Goal: Information Seeking & Learning: Check status

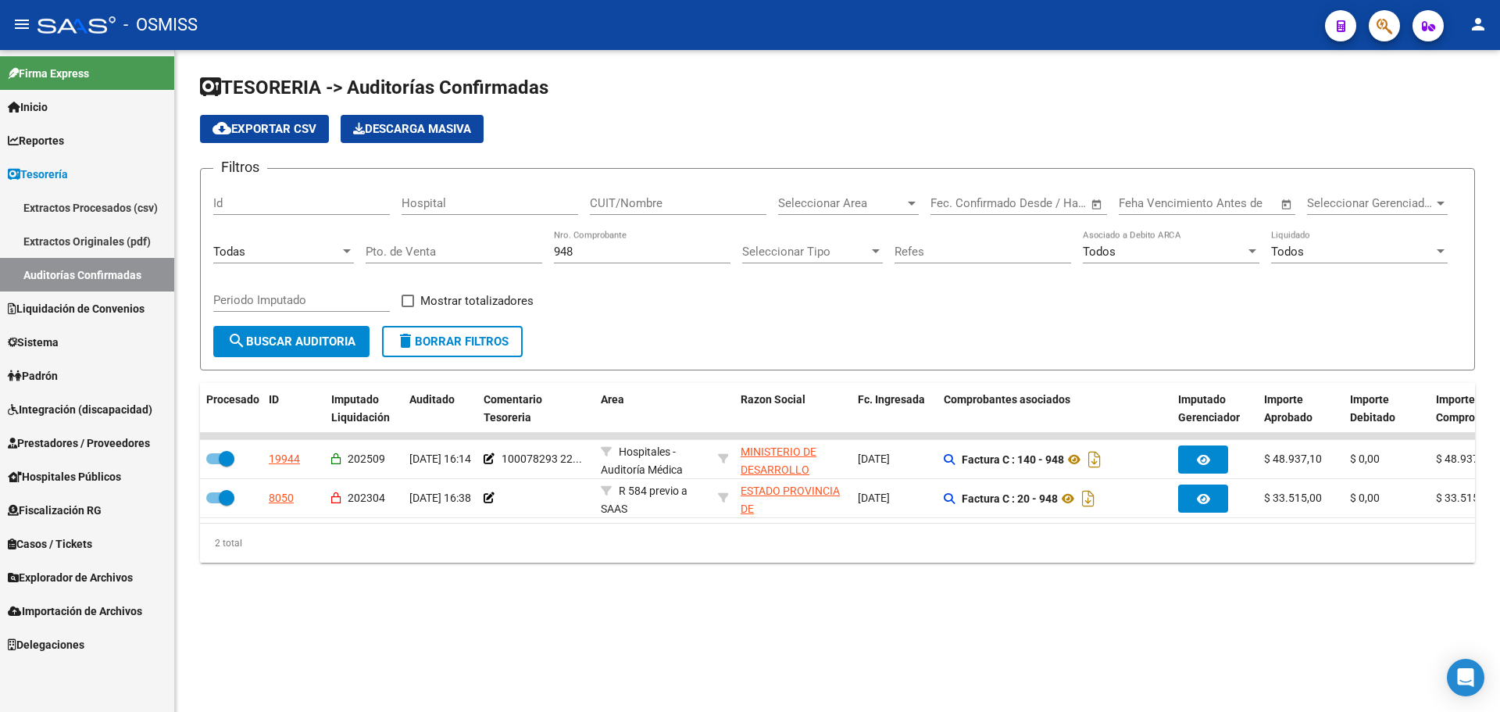
click at [651, 673] on mat-sidenav-content "TESORERIA -> Auditorías Confirmadas cloud_download Exportar CSV Descarga Masiva…" at bounding box center [837, 381] width 1325 height 662
click at [618, 666] on mat-sidenav-content "TESORERIA -> Auditorías Confirmadas cloud_download Exportar CSV Descarga Masiva…" at bounding box center [837, 381] width 1325 height 662
drag, startPoint x: 615, startPoint y: 253, endPoint x: 340, endPoint y: 252, distance: 275.0
click at [340, 252] on div "Filtros Id Hospital CUIT/Nombre Seleccionar Area Seleccionar Area Fecha inicio …" at bounding box center [837, 253] width 1248 height 145
click at [602, 266] on div "Nro. Comprobante" at bounding box center [642, 254] width 177 height 48
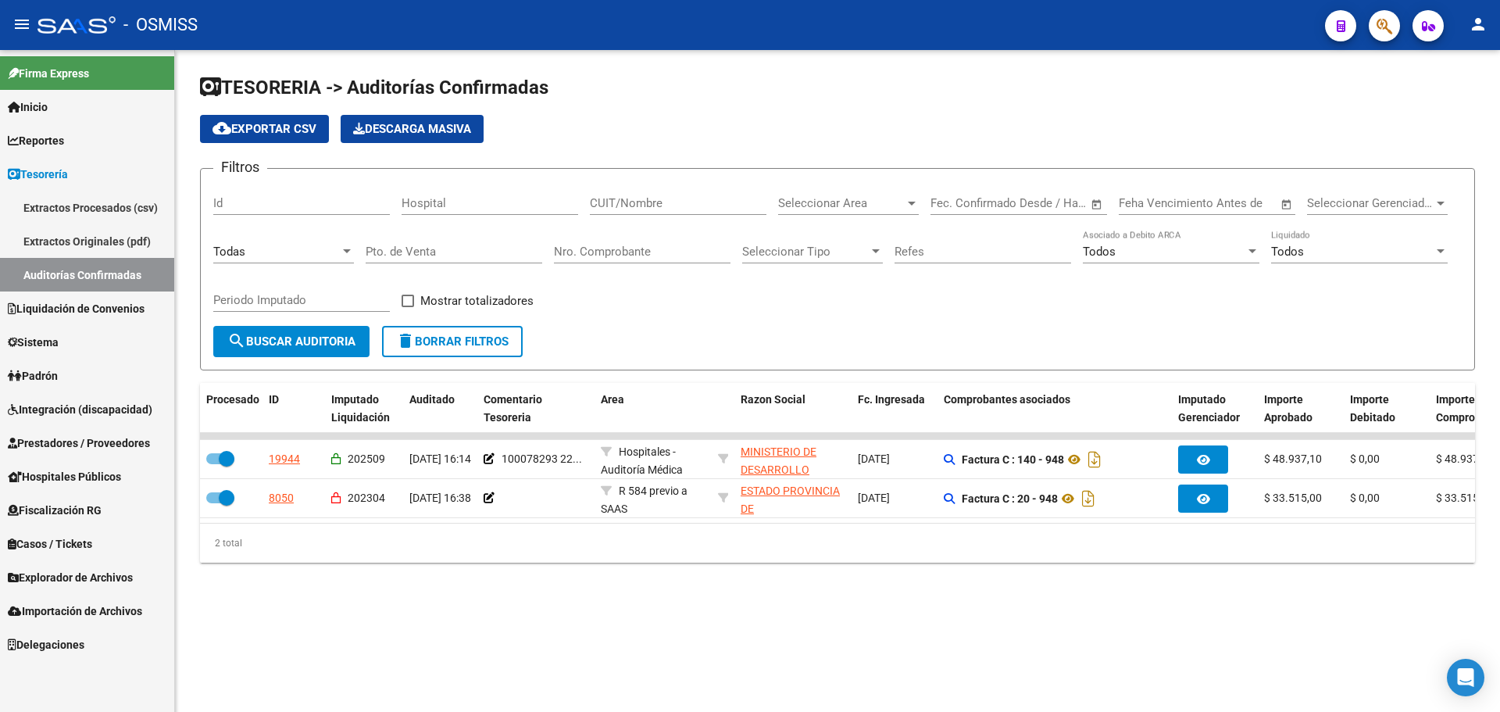
click at [297, 248] on div "Todas" at bounding box center [276, 251] width 127 height 14
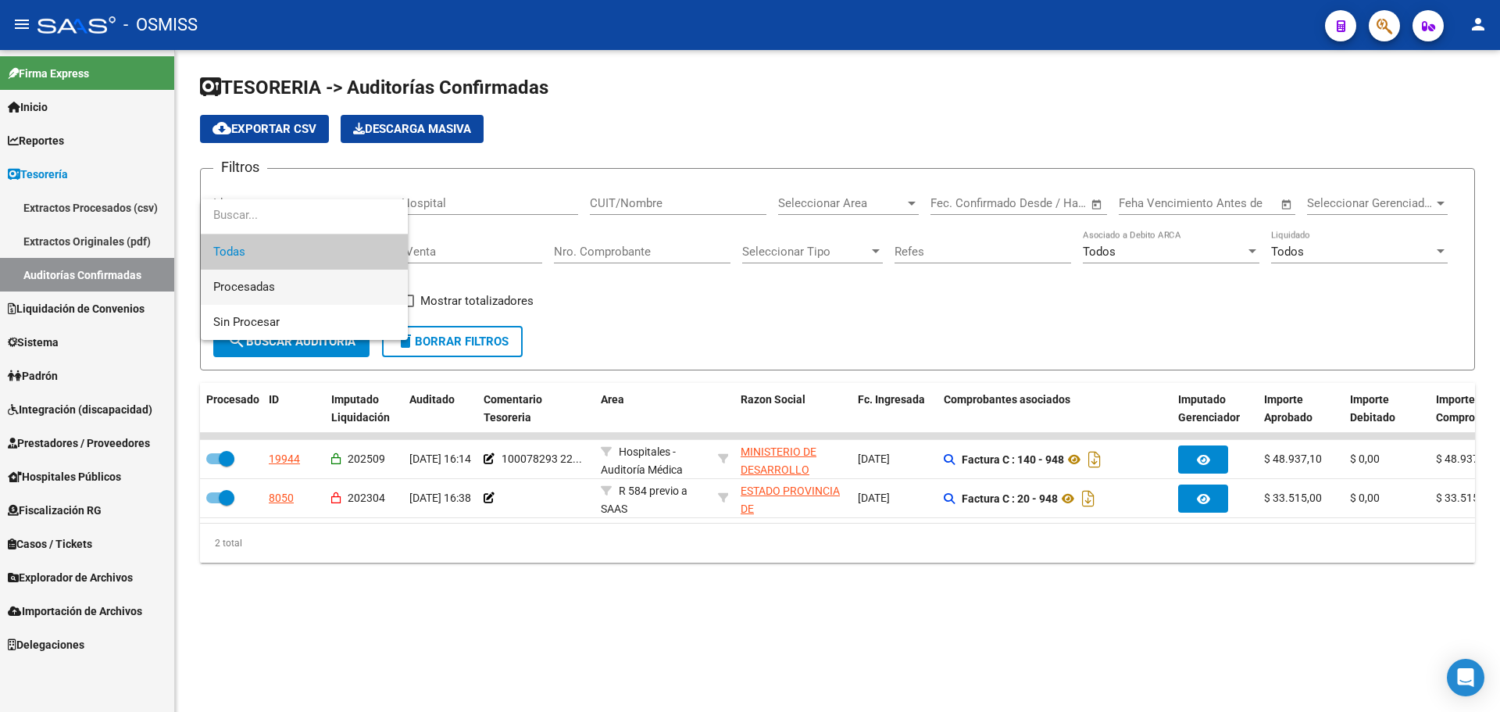
click at [307, 290] on span "Procesadas" at bounding box center [304, 286] width 182 height 35
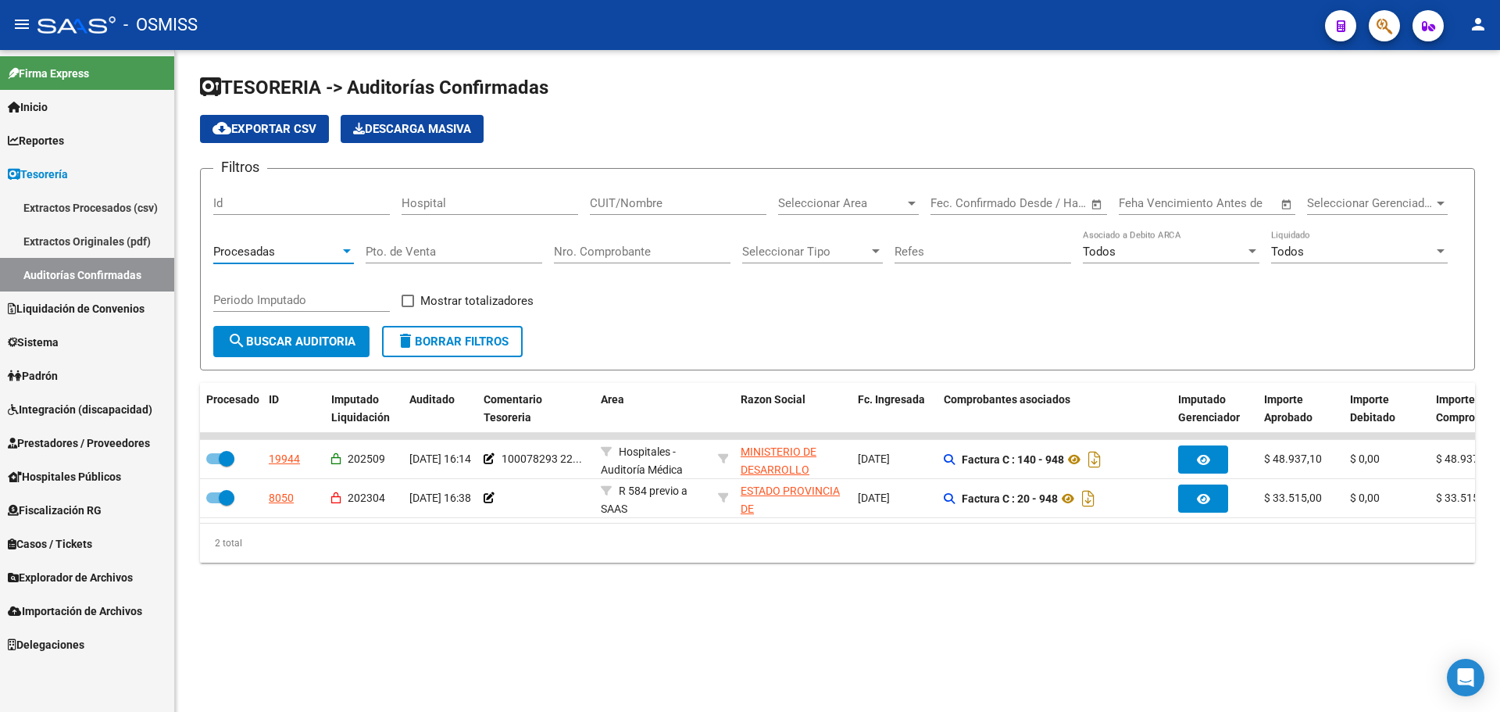
click at [294, 302] on input "Periodo Imputado" at bounding box center [301, 300] width 177 height 14
type input "202509"
click at [1343, 262] on div "Todos Liquidado" at bounding box center [1359, 247] width 177 height 34
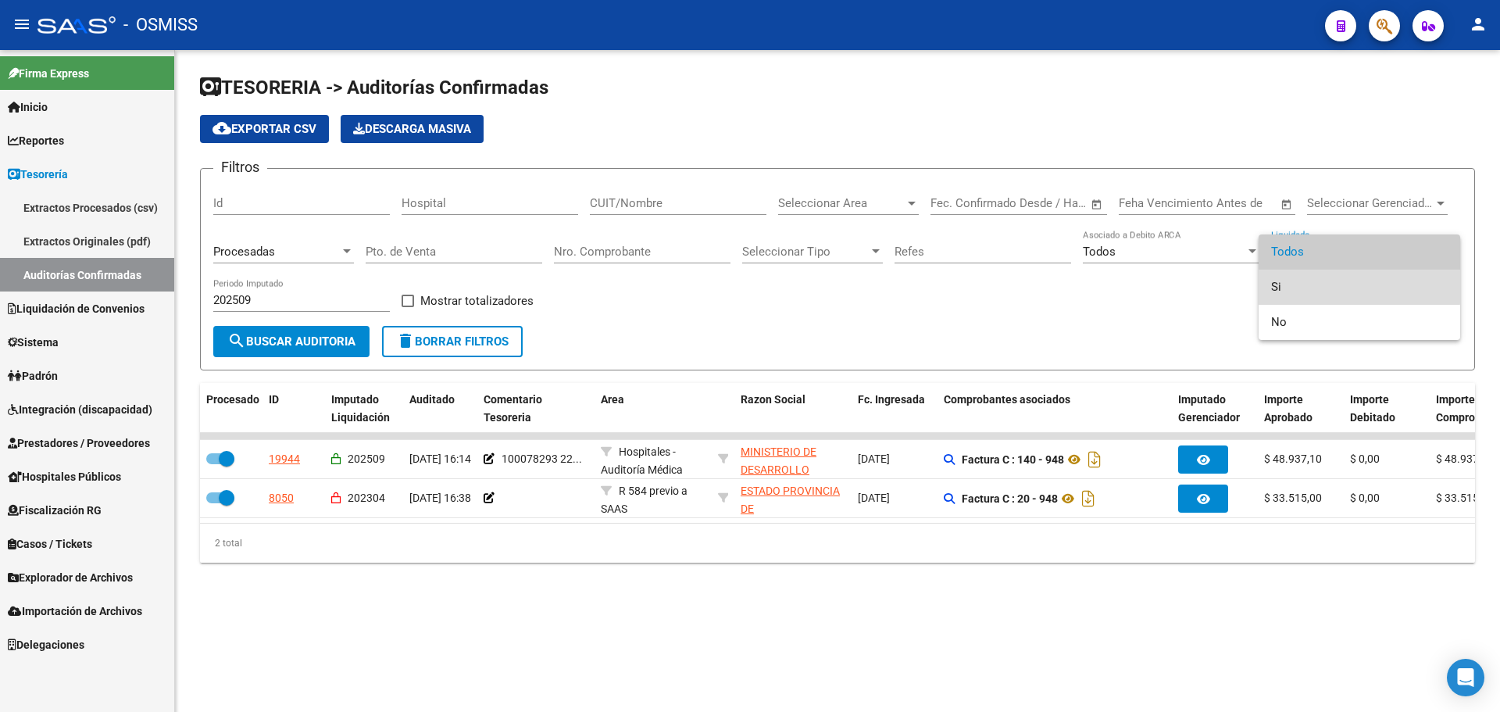
click at [1338, 285] on span "Si" at bounding box center [1359, 286] width 177 height 35
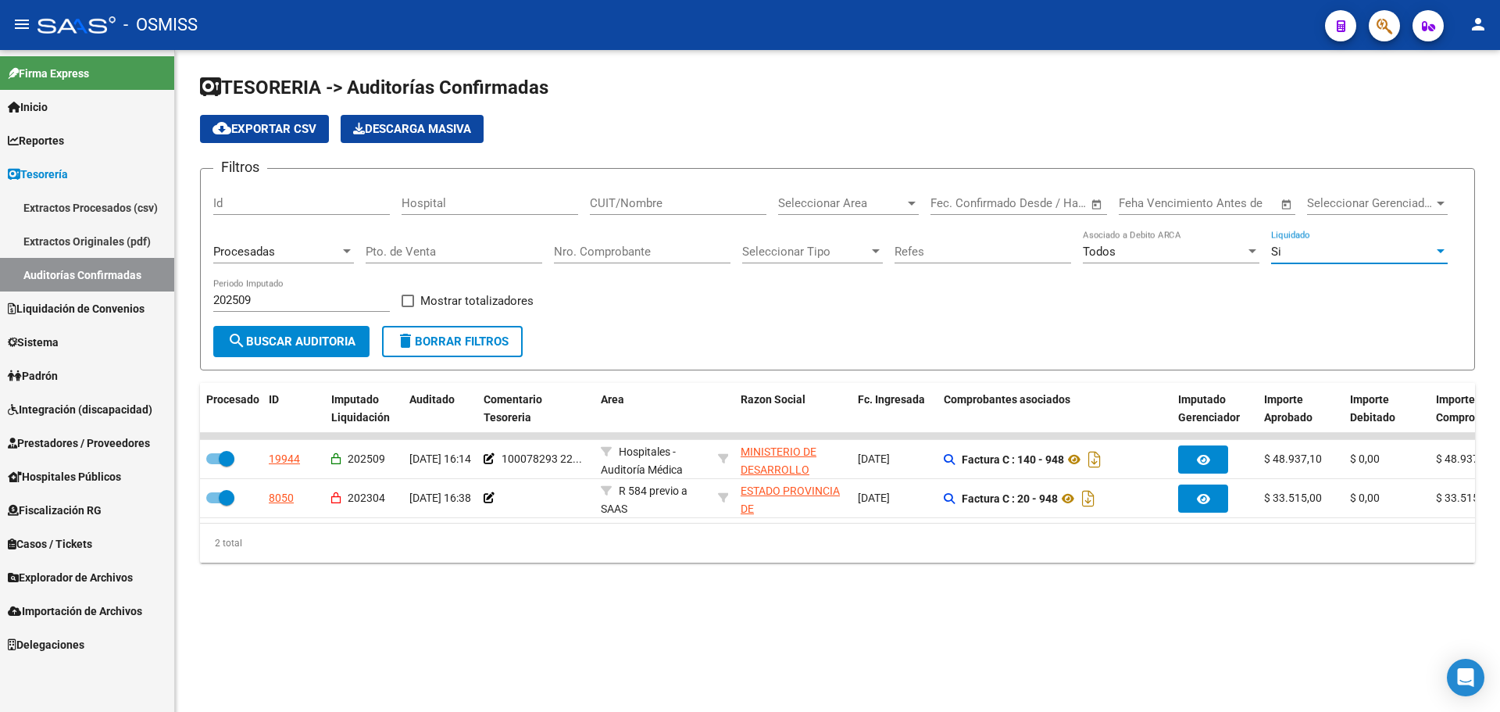
drag, startPoint x: 599, startPoint y: 297, endPoint x: 531, endPoint y: 296, distance: 68.0
click at [580, 297] on div "Filtros Id Hospital CUIT/Nombre Seleccionar Area Seleccionar Area Fecha inicio …" at bounding box center [837, 253] width 1248 height 145
click at [529, 296] on span "Mostrar totalizadores" at bounding box center [476, 300] width 113 height 19
click at [408, 307] on input "Mostrar totalizadores" at bounding box center [407, 307] width 1 height 1
checkbox input "true"
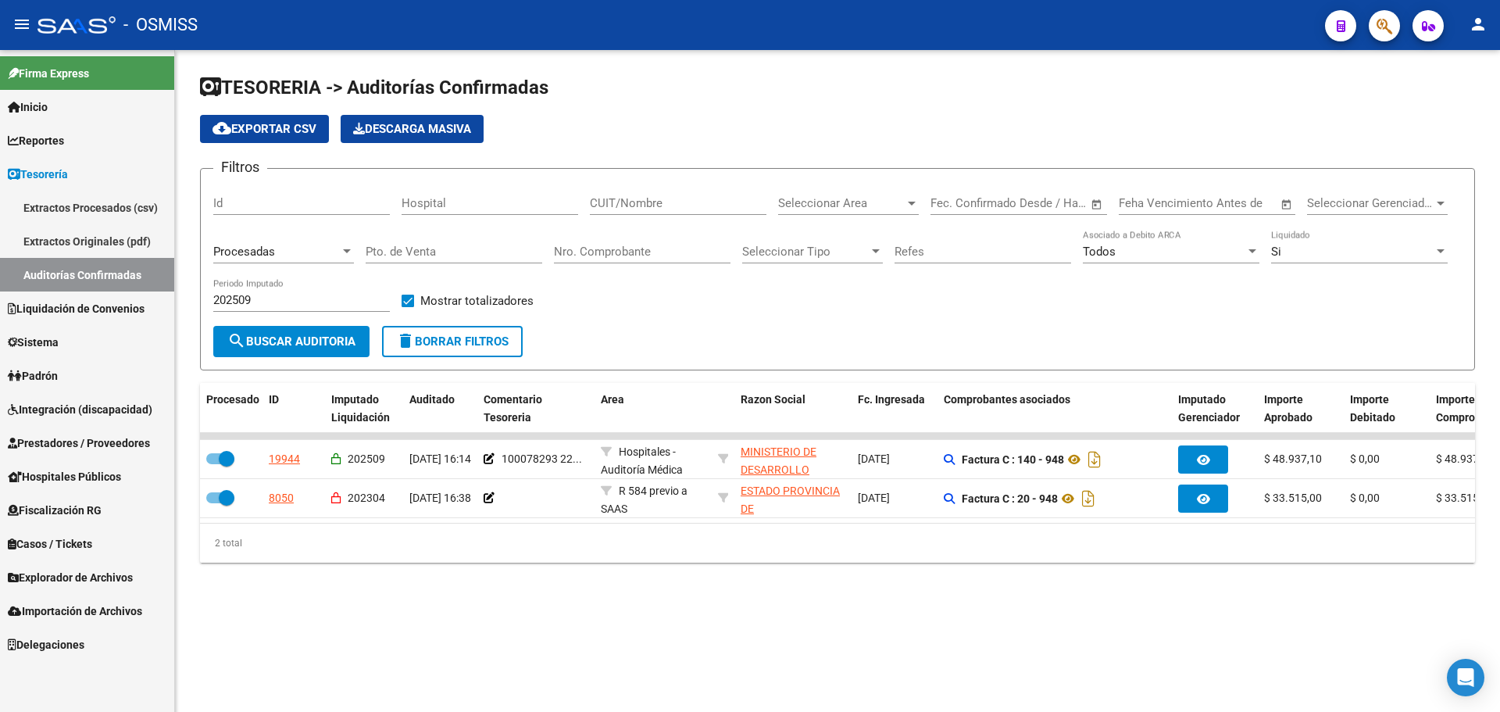
click at [329, 350] on button "search Buscar Auditoria" at bounding box center [291, 341] width 156 height 31
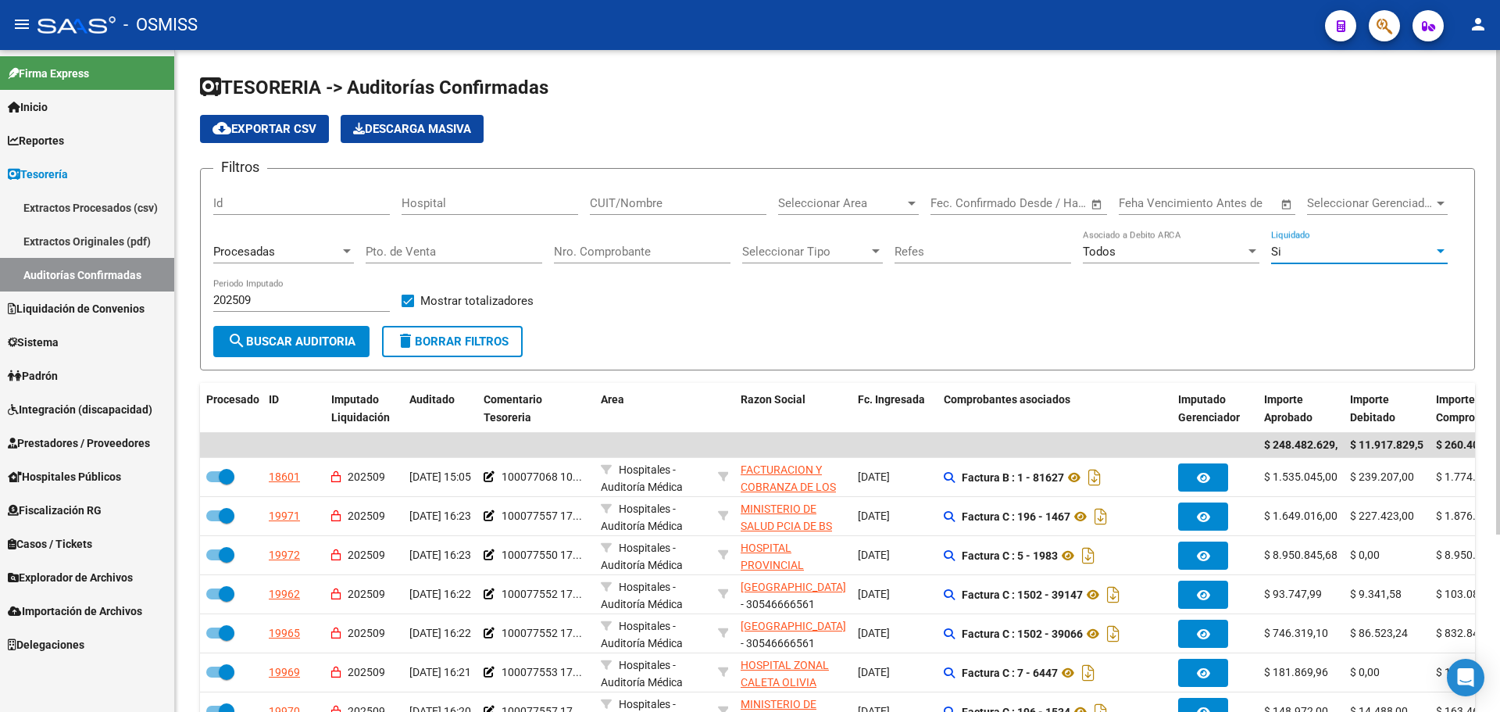
click at [1296, 247] on div "Si" at bounding box center [1352, 251] width 162 height 14
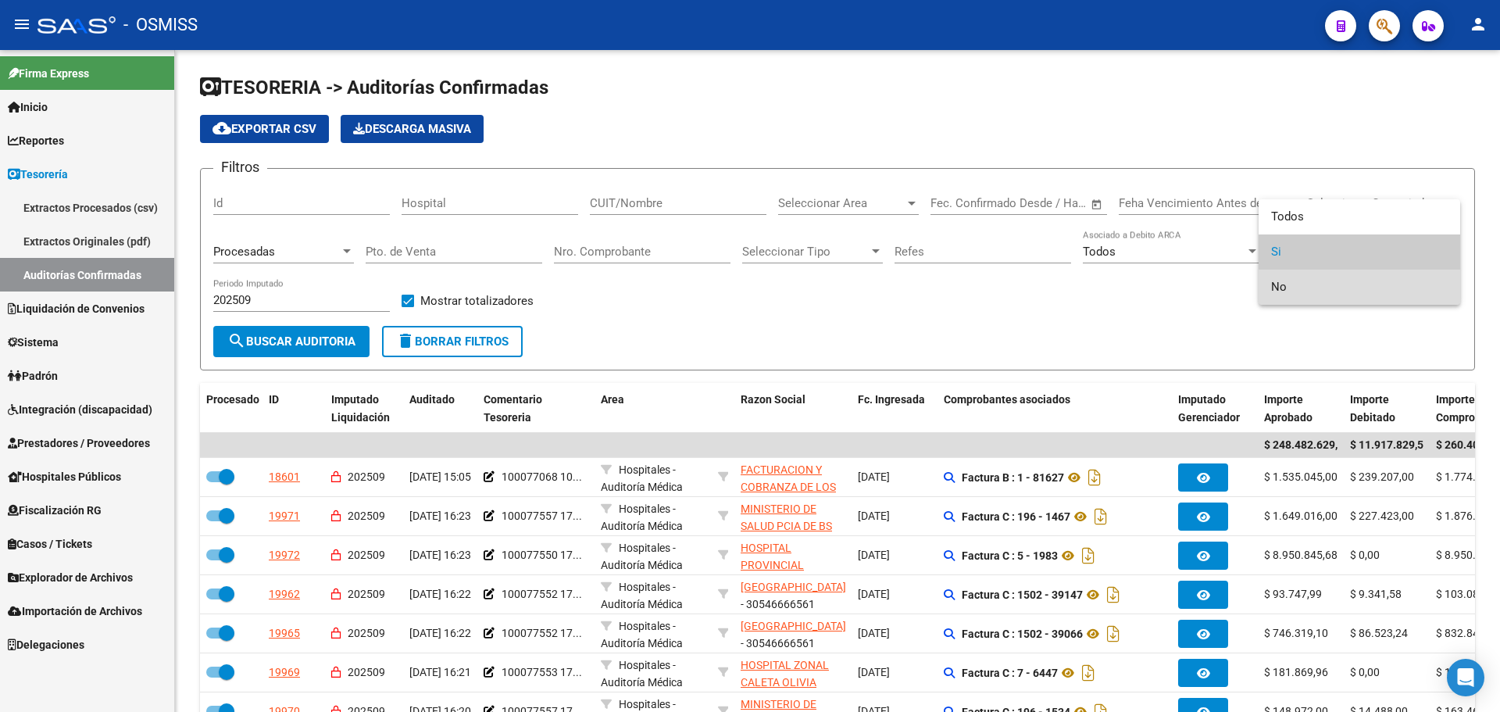
click at [1289, 292] on span "No" at bounding box center [1359, 286] width 177 height 35
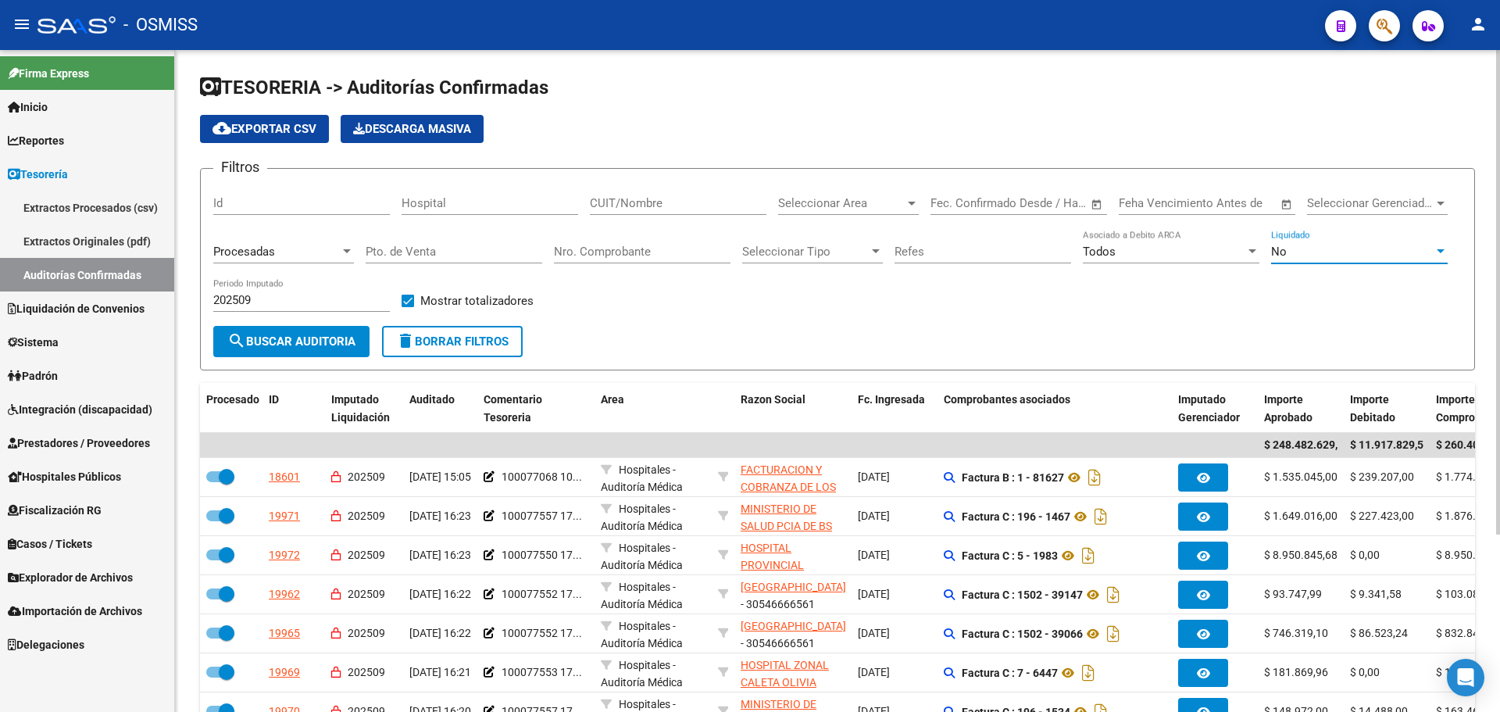
click at [326, 344] on span "search Buscar Auditoria" at bounding box center [291, 341] width 128 height 14
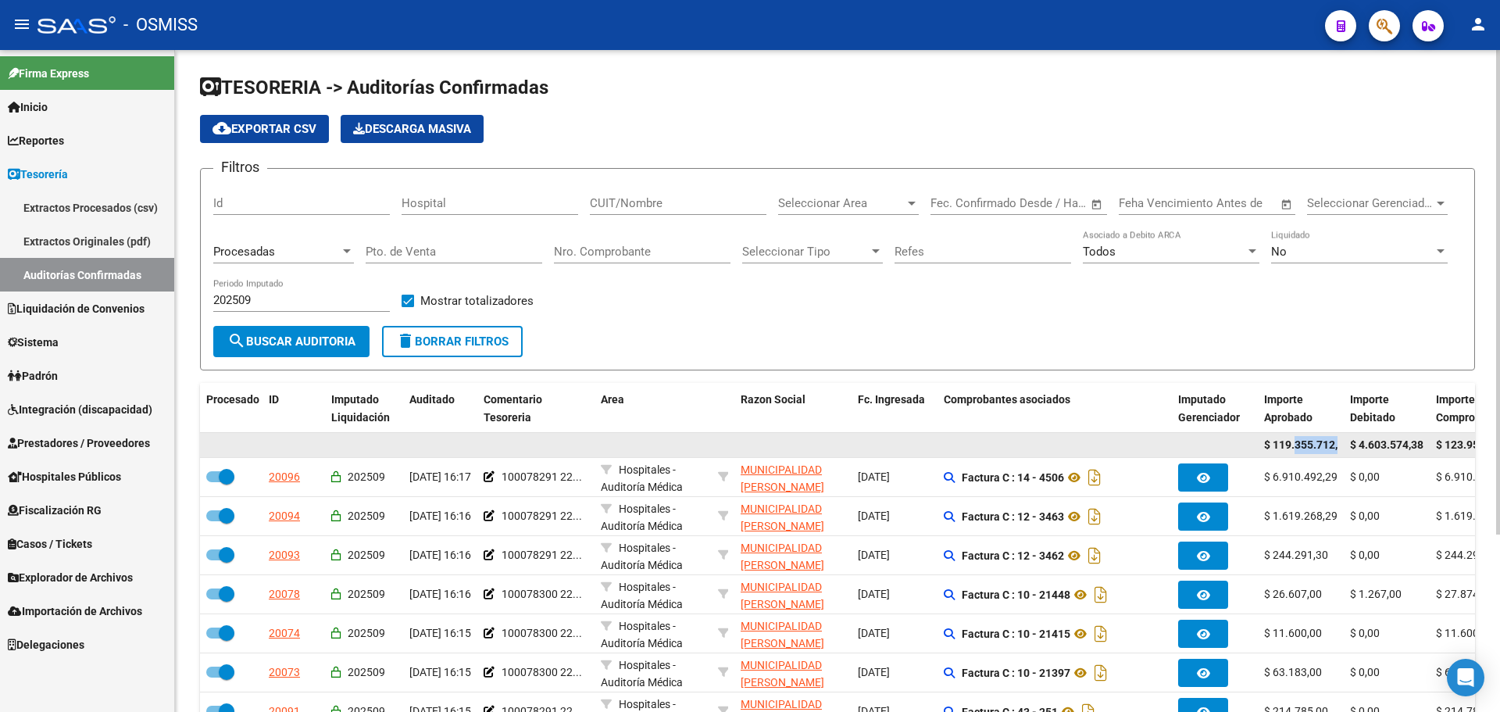
scroll to position [0, 13]
drag, startPoint x: 1295, startPoint y: 440, endPoint x: 1366, endPoint y: 443, distance: 71.1
click at [1366, 443] on div "$ 119.355.712,33 $ 4.603.574,38 $ 123.959.286,71" at bounding box center [1232, 445] width 2065 height 25
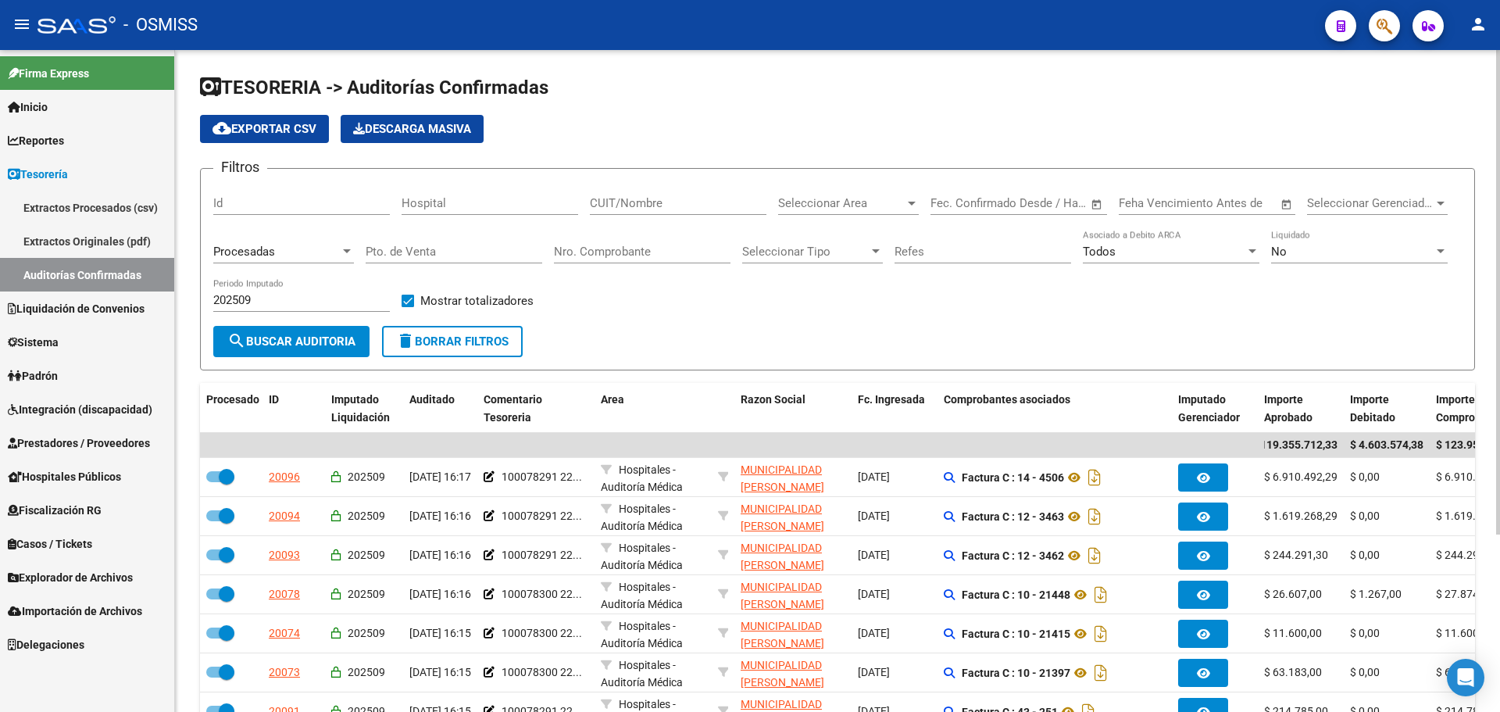
click at [662, 365] on form "Filtros Id Hospital CUIT/Nombre Seleccionar Area Seleccionar Area Fecha inicio …" at bounding box center [837, 269] width 1275 height 202
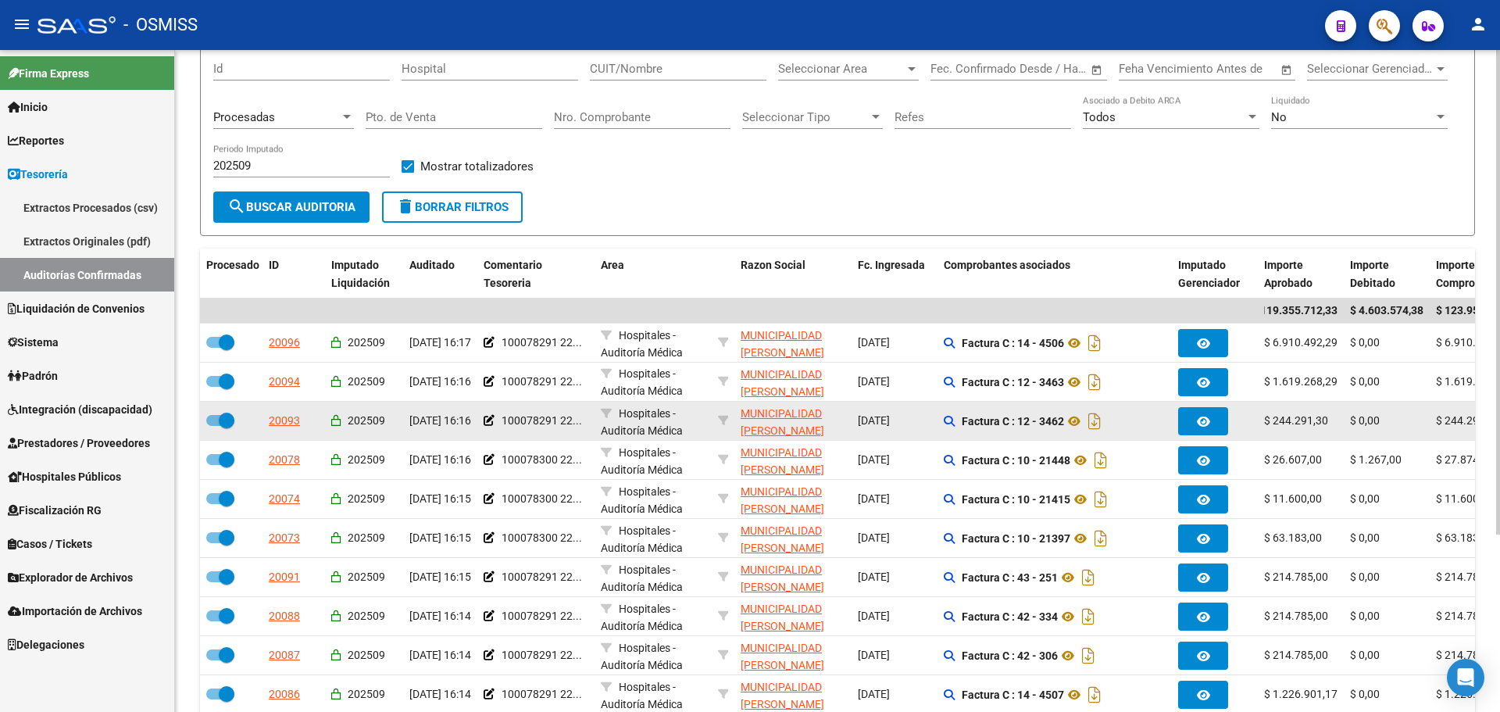
scroll to position [243, 0]
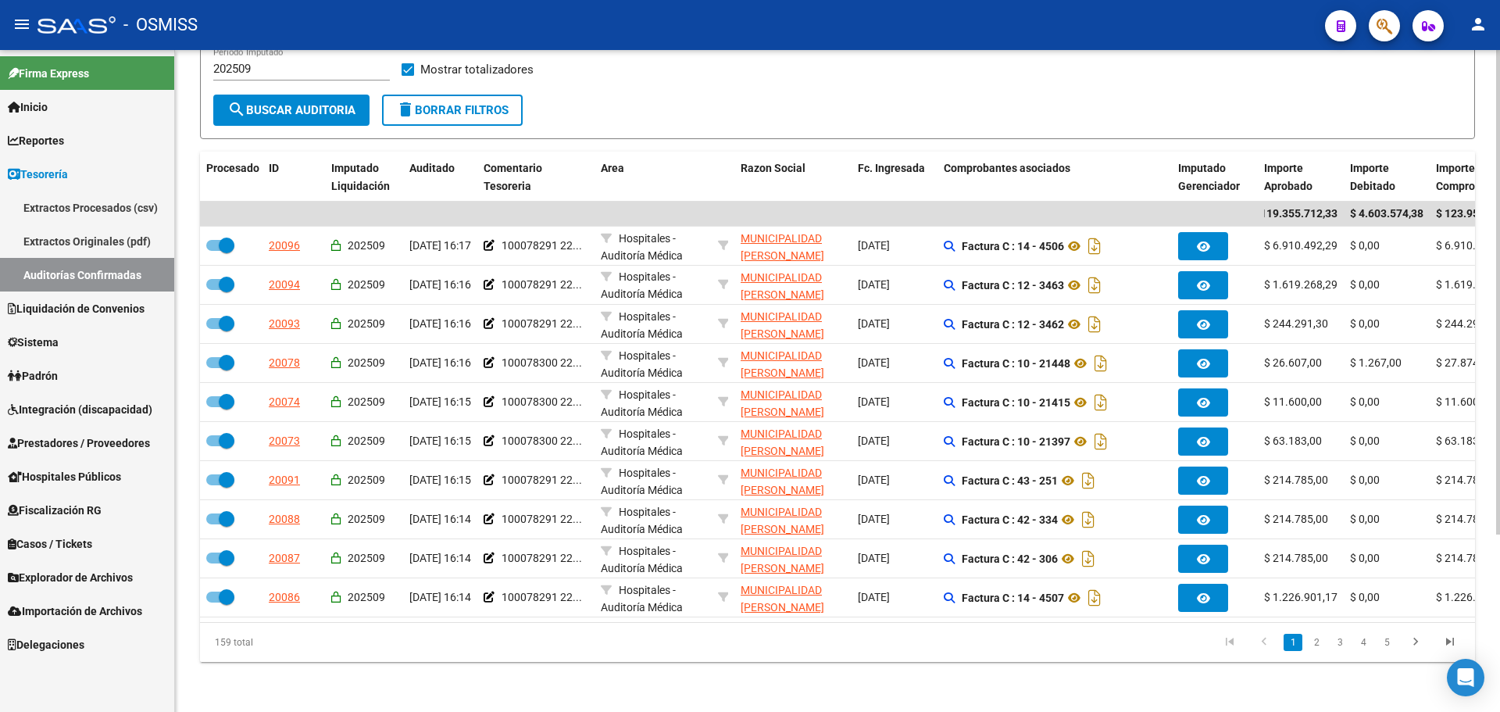
click at [816, 606] on datatable-selection "$ 119.355.712,33 $ 4.603.574,38 $ 123.959.286,71 20096 202509 [DATE] 16:17 1000…" at bounding box center [837, 613] width 1275 height 14
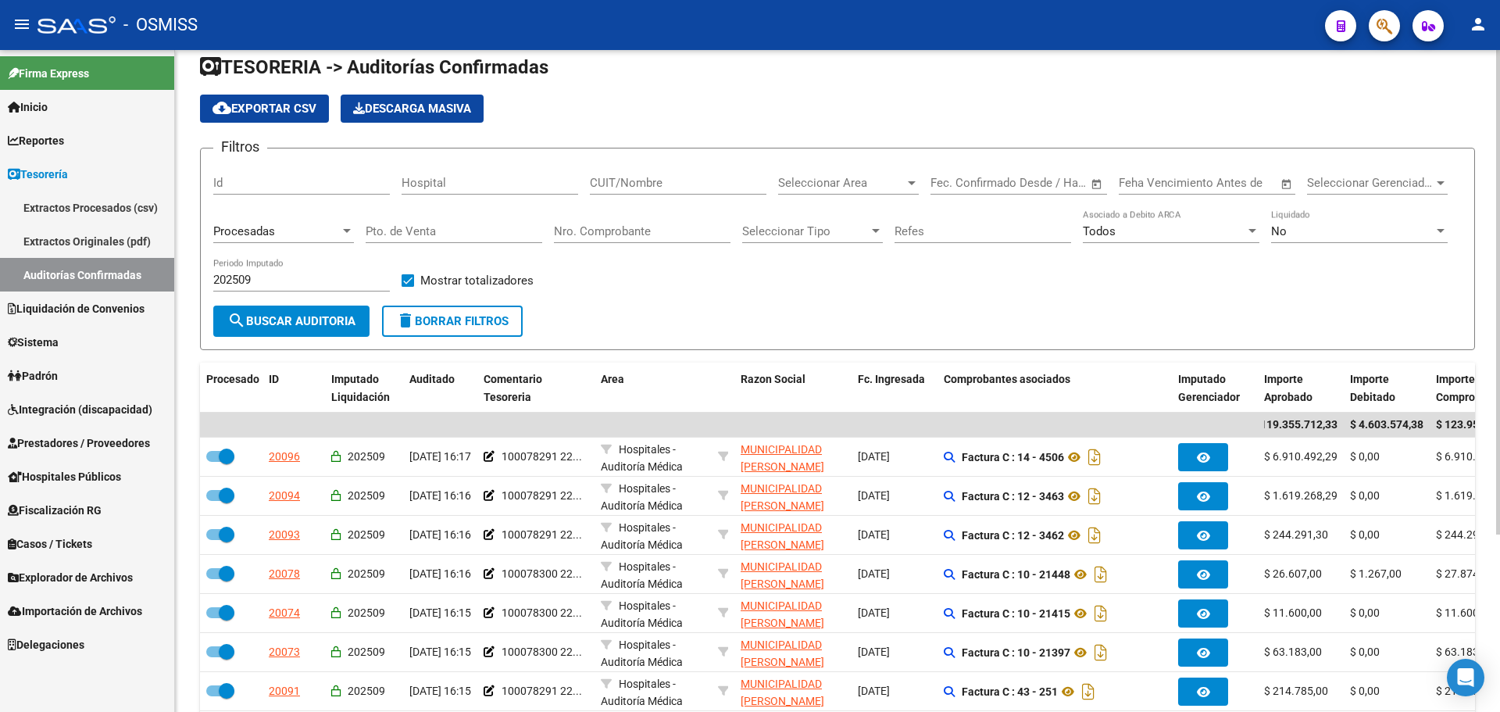
scroll to position [9, 0]
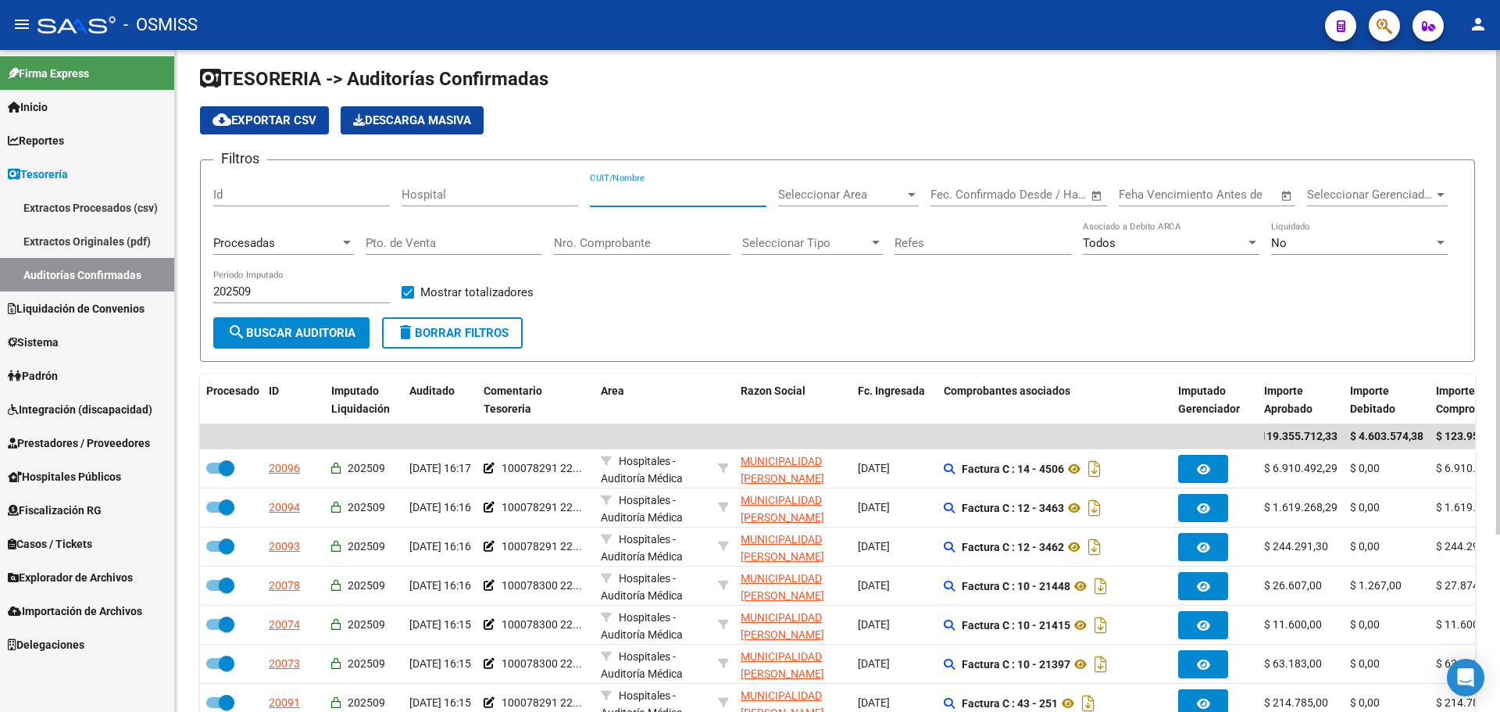
click at [665, 200] on input "CUIT/Nombre" at bounding box center [678, 194] width 177 height 14
paste input "30-99925718-2"
click at [602, 194] on input "30-999257182" at bounding box center [678, 194] width 177 height 14
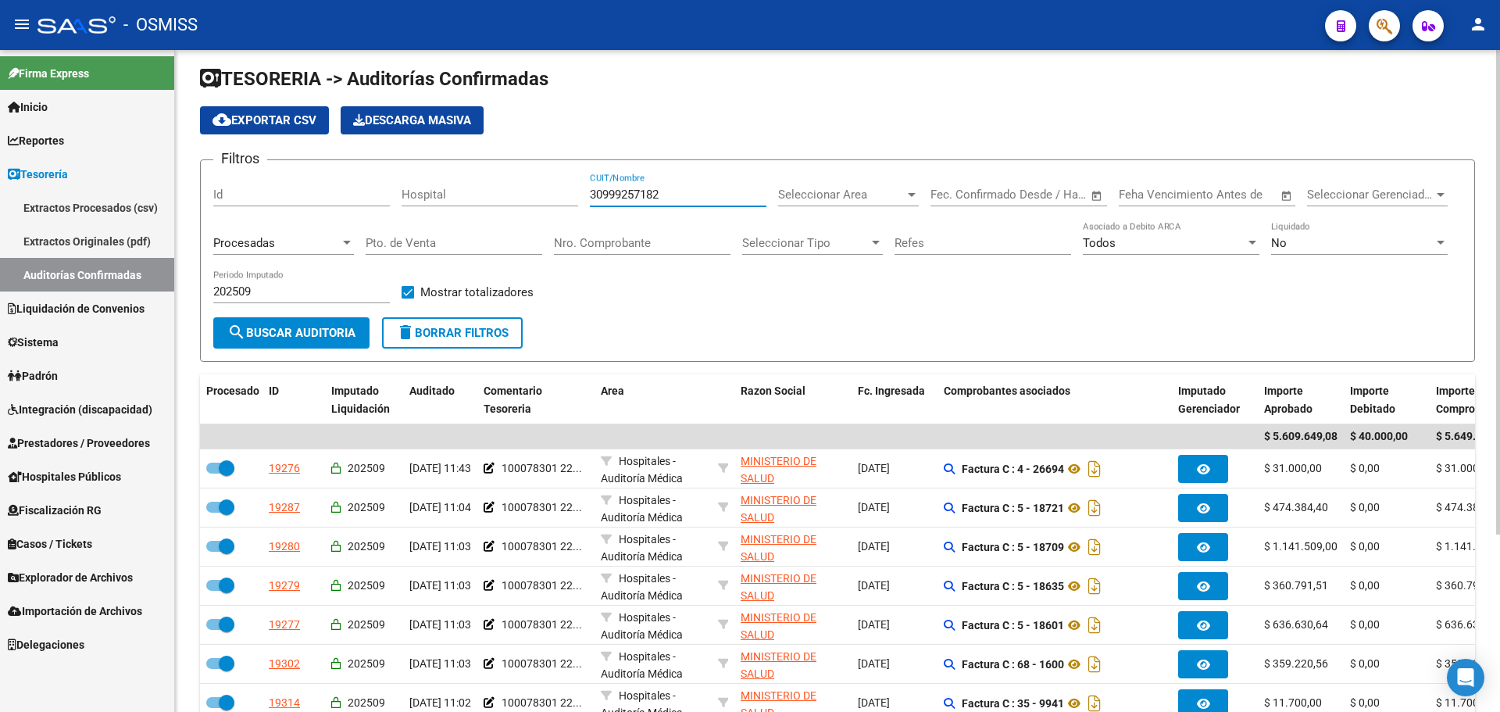
scroll to position [0, 1]
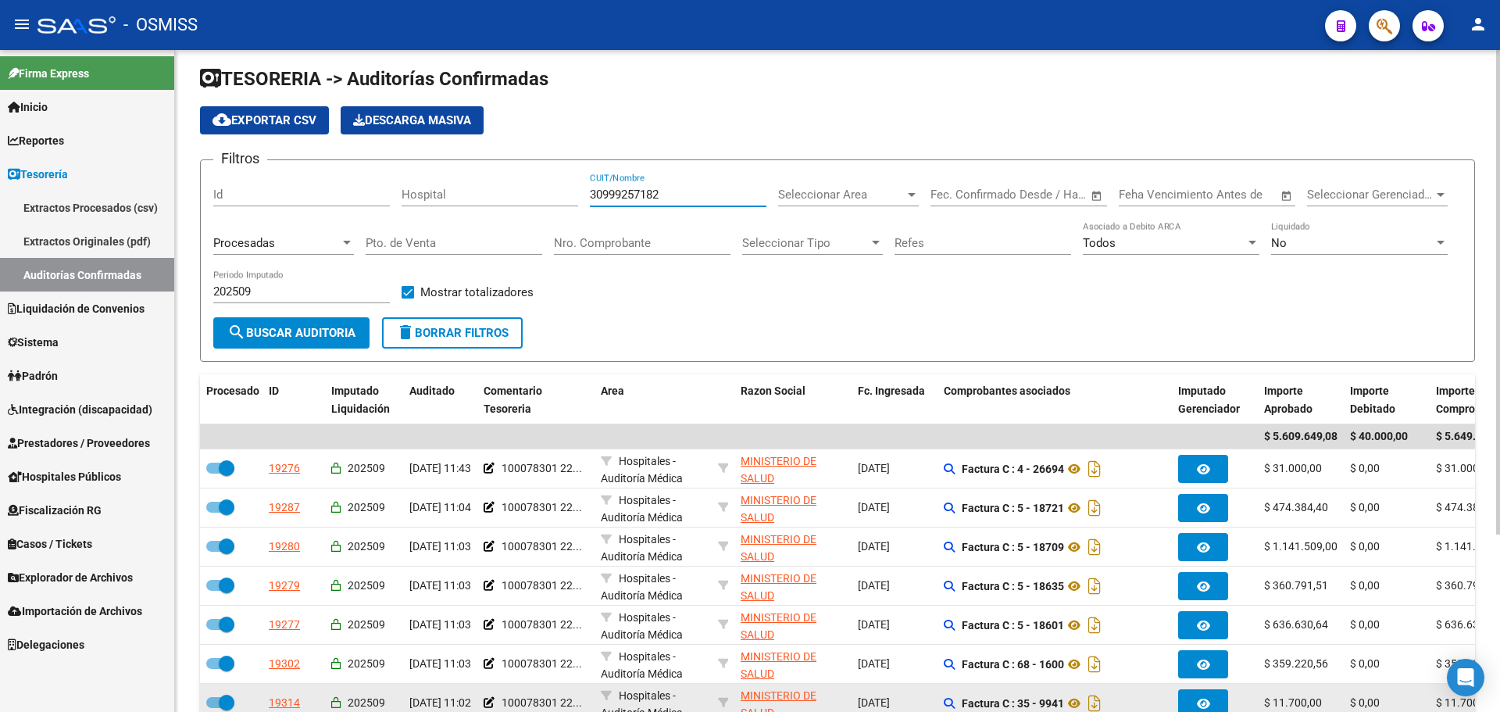
type input "30999257182"
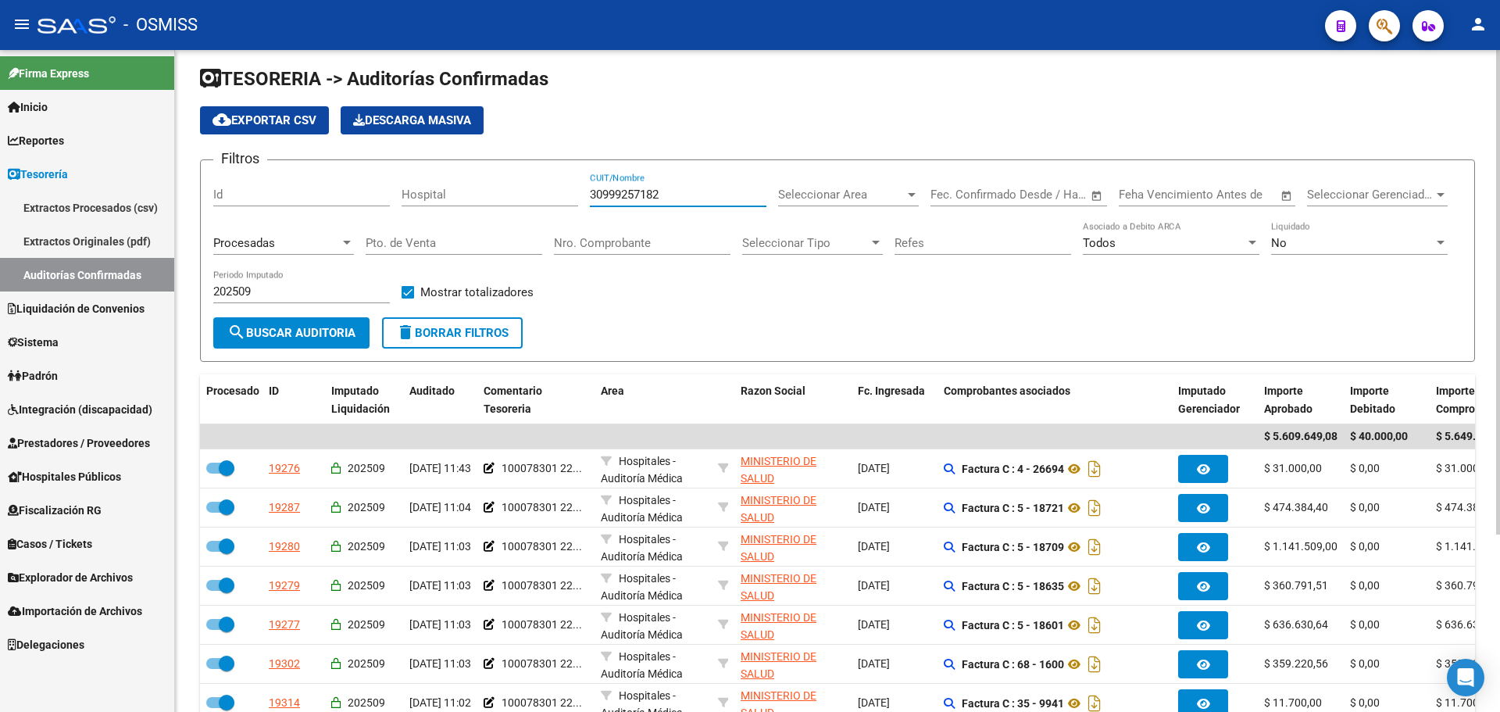
drag, startPoint x: 696, startPoint y: 198, endPoint x: 422, endPoint y: 198, distance: 274.2
click at [422, 198] on div "Filtros Id Hospital 30999257182 CUIT/Nombre Seleccionar Area Seleccionar Area F…" at bounding box center [837, 245] width 1248 height 145
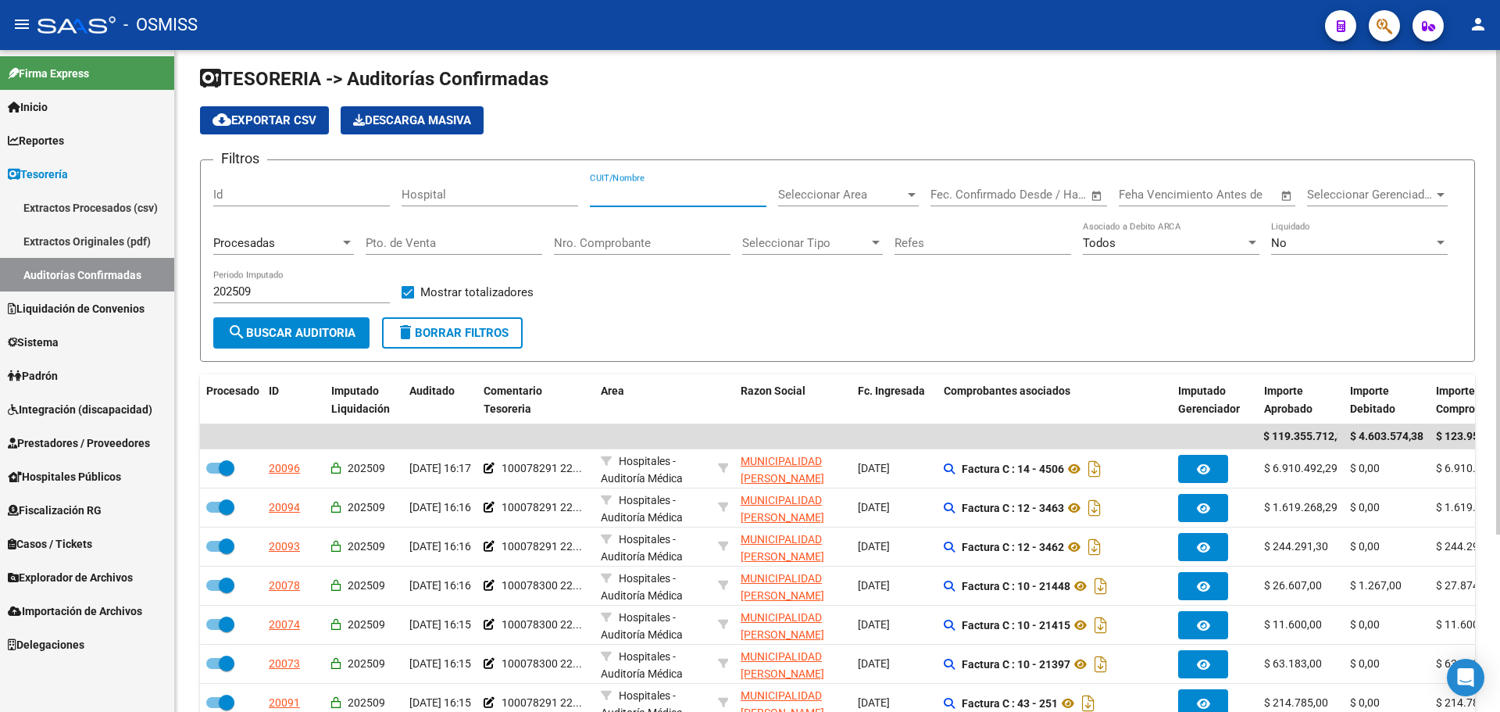
paste input "30-99900605-8"
click at [609, 187] on div "30-999006058 CUIT/Nombre" at bounding box center [678, 190] width 177 height 34
click at [608, 201] on input "30-999006058" at bounding box center [678, 194] width 177 height 14
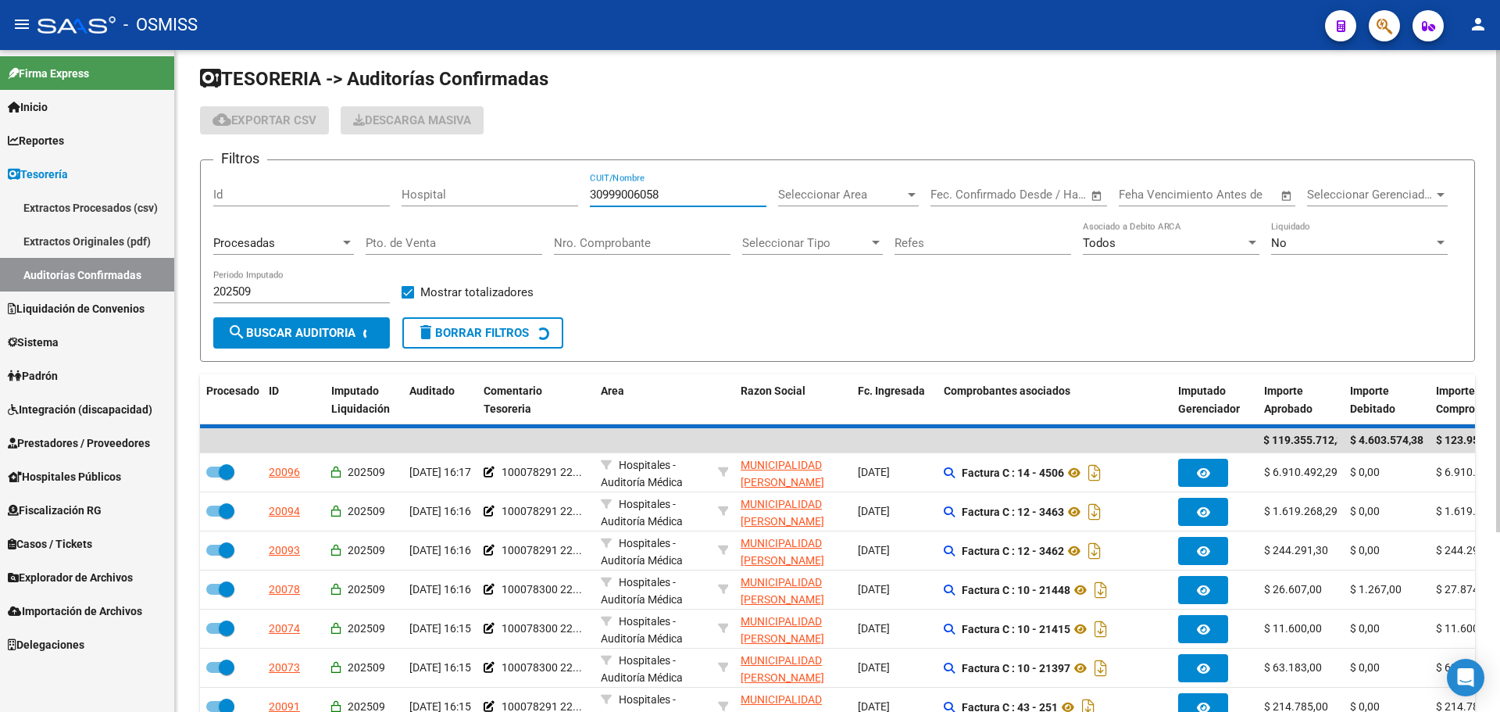
scroll to position [0, 0]
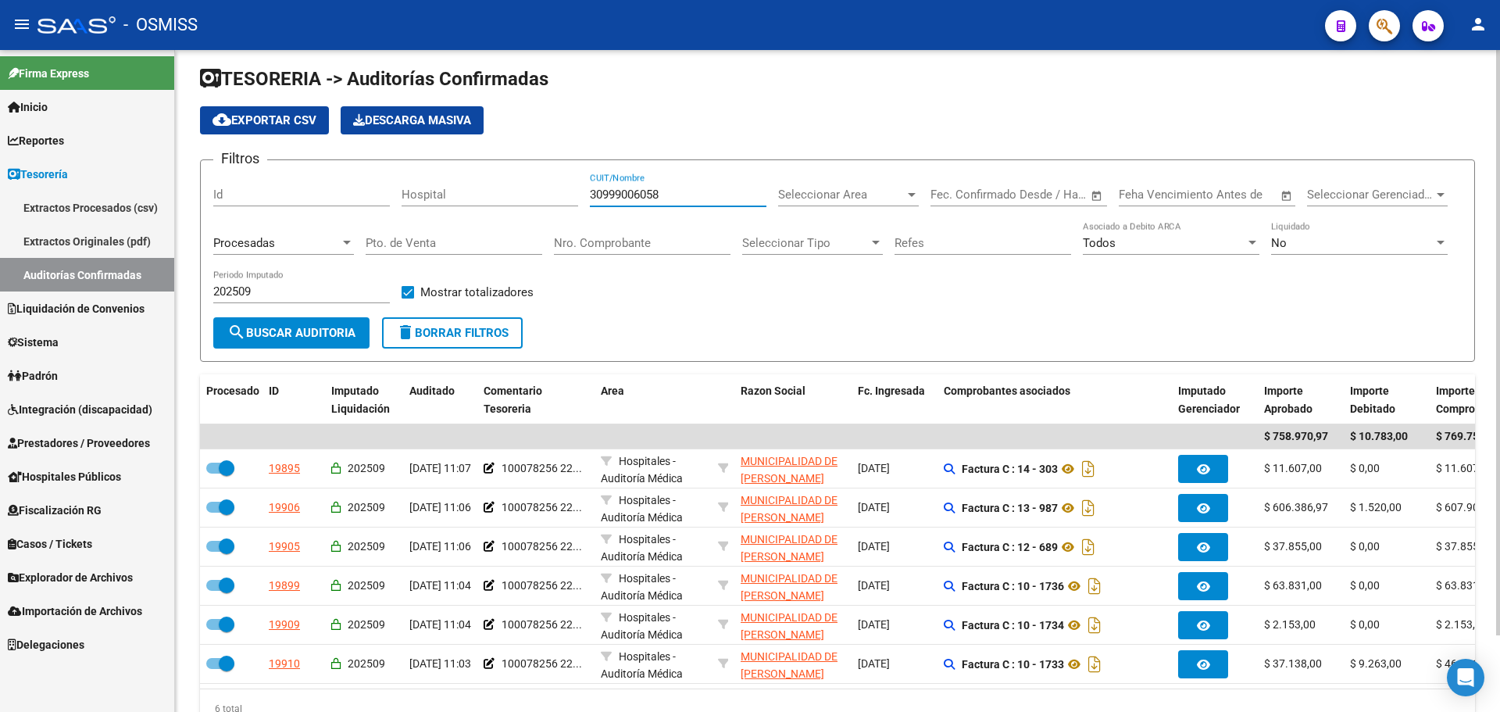
type input "30999006058"
drag, startPoint x: 678, startPoint y: 186, endPoint x: 509, endPoint y: 153, distance: 171.9
click at [509, 153] on app-list-header "TESORERIA -> Auditorías Confirmadas cloud_download Exportar CSV Descarga Masiva…" at bounding box center [837, 213] width 1275 height 295
drag, startPoint x: 687, startPoint y: 195, endPoint x: 443, endPoint y: 159, distance: 247.2
click at [443, 159] on app-list-header "TESORERIA -> Auditorías Confirmadas cloud_download Exportar CSV Descarga Masiva…" at bounding box center [837, 213] width 1275 height 295
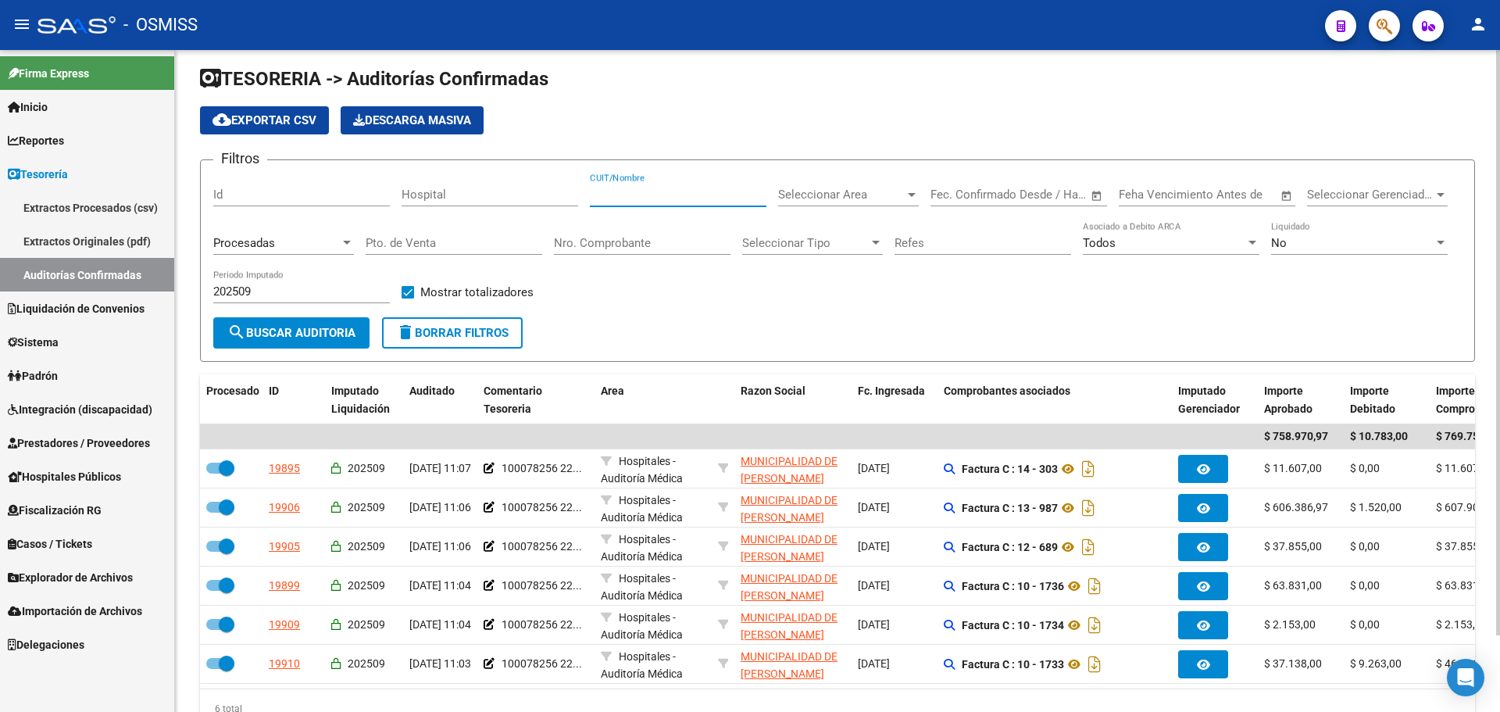
click at [666, 246] on input "Nro. Comprobante" at bounding box center [642, 243] width 177 height 14
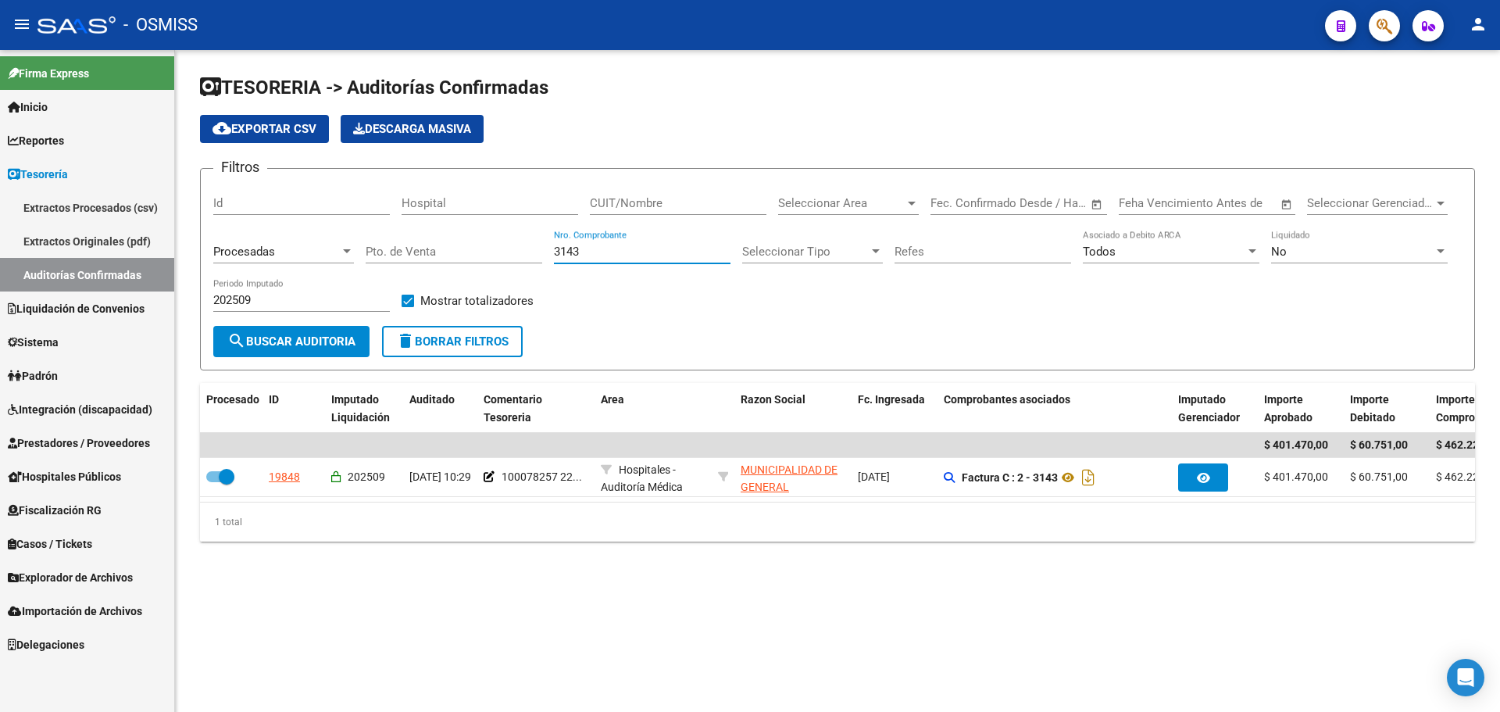
drag, startPoint x: 586, startPoint y: 251, endPoint x: 369, endPoint y: 233, distance: 217.9
click at [369, 233] on div "Filtros Id Hospital CUIT/Nombre Seleccionar Area Seleccionar Area Fecha inicio …" at bounding box center [837, 253] width 1248 height 145
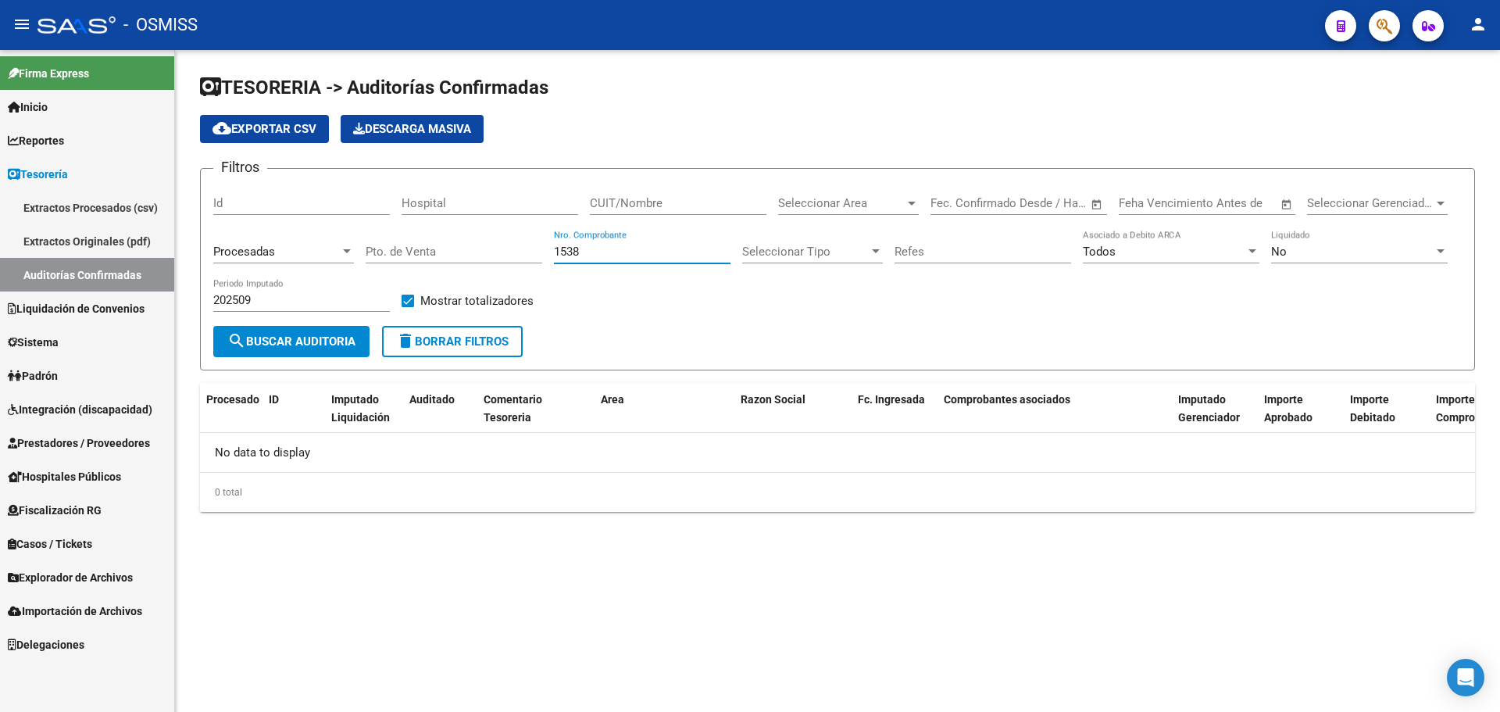
type input "1538"
click at [726, 506] on div "0 total" at bounding box center [837, 492] width 1275 height 39
click at [268, 241] on div "Procesadas" at bounding box center [283, 247] width 141 height 34
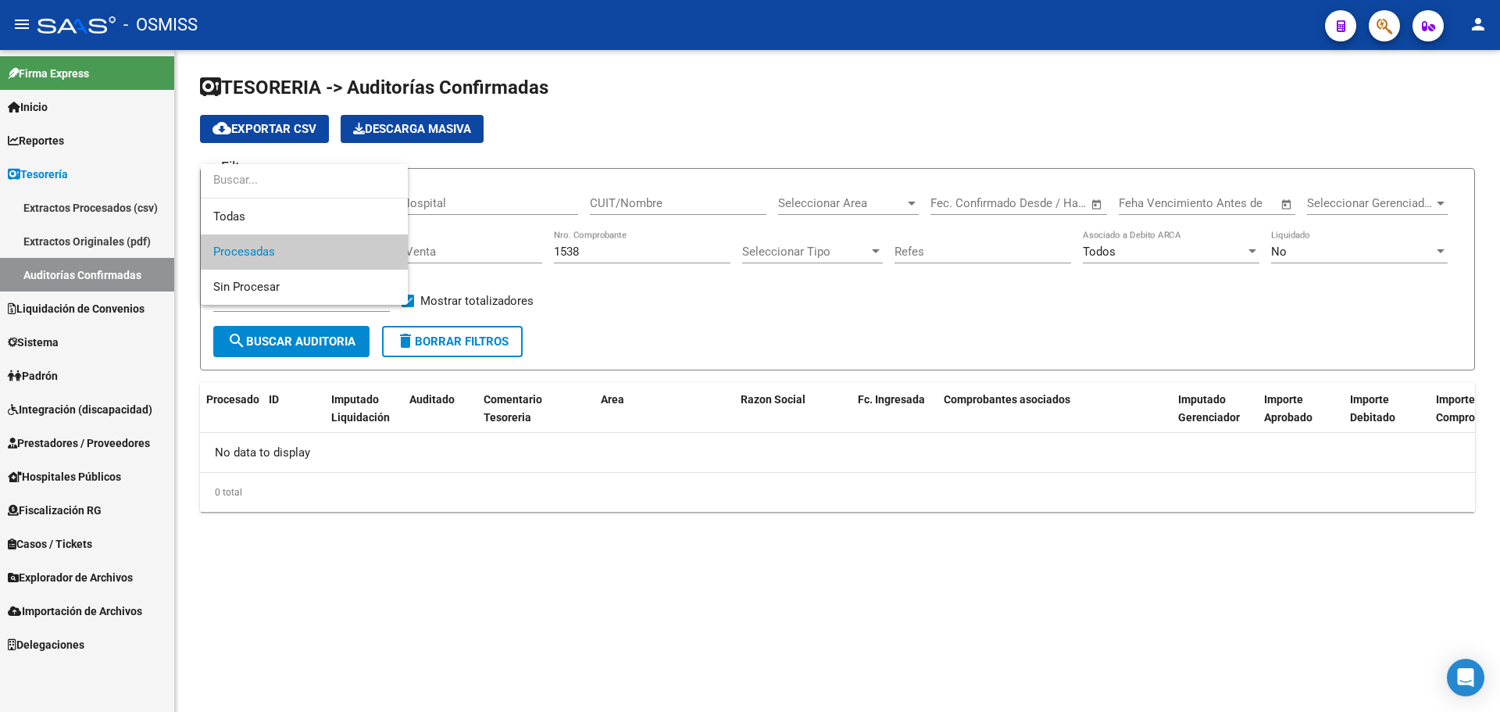
click at [254, 192] on input "dropdown search" at bounding box center [304, 179] width 207 height 35
click at [445, 342] on div at bounding box center [750, 356] width 1500 height 712
click at [469, 359] on form "Filtros Id Hospital CUIT/Nombre Seleccionar Area Seleccionar Area Fecha inicio …" at bounding box center [837, 269] width 1275 height 202
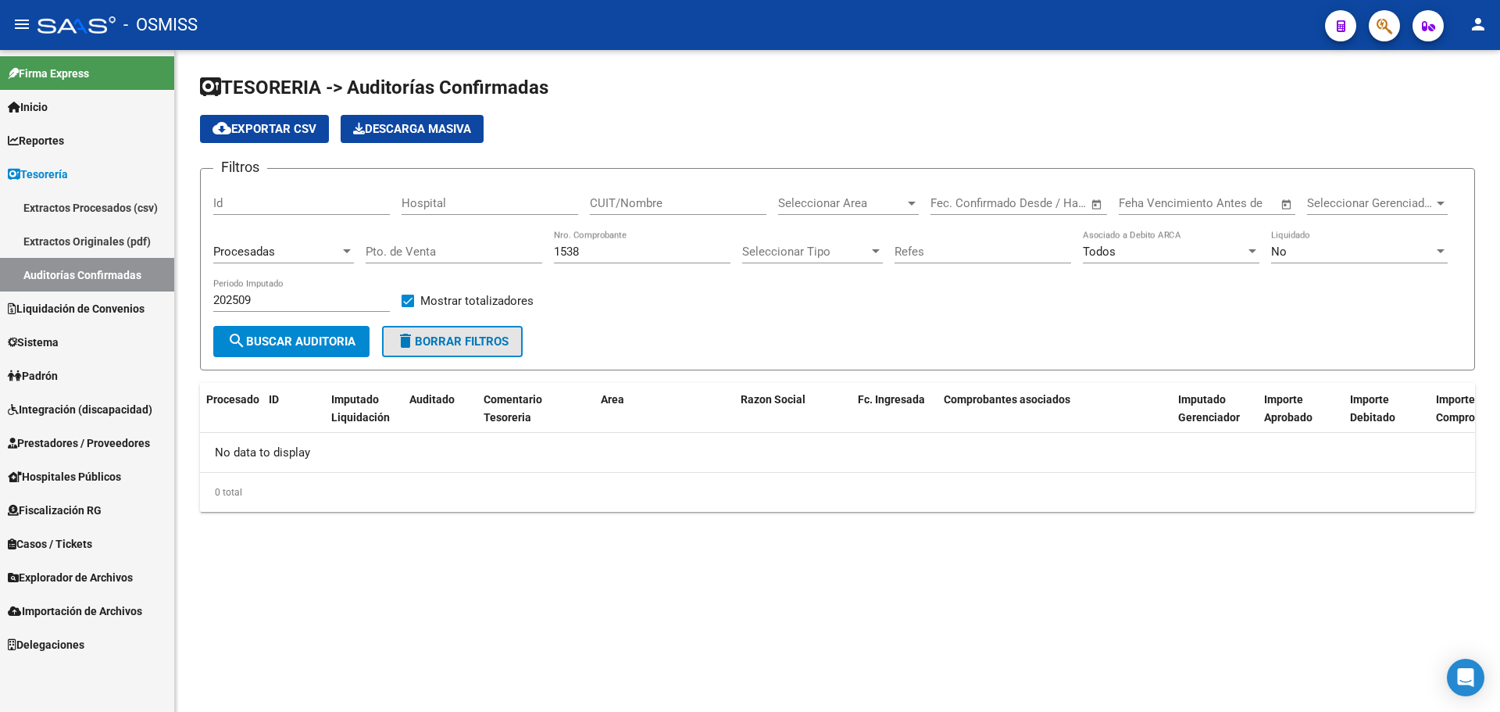
click at [486, 340] on span "delete Borrar Filtros" at bounding box center [452, 341] width 112 height 14
checkbox input "false"
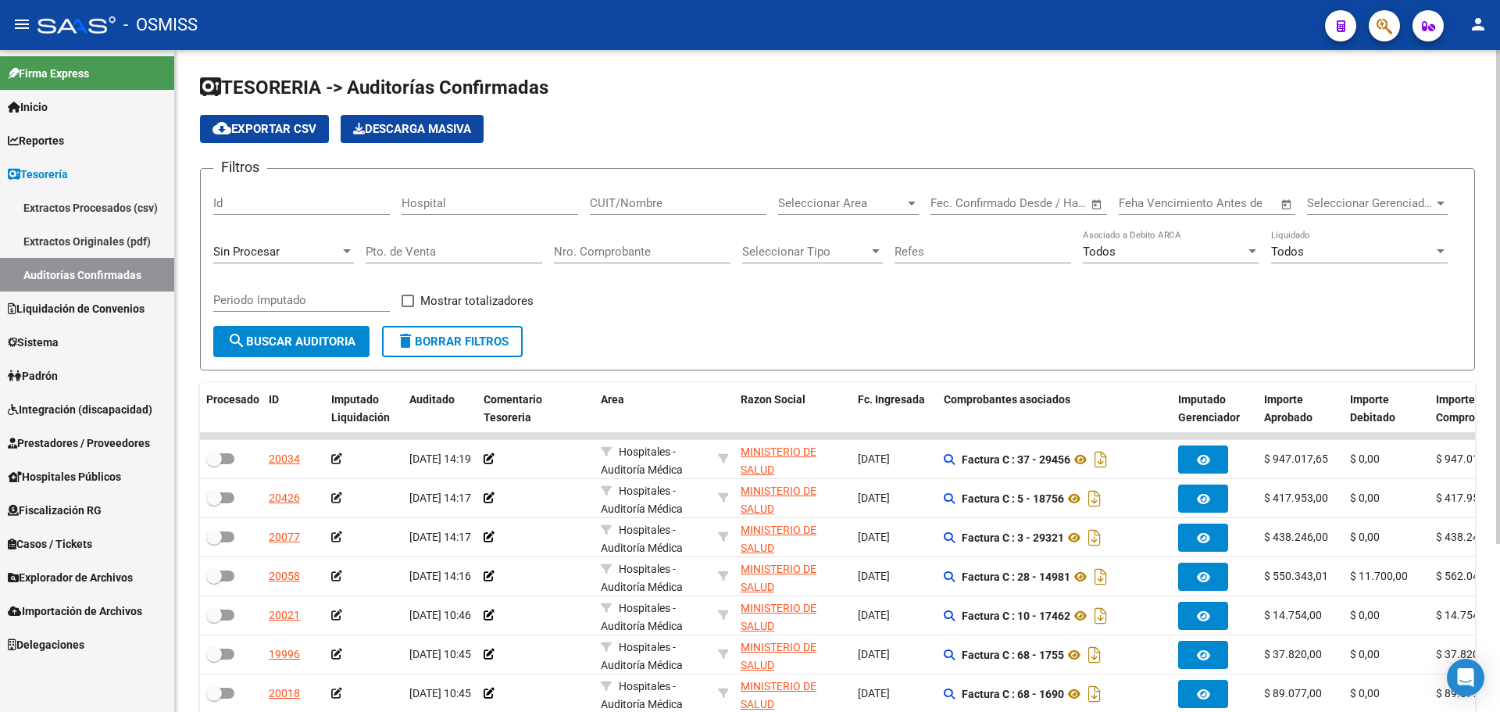
click at [601, 260] on div "Nro. Comprobante" at bounding box center [642, 247] width 177 height 34
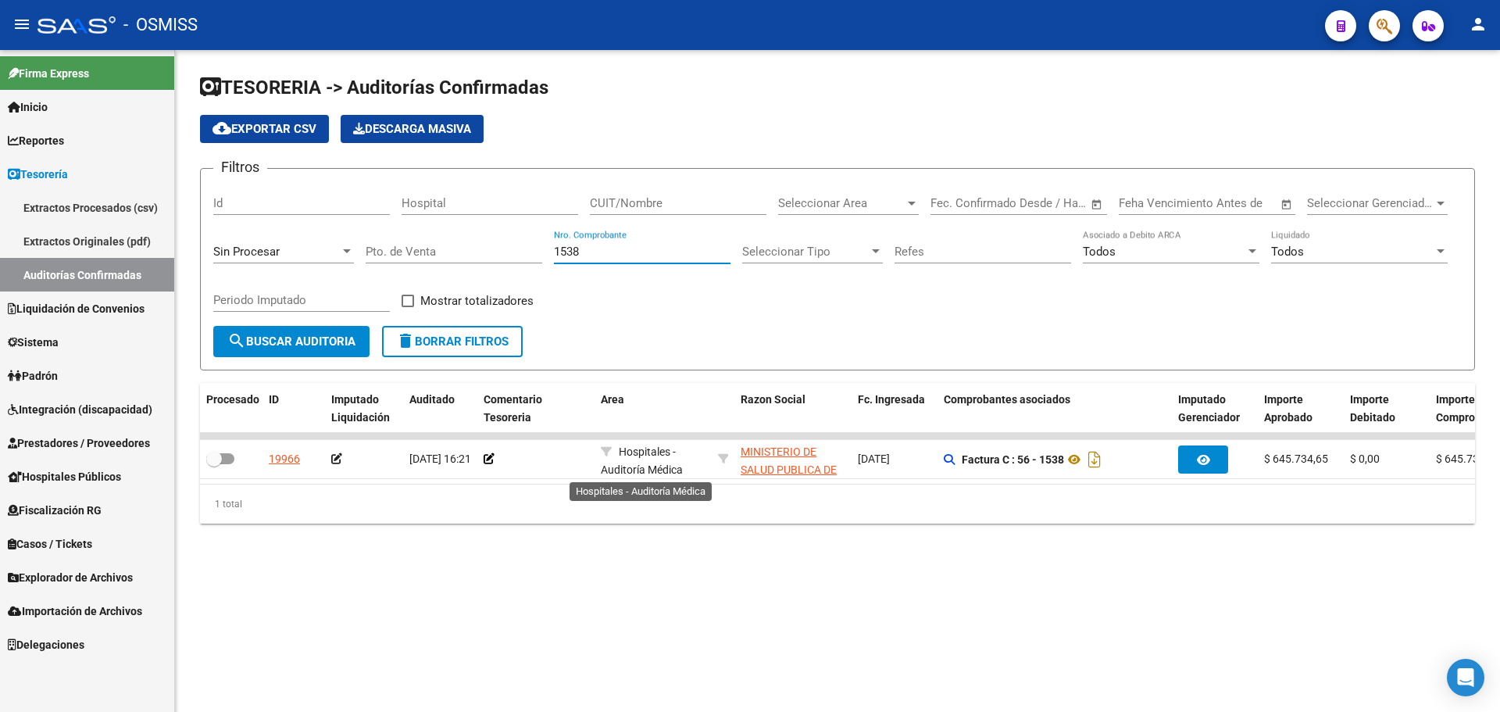
type input "1538"
click at [612, 683] on mat-sidenav-content "TESORERIA -> Auditorías Confirmadas cloud_download Exportar CSV Descarga Masiva…" at bounding box center [837, 381] width 1325 height 662
click at [858, 617] on mat-sidenav-content "TESORERIA -> Auditorías Confirmadas cloud_download Exportar CSV Descarga Masiva…" at bounding box center [837, 381] width 1325 height 662
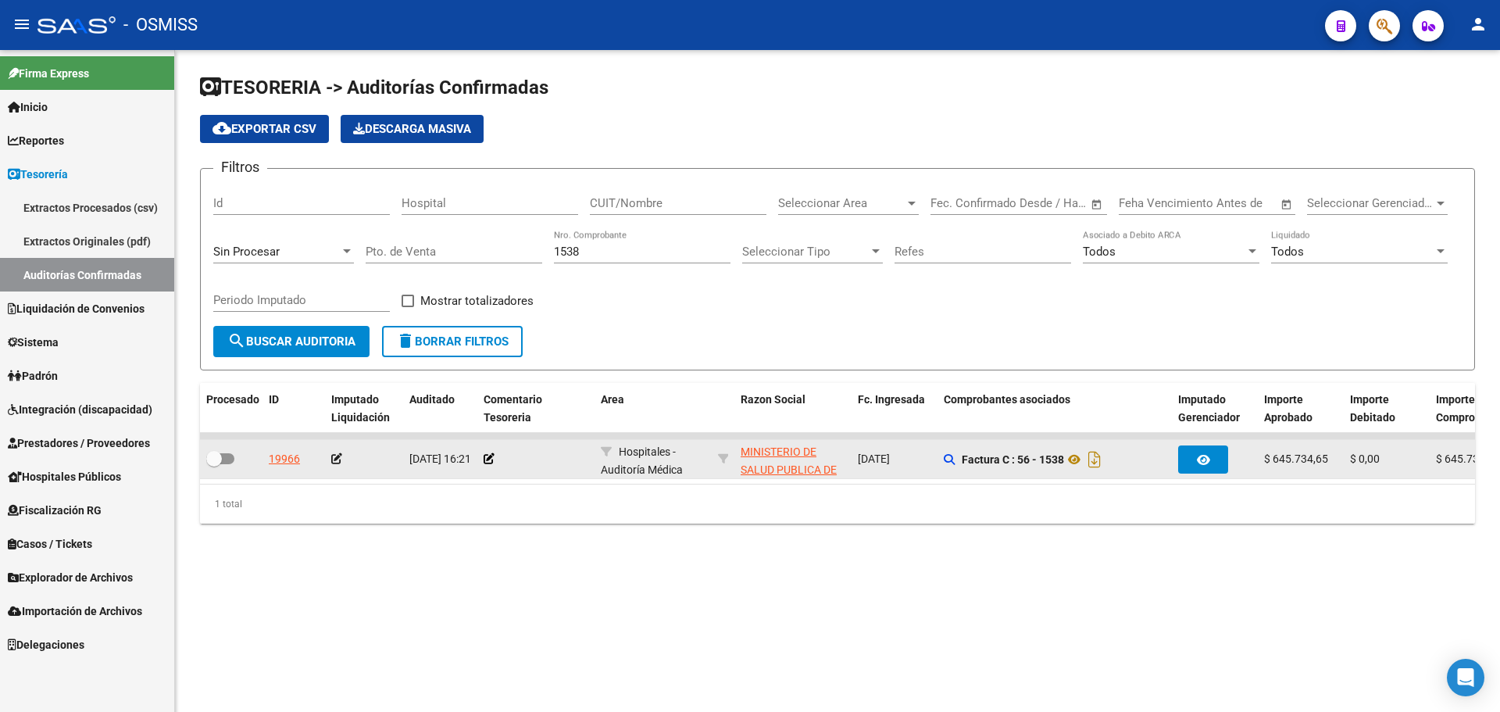
click at [481, 462] on datatable-body-cell at bounding box center [535, 459] width 117 height 38
click at [486, 462] on icon at bounding box center [489, 458] width 11 height 11
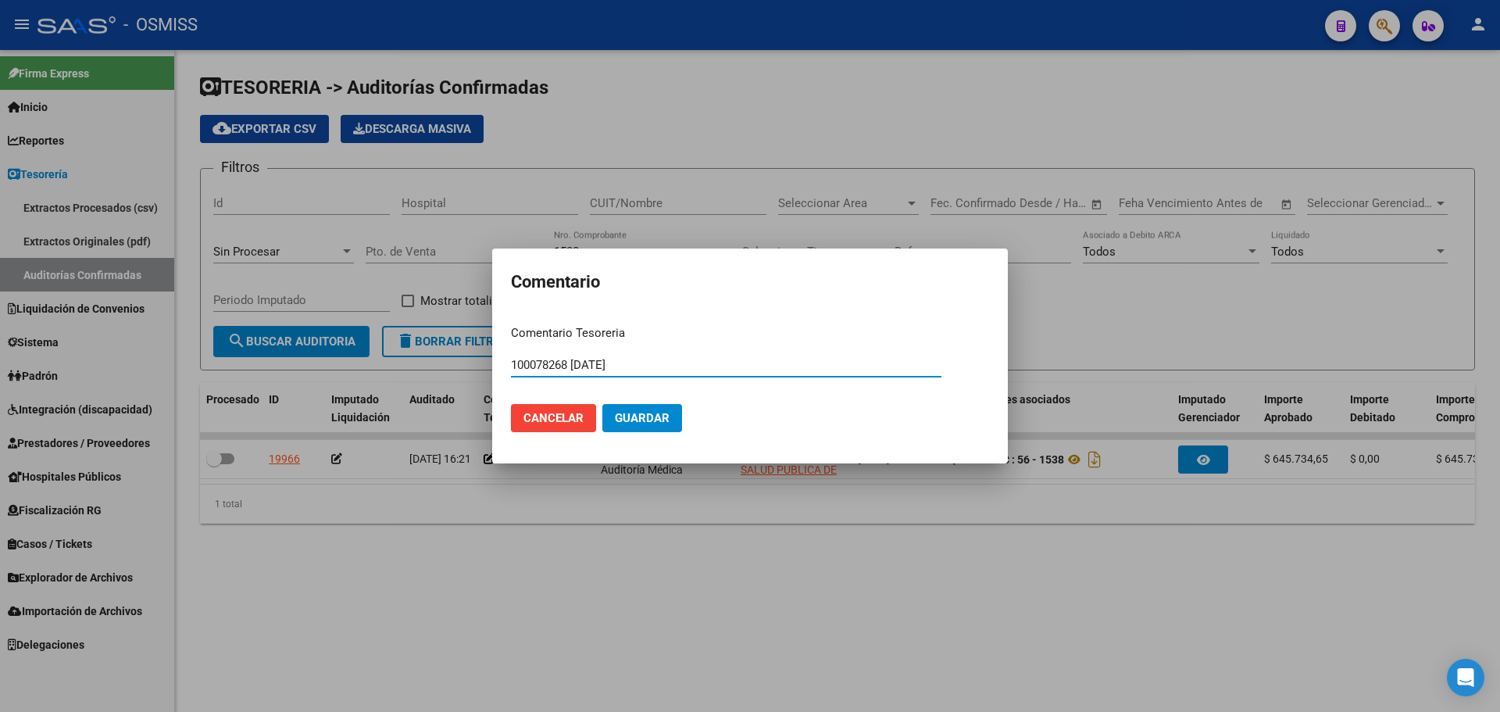
drag, startPoint x: 722, startPoint y: 368, endPoint x: 476, endPoint y: 341, distance: 246.8
click at [476, 341] on div "Comentario Comentario Tesoreria 100078268 [DATE] Ingresar el comentario Cancela…" at bounding box center [750, 356] width 1500 height 712
type input "100078268 [DATE]"
click at [658, 417] on span "Guardar" at bounding box center [642, 418] width 55 height 14
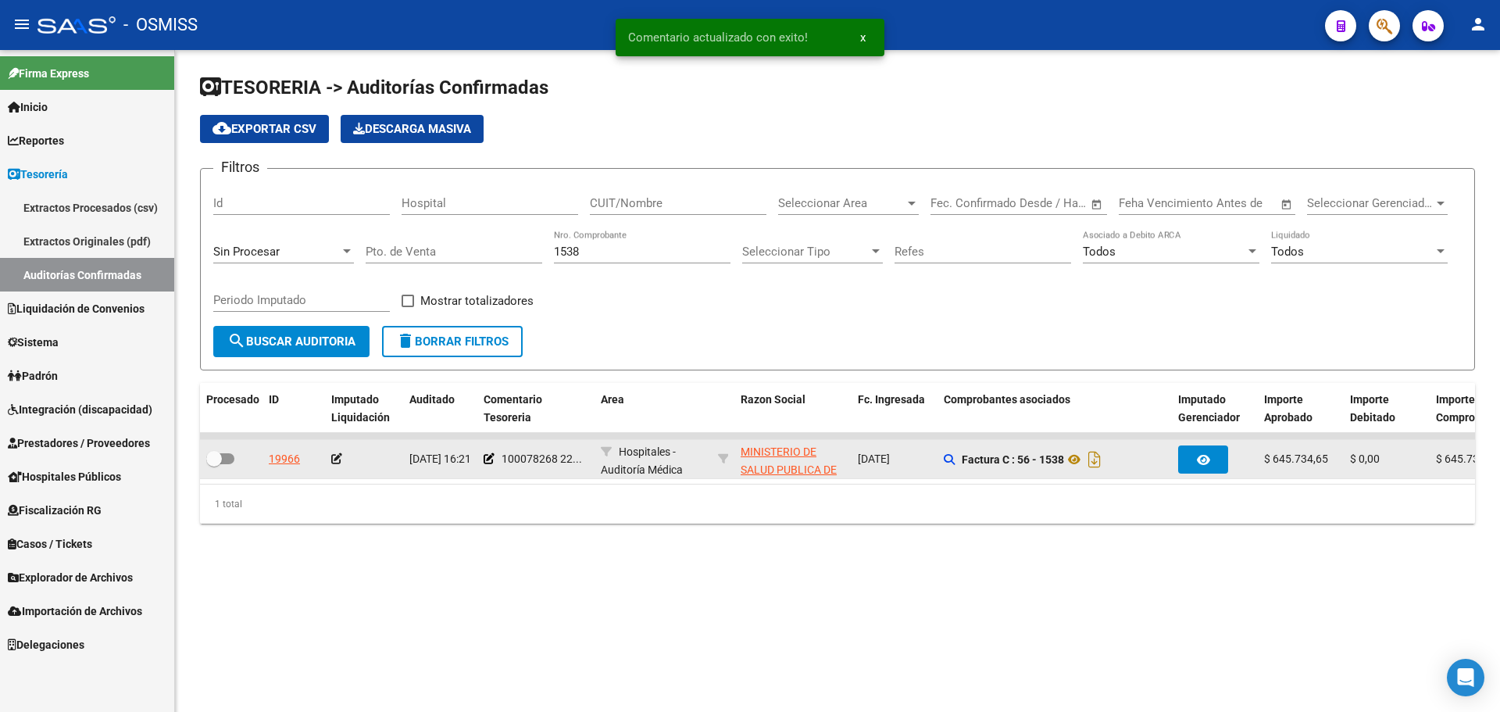
click at [335, 459] on icon at bounding box center [336, 458] width 11 height 11
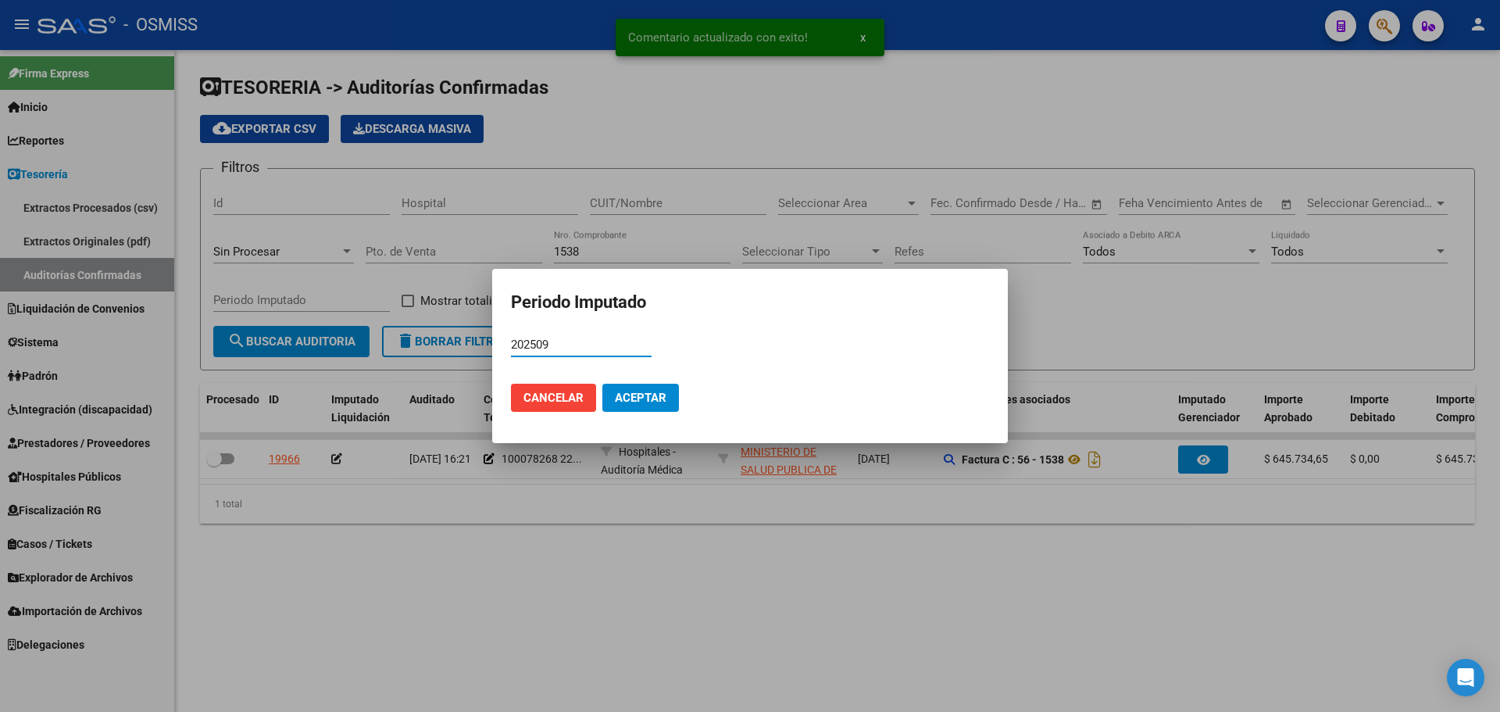
type input "202509"
click at [638, 405] on button "Aceptar" at bounding box center [640, 398] width 77 height 28
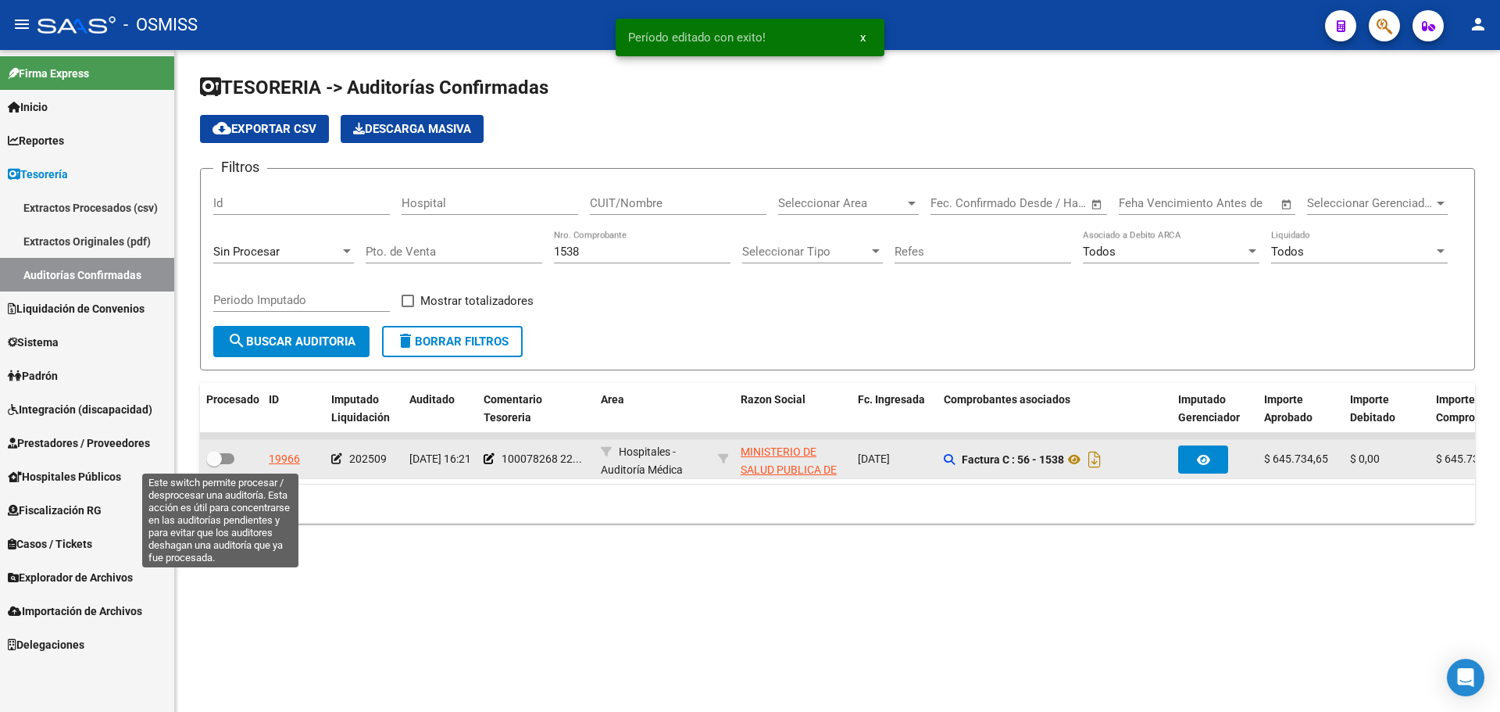
click at [230, 456] on span at bounding box center [220, 458] width 28 height 11
click at [214, 464] on input "checkbox" at bounding box center [213, 464] width 1 height 1
checkbox input "true"
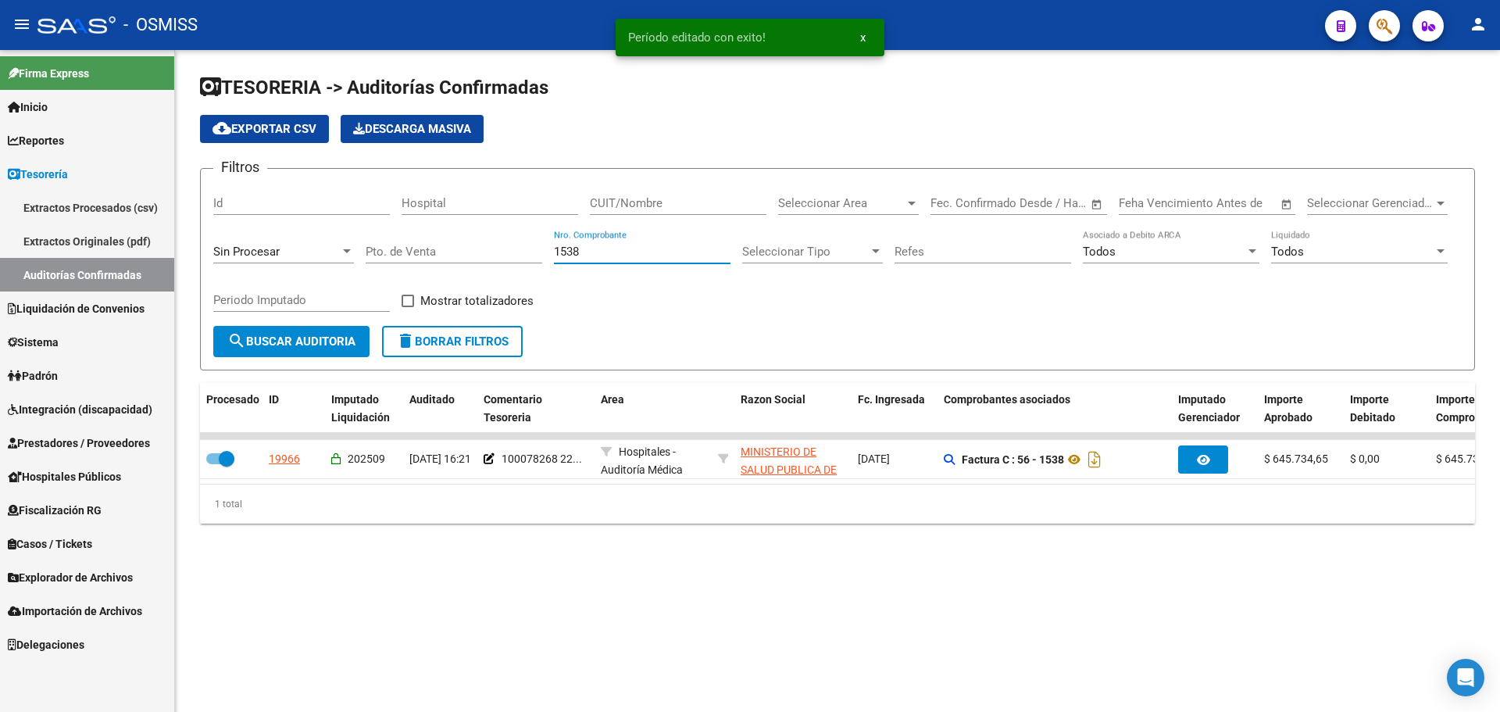
click at [619, 246] on input "1538" at bounding box center [642, 251] width 177 height 14
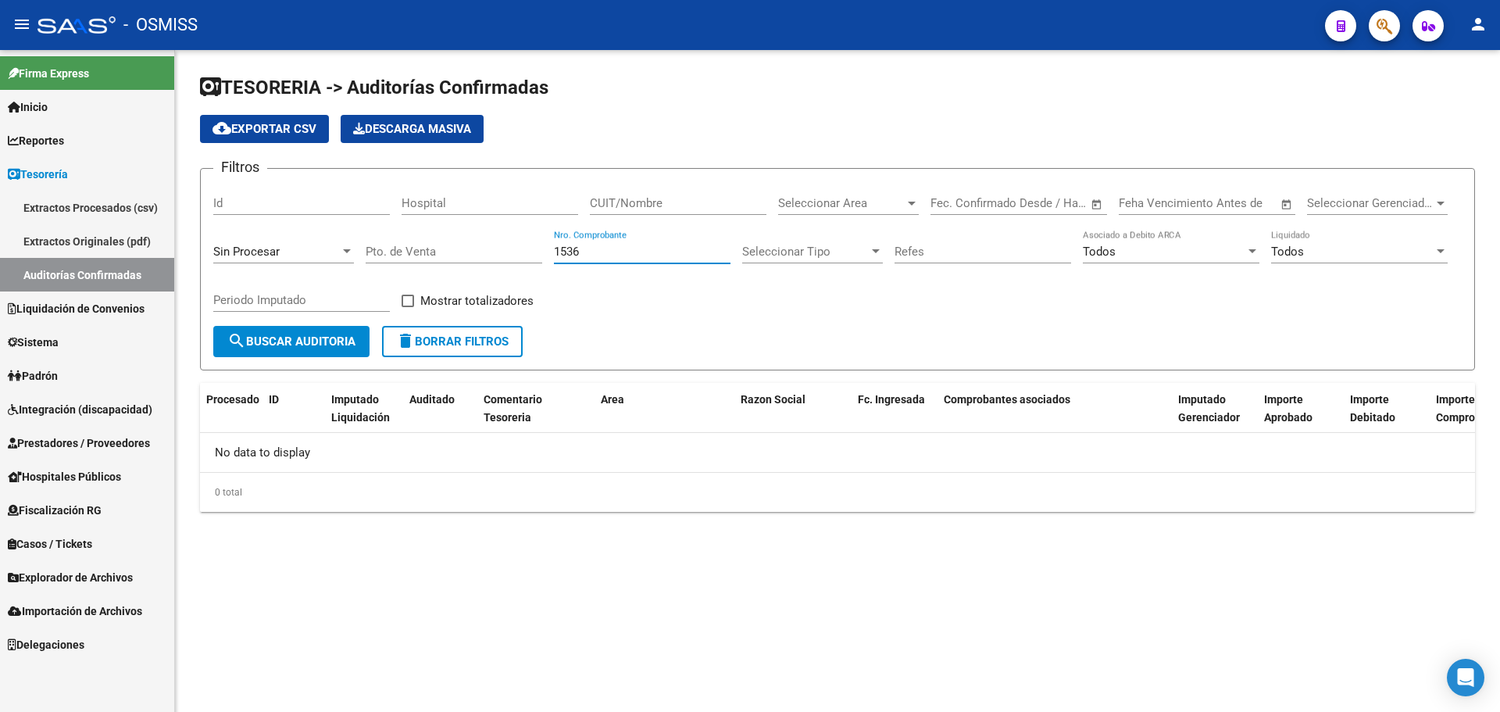
click at [278, 244] on span "Sin Procesar" at bounding box center [246, 251] width 66 height 14
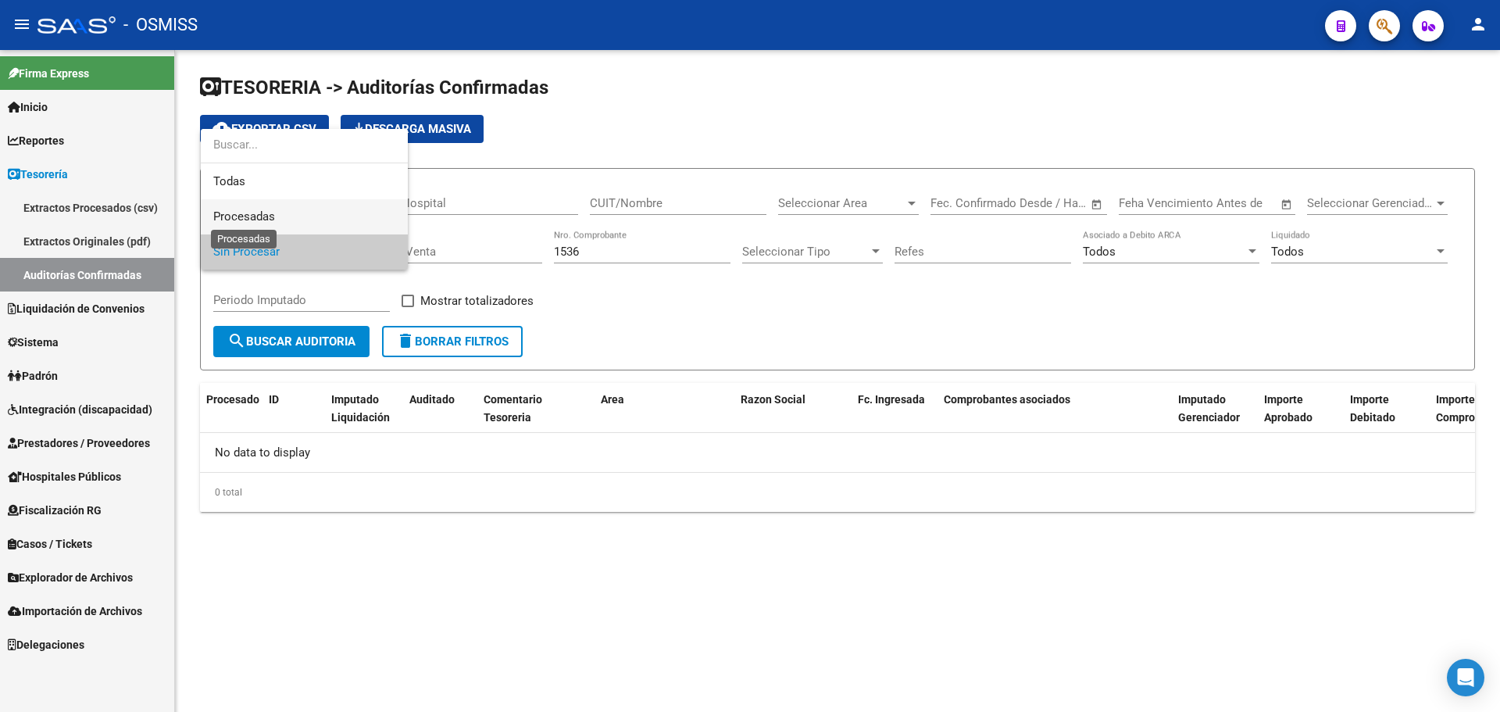
click at [274, 222] on span "Procesadas" at bounding box center [244, 216] width 62 height 14
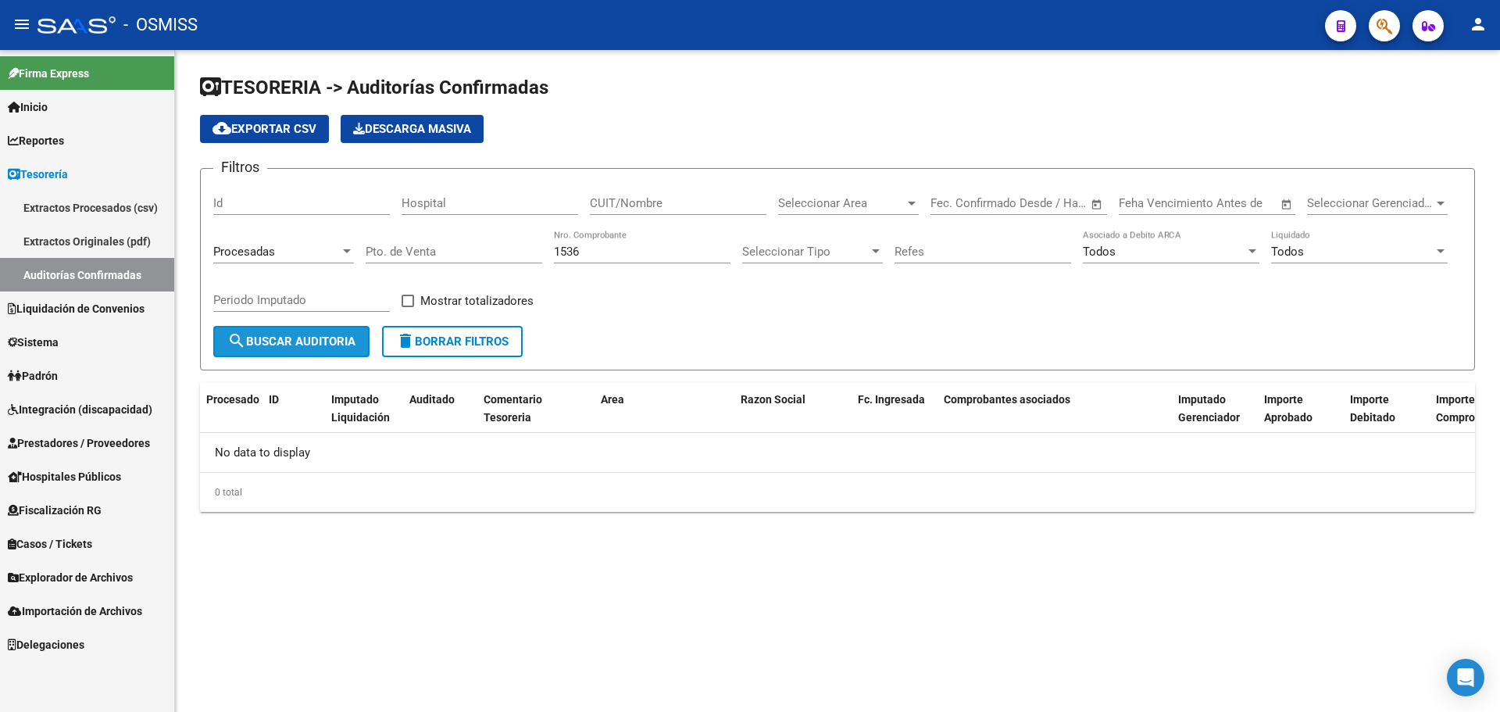
click at [298, 336] on span "search Buscar Auditoria" at bounding box center [291, 341] width 128 height 14
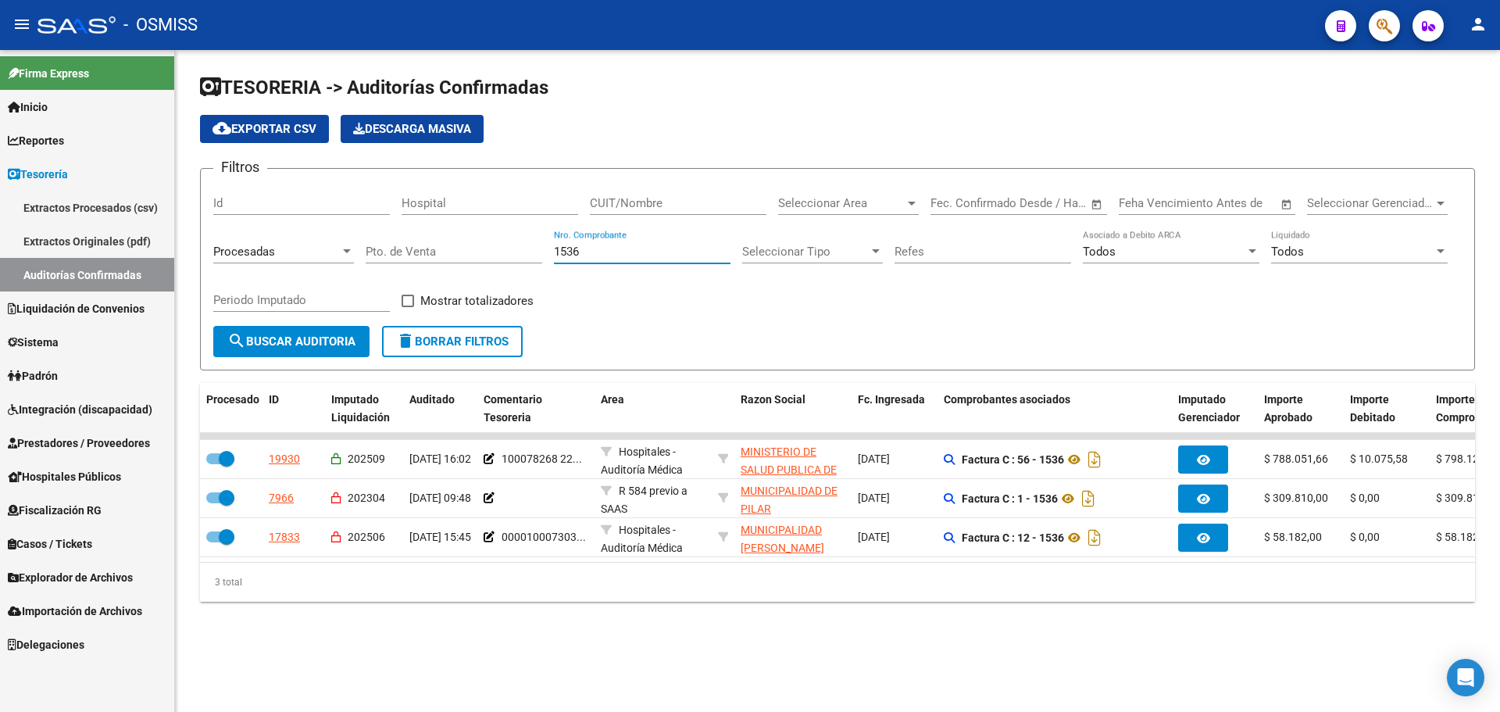
drag, startPoint x: 667, startPoint y: 253, endPoint x: 214, endPoint y: 296, distance: 455.1
click at [238, 277] on div "Filtros Id Hospital CUIT/Nombre Seleccionar Area Seleccionar Area Fecha inicio …" at bounding box center [837, 253] width 1248 height 145
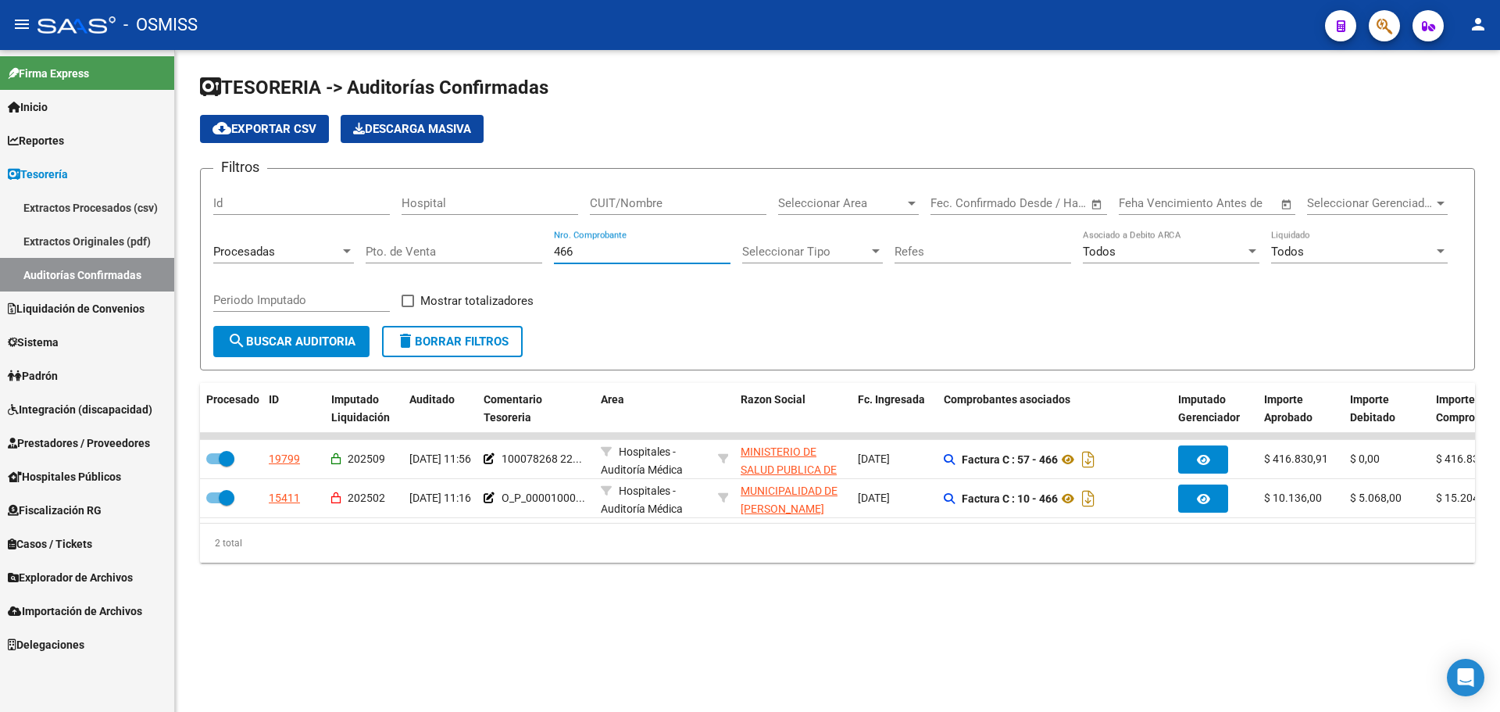
type input "466"
click at [447, 626] on mat-sidenav-content "TESORERIA -> Auditorías Confirmadas cloud_download Exportar CSV Descarga Masiva…" at bounding box center [837, 381] width 1325 height 662
drag, startPoint x: 629, startPoint y: 252, endPoint x: 384, endPoint y: 252, distance: 244.5
click at [384, 252] on div "Filtros Id Hospital CUIT/Nombre Seleccionar Area Seleccionar Area Fecha inicio …" at bounding box center [837, 253] width 1248 height 145
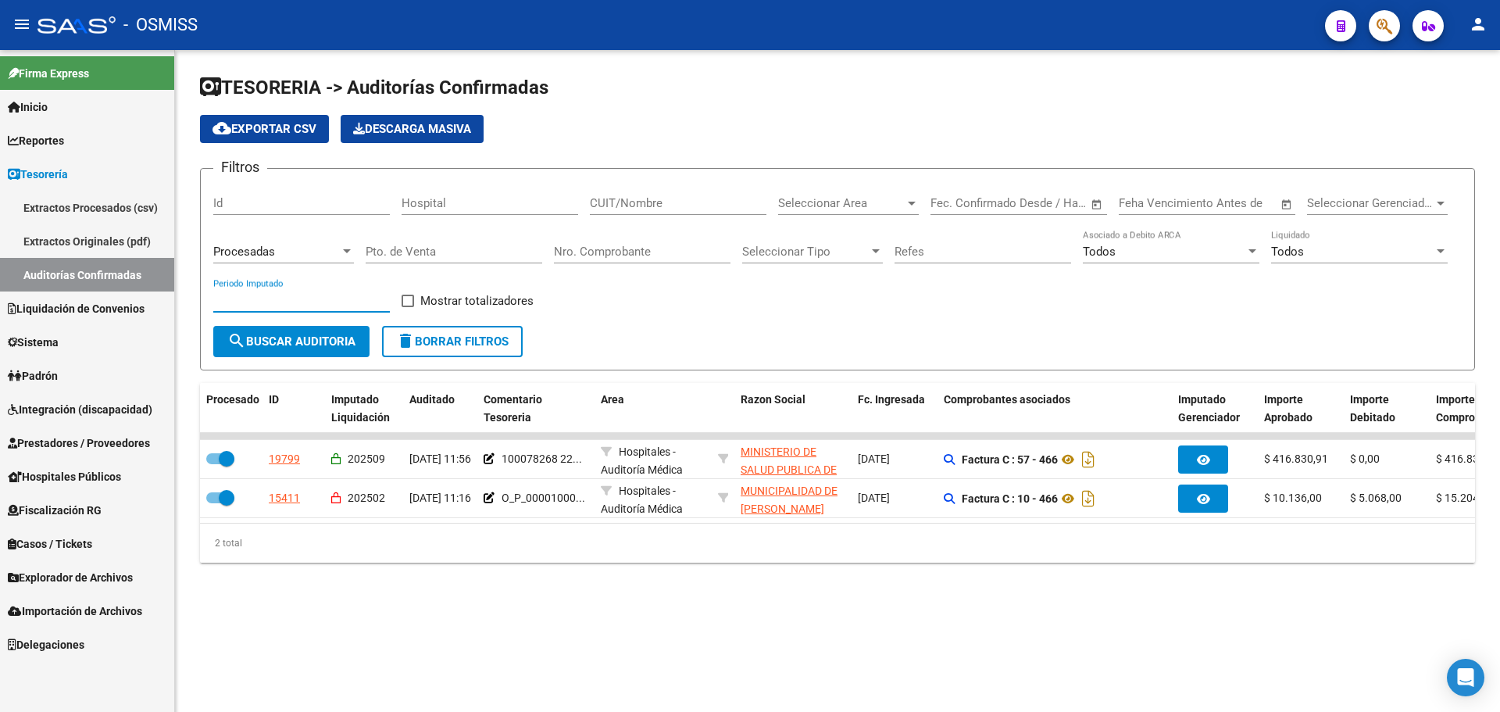
click at [268, 295] on input "Periodo Imputado" at bounding box center [301, 300] width 177 height 14
type input "202509"
click at [1304, 246] on div "Todos" at bounding box center [1352, 251] width 162 height 14
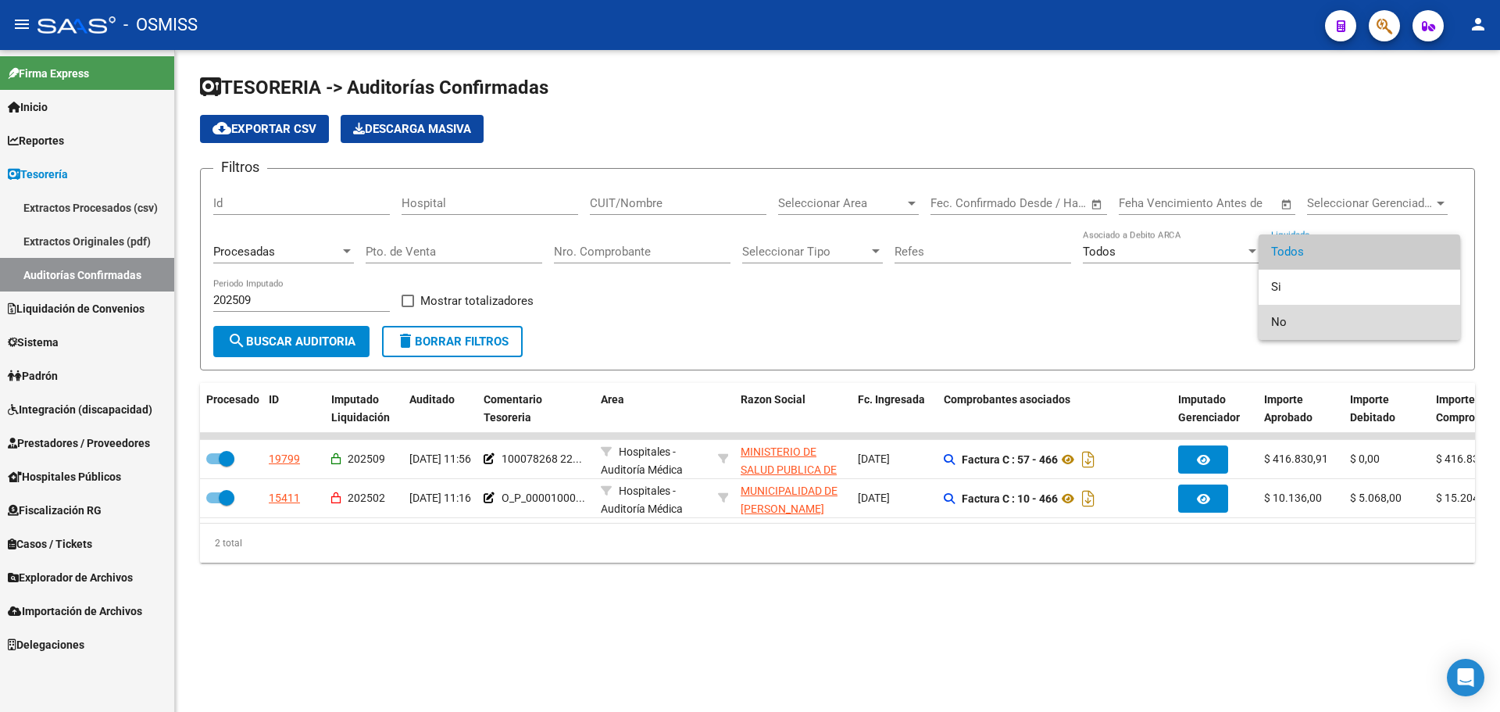
click at [1293, 322] on span "No" at bounding box center [1359, 322] width 177 height 35
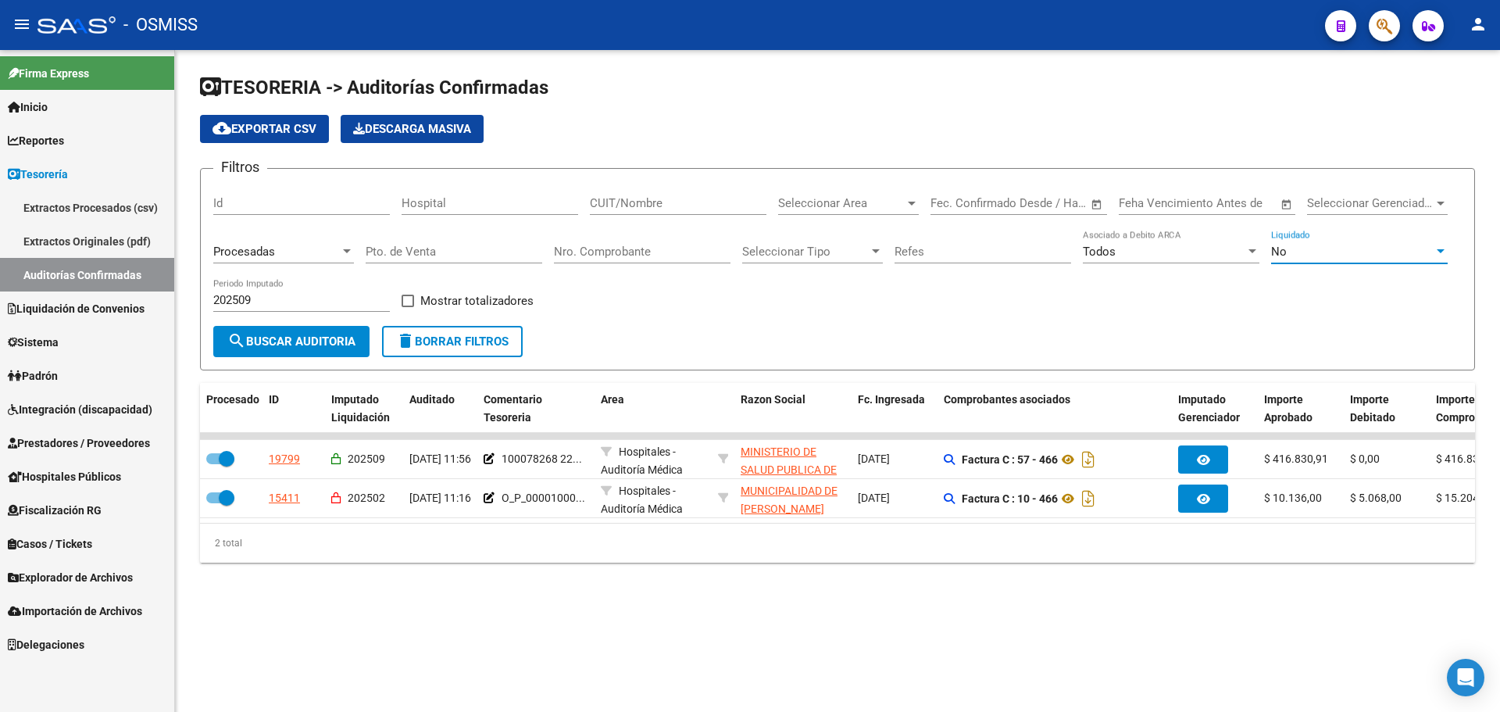
click at [338, 334] on span "search Buscar Auditoria" at bounding box center [291, 341] width 128 height 14
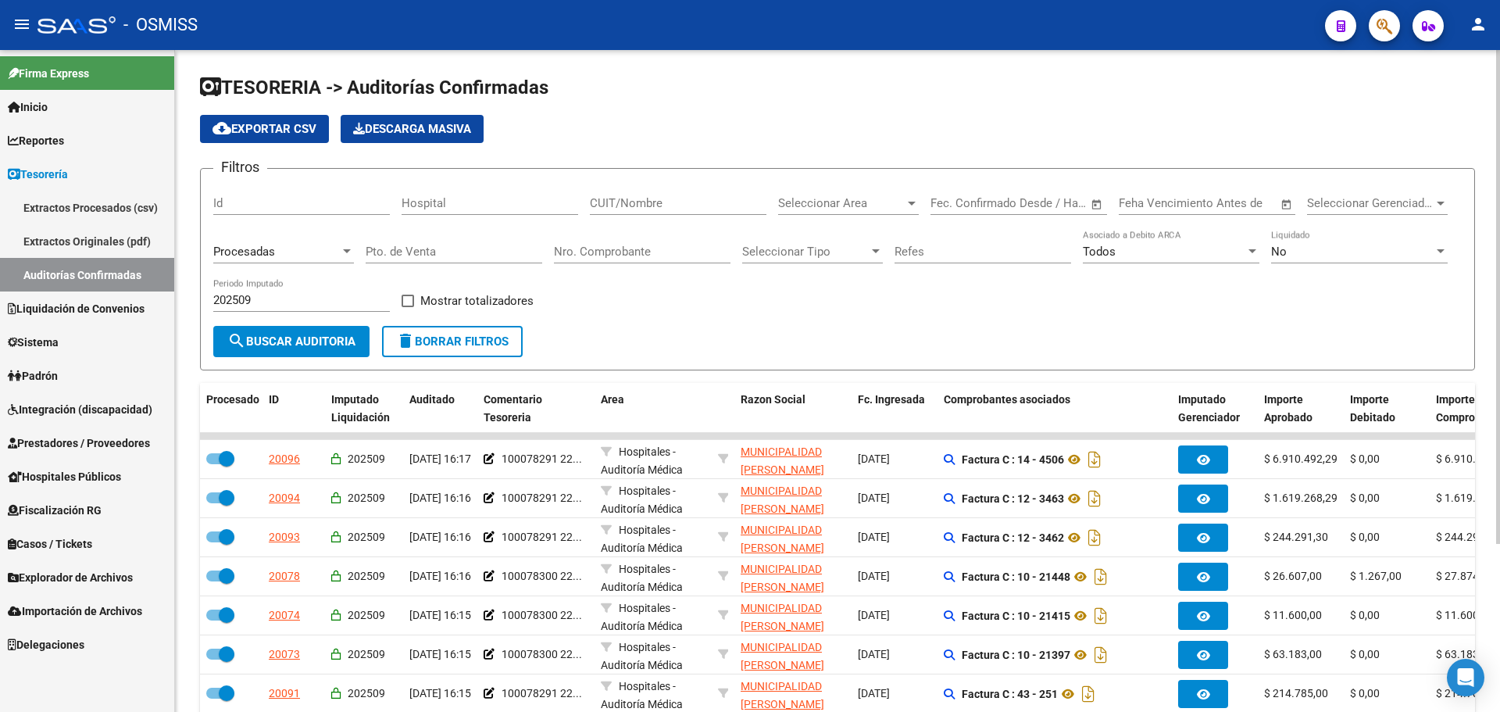
click at [412, 306] on span at bounding box center [407, 300] width 12 height 12
click at [408, 307] on input "Mostrar totalizadores" at bounding box center [407, 307] width 1 height 1
checkbox input "true"
click at [337, 335] on span "search Buscar Auditoria" at bounding box center [291, 341] width 128 height 14
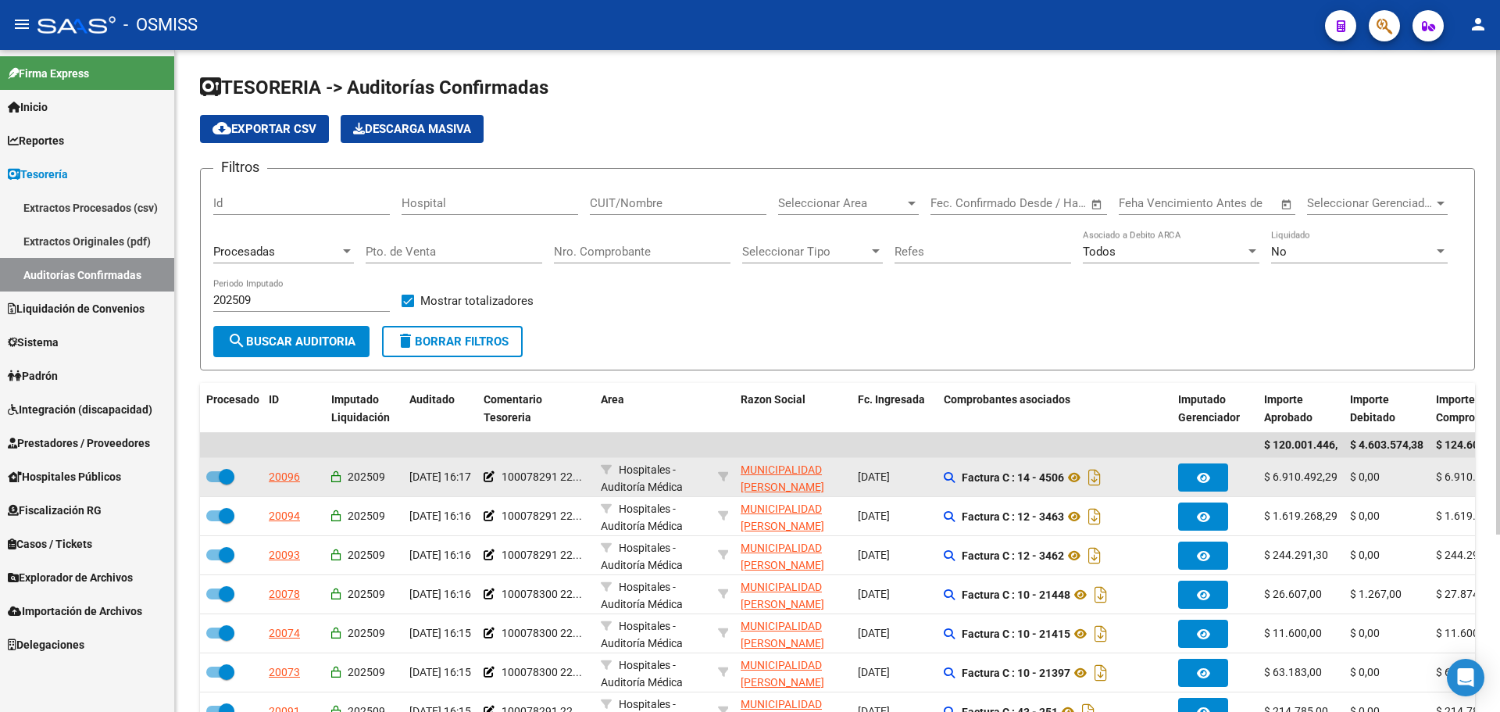
scroll to position [0, 13]
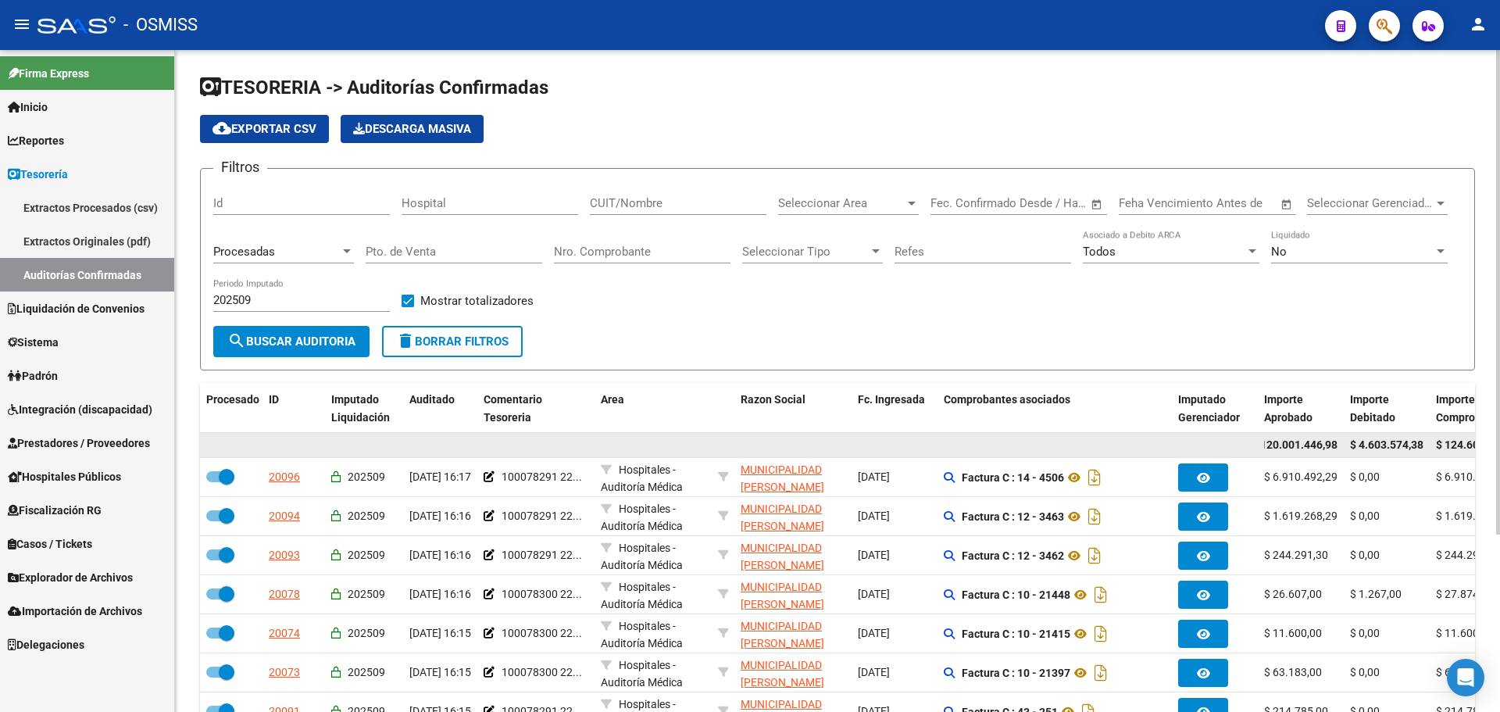
drag, startPoint x: 1274, startPoint y: 442, endPoint x: 1358, endPoint y: 453, distance: 84.3
click at [1358, 453] on div "$ 120.001.446,98 $ 4.603.574,38 $ 124.605.021,36" at bounding box center [1232, 445] width 2065 height 25
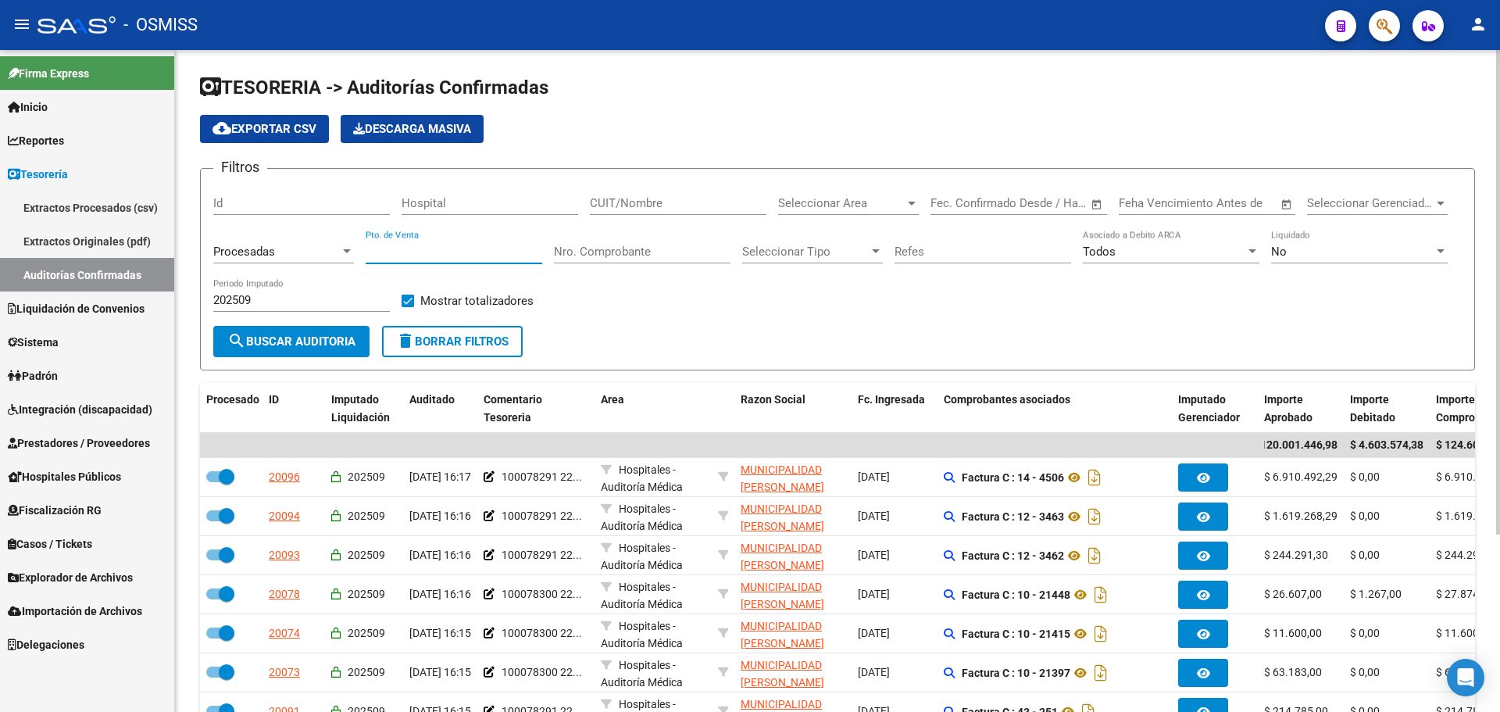
click at [473, 258] on input "Pto. de Venta" at bounding box center [454, 251] width 177 height 14
click at [574, 255] on input "Nro. Comprobante" at bounding box center [642, 251] width 177 height 14
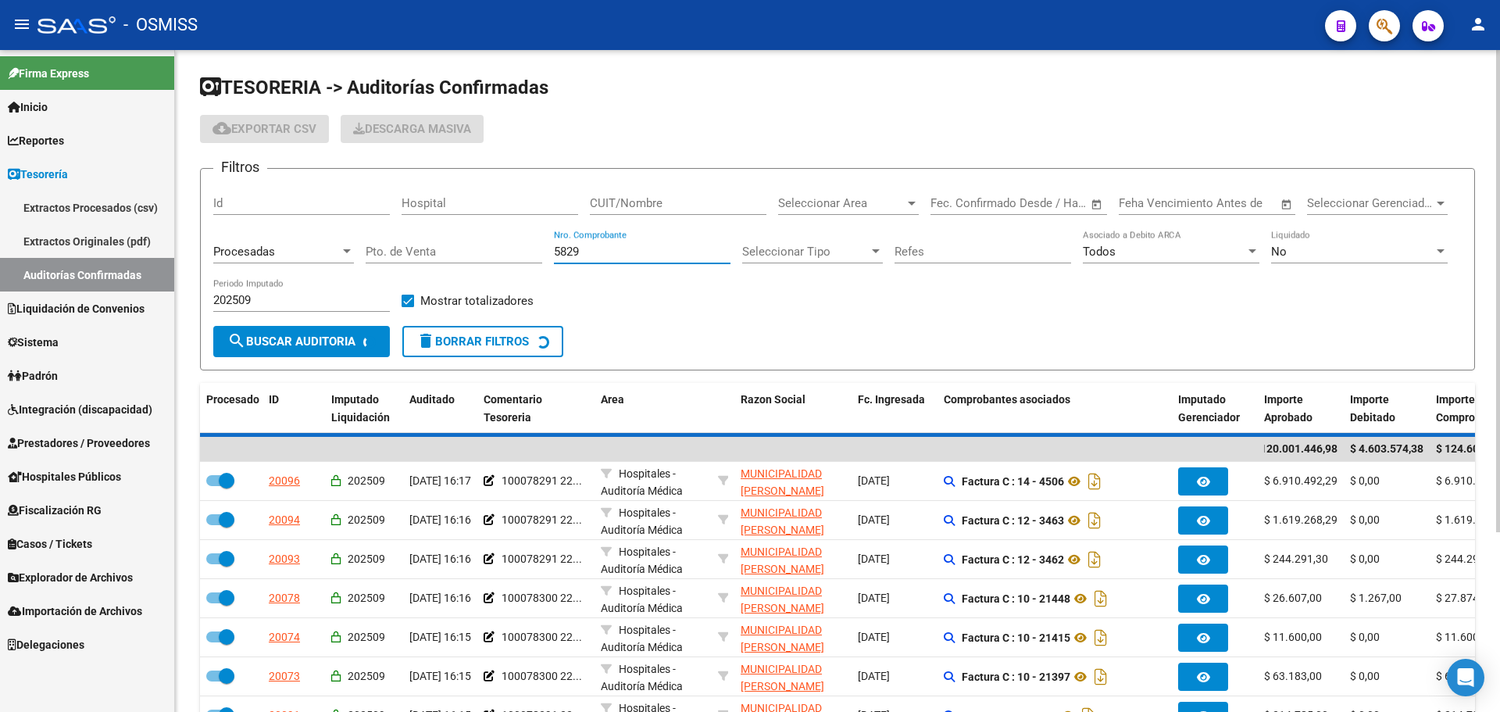
scroll to position [0, 0]
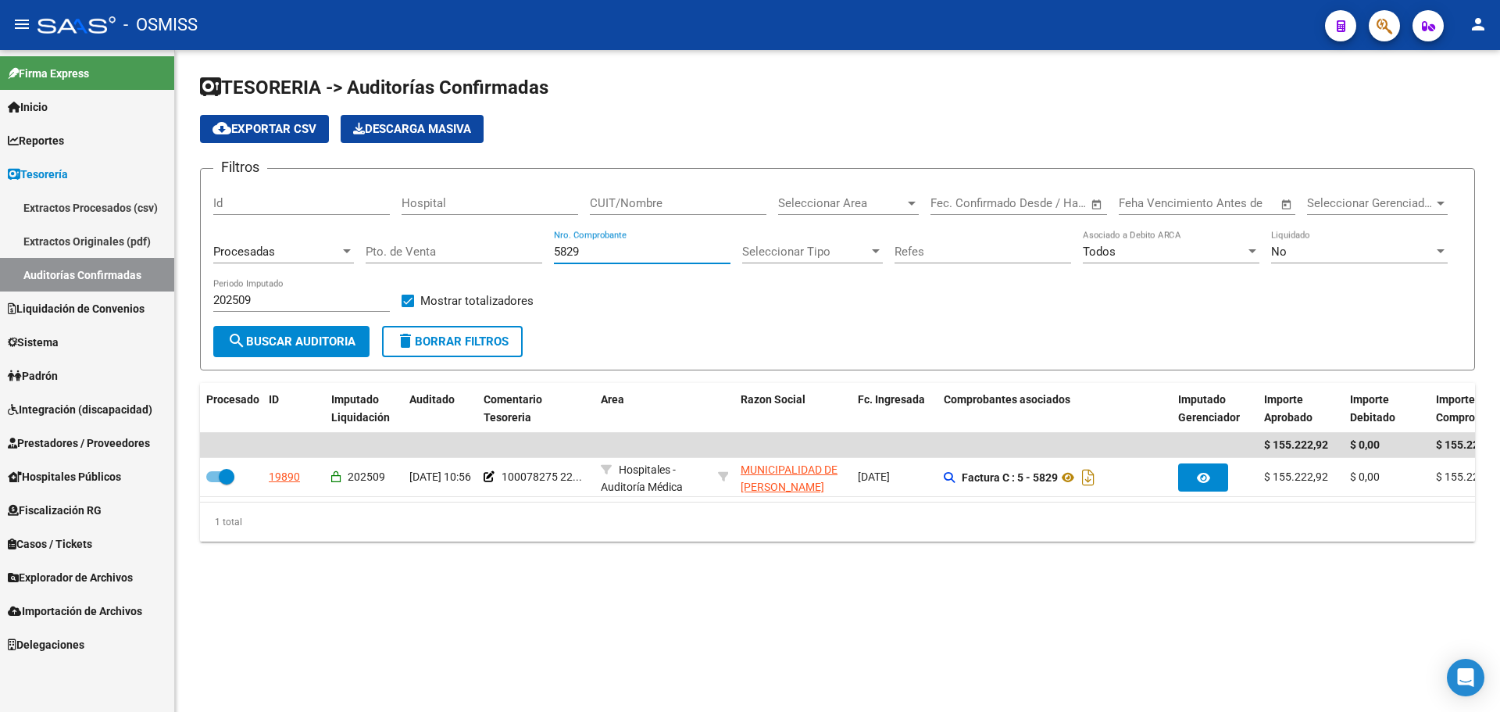
drag, startPoint x: 600, startPoint y: 248, endPoint x: 373, endPoint y: 223, distance: 228.0
click at [373, 223] on div "Filtros Id Hospital CUIT/Nombre Seleccionar Area Seleccionar Area Fecha inicio …" at bounding box center [837, 253] width 1248 height 145
drag, startPoint x: 605, startPoint y: 252, endPoint x: 257, endPoint y: 252, distance: 347.6
click at [257, 252] on div "Filtros Id Hospital CUIT/Nombre Seleccionar Area Seleccionar Area Fecha inicio …" at bounding box center [837, 253] width 1248 height 145
click at [687, 248] on input "69661" at bounding box center [642, 251] width 177 height 14
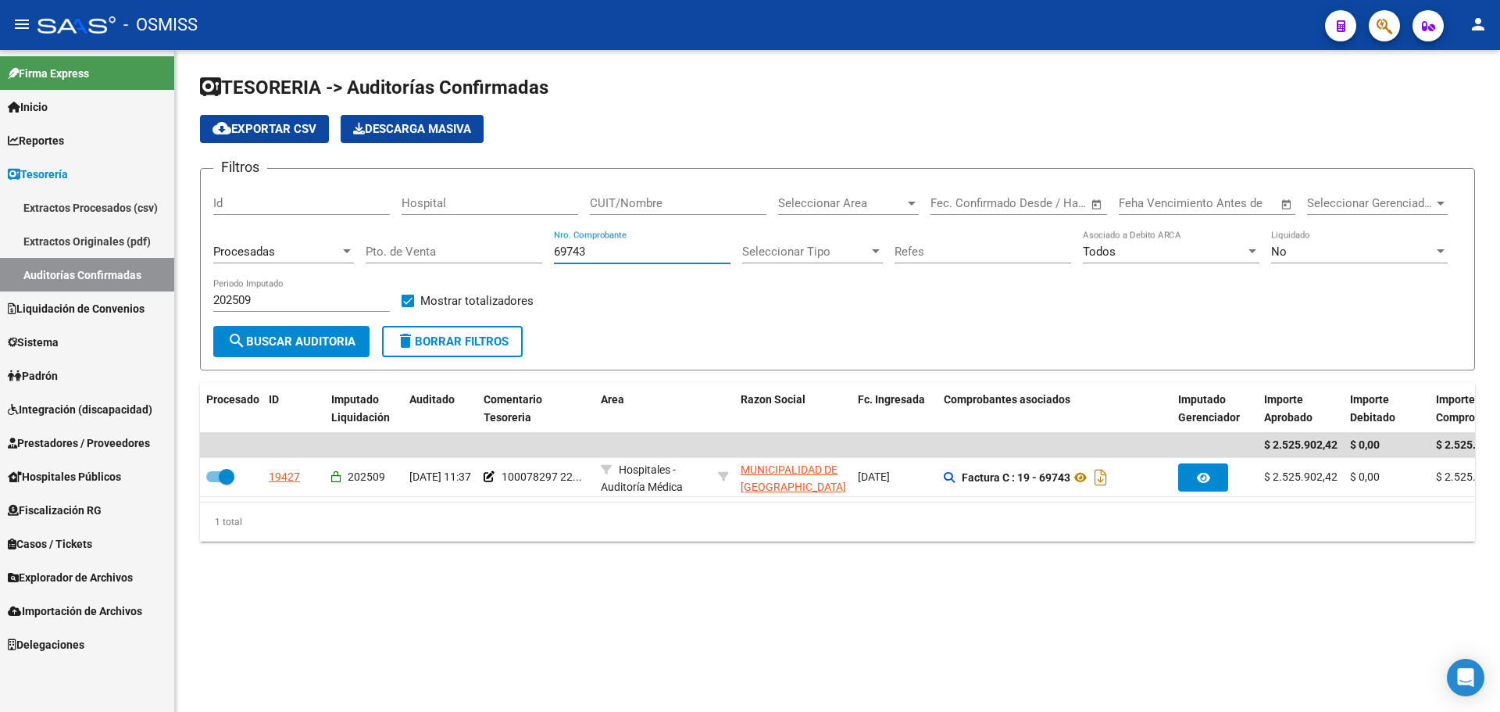
type input "69743"
drag, startPoint x: 608, startPoint y: 253, endPoint x: 574, endPoint y: 223, distance: 45.9
click at [407, 211] on div "Filtros Id Hospital CUIT/Nombre Seleccionar Area Seleccionar Area Fecha inicio …" at bounding box center [837, 253] width 1248 height 145
click at [610, 197] on input "CUIT/Nombre" at bounding box center [678, 203] width 177 height 14
paste input "30-69182284-9"
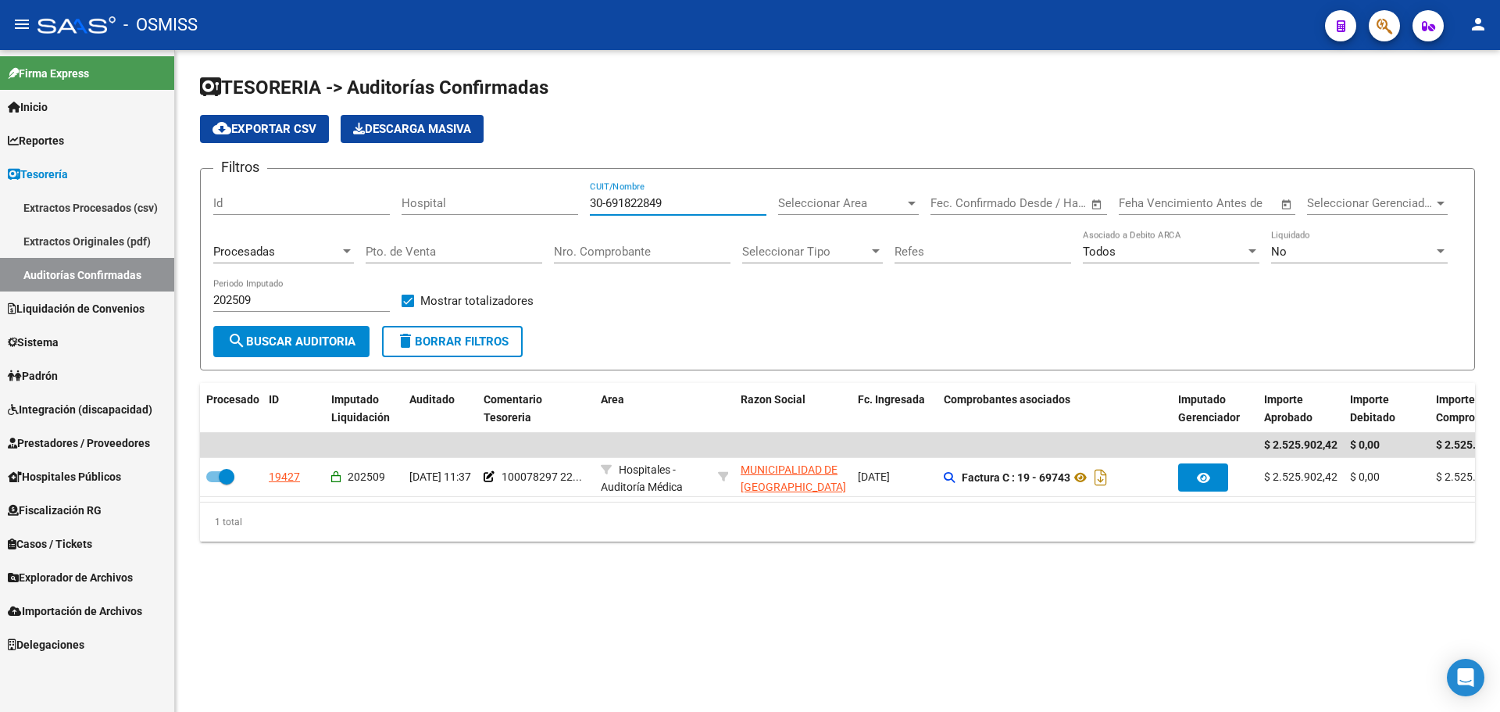
click at [605, 203] on input "30-691822849" at bounding box center [678, 203] width 177 height 14
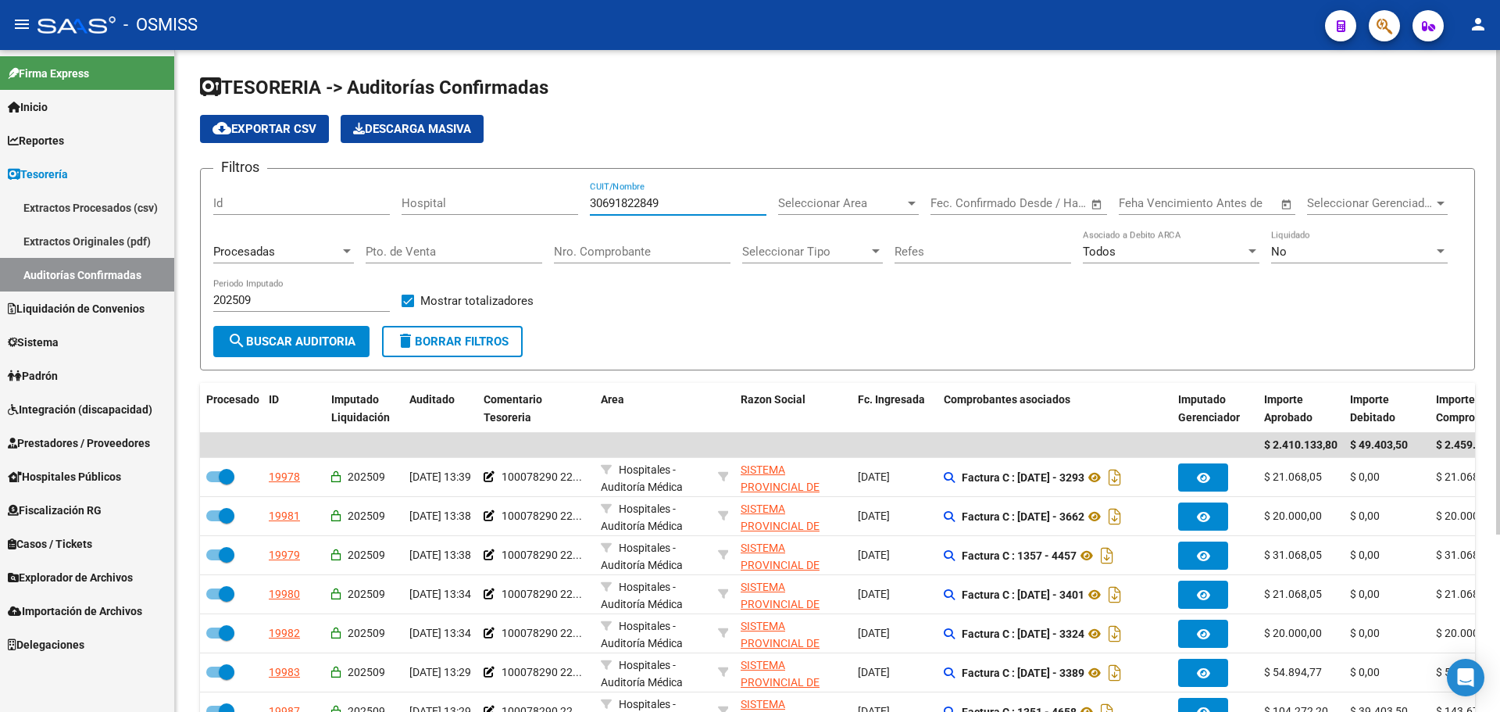
drag, startPoint x: 693, startPoint y: 206, endPoint x: 430, endPoint y: 160, distance: 266.5
click at [430, 160] on app-list-header "TESORERIA -> Auditorías Confirmadas cloud_download Exportar CSV Descarga Masiva…" at bounding box center [837, 222] width 1275 height 295
paste input "-71861570-0"
click at [608, 198] on input "30-718615700" at bounding box center [678, 203] width 177 height 14
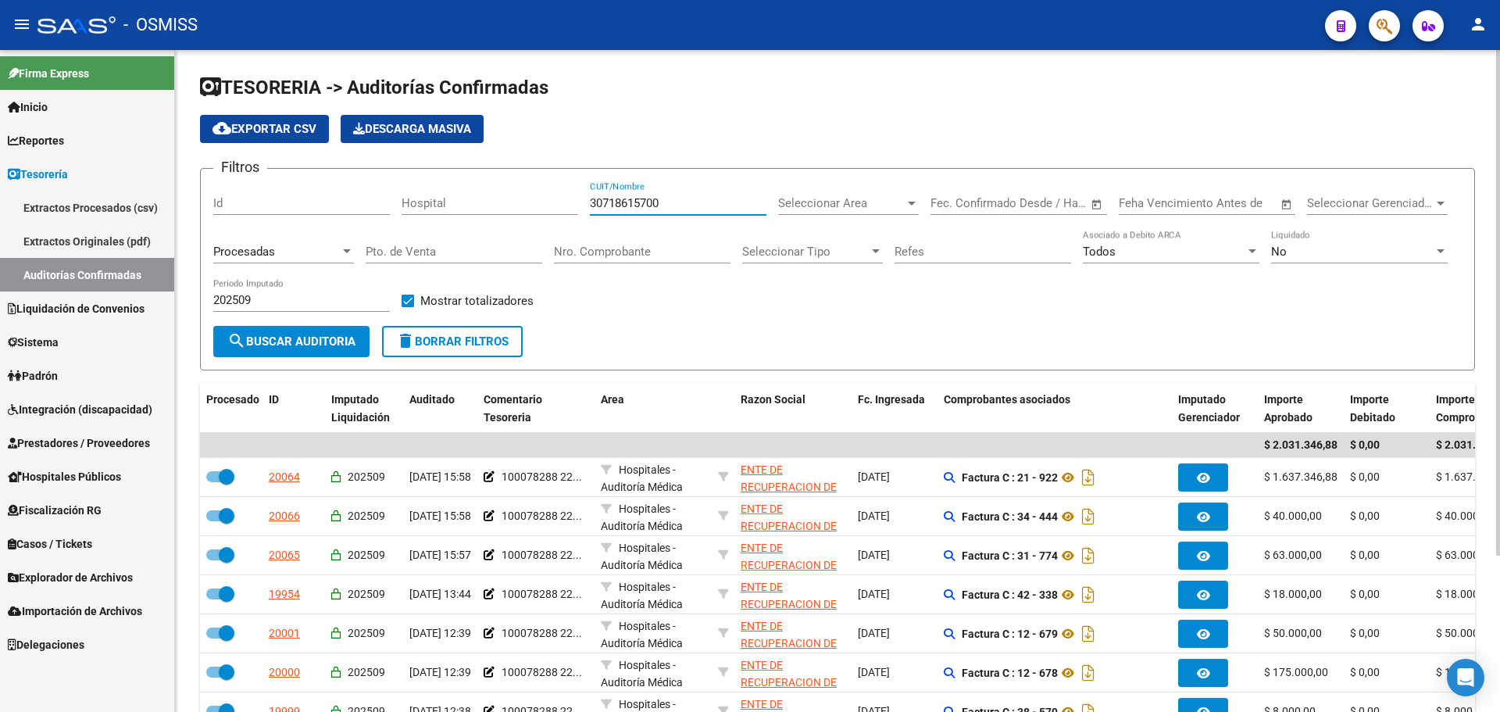
drag, startPoint x: 687, startPoint y: 201, endPoint x: 524, endPoint y: 174, distance: 165.4
click at [524, 174] on form "Filtros Id Hospital 30718615700 CUIT/Nombre Seleccionar Area Seleccionar Area F…" at bounding box center [837, 269] width 1275 height 202
paste input "-99900582-5"
click at [615, 198] on input "30-999005825" at bounding box center [678, 203] width 177 height 14
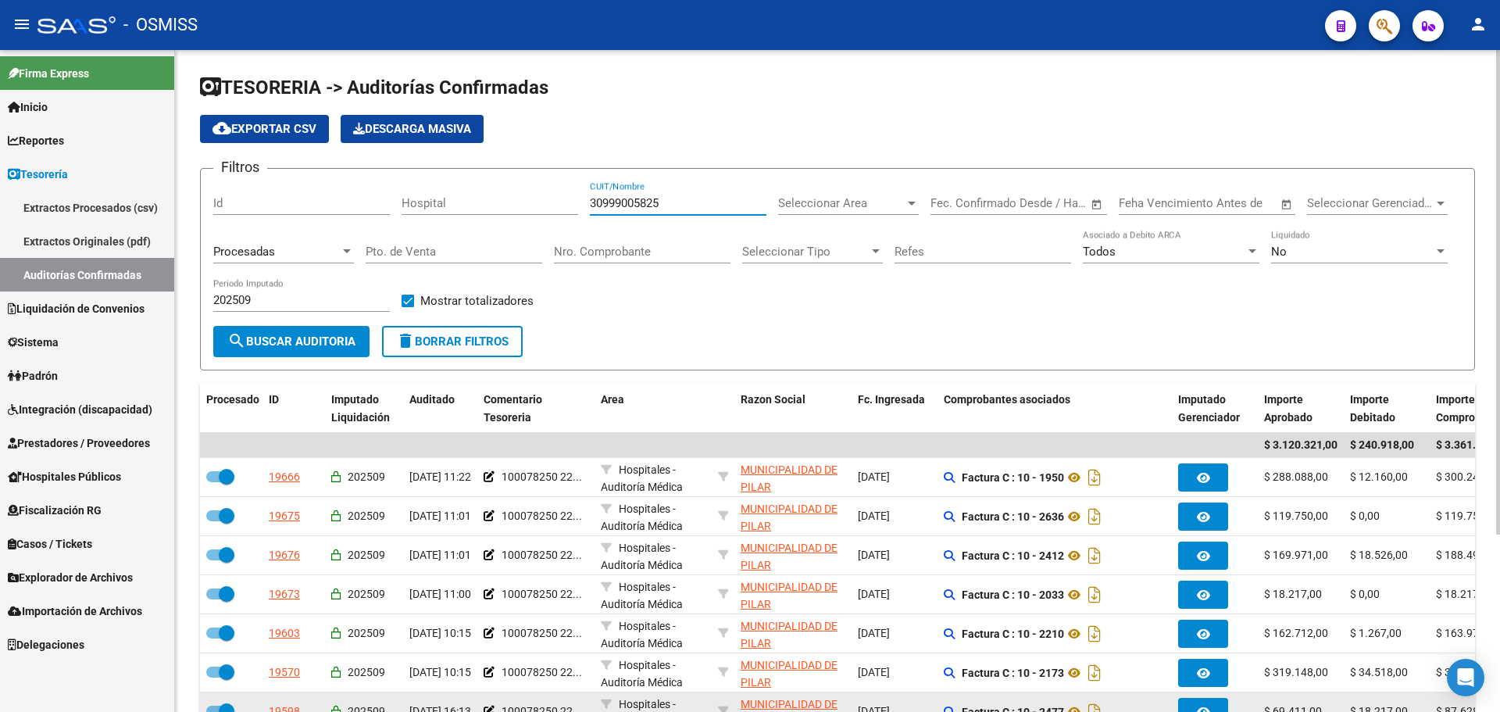
type input "30999005825"
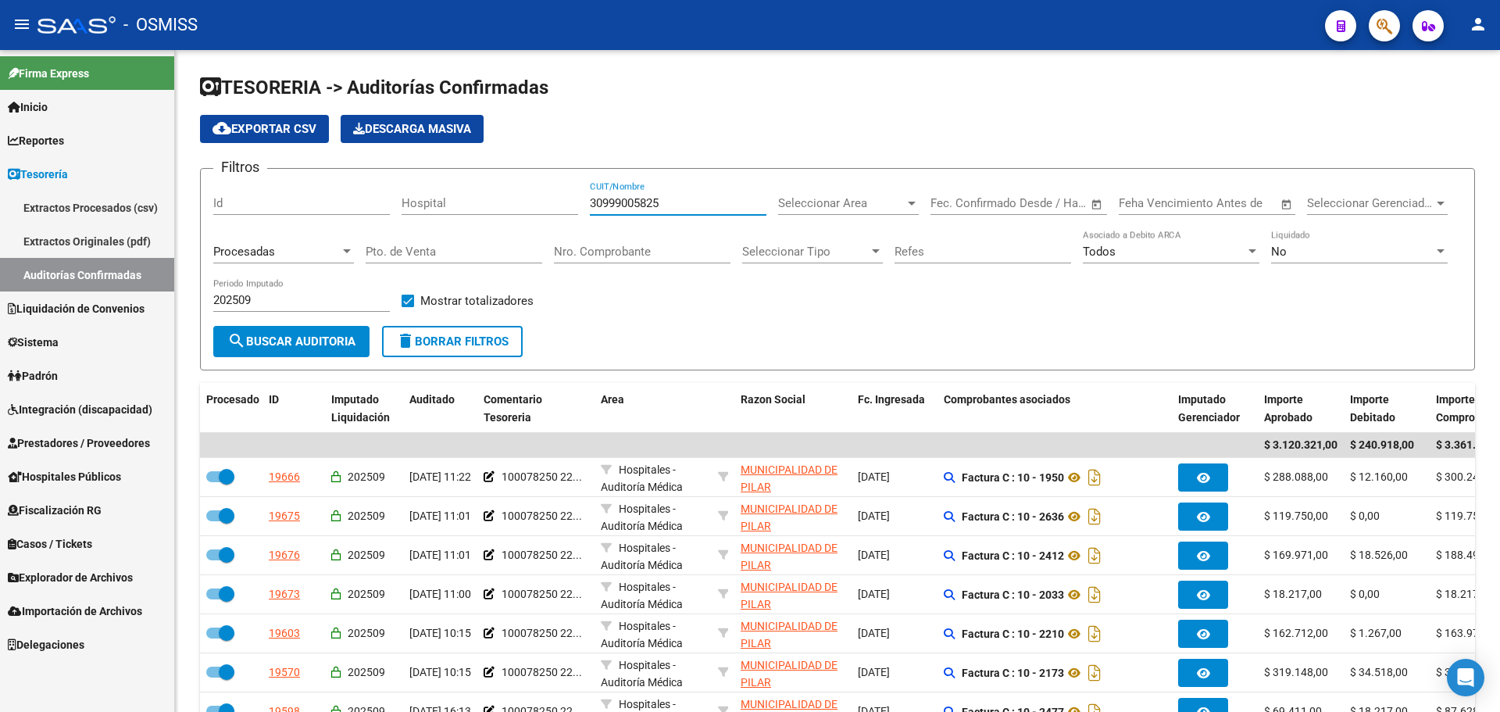
click at [1376, 34] on icon "button" at bounding box center [1384, 26] width 16 height 18
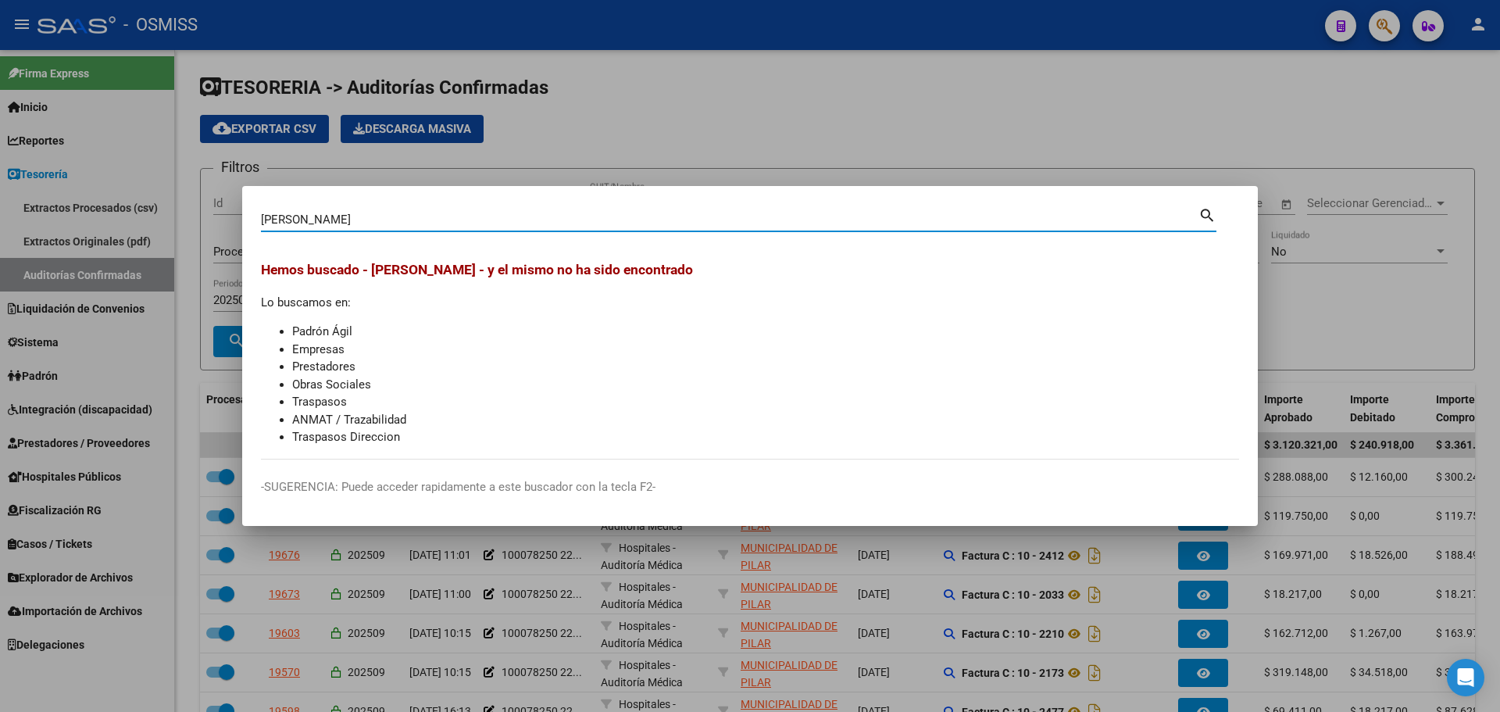
click at [306, 219] on input "[PERSON_NAME]" at bounding box center [729, 219] width 937 height 14
click at [385, 220] on input "[PERSON_NAME]" at bounding box center [729, 219] width 937 height 14
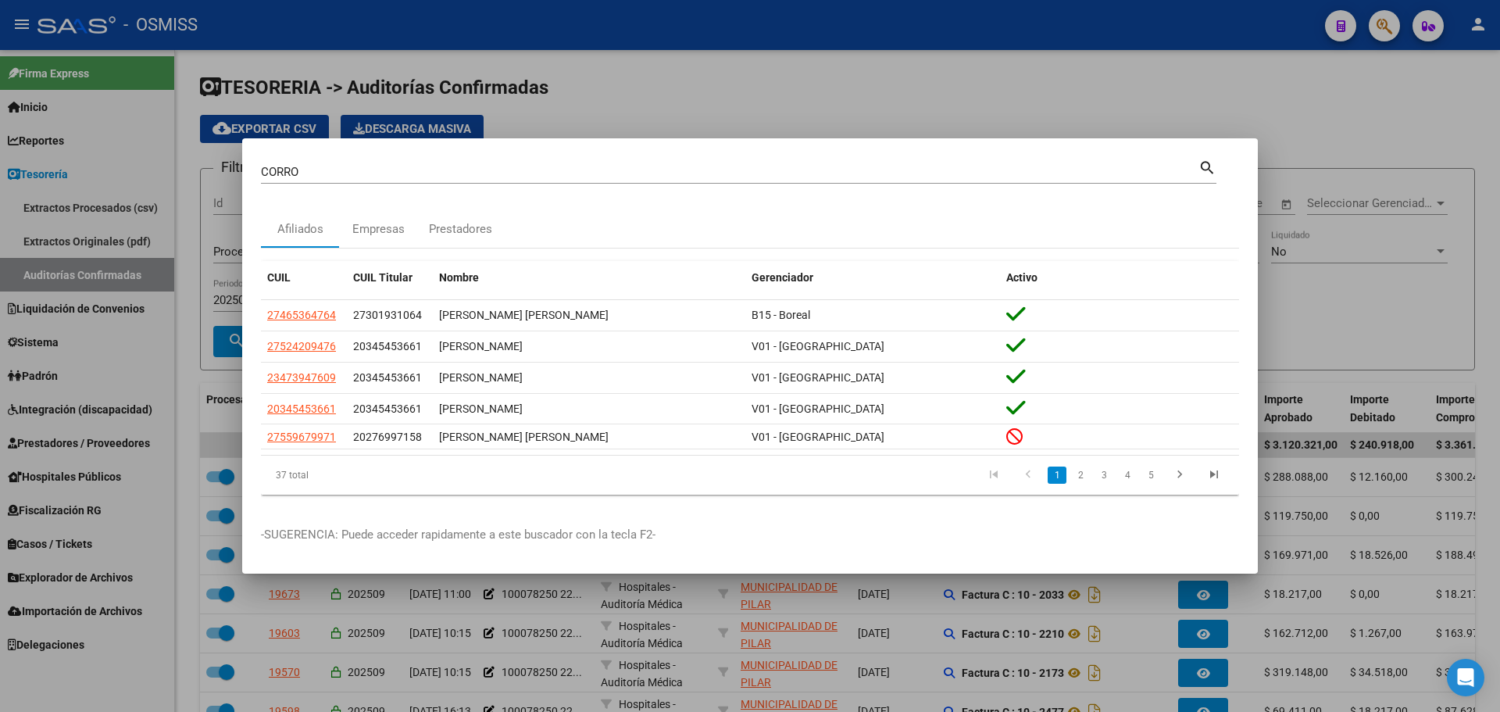
click at [638, 504] on div "CUIL CUIL Titular Nombre Gerenciador Activo 27465364764 27301931064 [PERSON_NAM…" at bounding box center [750, 377] width 978 height 259
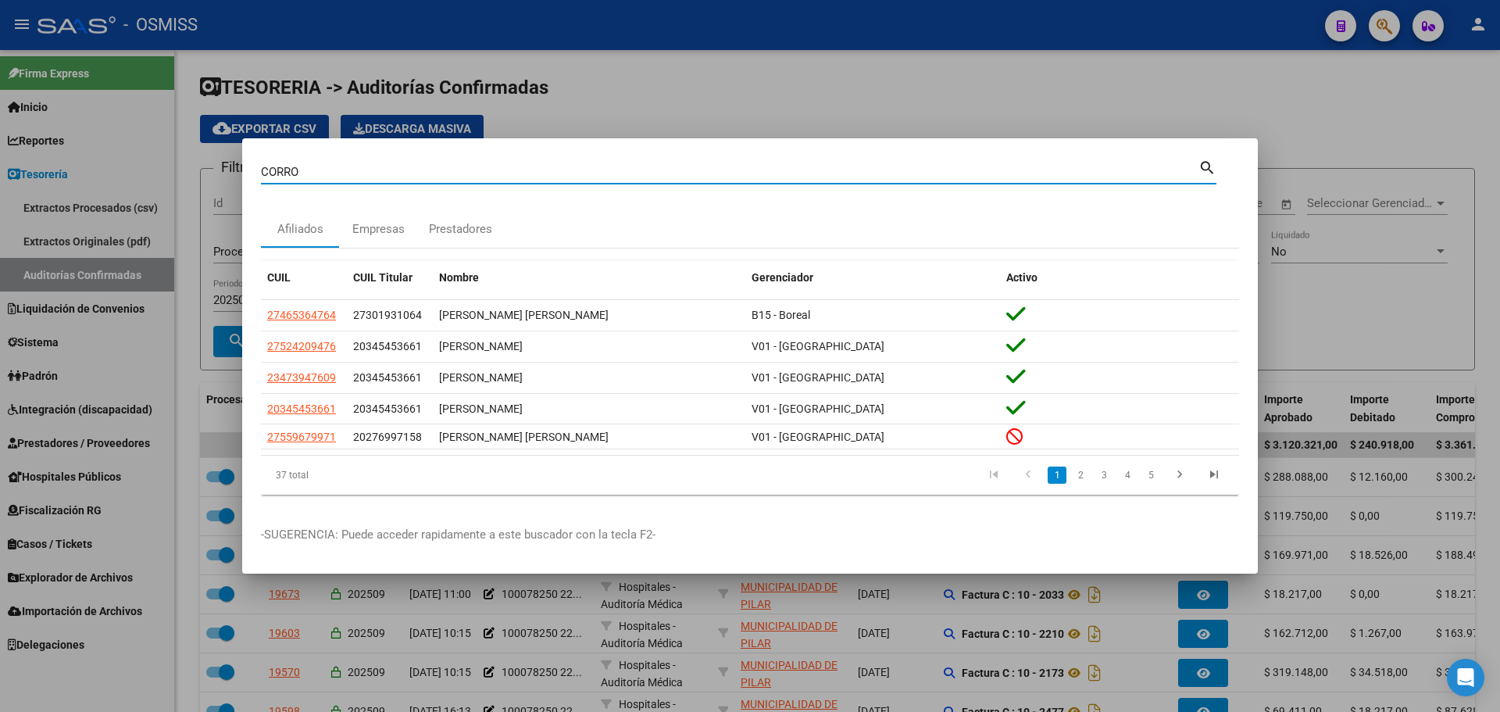
drag, startPoint x: 392, startPoint y: 174, endPoint x: 48, endPoint y: 145, distance: 345.7
click at [48, 145] on div "CORRO Buscar (apellido, dni, cuil, nro traspaso, cuit, obra social) search Afil…" at bounding box center [750, 356] width 1500 height 712
paste input "20473793645"
type input "20473793645"
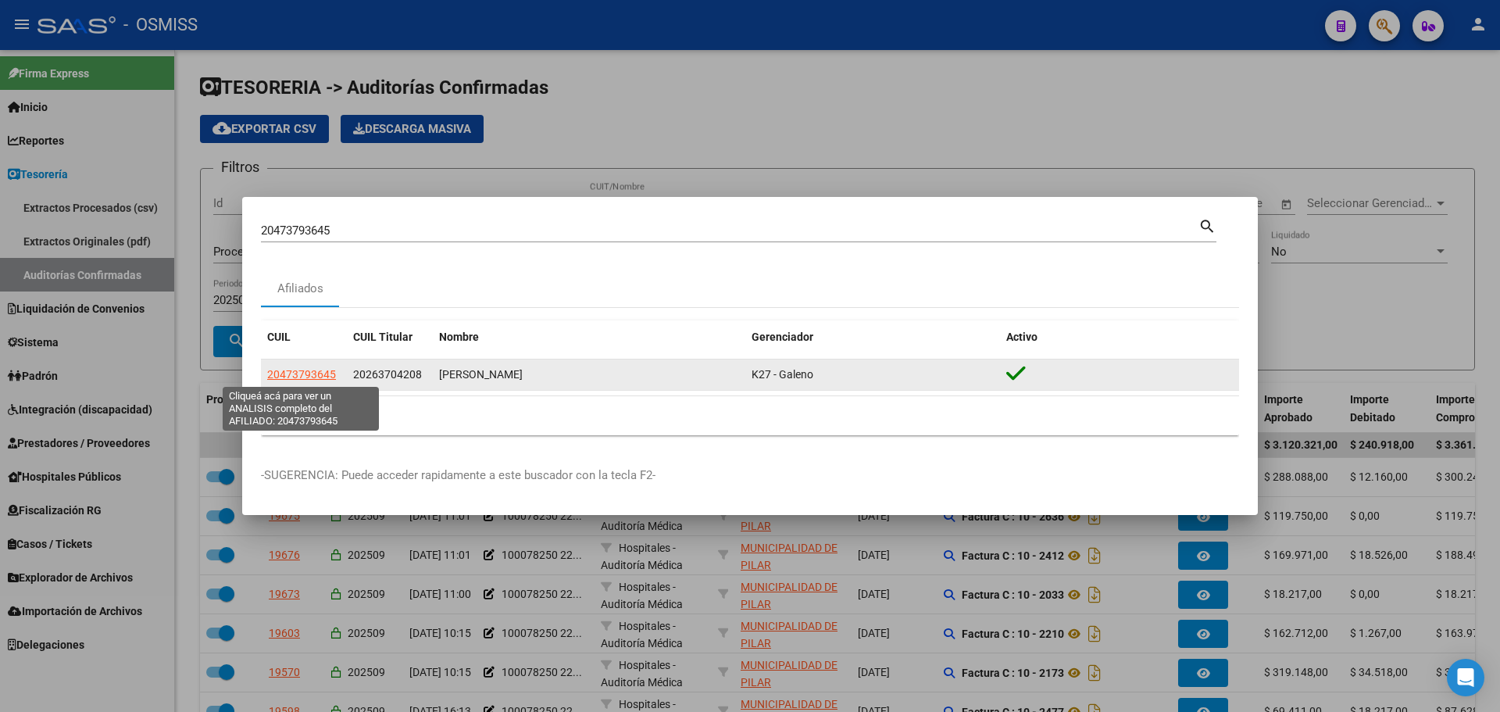
click at [306, 378] on span "20473793645" at bounding box center [301, 374] width 69 height 12
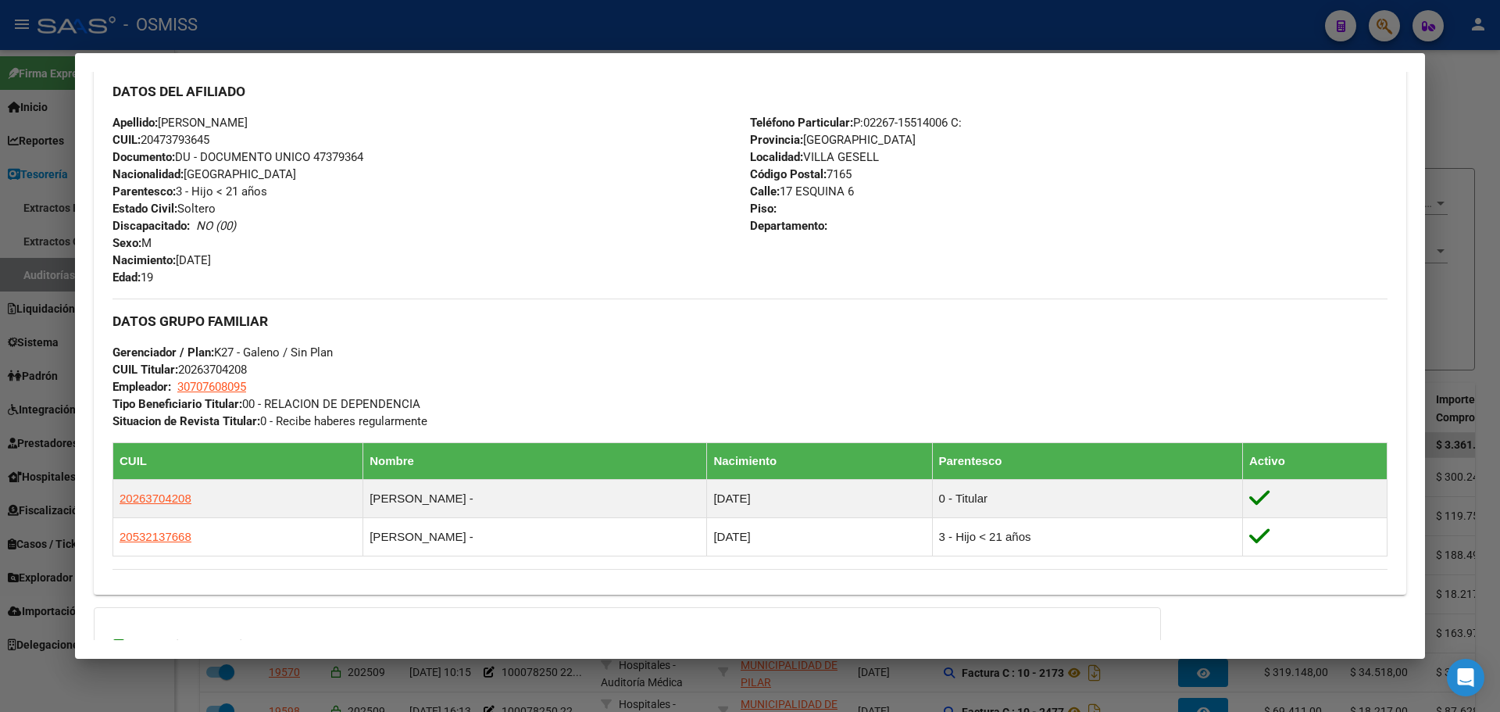
scroll to position [702, 0]
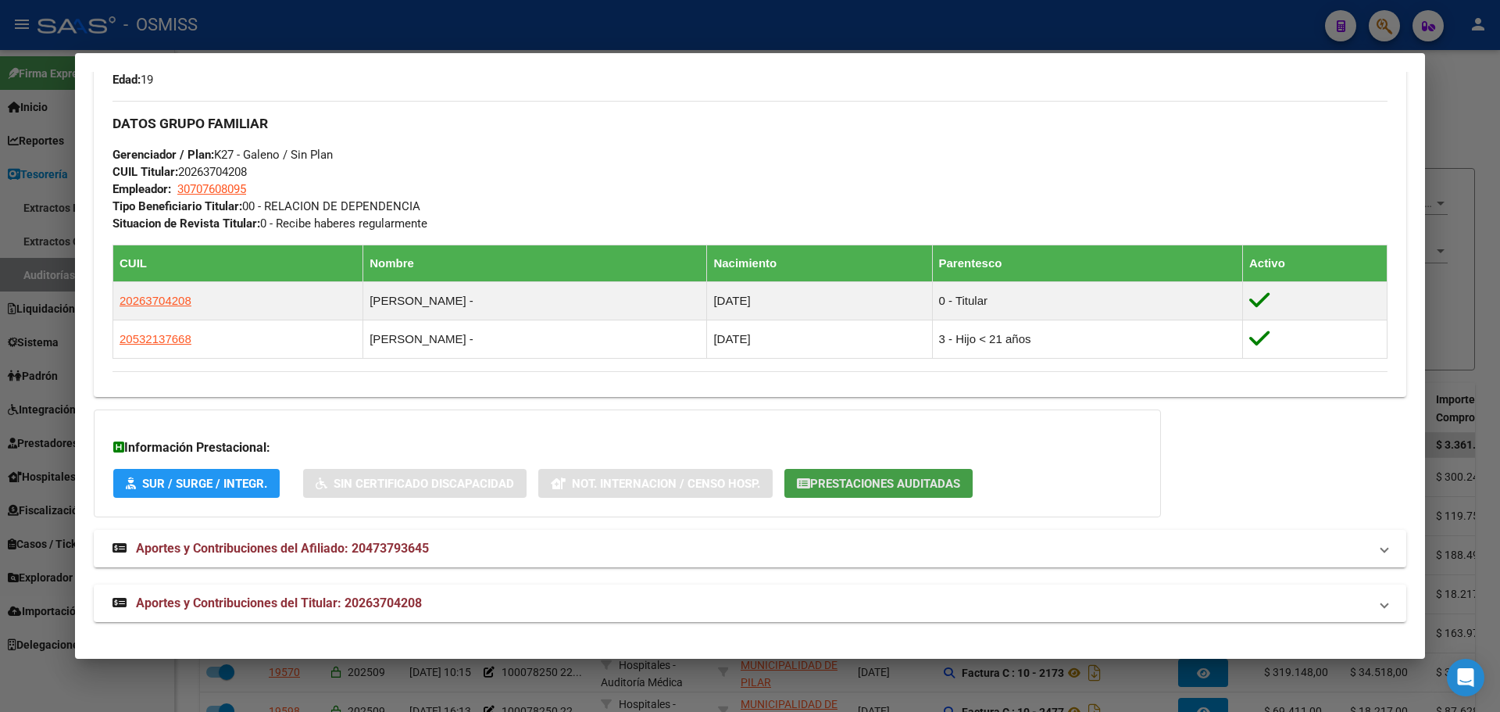
click at [889, 484] on span "Prestaciones Auditadas" at bounding box center [885, 483] width 150 height 14
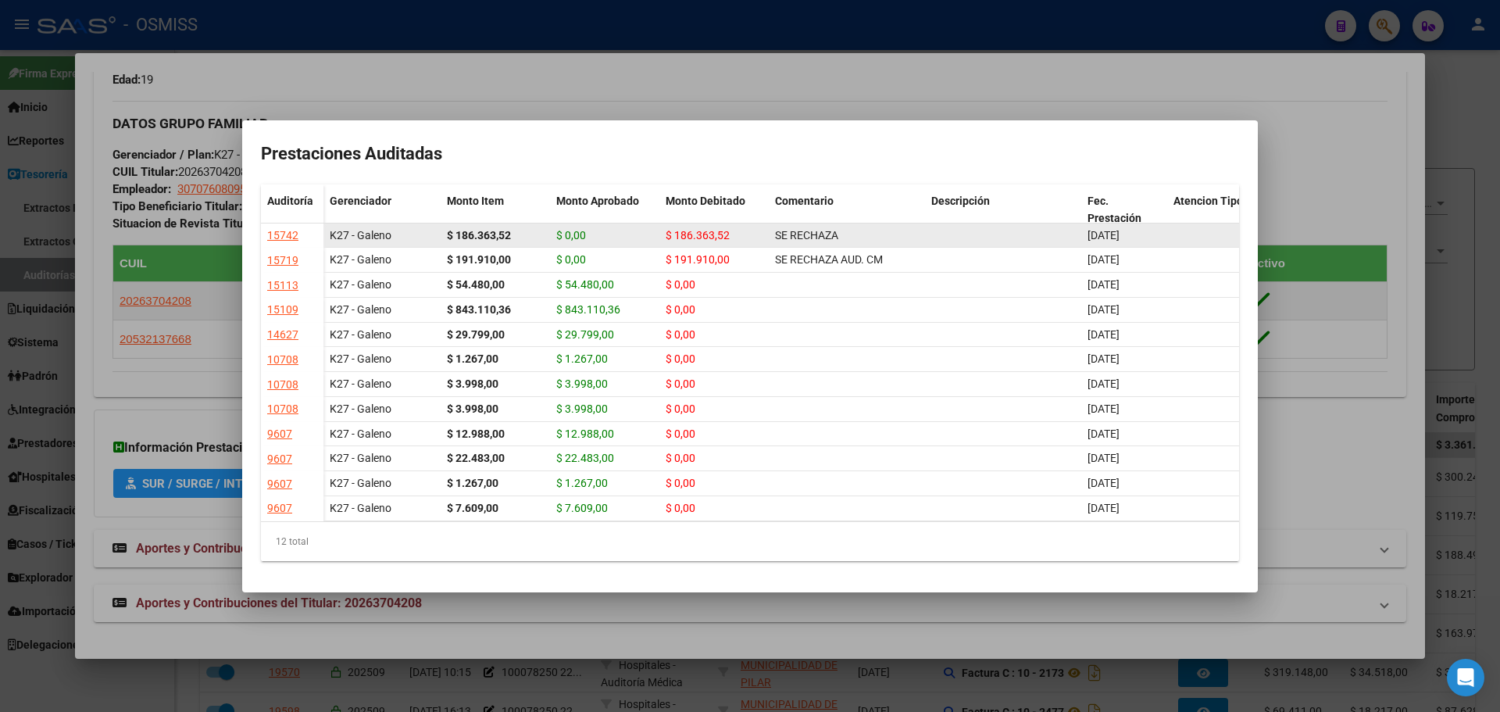
drag, startPoint x: 718, startPoint y: 227, endPoint x: 863, endPoint y: 224, distance: 145.3
click at [863, 224] on div "K27 - Galeno $ 186.363,52 $ 0,00 $ 186.363,52 SE RECHAZA [DATE] [PERSON_NAME] […" at bounding box center [932, 235] width 1219 height 25
click at [876, 227] on div "SE RECHAZA" at bounding box center [847, 236] width 144 height 18
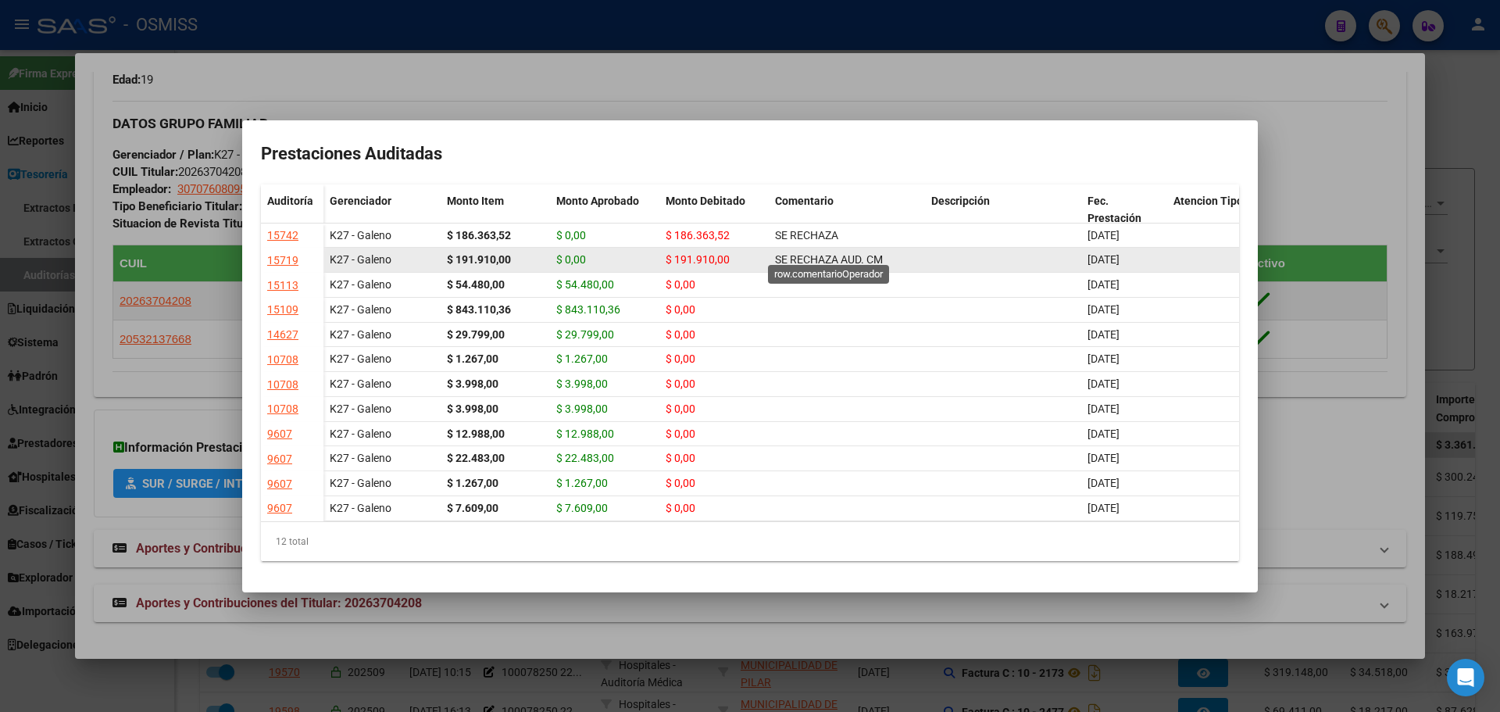
drag, startPoint x: 802, startPoint y: 252, endPoint x: 889, endPoint y: 247, distance: 86.8
click at [889, 251] on div "SE RECHAZA AUD. CM" at bounding box center [847, 260] width 144 height 18
drag, startPoint x: 781, startPoint y: 248, endPoint x: 957, endPoint y: 253, distance: 175.8
click at [952, 252] on div "K27 - Galeno $ 191.910,00 $ 0,00 $ 191.910,00 SE RECHAZA AUD. CM [DATE] [PERSON…" at bounding box center [932, 260] width 1219 height 25
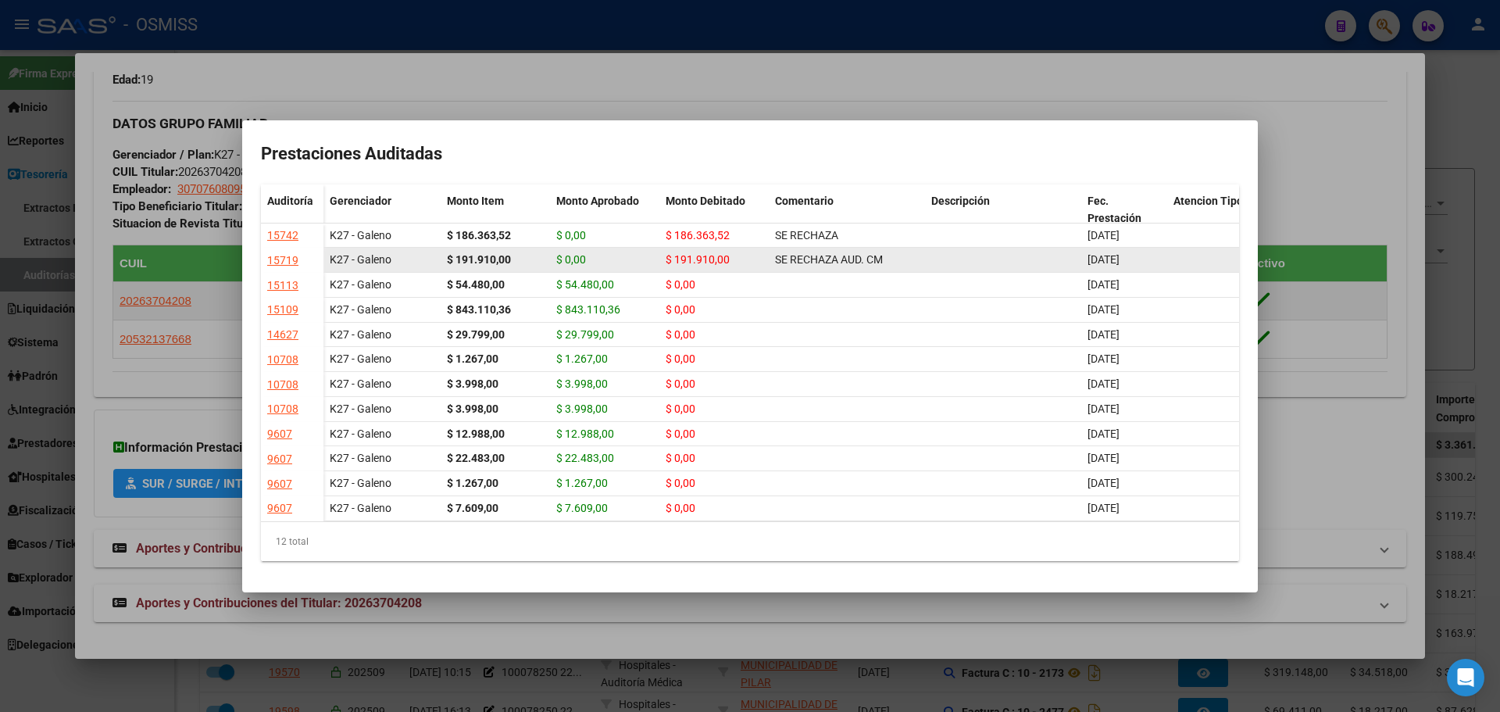
click at [957, 253] on datatable-body-cell at bounding box center [1003, 260] width 156 height 24
click at [272, 252] on div "15719" at bounding box center [282, 261] width 31 height 18
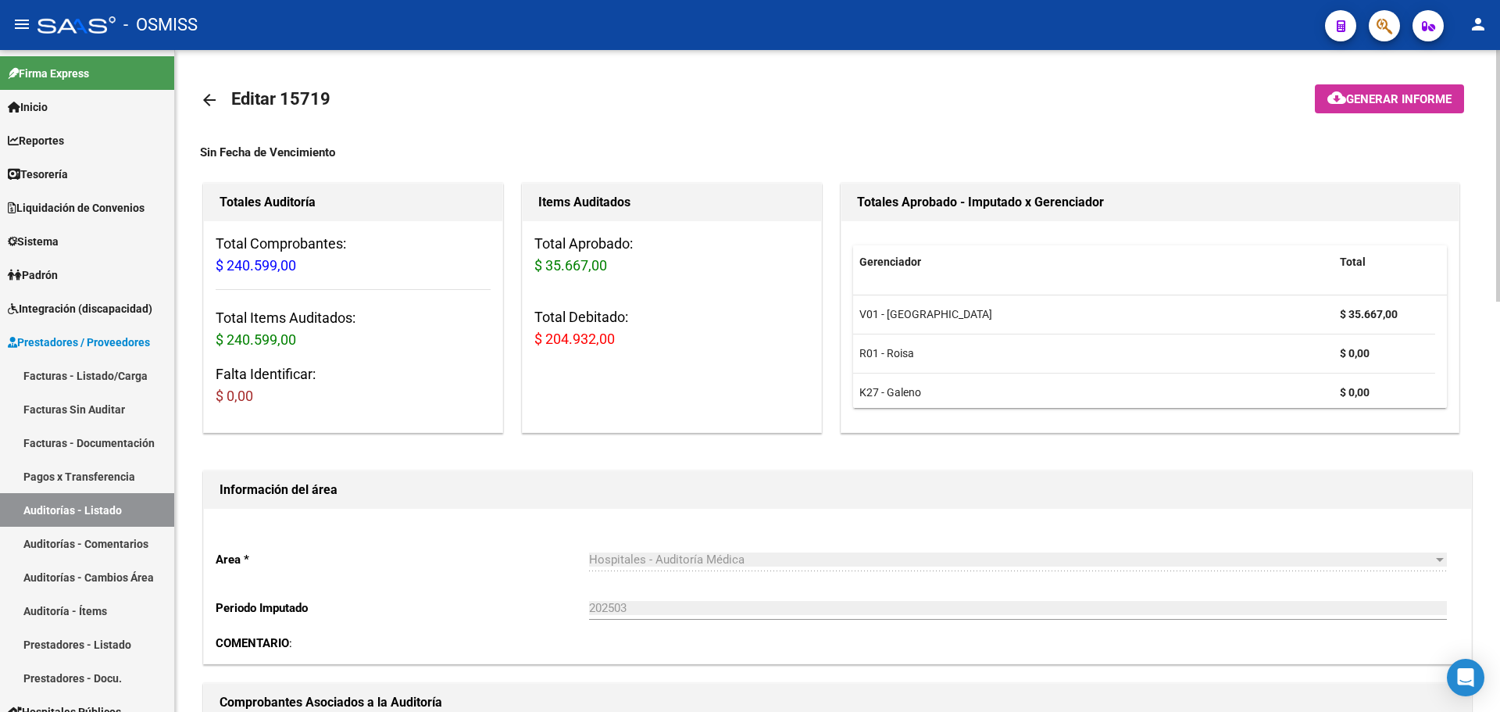
click at [217, 100] on mat-icon "arrow_back" at bounding box center [209, 100] width 19 height 19
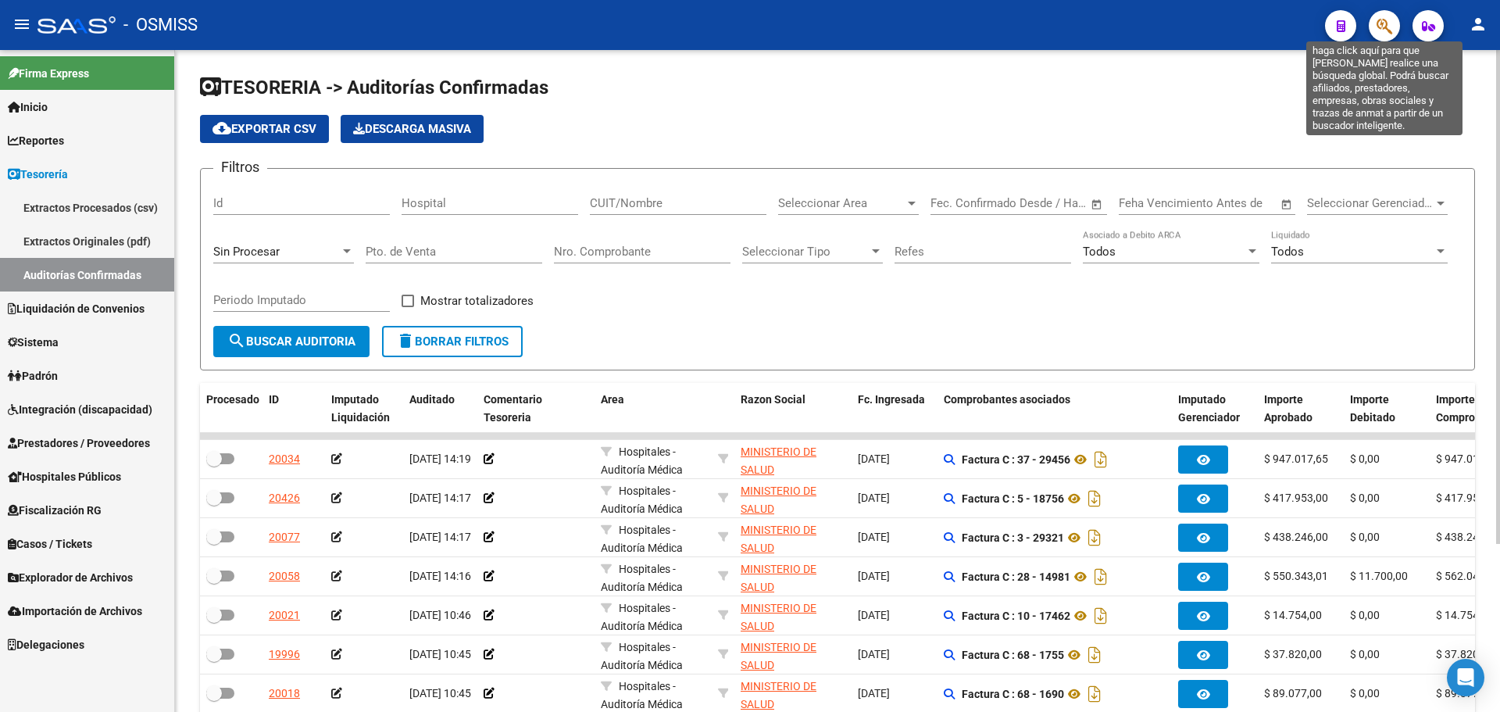
click at [1386, 27] on icon "button" at bounding box center [1384, 26] width 16 height 18
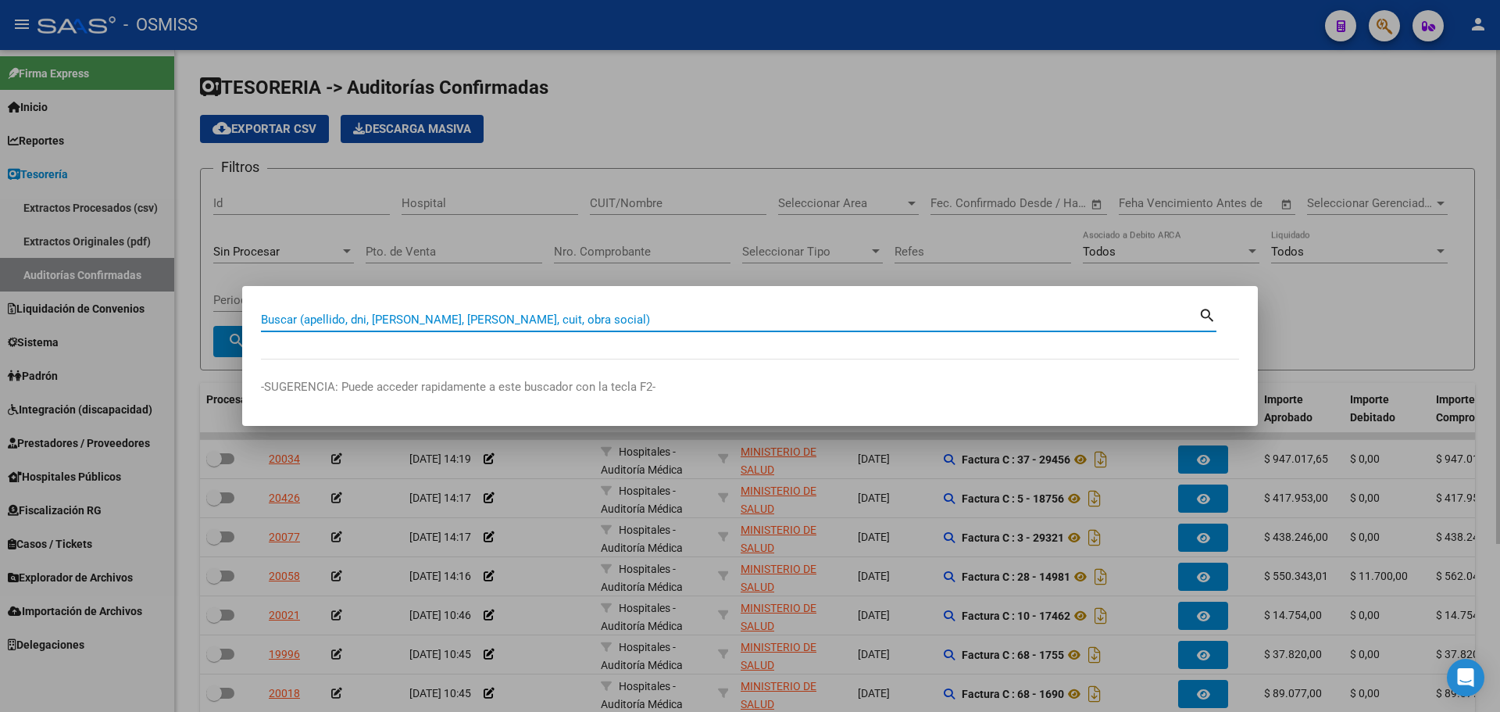
paste input "20473793645"
type input "20473793645"
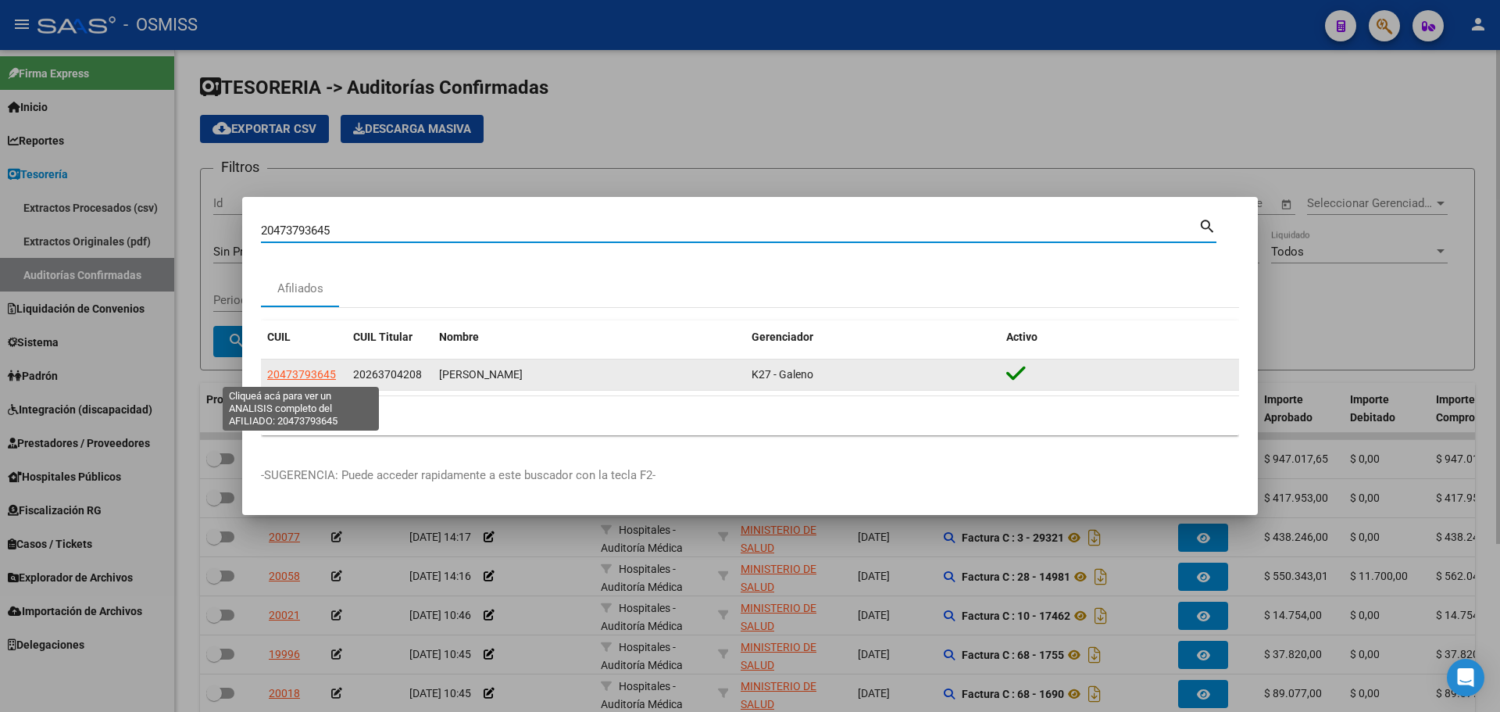
click at [300, 380] on span "20473793645" at bounding box center [301, 374] width 69 height 12
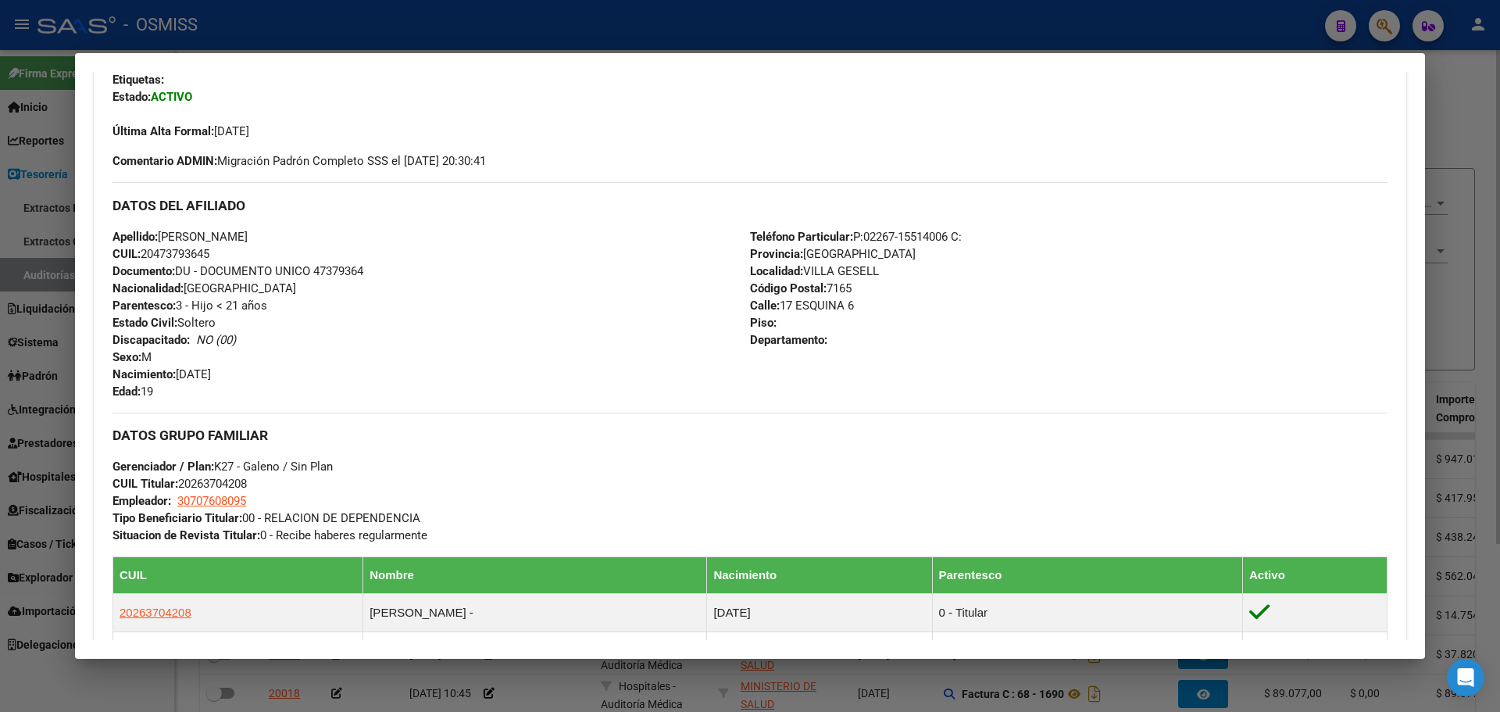
scroll to position [702, 0]
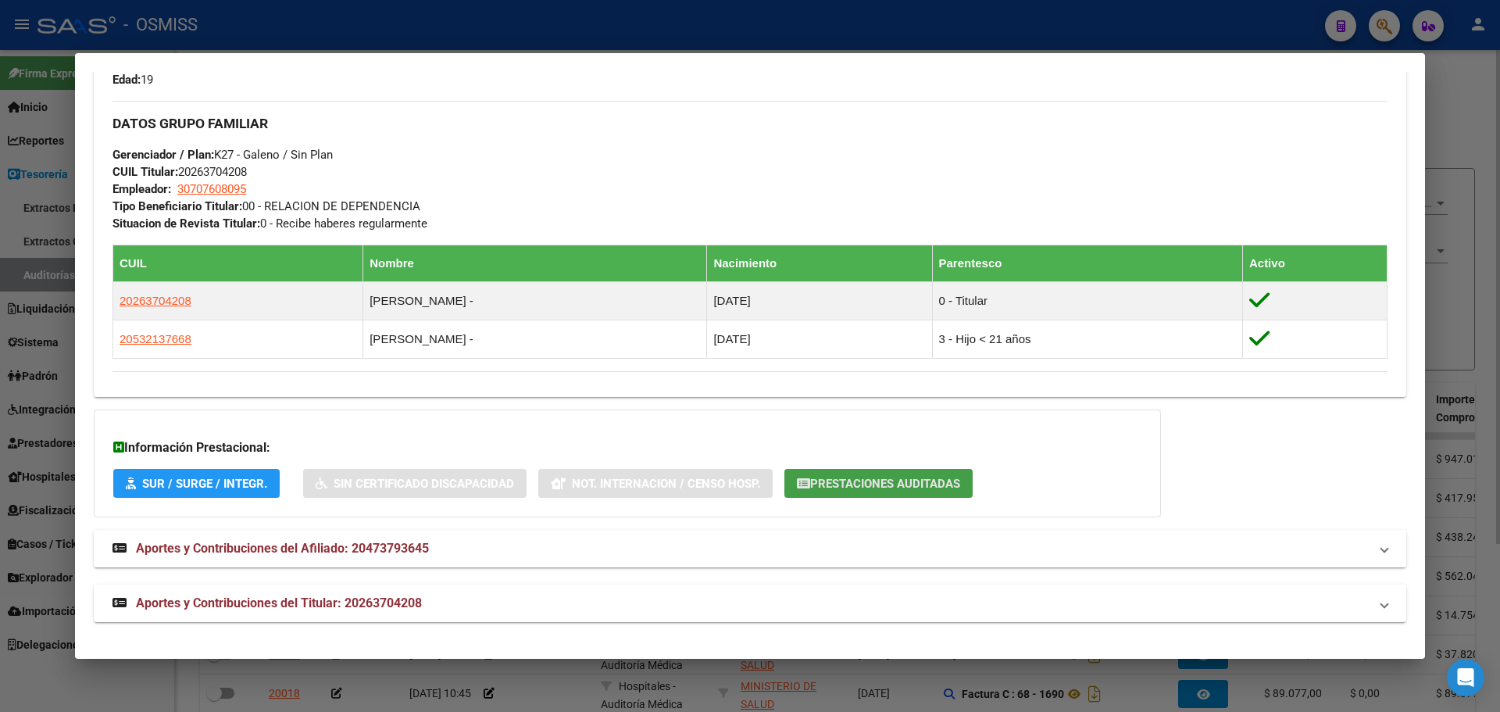
click at [921, 488] on span "Prestaciones Auditadas" at bounding box center [885, 483] width 150 height 14
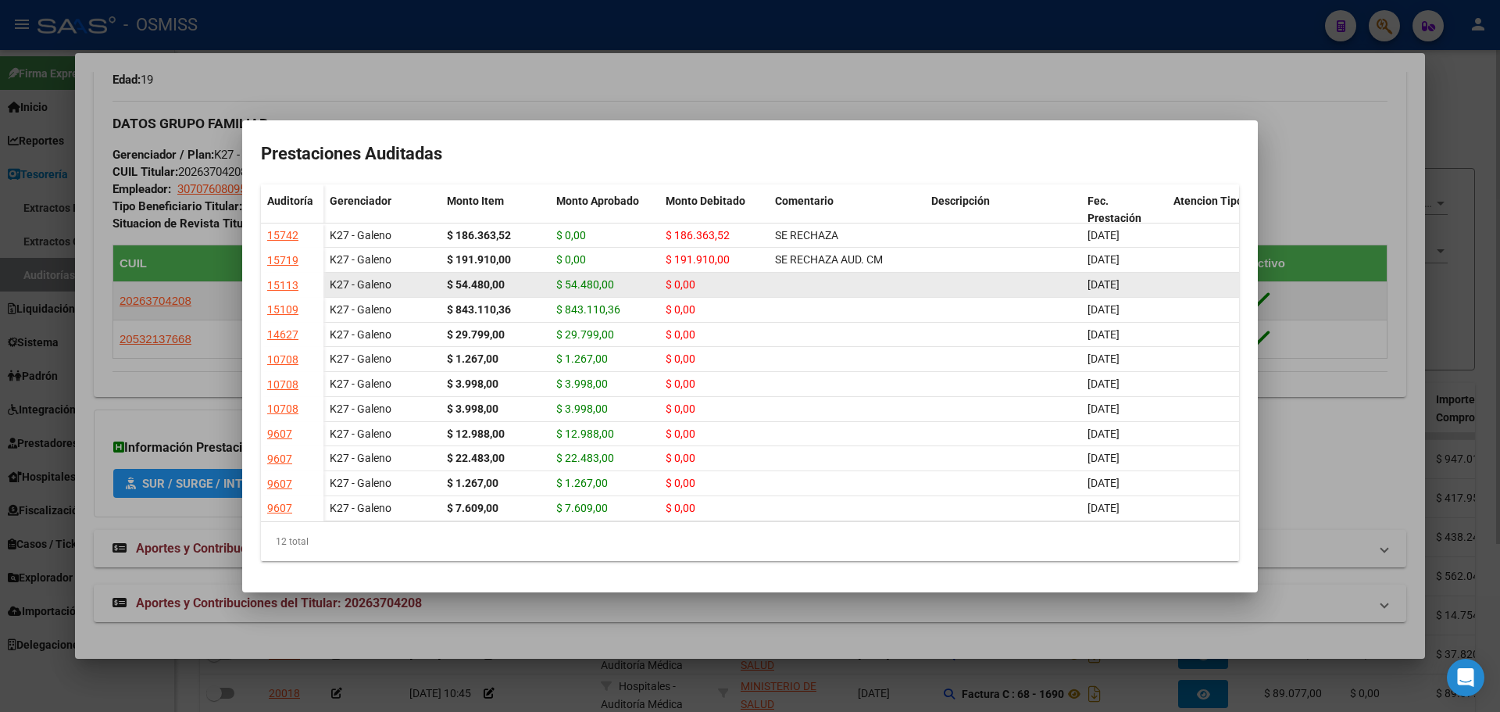
click at [699, 289] on div "$ 0,00" at bounding box center [713, 285] width 97 height 18
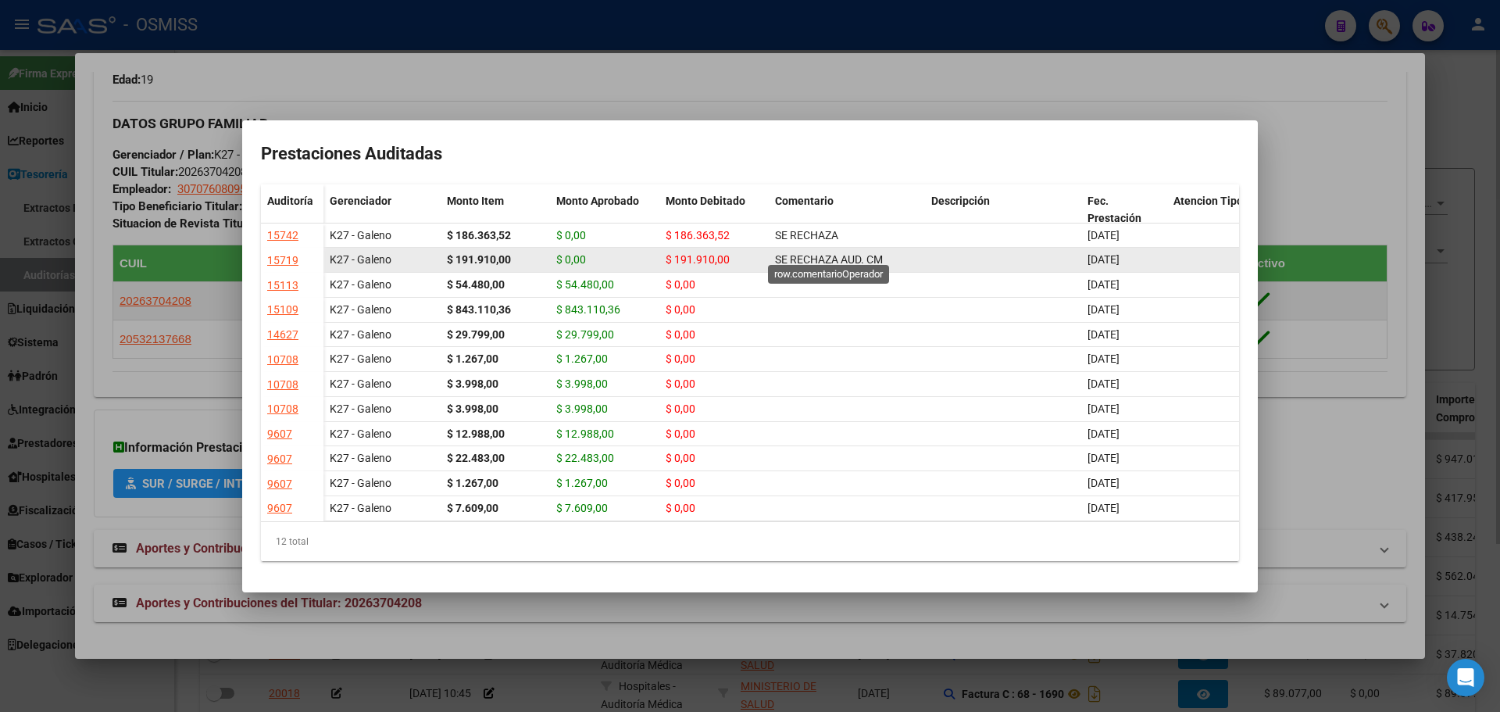
drag, startPoint x: 769, startPoint y: 213, endPoint x: 872, endPoint y: 253, distance: 110.5
click at [872, 253] on datatable-scroller "15742 K27 - Galeno $ 186.363,52 $ 0,00 $ 186.363,52 SE RECHAZA [DATE] [PERSON_N…" at bounding box center [750, 372] width 978 height 298
click at [930, 255] on datatable-body-cell at bounding box center [1003, 260] width 156 height 24
drag, startPoint x: 928, startPoint y: 255, endPoint x: 720, endPoint y: 253, distance: 207.8
click at [720, 253] on div "K27 - Galeno $ 191.910,00 $ 0,00 $ 191.910,00 SE RECHAZA AUD. CM [DATE] [PERSON…" at bounding box center [932, 260] width 1219 height 25
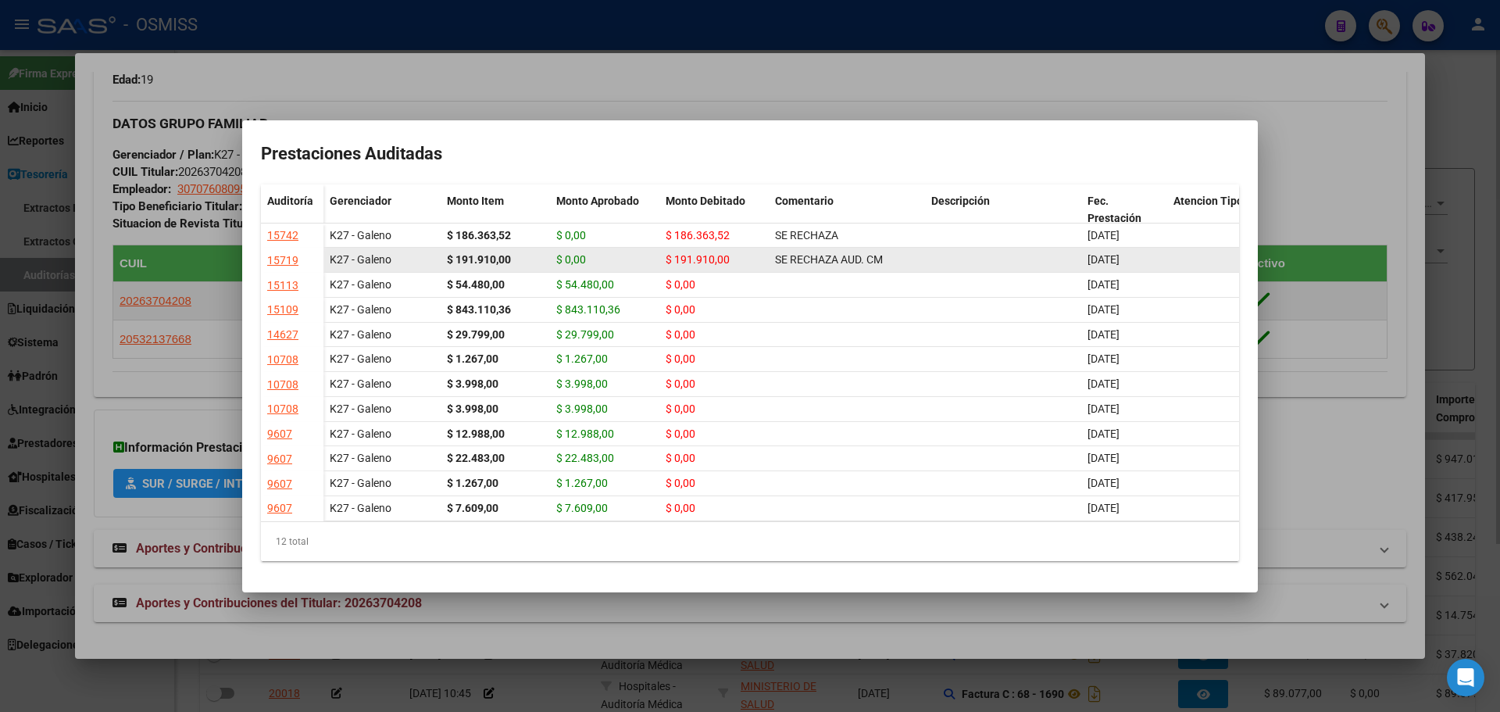
drag, startPoint x: 343, startPoint y: 249, endPoint x: 449, endPoint y: 256, distance: 106.5
click at [449, 256] on div "K27 - Galeno $ 191.910,00 $ 0,00 $ 191.910,00 SE RECHAZA AUD. CM [DATE] [PERSON…" at bounding box center [932, 260] width 1219 height 25
click at [412, 256] on div "K27 - Galeno" at bounding box center [382, 260] width 105 height 18
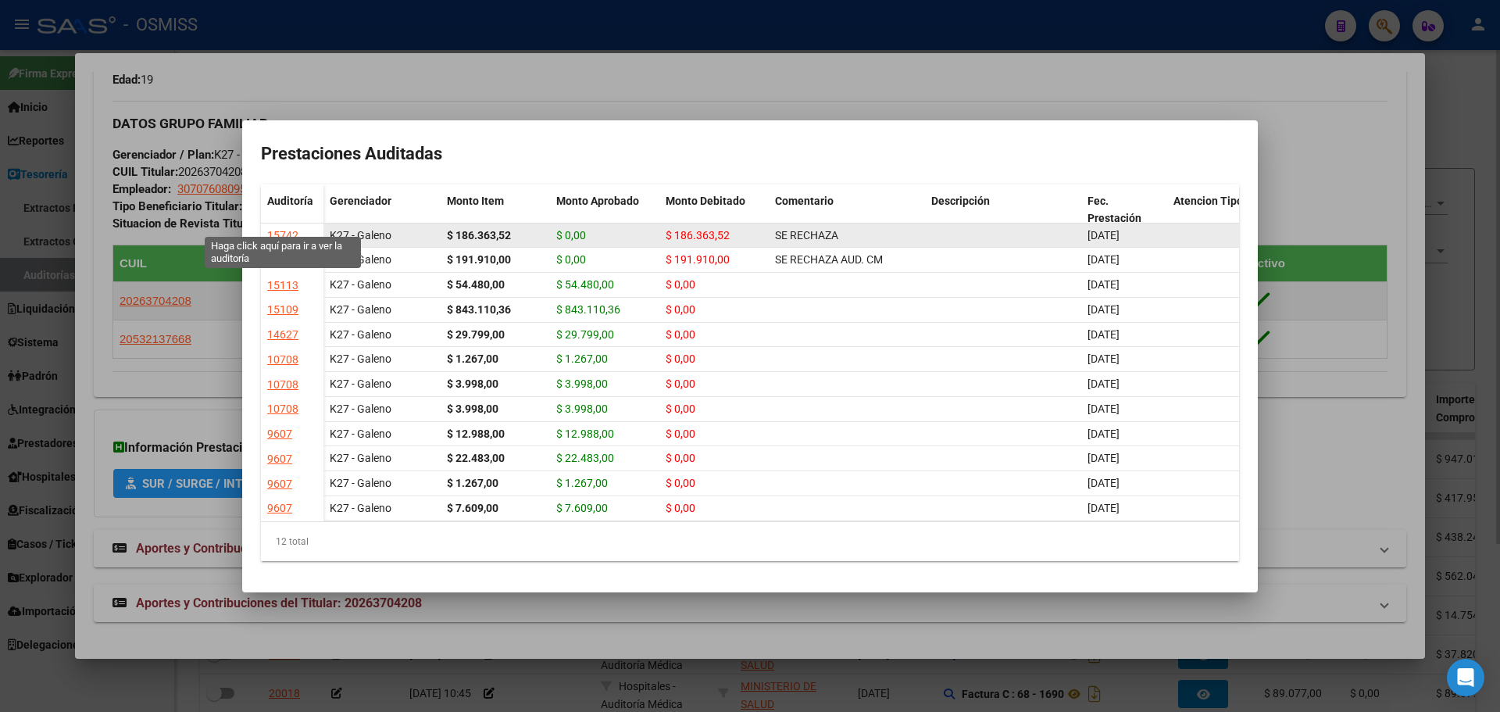
click at [277, 227] on div "15742" at bounding box center [282, 236] width 31 height 18
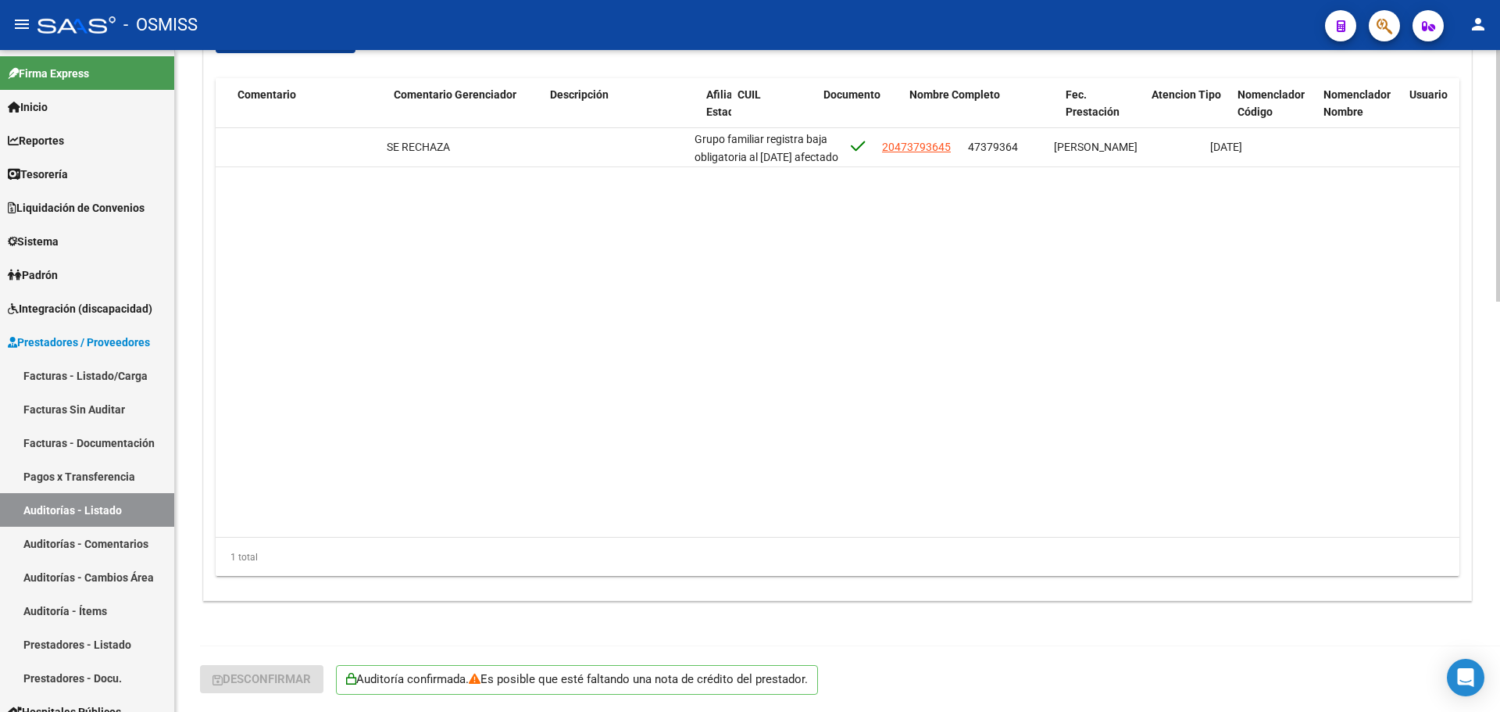
scroll to position [0, 859]
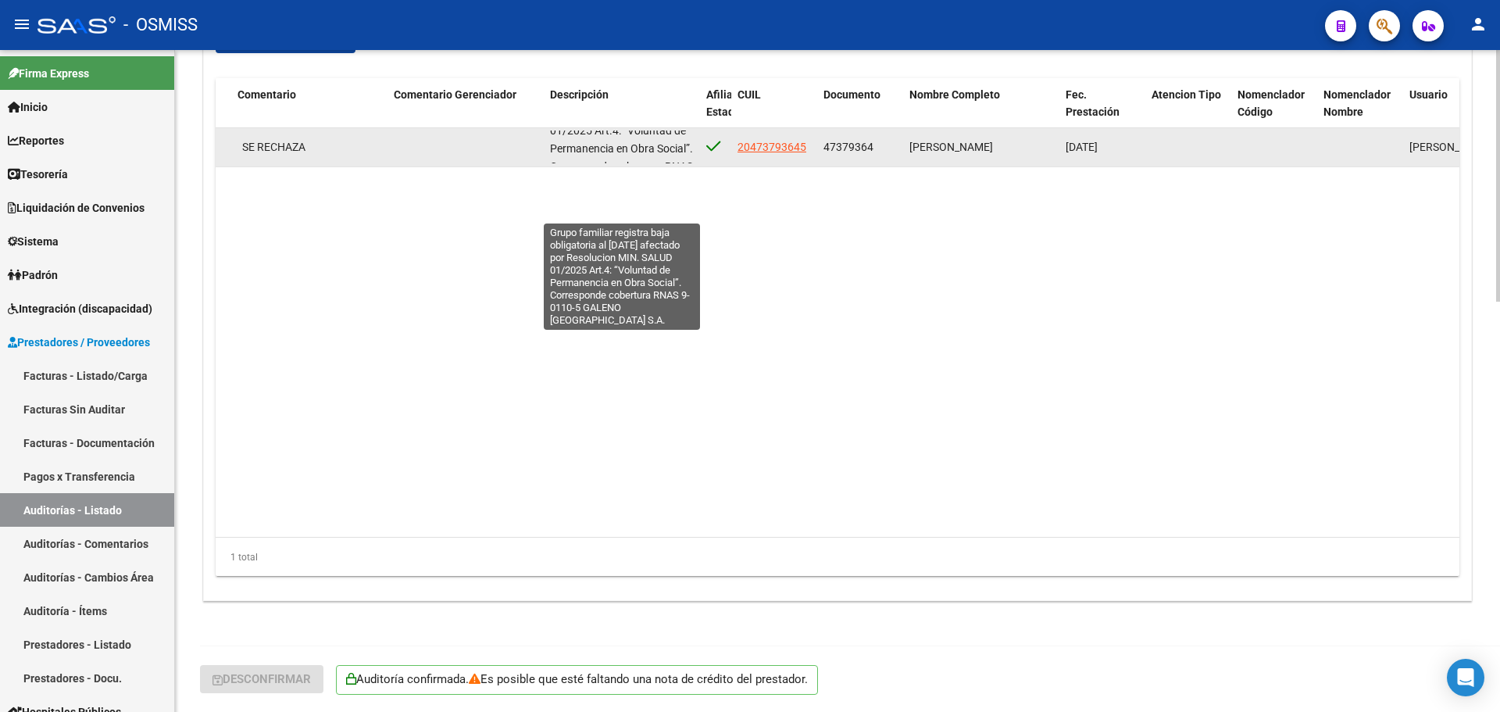
drag, startPoint x: 592, startPoint y: 148, endPoint x: 677, endPoint y: 152, distance: 85.2
click at [677, 152] on div "Grupo familiar registra baja obligatoria al [DATE] afectado por Resolucion MIN.…" at bounding box center [622, 146] width 144 height 33
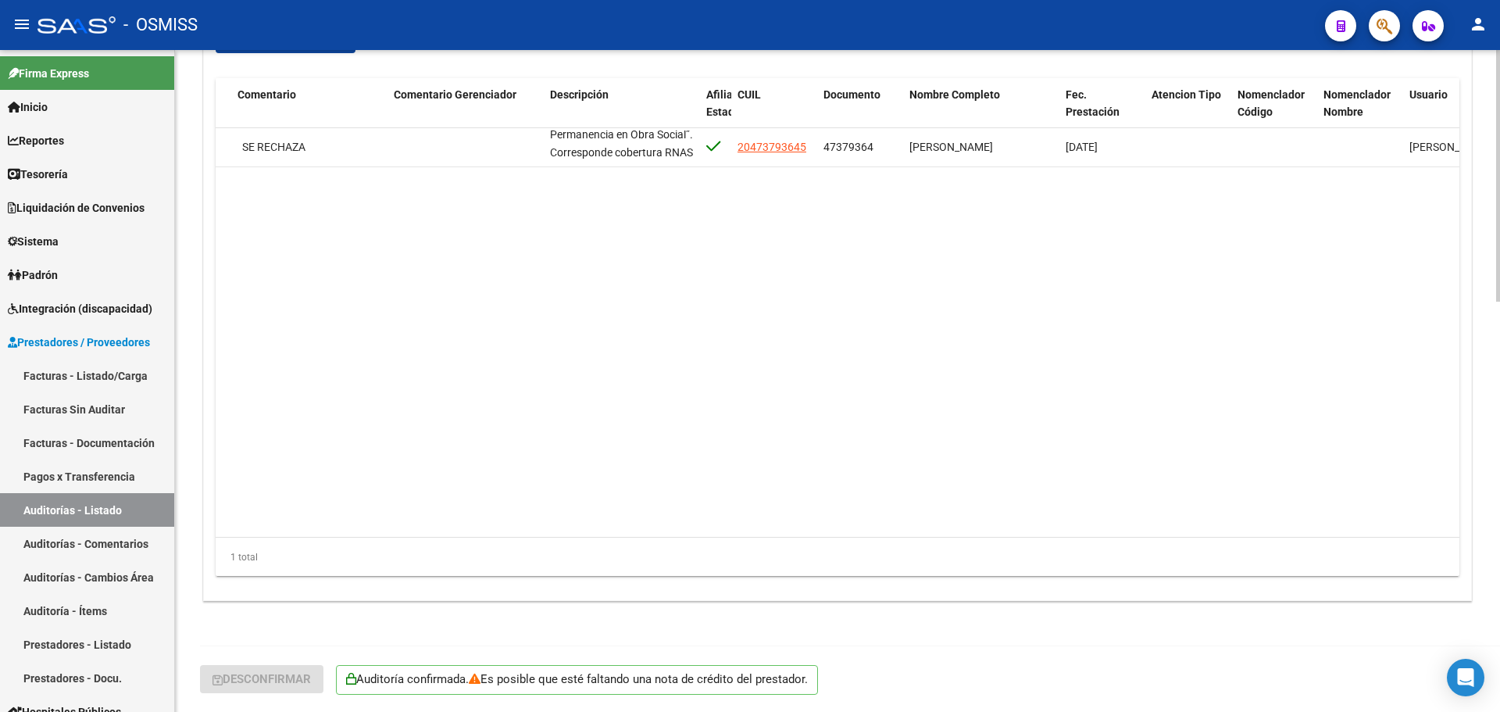
click at [634, 261] on datatable-body "311213 K27 - Galeno $ 186.363,52 $ 0,00 $ 186.363,52 $ 0,00 $ 186.363,52 SE REC…" at bounding box center [838, 332] width 1244 height 409
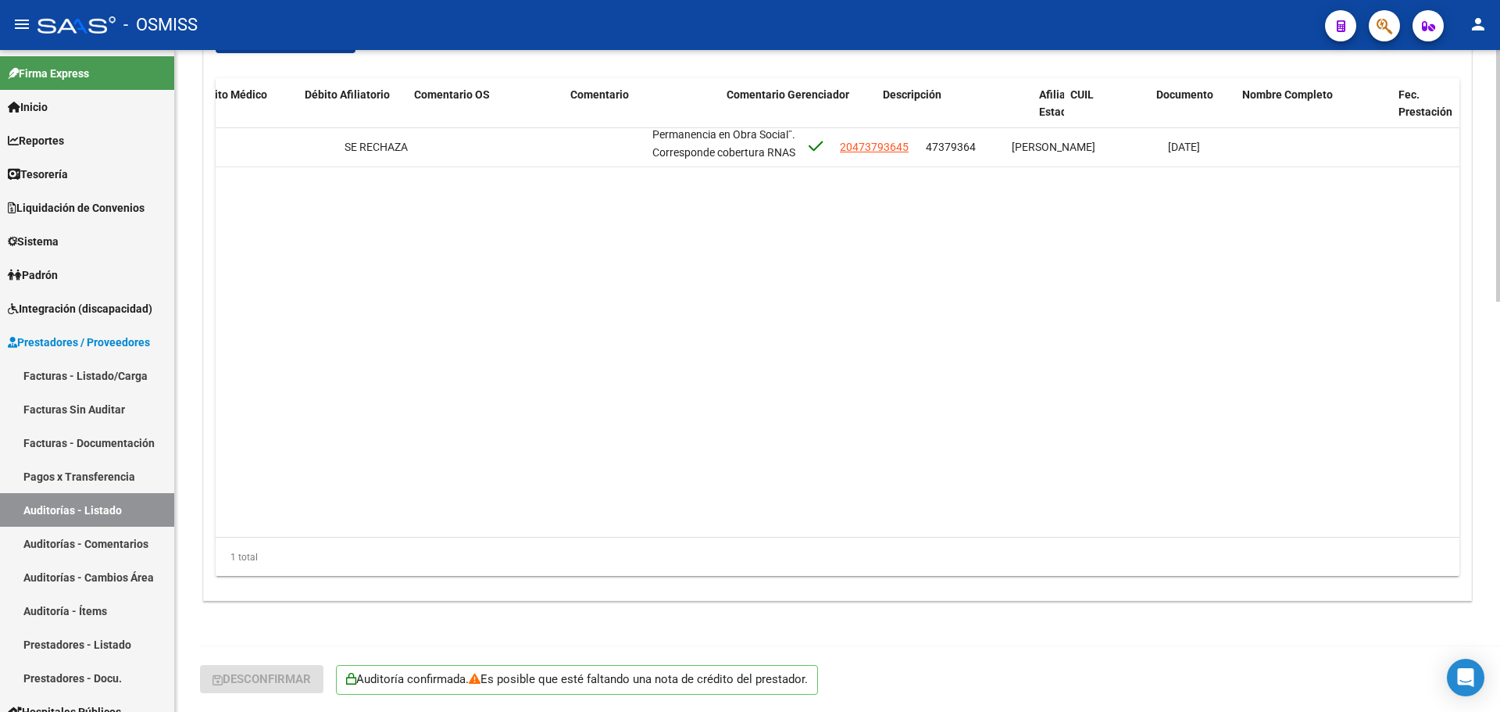
scroll to position [0, 789]
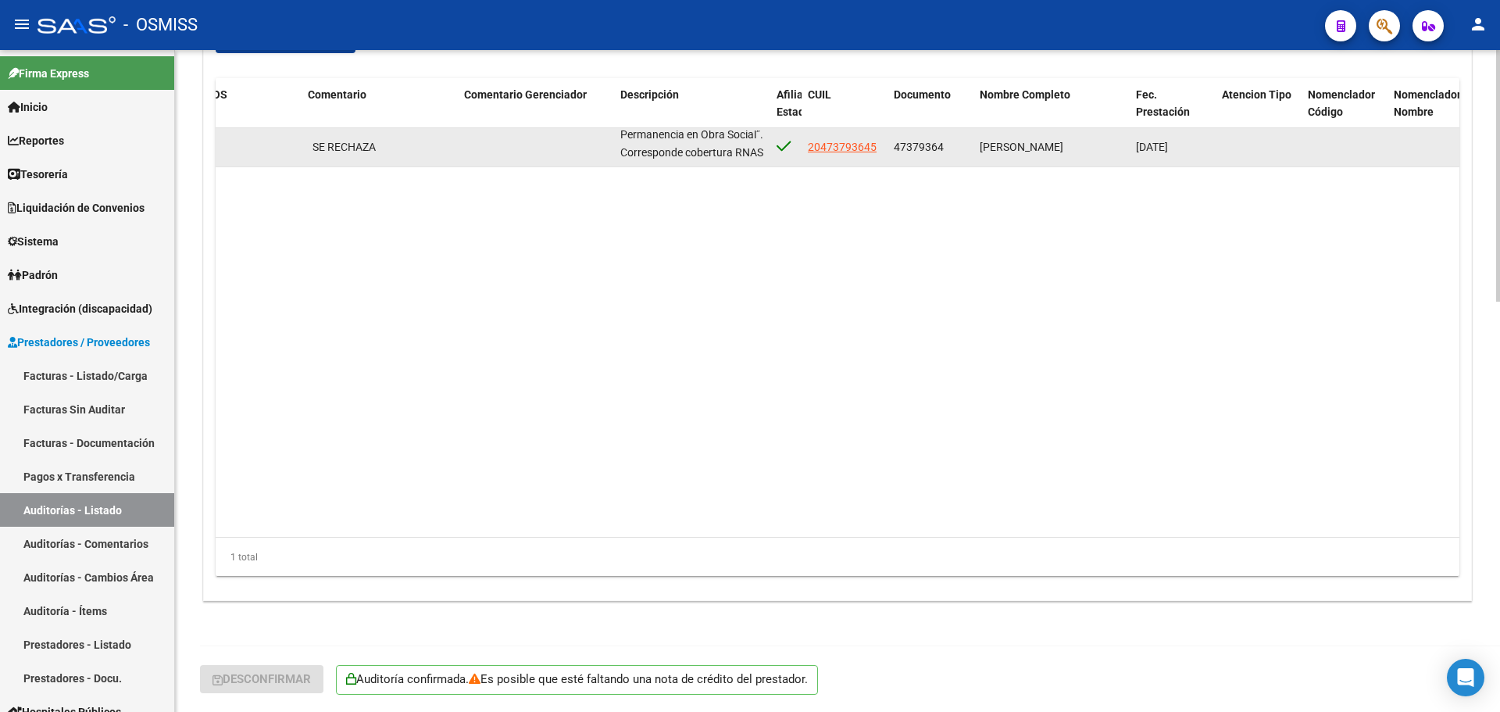
click at [875, 149] on span "20473793645" at bounding box center [842, 147] width 69 height 12
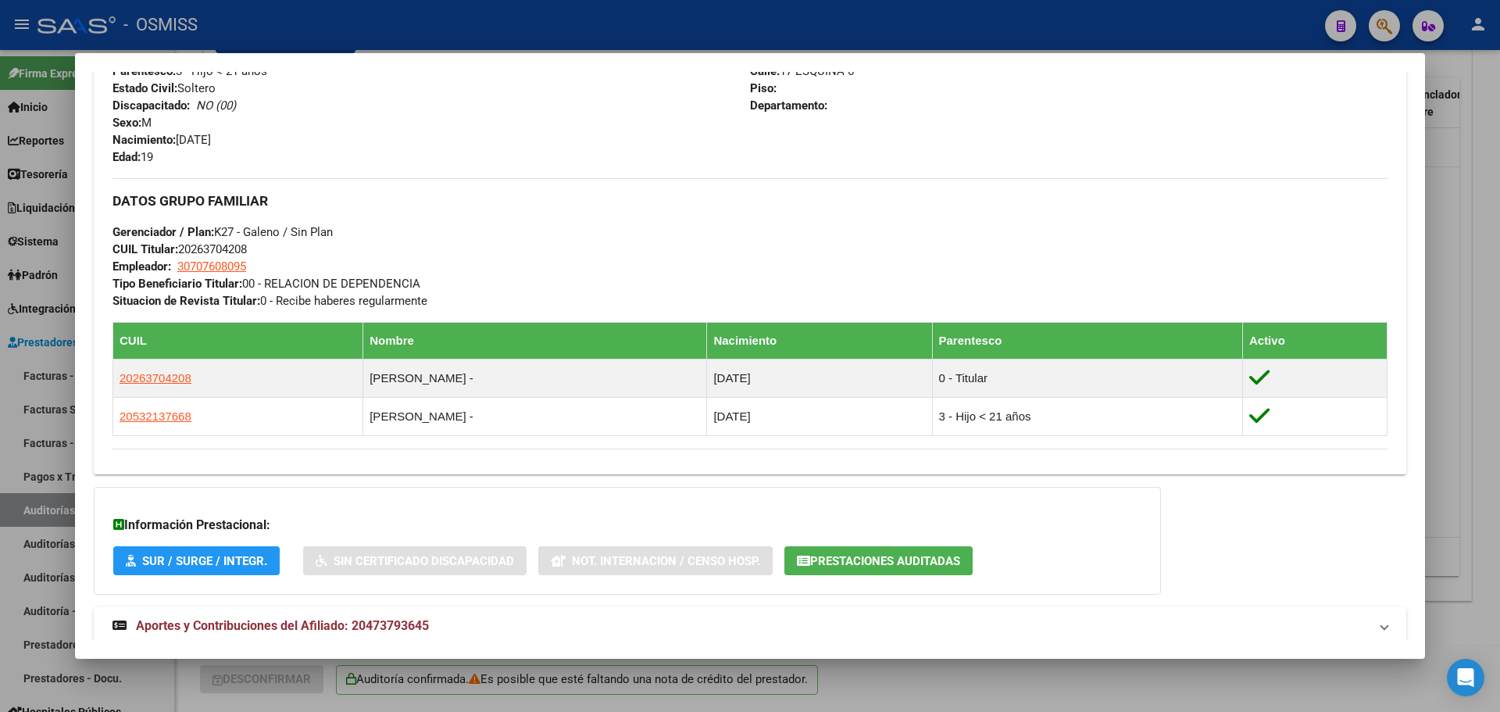
scroll to position [702, 0]
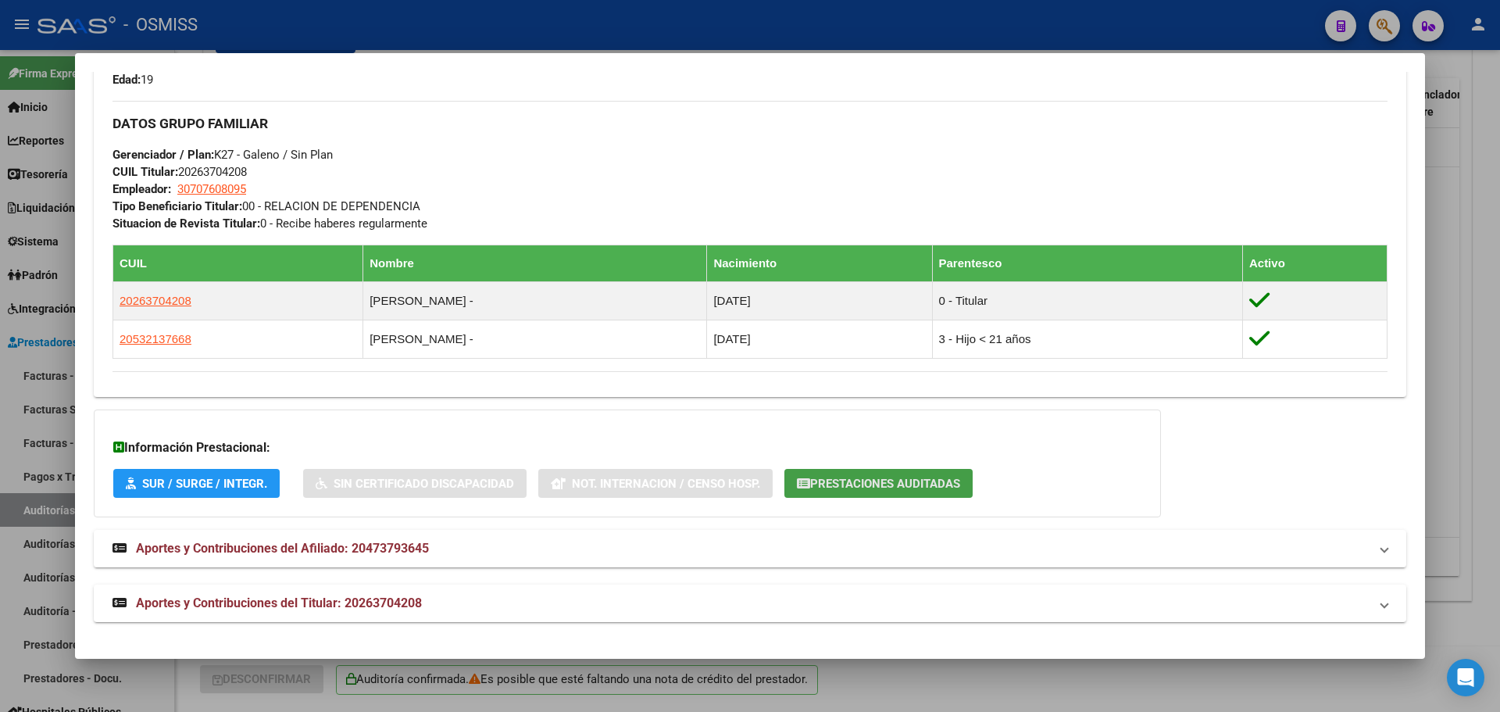
click at [943, 486] on span "Prestaciones Auditadas" at bounding box center [885, 483] width 150 height 14
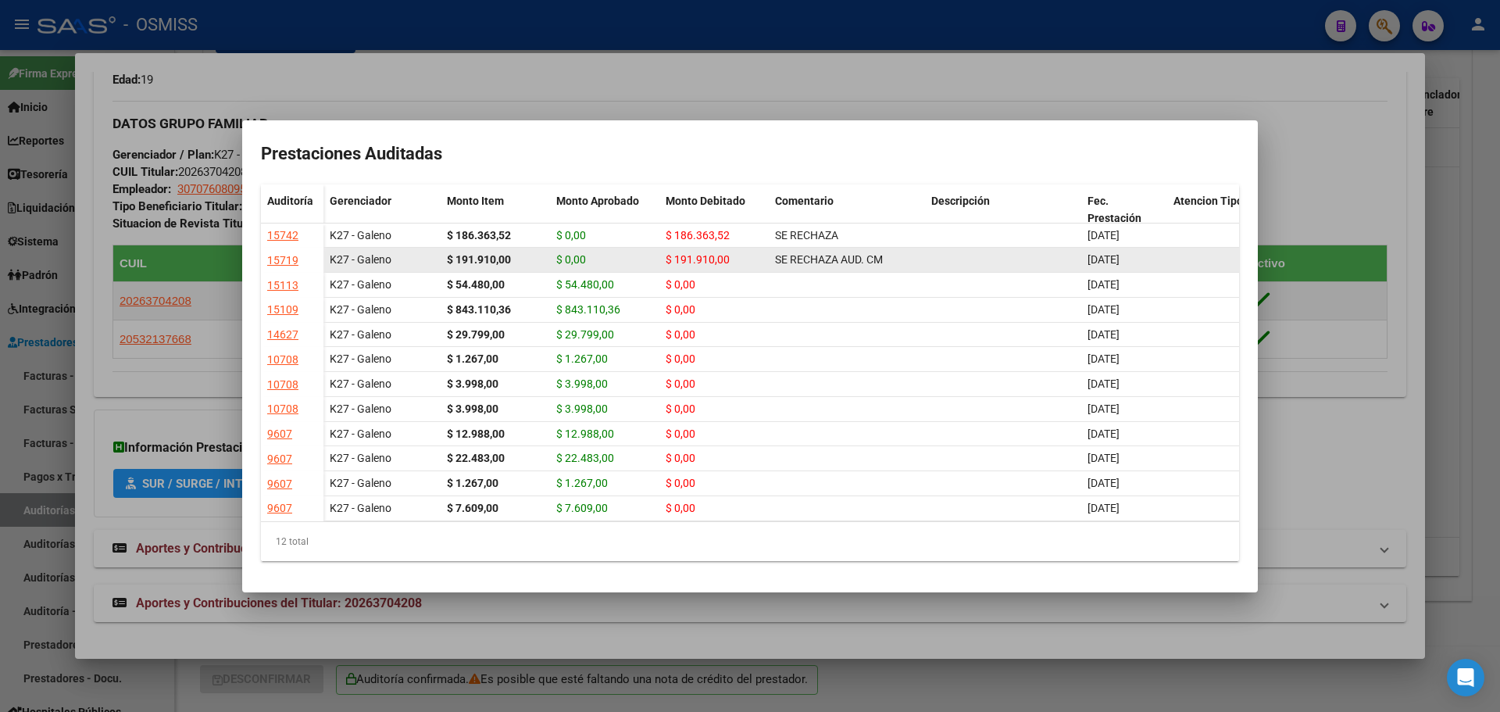
drag, startPoint x: 1089, startPoint y: 252, endPoint x: 1173, endPoint y: 251, distance: 84.4
click at [1173, 251] on div "K27 - Galeno $ 191.910,00 $ 0,00 $ 191.910,00 SE RECHAZA AUD. CM [DATE] [PERSON…" at bounding box center [932, 260] width 1219 height 25
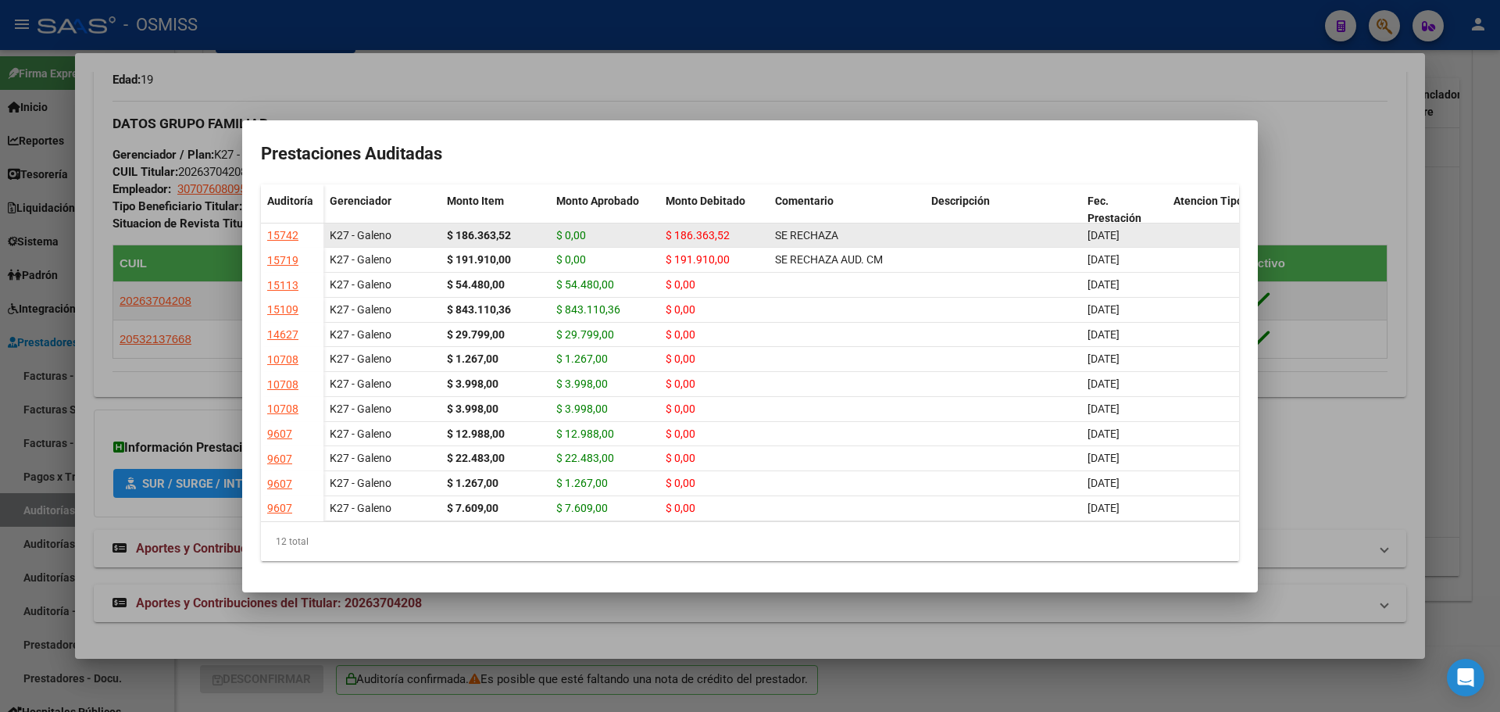
drag, startPoint x: 1080, startPoint y: 217, endPoint x: 1151, endPoint y: 217, distance: 70.3
click at [1151, 223] on div "K27 - Galeno $ 186.363,52 $ 0,00 $ 186.363,52 SE RECHAZA [DATE] [PERSON_NAME] […" at bounding box center [932, 235] width 1219 height 25
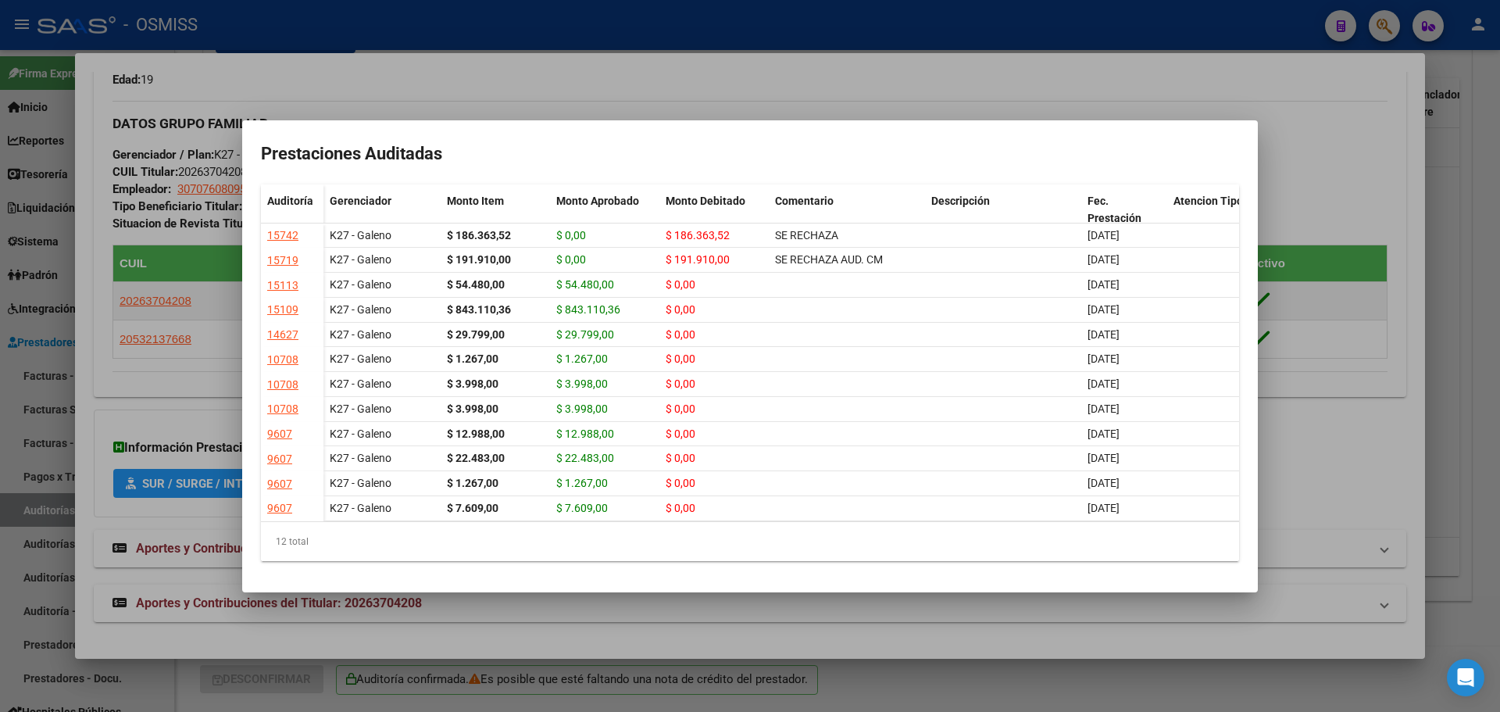
click at [59, 360] on div at bounding box center [750, 356] width 1500 height 712
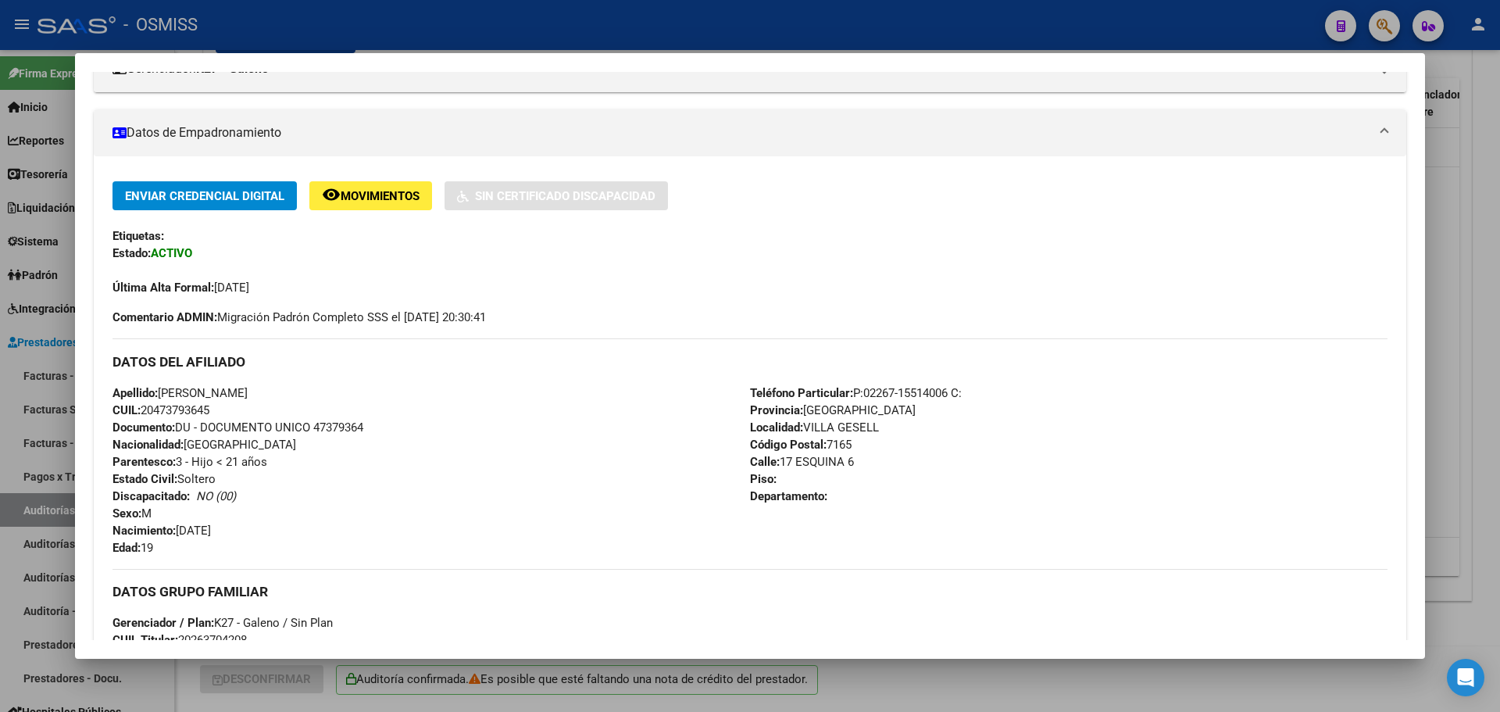
scroll to position [234, 0]
drag, startPoint x: 148, startPoint y: 408, endPoint x: 238, endPoint y: 407, distance: 89.8
click at [238, 407] on div "Apellido: [PERSON_NAME]: 20473793645 Documento: DU - DOCUMENTO UNICO 47379364 N…" at bounding box center [430, 471] width 637 height 172
click at [1485, 212] on div at bounding box center [750, 356] width 1500 height 712
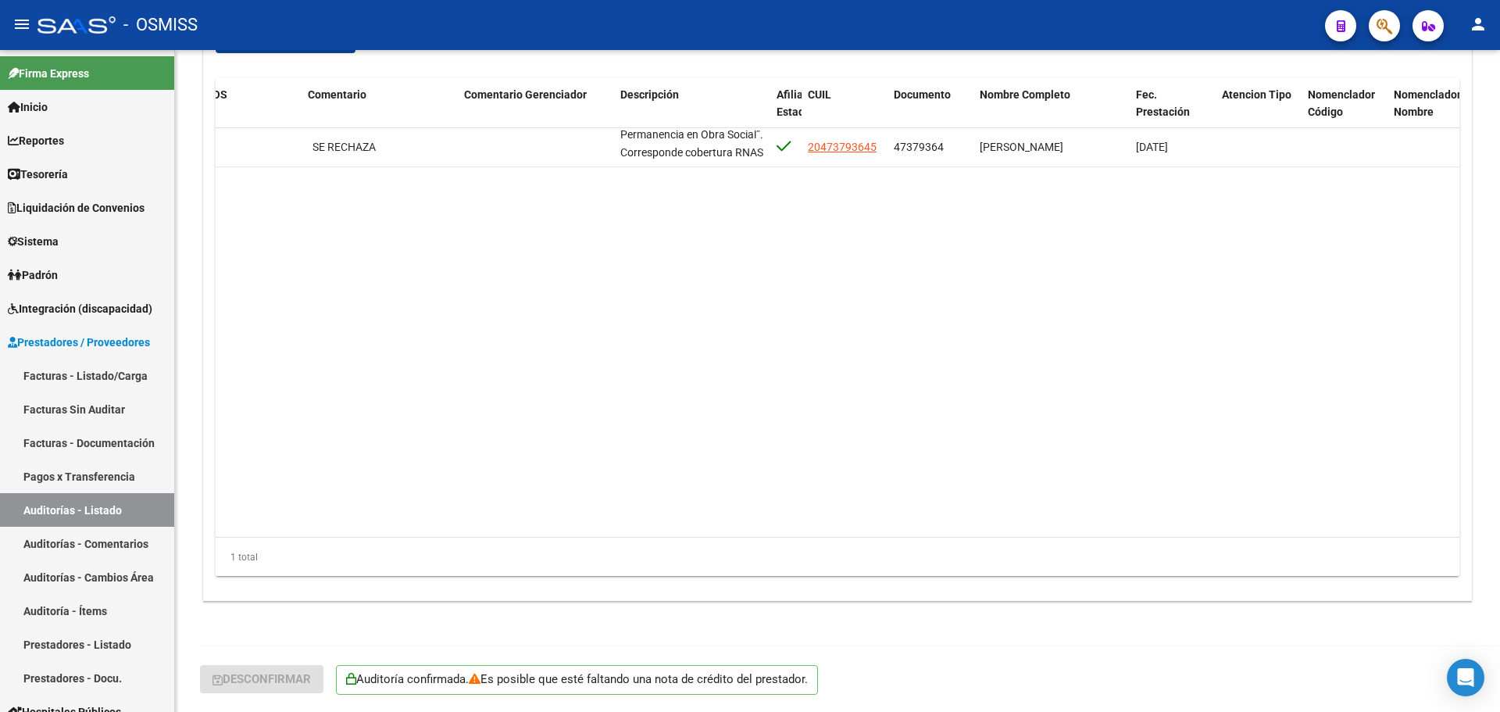
click at [1390, 21] on button "button" at bounding box center [1383, 25] width 31 height 31
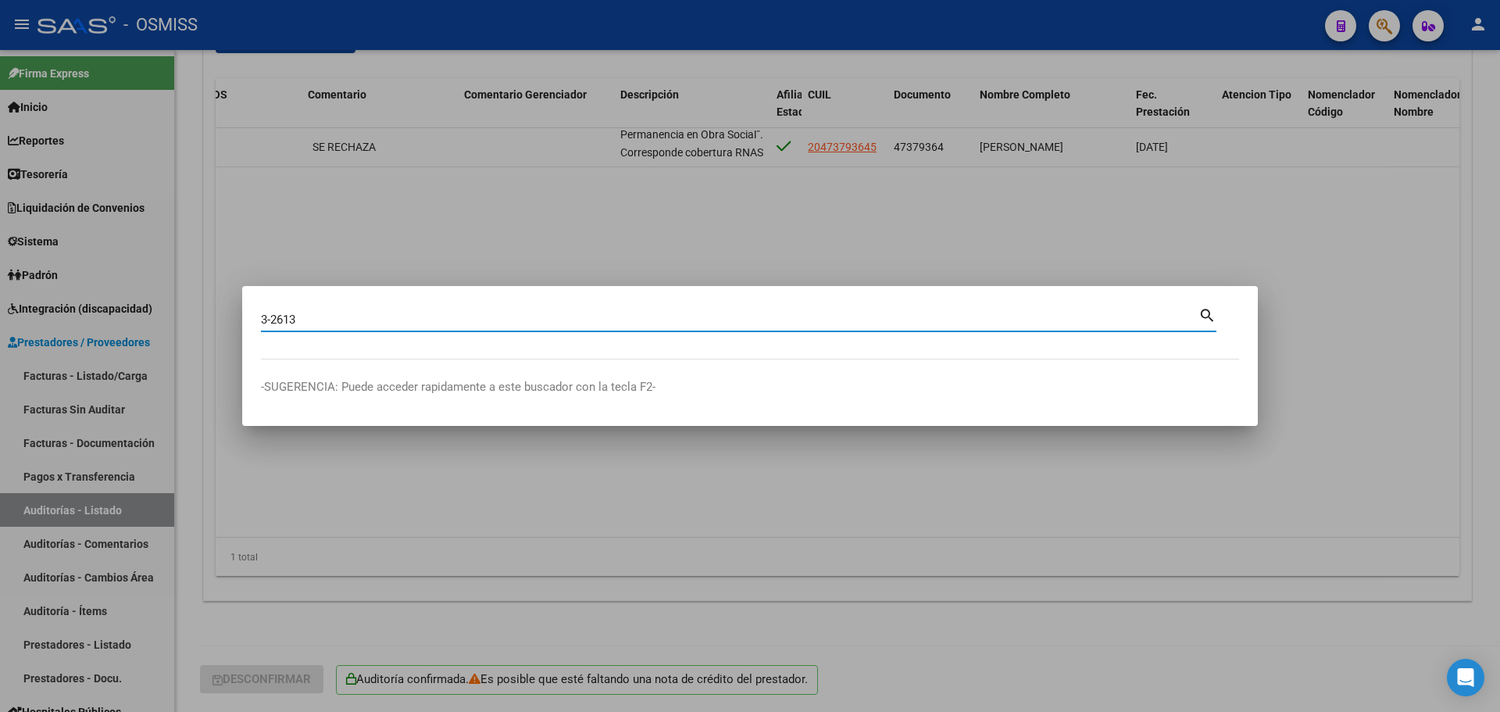
type input "3-2613"
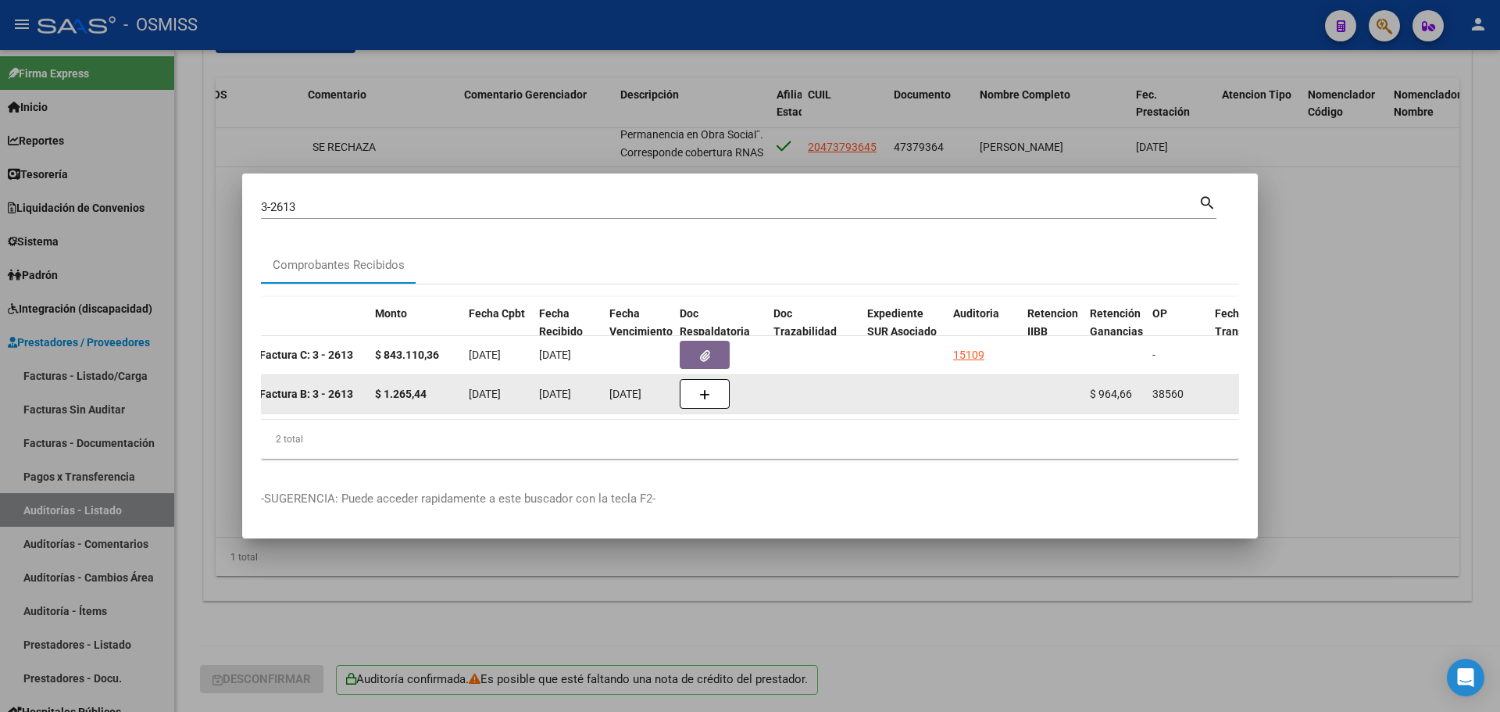
scroll to position [0, 544]
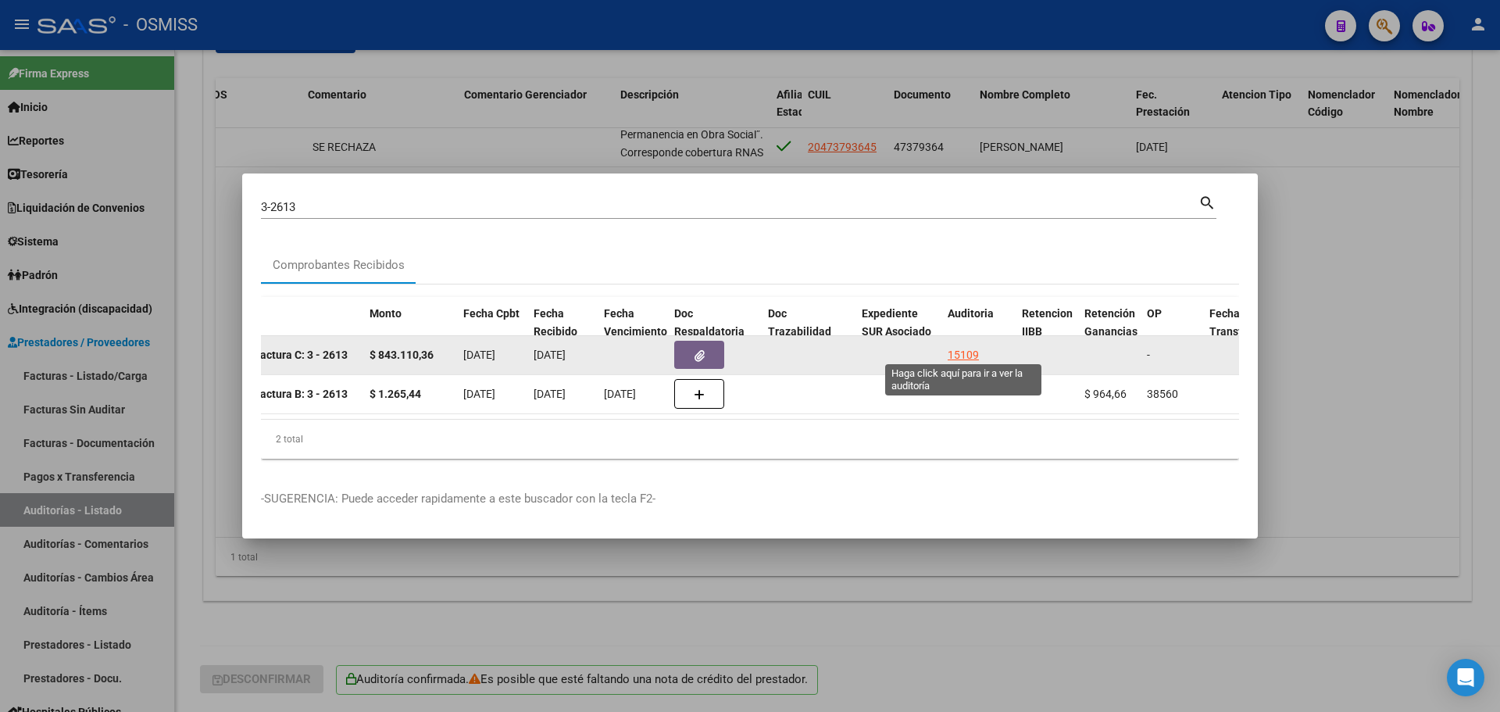
click at [967, 350] on div "15109" at bounding box center [962, 355] width 31 height 18
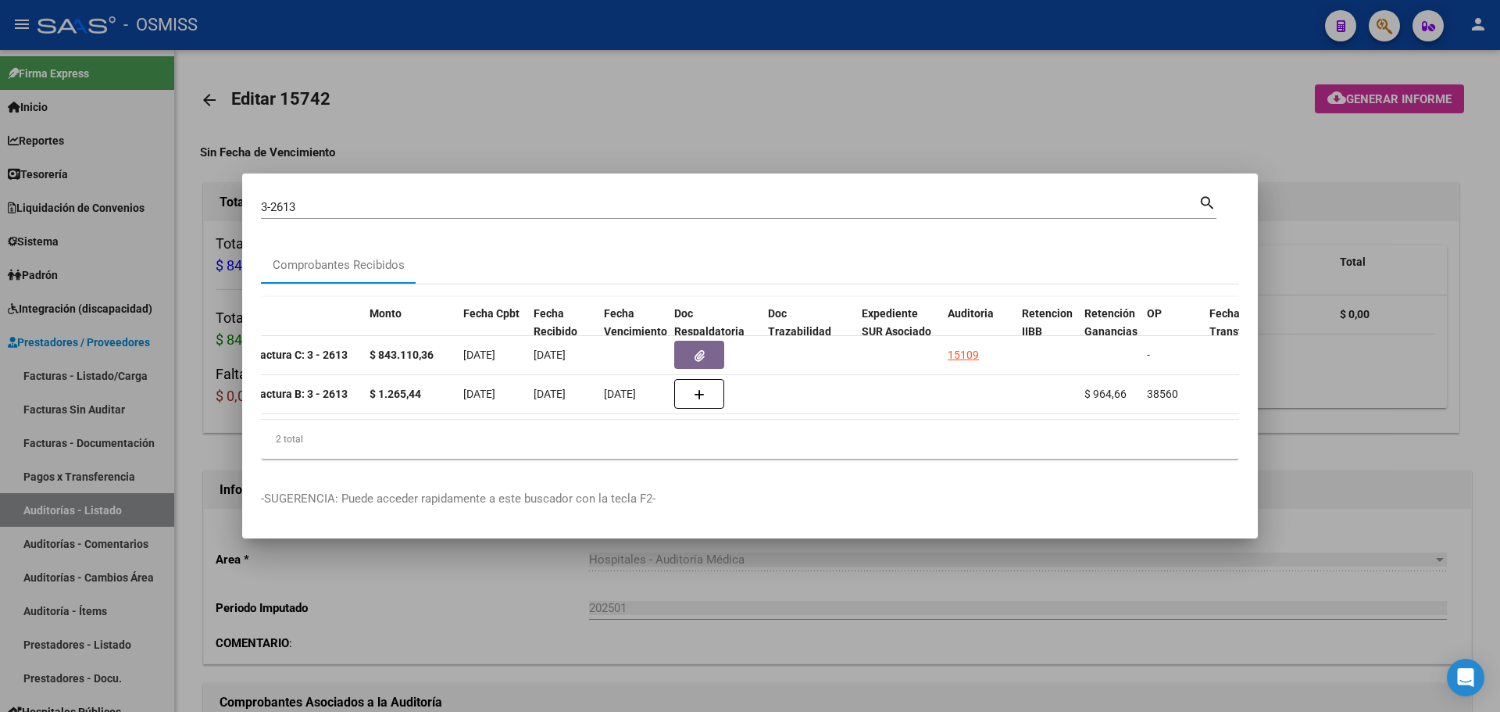
click at [732, 119] on div at bounding box center [750, 356] width 1500 height 712
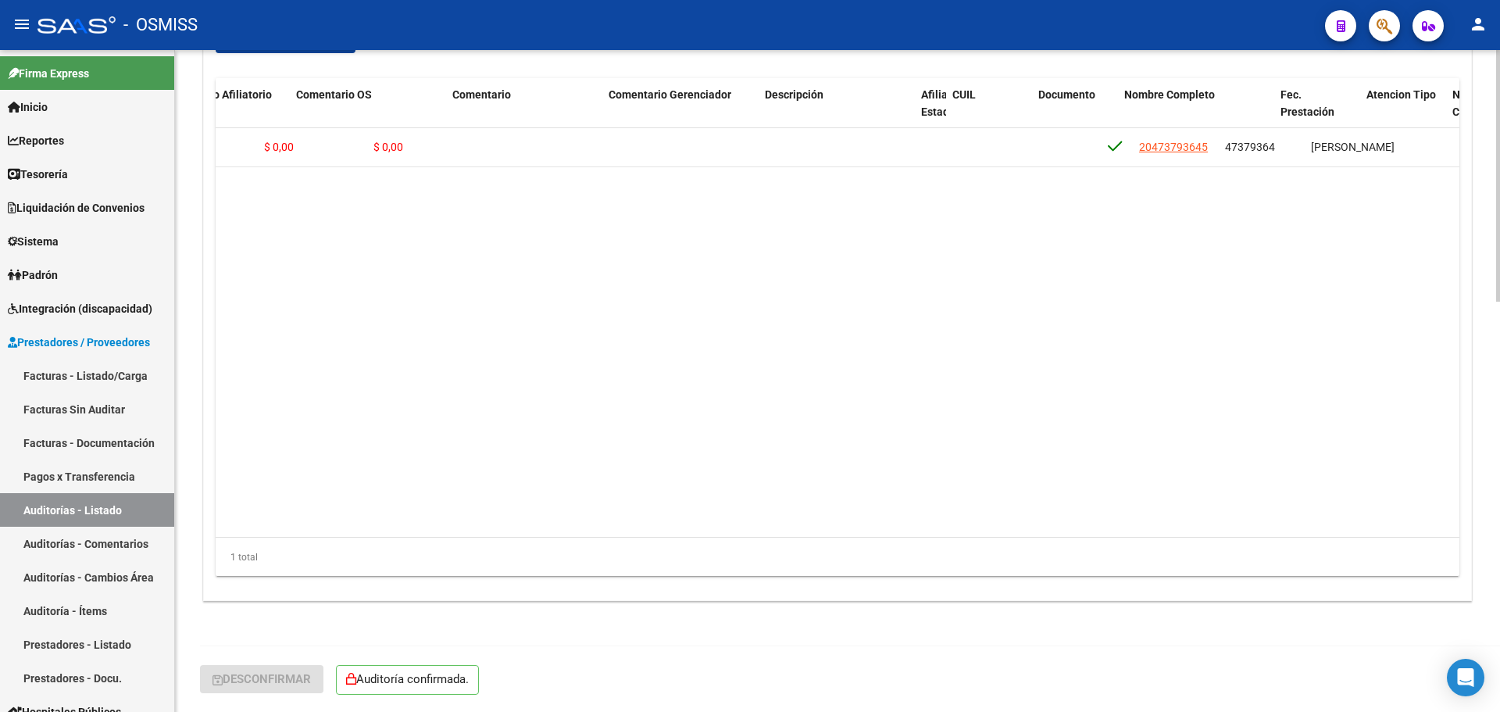
scroll to position [0, 746]
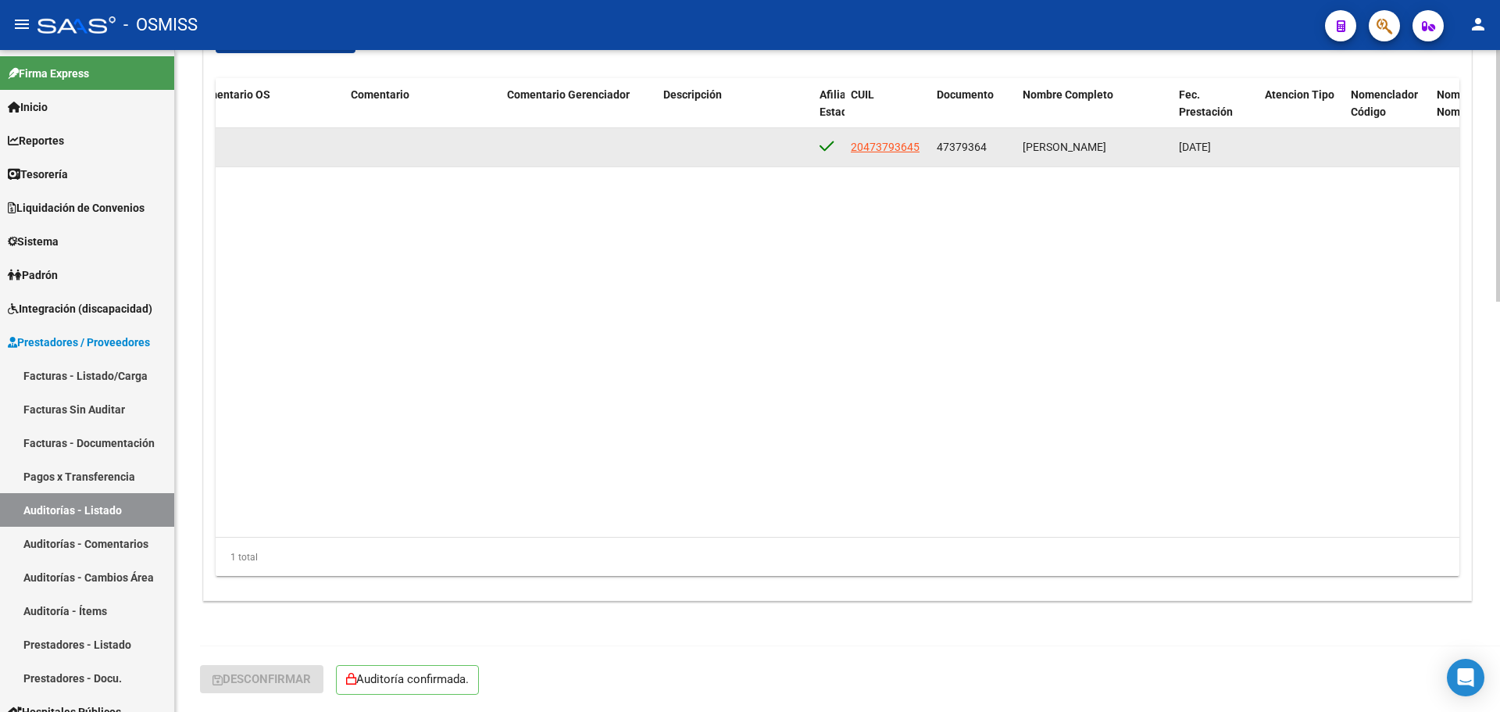
click at [892, 152] on span "20473793645" at bounding box center [885, 147] width 69 height 12
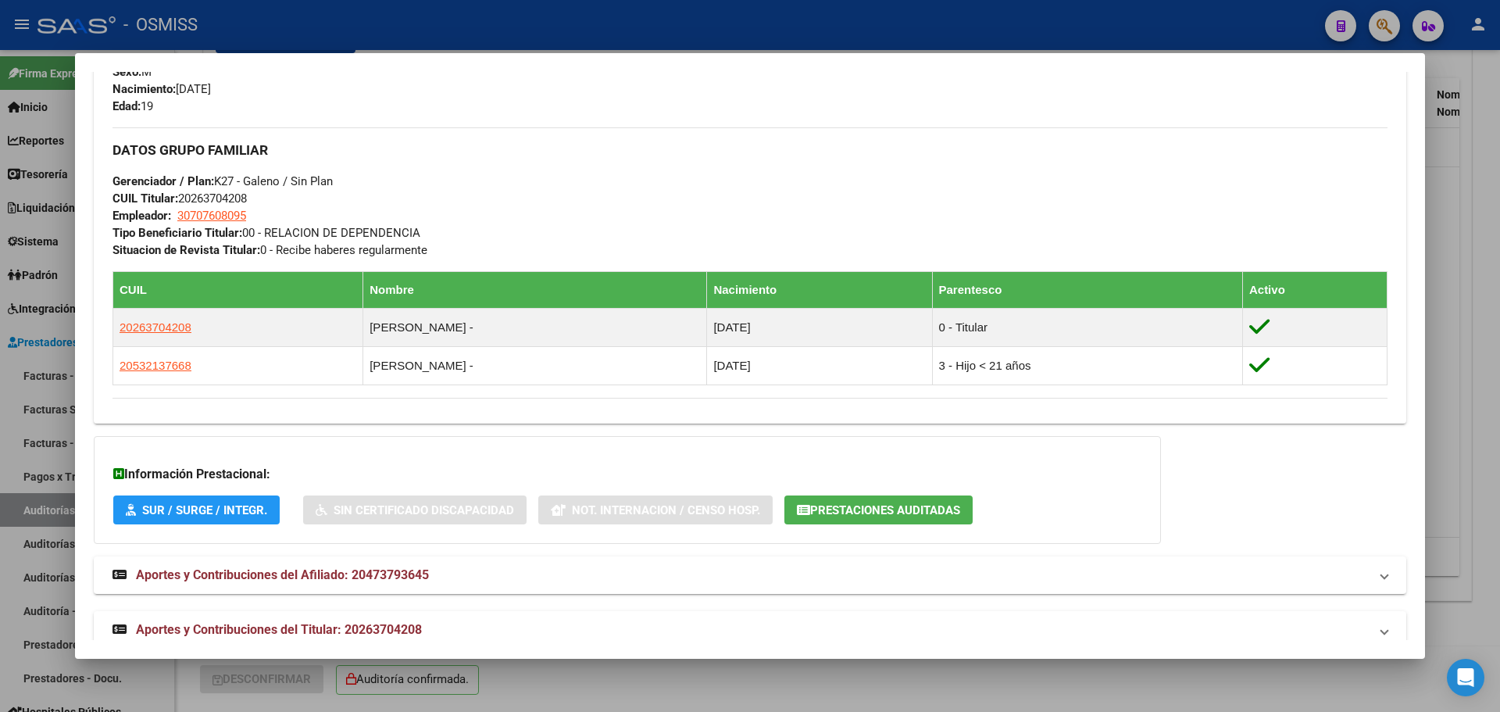
scroll to position [702, 0]
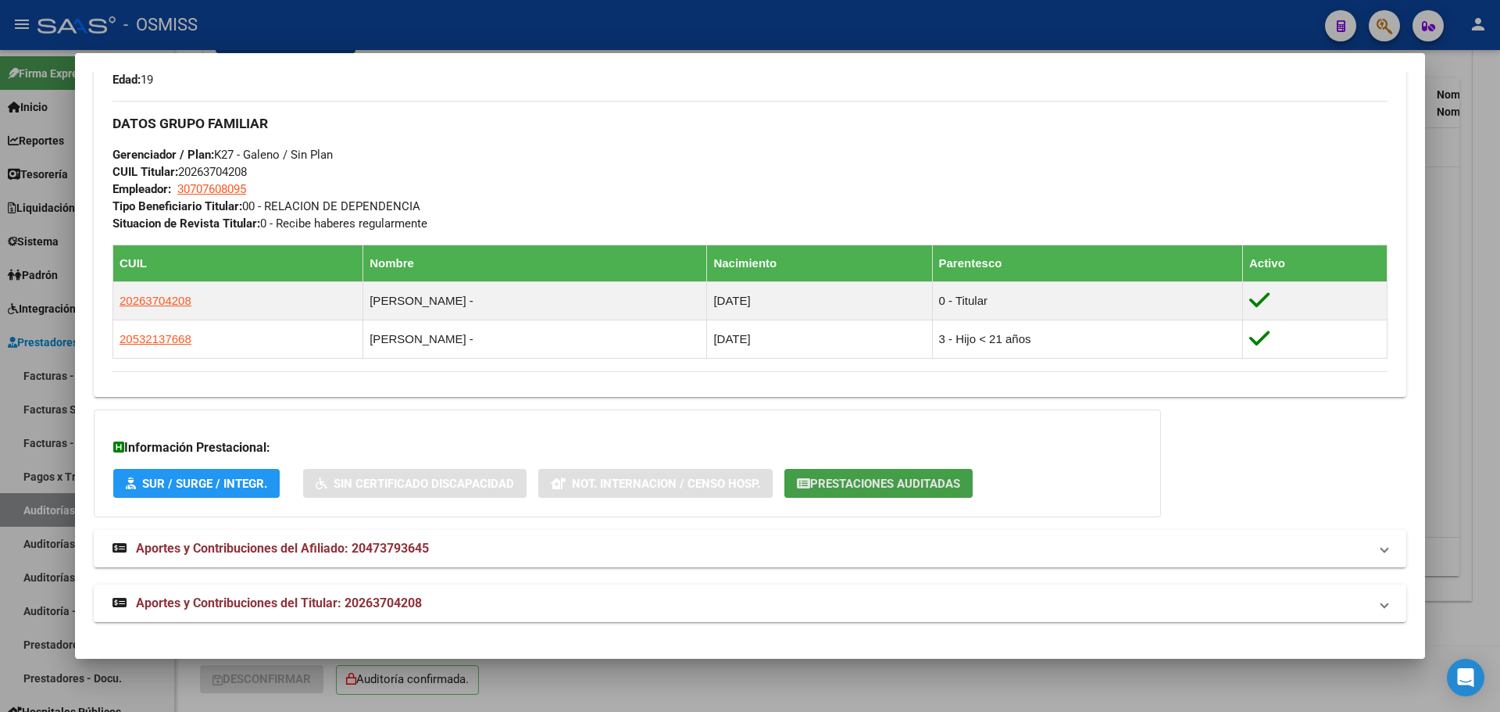
click at [868, 483] on span "Prestaciones Auditadas" at bounding box center [885, 483] width 150 height 14
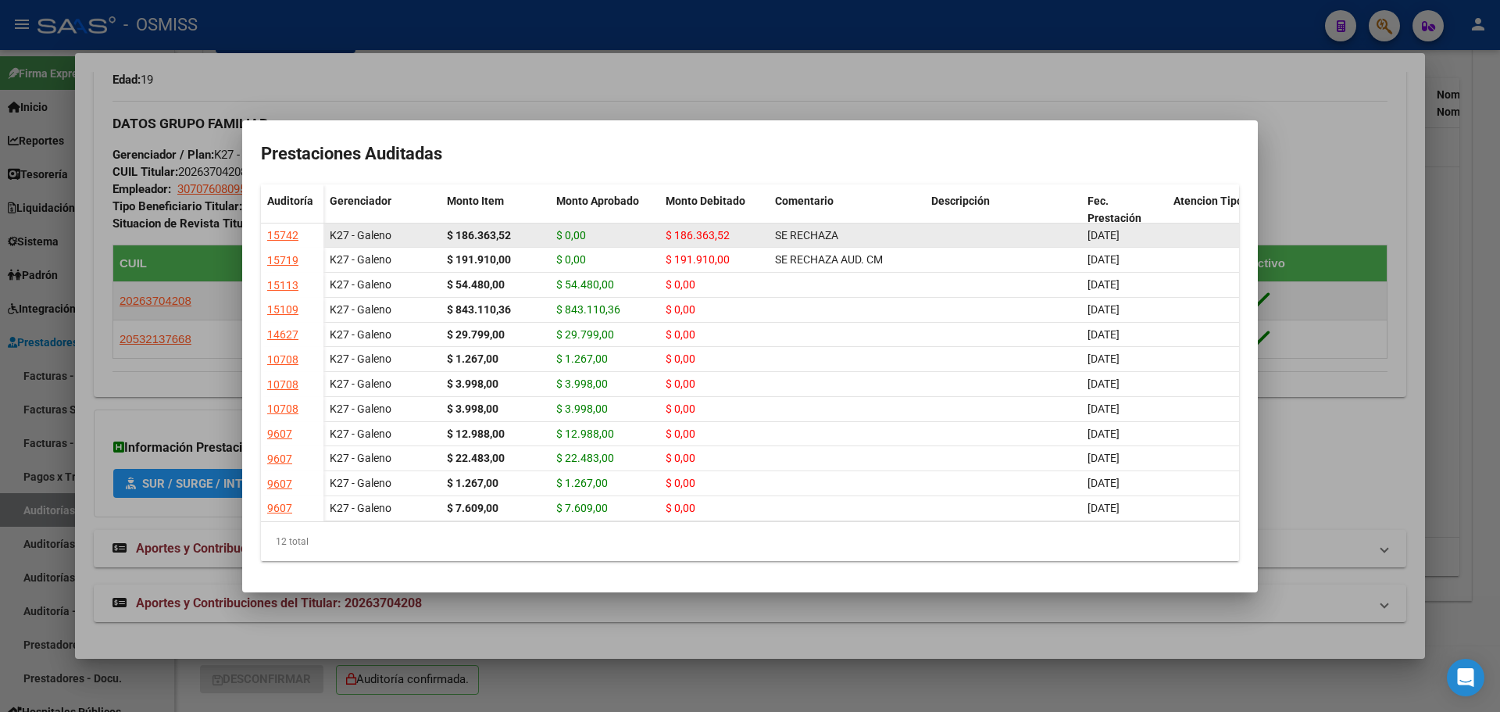
drag, startPoint x: 287, startPoint y: 221, endPoint x: 273, endPoint y: 219, distance: 14.9
click at [273, 227] on div "15742" at bounding box center [282, 236] width 31 height 18
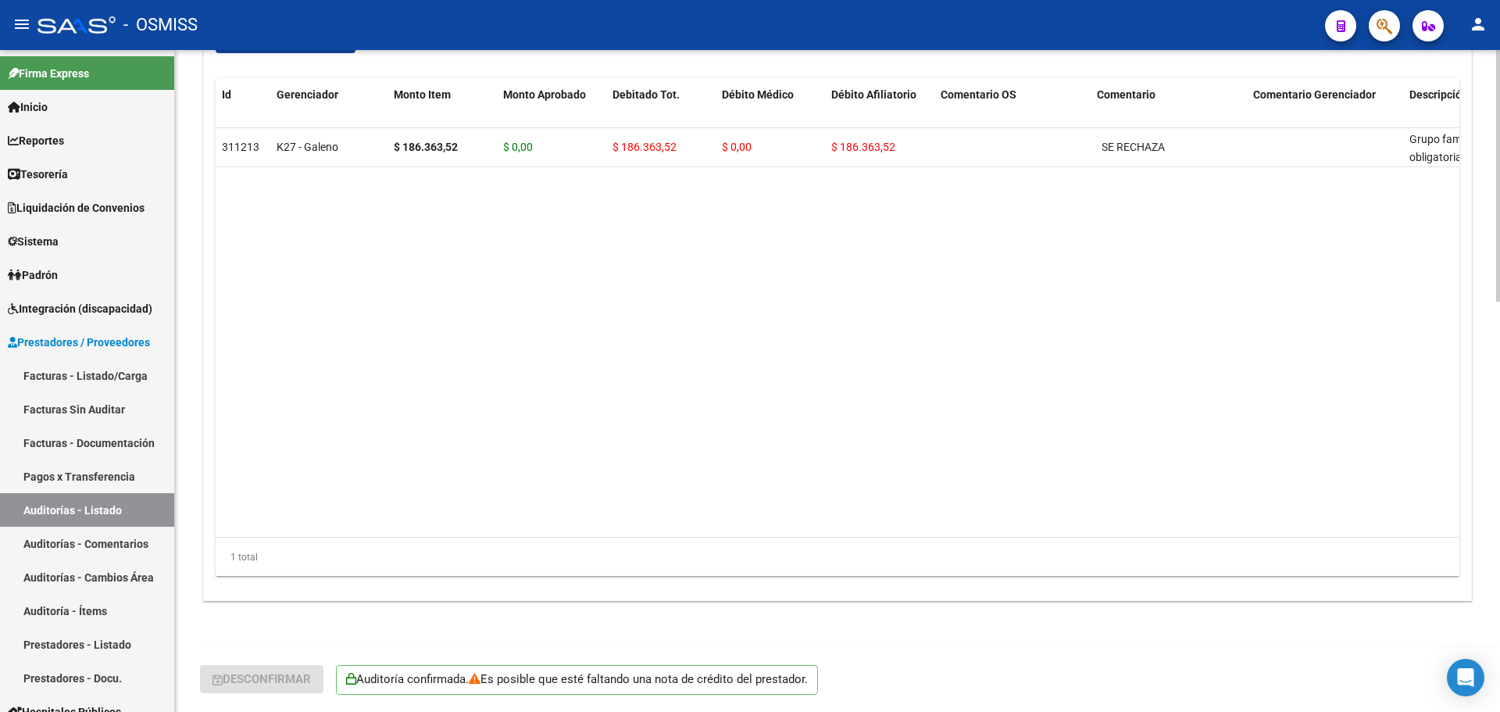
click at [442, 311] on datatable-body "311213 K27 - Galeno $ 186.363,52 $ 0,00 $ 186.363,52 $ 0,00 $ 186.363,52 SE REC…" at bounding box center [838, 332] width 1244 height 409
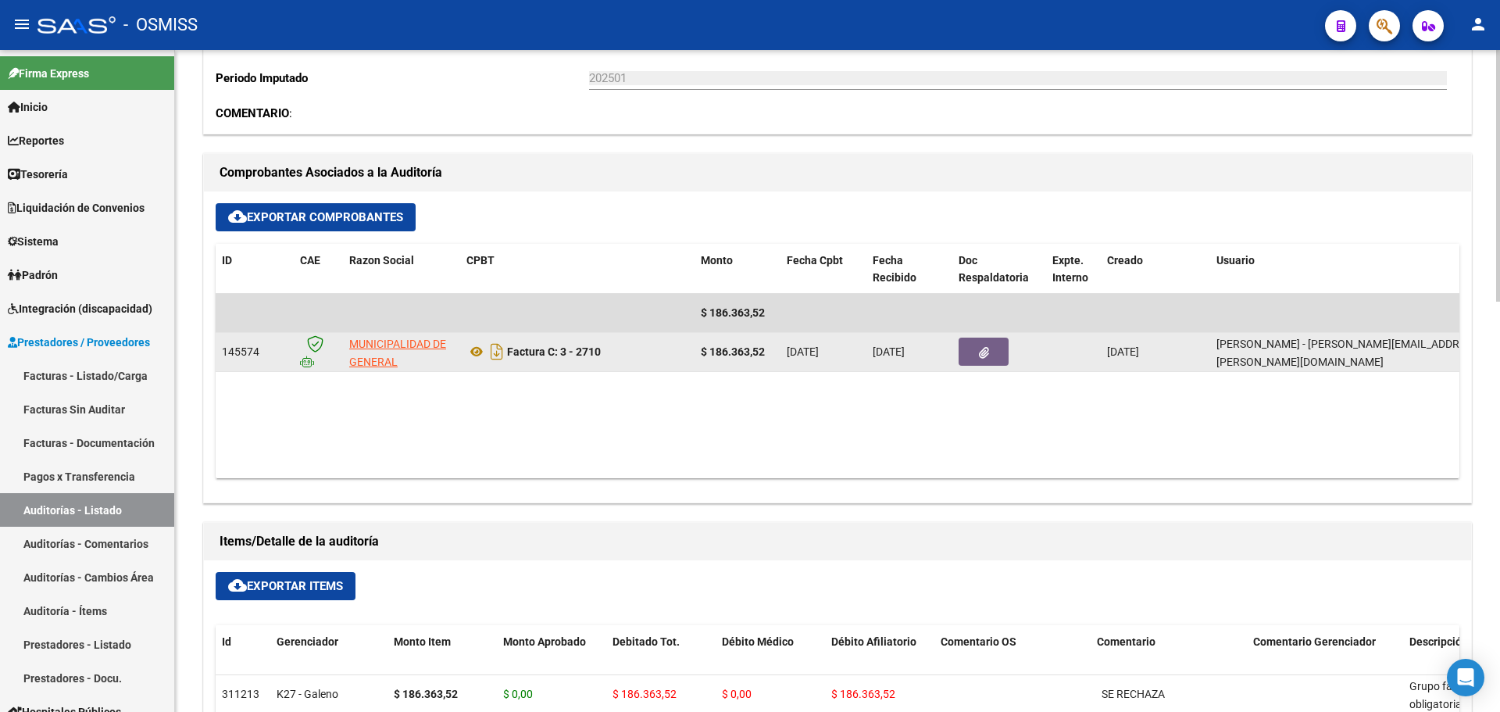
click at [1022, 356] on div at bounding box center [998, 351] width 81 height 28
click at [992, 350] on button "button" at bounding box center [983, 351] width 50 height 28
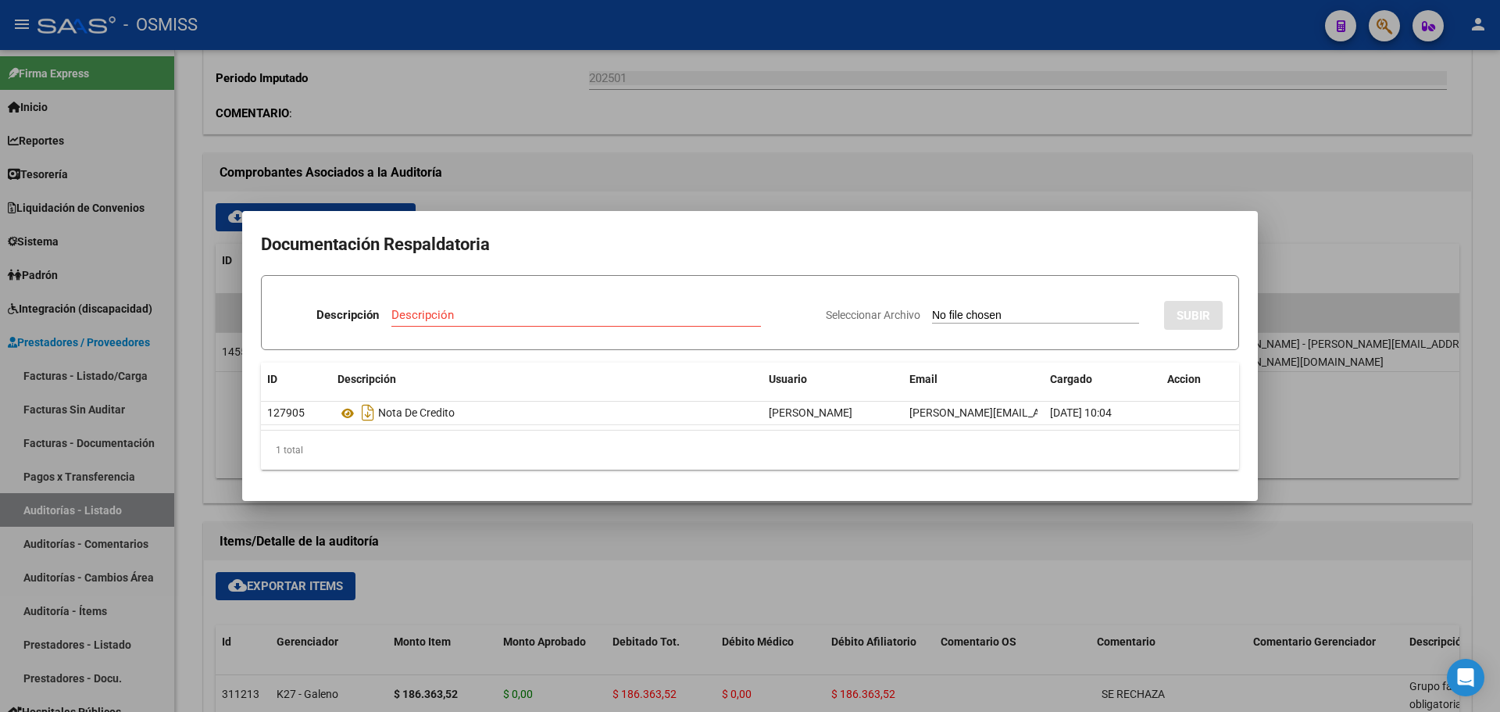
click at [922, 180] on div at bounding box center [750, 356] width 1500 height 712
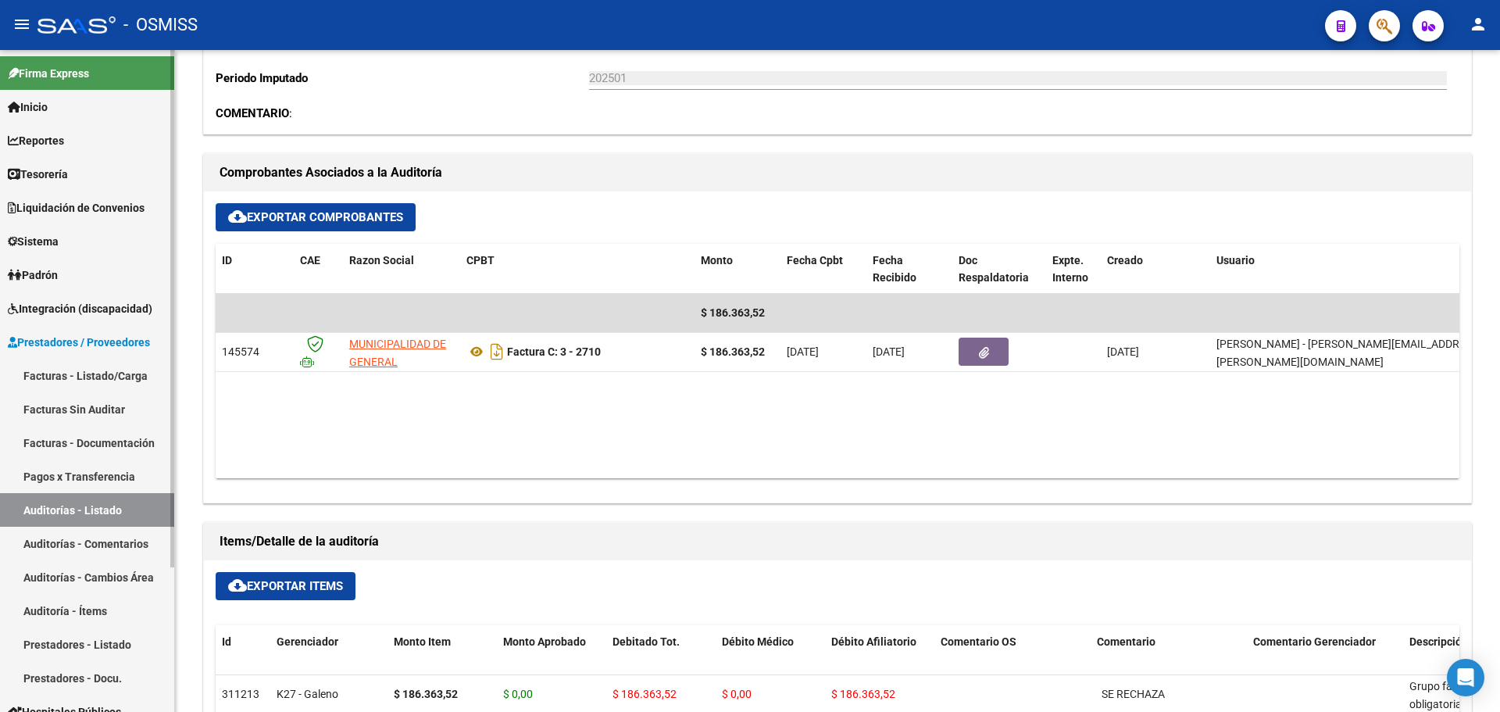
click at [68, 167] on span "Tesorería" at bounding box center [38, 174] width 60 height 17
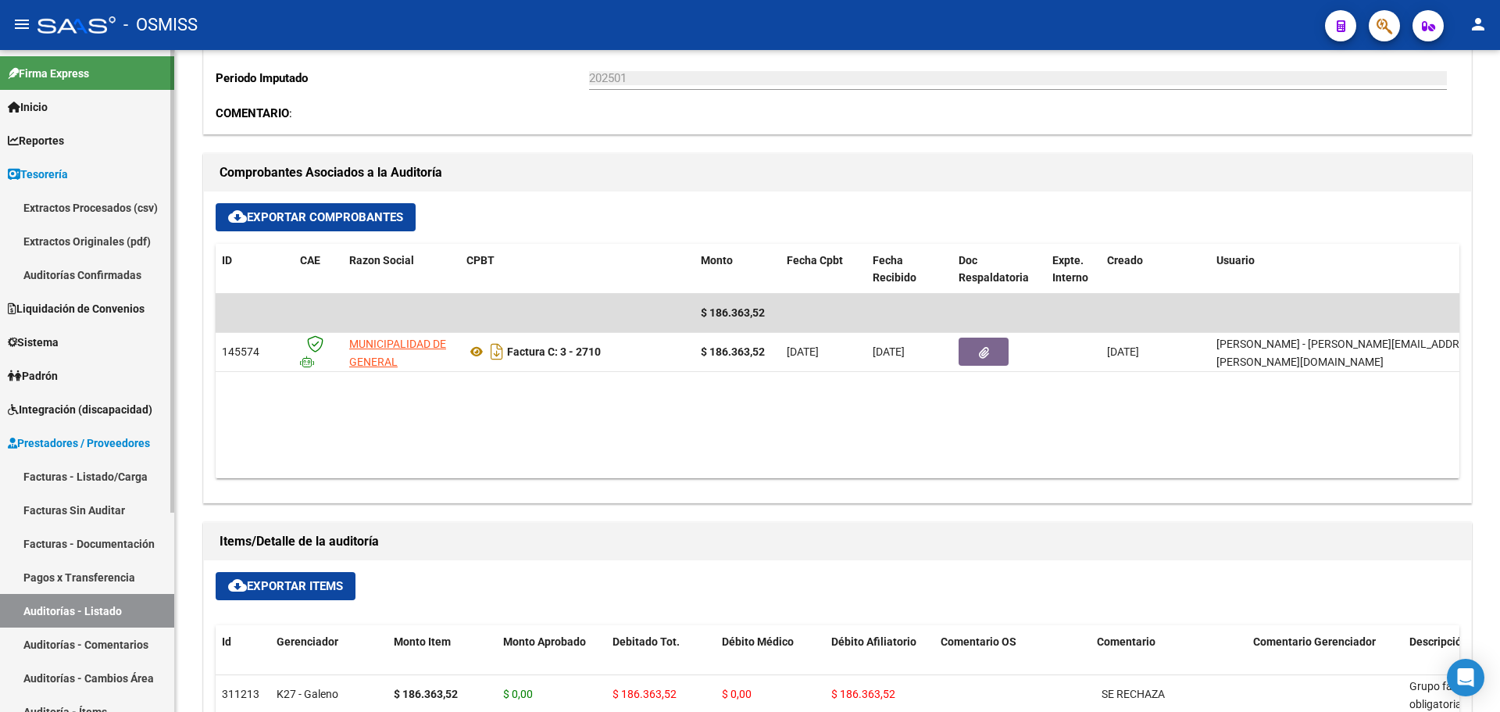
click at [76, 261] on link "Auditorías Confirmadas" at bounding box center [87, 275] width 174 height 34
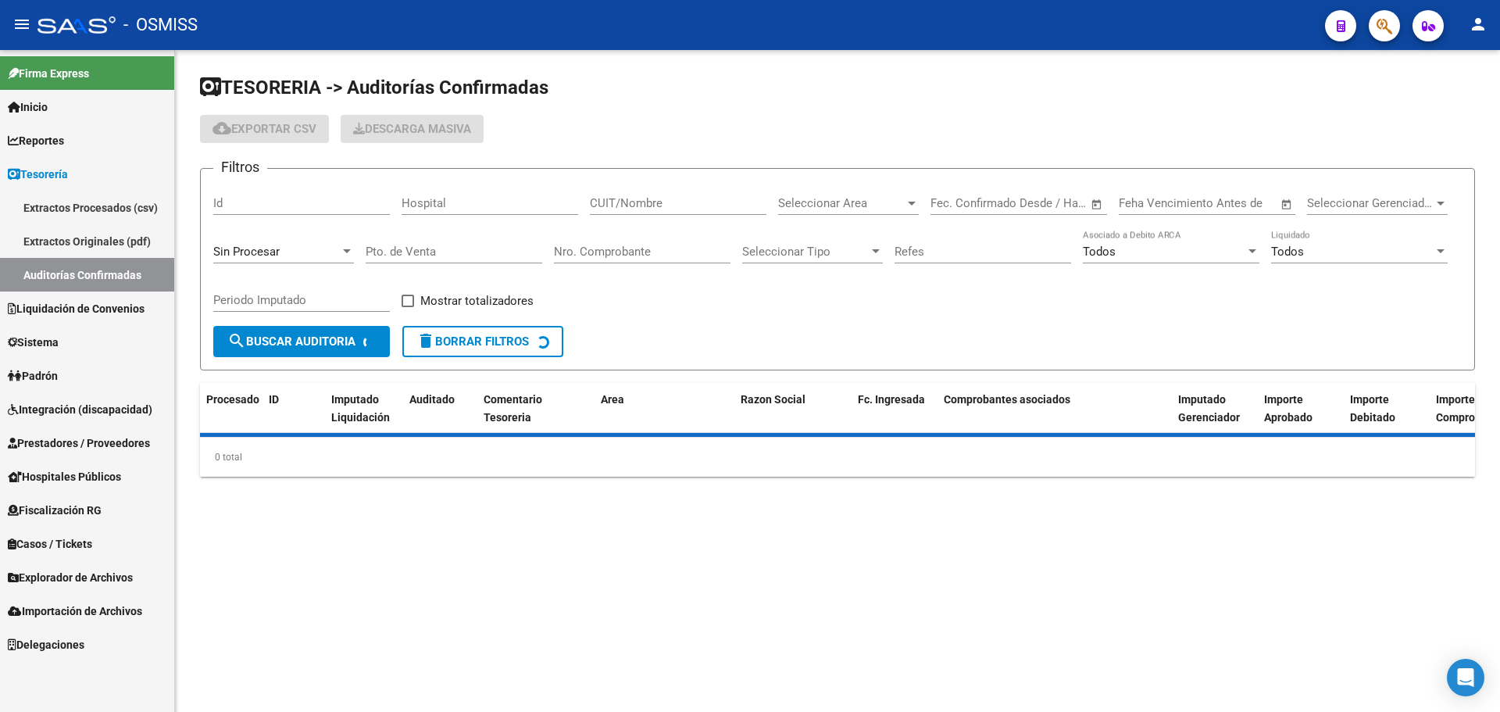
click at [313, 247] on div "Sin Procesar" at bounding box center [276, 251] width 127 height 14
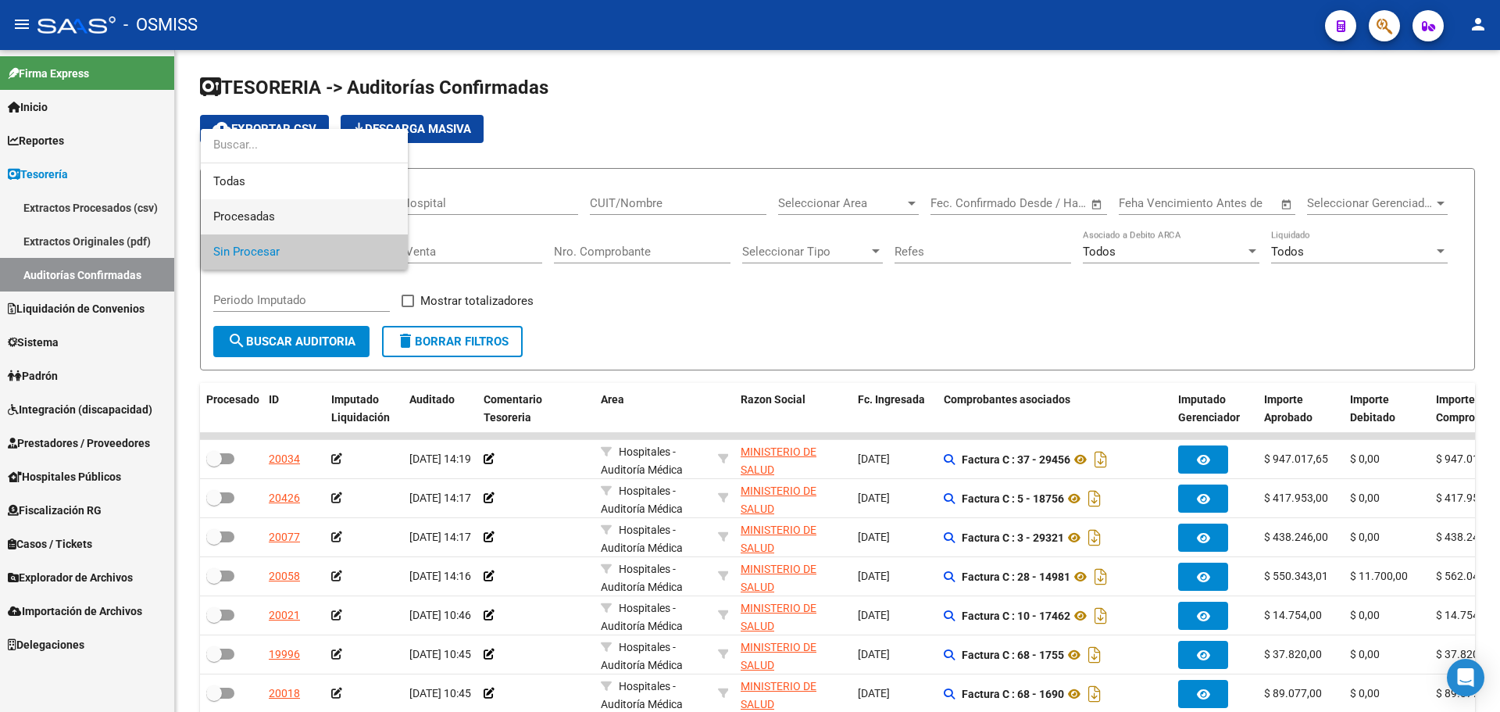
click at [307, 222] on span "Procesadas" at bounding box center [304, 216] width 182 height 35
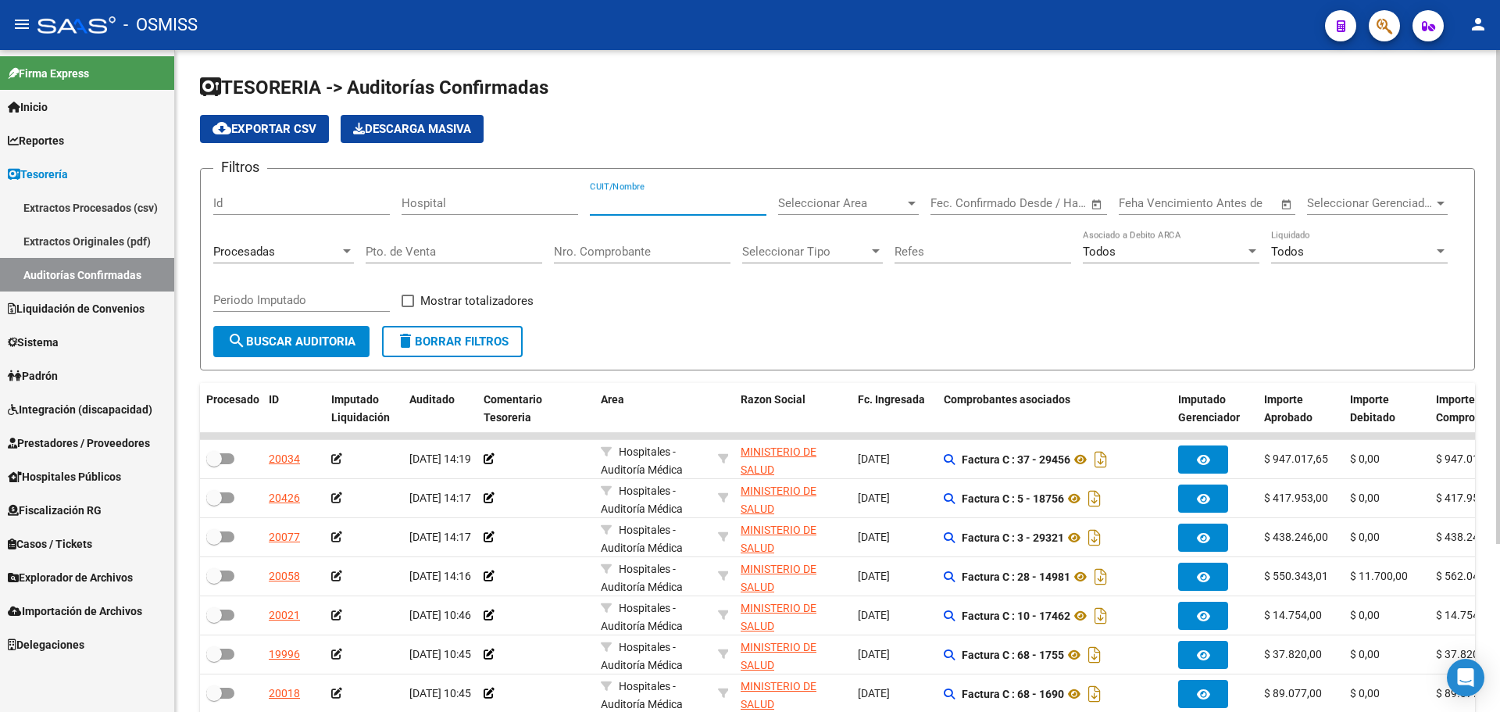
click at [646, 208] on input "CUIT/Nombre" at bounding box center [678, 203] width 177 height 14
paste input "30-63597680-9"
click at [616, 200] on input "30-635976809" at bounding box center [678, 203] width 177 height 14
type input "30635976809"
click at [1272, 257] on span "Todos" at bounding box center [1287, 251] width 33 height 14
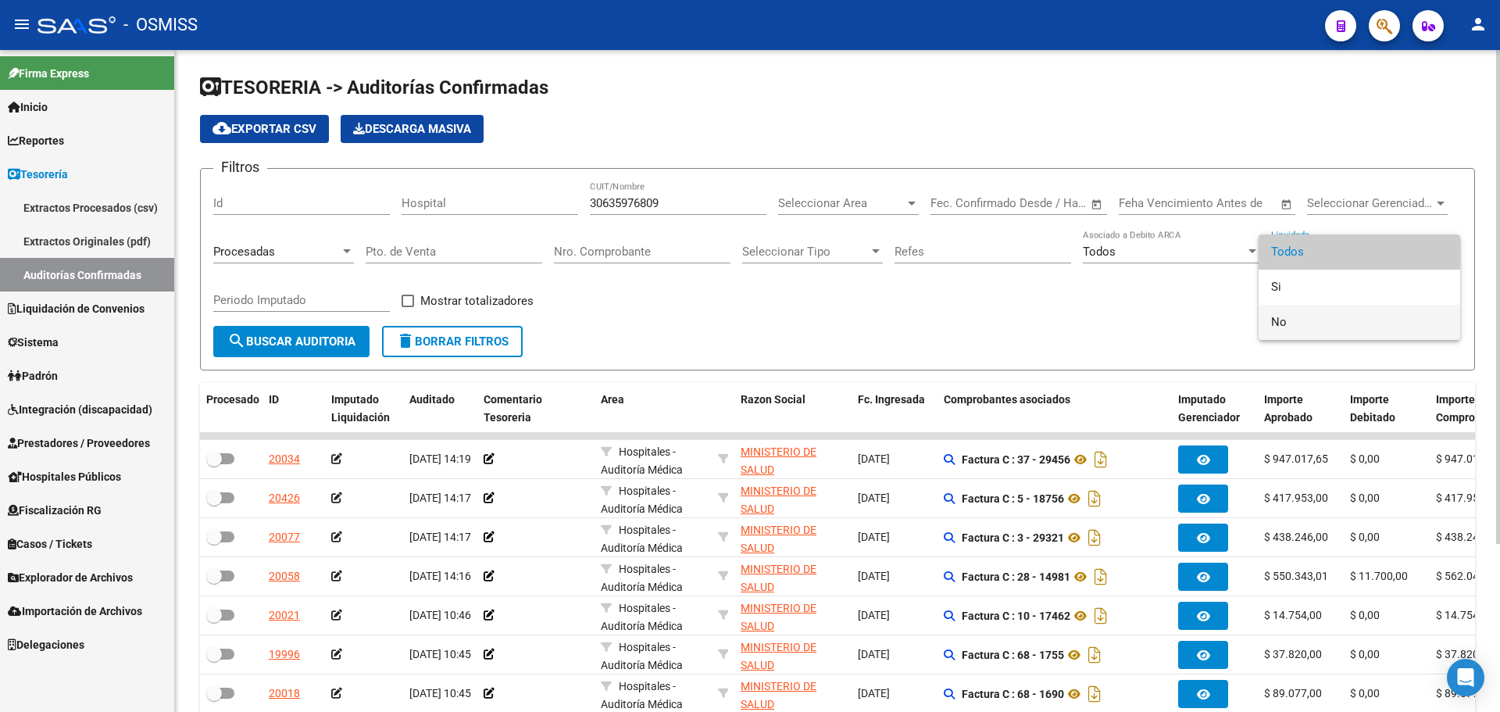
drag, startPoint x: 1273, startPoint y: 316, endPoint x: 1178, endPoint y: 331, distance: 96.4
click at [1273, 317] on span "No" at bounding box center [1359, 322] width 177 height 35
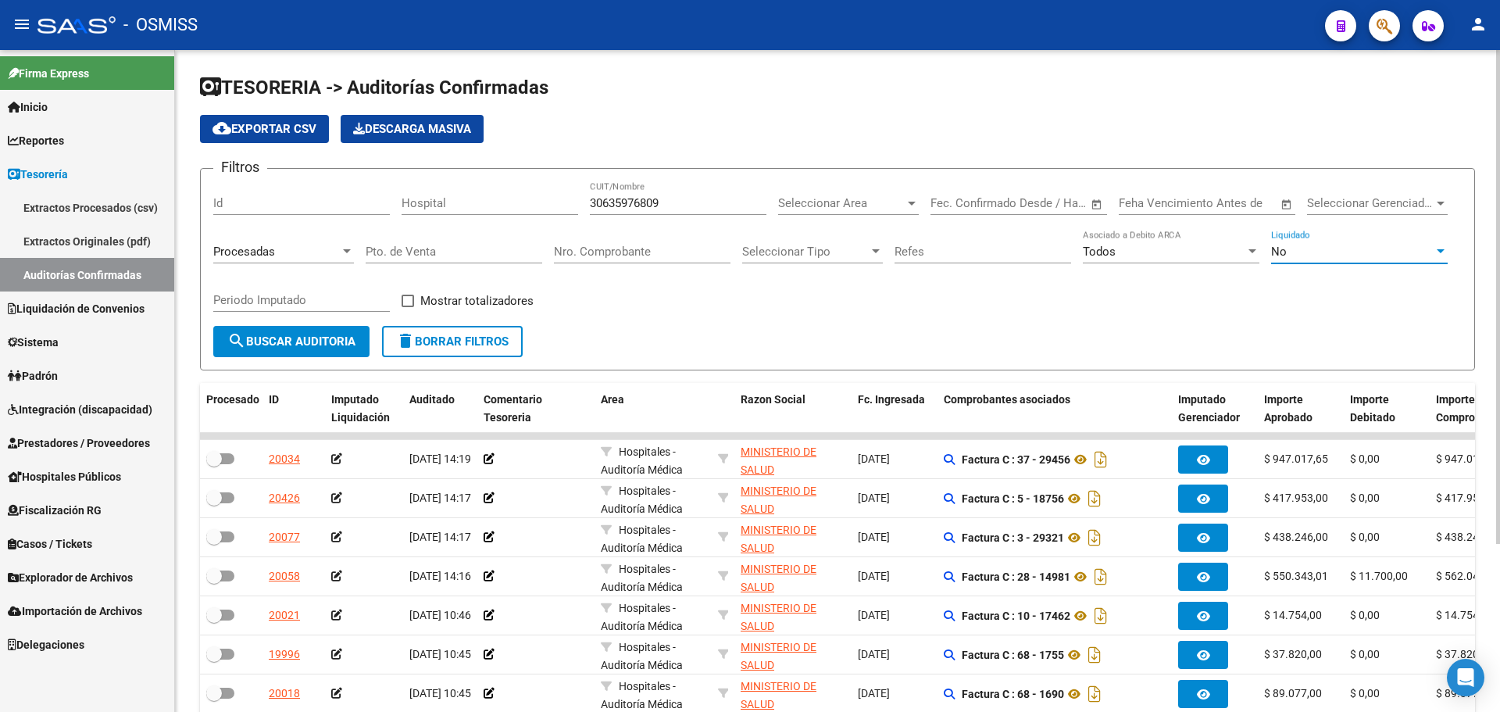
click at [266, 294] on input "Periodo Imputado" at bounding box center [301, 300] width 177 height 14
type input "202509"
click at [426, 309] on span "Mostrar totalizadores" at bounding box center [476, 300] width 113 height 19
click at [408, 308] on input "Mostrar totalizadores" at bounding box center [407, 307] width 1 height 1
checkbox input "true"
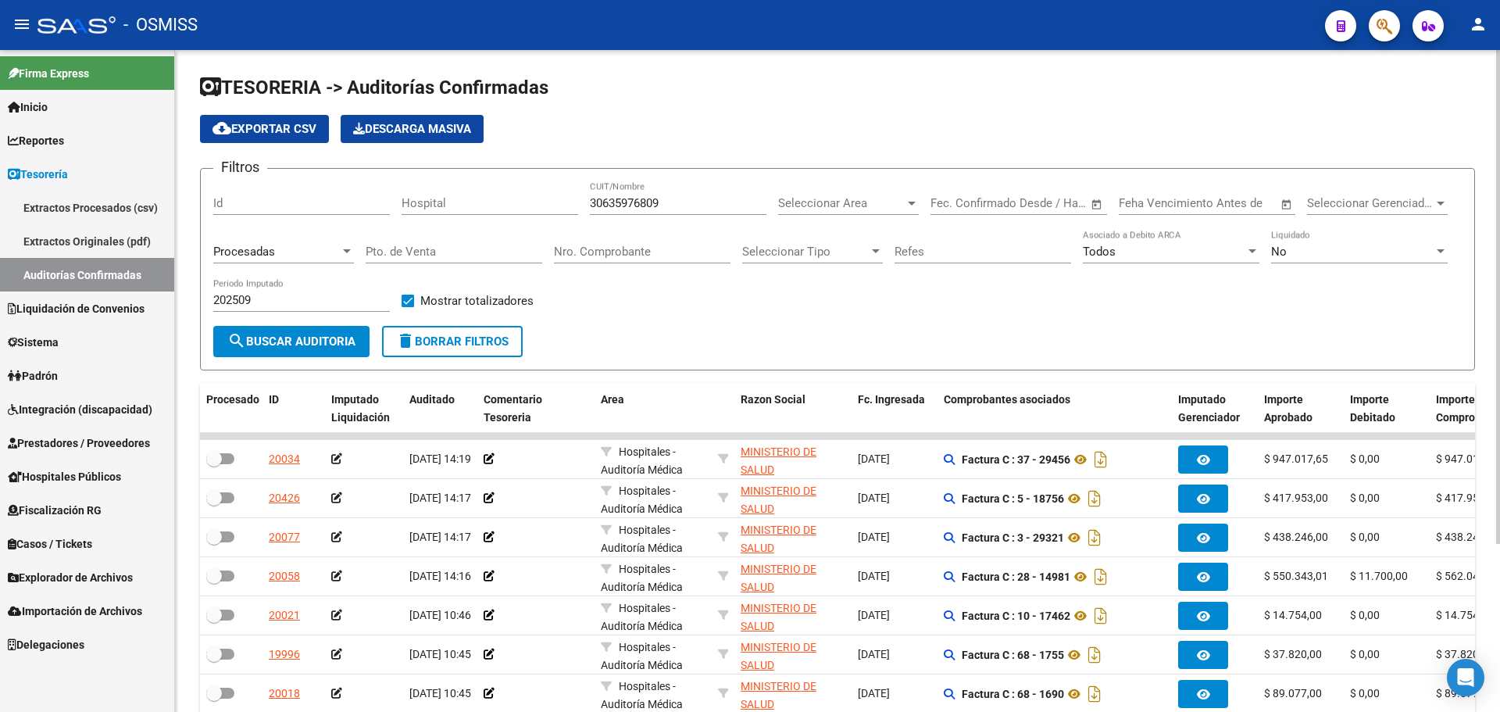
click at [319, 359] on form "Filtros Id Hospital 30635976809 CUIT/Nombre Seleccionar Area Seleccionar Area F…" at bounding box center [837, 269] width 1275 height 202
click at [313, 346] on span "search Buscar Auditoria" at bounding box center [291, 341] width 128 height 14
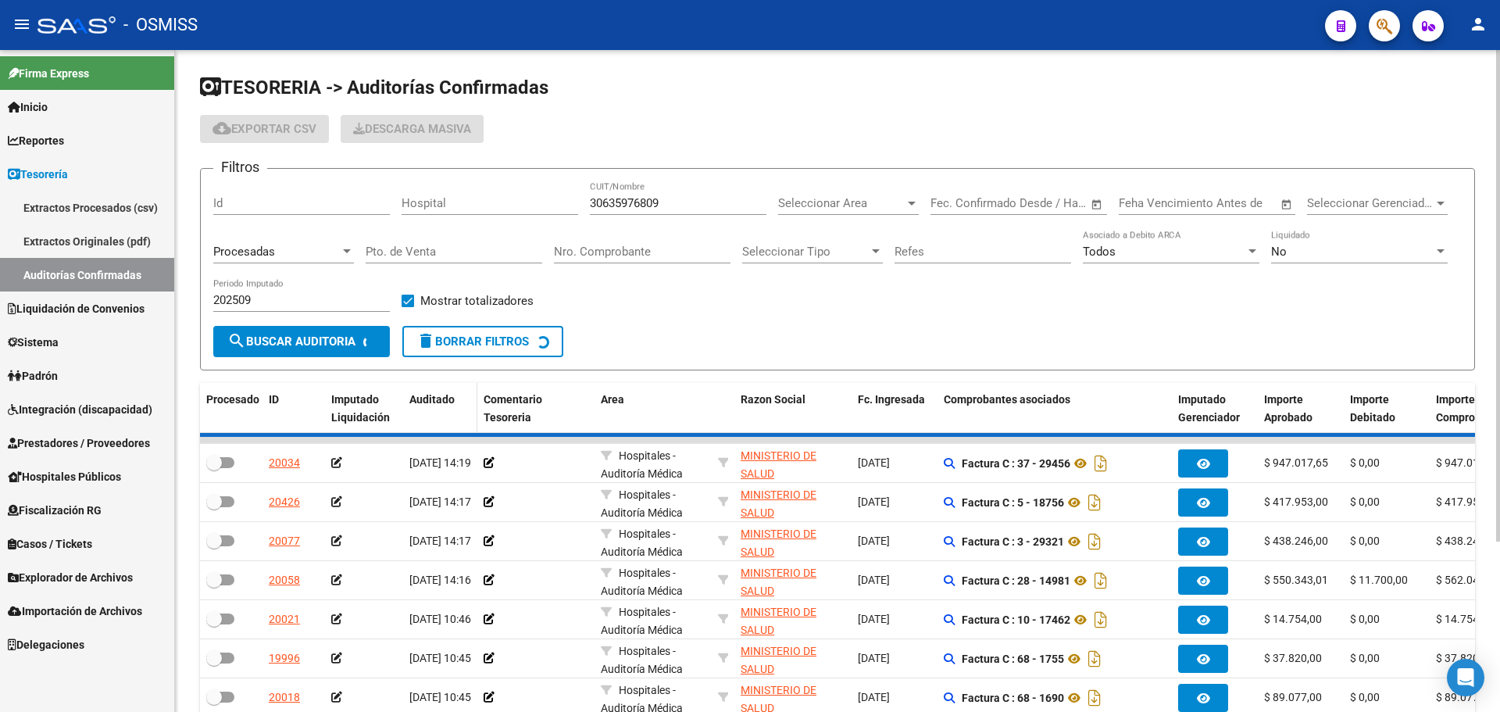
checkbox input "true"
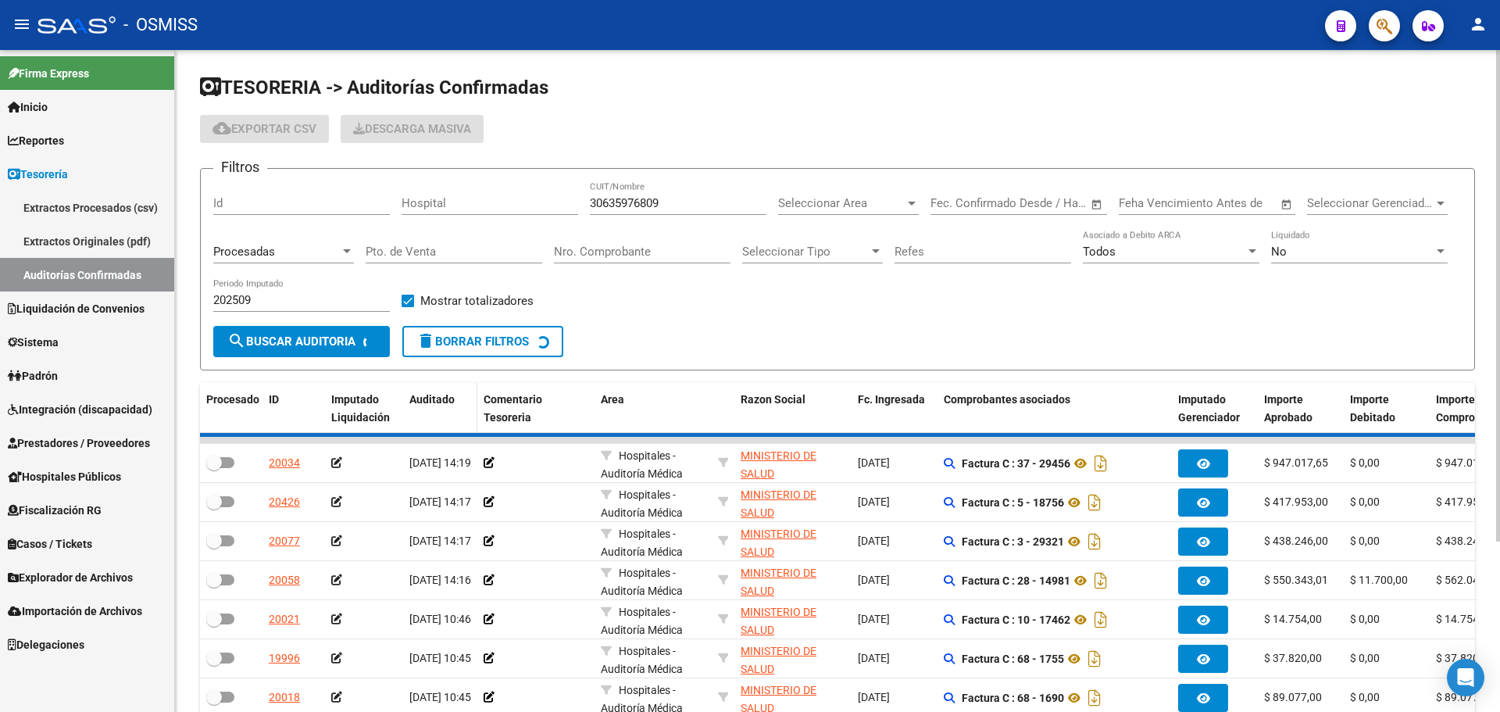
checkbox input "true"
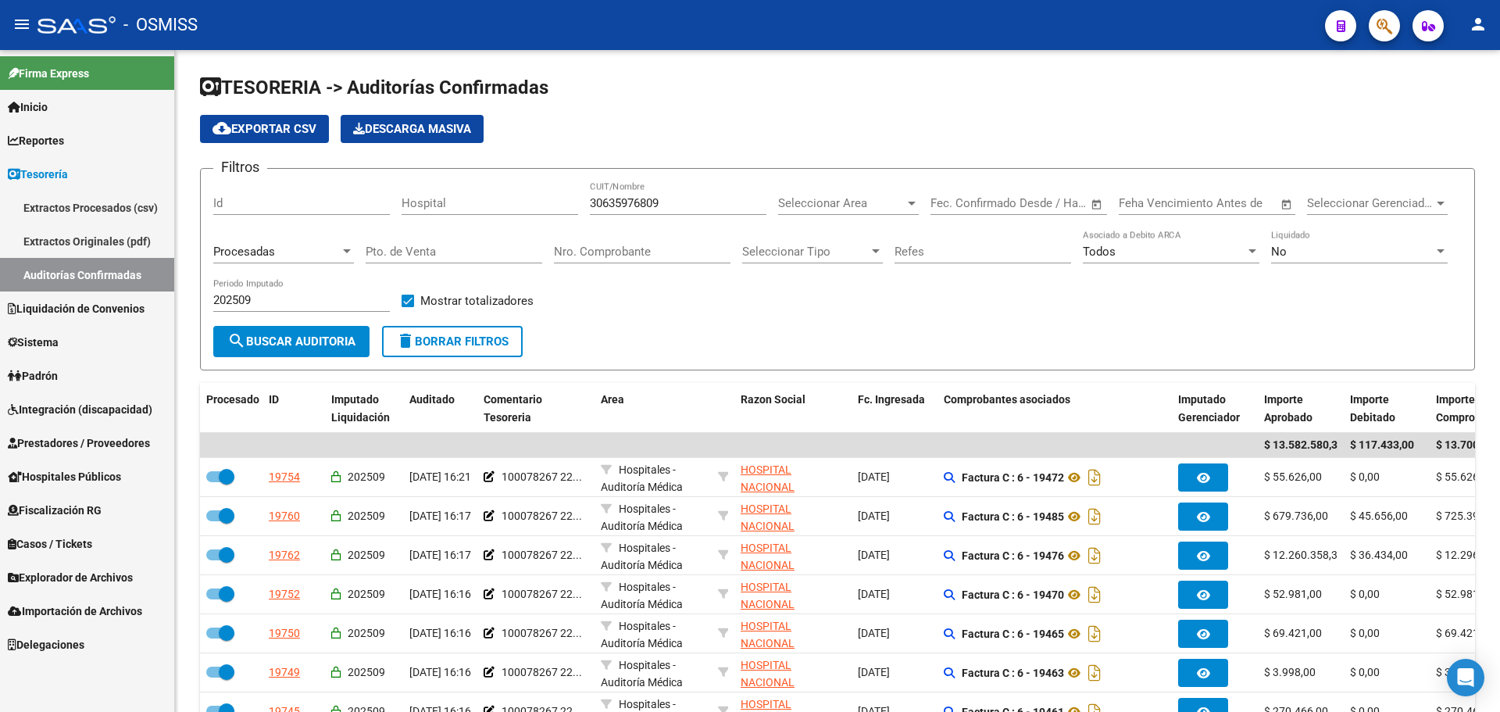
click at [53, 541] on span "Casos / Tickets" at bounding box center [50, 543] width 84 height 17
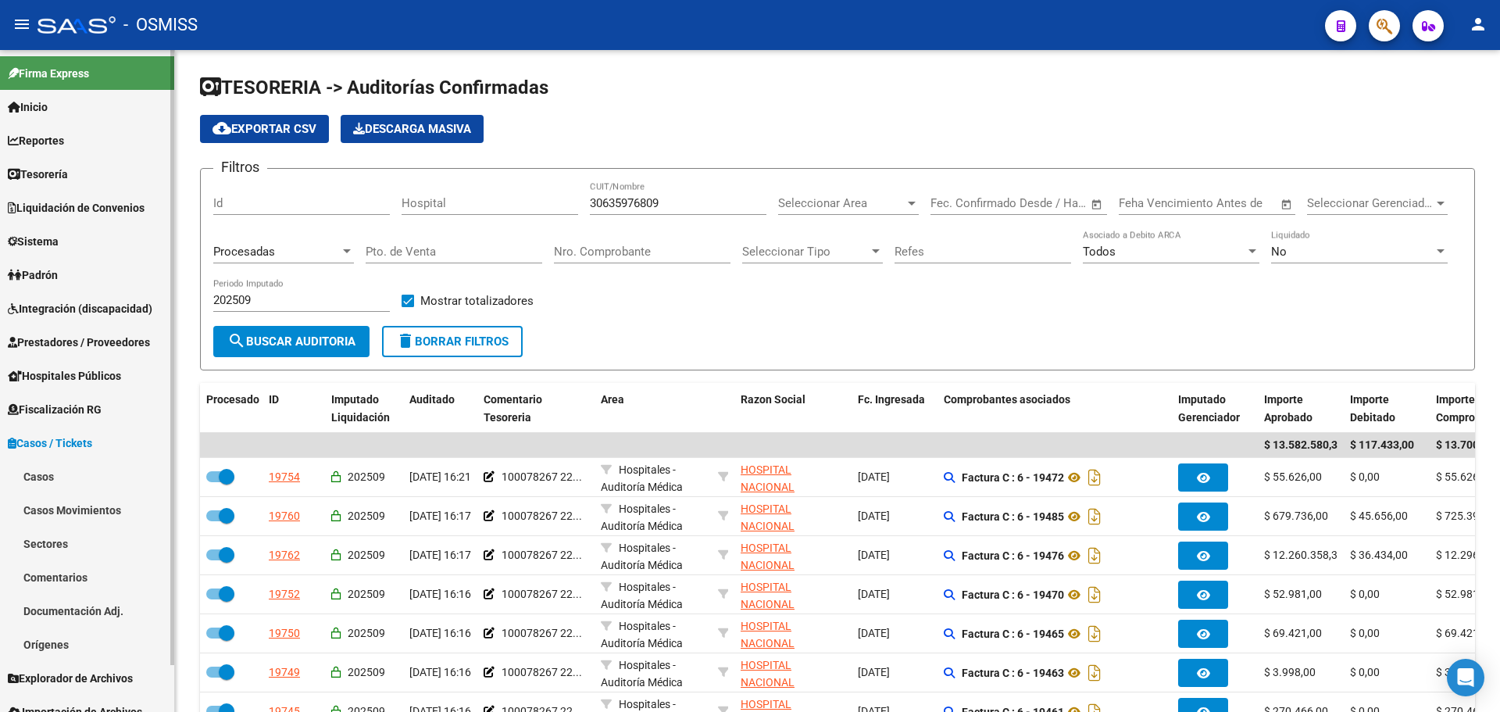
click at [52, 476] on link "Casos" at bounding box center [87, 476] width 174 height 34
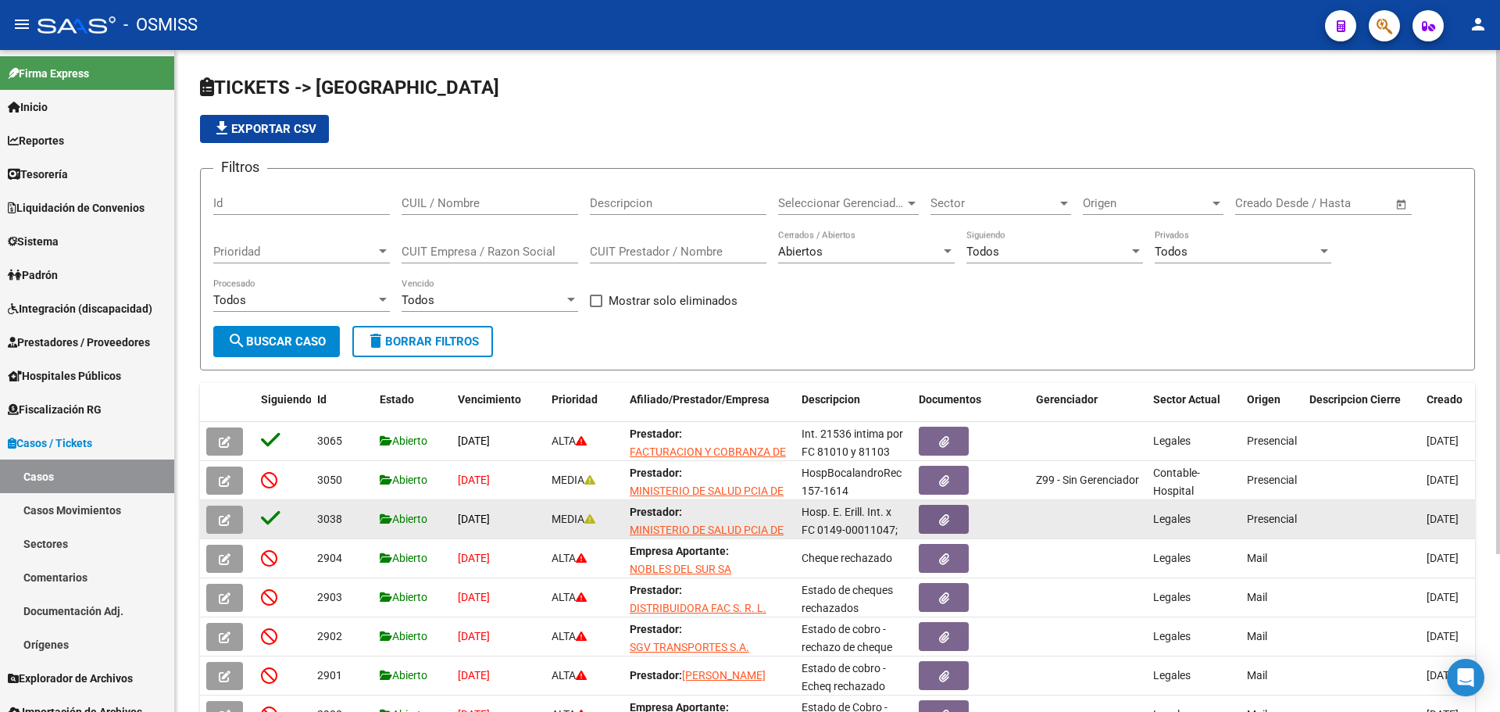
click at [210, 518] on button "button" at bounding box center [224, 519] width 37 height 28
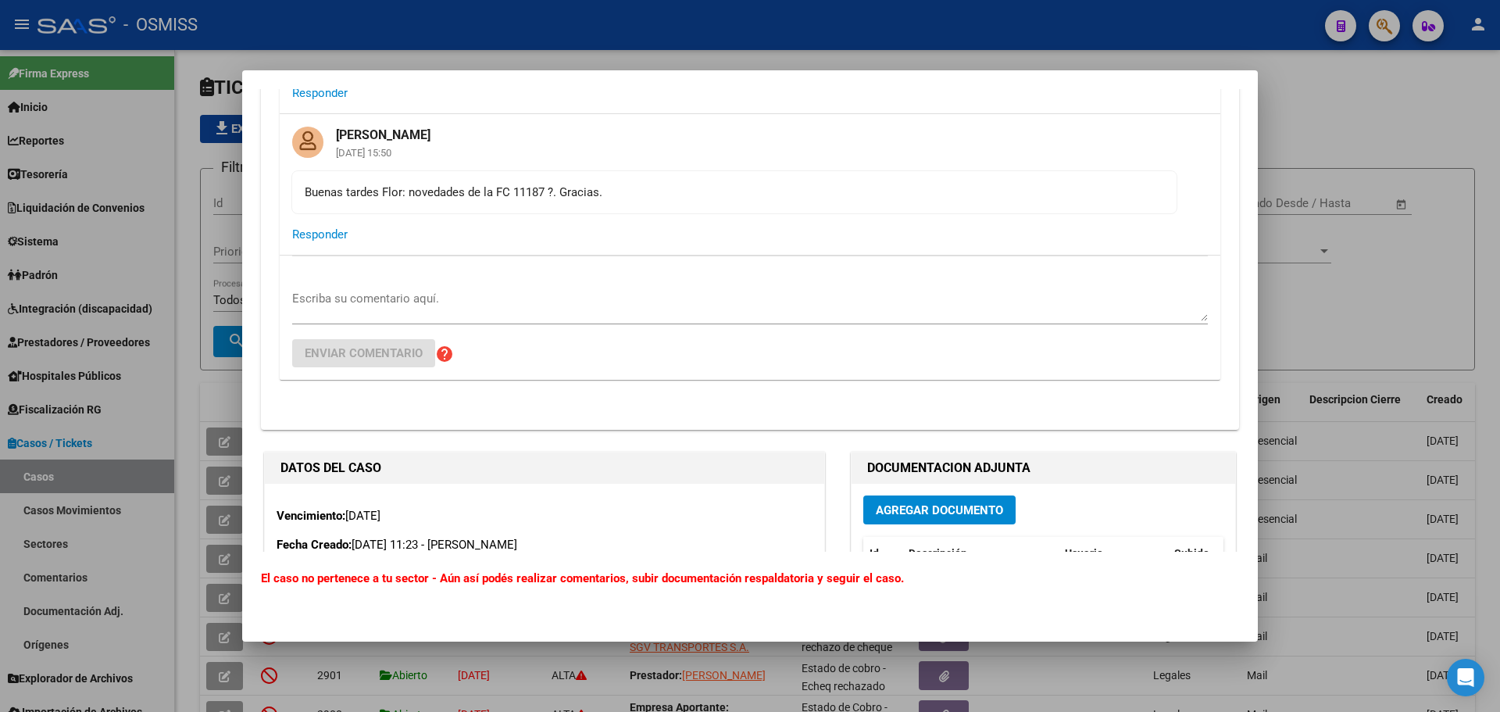
scroll to position [391, 0]
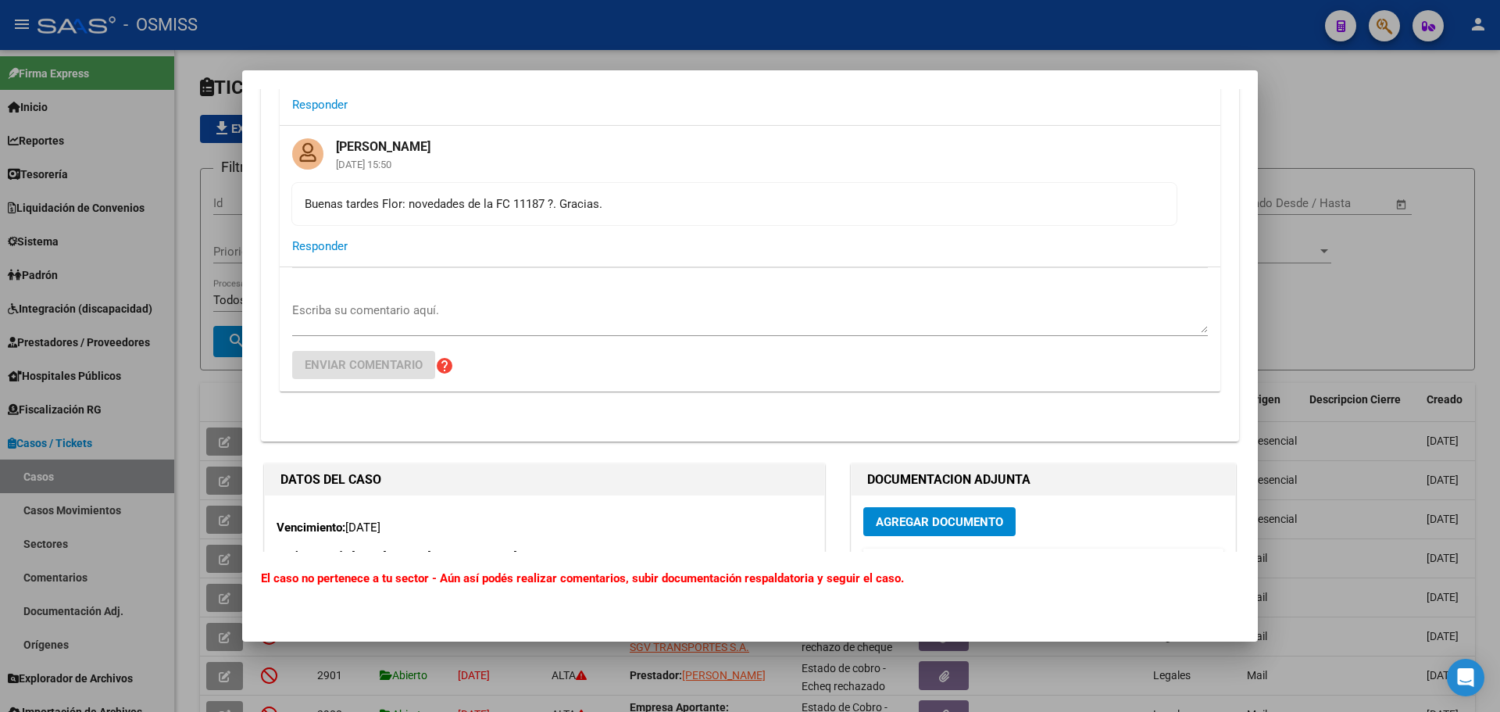
click at [526, 309] on textarea "Escriba su comentario aquí." at bounding box center [749, 317] width 915 height 31
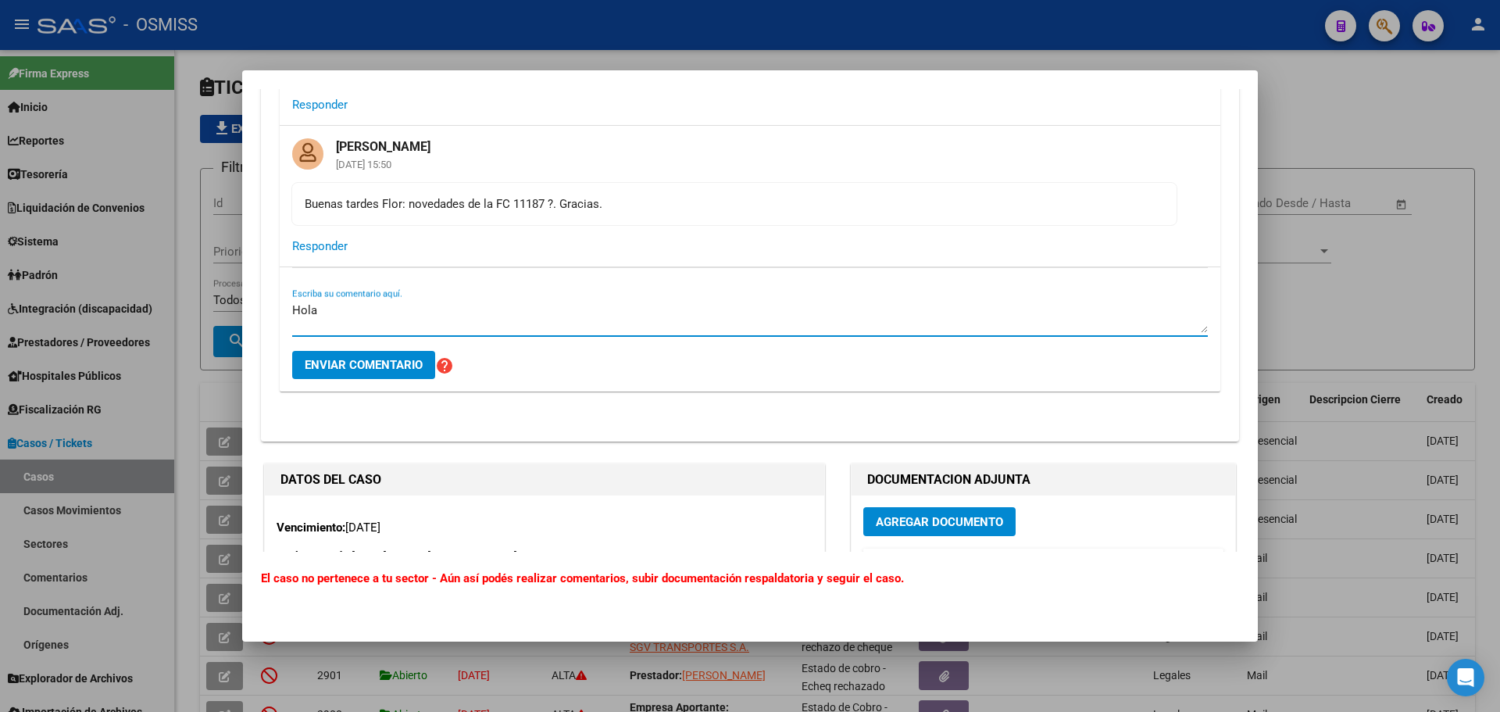
type textarea "Hola"
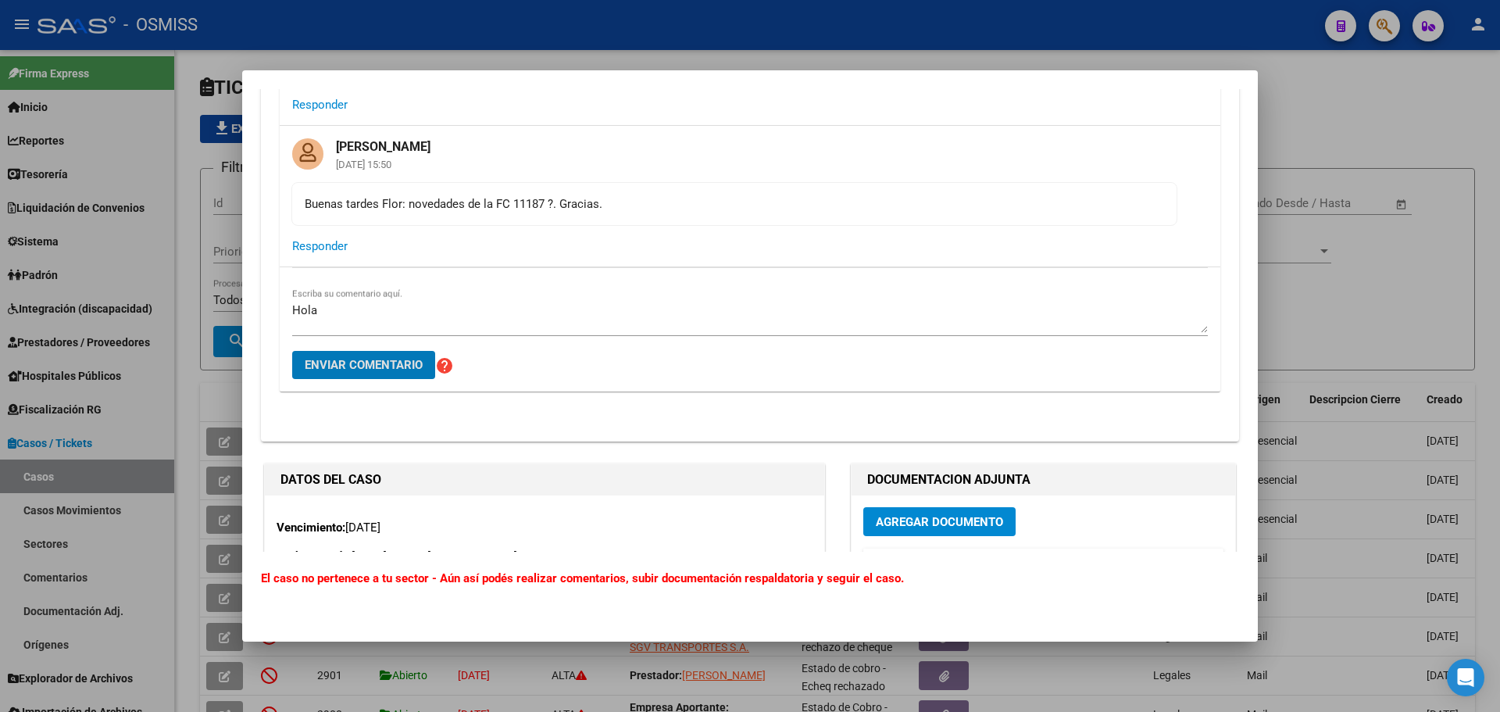
click at [292, 351] on button "Enviar comentario" at bounding box center [363, 365] width 143 height 28
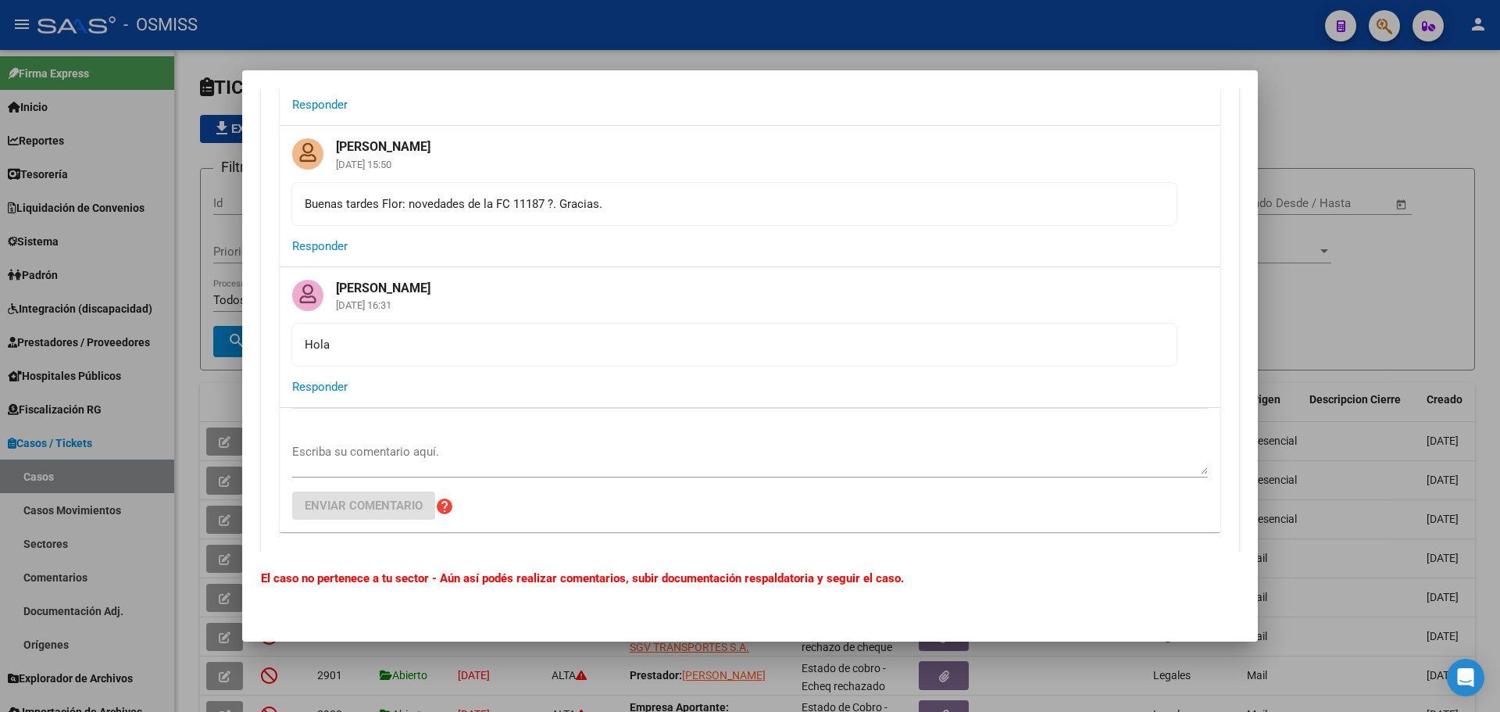
click at [327, 448] on textarea "Escriba su comentario aquí." at bounding box center [749, 458] width 915 height 31
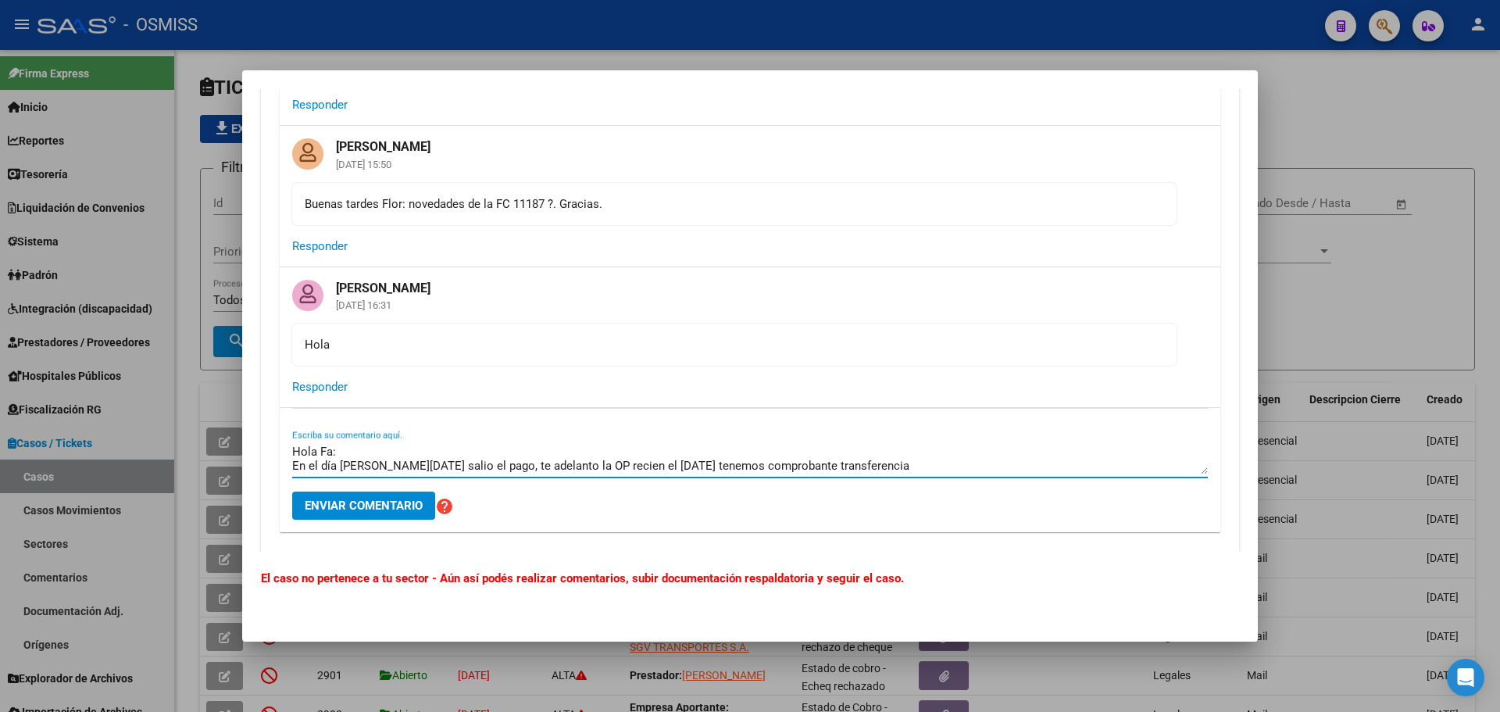
click at [748, 466] on textarea "Hola Fa: En el día [PERSON_NAME][DATE] salio el pago, te adelanto la OP recien …" at bounding box center [749, 458] width 915 height 31
click at [740, 462] on textarea "Hola Fa: En el día [PERSON_NAME][DATE] salio el pago, te adelanto la OP recien …" at bounding box center [749, 458] width 915 height 31
click at [861, 462] on textarea "Hola Fa: En el día [PERSON_NAME][DATE] salio el pago, te adelanto la OP recien …" at bounding box center [749, 458] width 915 height 31
click at [535, 464] on textarea "Hola Fa: En el día [PERSON_NAME][DATE] salio el pago, te adelanto la OP recien …" at bounding box center [749, 458] width 915 height 31
type textarea "Hola Fa: En el día [PERSON_NAME][DATE] salio el pago, te adelanto la OP recien …"
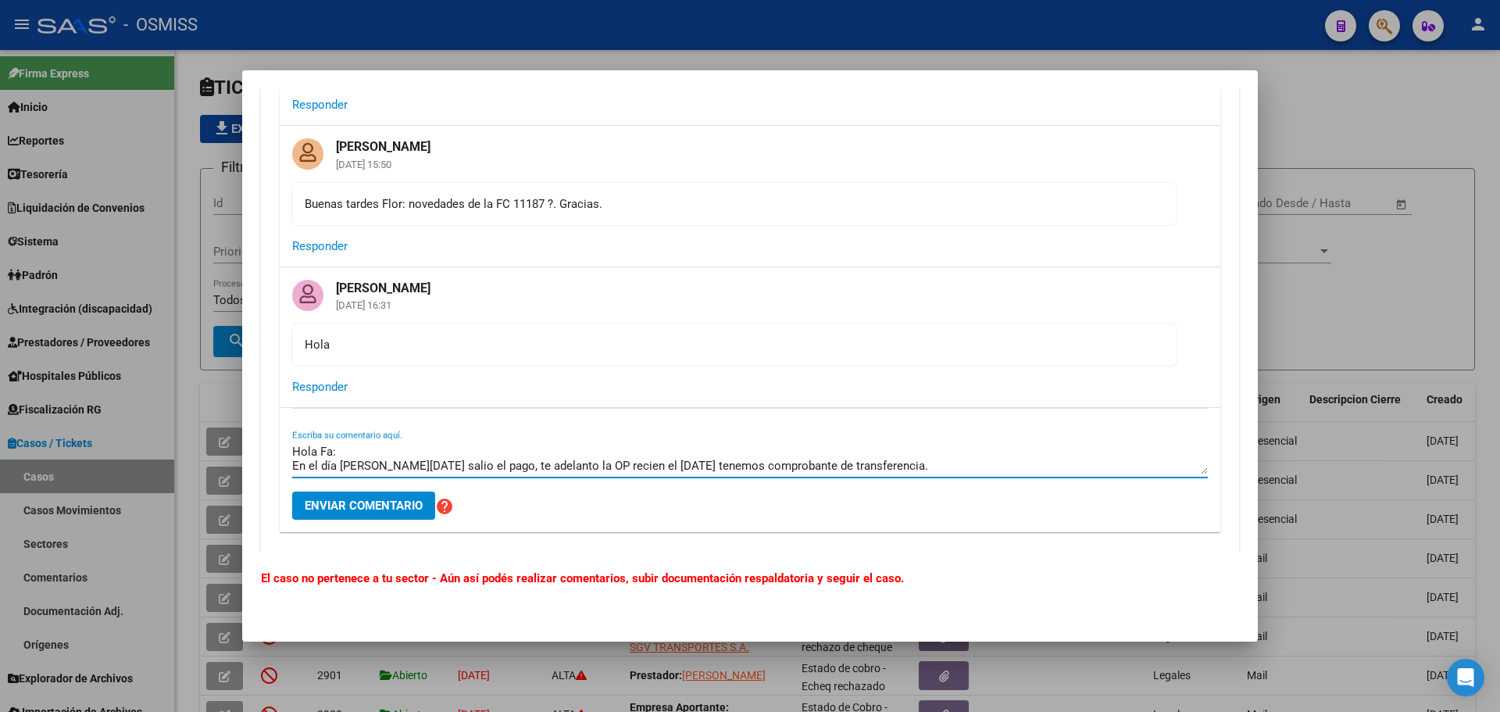
click at [368, 515] on button "Enviar comentario" at bounding box center [363, 505] width 143 height 28
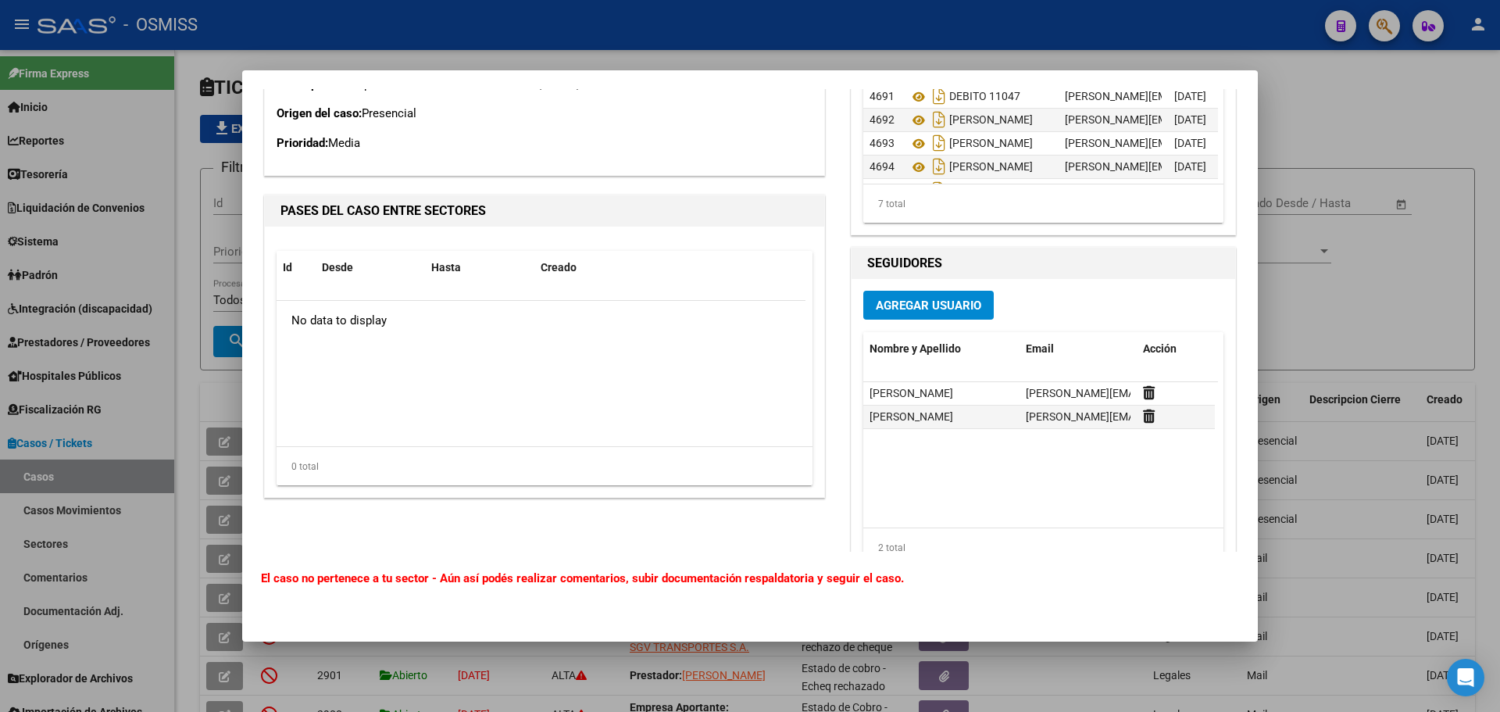
scroll to position [1015, 0]
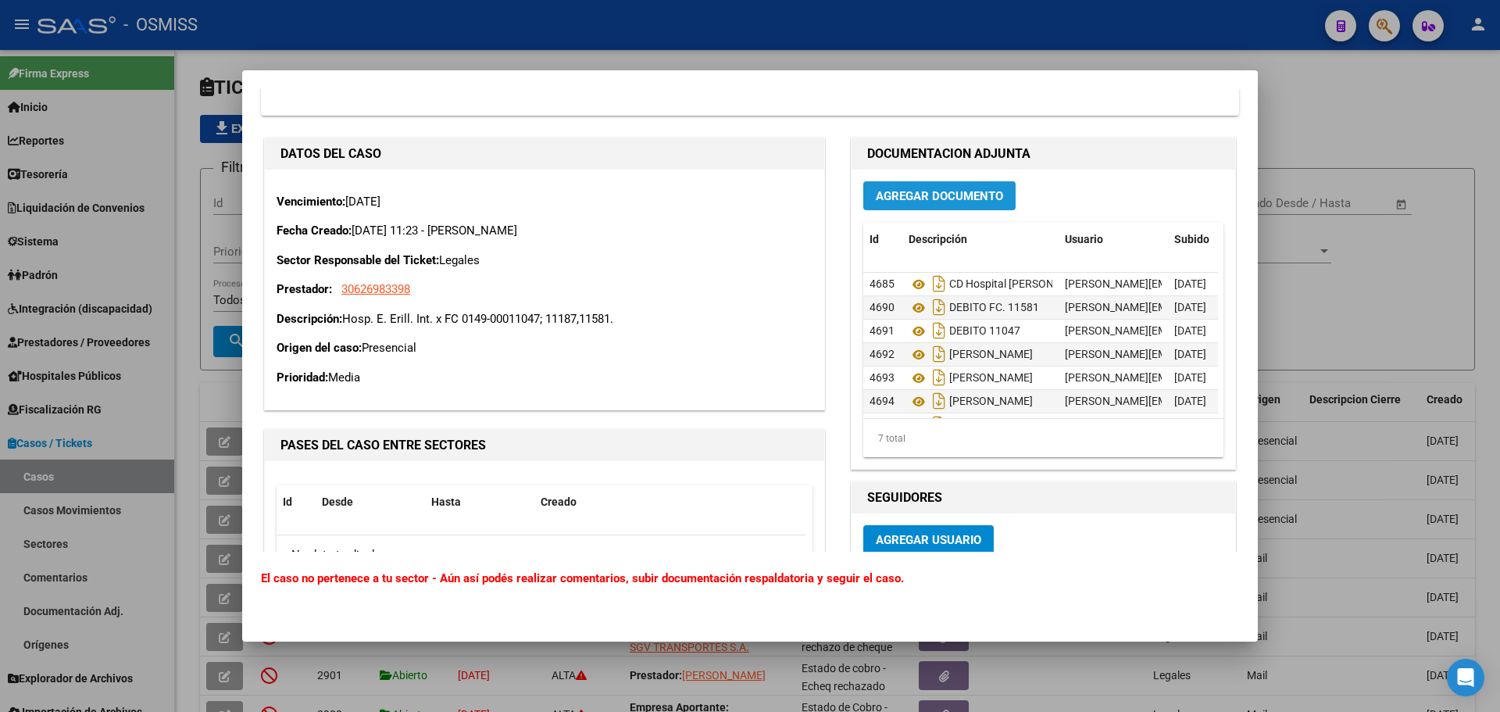
click at [944, 207] on button "Agregar Documento" at bounding box center [939, 195] width 152 height 29
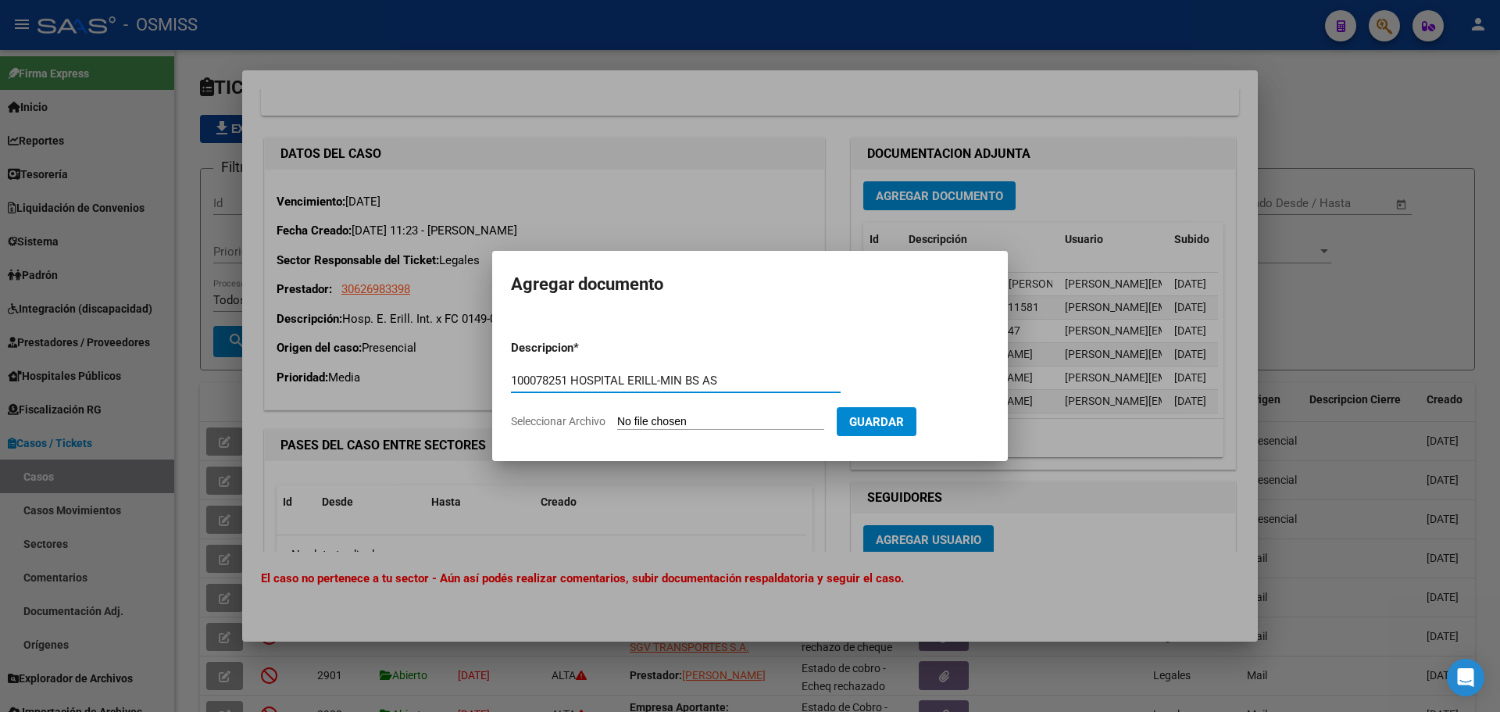
type input "100078251 HOSPITAL ERILL-MIN BS AS"
type input "C:\fakepath\100078251 HOSPITAL ERILL-MIN BS AS.pdf"
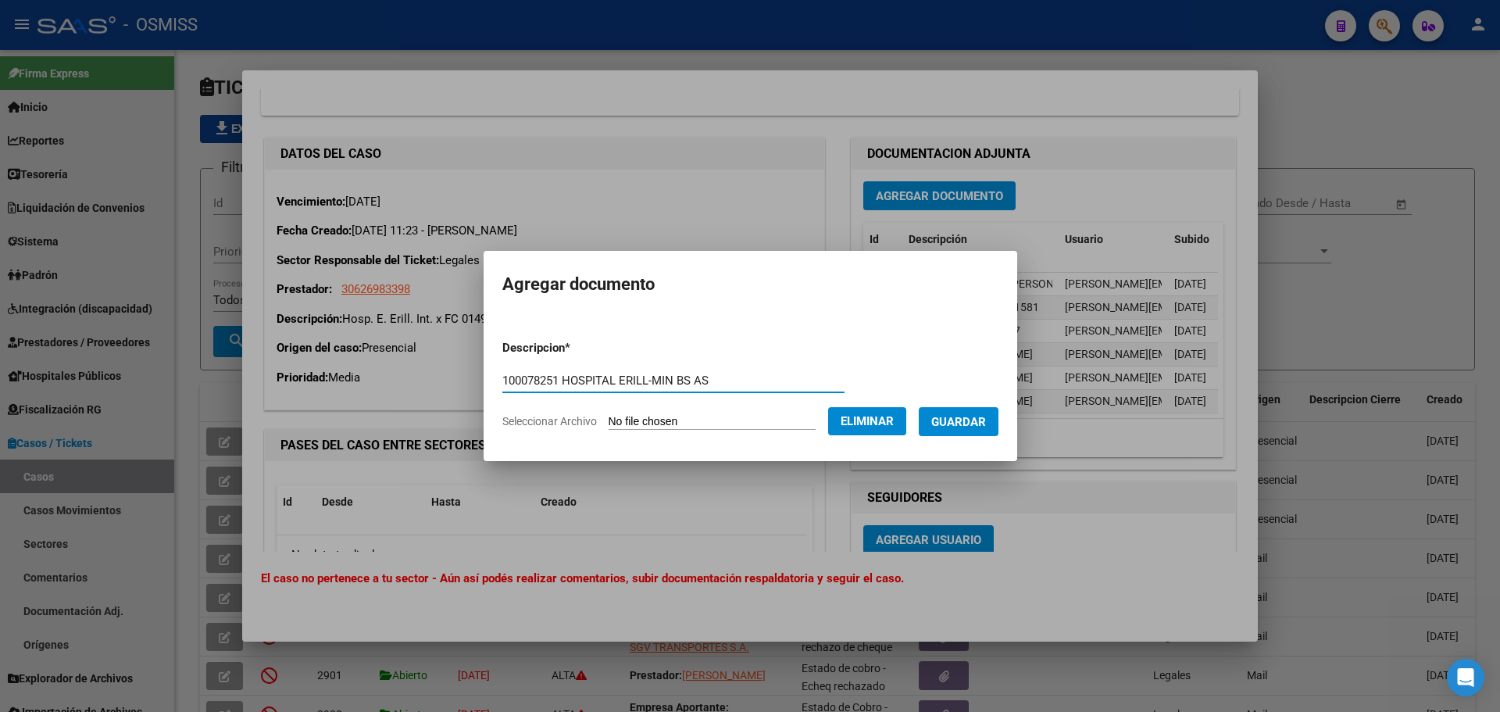
click at [970, 426] on span "Guardar" at bounding box center [958, 422] width 55 height 14
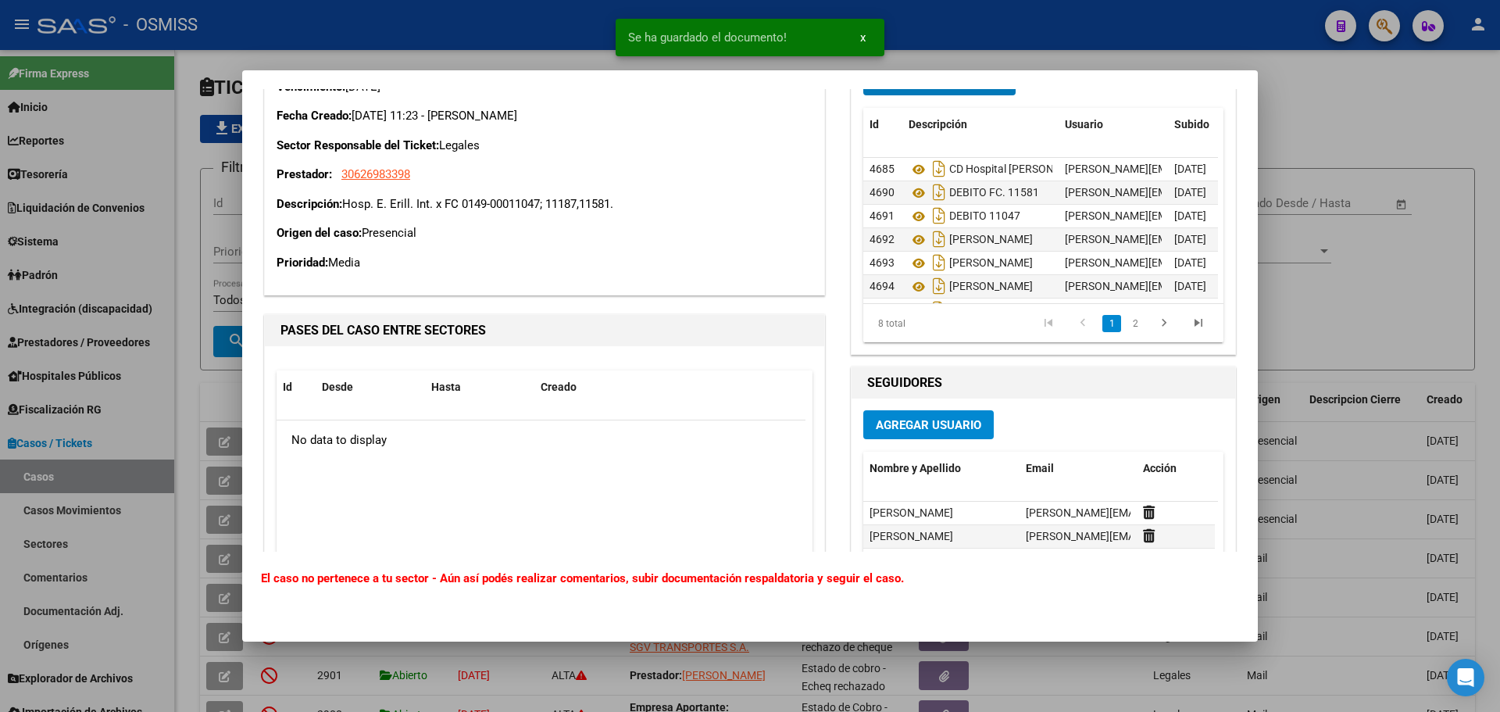
scroll to position [976, 0]
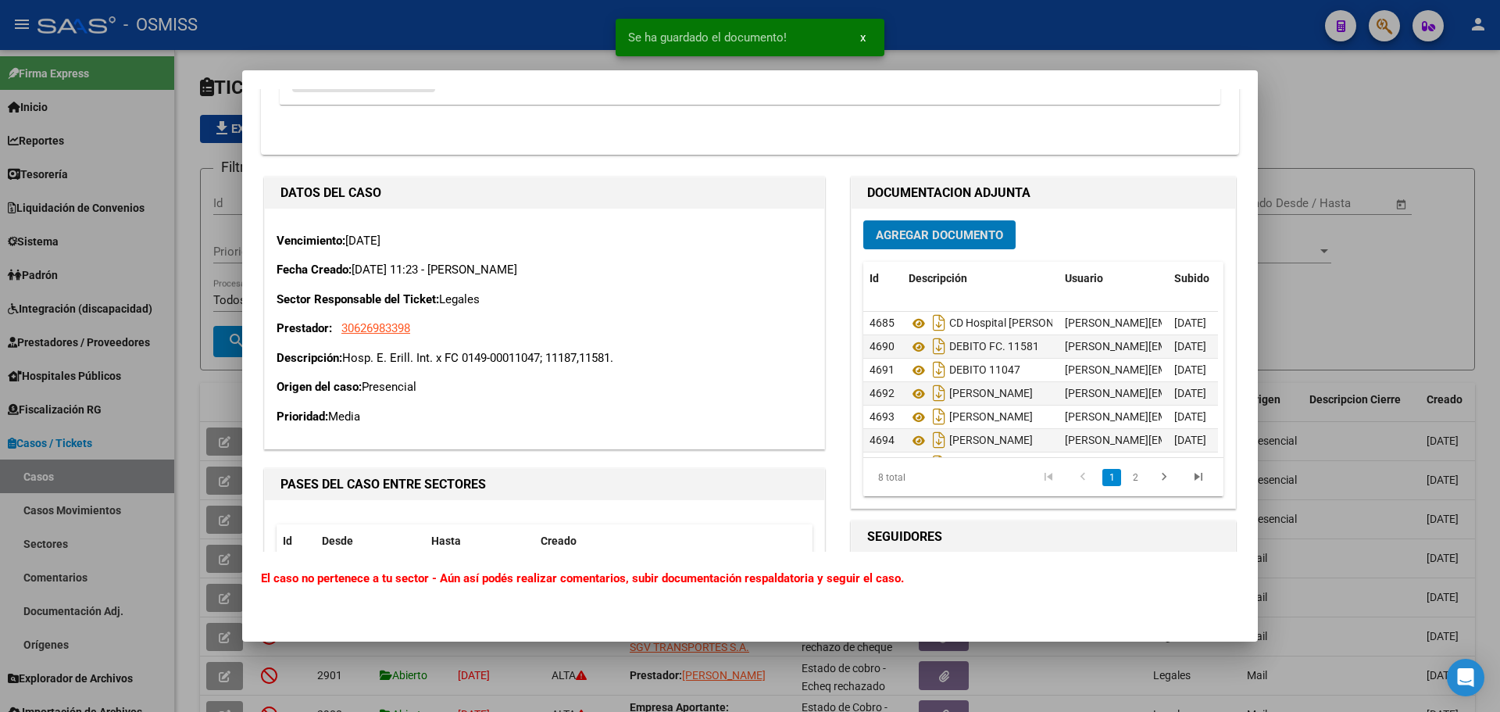
click at [1308, 265] on div at bounding box center [750, 356] width 1500 height 712
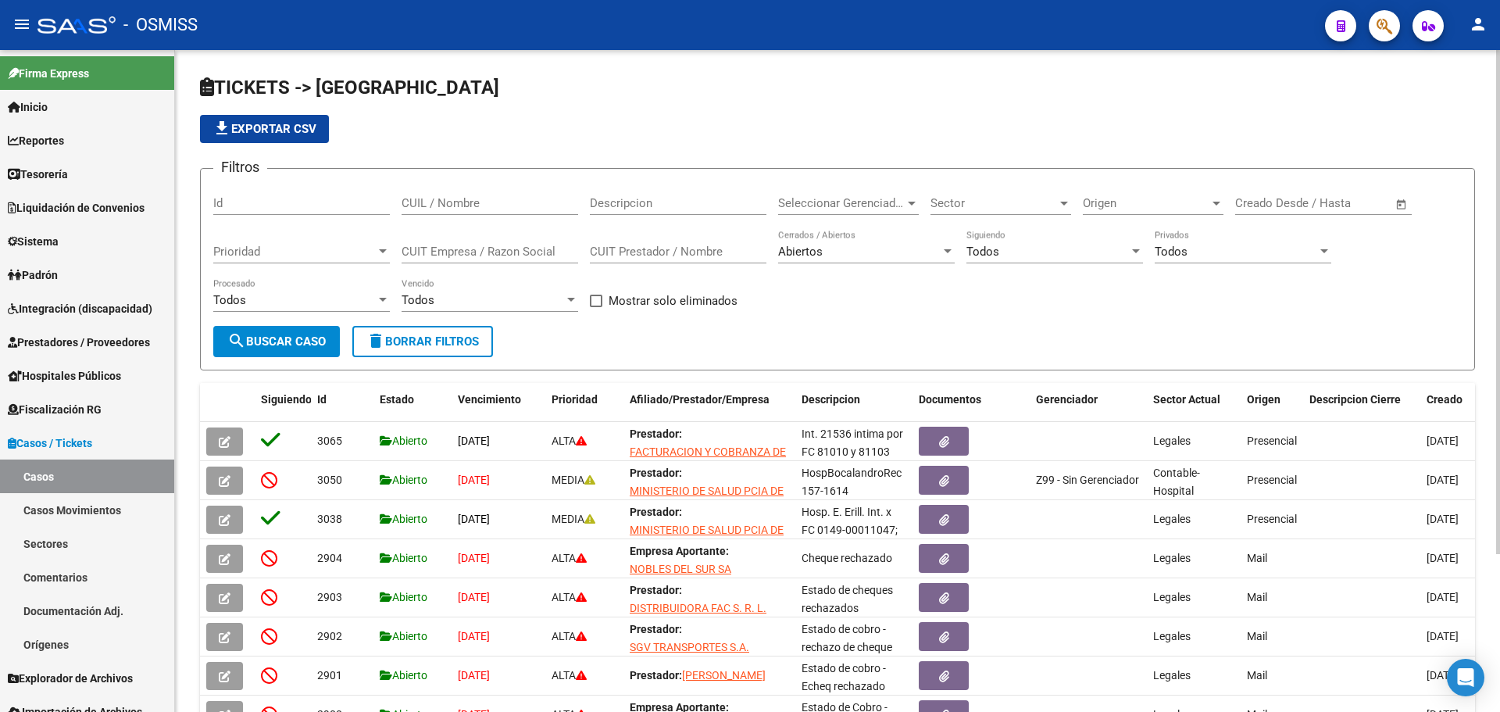
click at [819, 300] on div "Filtros Id CUIL / Nombre Descripcion Seleccionar Gerenciador Seleccionar Gerenc…" at bounding box center [837, 253] width 1248 height 145
click at [812, 255] on span "Abiertos" at bounding box center [800, 251] width 45 height 14
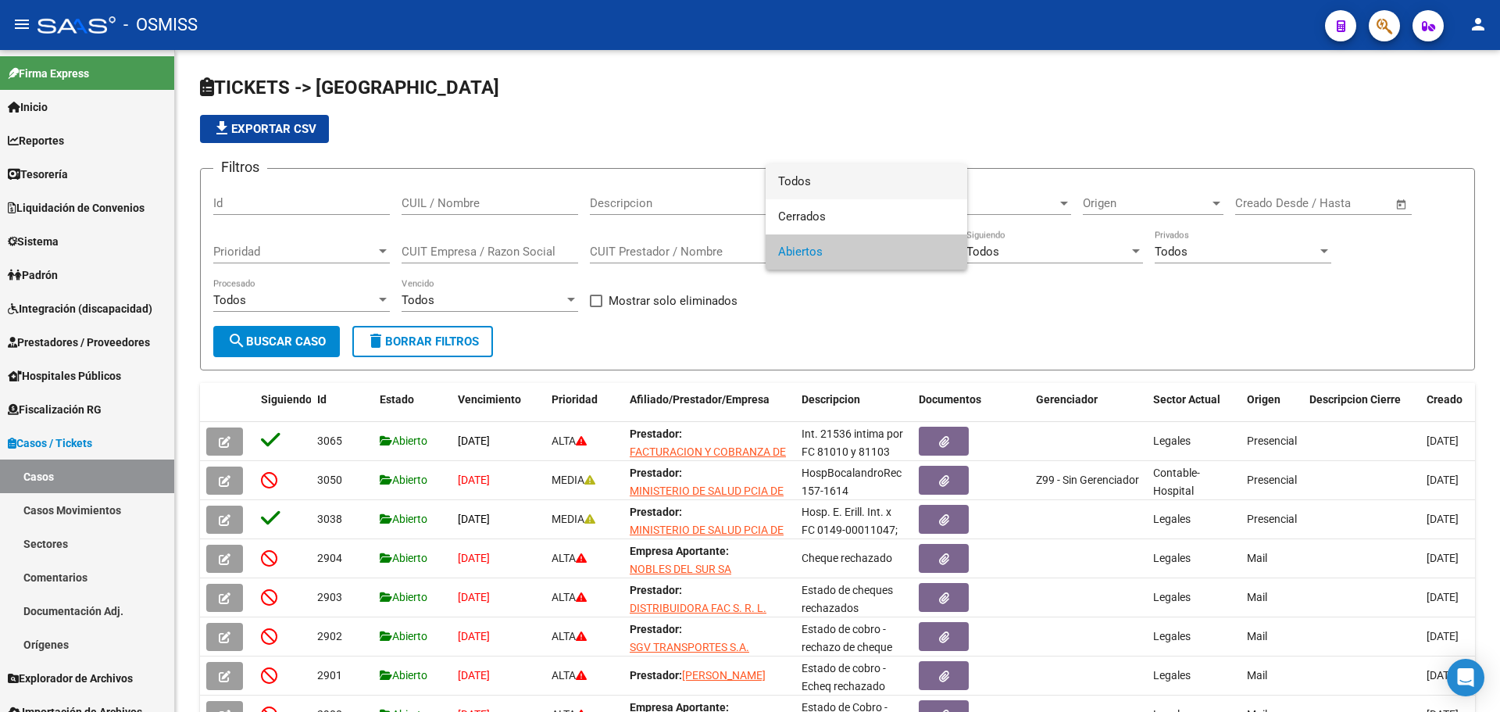
click at [813, 188] on span "Todos" at bounding box center [866, 181] width 177 height 35
click at [26, 164] on link "Tesorería" at bounding box center [87, 174] width 174 height 34
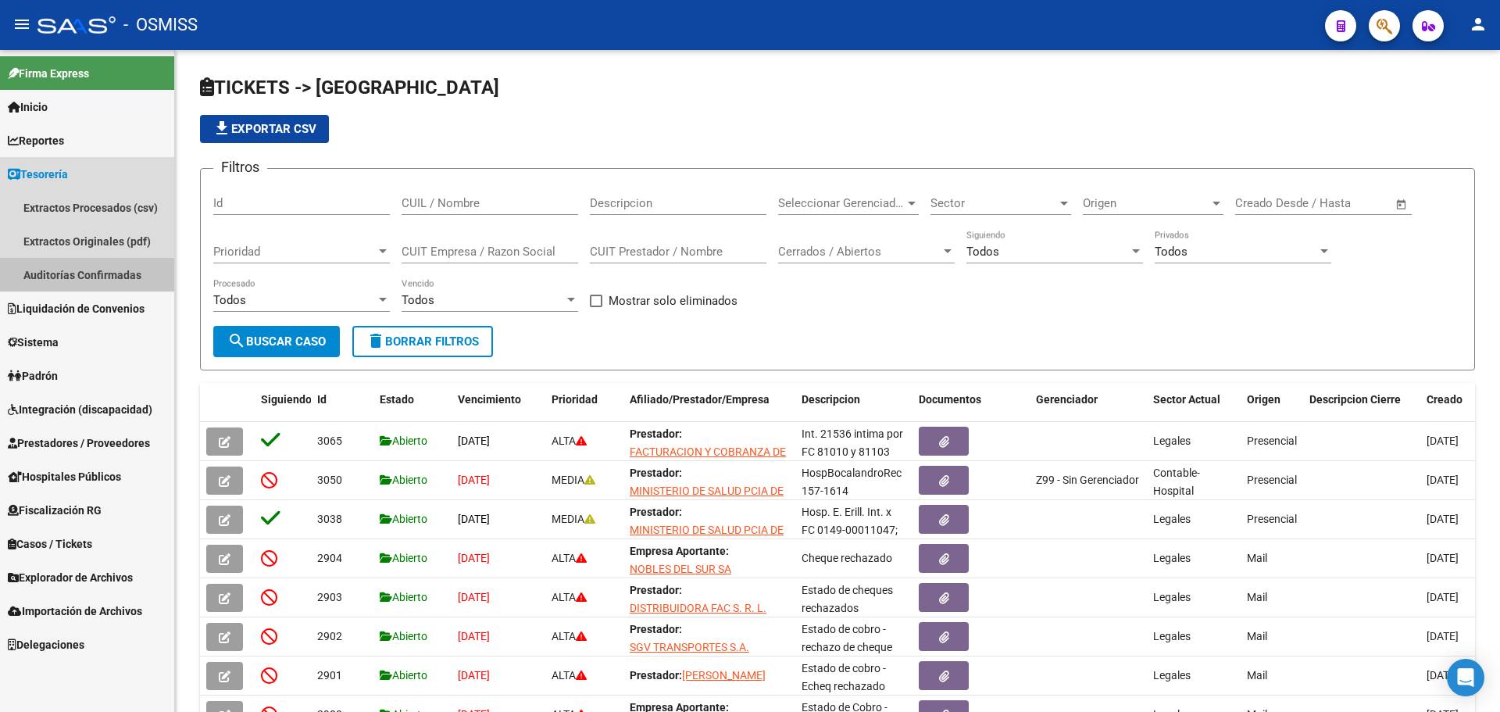
click at [76, 285] on link "Auditorías Confirmadas" at bounding box center [87, 275] width 174 height 34
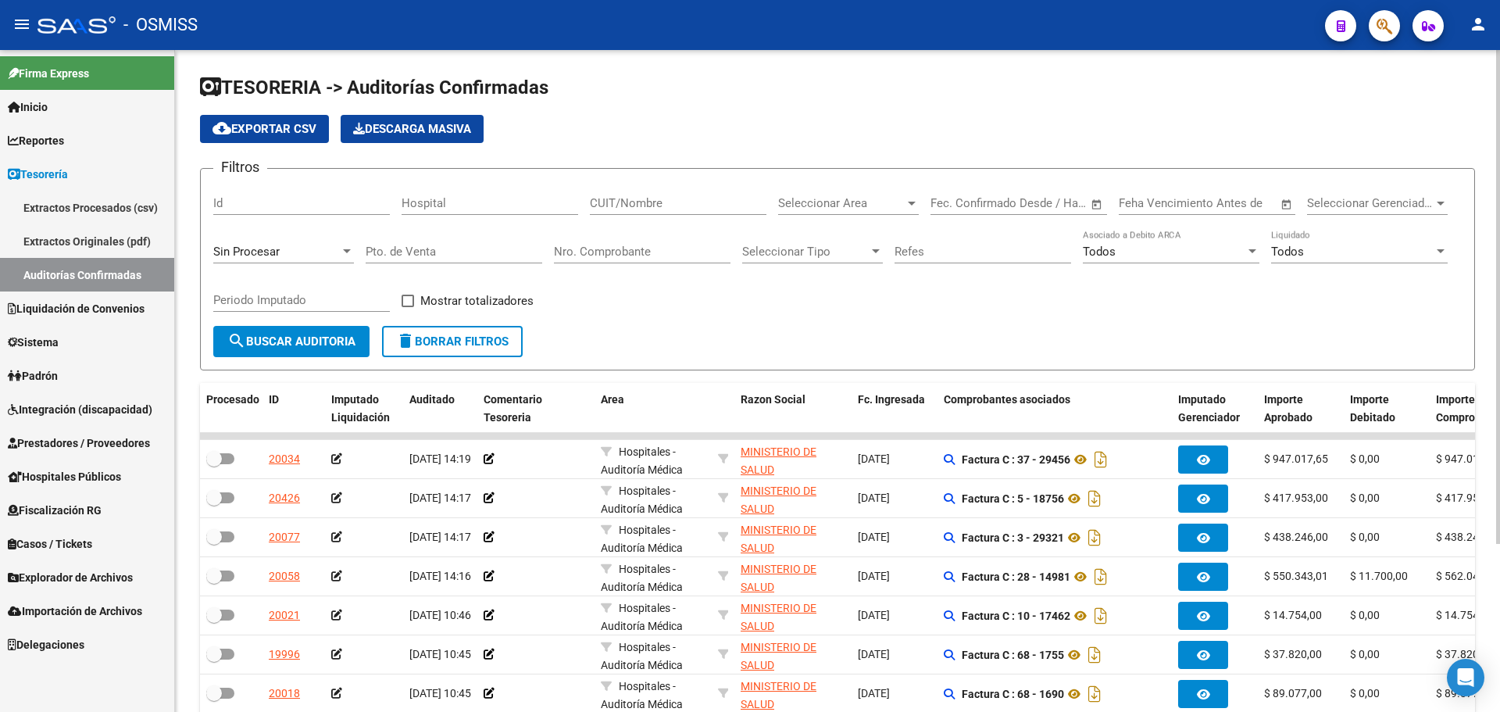
click at [241, 262] on div "Sin Procesar" at bounding box center [283, 247] width 141 height 34
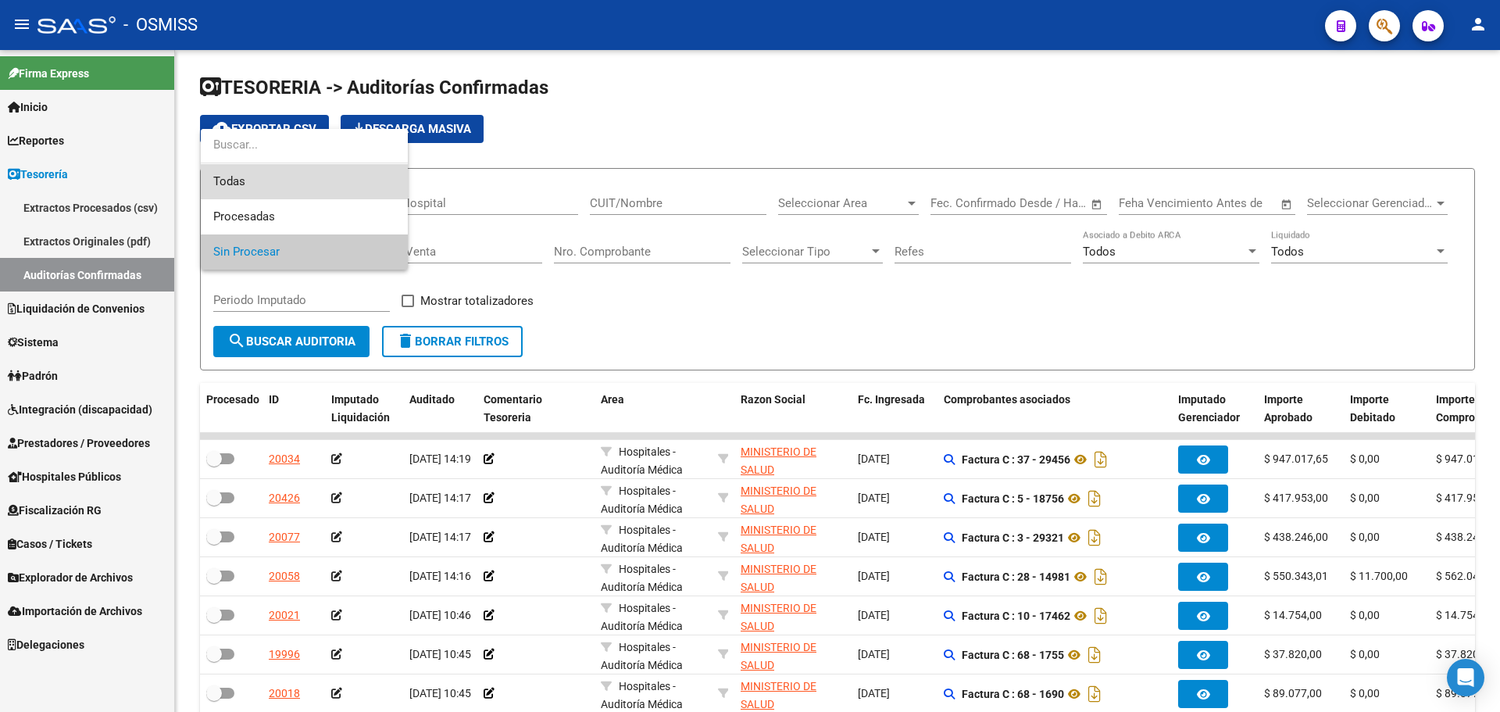
click at [253, 179] on span "Todas" at bounding box center [304, 181] width 182 height 35
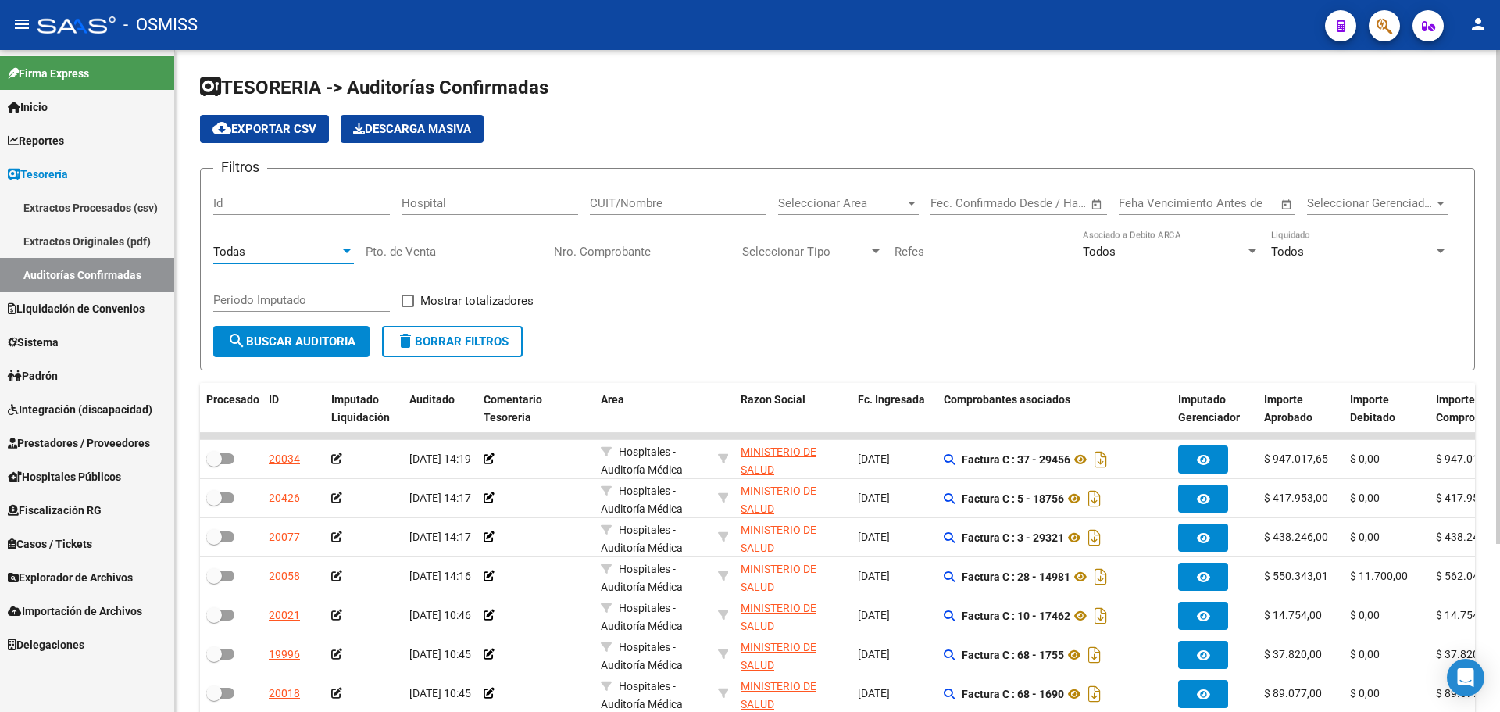
click at [599, 260] on div "Nro. Comprobante" at bounding box center [642, 247] width 177 height 34
type input "3143"
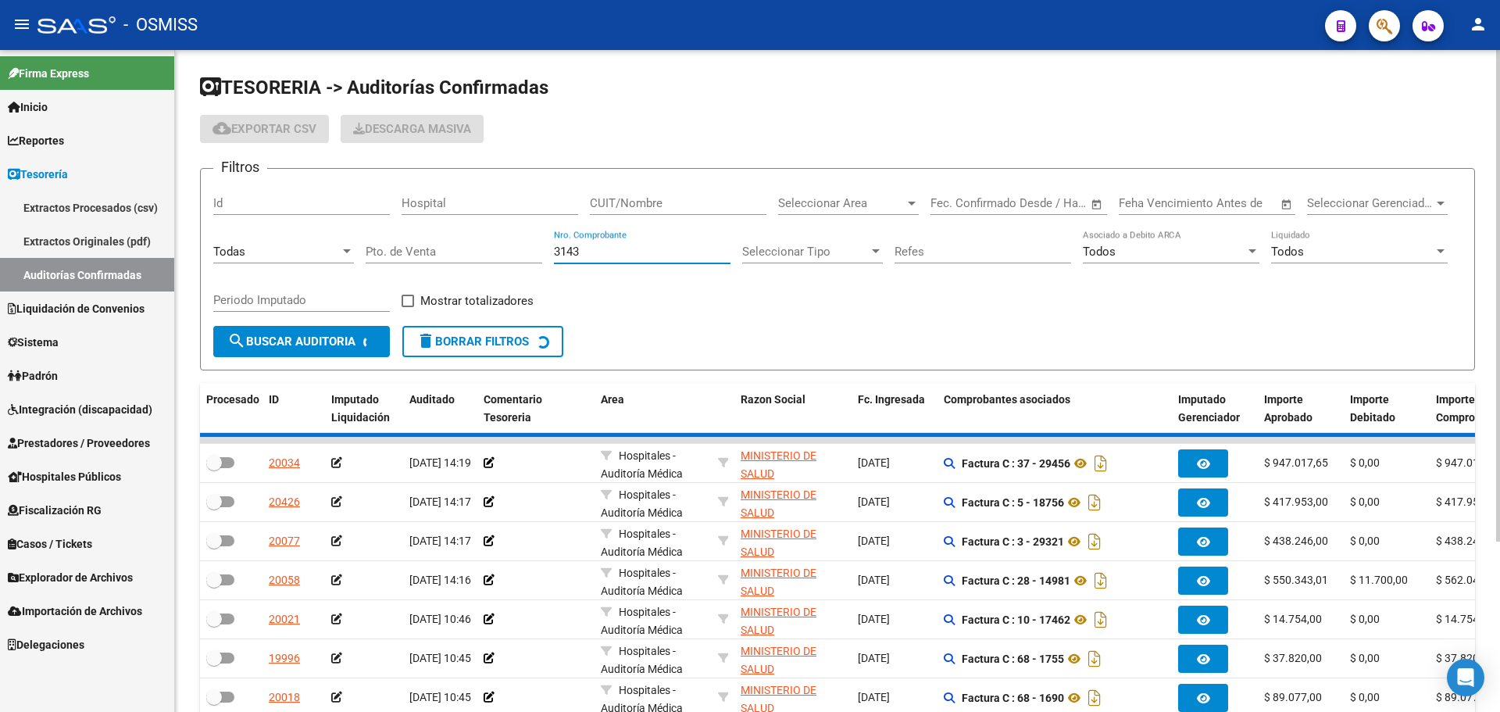
checkbox input "true"
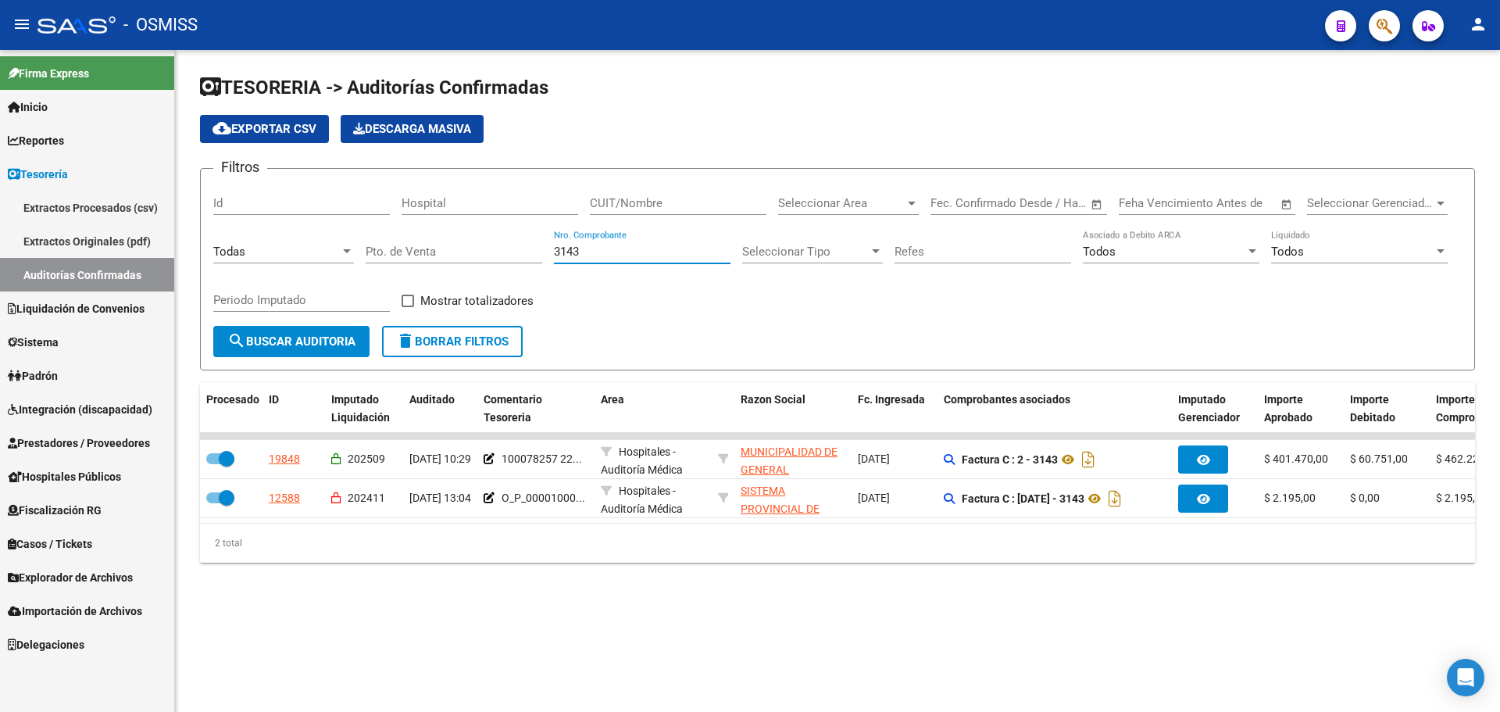
drag, startPoint x: 619, startPoint y: 244, endPoint x: 500, endPoint y: 241, distance: 119.5
click at [504, 239] on div "Filtros Id Hospital CUIT/Nombre Seleccionar Area Seleccionar Area Fecha inicio …" at bounding box center [837, 253] width 1248 height 145
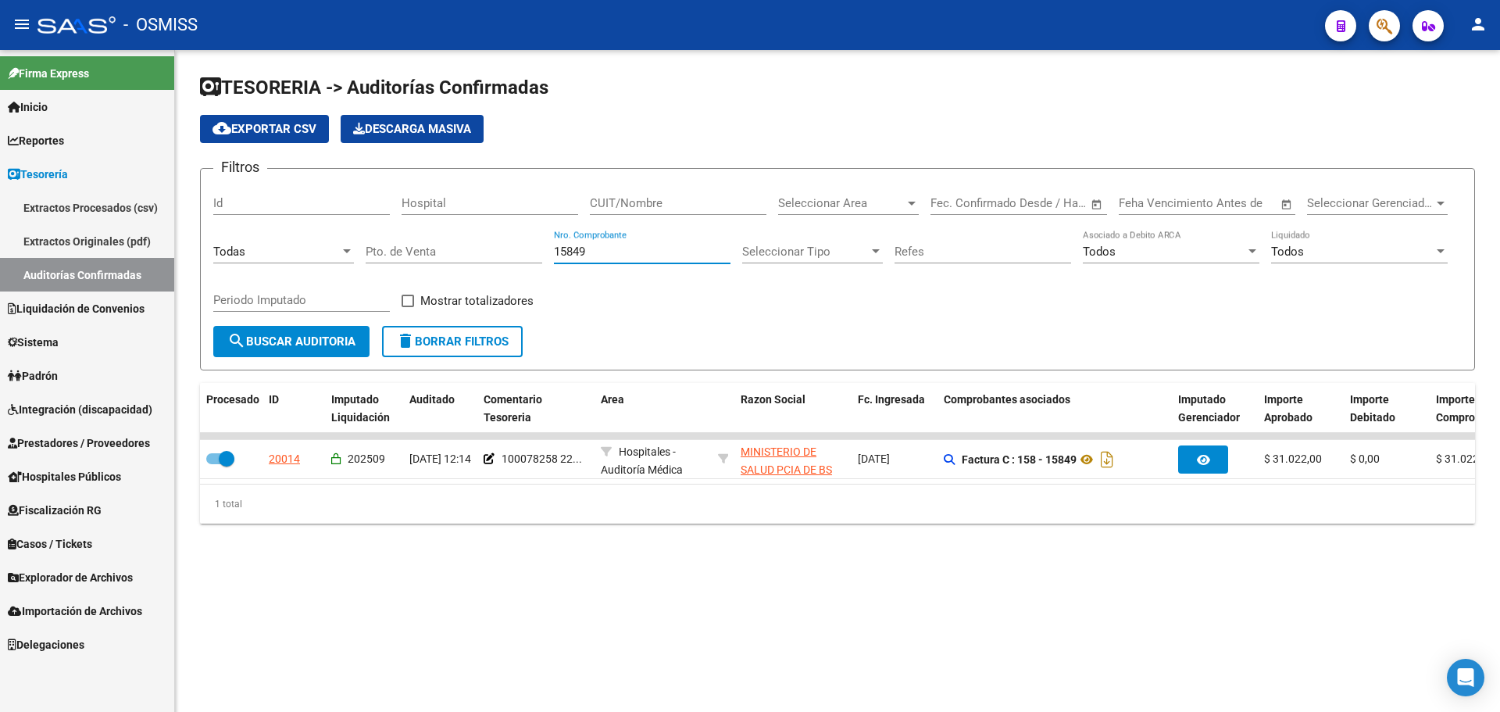
click at [626, 254] on input "15849" at bounding box center [642, 251] width 177 height 14
drag, startPoint x: 605, startPoint y: 252, endPoint x: 254, endPoint y: 248, distance: 350.7
click at [254, 248] on div "Filtros Id Hospital CUIT/Nombre Seleccionar Area Seleccionar Area Fecha inicio …" at bounding box center [837, 253] width 1248 height 145
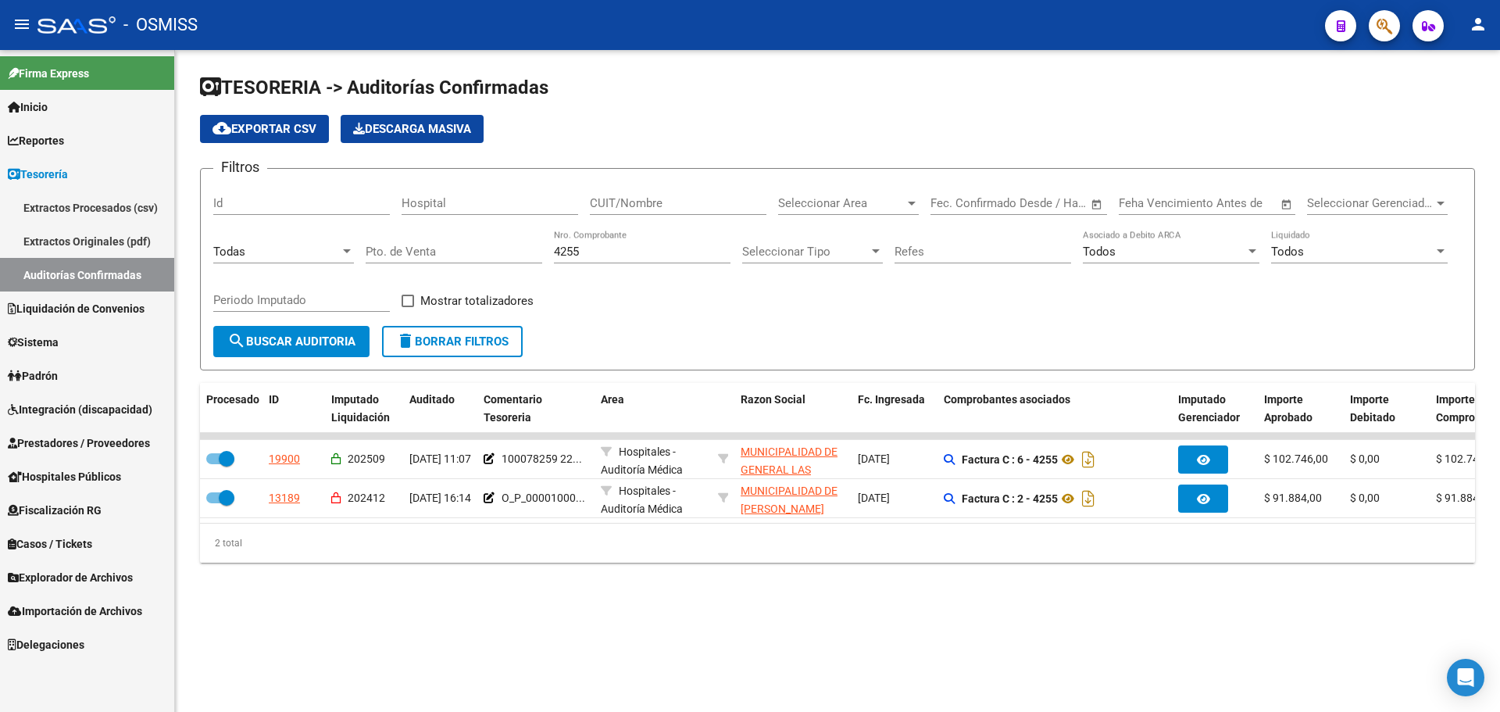
click at [507, 611] on div "TESORERIA -> Auditorías Confirmadas cloud_download Exportar CSV Descarga Masiva…" at bounding box center [837, 331] width 1325 height 562
drag, startPoint x: 633, startPoint y: 252, endPoint x: 541, endPoint y: 252, distance: 92.2
click at [541, 252] on div "Filtros Id Hospital CUIT/Nombre Seleccionar Area Seleccionar Area Fecha inicio …" at bounding box center [837, 253] width 1248 height 145
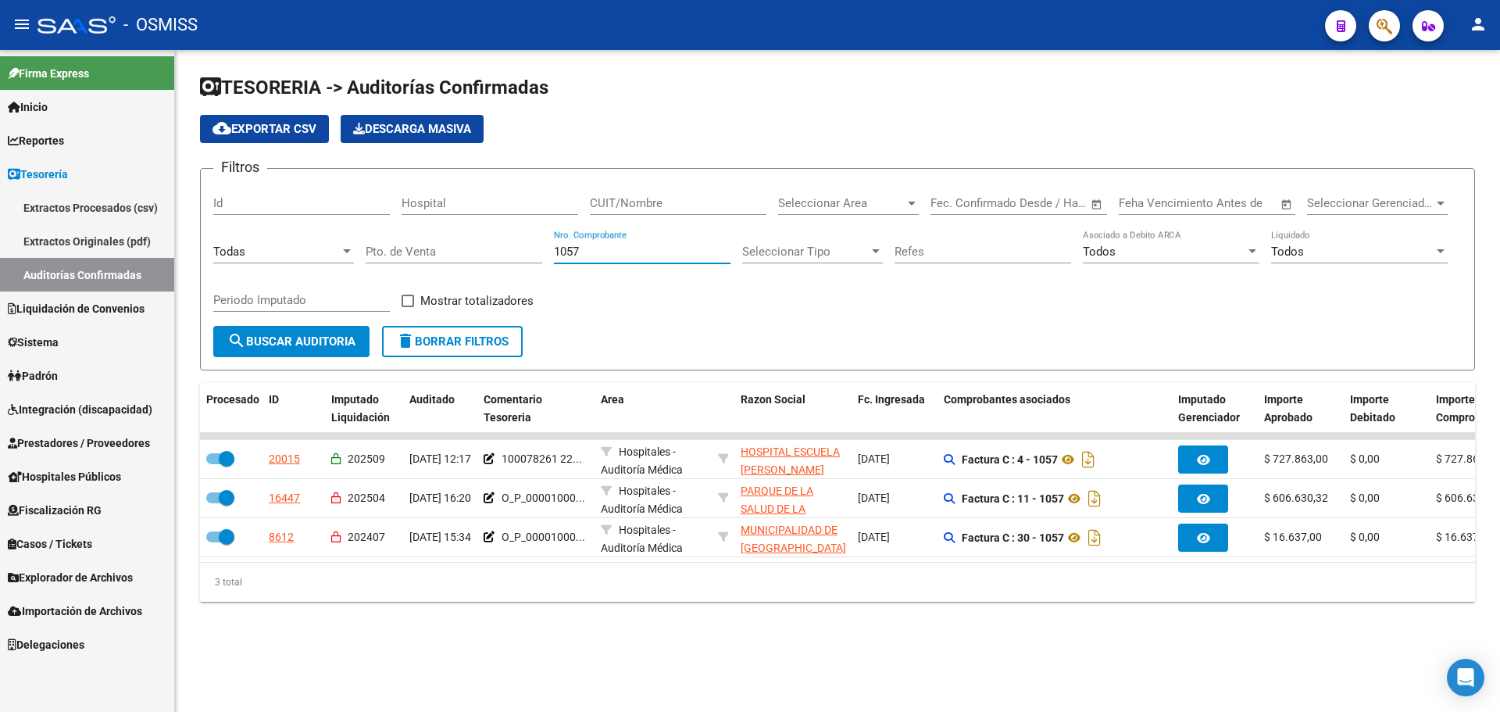
click at [605, 258] on input "1057" at bounding box center [642, 251] width 177 height 14
drag, startPoint x: 604, startPoint y: 252, endPoint x: 205, endPoint y: 207, distance: 400.8
click at [215, 205] on div "Filtros Id Hospital CUIT/Nombre Seleccionar Area Seleccionar Area Fecha inicio …" at bounding box center [837, 253] width 1248 height 145
type input "4684"
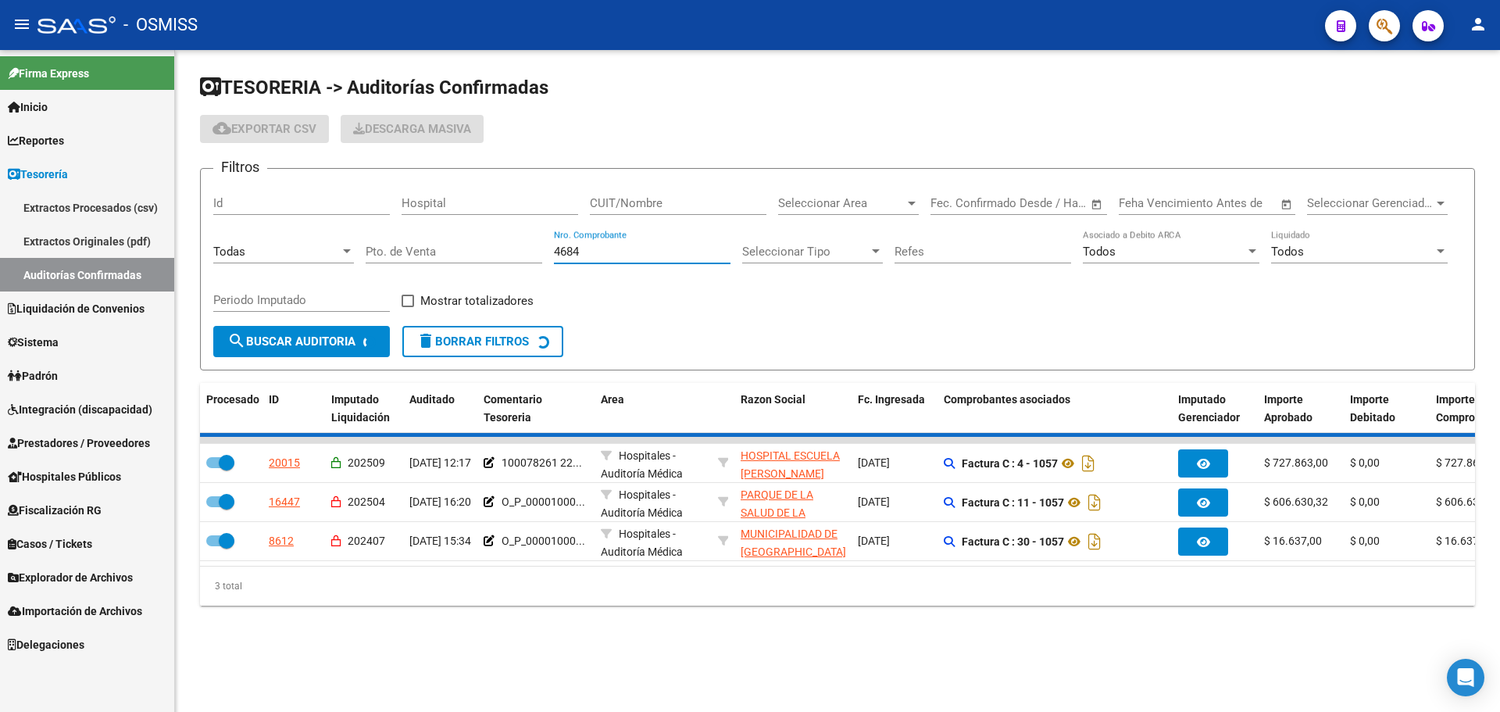
checkbox input "false"
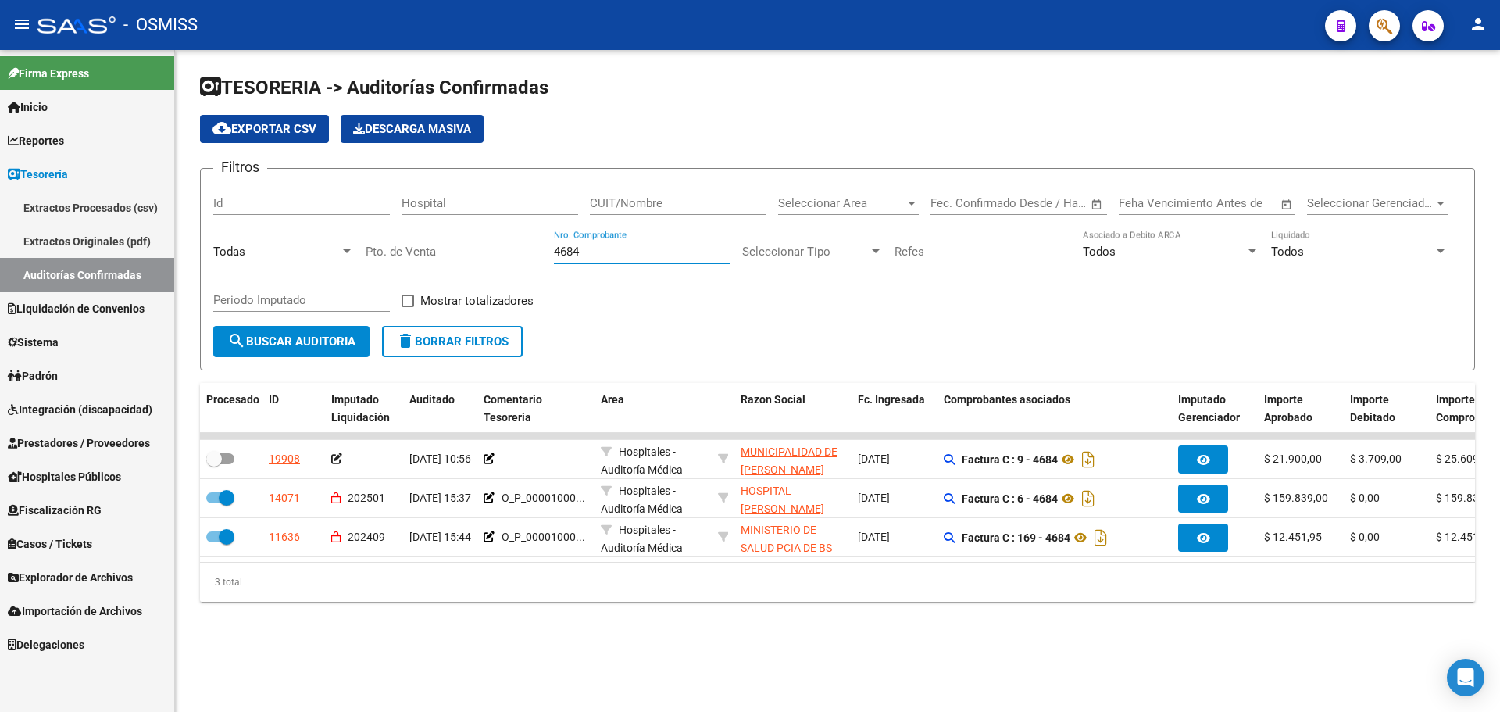
type input "4684"
click at [533, 316] on div "Mostrar totalizadores" at bounding box center [473, 306] width 144 height 31
click at [492, 348] on span "delete Borrar Filtros" at bounding box center [452, 341] width 112 height 14
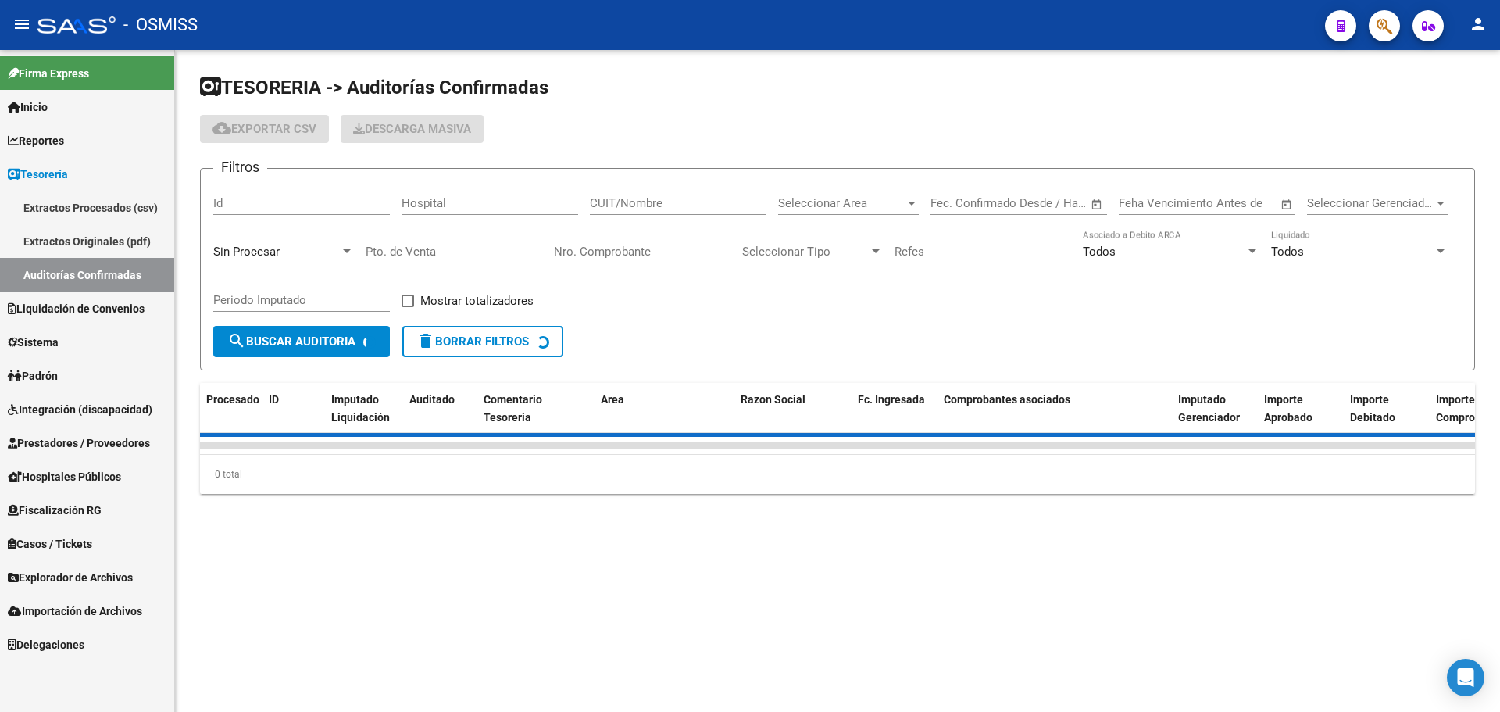
click at [323, 249] on div "Sin Procesar" at bounding box center [276, 251] width 127 height 14
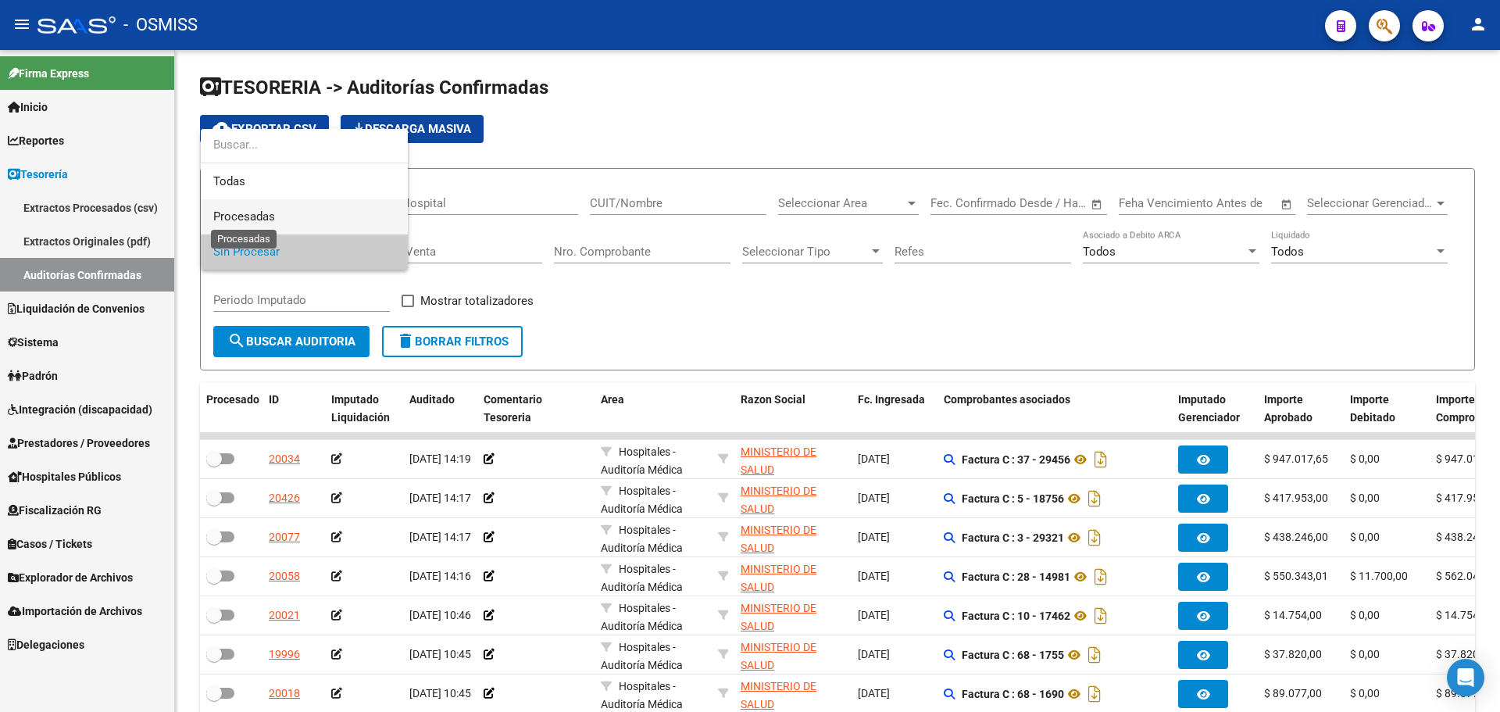
click at [275, 219] on span "Procesadas" at bounding box center [244, 216] width 62 height 14
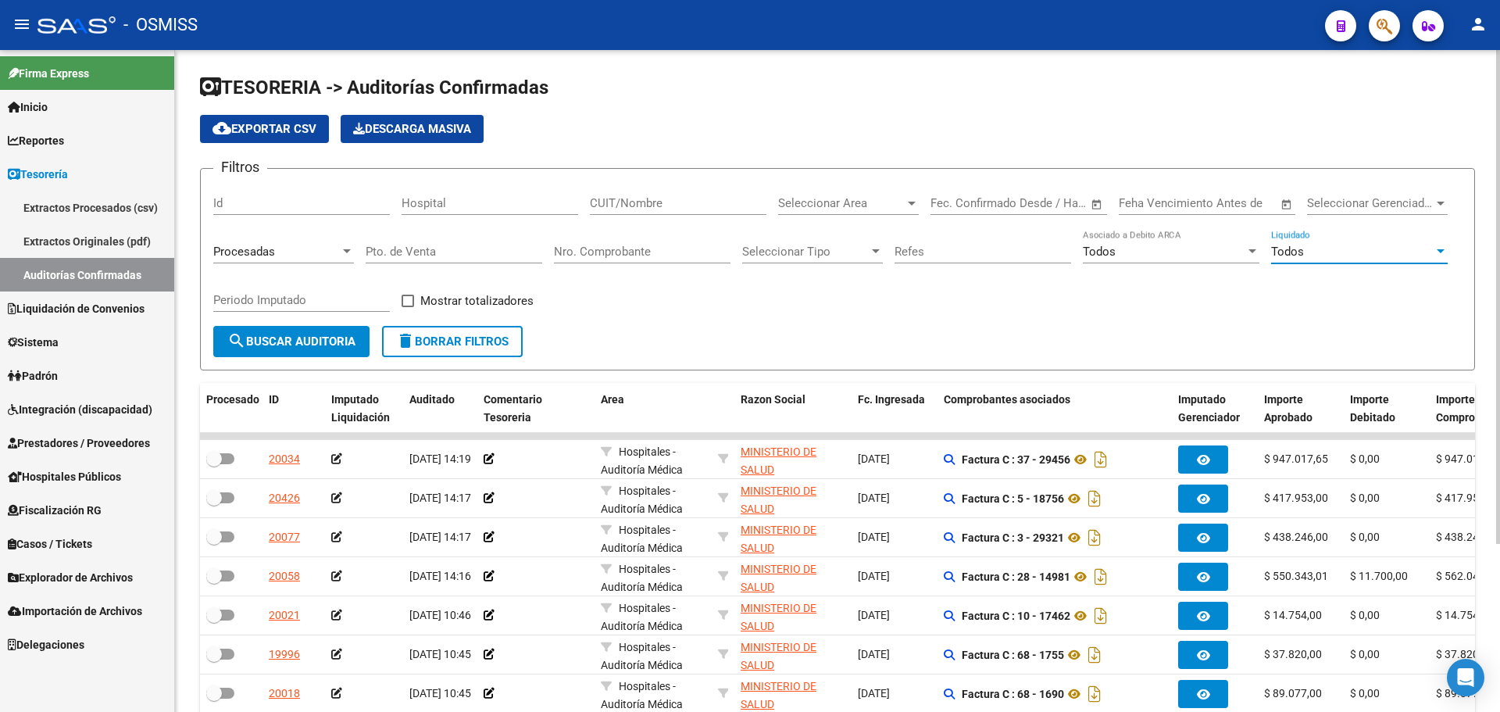
click at [1315, 244] on div "Todos" at bounding box center [1352, 251] width 162 height 14
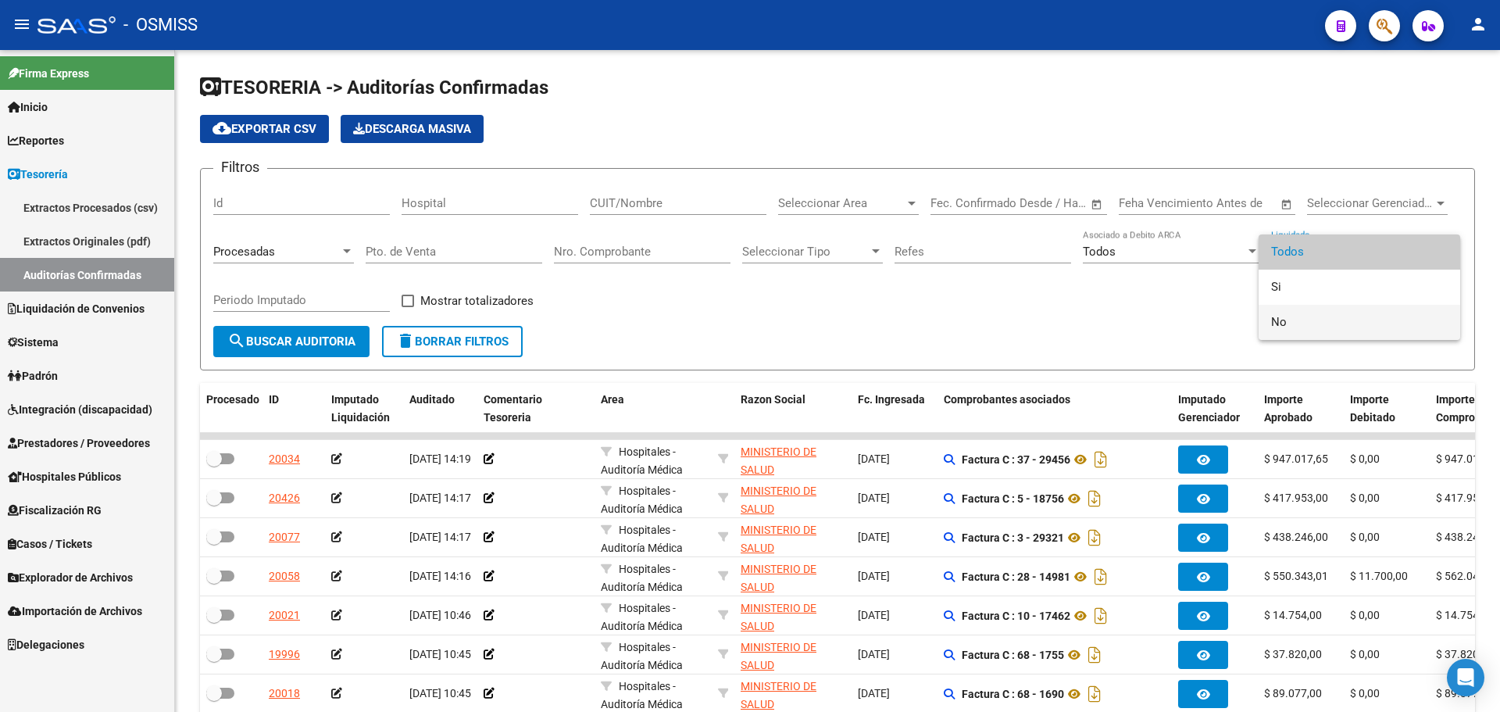
click at [1307, 330] on span "No" at bounding box center [1359, 322] width 177 height 35
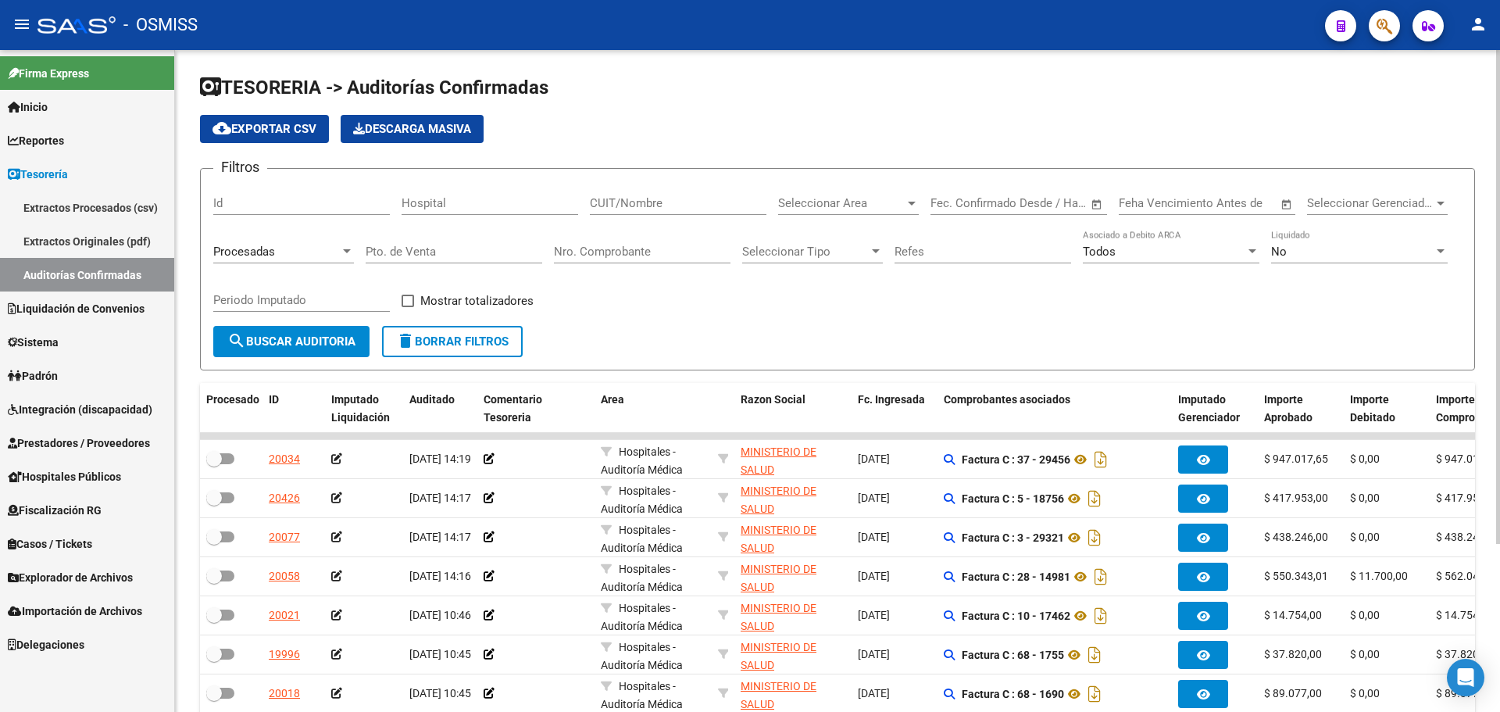
click at [342, 309] on div "Periodo Imputado" at bounding box center [301, 295] width 177 height 34
type input "202509"
click at [409, 298] on span at bounding box center [407, 300] width 12 height 12
click at [408, 307] on input "Mostrar totalizadores" at bounding box center [407, 307] width 1 height 1
checkbox input "true"
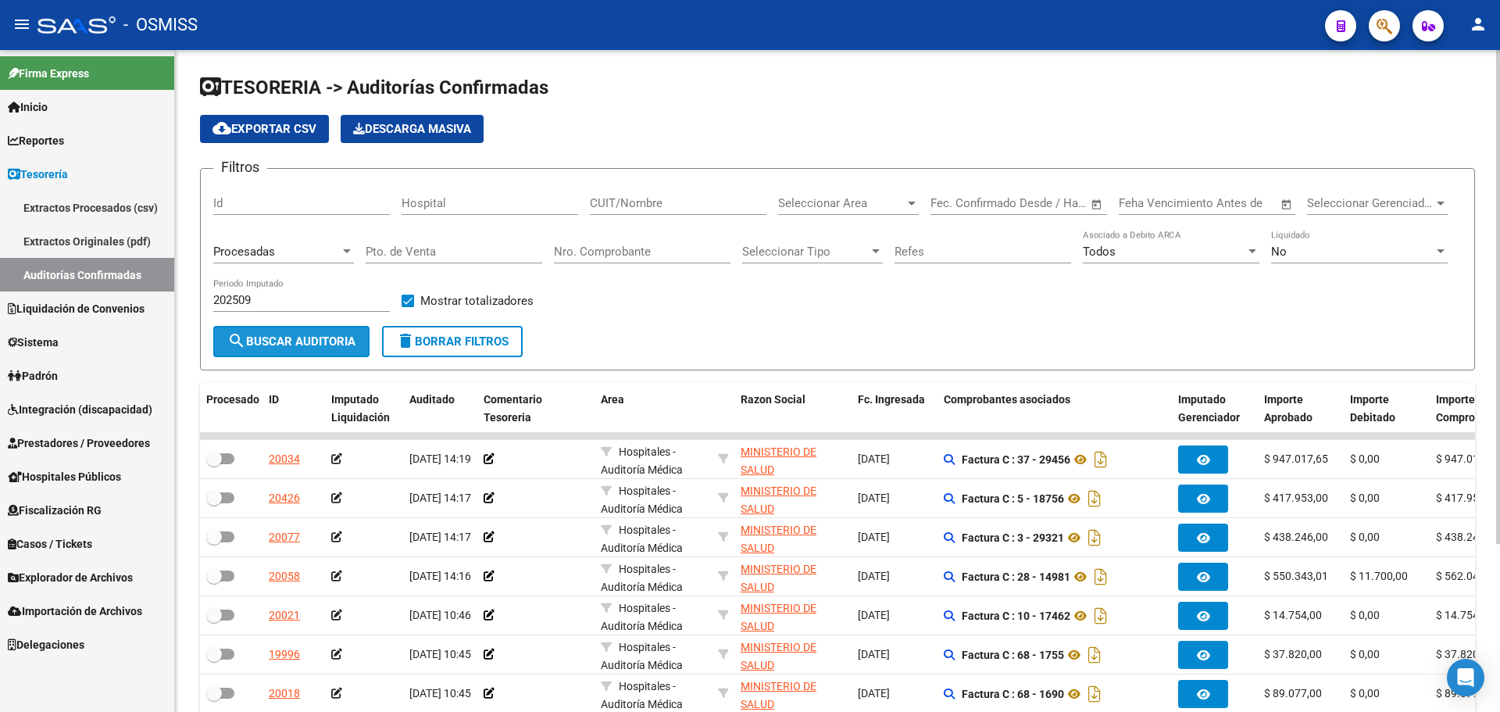
click at [309, 343] on span "search Buscar Auditoria" at bounding box center [291, 341] width 128 height 14
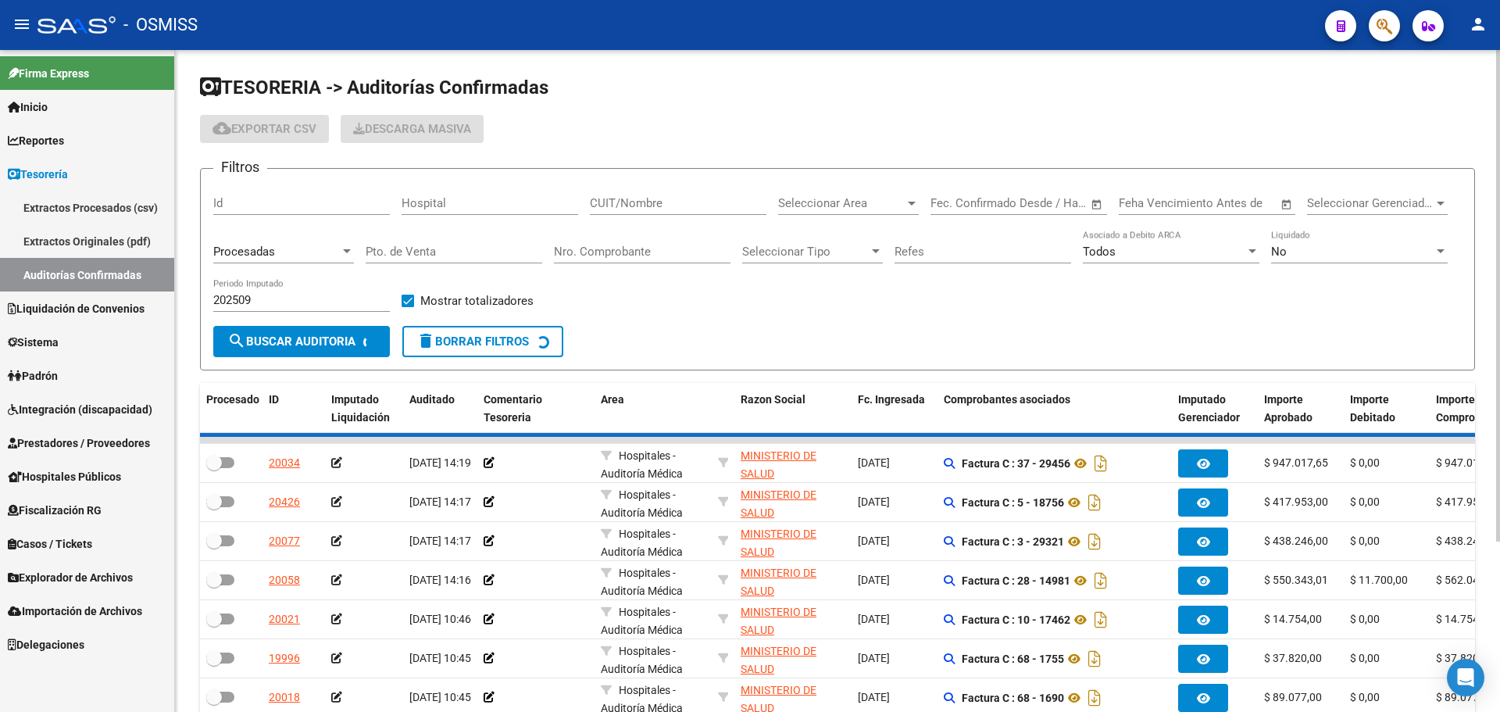
checkbox input "true"
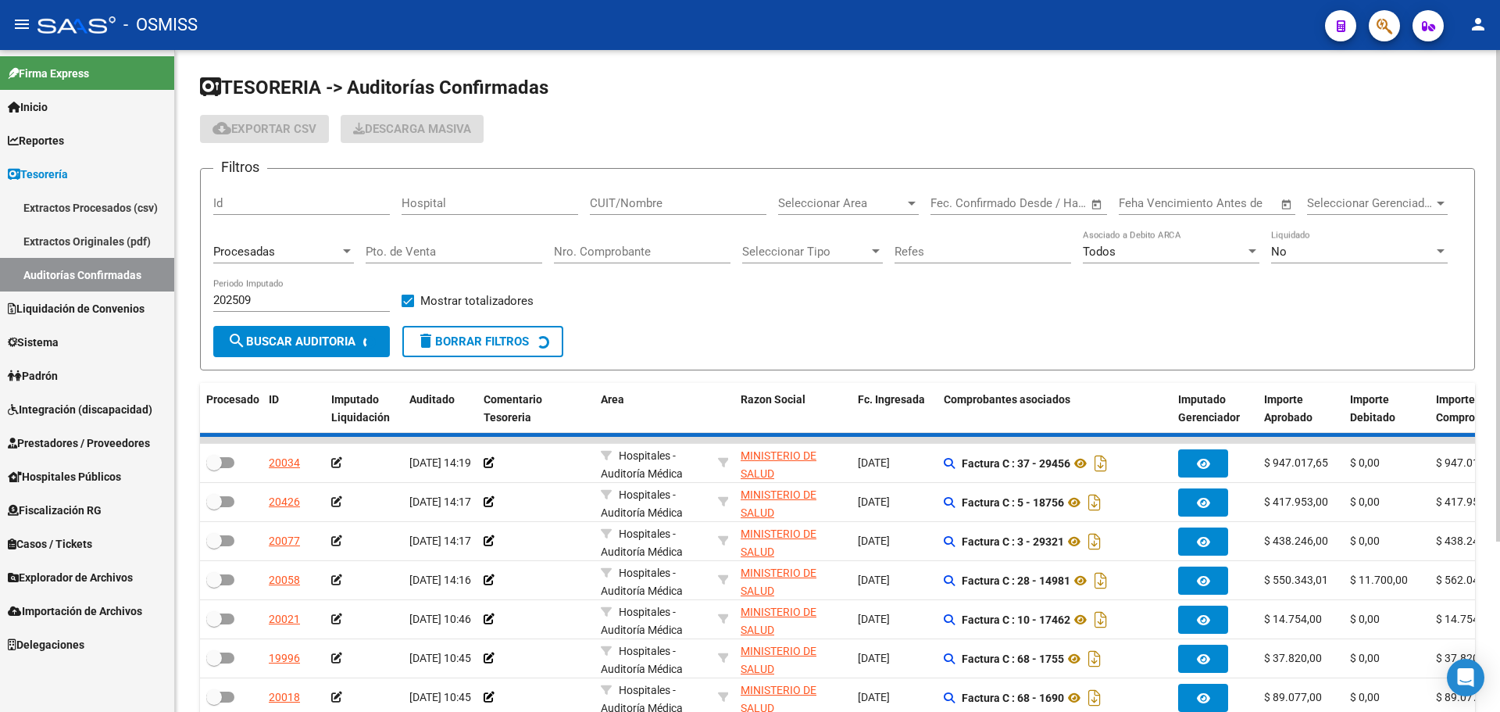
checkbox input "true"
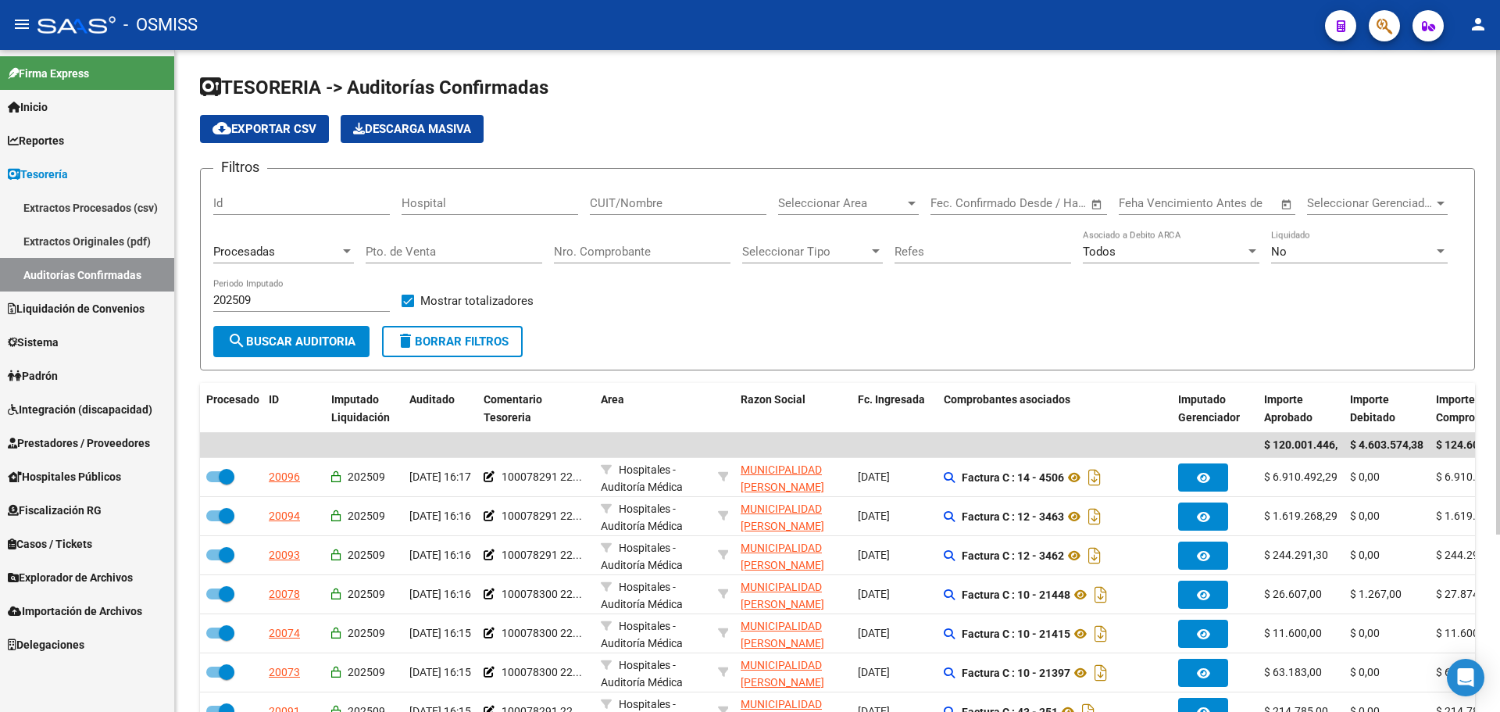
click at [669, 329] on form "Filtros Id Hospital CUIT/Nombre Seleccionar Area Seleccionar Area Fecha inicio …" at bounding box center [837, 269] width 1275 height 202
click at [596, 254] on input "Nro. Comprobante" at bounding box center [642, 251] width 177 height 14
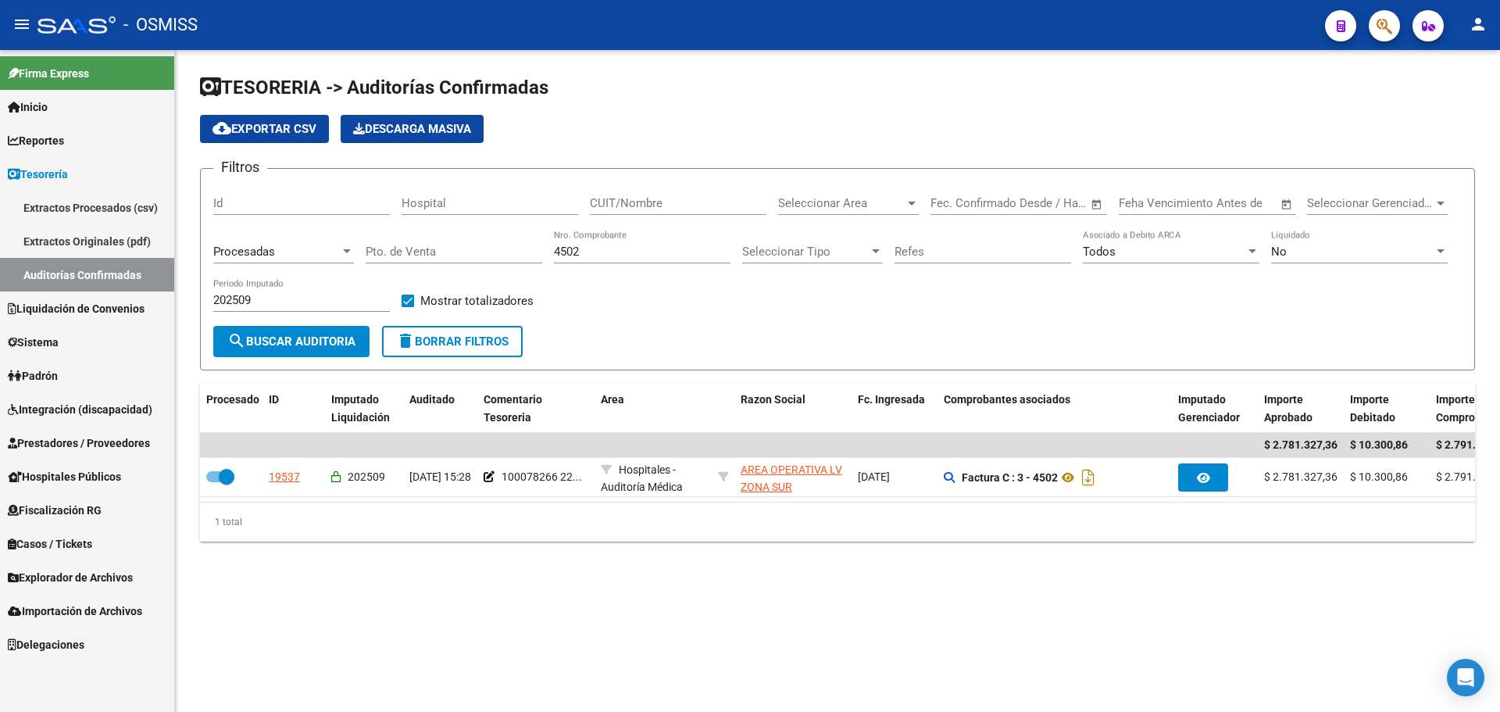
click at [680, 565] on div "TESORERIA -> Auditorías Confirmadas cloud_download Exportar CSV Descarga Masiva…" at bounding box center [837, 320] width 1325 height 541
drag, startPoint x: 619, startPoint y: 252, endPoint x: 331, endPoint y: 203, distance: 291.5
click at [331, 203] on div "Filtros Id Hospital CUIT/Nombre Seleccionar Area Seleccionar Area Fecha inicio …" at bounding box center [837, 253] width 1248 height 145
click at [877, 591] on div "TESORERIA -> Auditorías Confirmadas cloud_download Exportar CSV Descarga Masiva…" at bounding box center [837, 320] width 1325 height 541
click at [625, 241] on div "19885 Nro. Comprobante" at bounding box center [642, 247] width 177 height 34
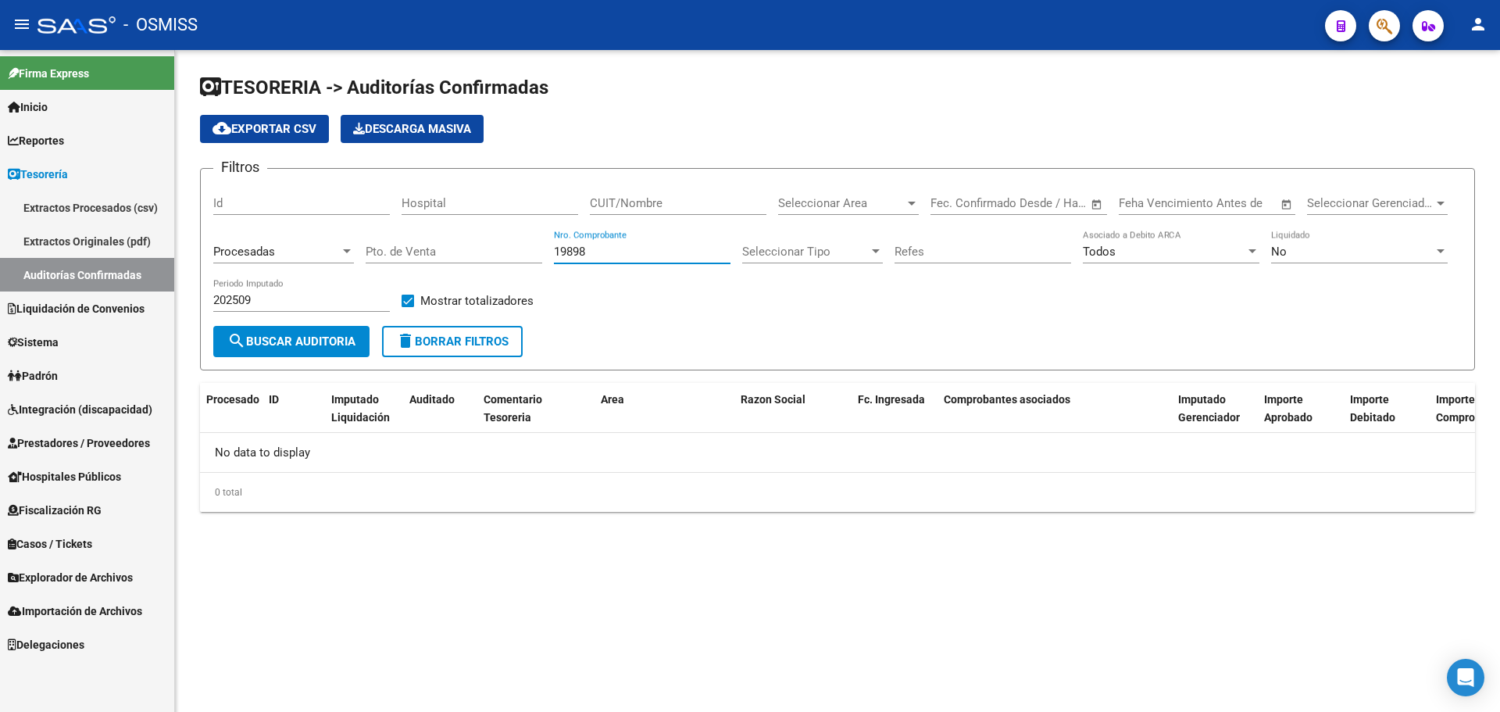
type input "19898"
click at [738, 452] on div "No data to display" at bounding box center [837, 452] width 1275 height 39
click at [471, 348] on span "delete Borrar Filtros" at bounding box center [452, 341] width 112 height 14
checkbox input "false"
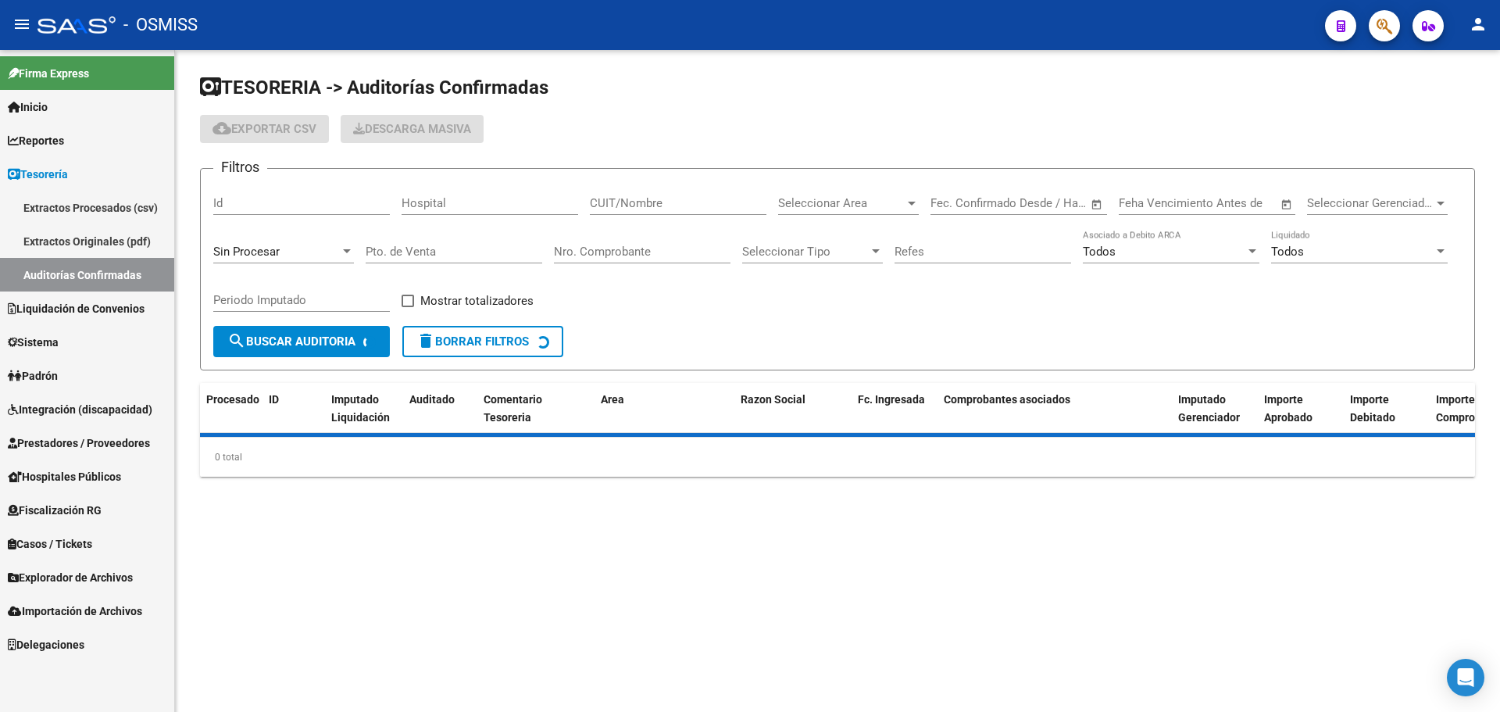
click at [574, 256] on input "Nro. Comprobante" at bounding box center [642, 251] width 177 height 14
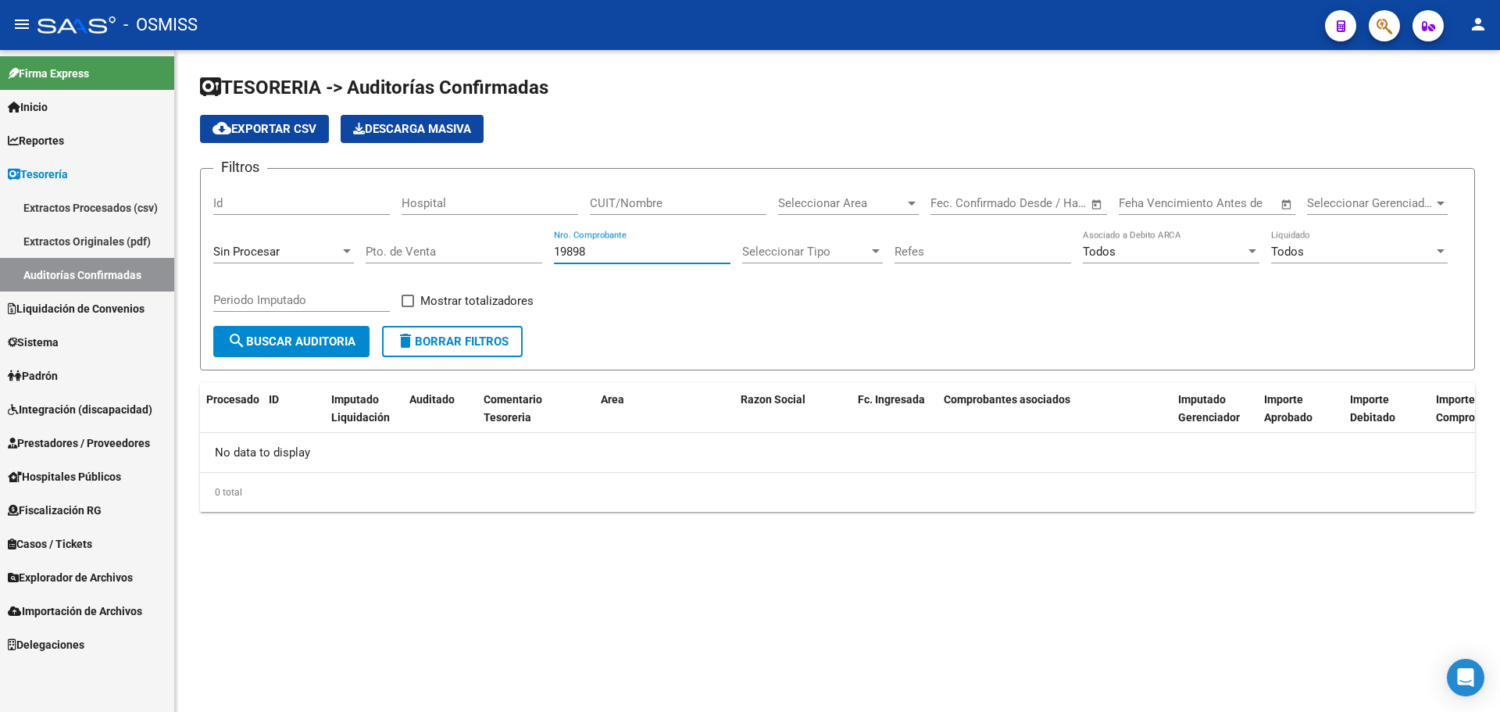
type input "19898"
click at [257, 236] on div "Sin Procesar" at bounding box center [283, 247] width 141 height 34
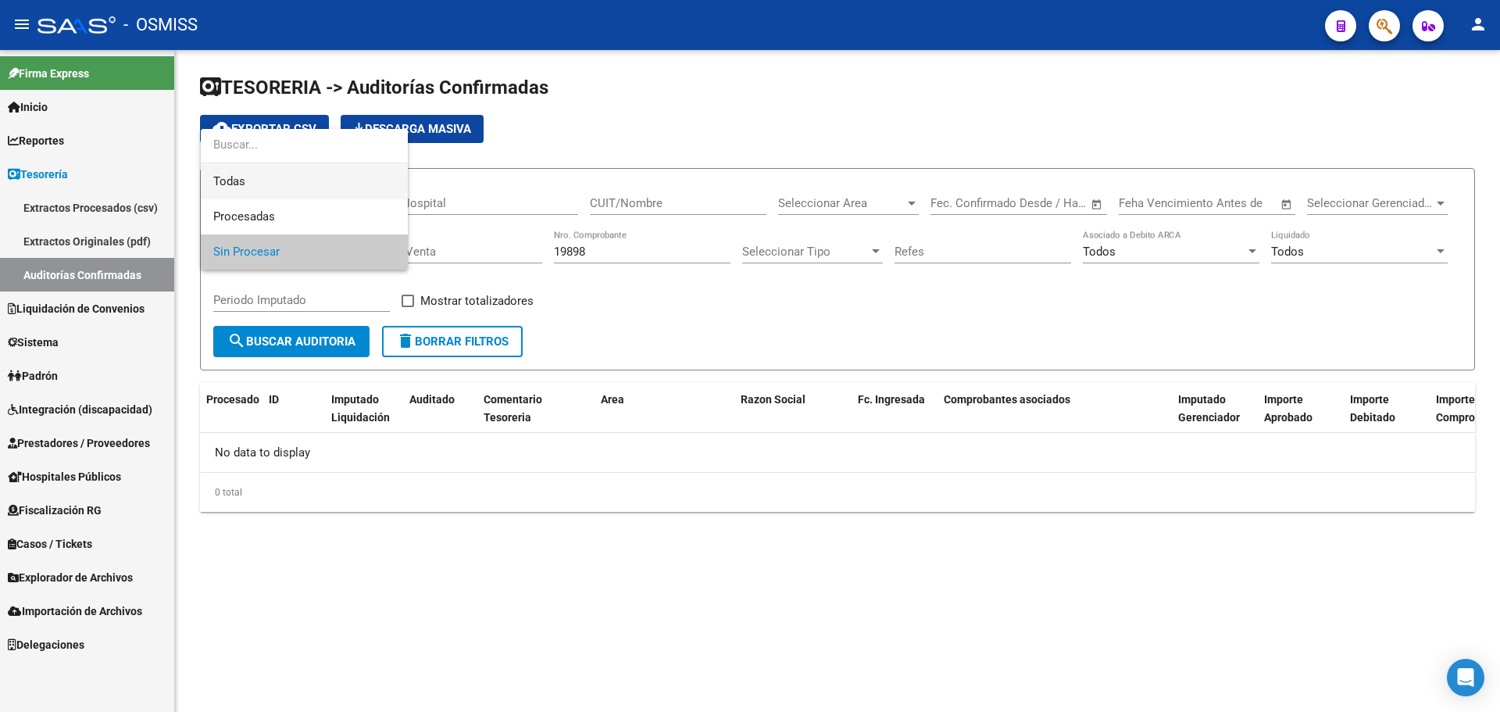
click at [243, 187] on span "Todas" at bounding box center [304, 181] width 182 height 35
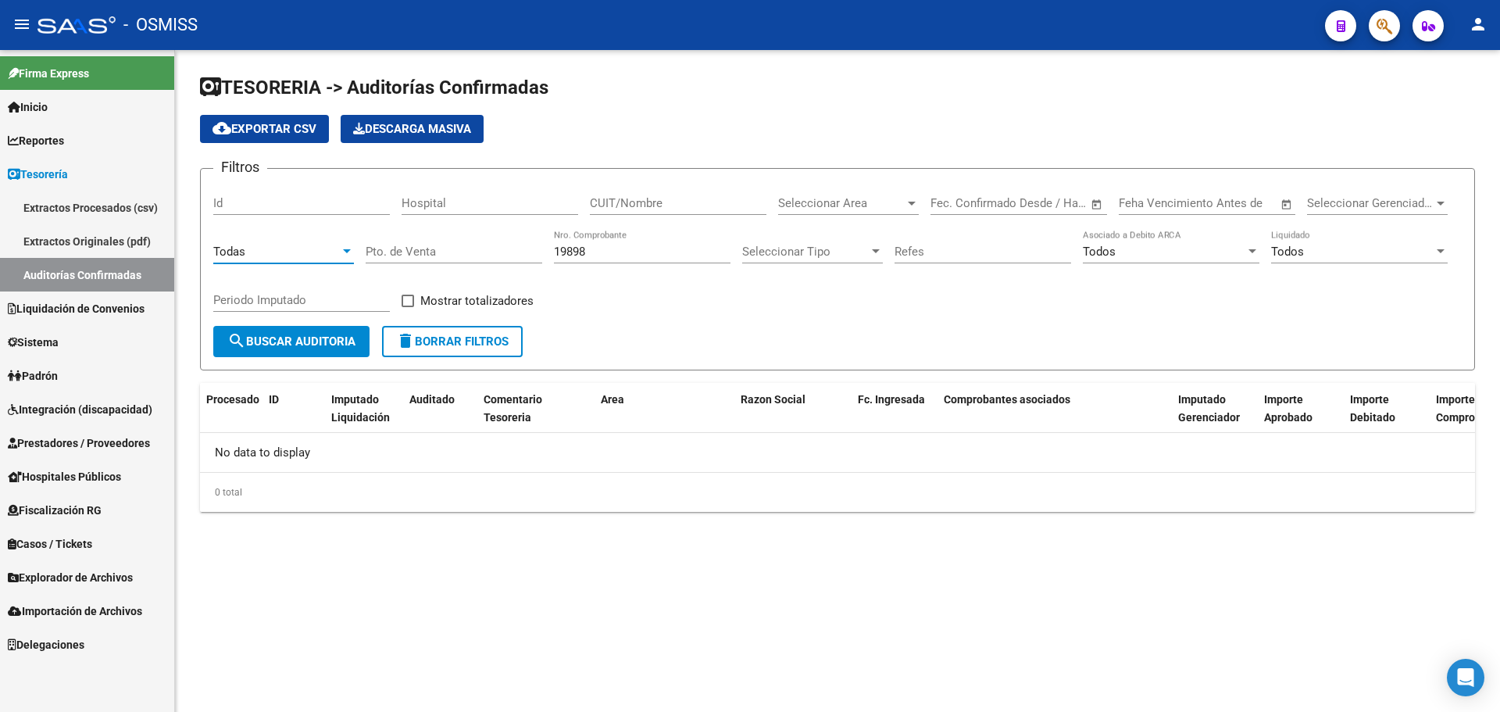
click at [309, 352] on button "search Buscar Auditoria" at bounding box center [291, 341] width 156 height 31
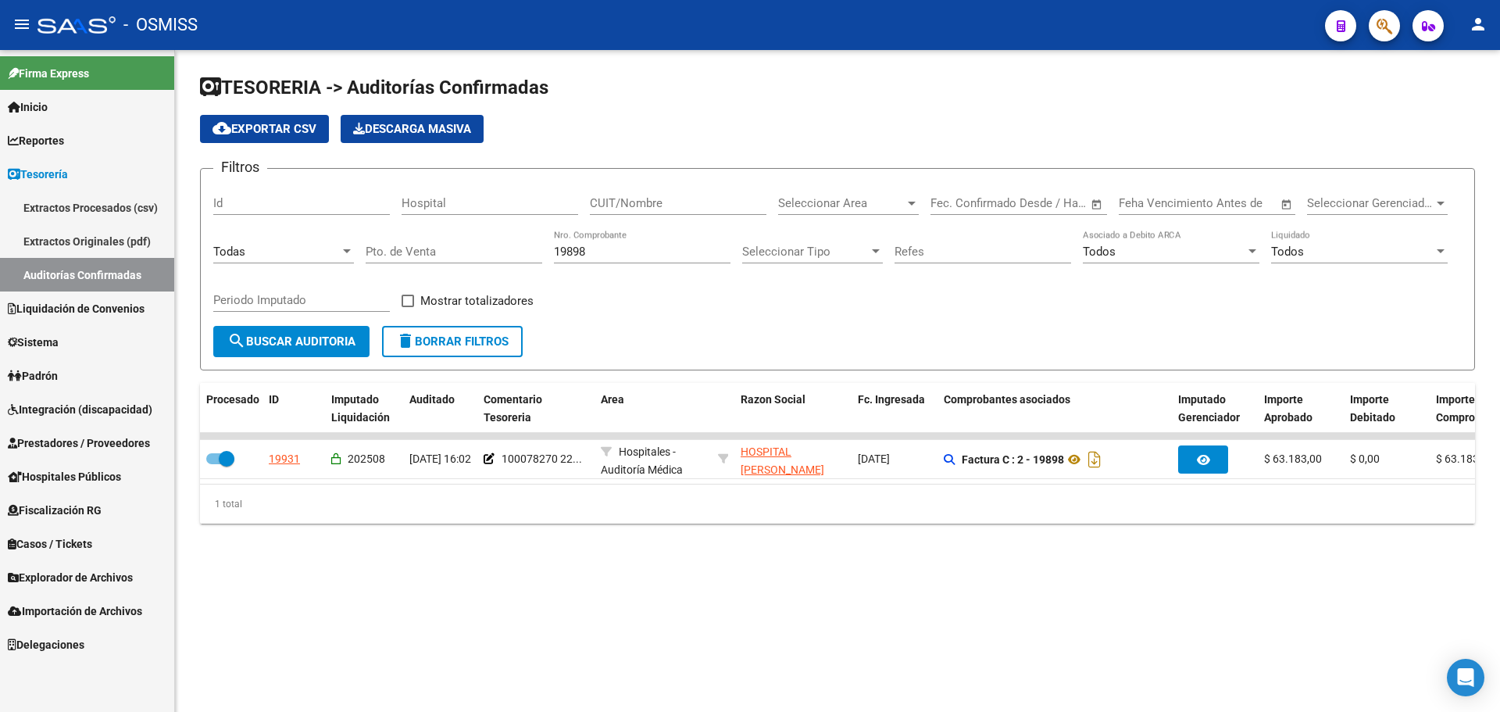
click at [358, 523] on div "1 total" at bounding box center [837, 503] width 1275 height 39
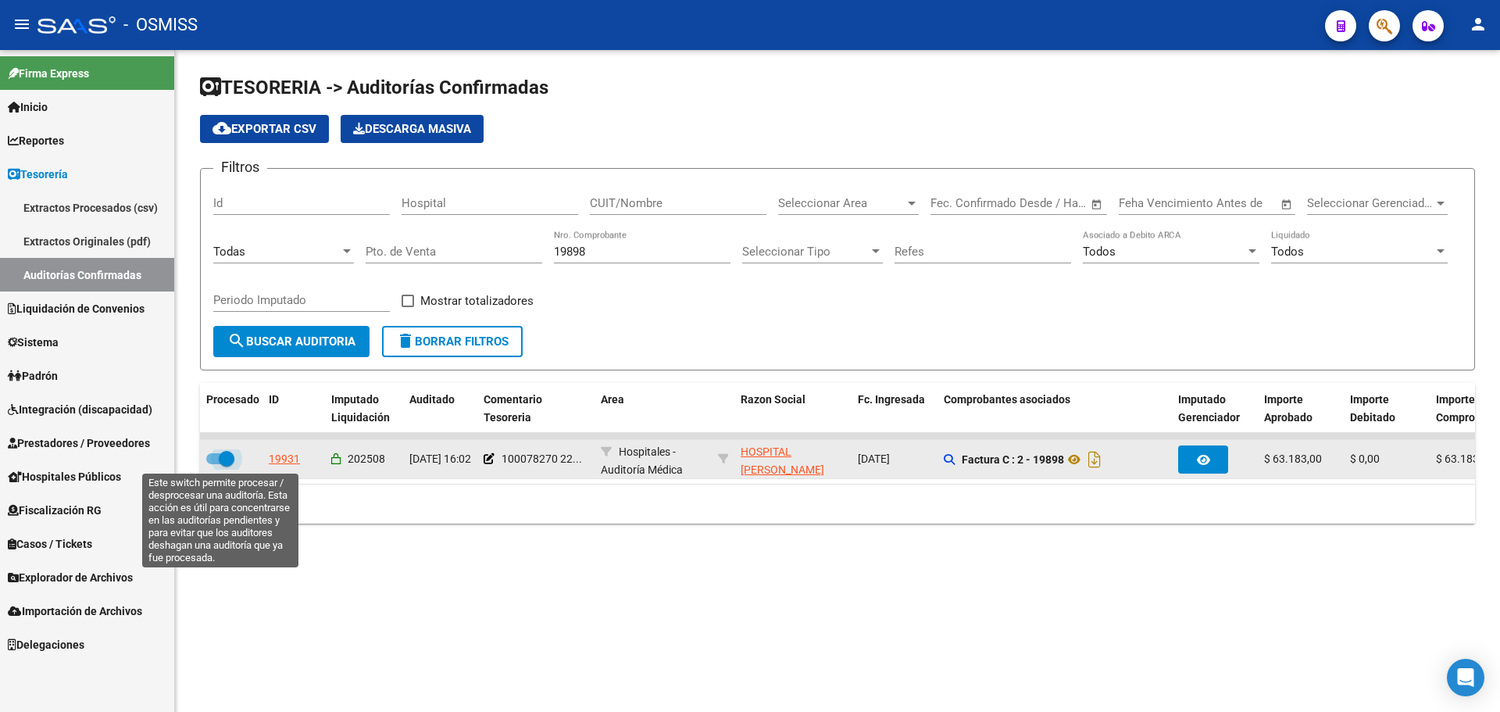
click at [212, 455] on span at bounding box center [220, 458] width 28 height 11
click at [213, 464] on input "checkbox" at bounding box center [213, 464] width 1 height 1
checkbox input "false"
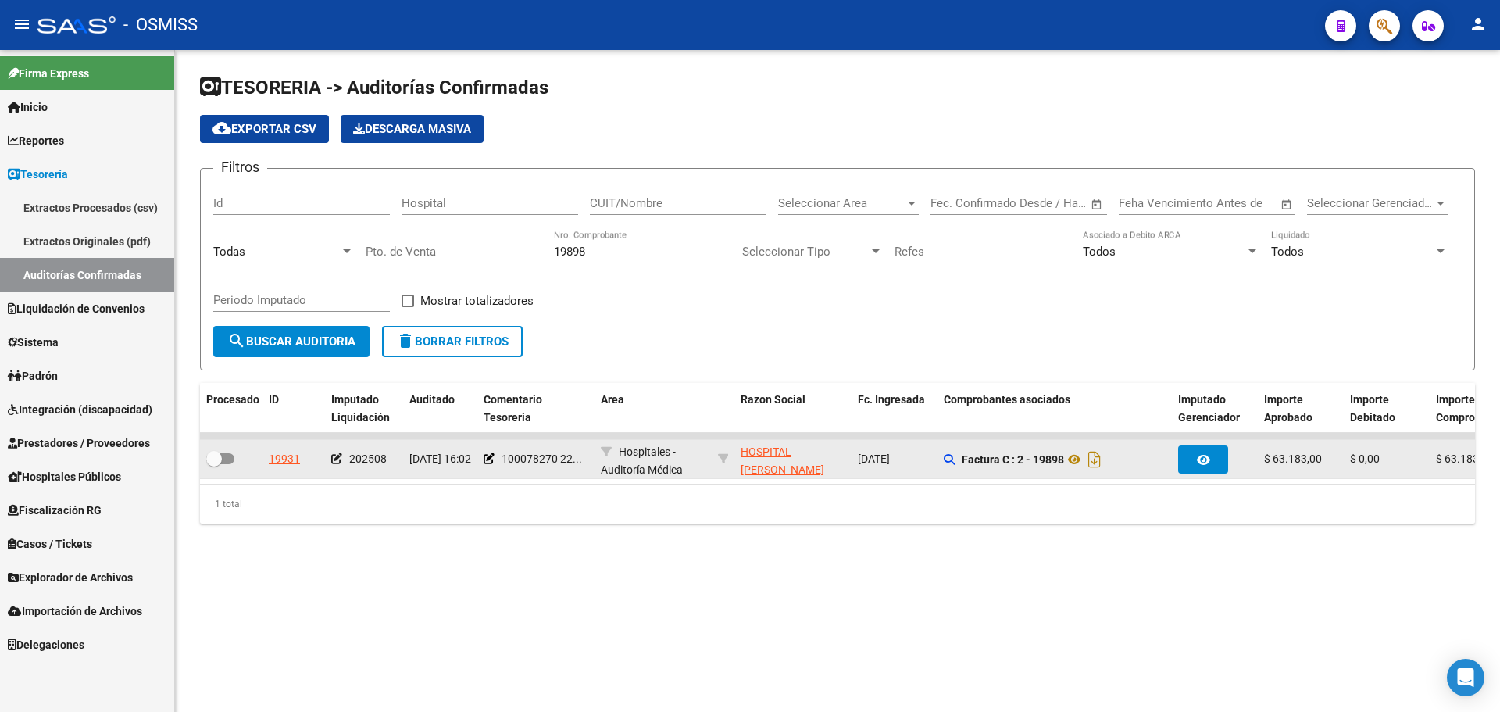
click at [334, 457] on icon at bounding box center [336, 458] width 11 height 11
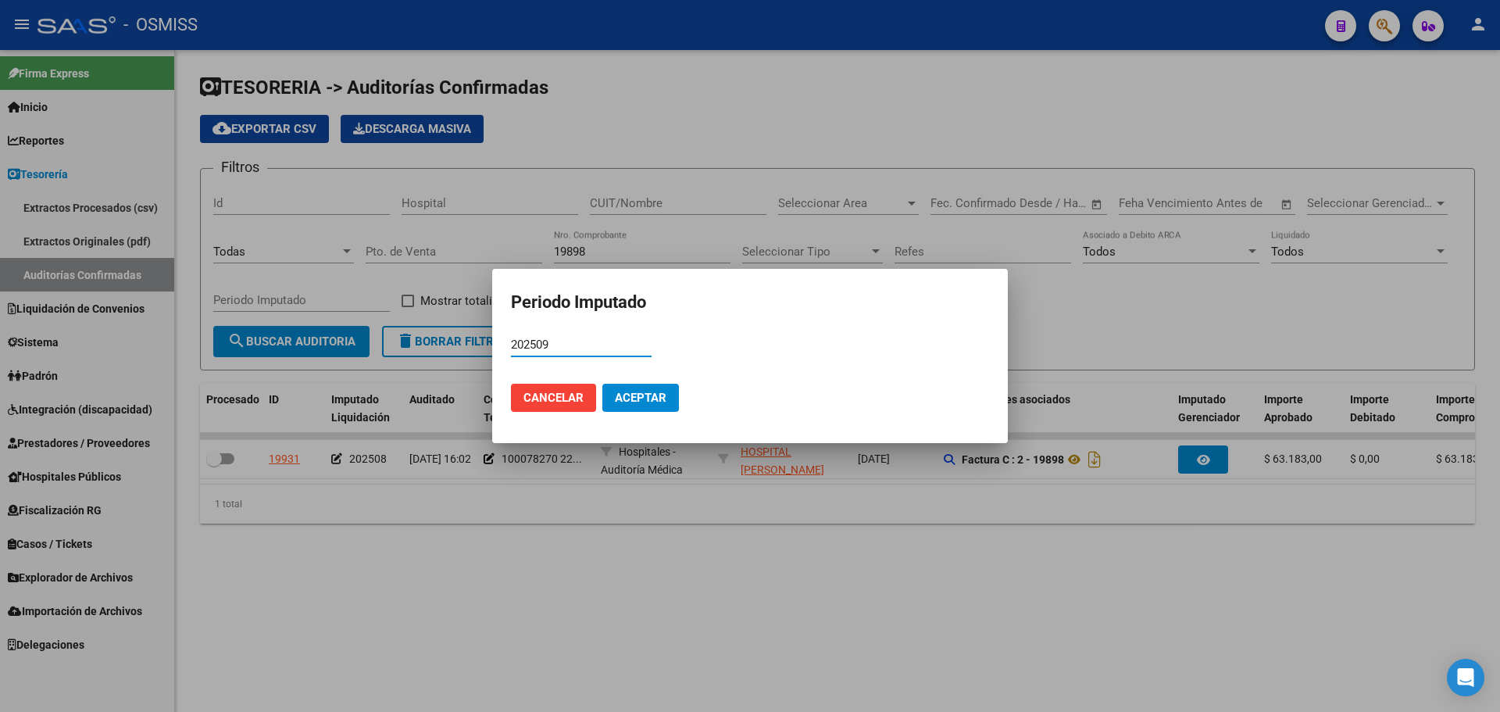
type input "202509"
click at [649, 415] on mat-dialog-actions "Cancelar Aceptar" at bounding box center [750, 397] width 478 height 53
click at [646, 407] on button "Aceptar" at bounding box center [640, 398] width 77 height 28
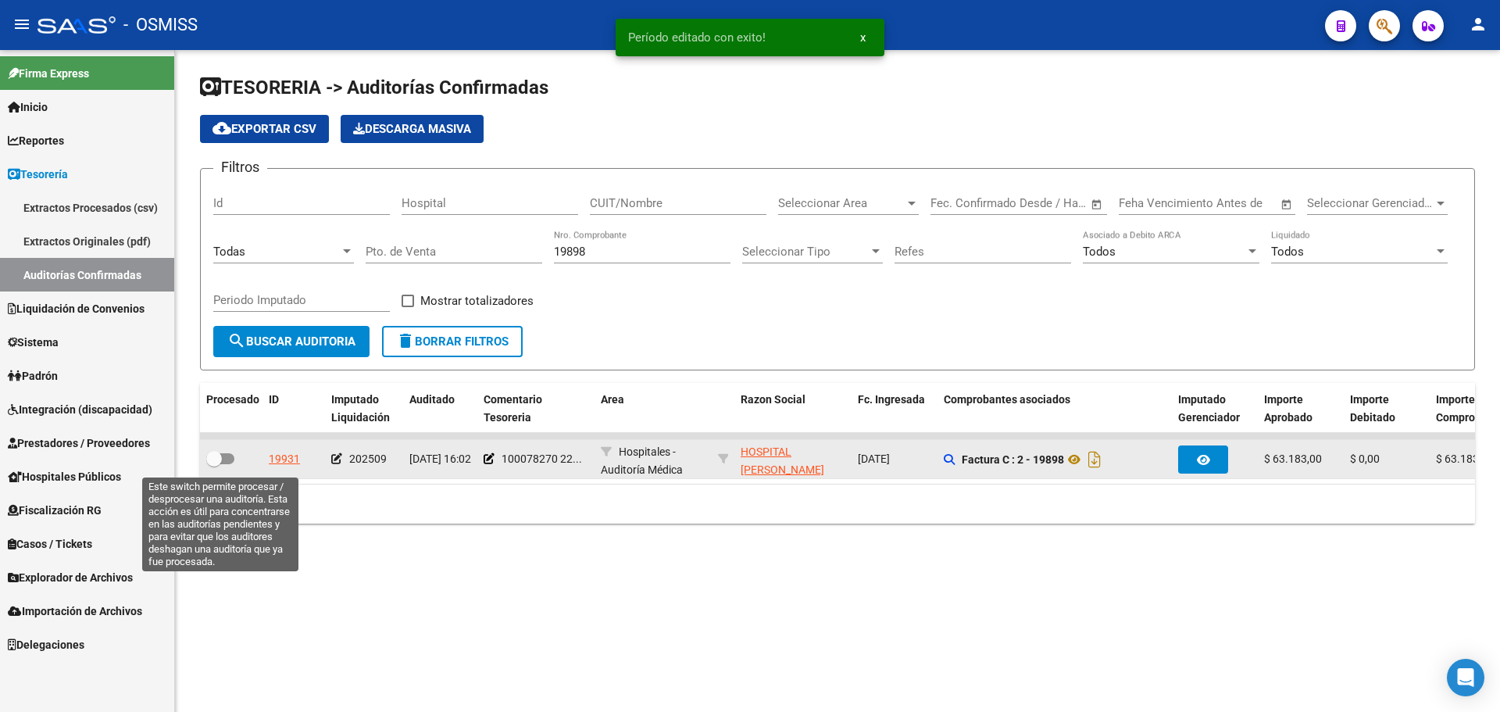
click at [221, 462] on span at bounding box center [214, 459] width 16 height 16
click at [214, 464] on input "checkbox" at bounding box center [213, 464] width 1 height 1
checkbox input "true"
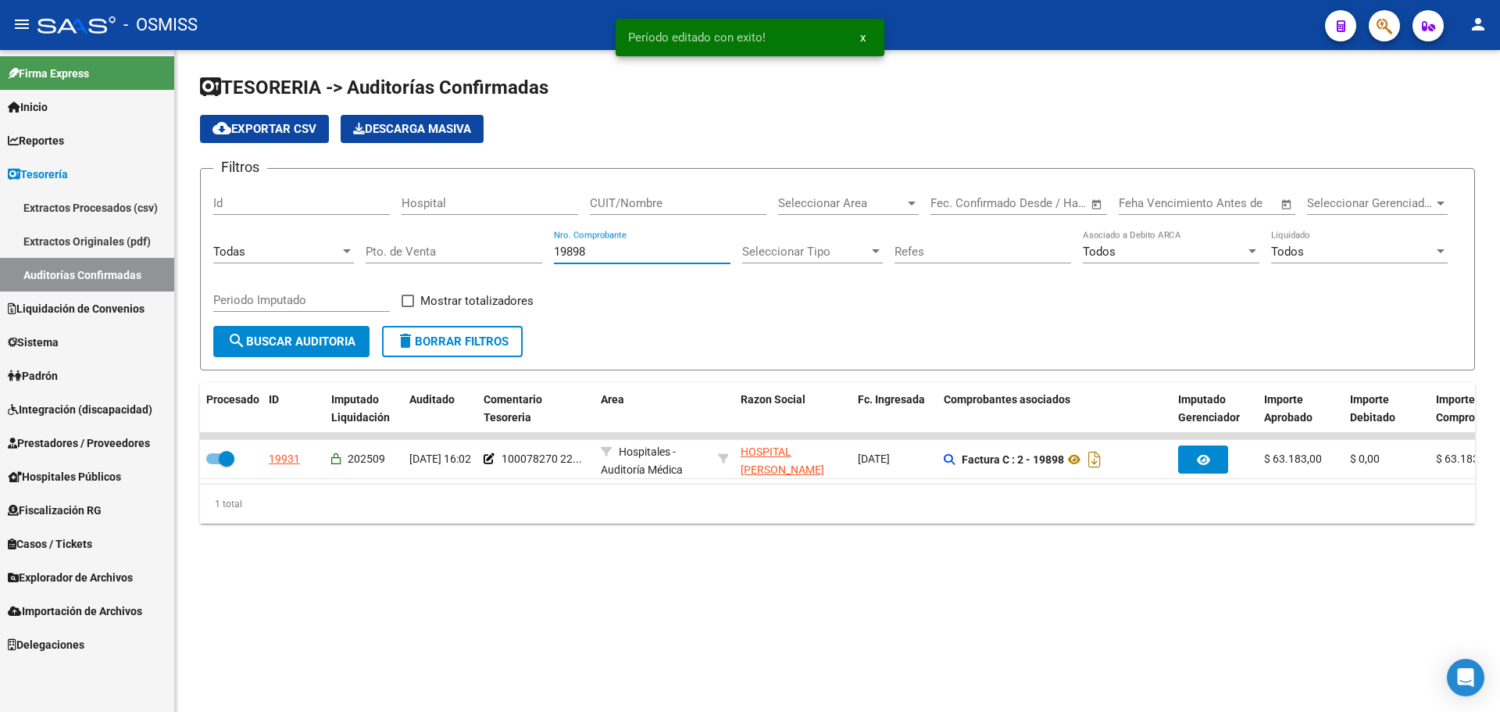
drag, startPoint x: 604, startPoint y: 257, endPoint x: 344, endPoint y: 246, distance: 259.6
click at [344, 246] on div "Filtros Id Hospital CUIT/Nombre Seleccionar Area Seleccionar Area Fecha inicio …" at bounding box center [837, 253] width 1248 height 145
click at [270, 291] on div "Periodo Imputado" at bounding box center [301, 295] width 177 height 34
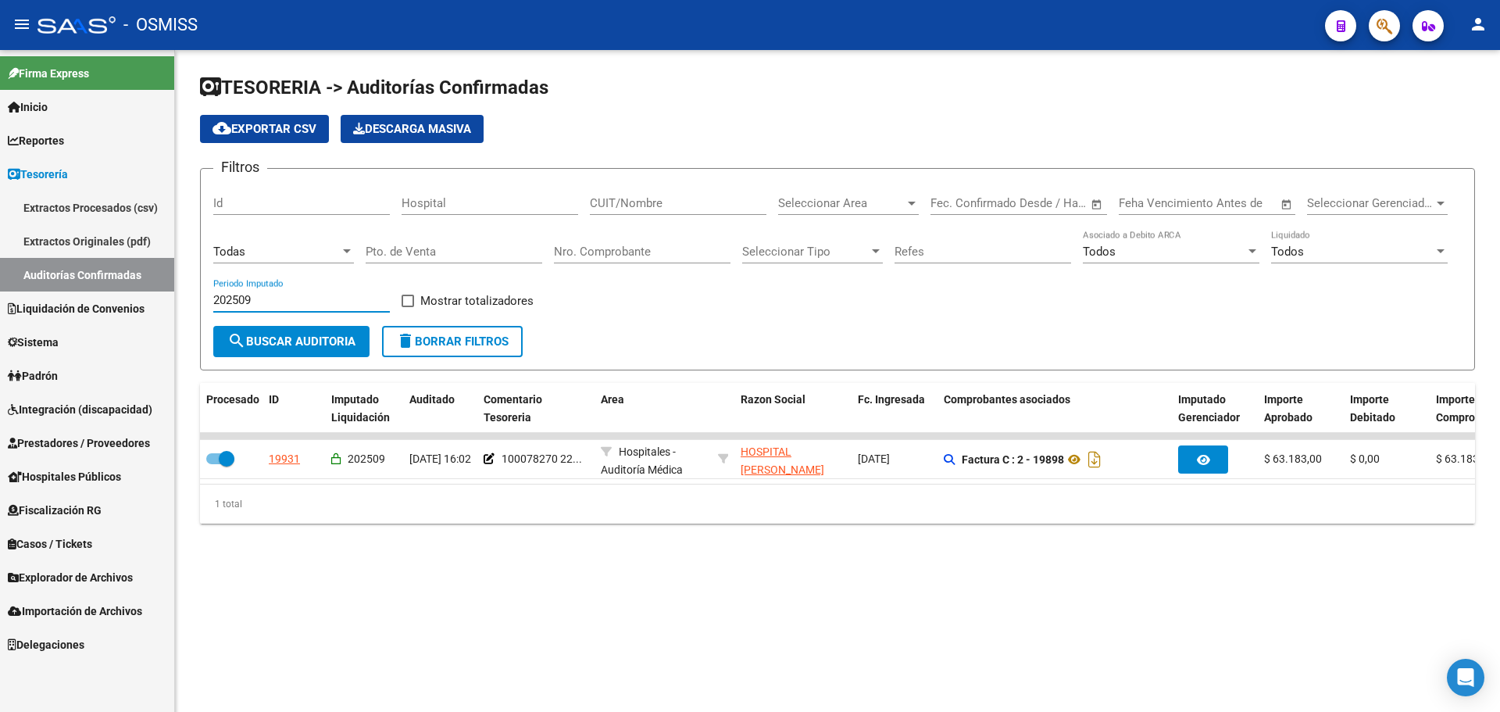
type input "202509"
click at [285, 321] on div "202509 Periodo Imputado" at bounding box center [301, 302] width 177 height 48
click at [289, 334] on span "search Buscar Auditoria" at bounding box center [291, 341] width 128 height 14
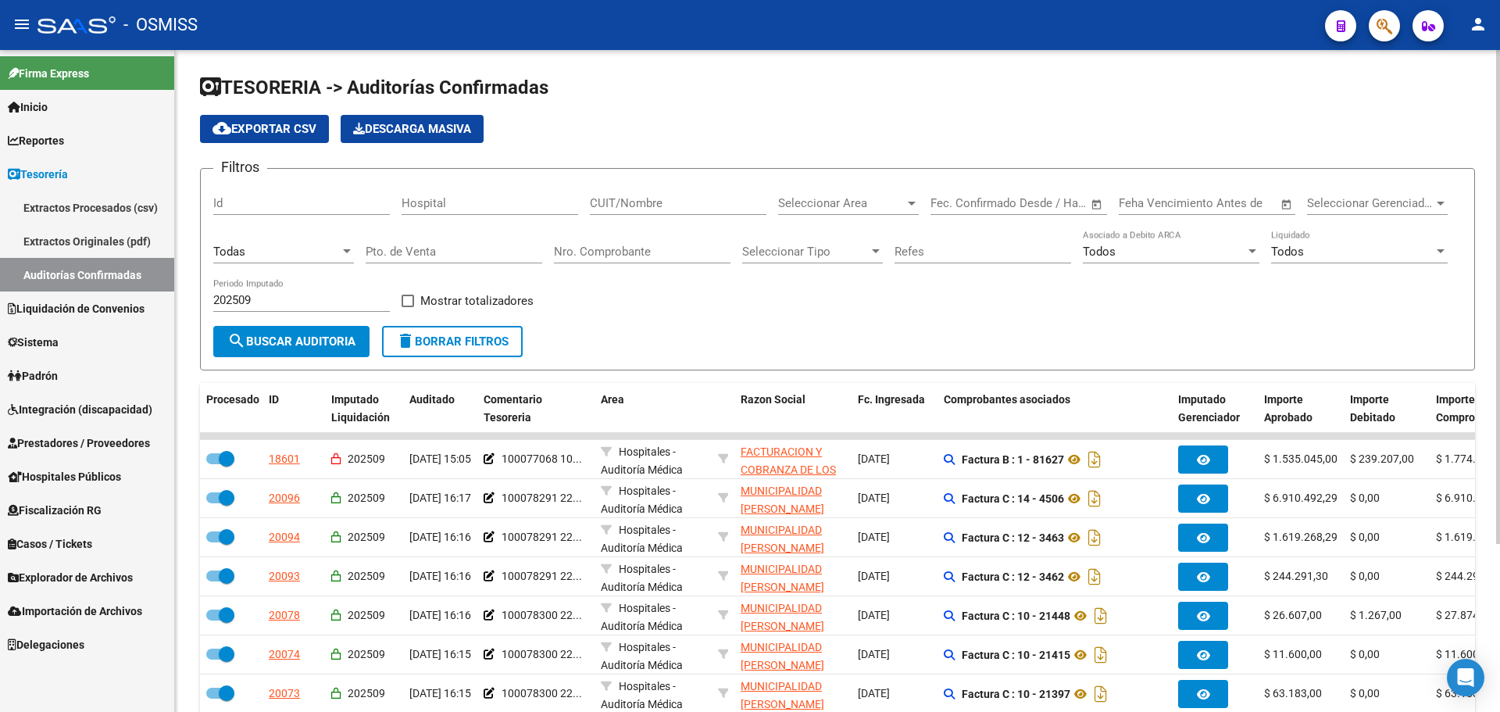
click at [1284, 250] on span "Todos" at bounding box center [1287, 251] width 33 height 14
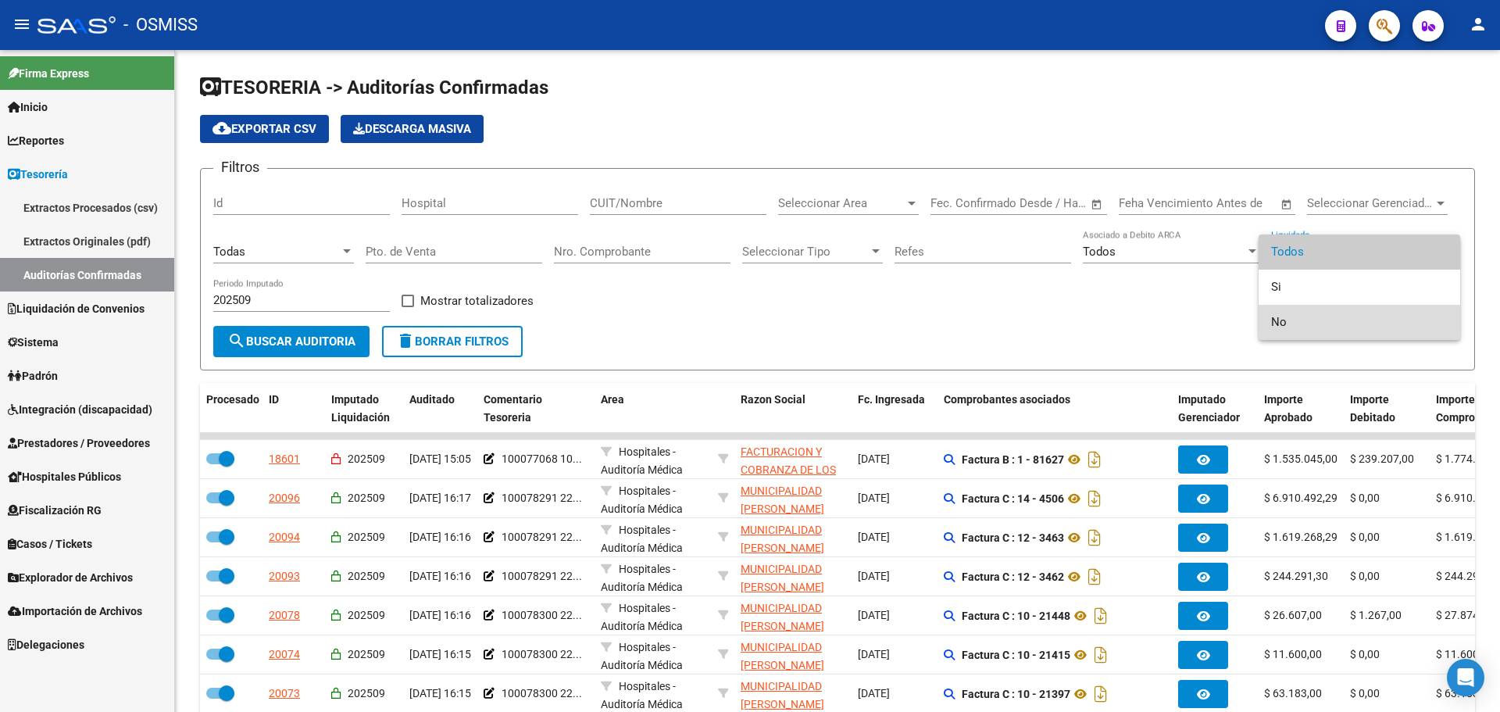
click at [1289, 318] on span "No" at bounding box center [1359, 322] width 177 height 35
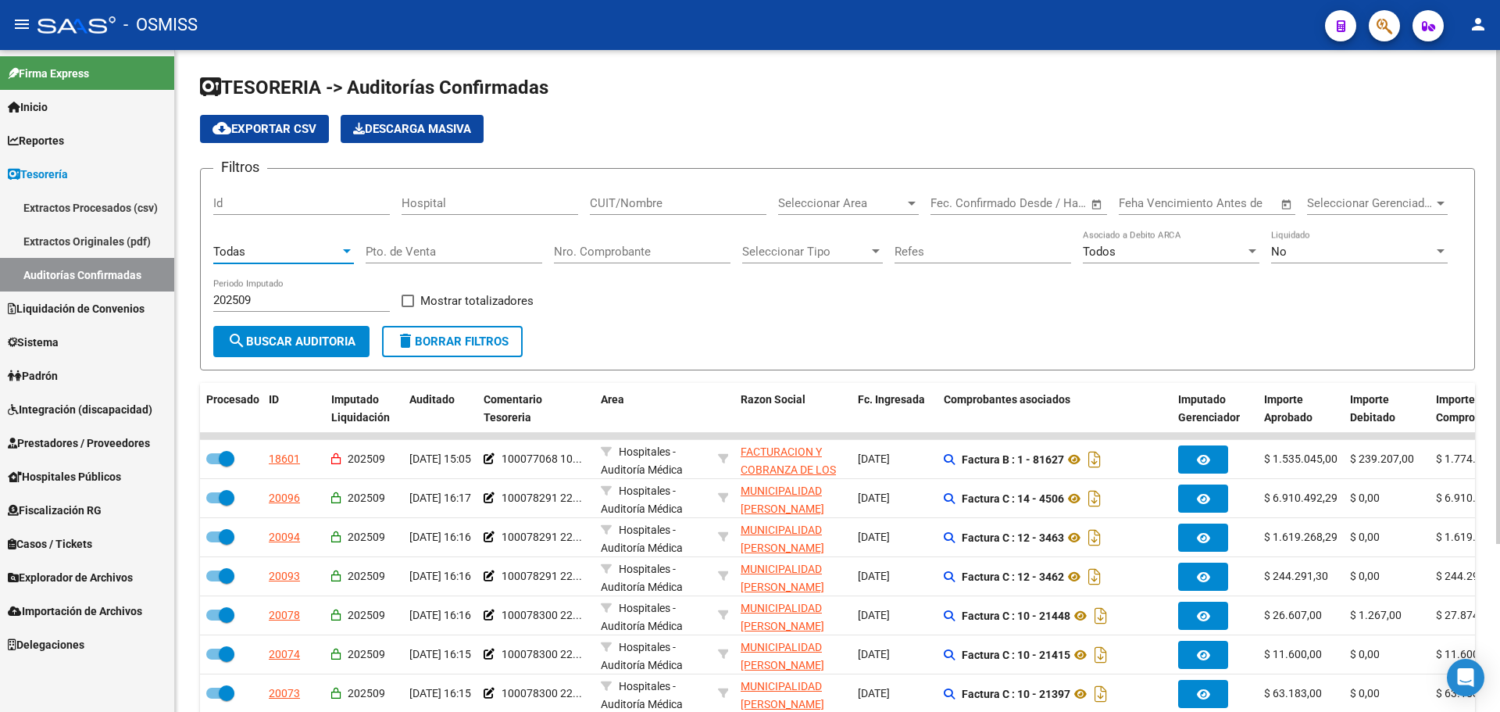
click at [275, 248] on div "Todas" at bounding box center [276, 251] width 127 height 14
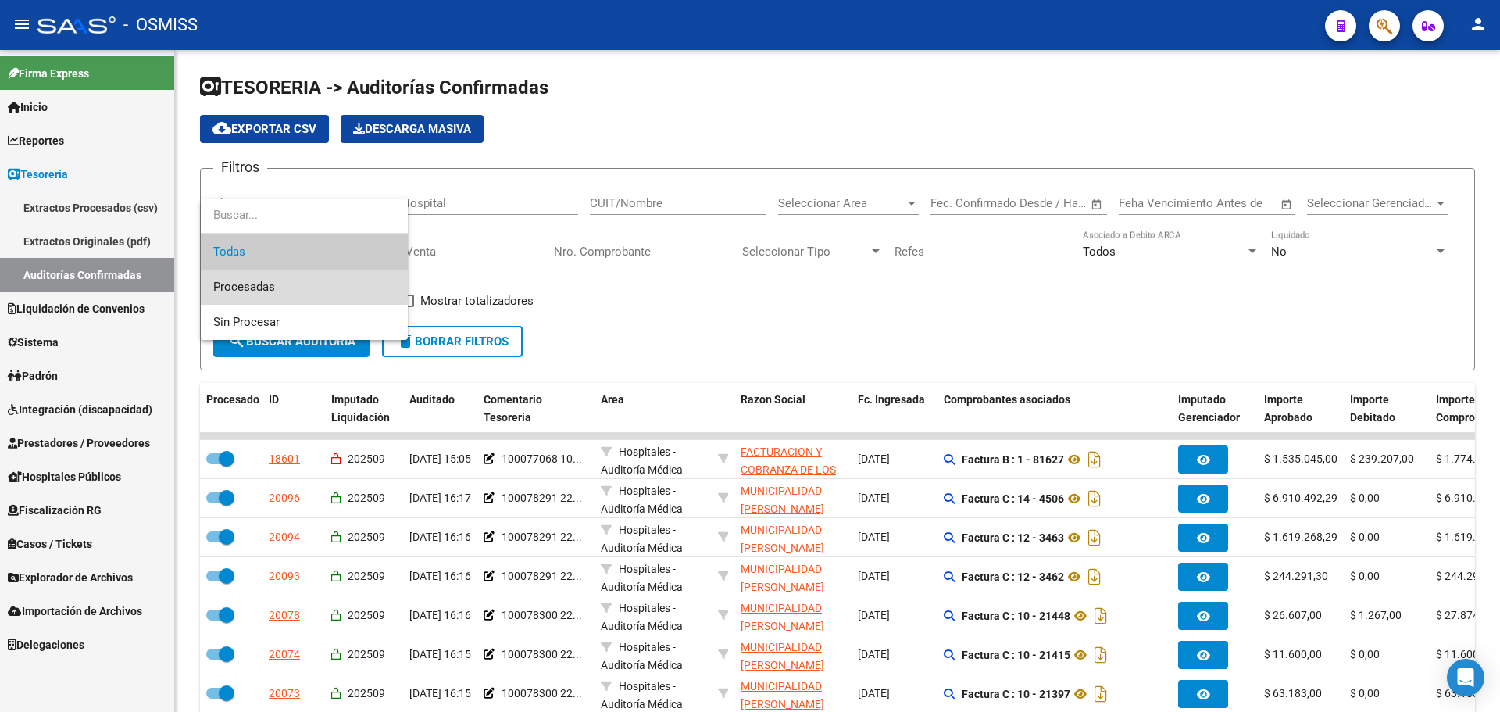
click at [286, 283] on span "Procesadas" at bounding box center [304, 286] width 182 height 35
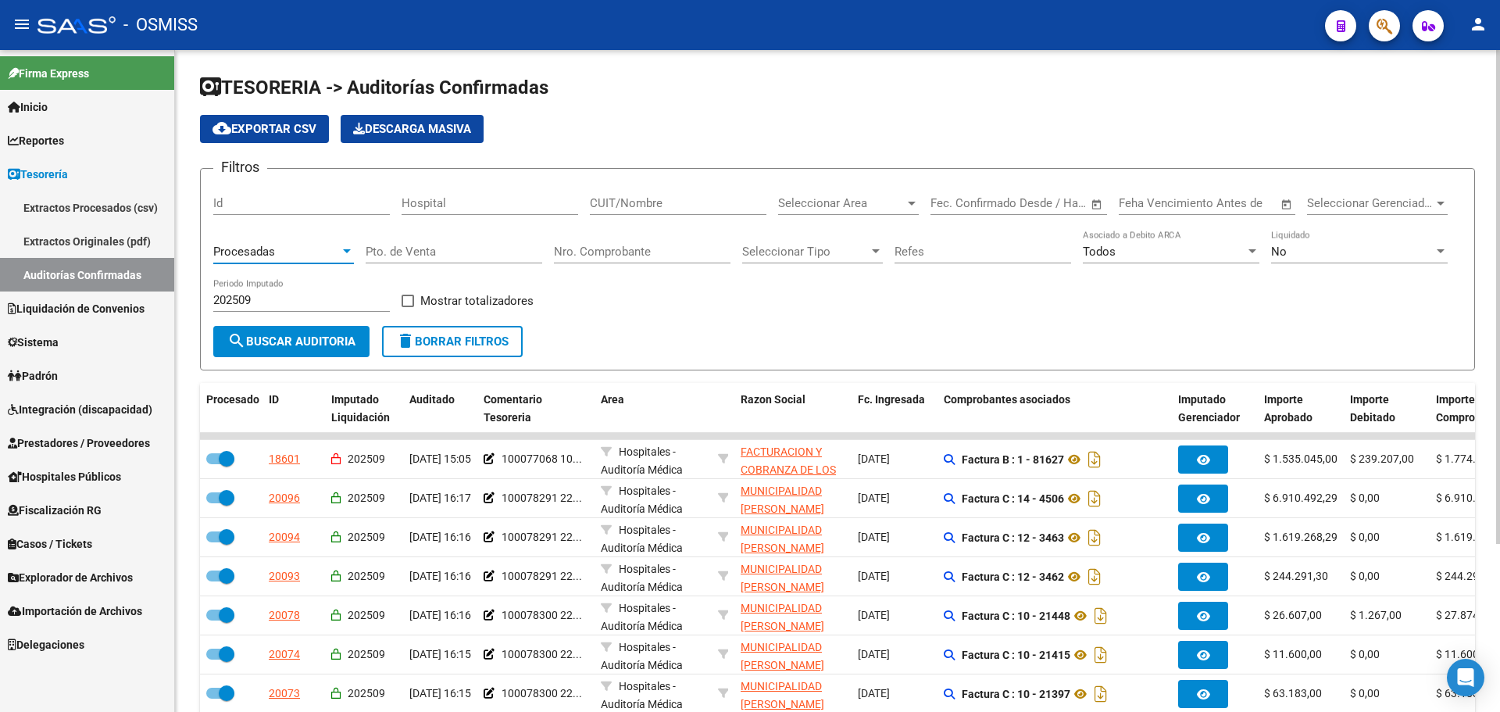
click at [438, 288] on div "Filtros Id Hospital CUIT/Nombre Seleccionar Area Seleccionar Area Fecha inicio …" at bounding box center [837, 253] width 1248 height 145
click at [420, 305] on span "Mostrar totalizadores" at bounding box center [476, 300] width 113 height 19
click at [408, 307] on input "Mostrar totalizadores" at bounding box center [407, 307] width 1 height 1
checkbox input "true"
click at [307, 339] on span "search Buscar Auditoria" at bounding box center [291, 341] width 128 height 14
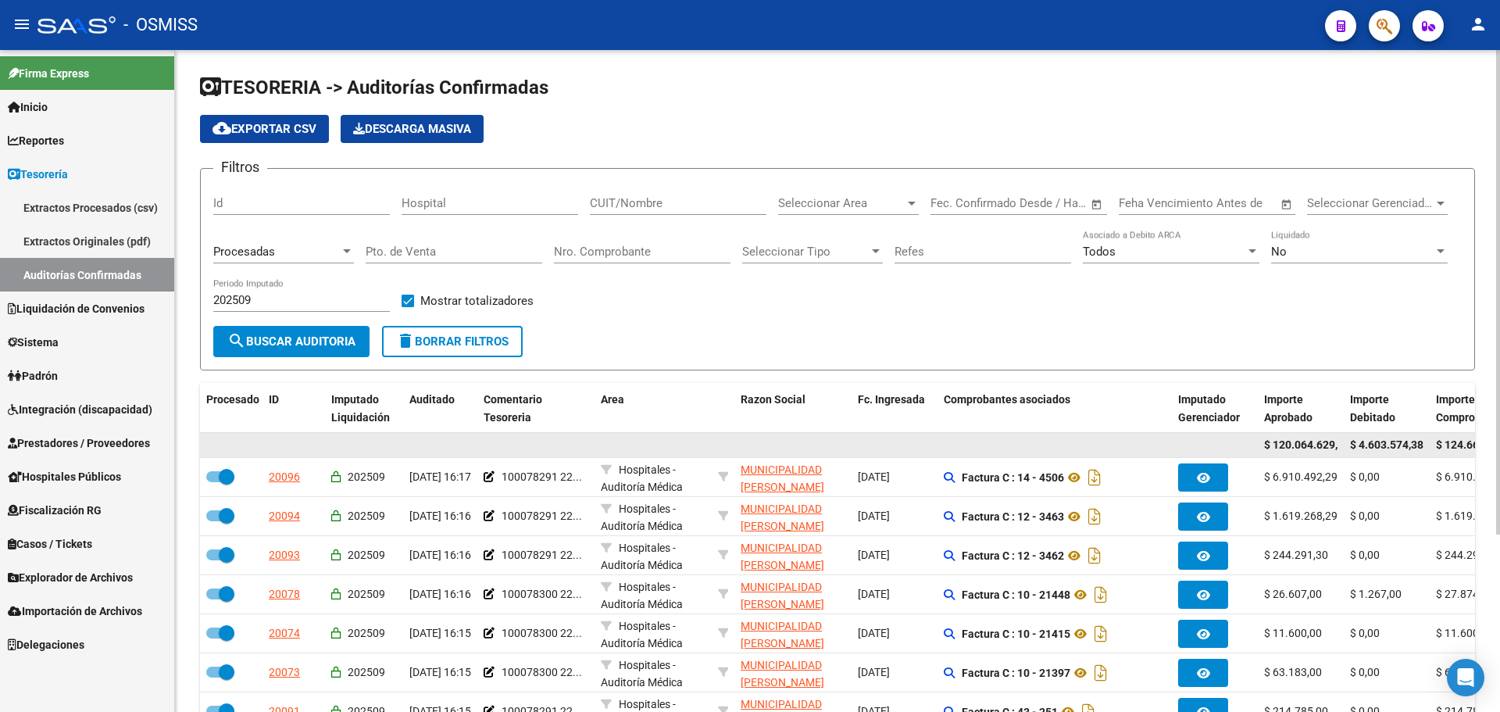
scroll to position [0, 13]
drag, startPoint x: 1310, startPoint y: 436, endPoint x: 1343, endPoint y: 439, distance: 33.7
click at [1343, 438] on div "$ 120.064.629,98 $ 4.603.574,38 $ 124.668.204,36" at bounding box center [1232, 445] width 2065 height 25
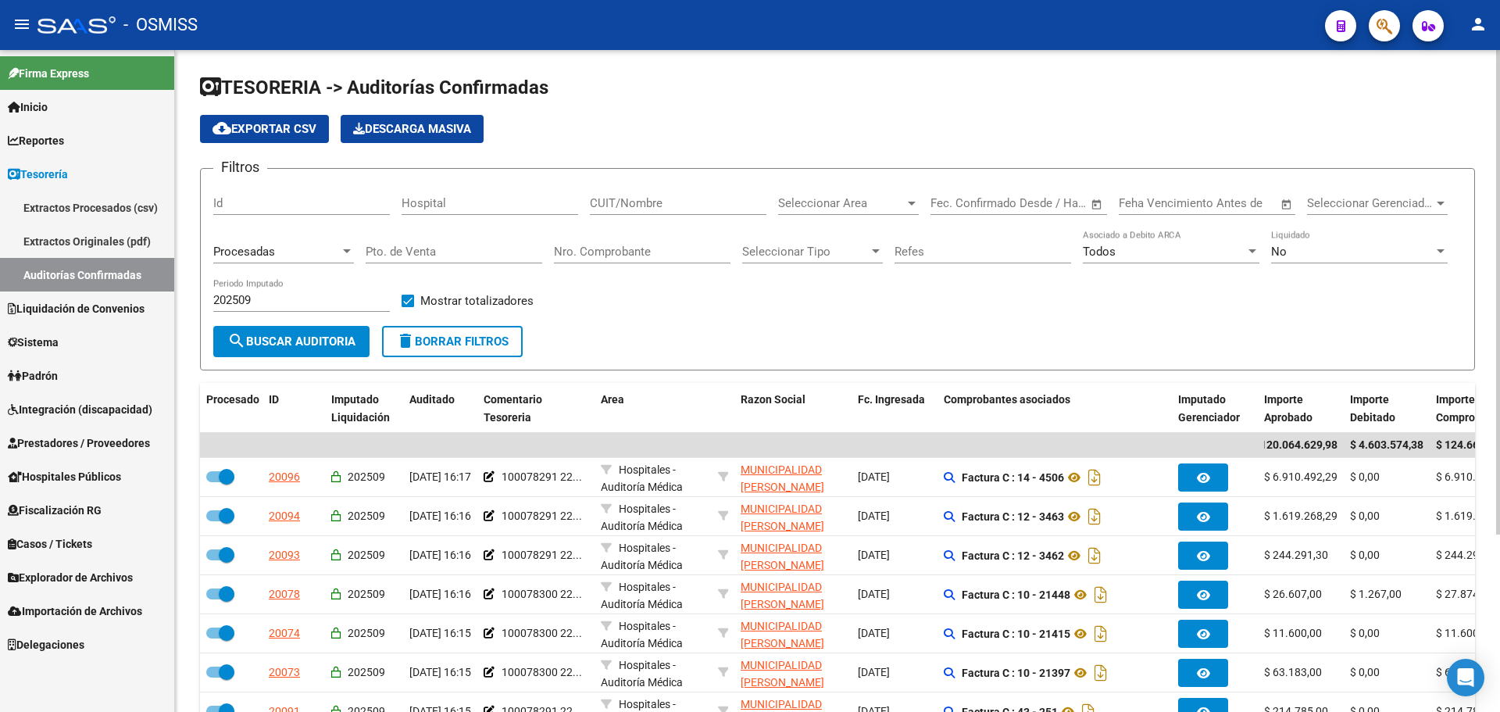
click at [608, 256] on input "Nro. Comprobante" at bounding box center [642, 251] width 177 height 14
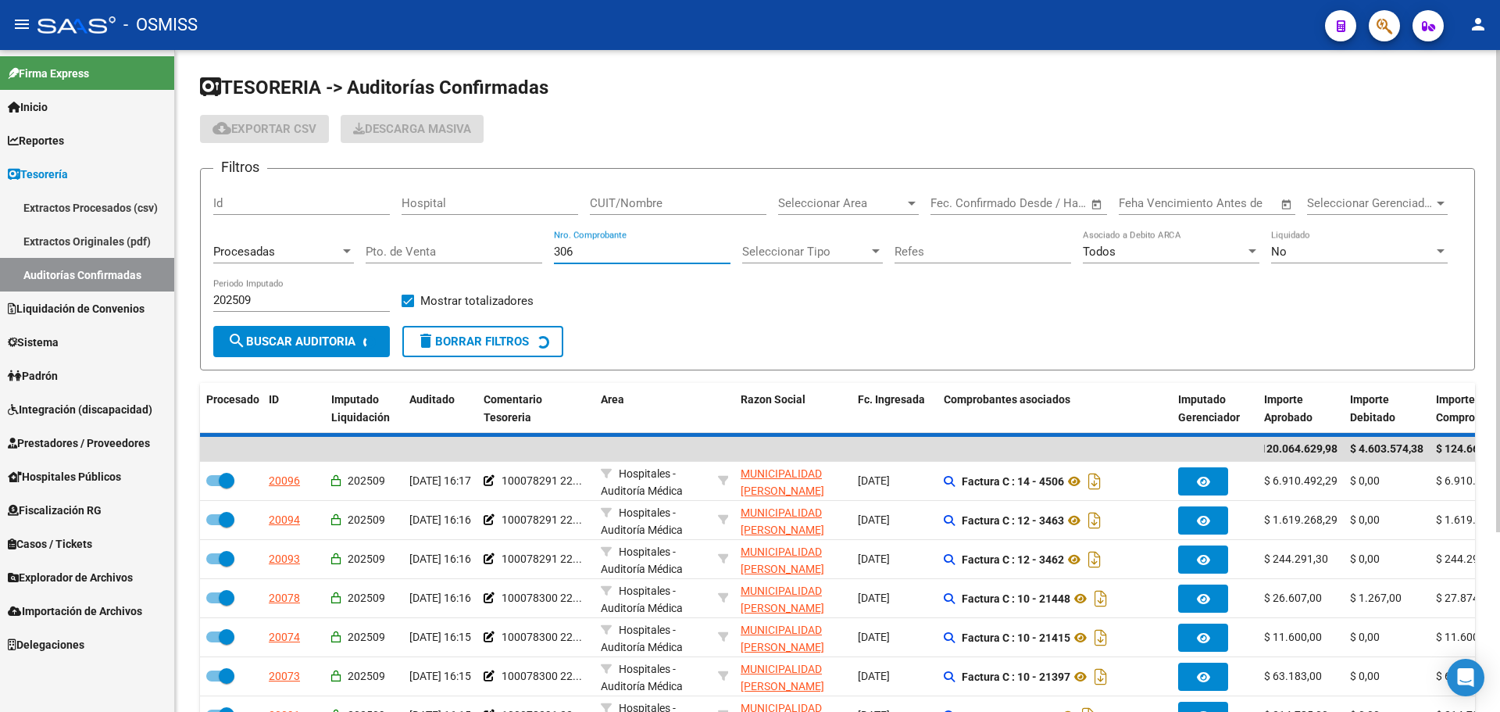
scroll to position [0, 0]
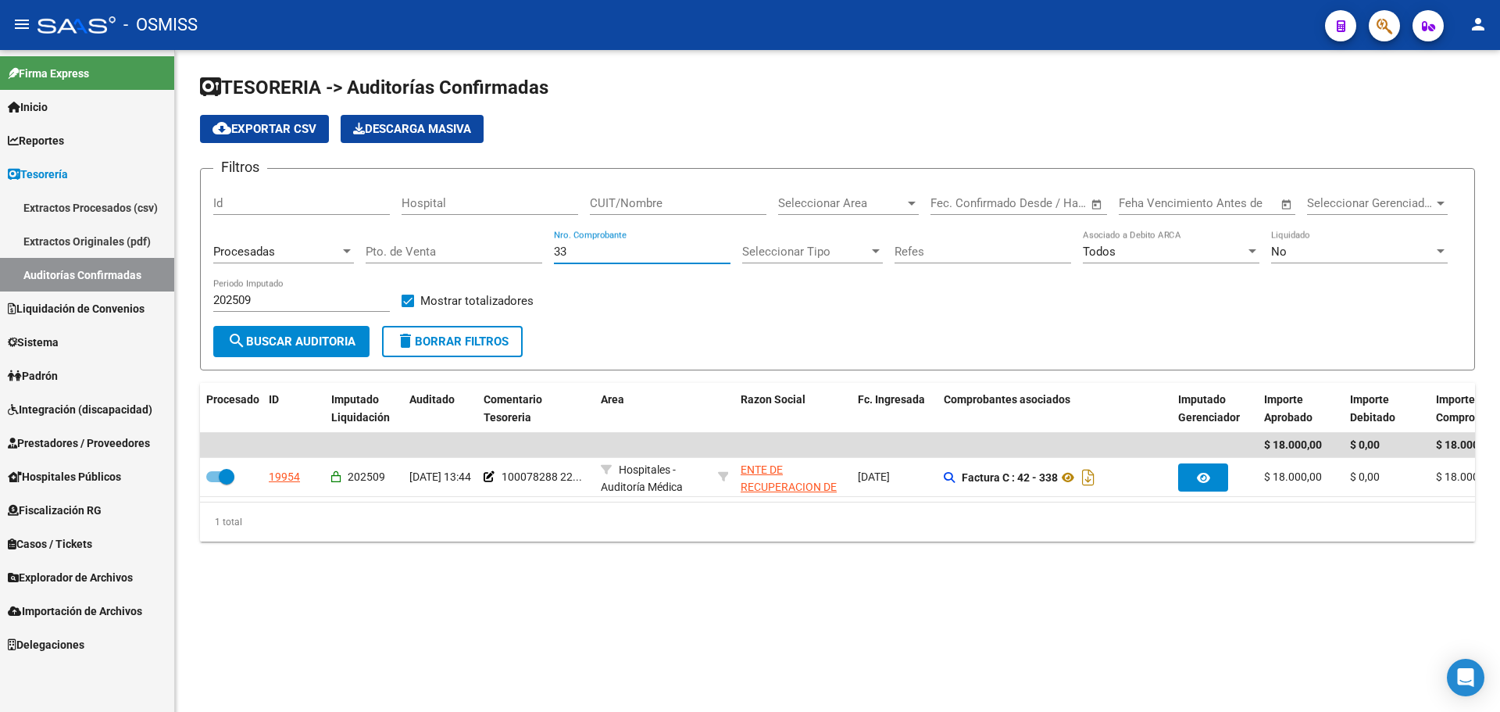
type input "3"
drag, startPoint x: 586, startPoint y: 250, endPoint x: 399, endPoint y: 244, distance: 186.8
click at [399, 244] on div "Filtros Id Hospital CUIT/Nombre Seleccionar Area Seleccionar Area Fecha inicio …" at bounding box center [837, 253] width 1248 height 145
type input "3"
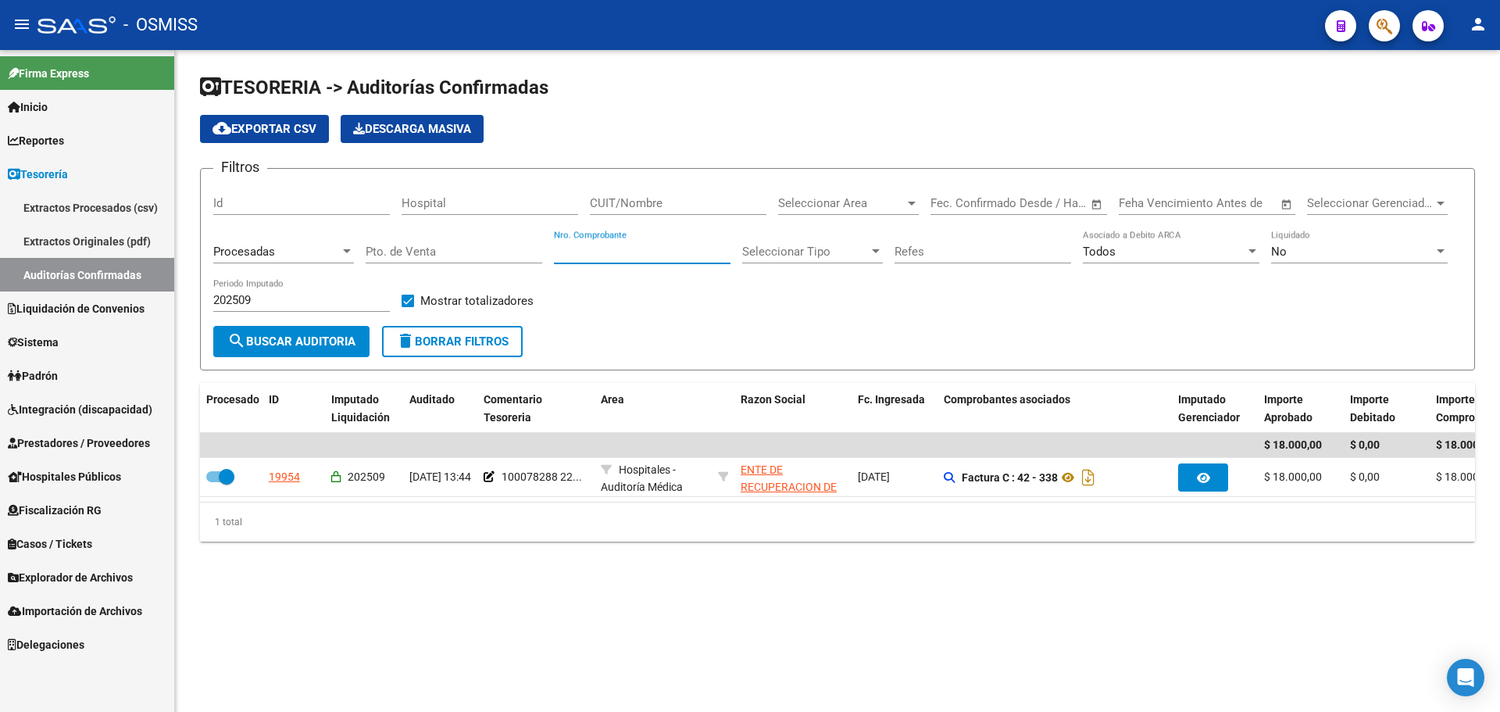
type input "3"
type input "2"
click at [609, 198] on input "CUIT/Nombre" at bounding box center [678, 203] width 177 height 14
paste input "30-99900315-6"
click at [604, 205] on input "30-999003156" at bounding box center [678, 203] width 177 height 14
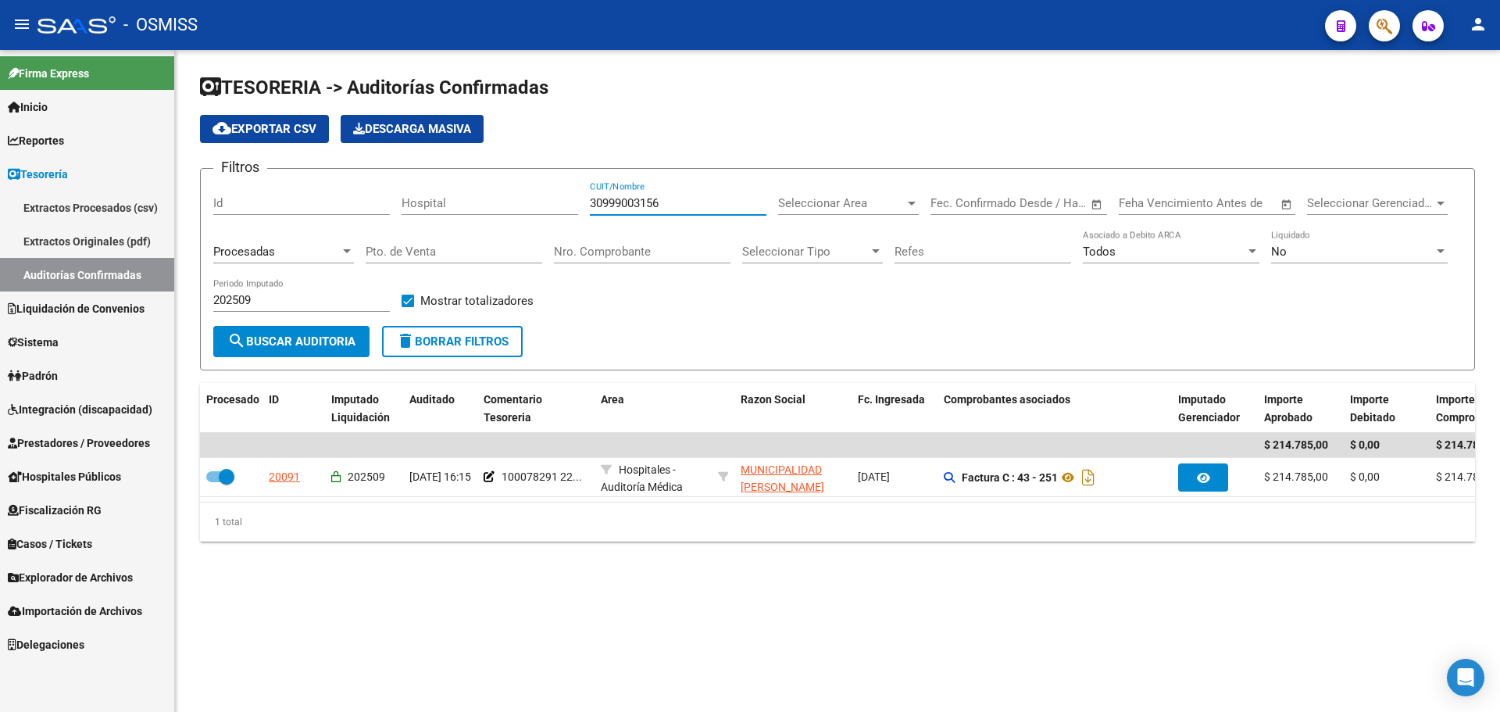
type input "30999003156"
click at [315, 336] on span "search Buscar Auditoria" at bounding box center [291, 341] width 128 height 14
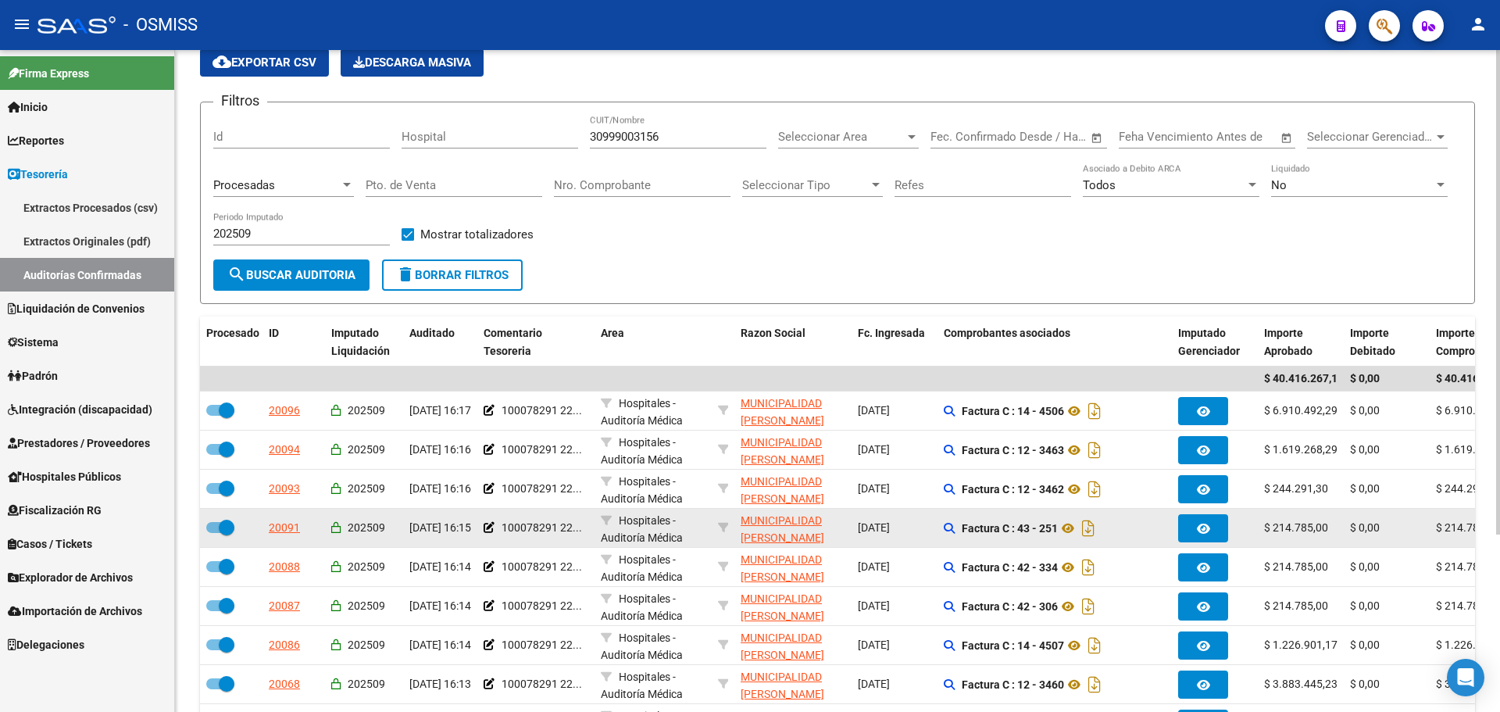
scroll to position [156, 0]
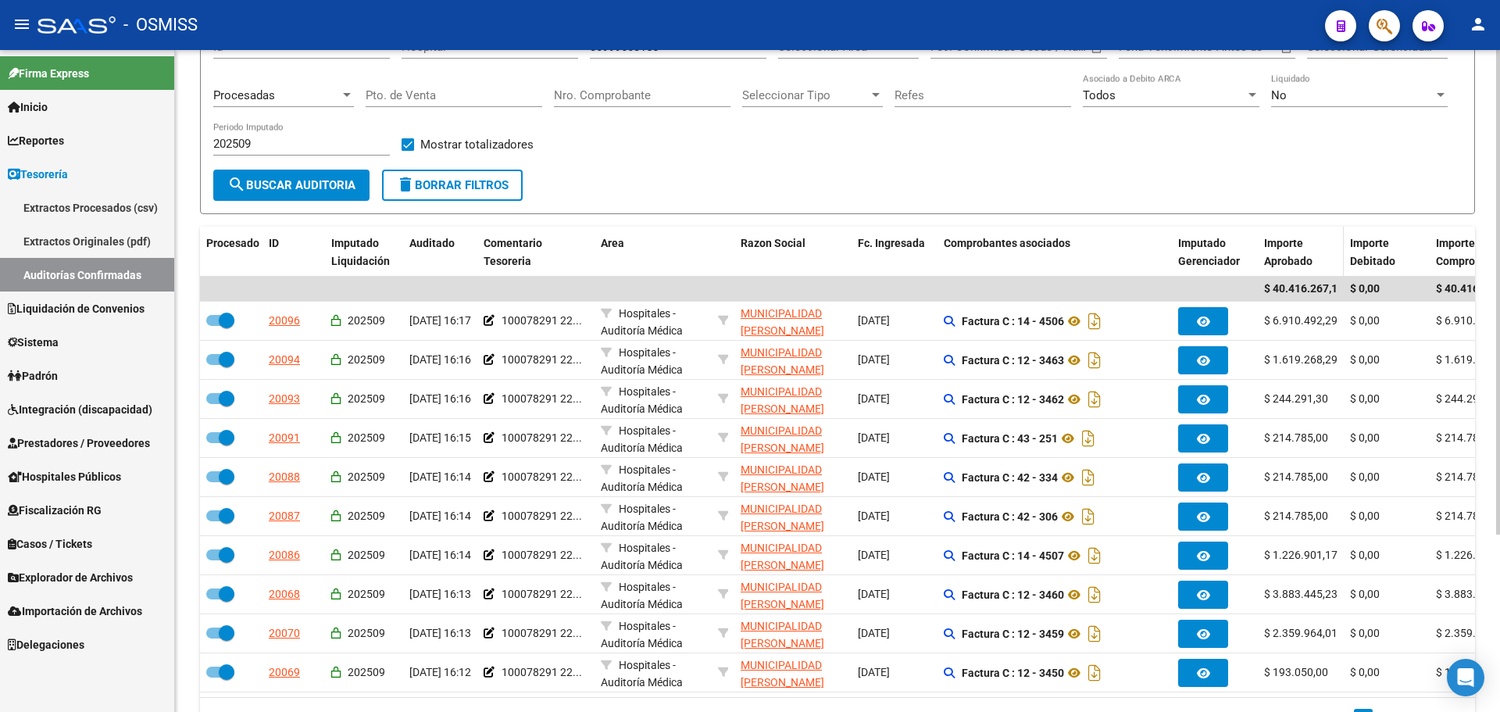
click at [1285, 250] on div "Importe Aprobado" at bounding box center [1300, 252] width 73 height 36
click at [1285, 267] on span "Importe Aprobado" at bounding box center [1288, 252] width 48 height 30
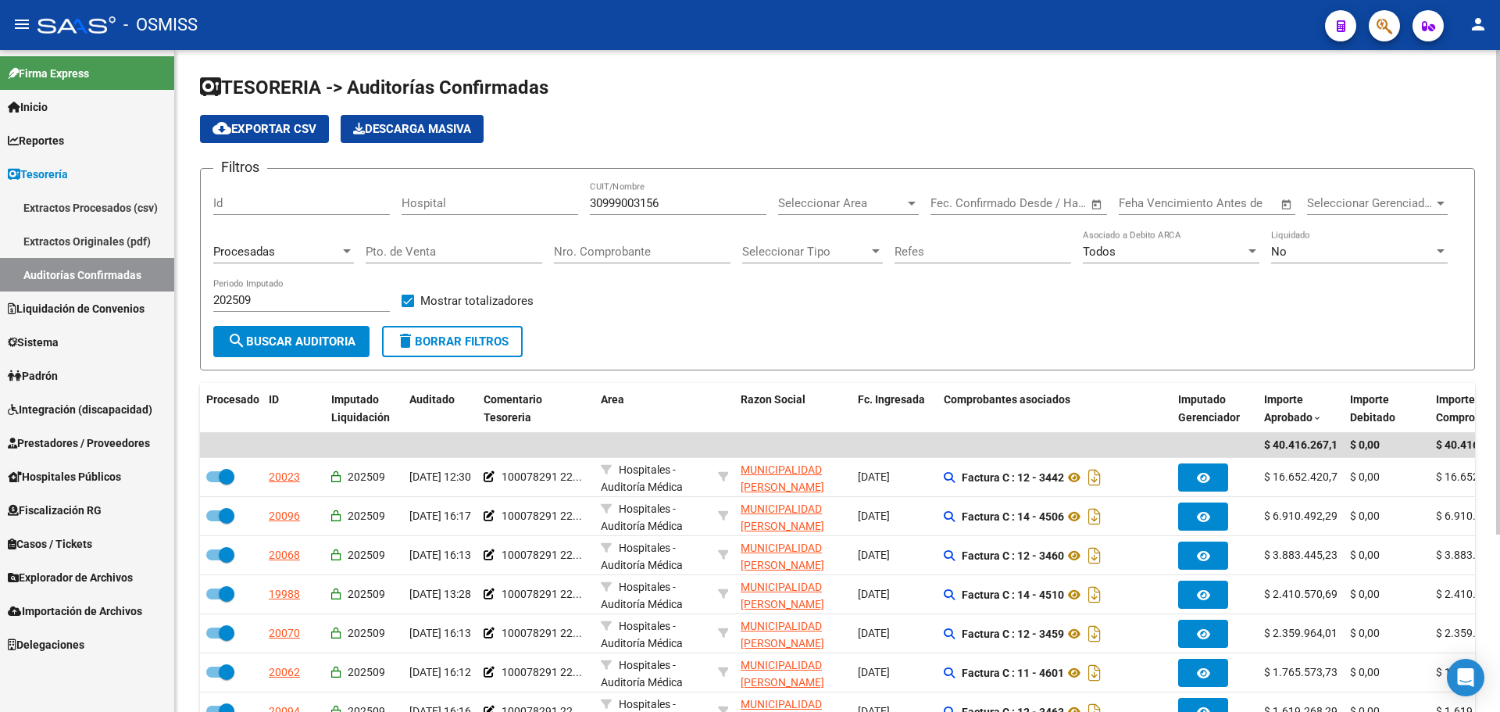
click at [641, 257] on input "Nro. Comprobante" at bounding box center [642, 251] width 177 height 14
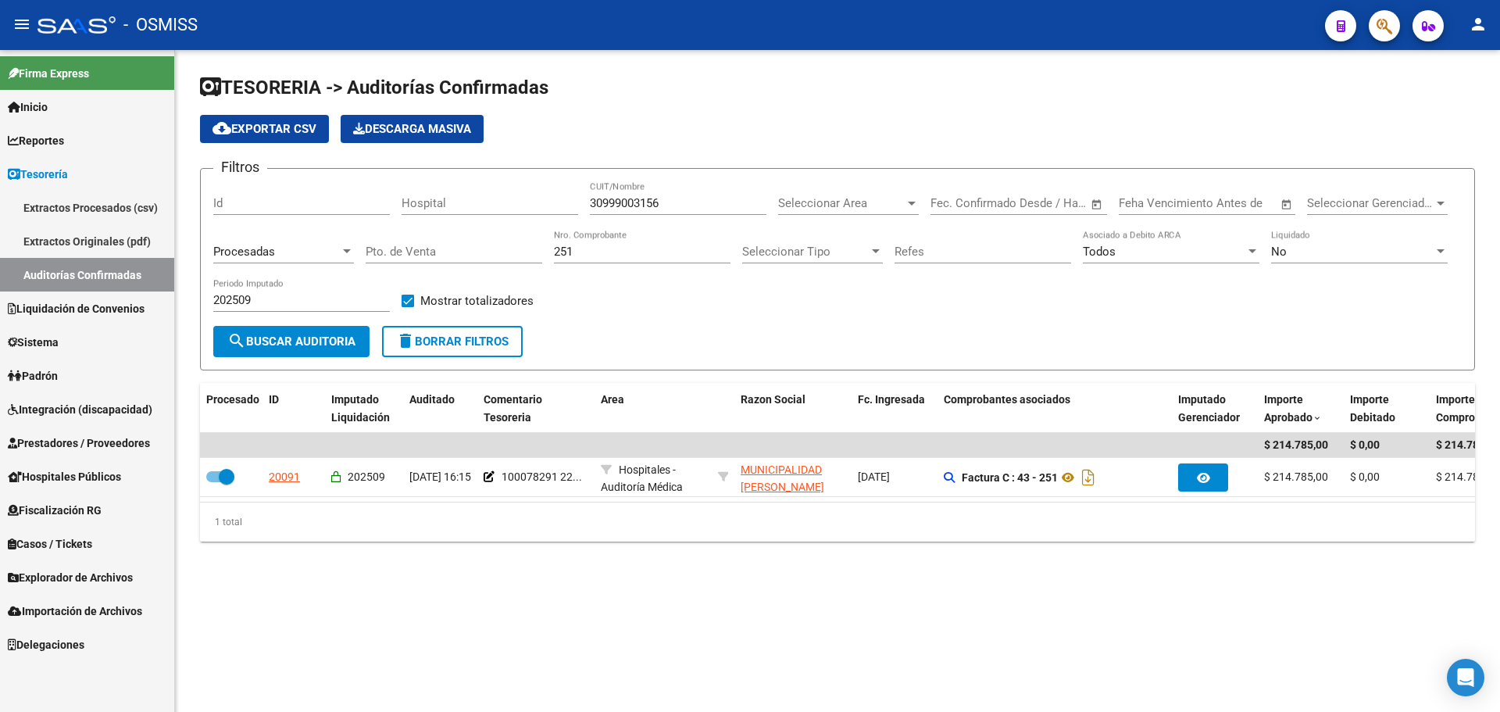
drag, startPoint x: 607, startPoint y: 259, endPoint x: 497, endPoint y: 244, distance: 111.0
click at [497, 244] on div "Filtros Id Hospital 30999003156 CUIT/Nombre Seleccionar Area Seleccionar Area F…" at bounding box center [837, 253] width 1248 height 145
click at [602, 253] on input "251" at bounding box center [642, 251] width 177 height 14
type input "2"
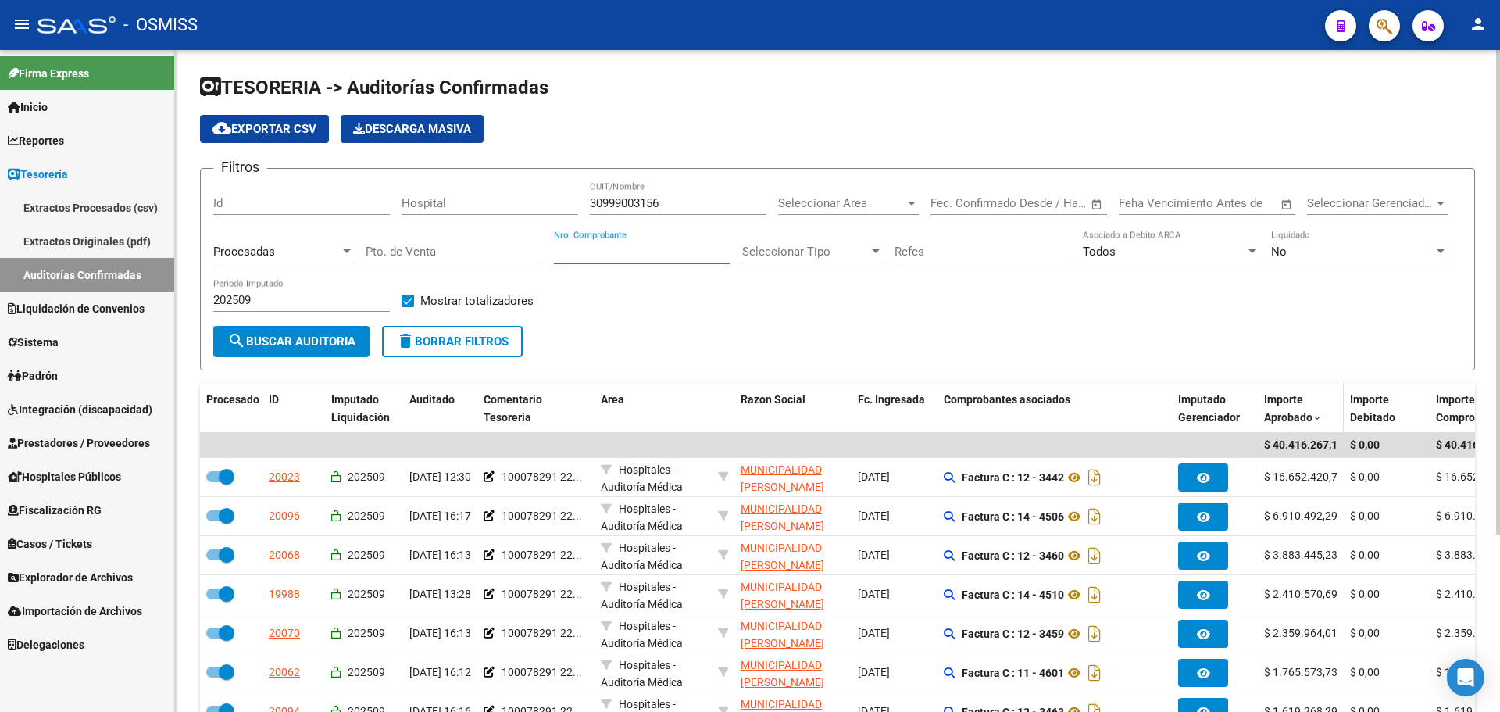
click at [1285, 412] on span "Importe Aprobado" at bounding box center [1288, 408] width 48 height 30
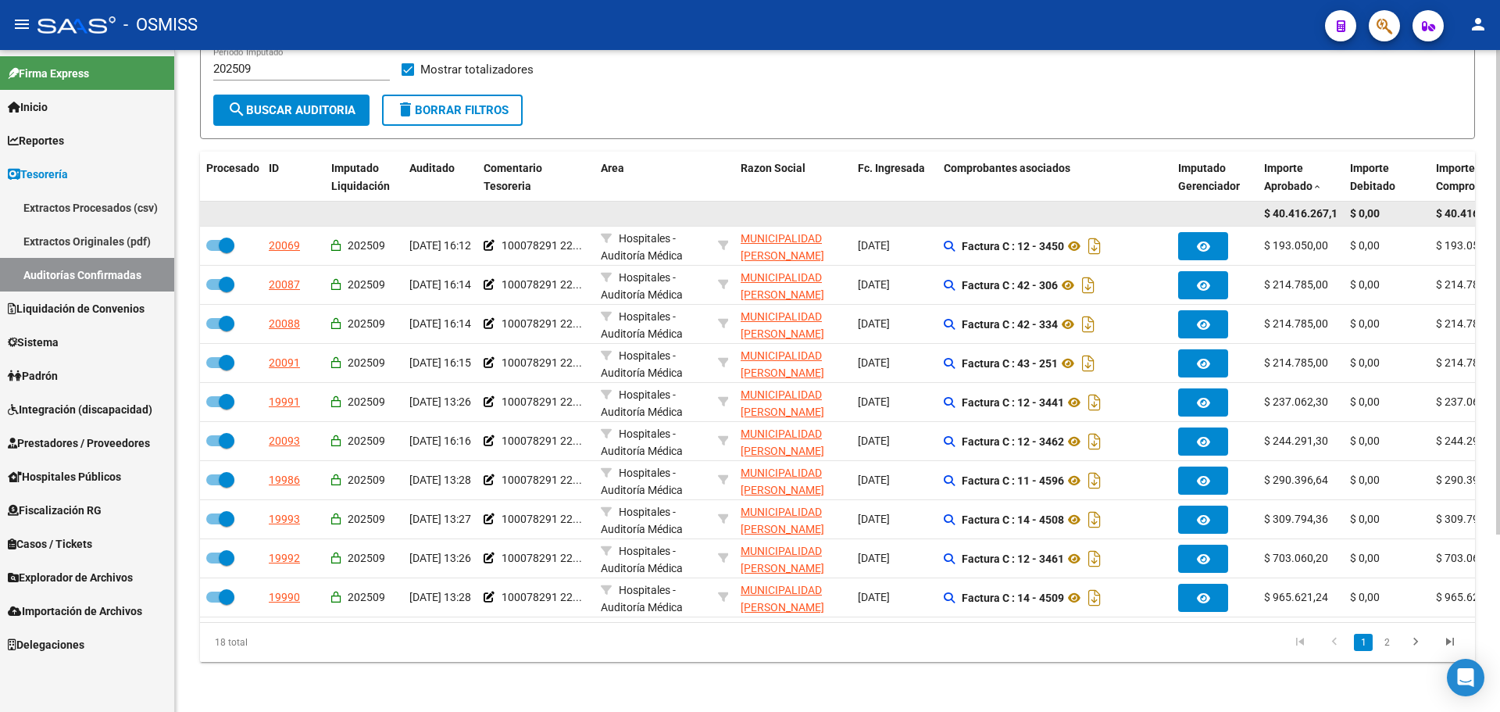
scroll to position [0, 7]
drag, startPoint x: 1325, startPoint y: 205, endPoint x: 1347, endPoint y: 212, distance: 24.0
click at [1347, 212] on div "$ 40.416.267,16 $ 0,00 $ 40.416.267,16" at bounding box center [1232, 214] width 2065 height 25
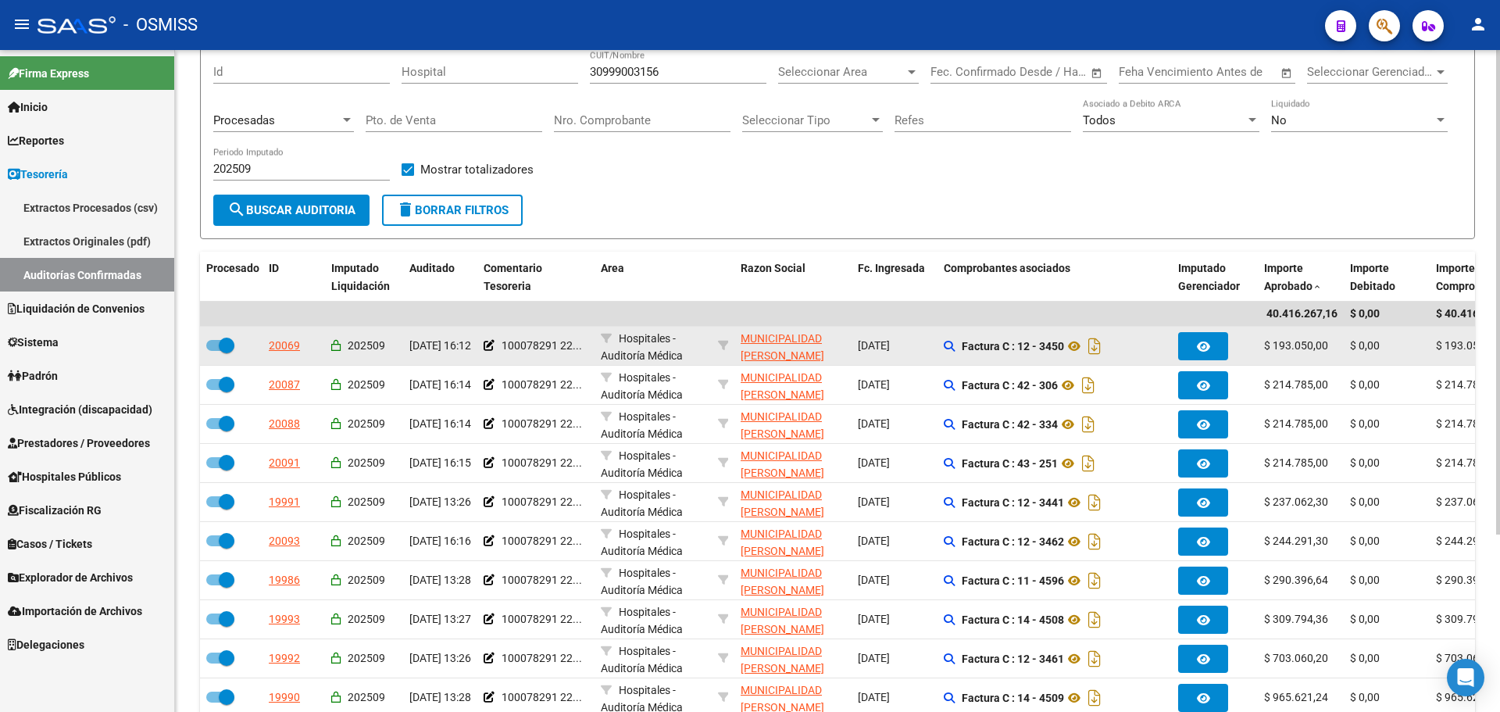
scroll to position [0, 0]
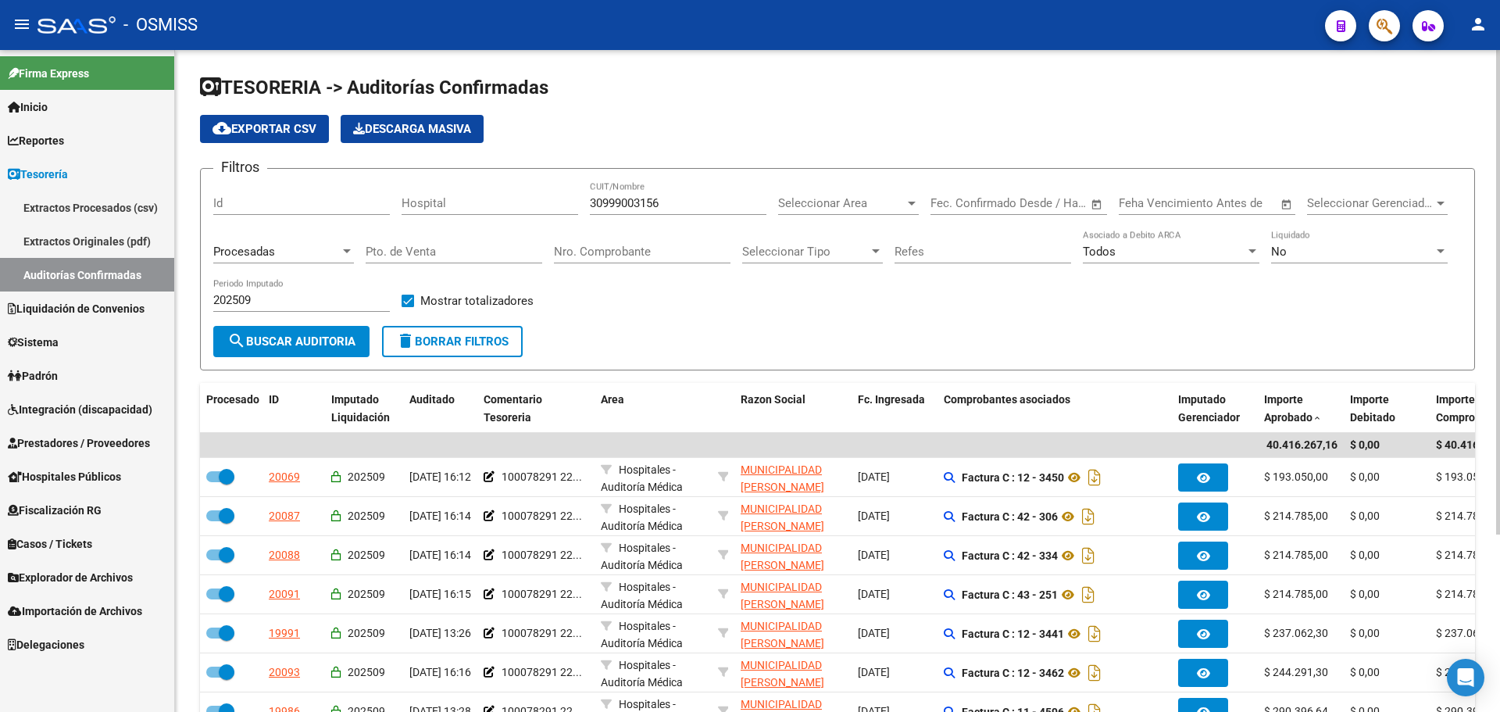
click at [675, 257] on input "Nro. Comprobante" at bounding box center [642, 251] width 177 height 14
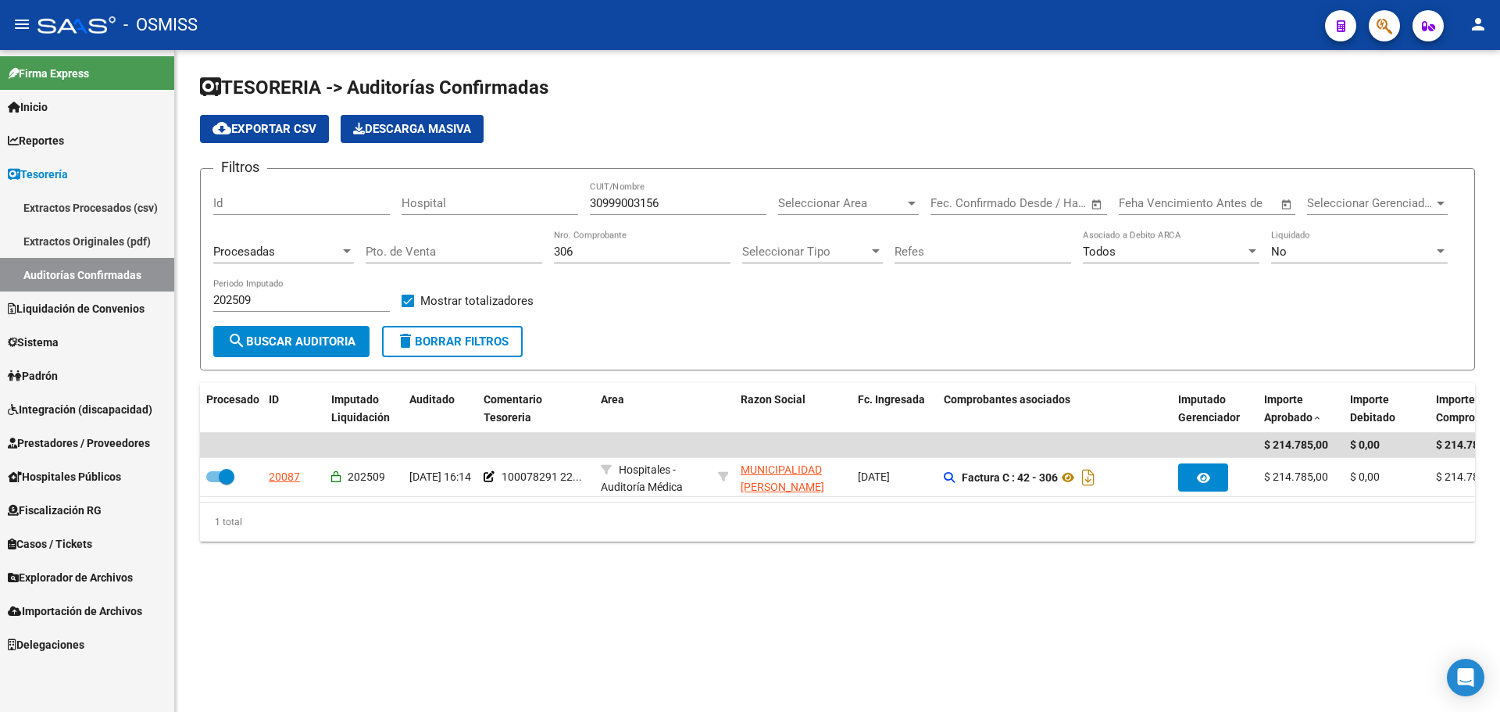
click at [1015, 541] on div "1 total" at bounding box center [837, 521] width 1275 height 39
click at [624, 256] on input "306" at bounding box center [642, 251] width 177 height 14
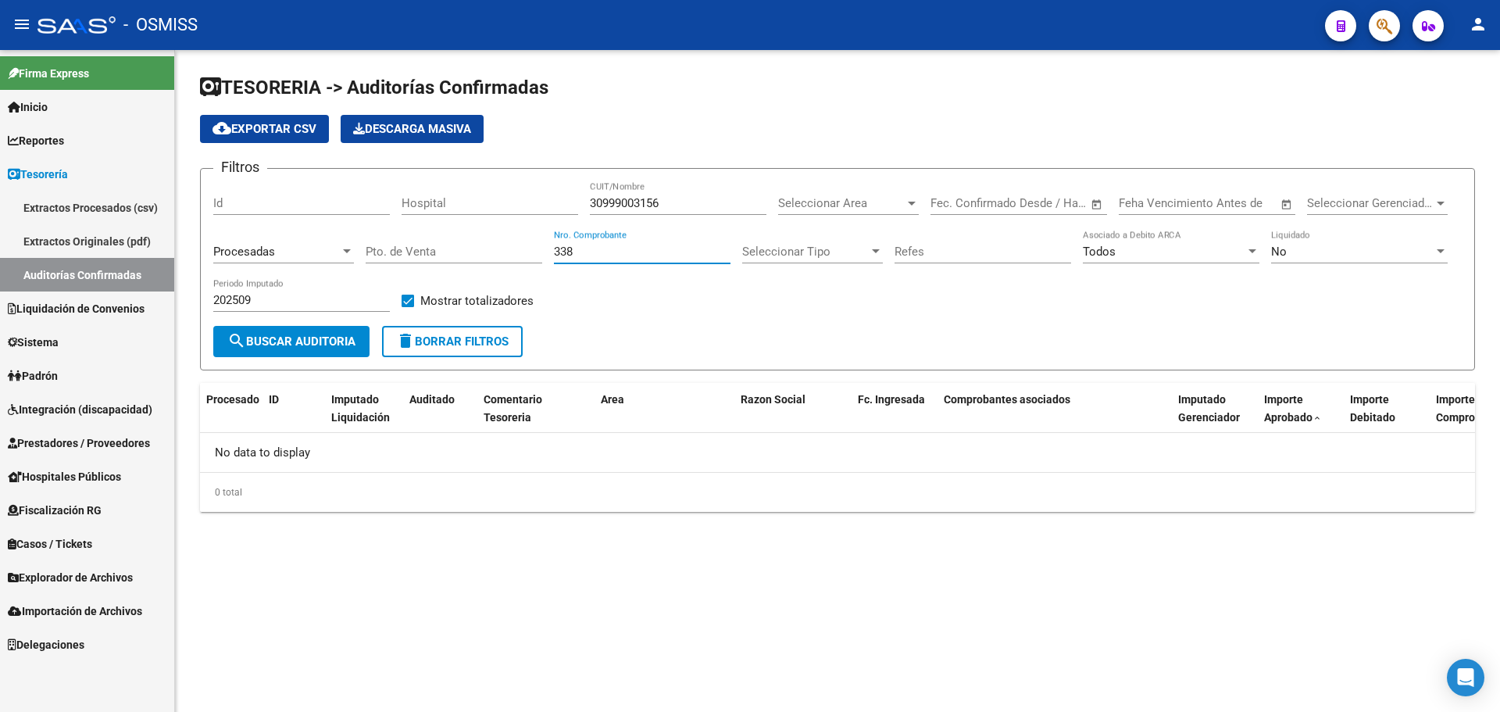
type input "338"
click at [496, 323] on div "Filtros Id Hospital 30999003156 CUIT/Nombre Seleccionar Area Seleccionar Area F…" at bounding box center [837, 253] width 1248 height 145
click at [491, 349] on button "delete Borrar Filtros" at bounding box center [452, 341] width 141 height 31
checkbox input "false"
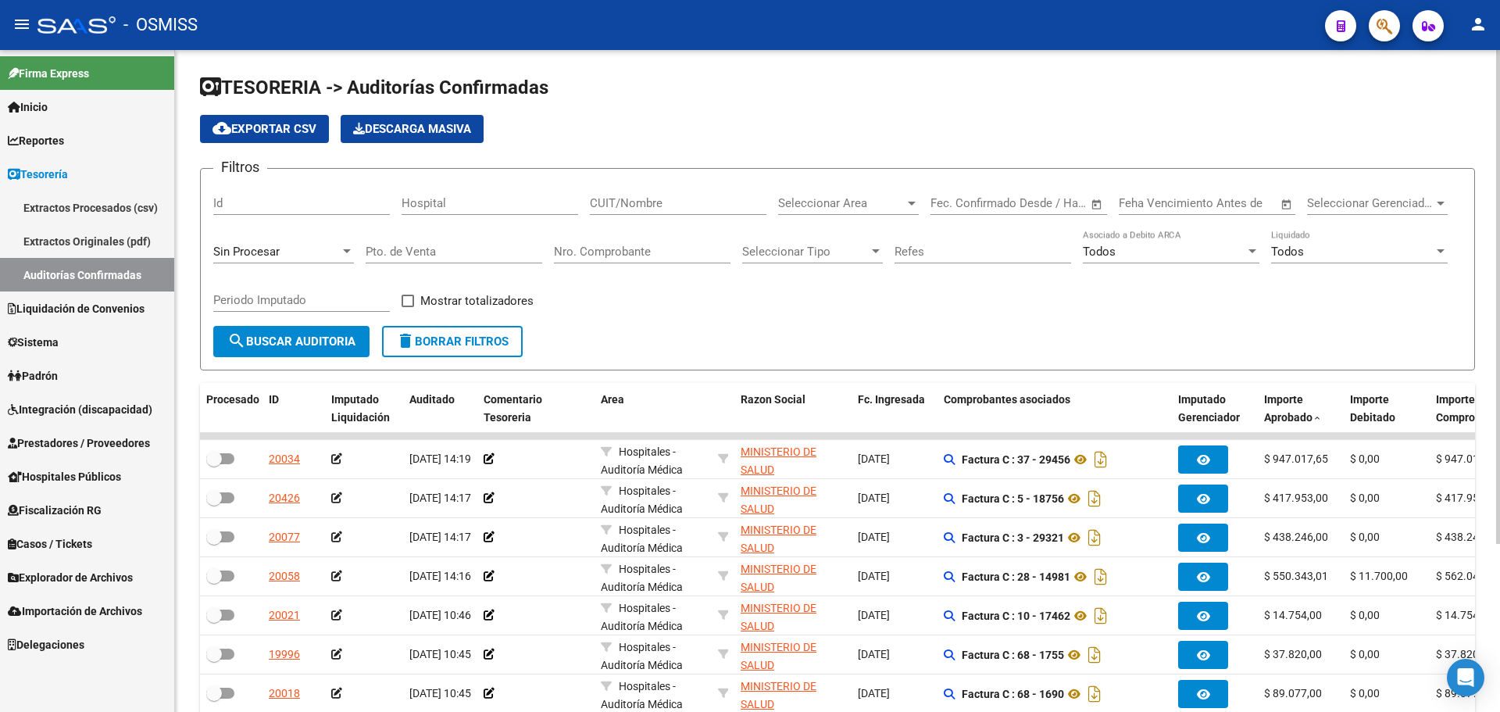
click at [594, 252] on input "Nro. Comprobante" at bounding box center [642, 251] width 177 height 14
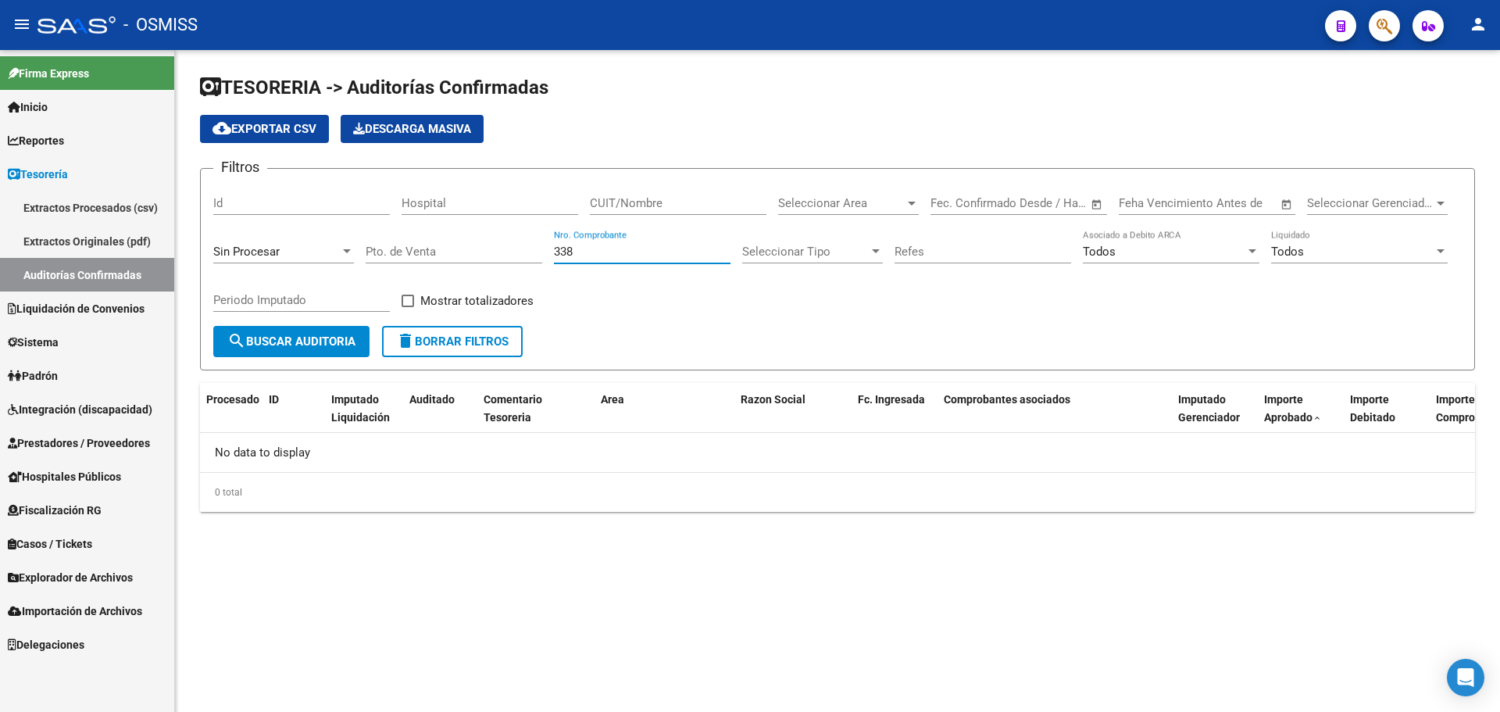
type input "338"
click at [254, 249] on span "Sin Procesar" at bounding box center [246, 251] width 66 height 14
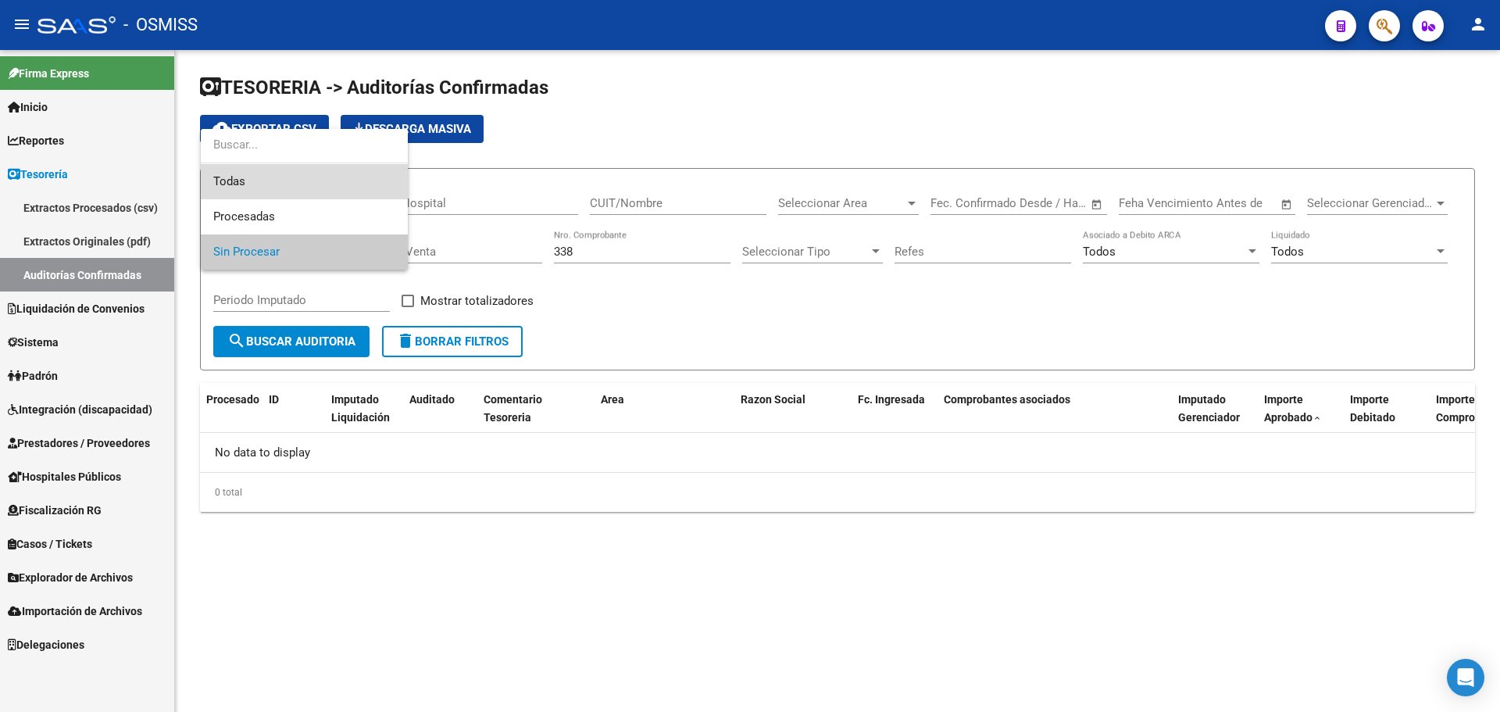
click at [244, 185] on span "Todas" at bounding box center [304, 181] width 182 height 35
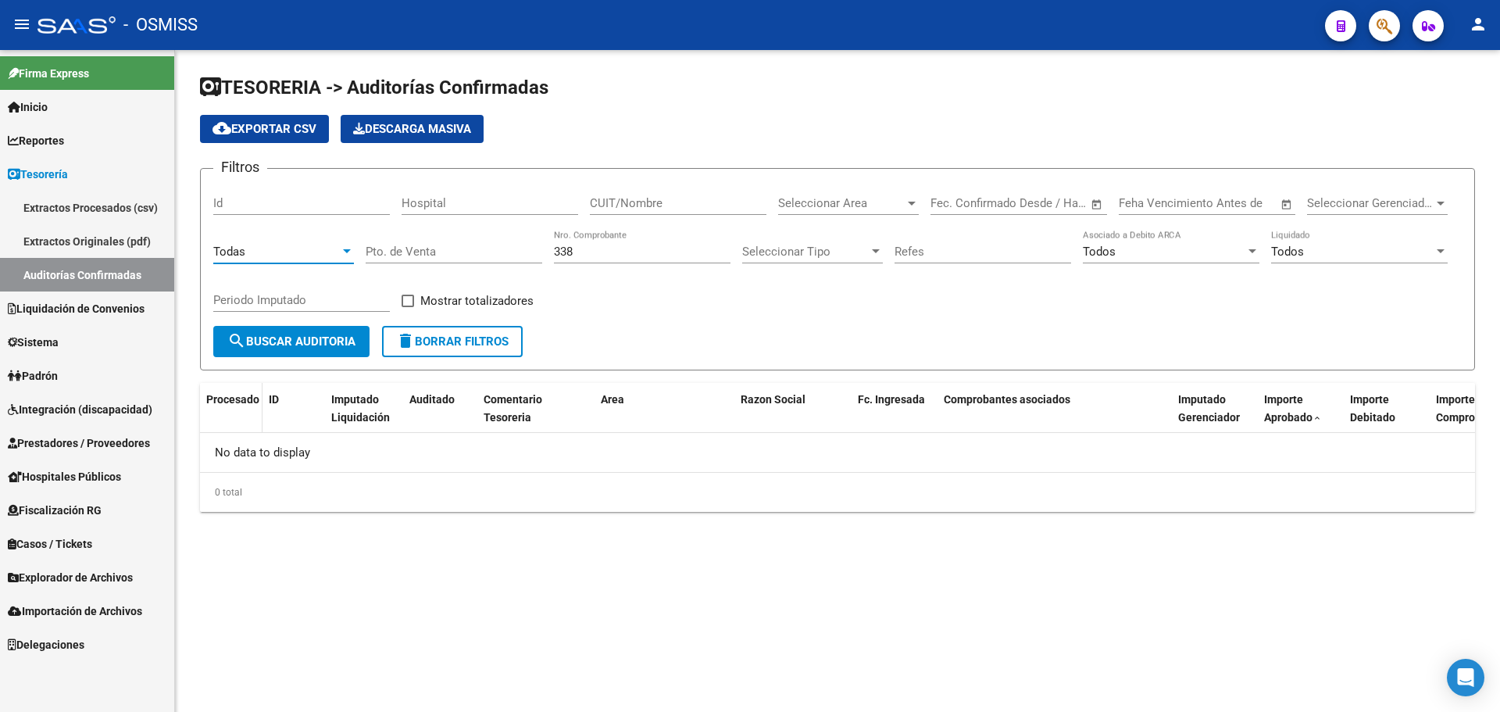
click at [252, 401] on span "Procesado" at bounding box center [232, 399] width 53 height 12
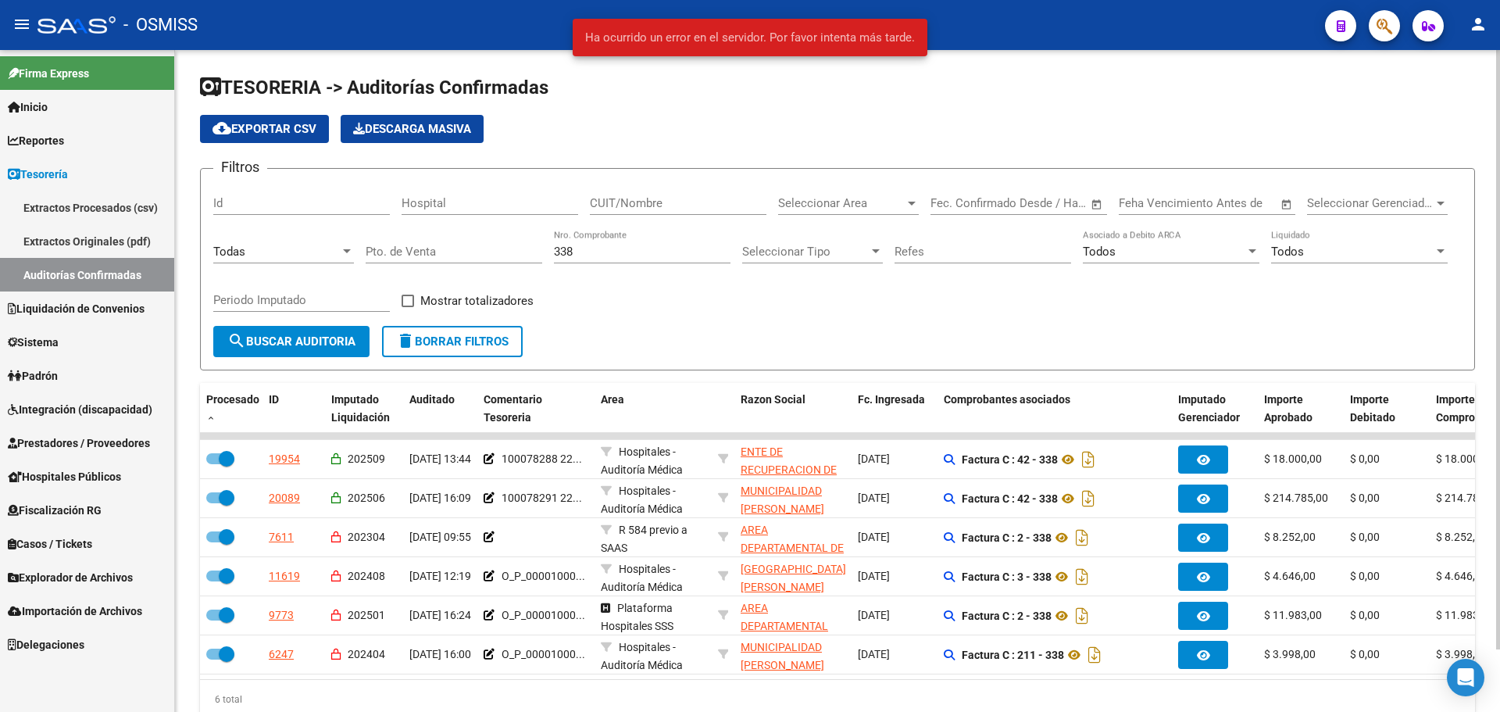
click at [262, 344] on span "search Buscar Auditoria" at bounding box center [291, 341] width 128 height 14
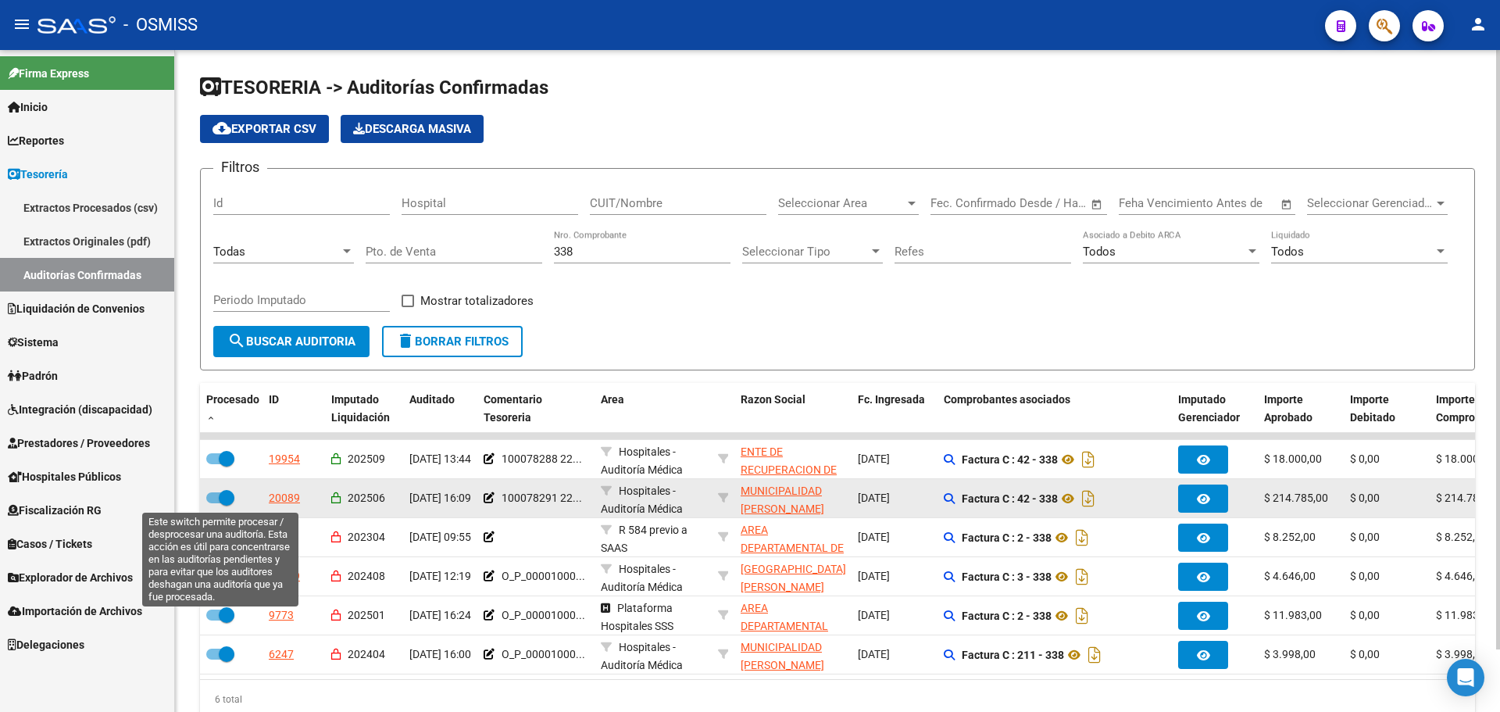
click at [220, 501] on span at bounding box center [227, 498] width 16 height 16
click at [214, 503] on input "checkbox" at bounding box center [213, 503] width 1 height 1
checkbox input "false"
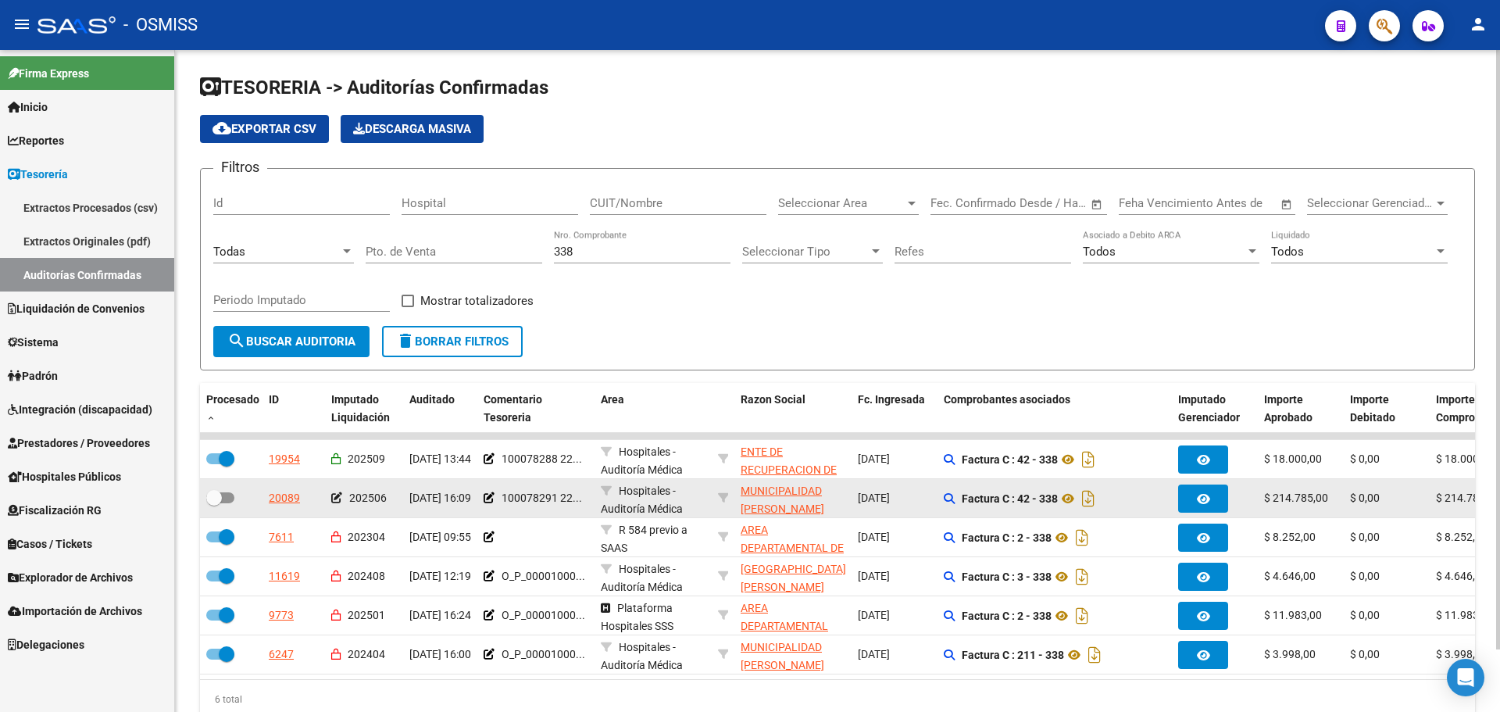
click at [334, 498] on icon at bounding box center [336, 497] width 11 height 11
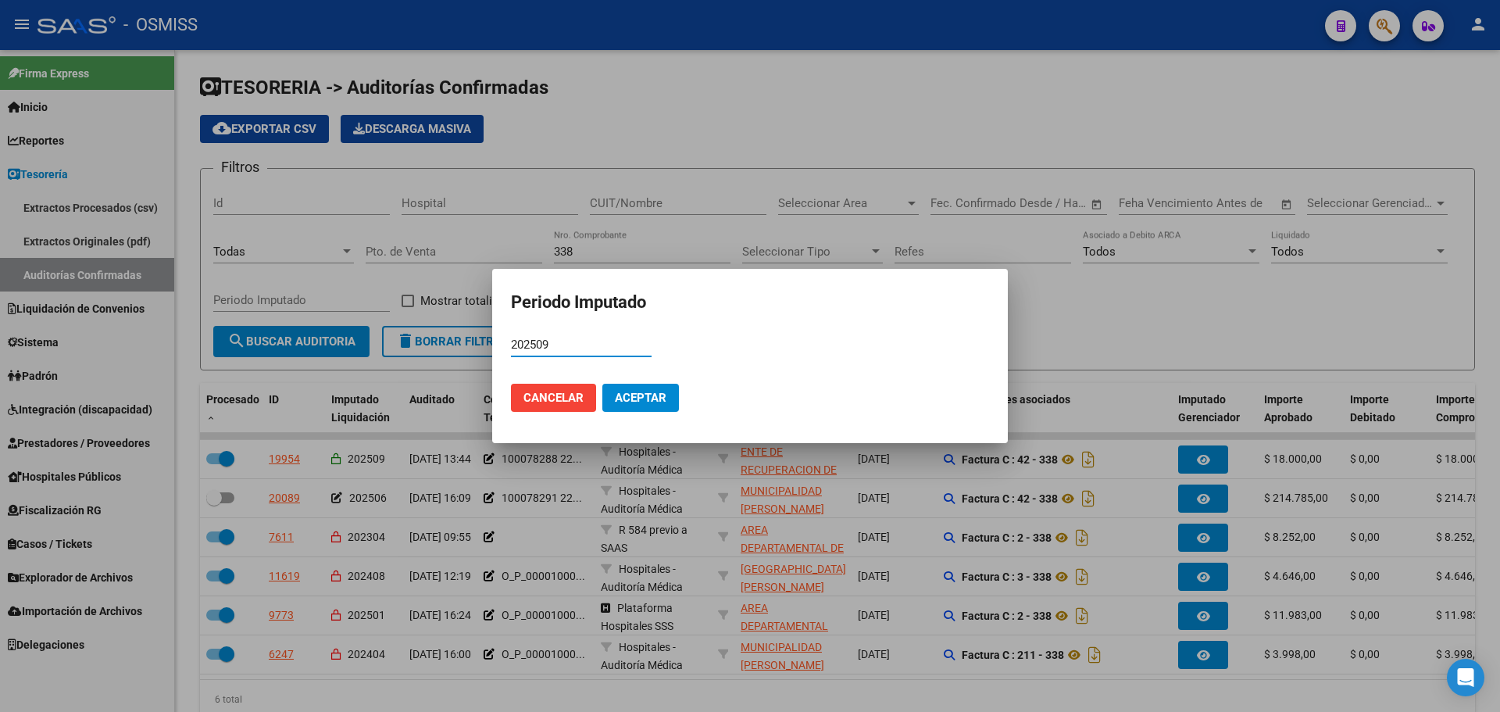
type input "202509"
click at [658, 401] on span "Aceptar" at bounding box center [641, 398] width 52 height 14
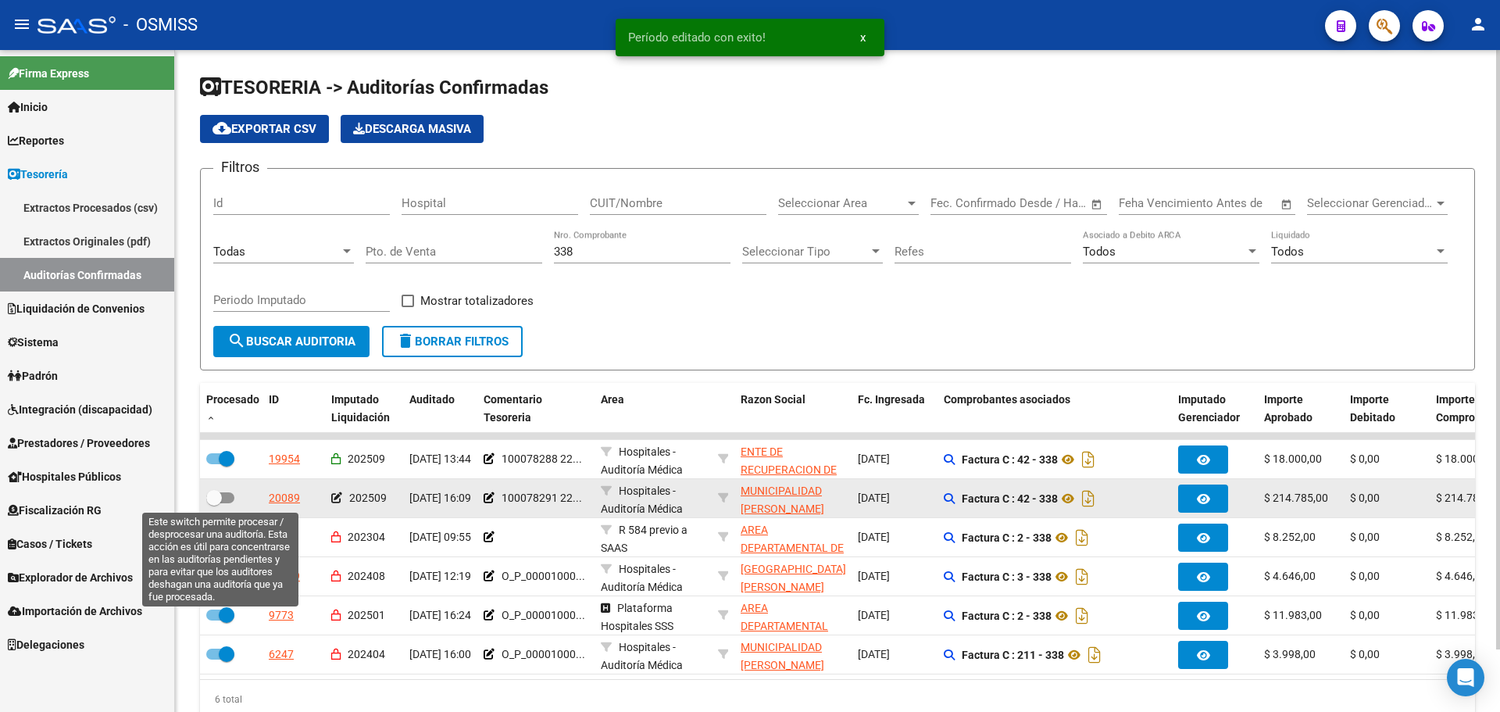
click at [224, 493] on span at bounding box center [220, 497] width 28 height 11
click at [214, 503] on input "checkbox" at bounding box center [213, 503] width 1 height 1
checkbox input "true"
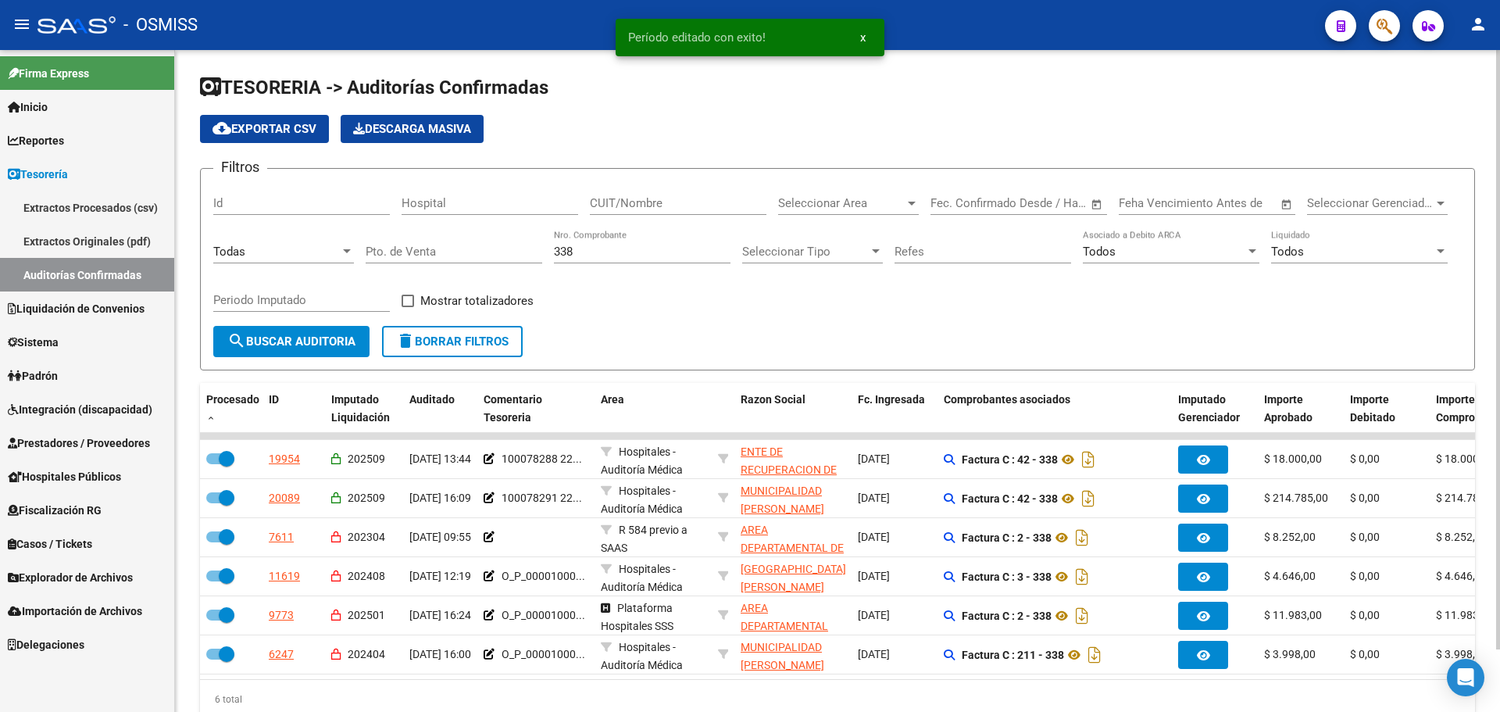
click at [815, 309] on div "Filtros Id Hospital CUIT/Nombre Seleccionar Area Seleccionar Area Fecha inicio …" at bounding box center [837, 253] width 1248 height 145
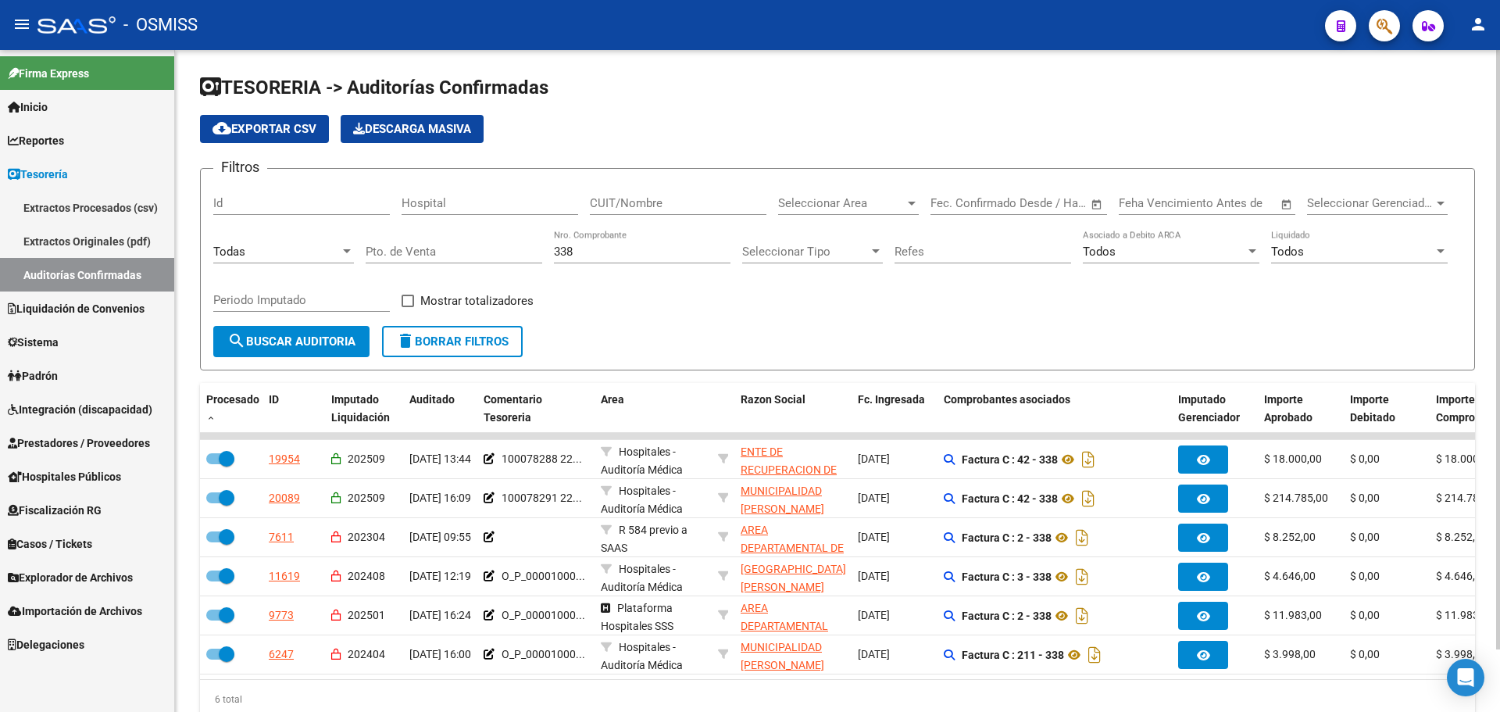
click at [644, 300] on div "Filtros Id Hospital CUIT/Nombre Seleccionar Area Seleccionar Area Fecha inicio …" at bounding box center [837, 253] width 1248 height 145
click at [592, 241] on div "338 Nro. Comprobante" at bounding box center [642, 247] width 177 height 34
drag, startPoint x: 601, startPoint y: 259, endPoint x: 422, endPoint y: 254, distance: 178.9
click at [422, 254] on div "Filtros Id Hospital CUIT/Nombre Seleccionar Area Seleccionar Area Fecha inicio …" at bounding box center [837, 253] width 1248 height 145
click at [608, 252] on input "338" at bounding box center [642, 251] width 177 height 14
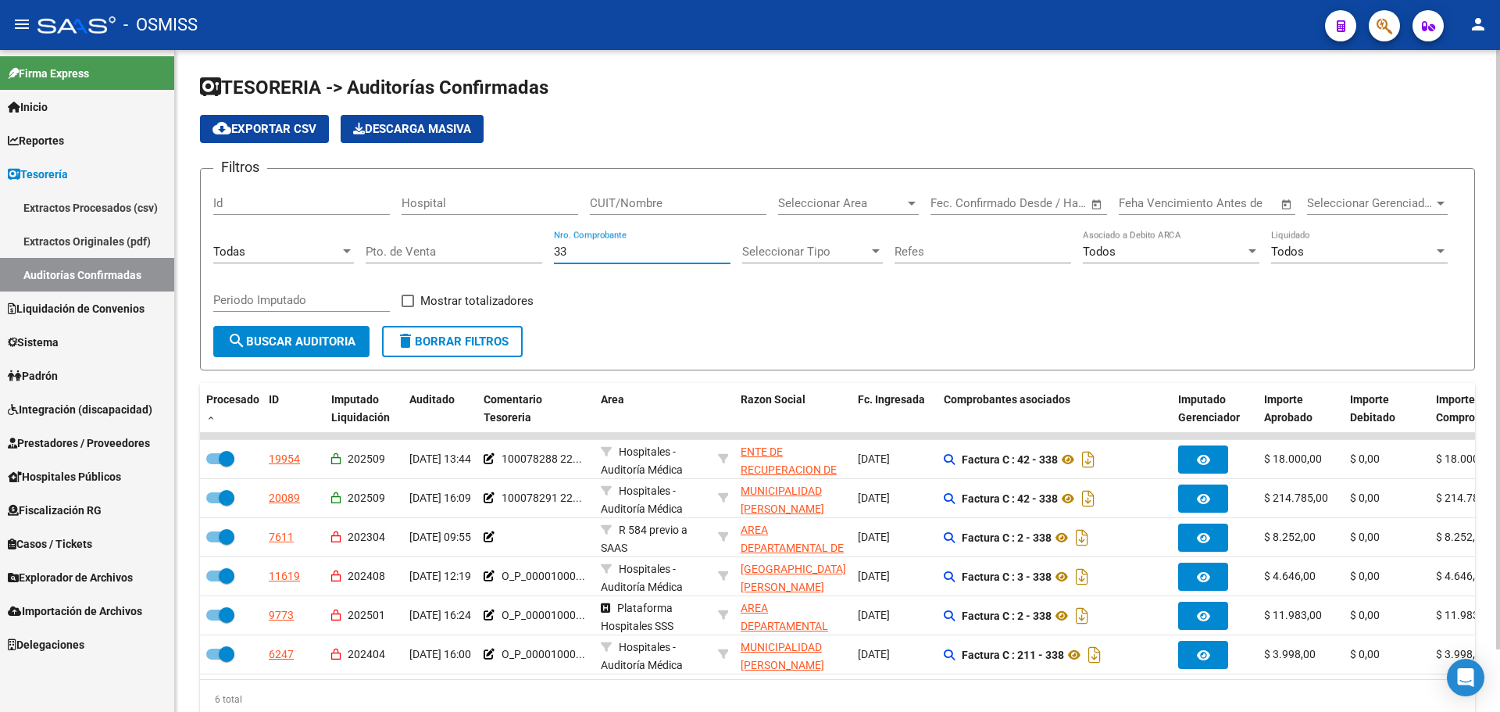
type input "3"
click at [274, 245] on div "Todas" at bounding box center [276, 251] width 127 height 14
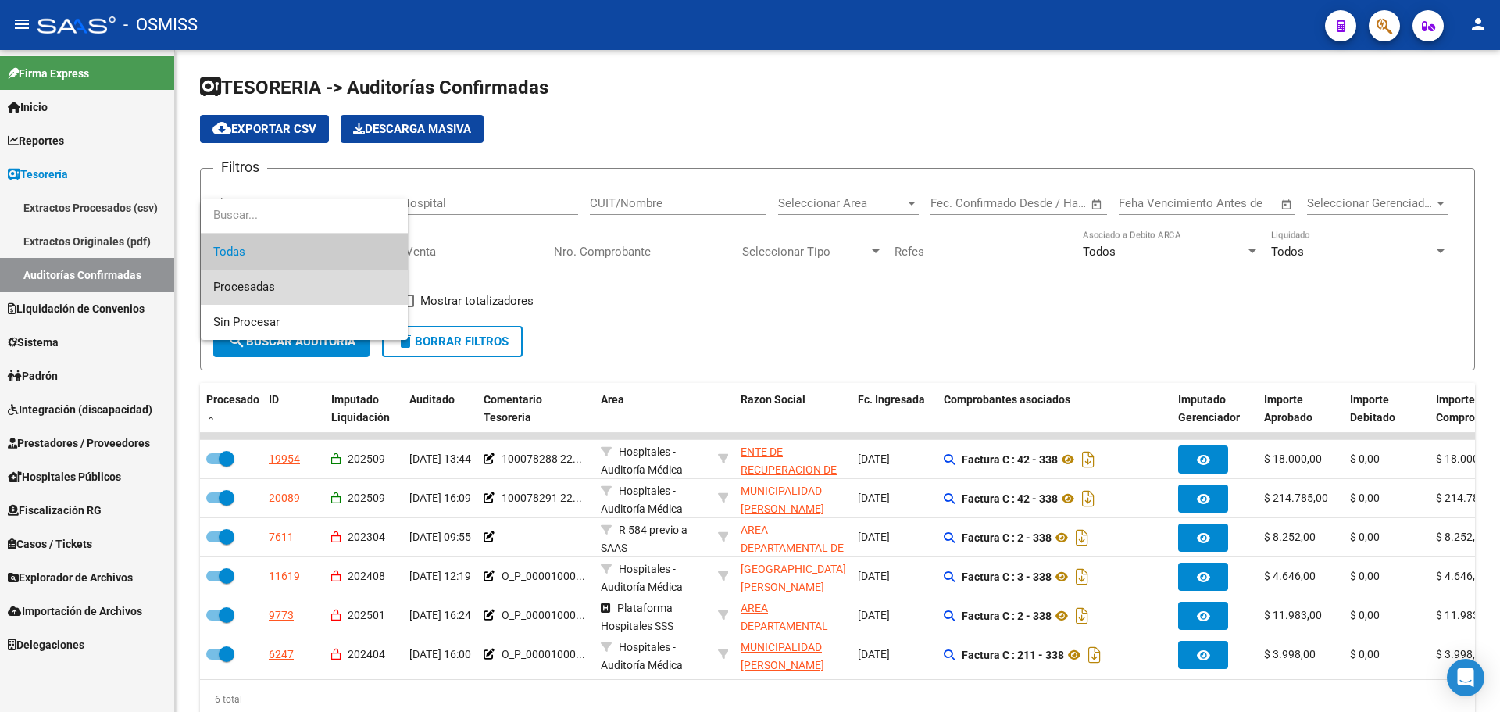
click at [272, 273] on span "Procesadas" at bounding box center [304, 286] width 182 height 35
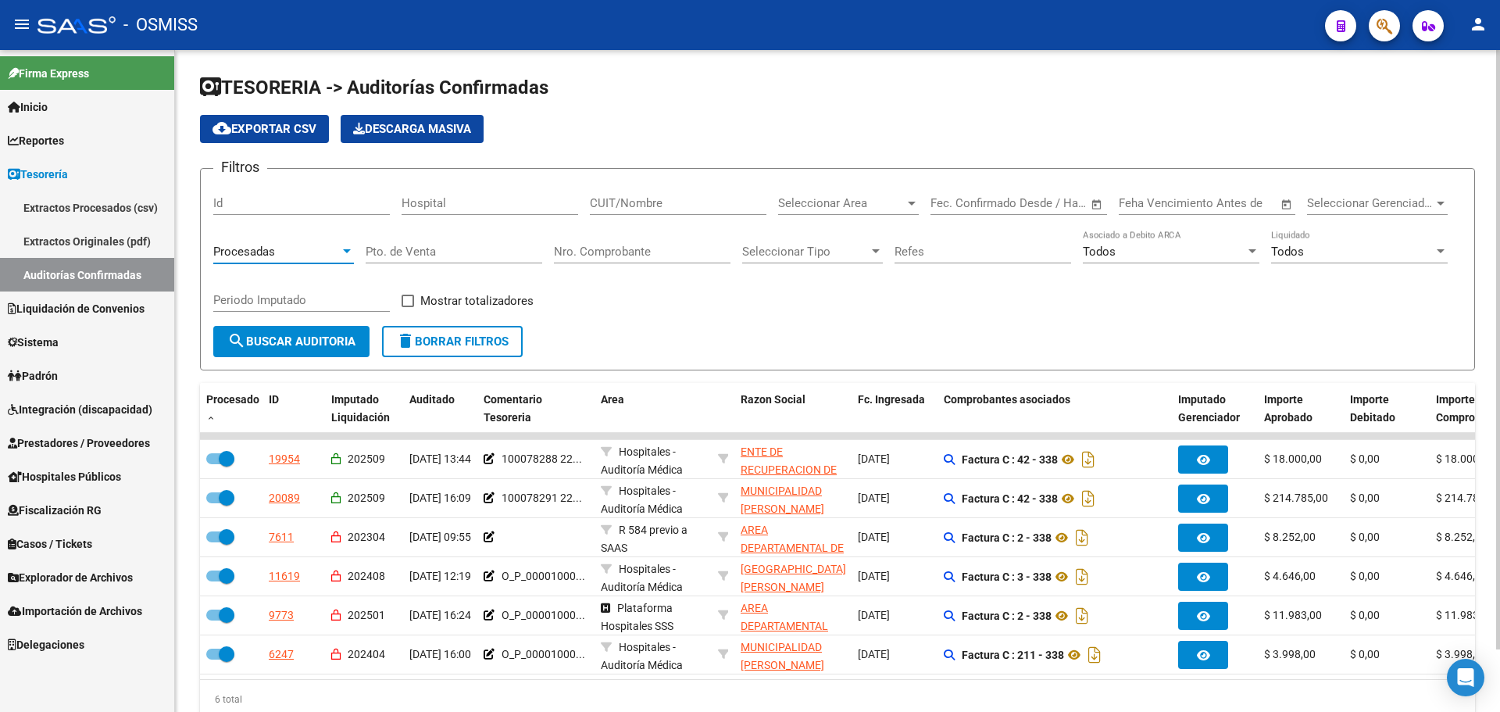
click at [305, 308] on div "Periodo Imputado" at bounding box center [301, 295] width 177 height 34
type input "202509"
click at [1283, 252] on span "Todos" at bounding box center [1287, 251] width 33 height 14
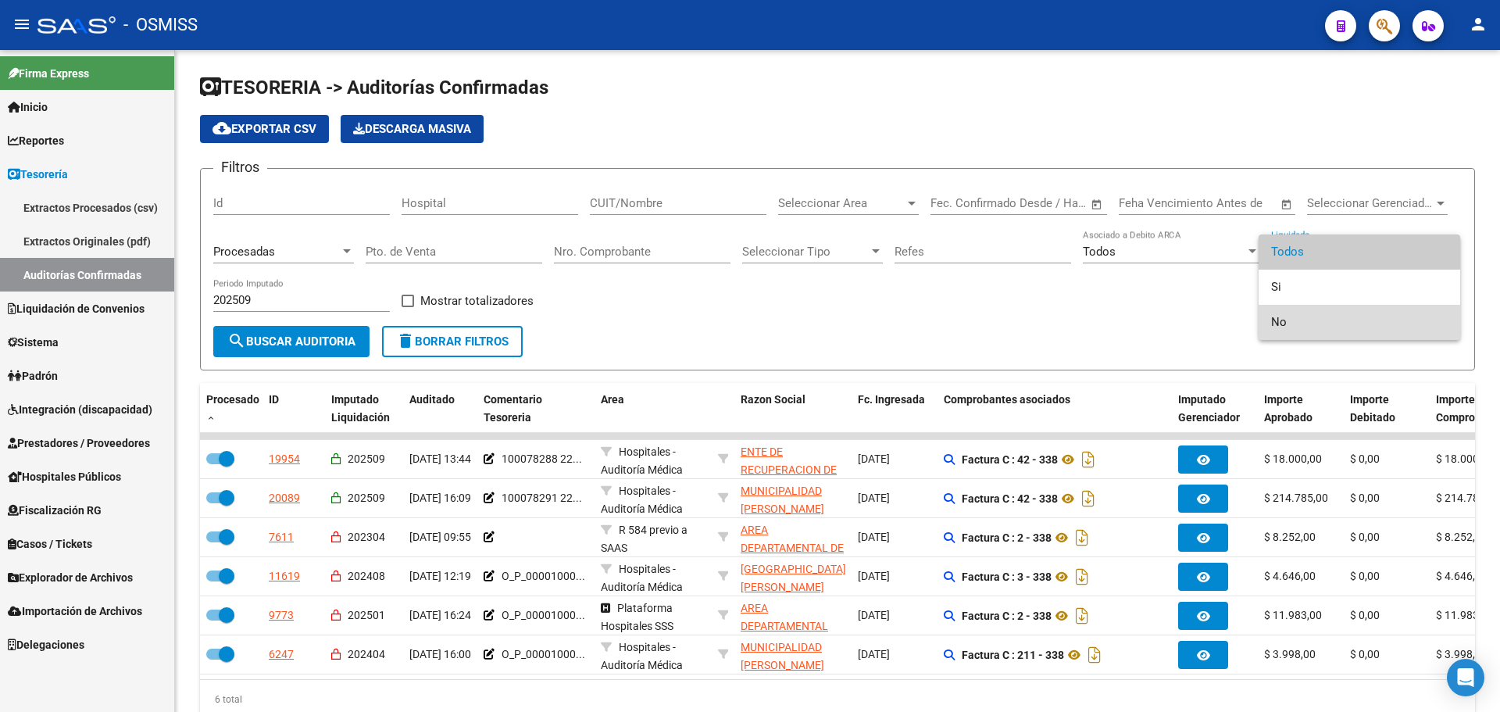
click at [1294, 325] on span "No" at bounding box center [1359, 322] width 177 height 35
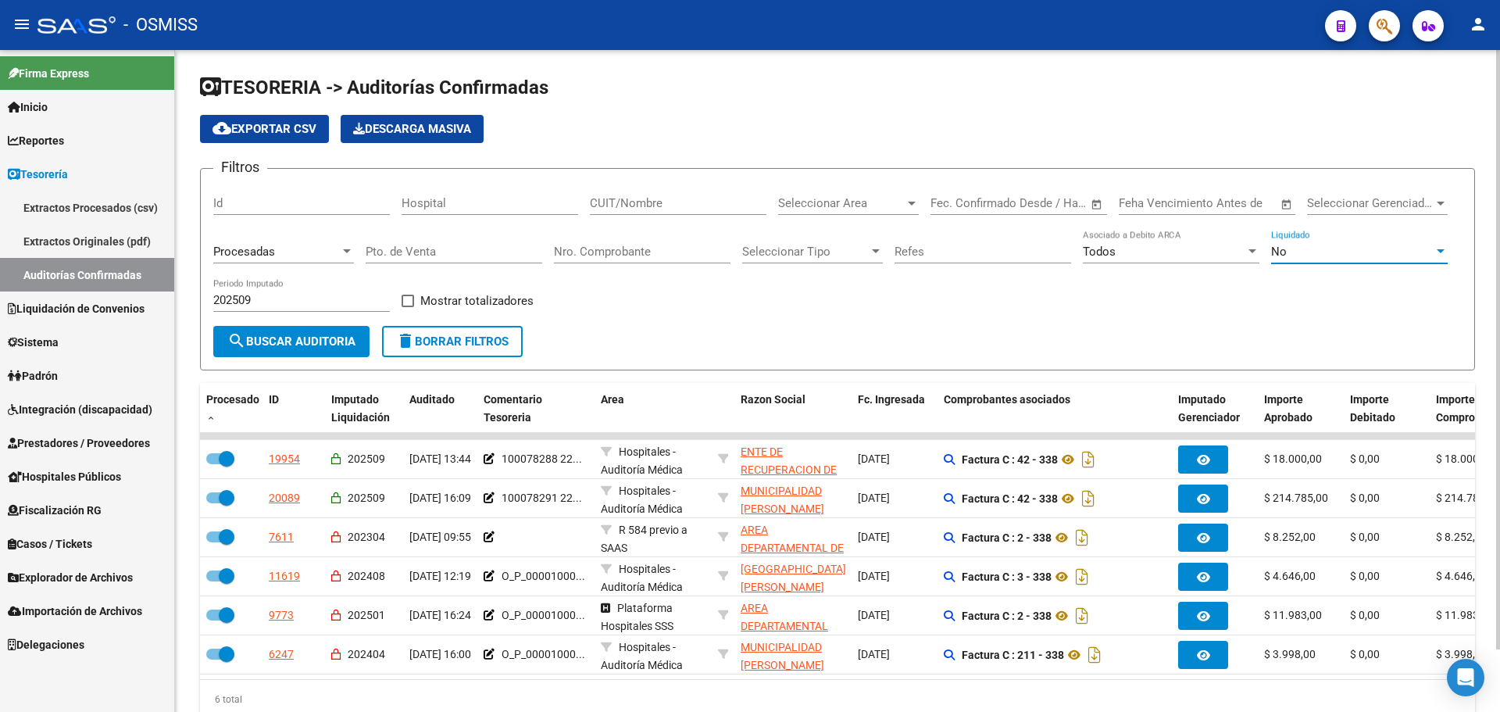
click at [439, 300] on span "Mostrar totalizadores" at bounding box center [476, 300] width 113 height 19
click at [408, 307] on input "Mostrar totalizadores" at bounding box center [407, 307] width 1 height 1
checkbox input "true"
click at [297, 340] on span "search Buscar Auditoria" at bounding box center [291, 341] width 128 height 14
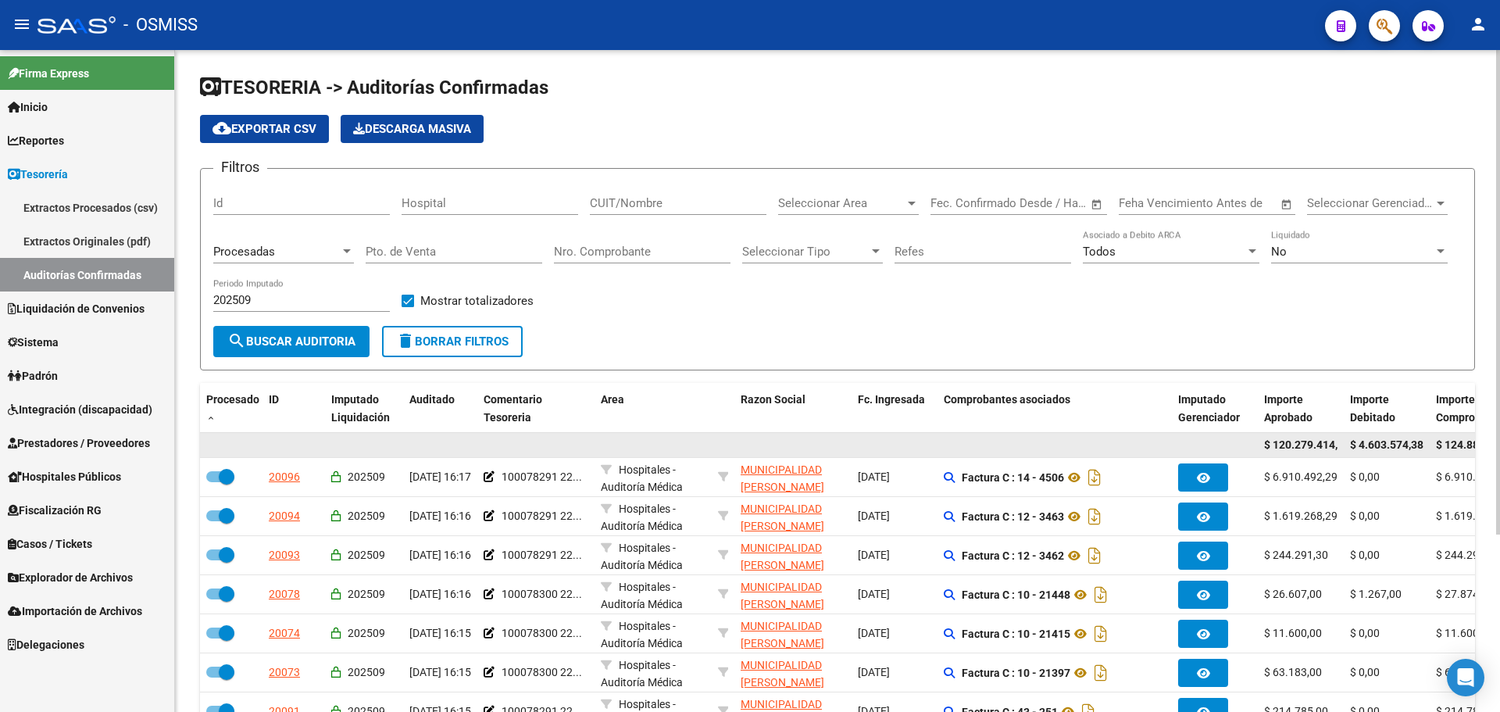
scroll to position [0, 13]
drag, startPoint x: 1301, startPoint y: 444, endPoint x: 1415, endPoint y: 444, distance: 114.0
click at [1415, 444] on div "$ 120.279.414,98 $ 4.603.574,38 $ 124.882.989,36" at bounding box center [1232, 445] width 2065 height 25
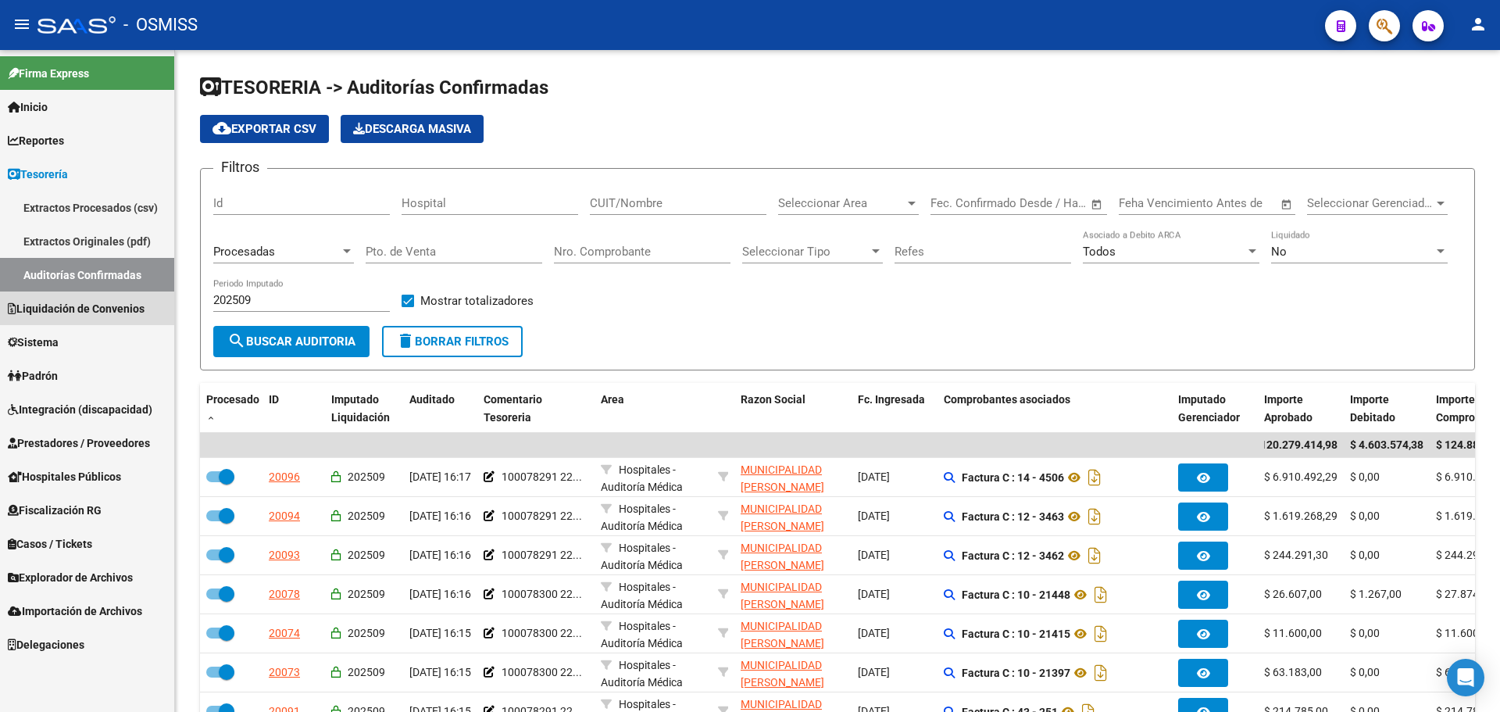
click at [35, 305] on span "Liquidación de Convenios" at bounding box center [76, 308] width 137 height 17
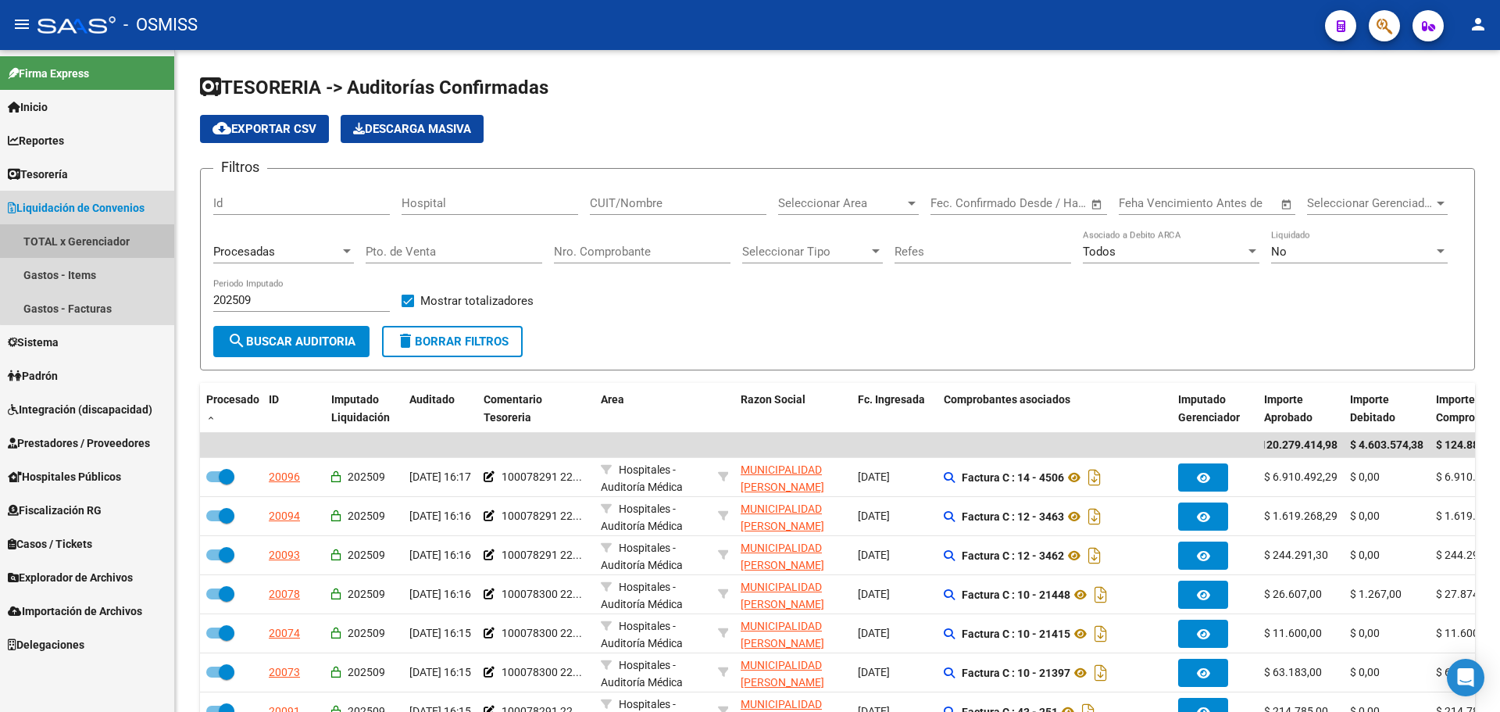
click at [95, 245] on link "TOTAL x Gerenciador" at bounding box center [87, 241] width 174 height 34
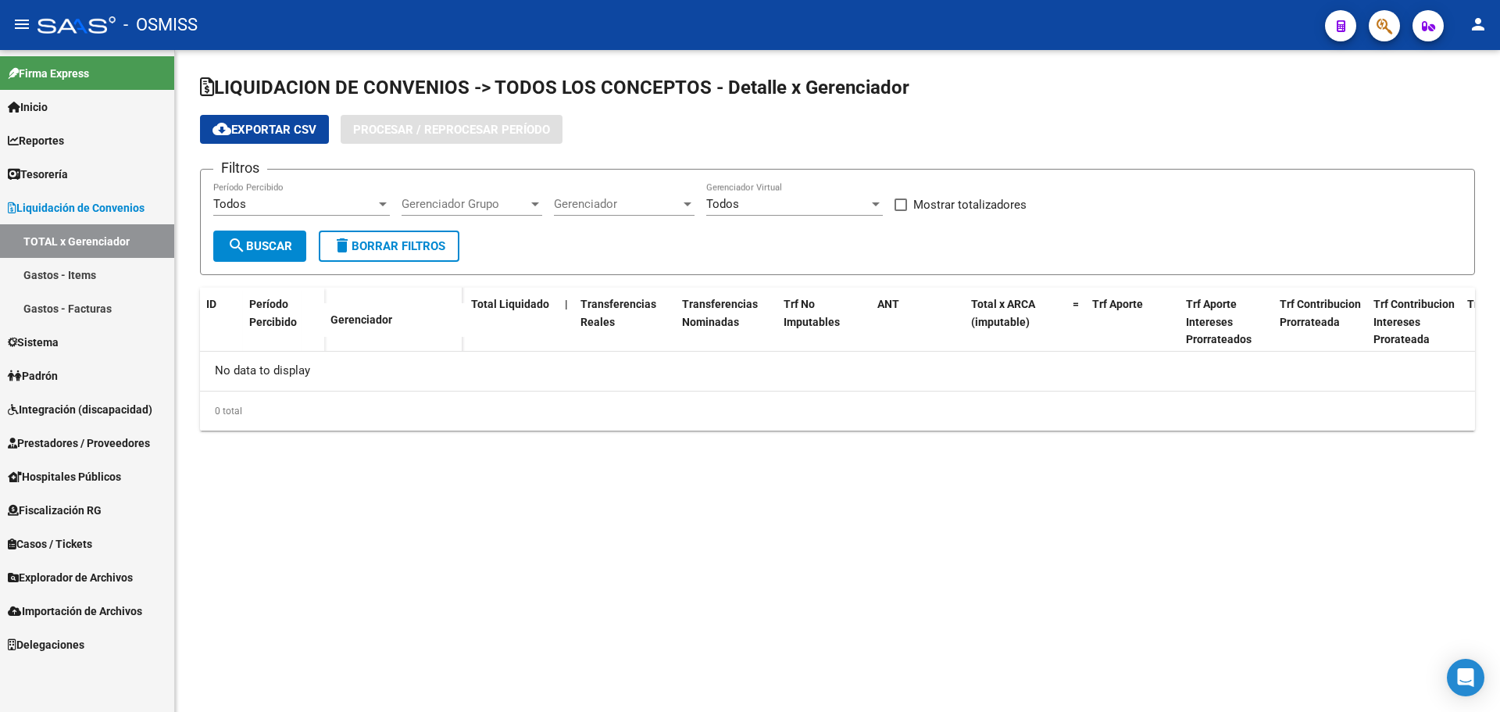
checkbox input "true"
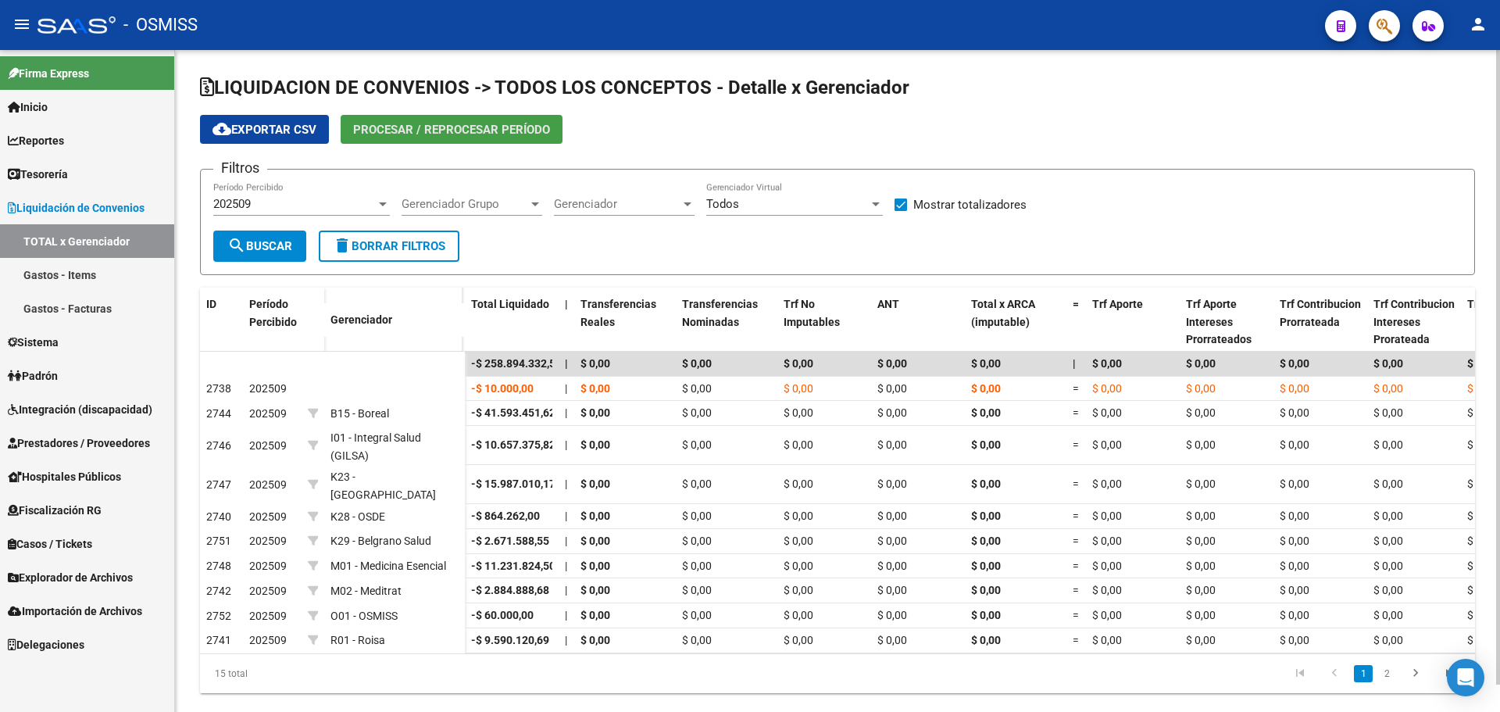
click at [430, 135] on span "Procesar / Reprocesar período" at bounding box center [451, 130] width 197 height 14
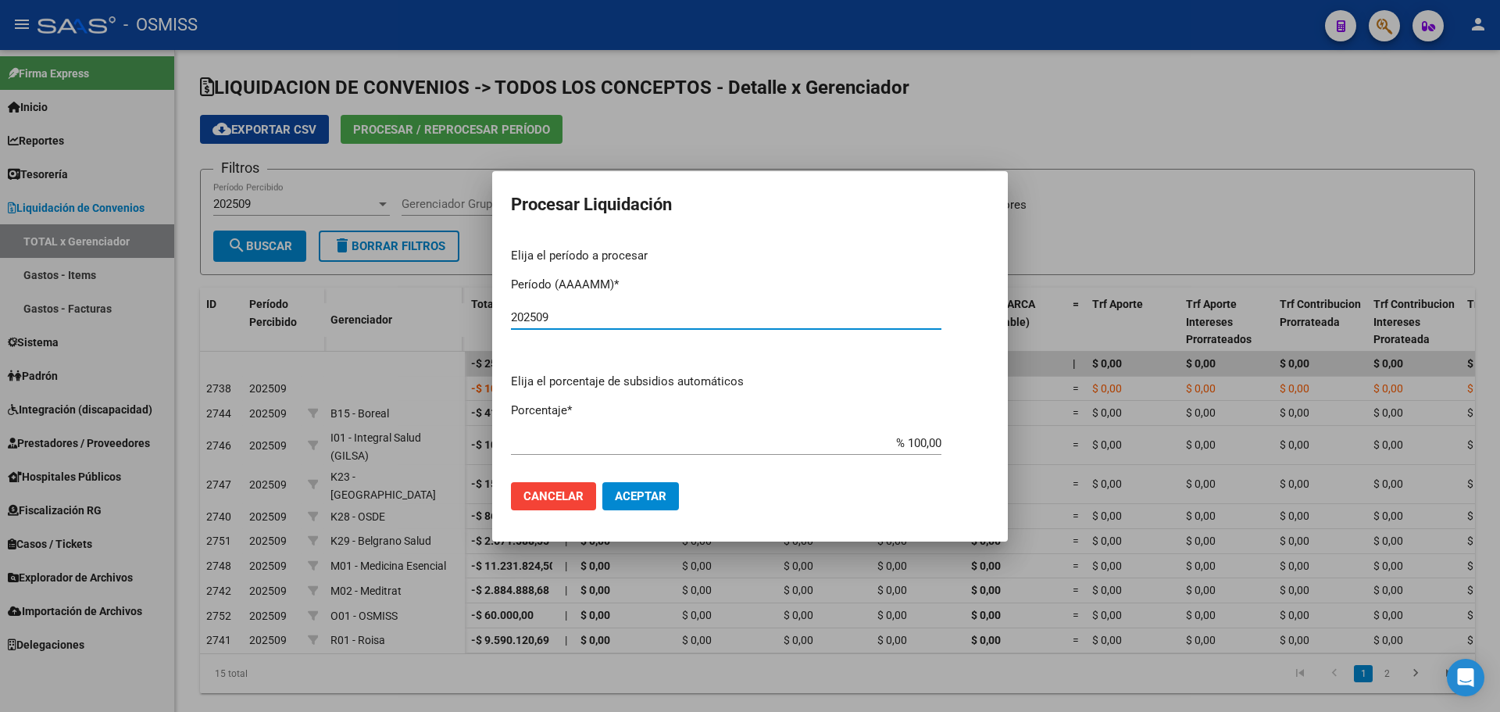
type input "202509"
click at [651, 503] on button "Aceptar" at bounding box center [640, 496] width 77 height 28
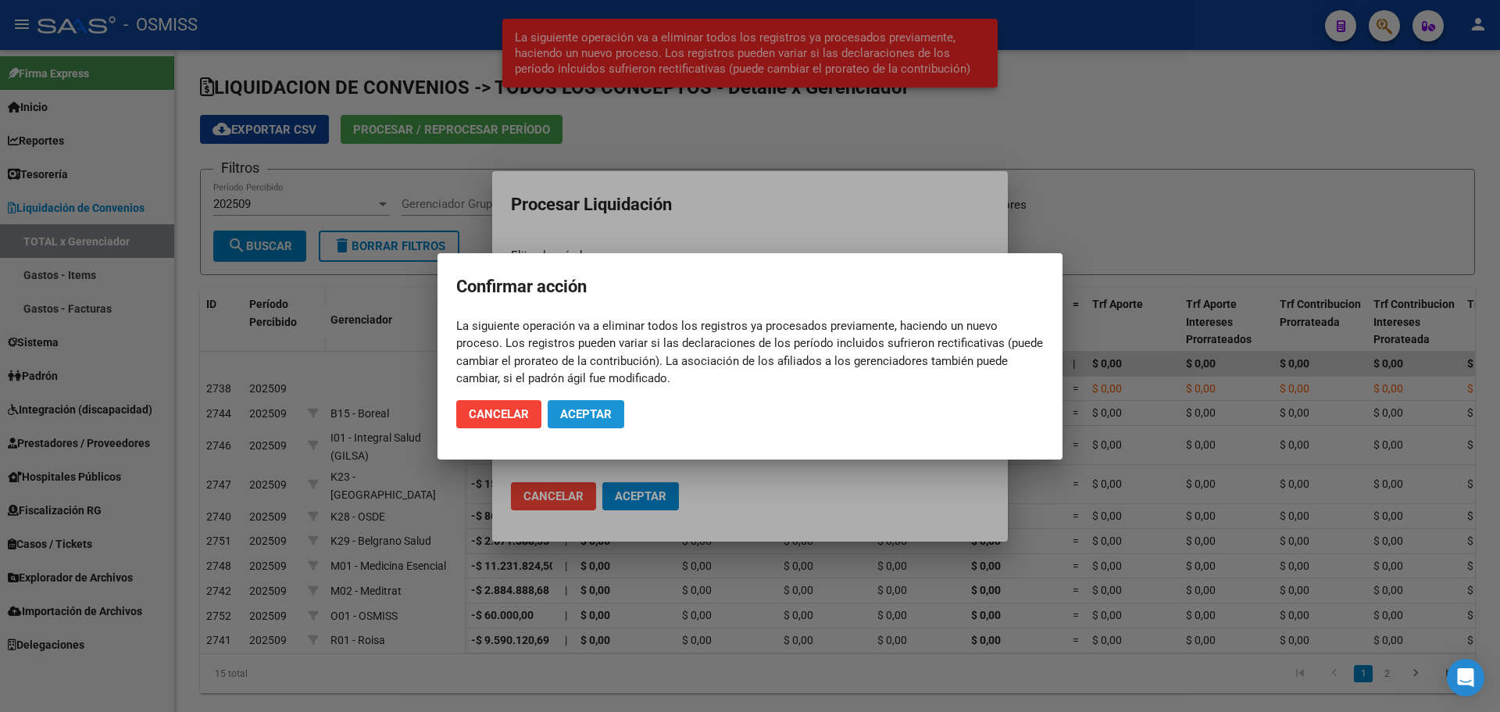
click at [605, 419] on span "Aceptar" at bounding box center [586, 414] width 52 height 14
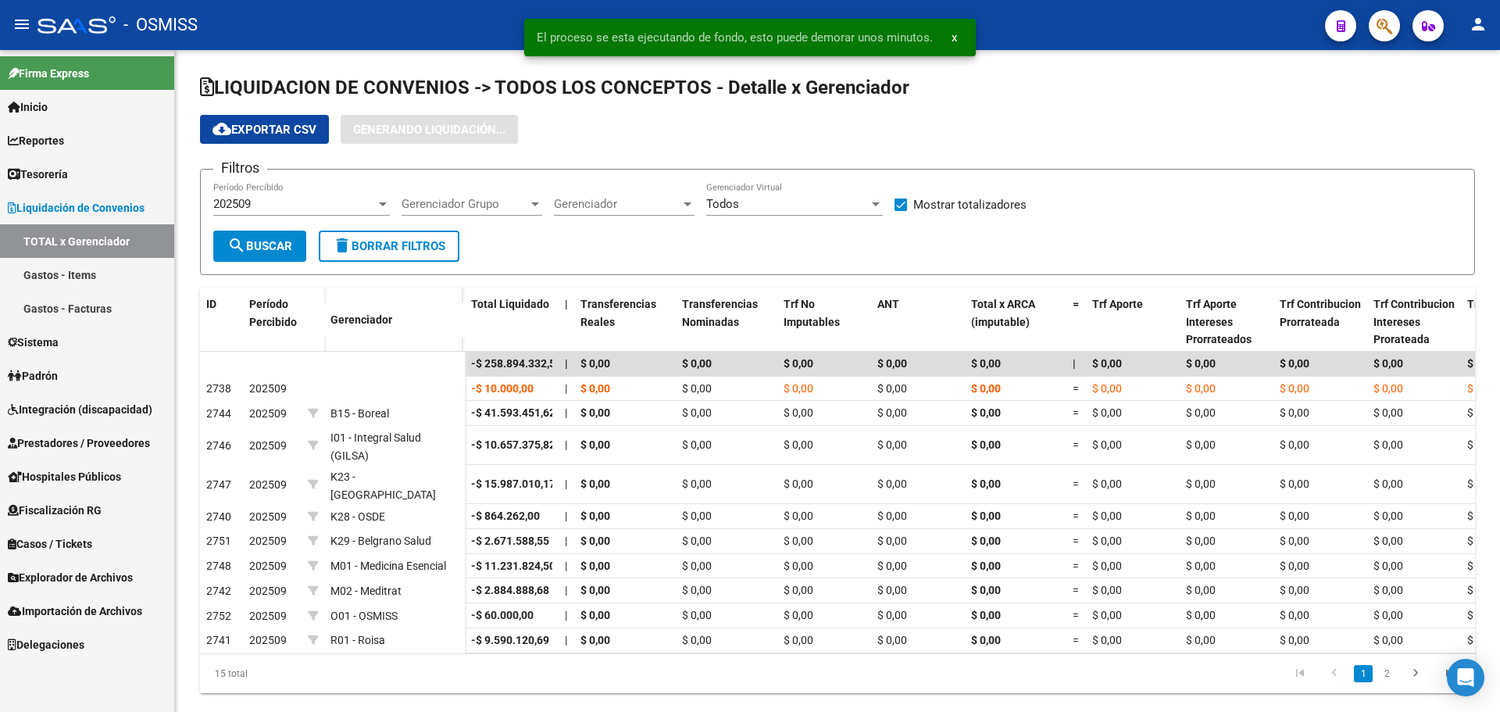
click at [120, 305] on link "Gastos - Facturas" at bounding box center [87, 308] width 174 height 34
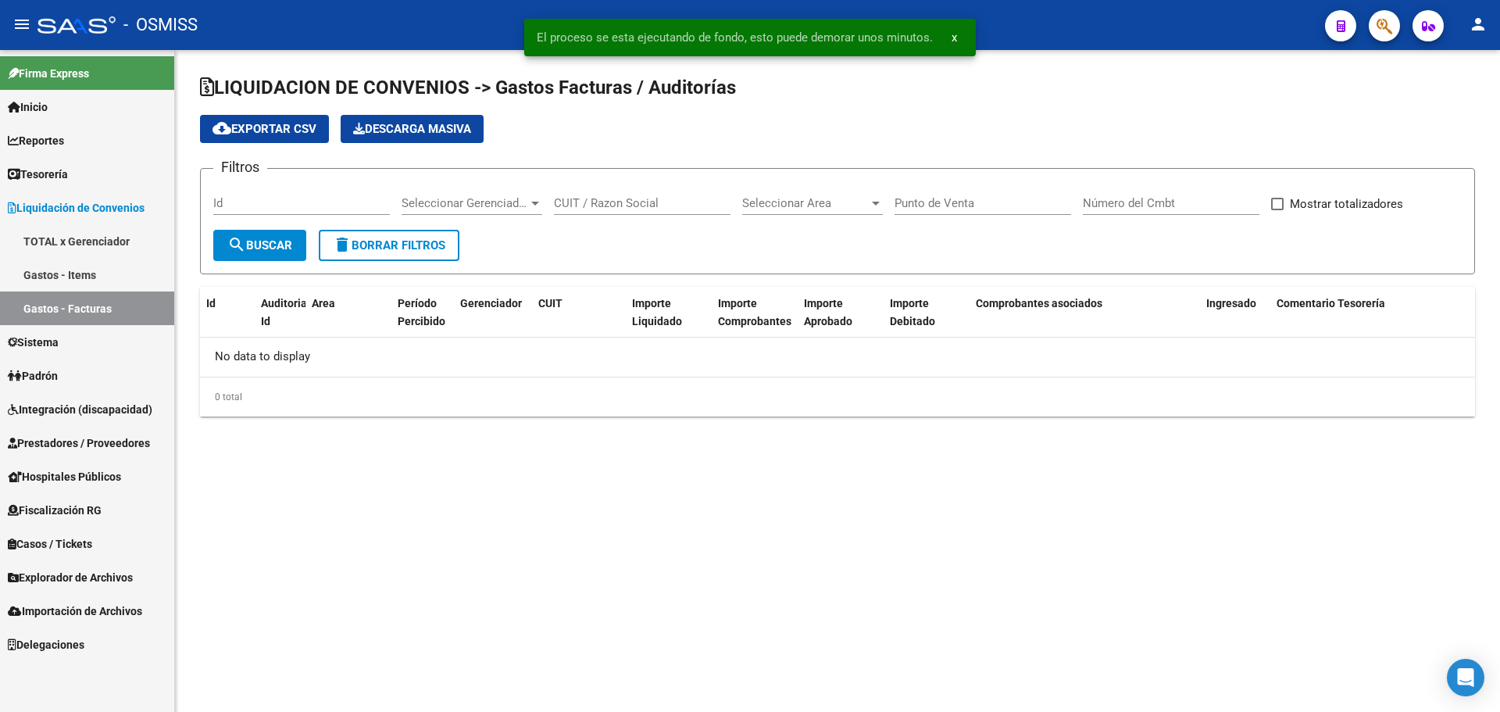
checkbox input "true"
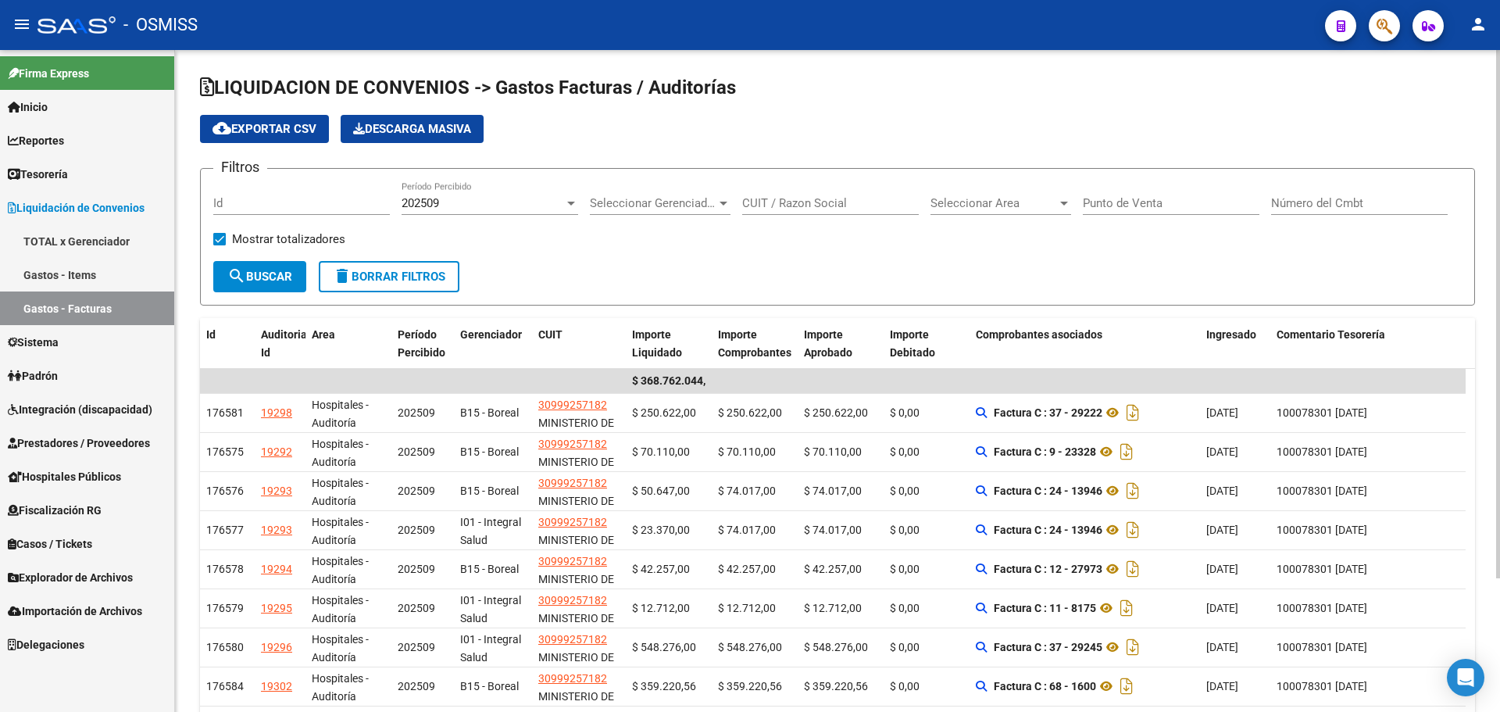
click at [719, 190] on div "Seleccionar Gerenciador Seleccionar Gerenciador" at bounding box center [660, 198] width 141 height 34
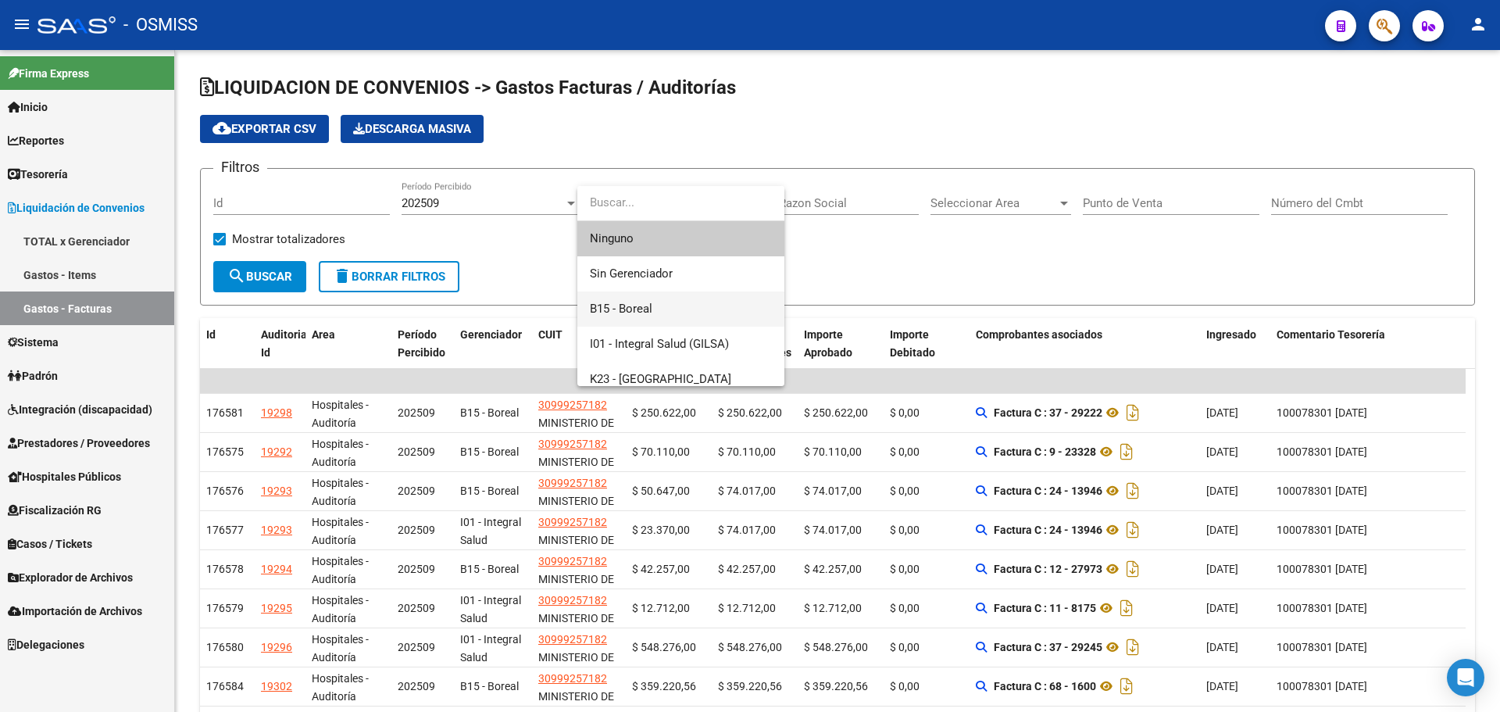
click at [691, 305] on span "B15 - Boreal" at bounding box center [681, 308] width 182 height 35
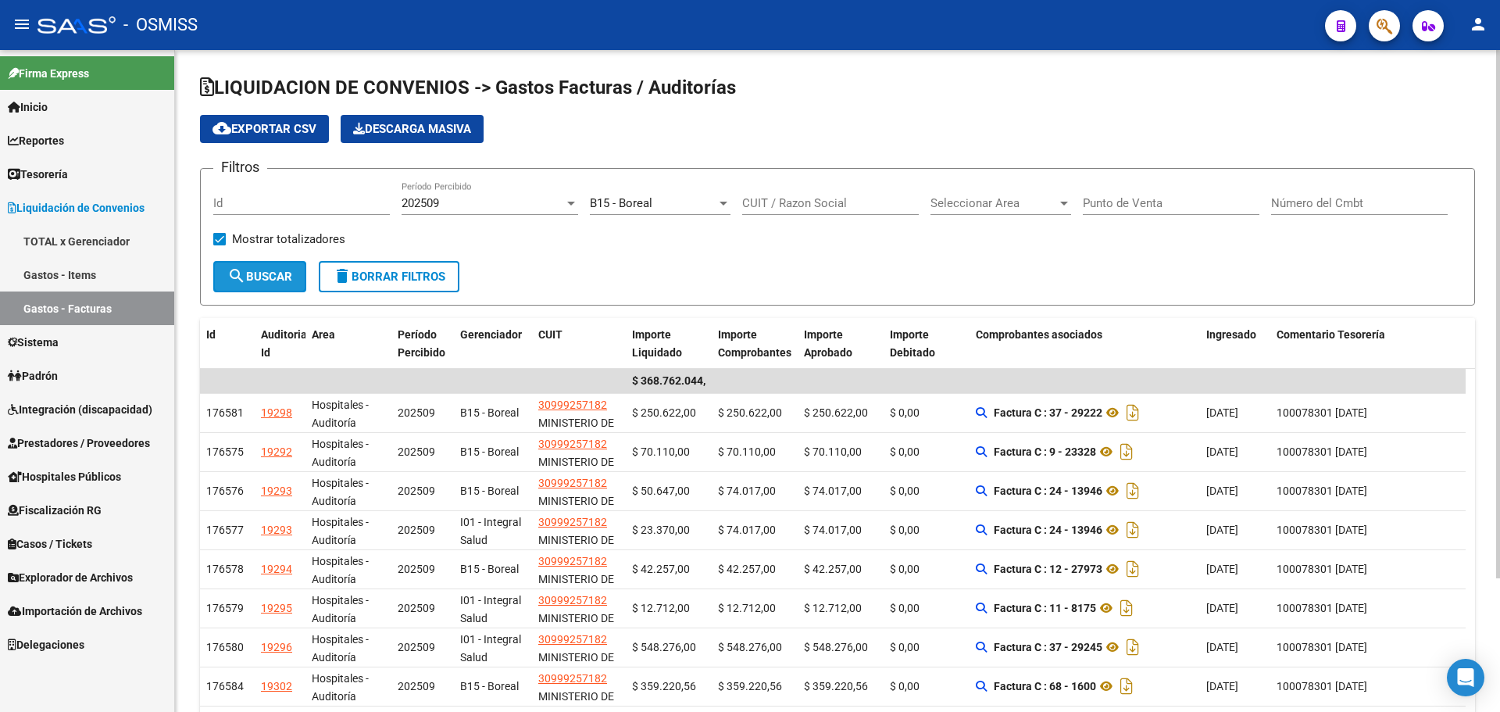
click at [234, 288] on button "search Buscar" at bounding box center [259, 276] width 93 height 31
drag, startPoint x: 708, startPoint y: 264, endPoint x: 761, endPoint y: 264, distance: 52.3
click at [760, 264] on form "Filtros Id 202509 Período Percibido B15 - Boreal Seleccionar Gerenciador CUIT /…" at bounding box center [837, 236] width 1275 height 137
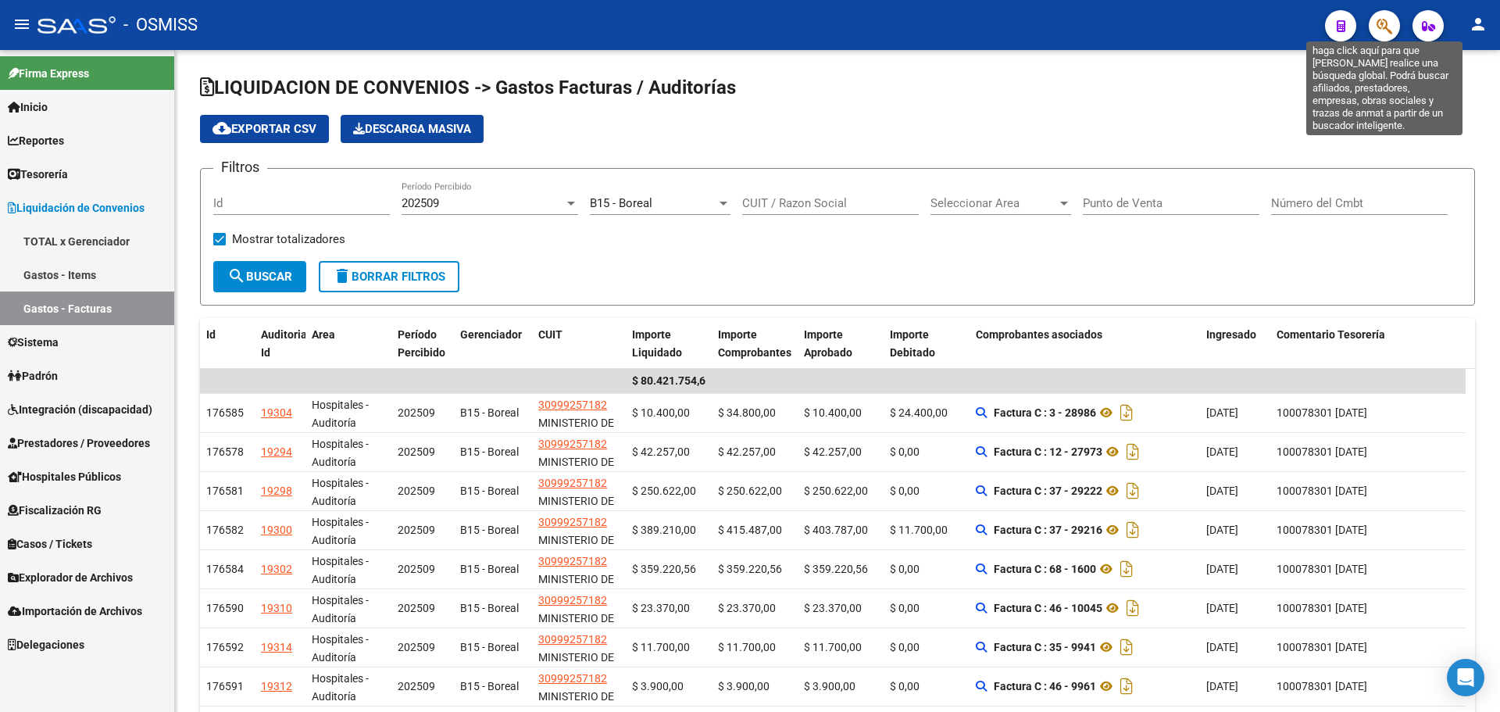
click at [1377, 22] on icon "button" at bounding box center [1384, 26] width 16 height 18
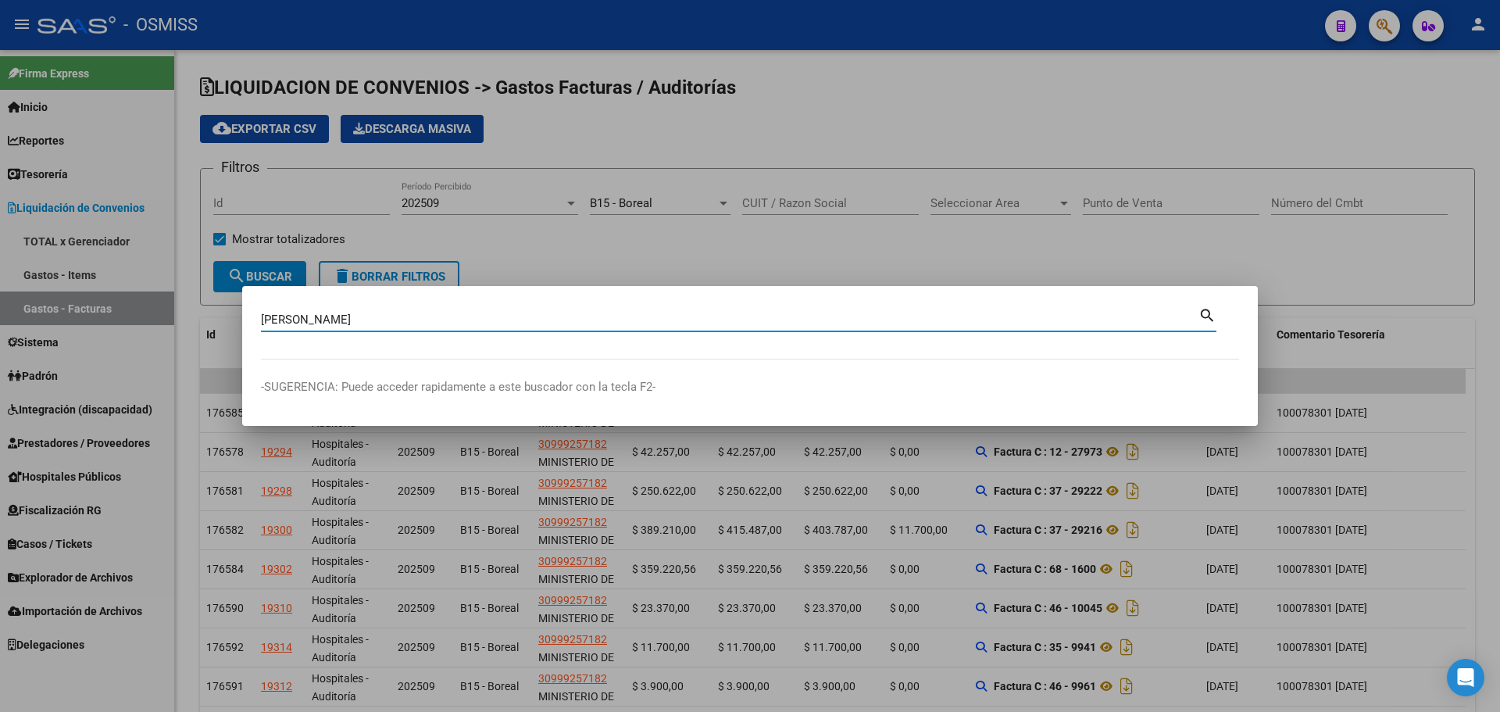
type input "[PERSON_NAME]"
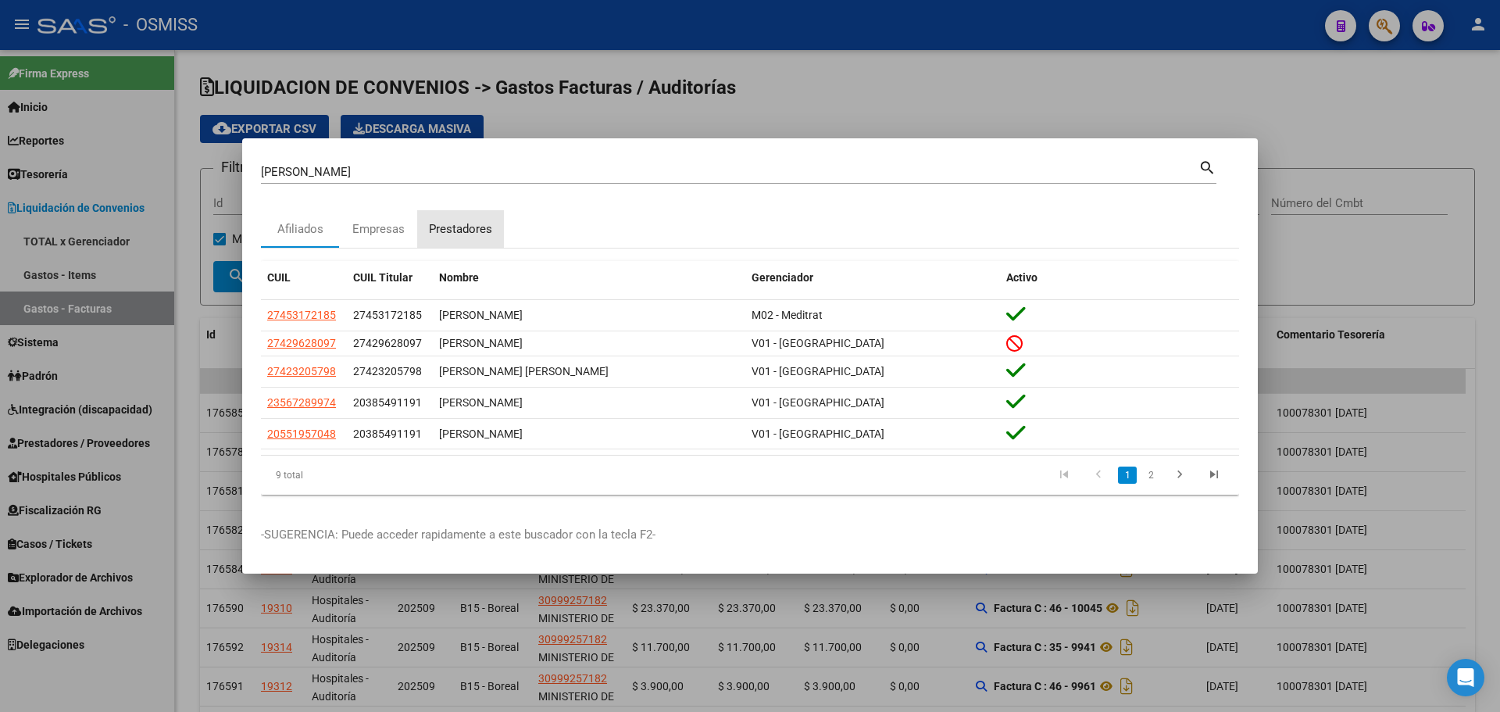
click at [467, 228] on div "Prestadores" at bounding box center [460, 229] width 63 height 18
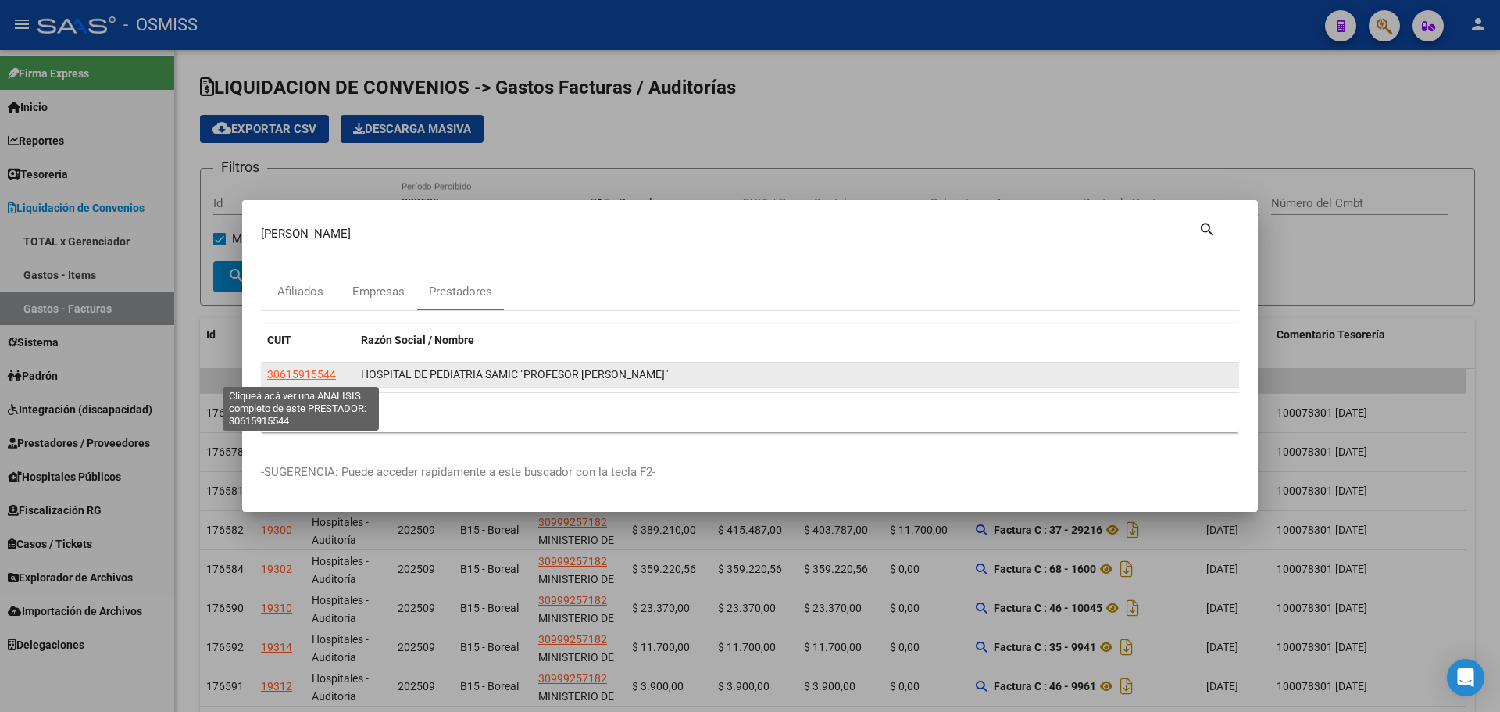
click at [291, 376] on span "30615915544" at bounding box center [301, 374] width 69 height 12
type textarea "30615915544"
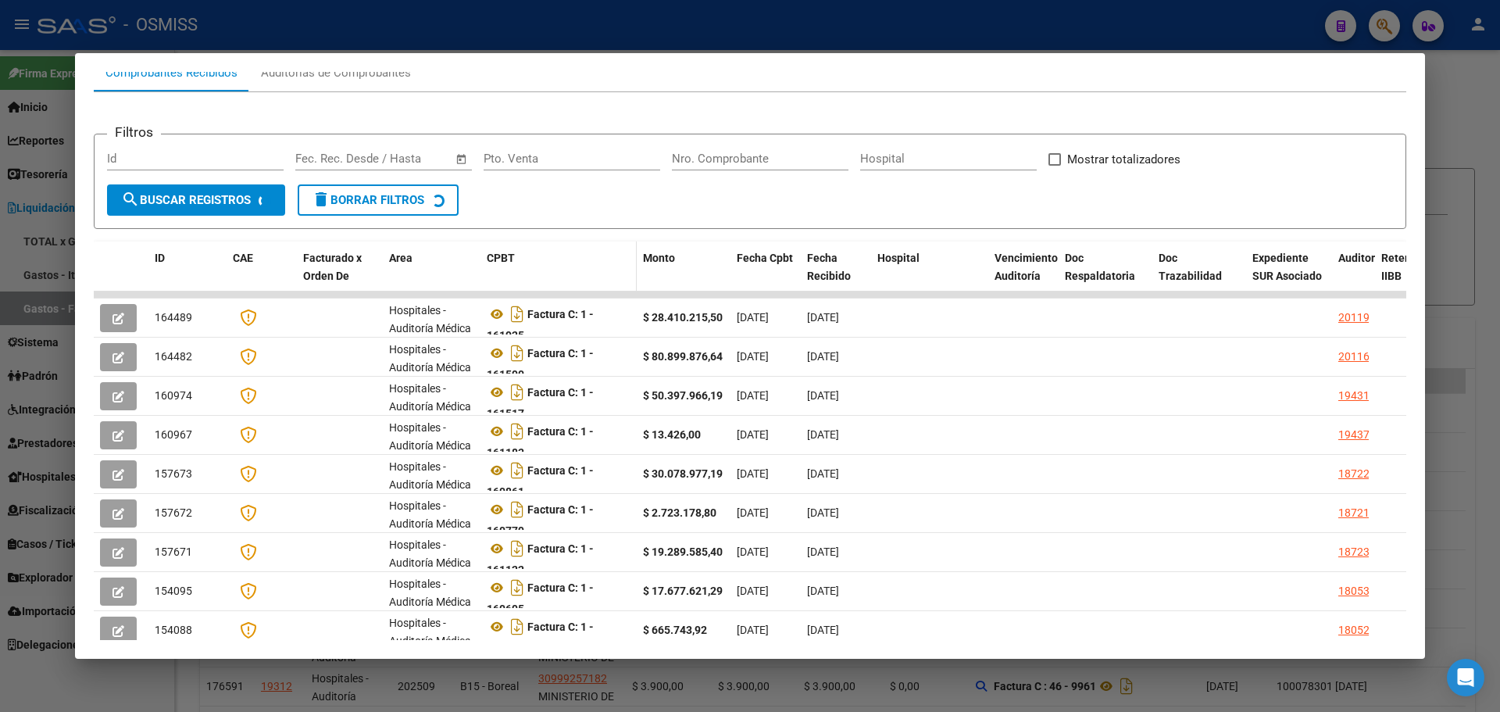
scroll to position [234, 0]
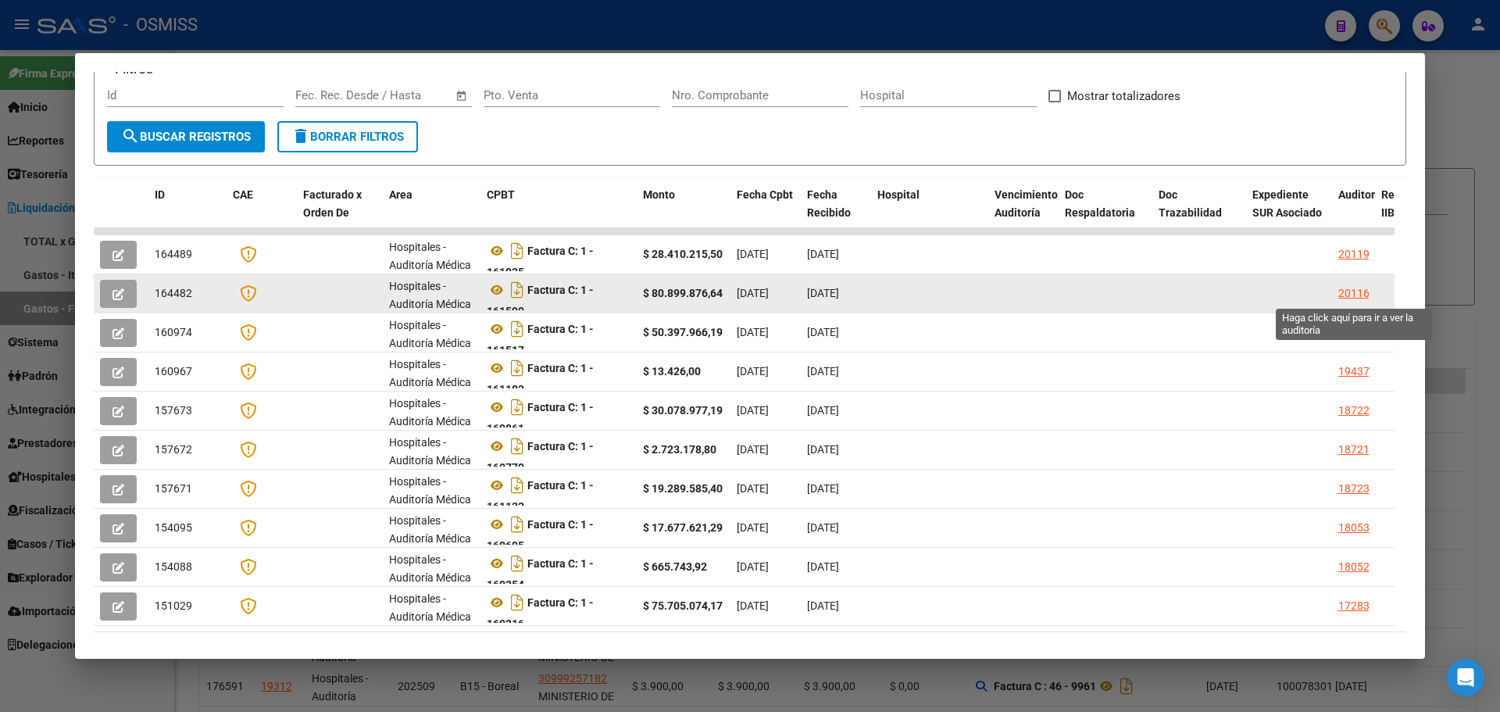
click at [1351, 291] on div "20116" at bounding box center [1353, 293] width 31 height 18
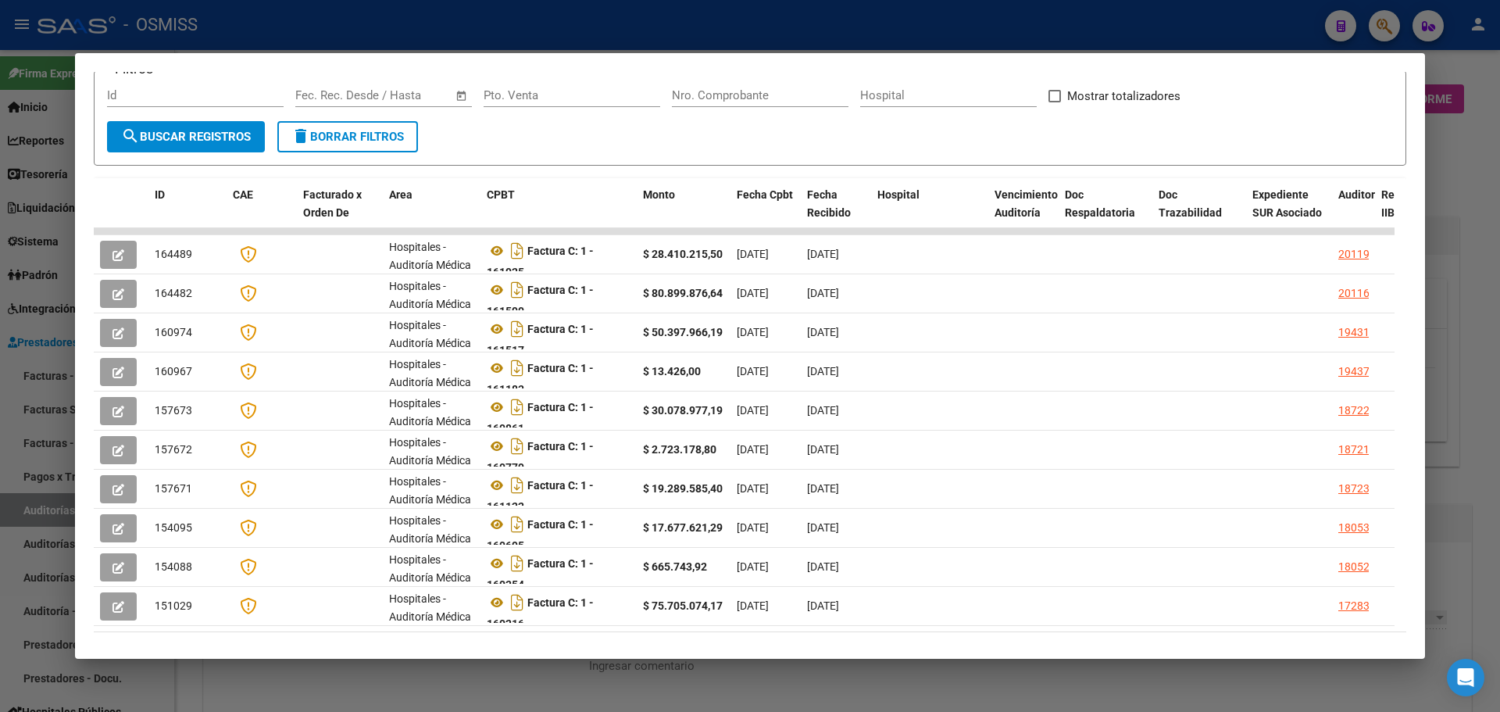
click at [1499, 241] on div at bounding box center [750, 356] width 1500 height 712
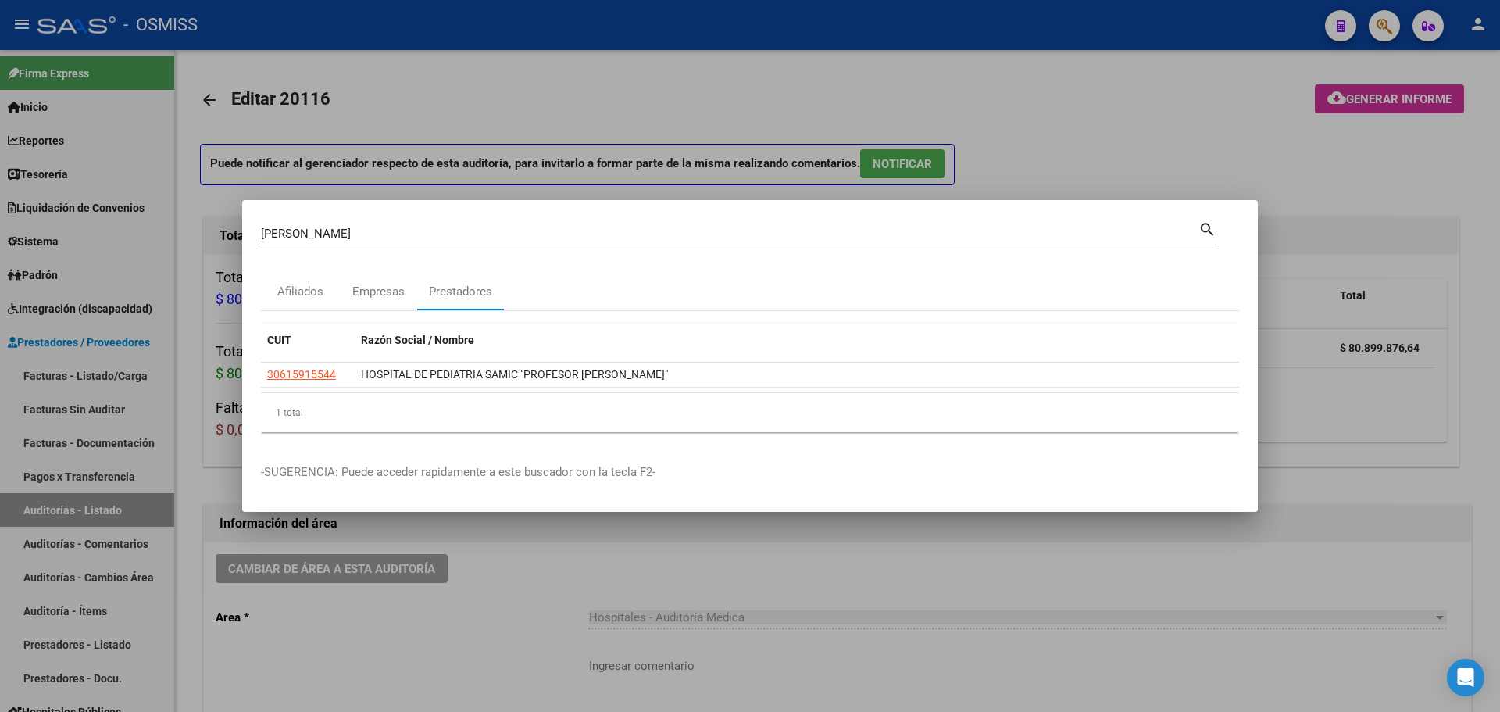
click at [1451, 237] on div at bounding box center [750, 356] width 1500 height 712
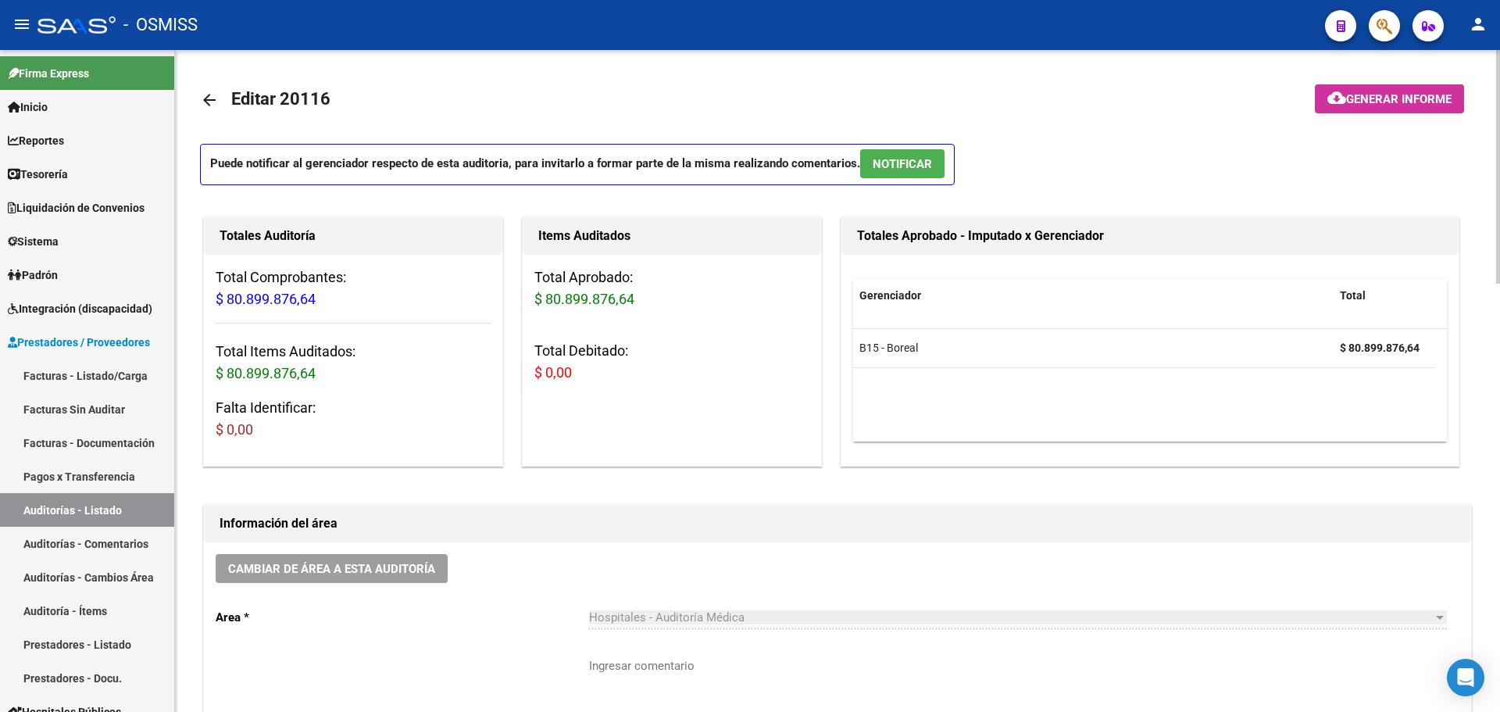
click at [902, 405] on datatable-body "B15 - Boreal $ 80.899.876,64" at bounding box center [1150, 385] width 594 height 112
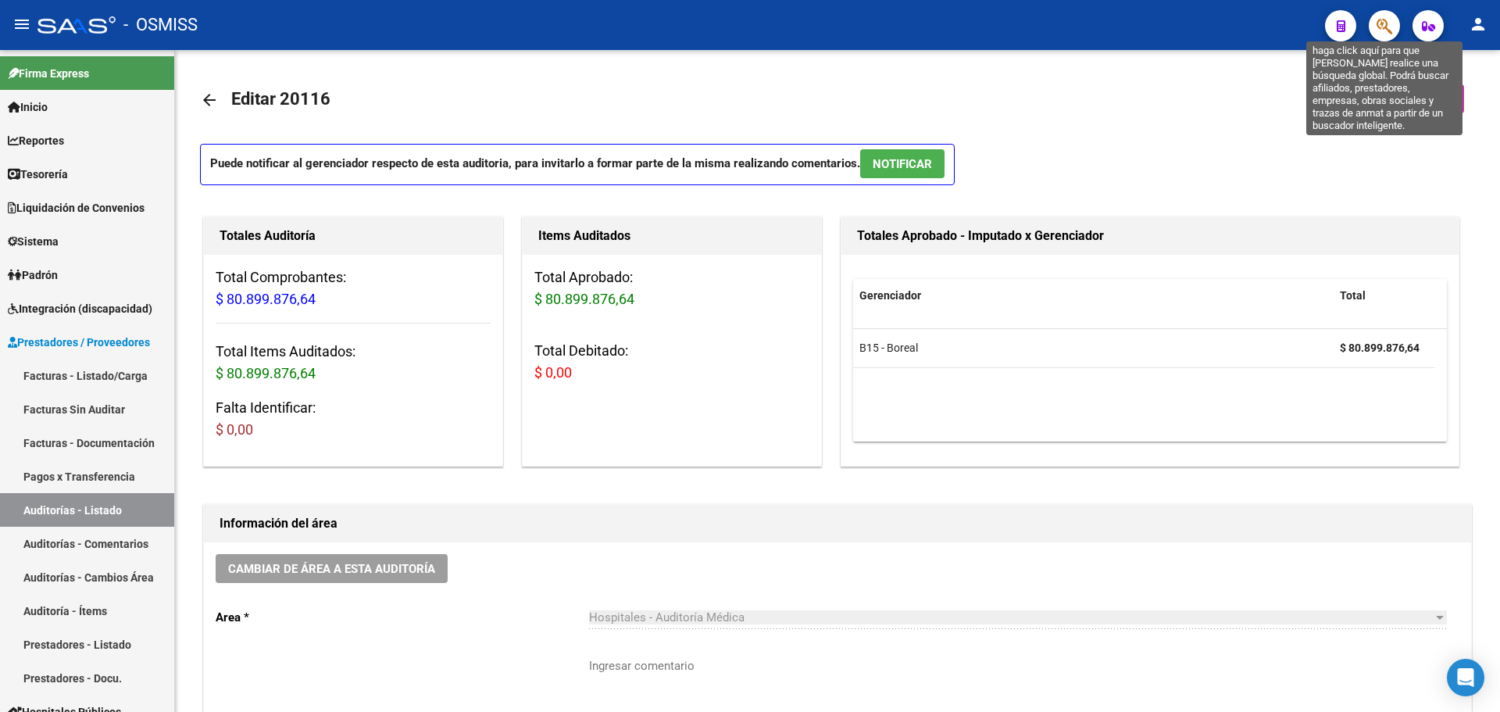
click at [1377, 30] on icon "button" at bounding box center [1384, 26] width 16 height 18
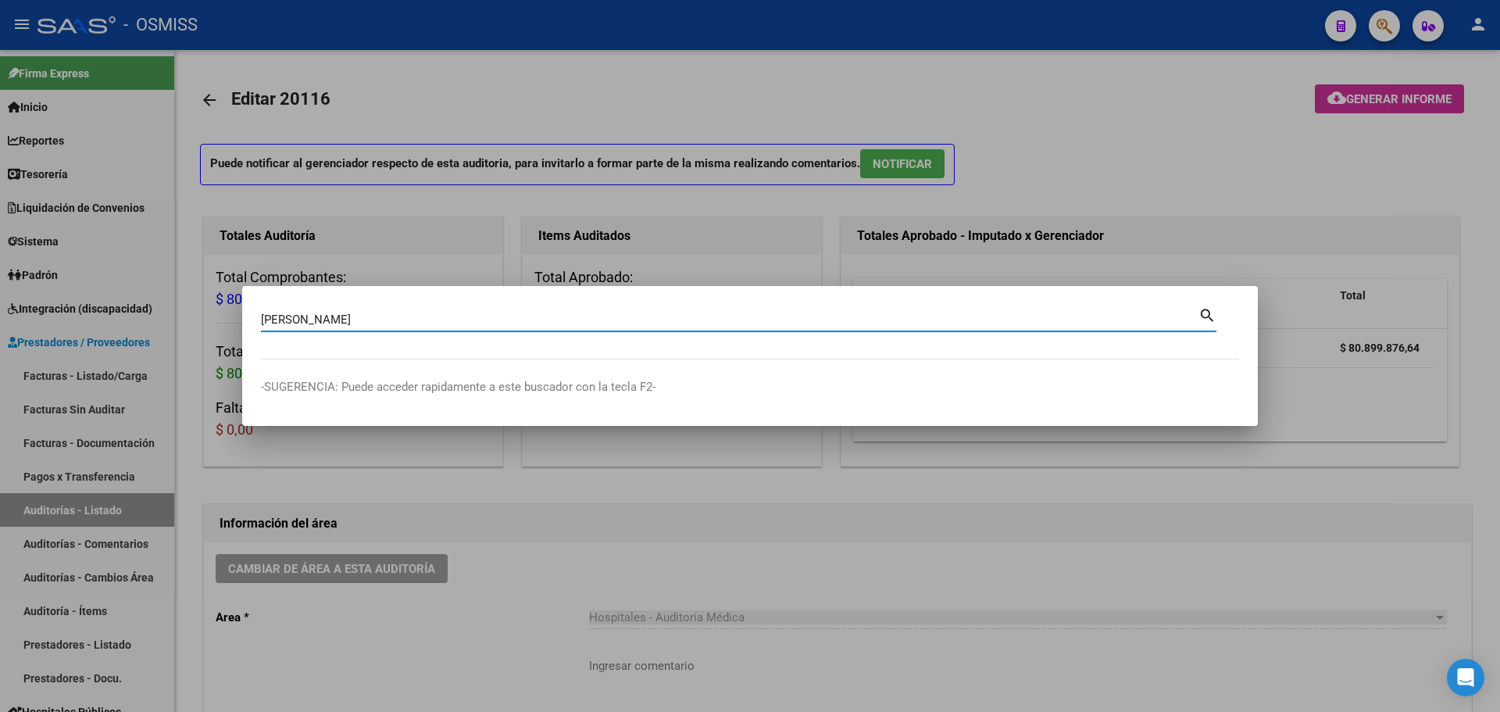
type input "[PERSON_NAME]"
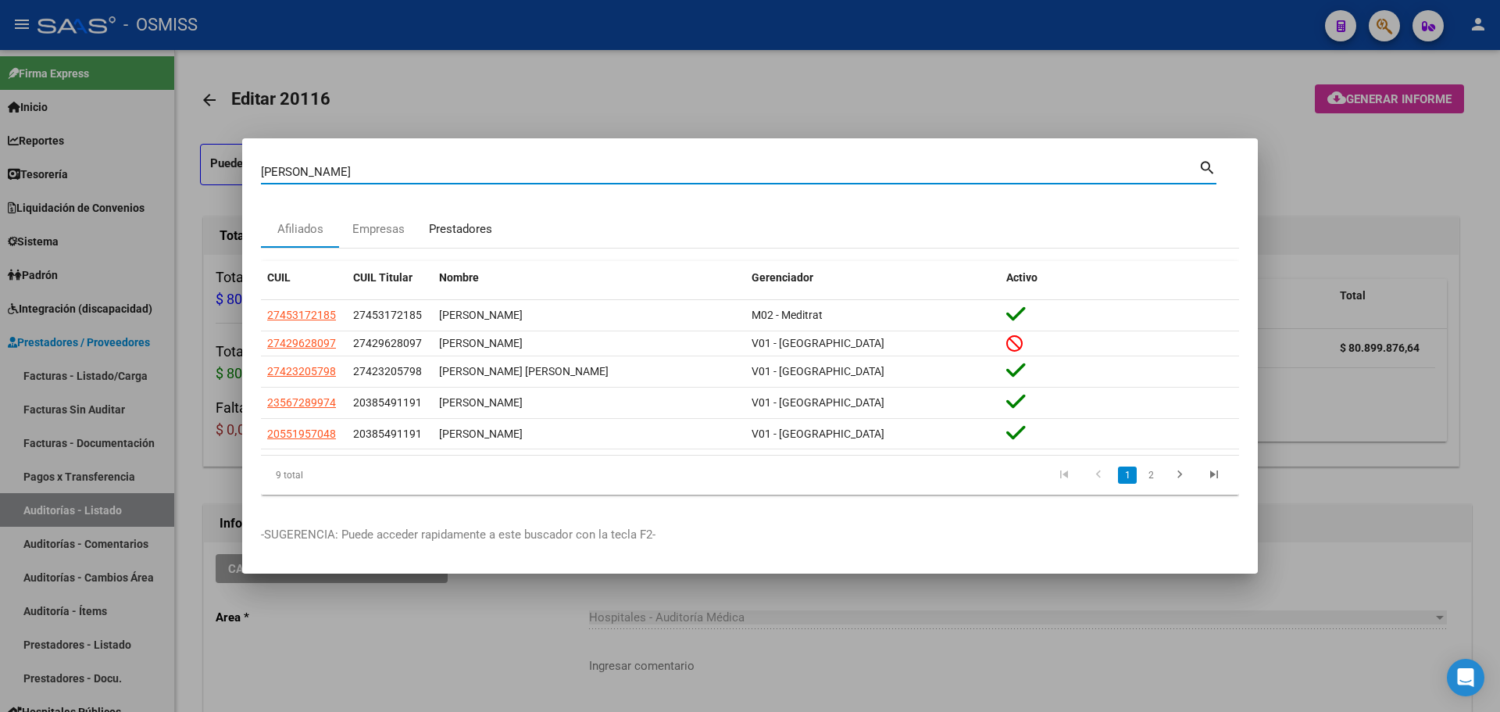
click at [428, 225] on div "Prestadores" at bounding box center [460, 228] width 87 height 37
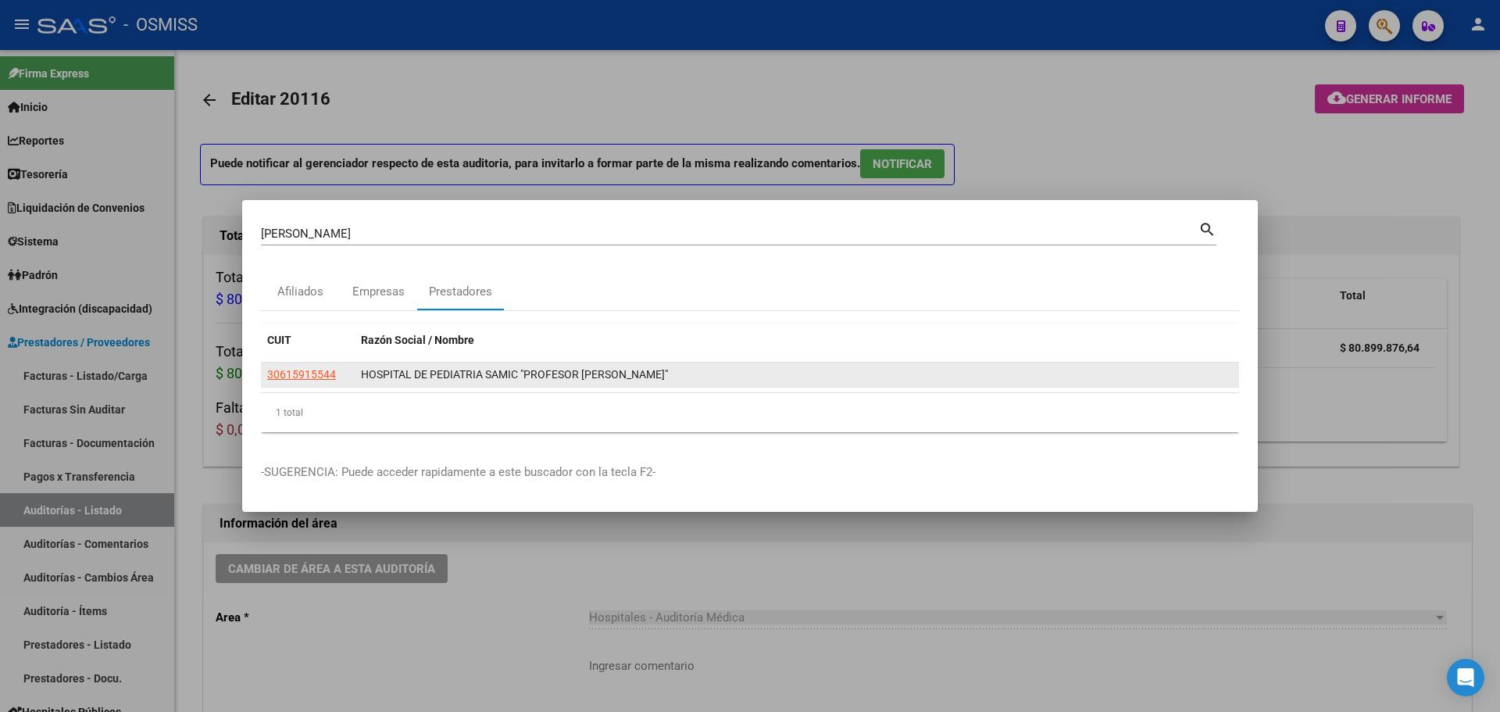
click at [307, 380] on app-link-go-to "30615915544" at bounding box center [301, 375] width 69 height 18
click at [310, 376] on span "30615915544" at bounding box center [301, 374] width 69 height 12
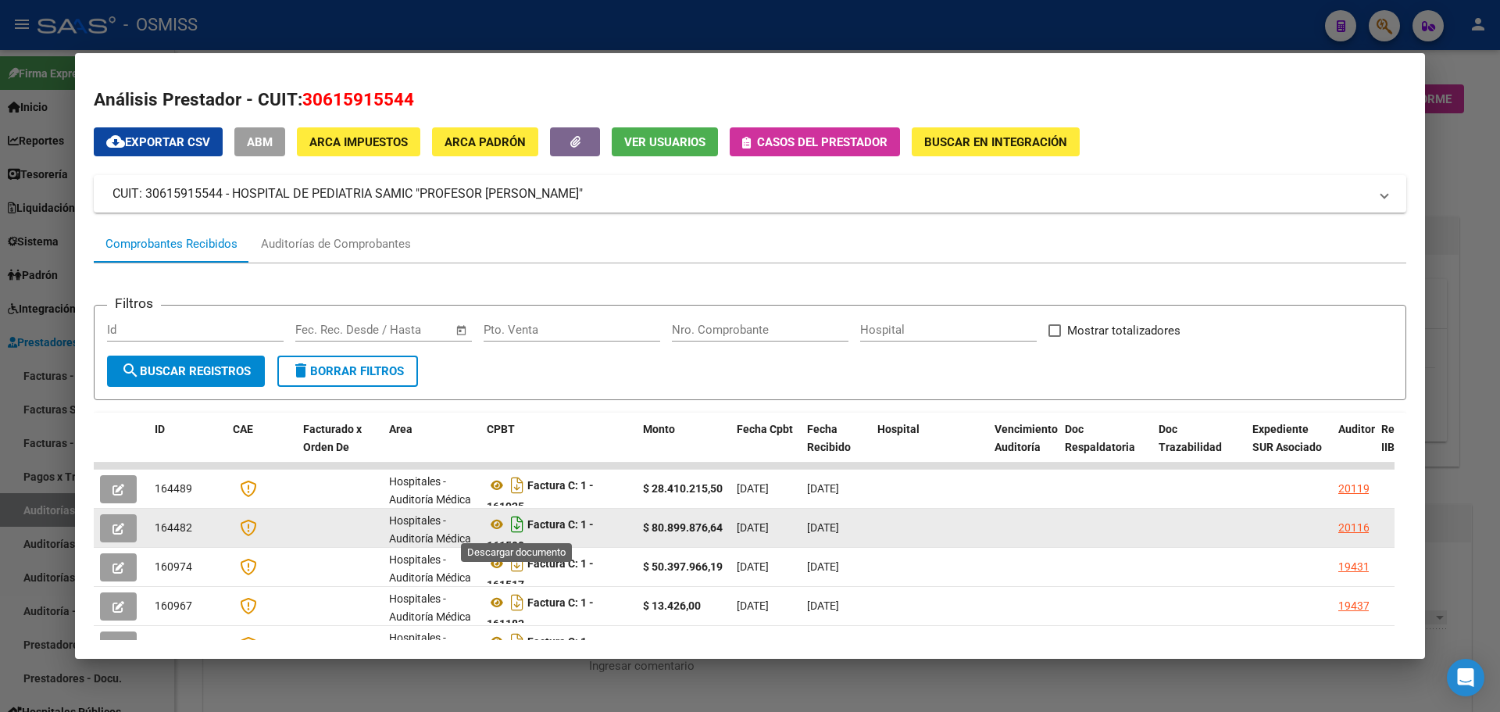
scroll to position [10, 0]
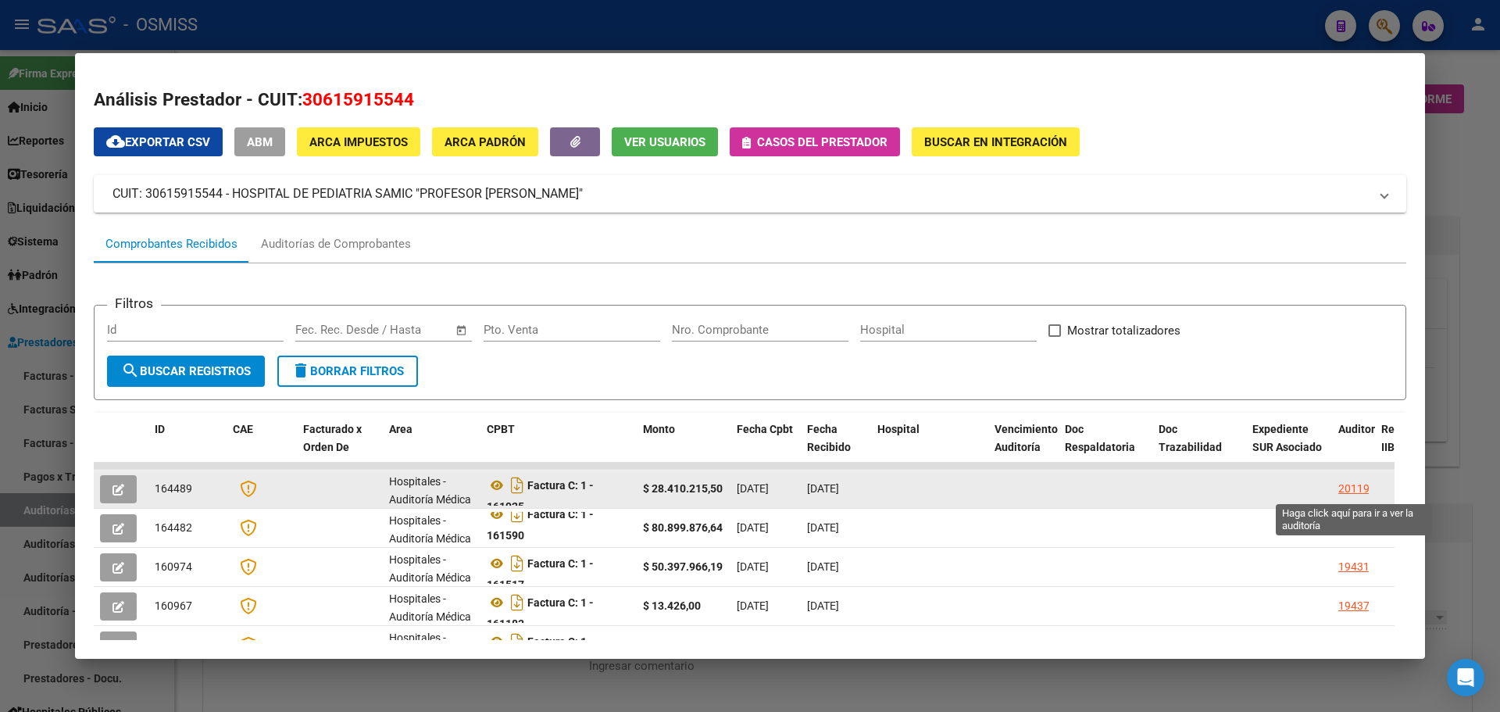
click at [1354, 494] on div "20119" at bounding box center [1353, 489] width 31 height 18
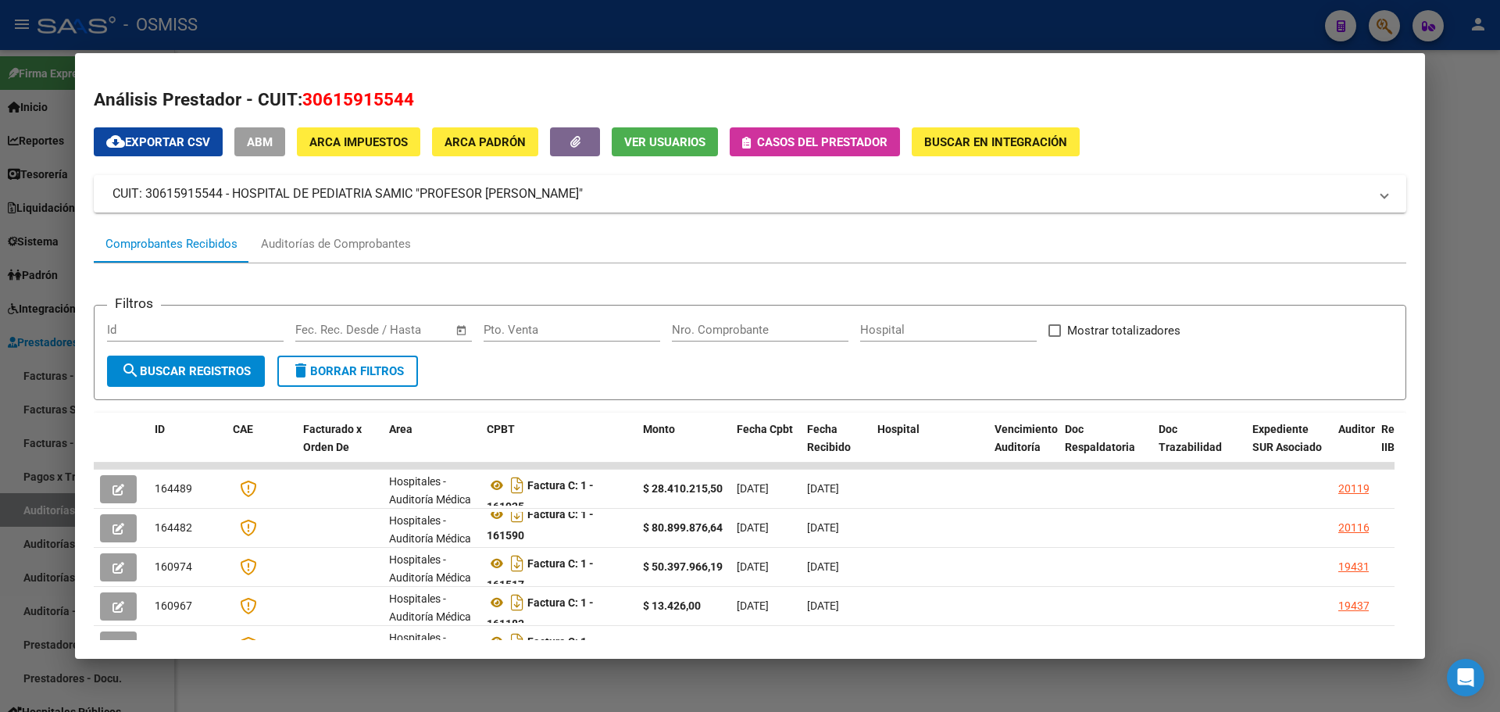
click at [1401, 426] on mat-dialog-content "Análisis Prestador - CUIT: 30615915544 cloud_download Exportar CSV ABM ARCA Imp…" at bounding box center [750, 355] width 1350 height 567
click at [1429, 405] on div at bounding box center [750, 356] width 1500 height 712
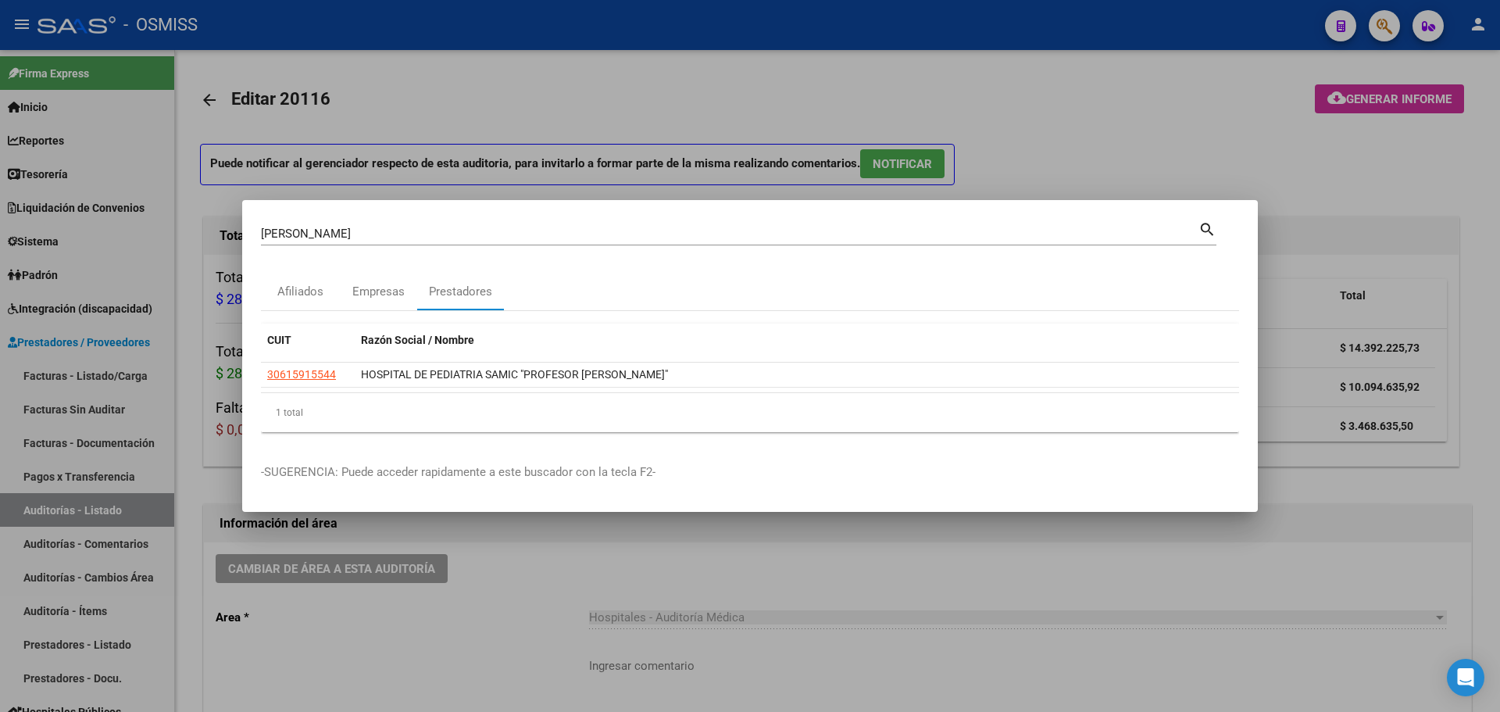
click at [1400, 351] on div at bounding box center [750, 356] width 1500 height 712
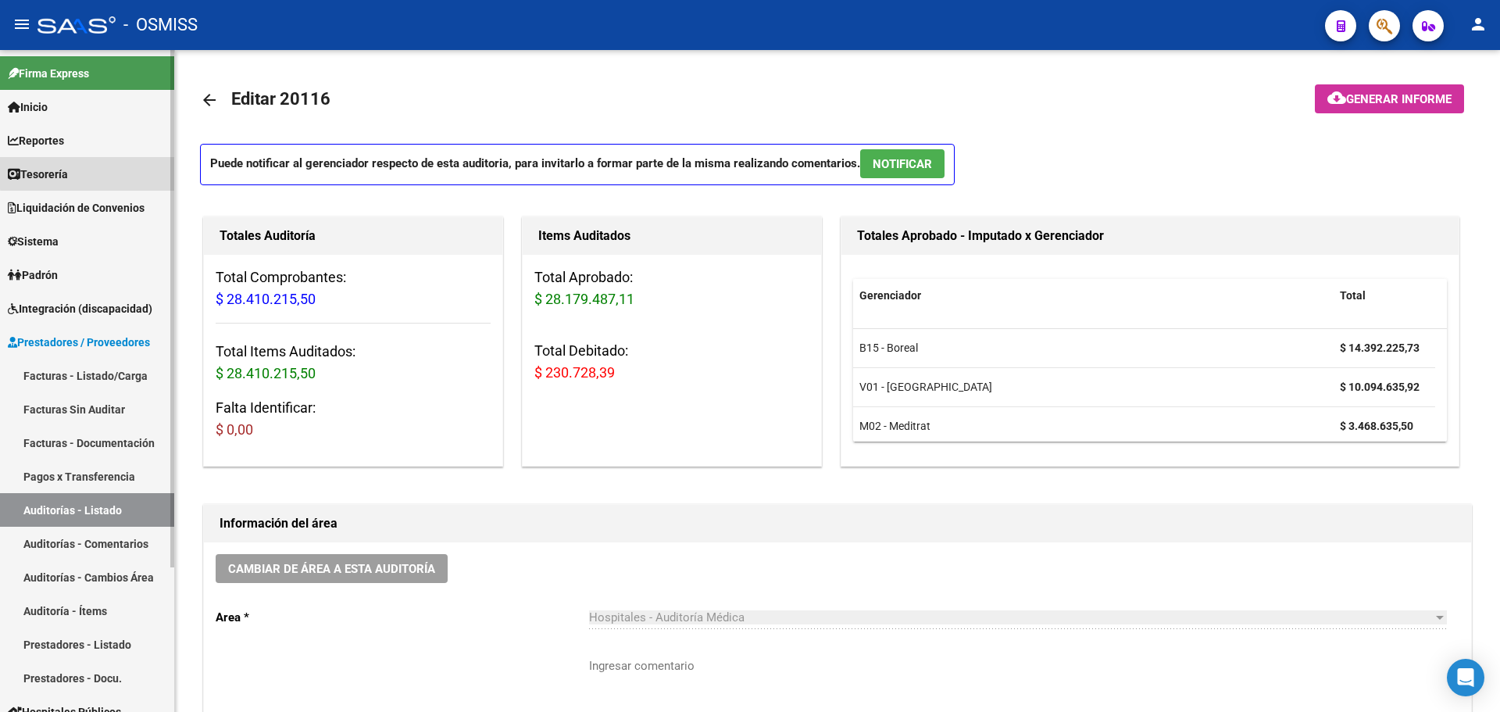
click at [112, 163] on link "Tesorería" at bounding box center [87, 174] width 174 height 34
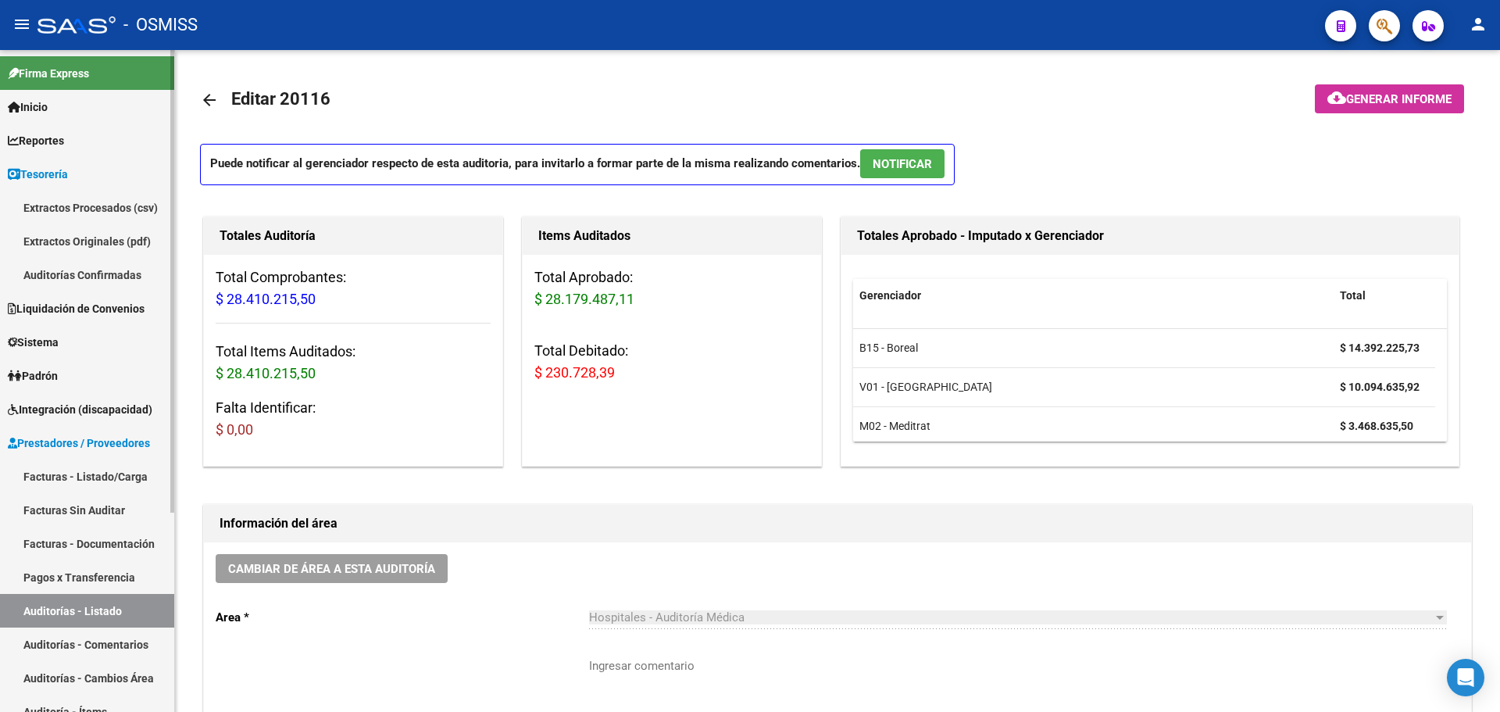
click at [102, 302] on span "Liquidación de Convenios" at bounding box center [76, 308] width 137 height 17
click at [98, 309] on link "Gastos - Facturas" at bounding box center [87, 308] width 174 height 34
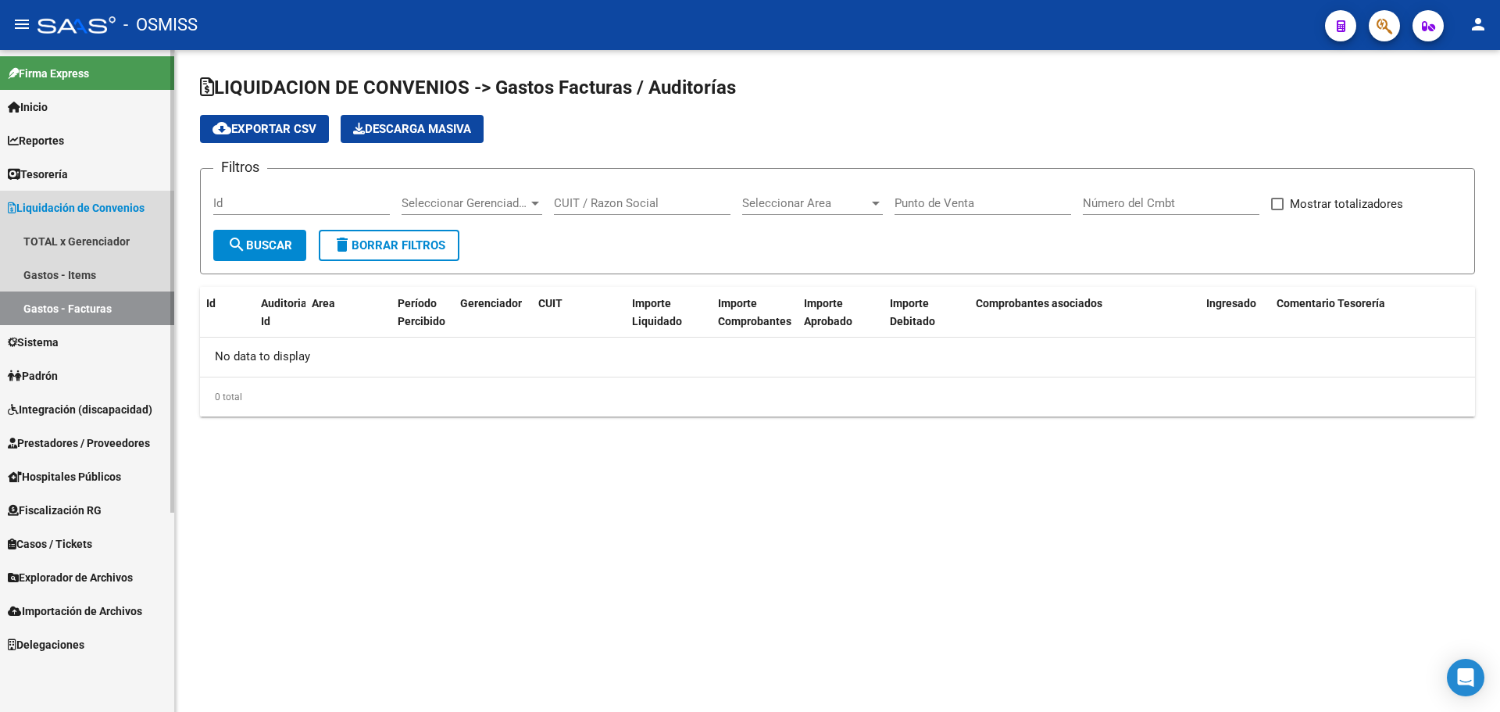
checkbox input "true"
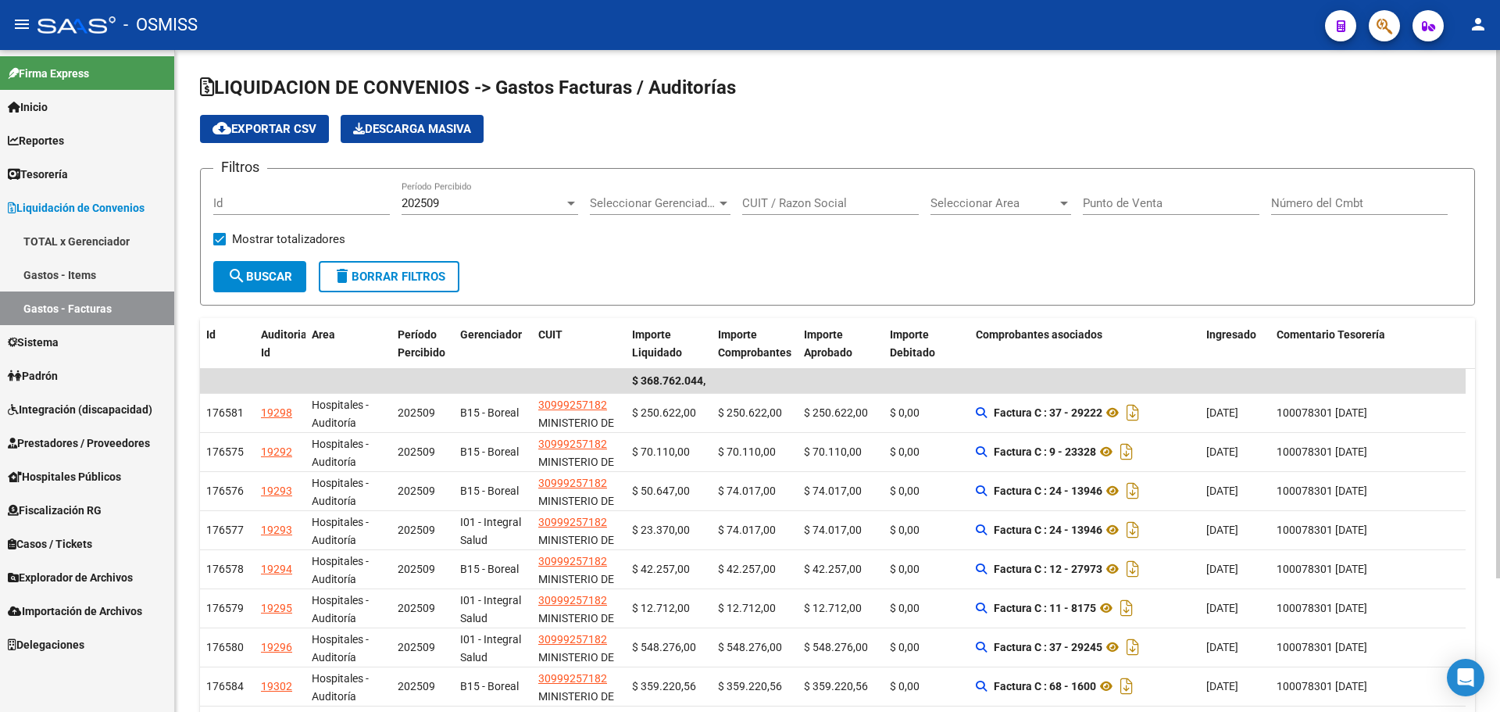
click at [725, 199] on div at bounding box center [723, 203] width 14 height 12
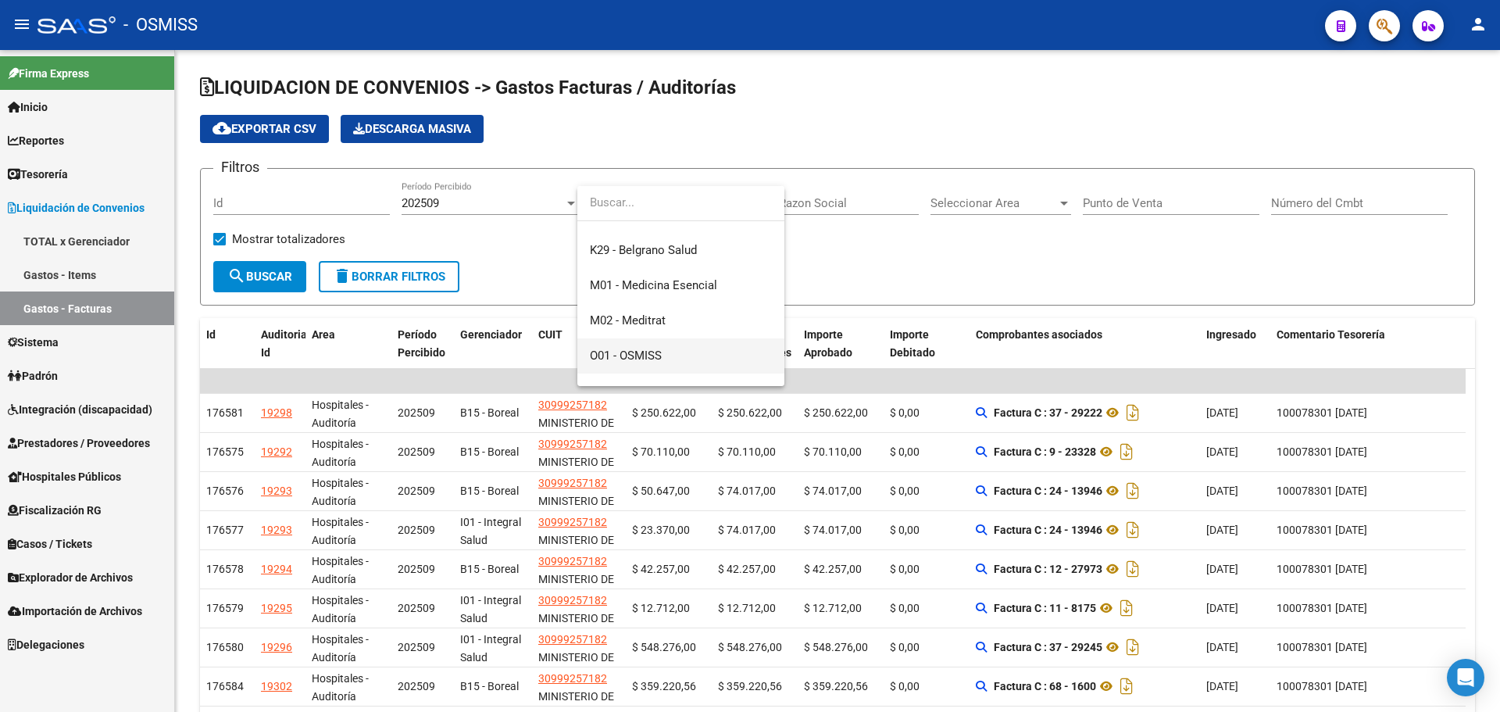
scroll to position [312, 0]
click at [713, 316] on span "R01 - Roisa" at bounding box center [681, 312] width 182 height 35
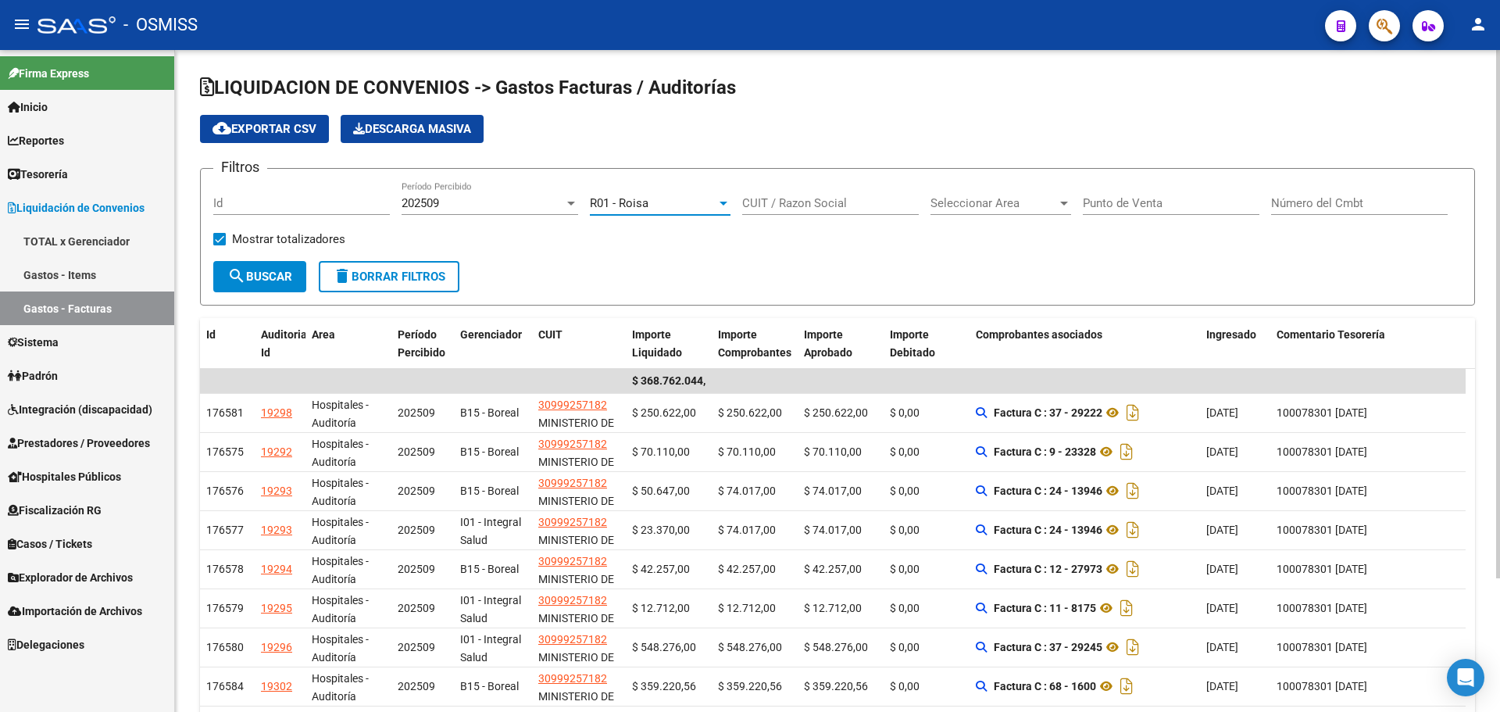
click at [285, 288] on button "search Buscar" at bounding box center [259, 276] width 93 height 31
click at [619, 208] on span "R01 - Roisa" at bounding box center [619, 203] width 59 height 14
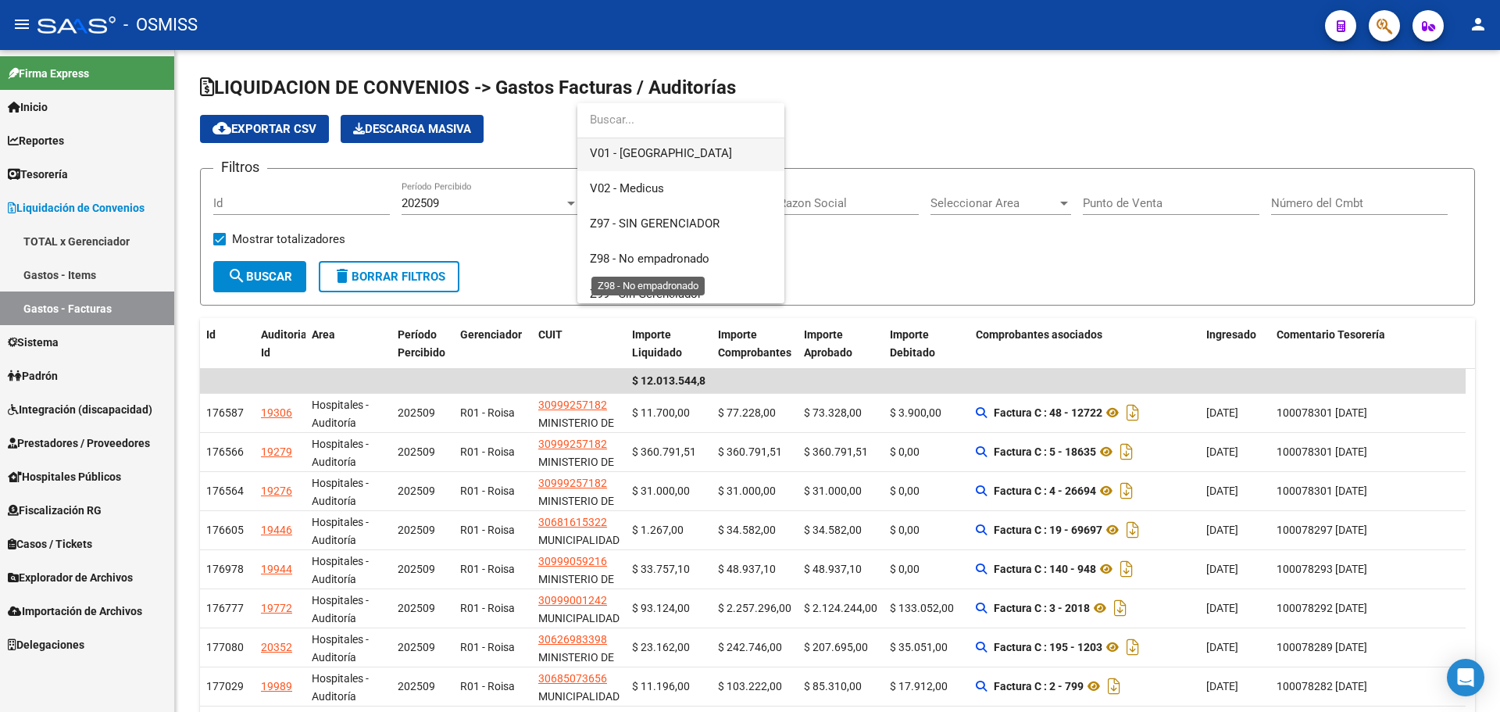
scroll to position [496, 0]
click at [654, 141] on span "V01 - [GEOGRAPHIC_DATA]" at bounding box center [681, 151] width 182 height 35
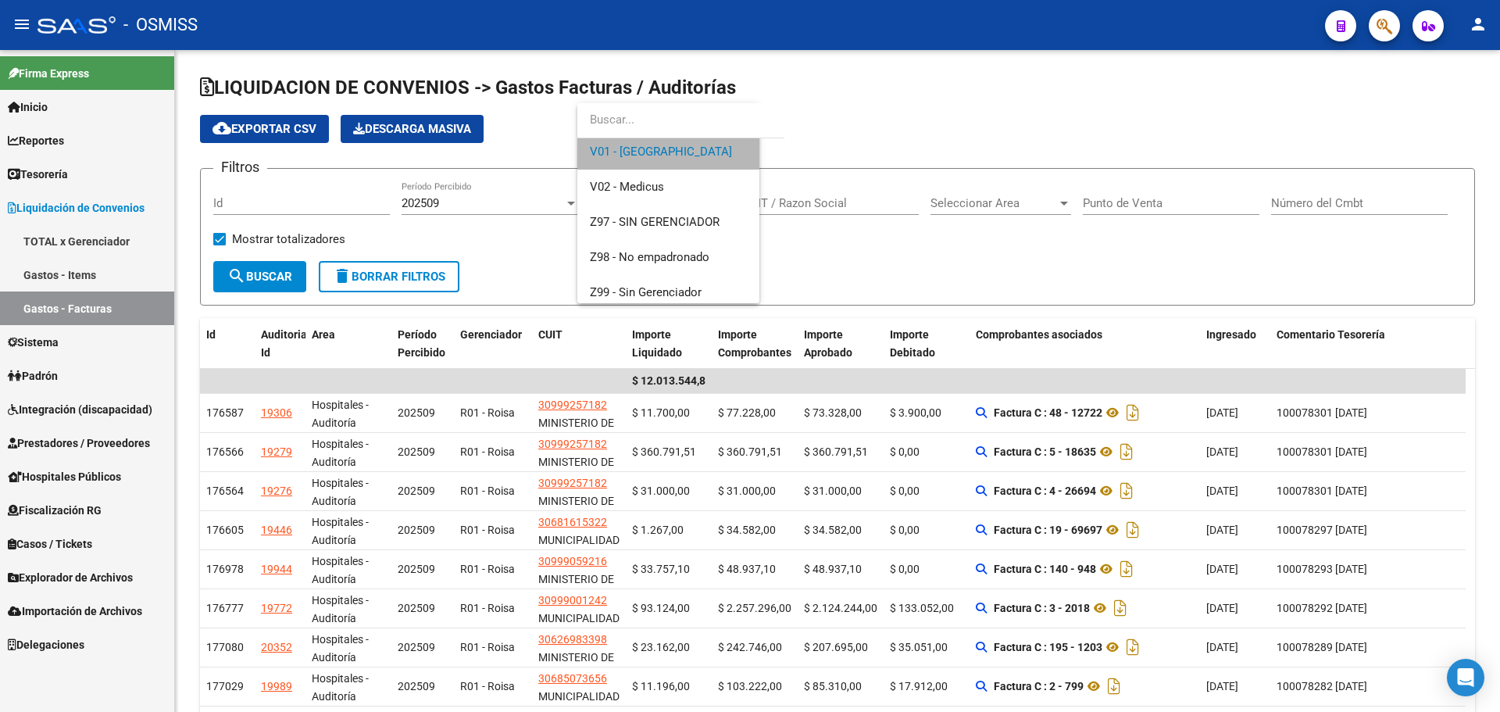
scroll to position [492, 0]
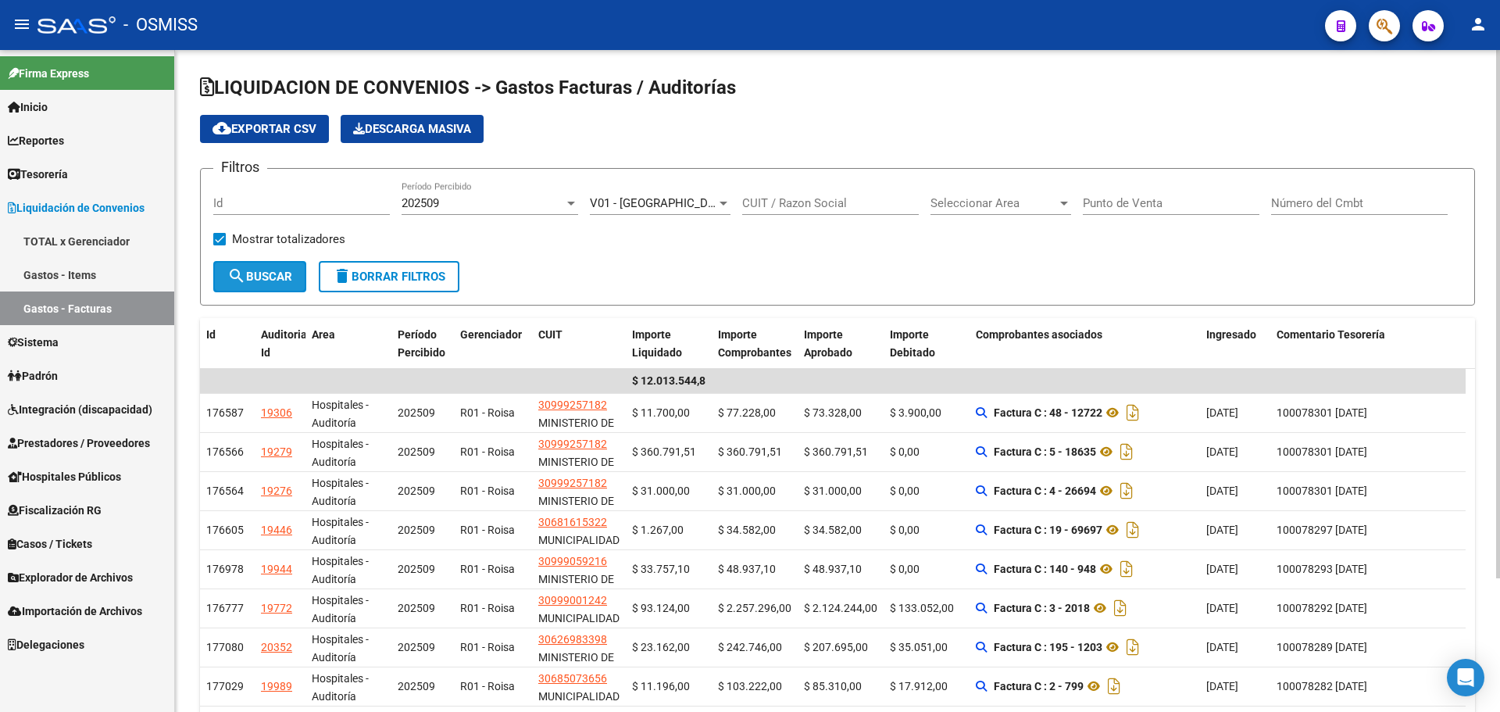
click at [280, 279] on span "search Buscar" at bounding box center [259, 276] width 65 height 14
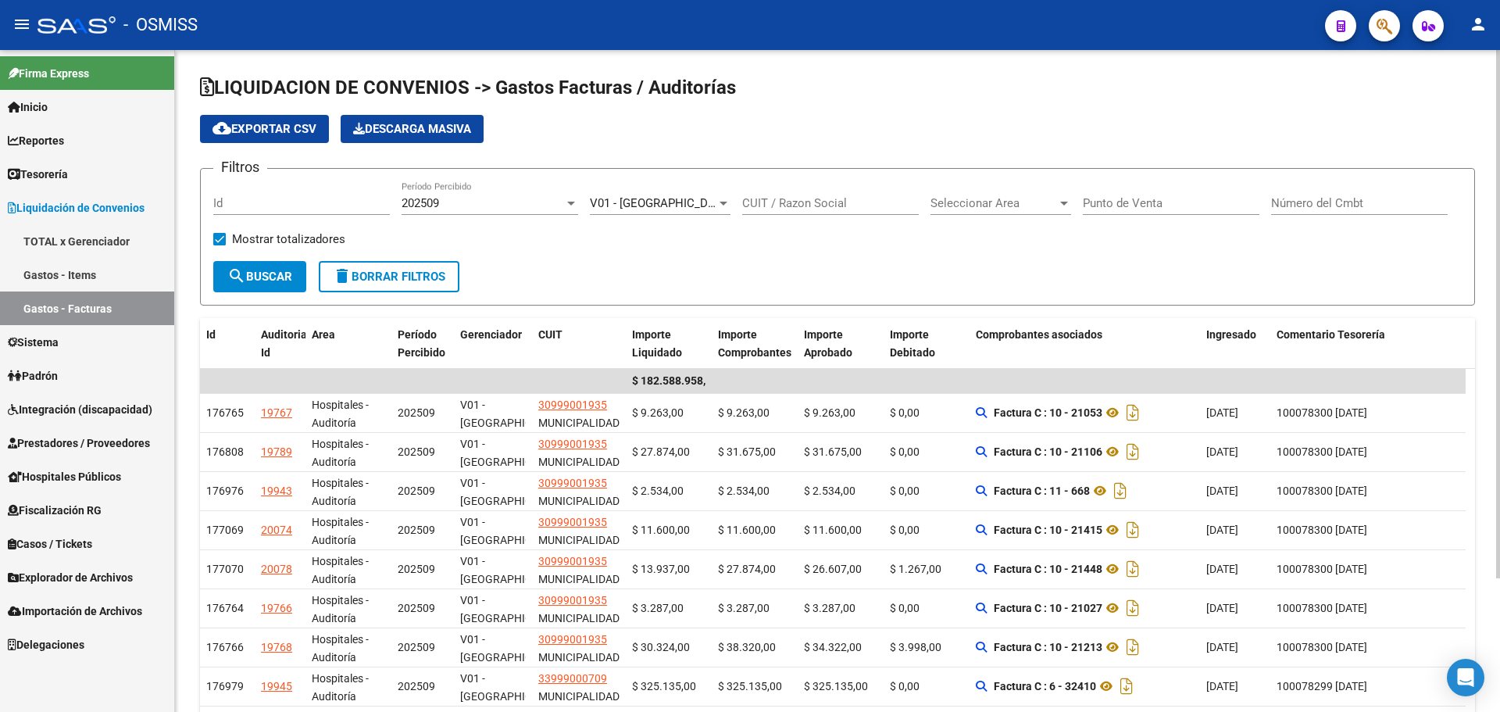
click at [647, 197] on span "V01 - [GEOGRAPHIC_DATA]" at bounding box center [661, 203] width 142 height 14
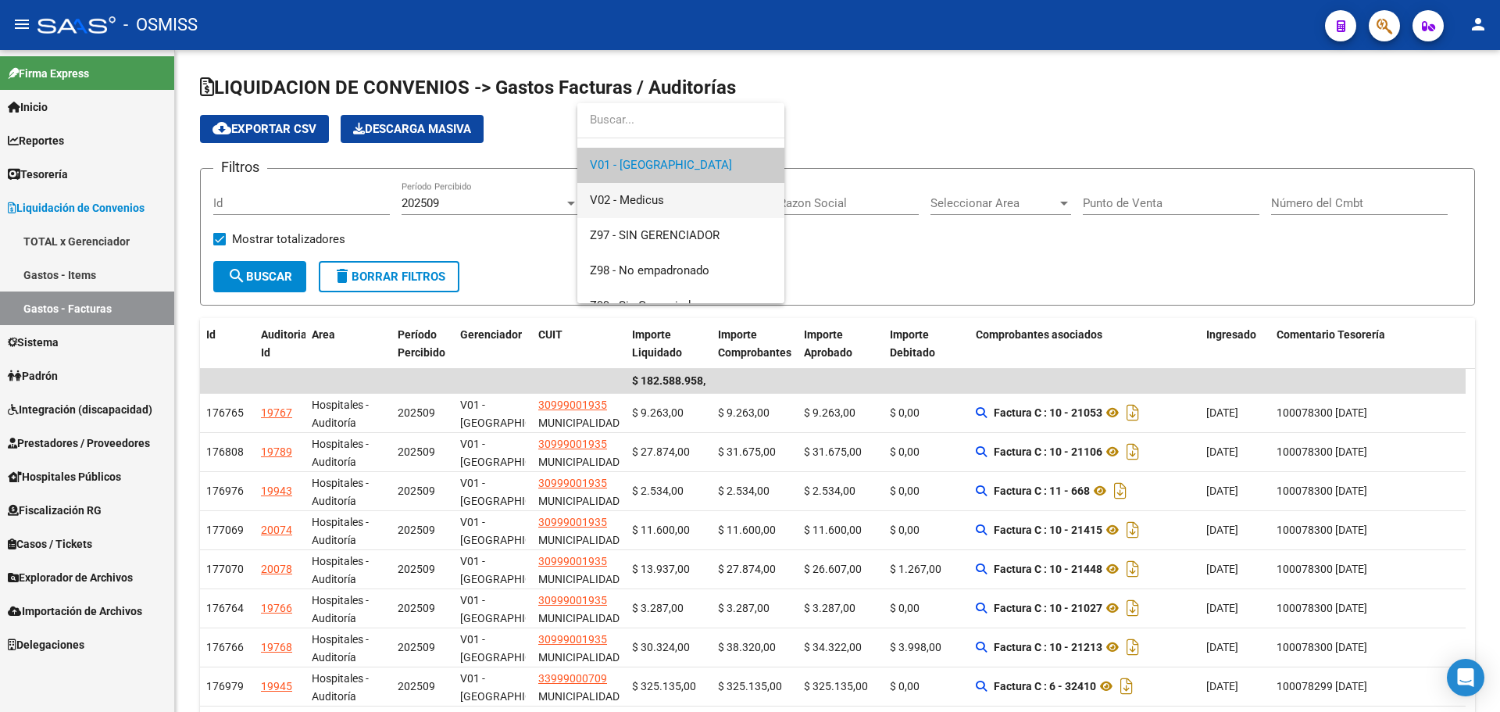
scroll to position [503, 0]
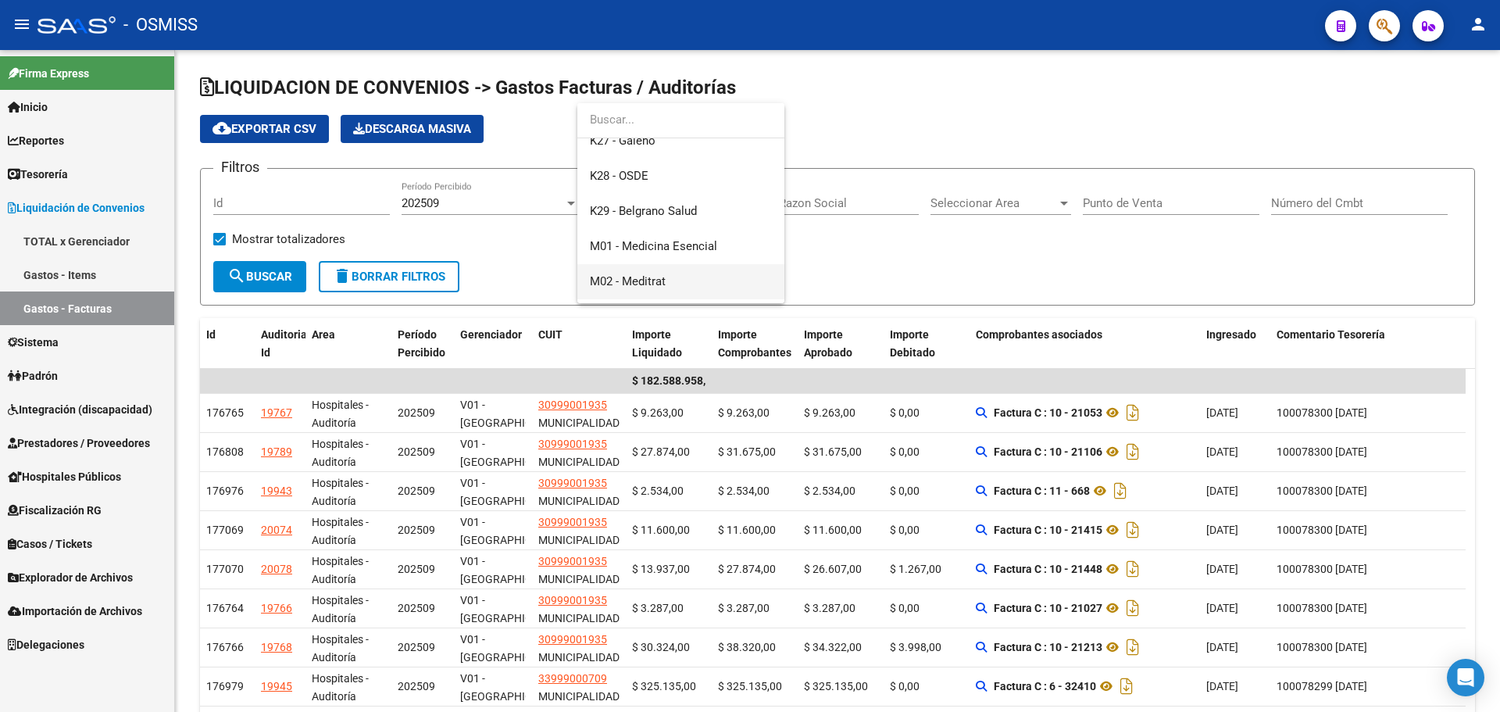
click at [687, 287] on span "M02 - Meditrat" at bounding box center [681, 281] width 182 height 35
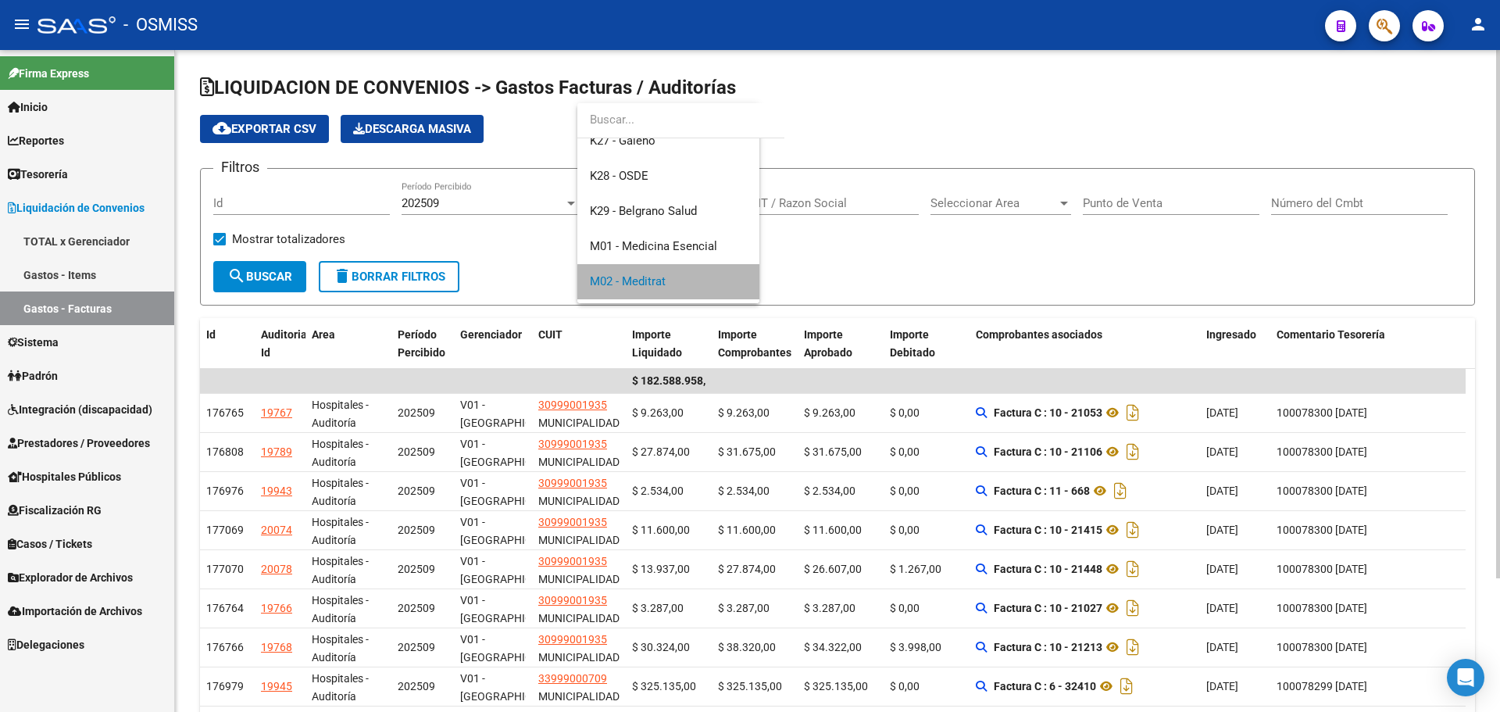
scroll to position [187, 0]
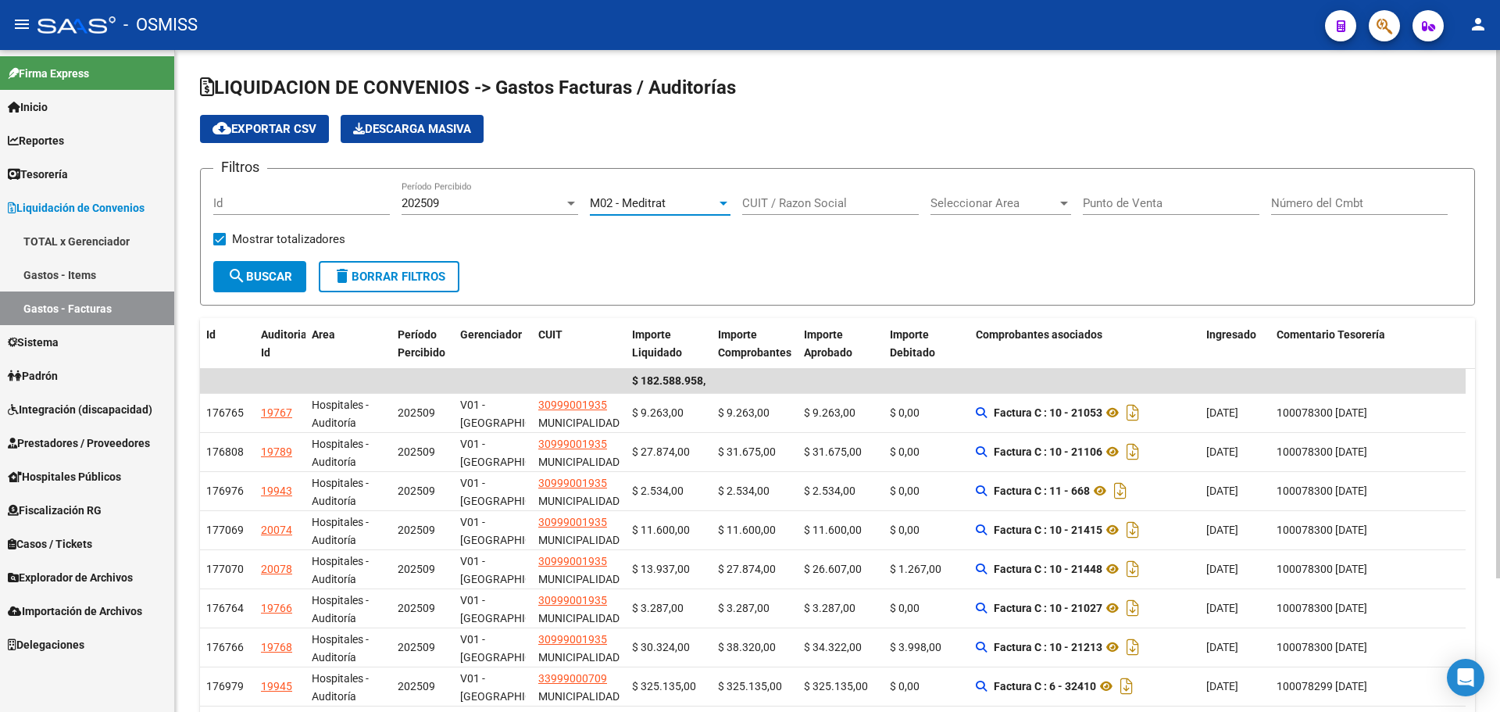
click at [234, 283] on mat-icon "search" at bounding box center [236, 275] width 19 height 19
drag, startPoint x: 637, startPoint y: 258, endPoint x: 546, endPoint y: 273, distance: 92.6
click at [637, 258] on div "Filtros Id 202509 Período Percibido M02 - Meditrat Seleccionar Gerenciador CUIT…" at bounding box center [837, 221] width 1248 height 80
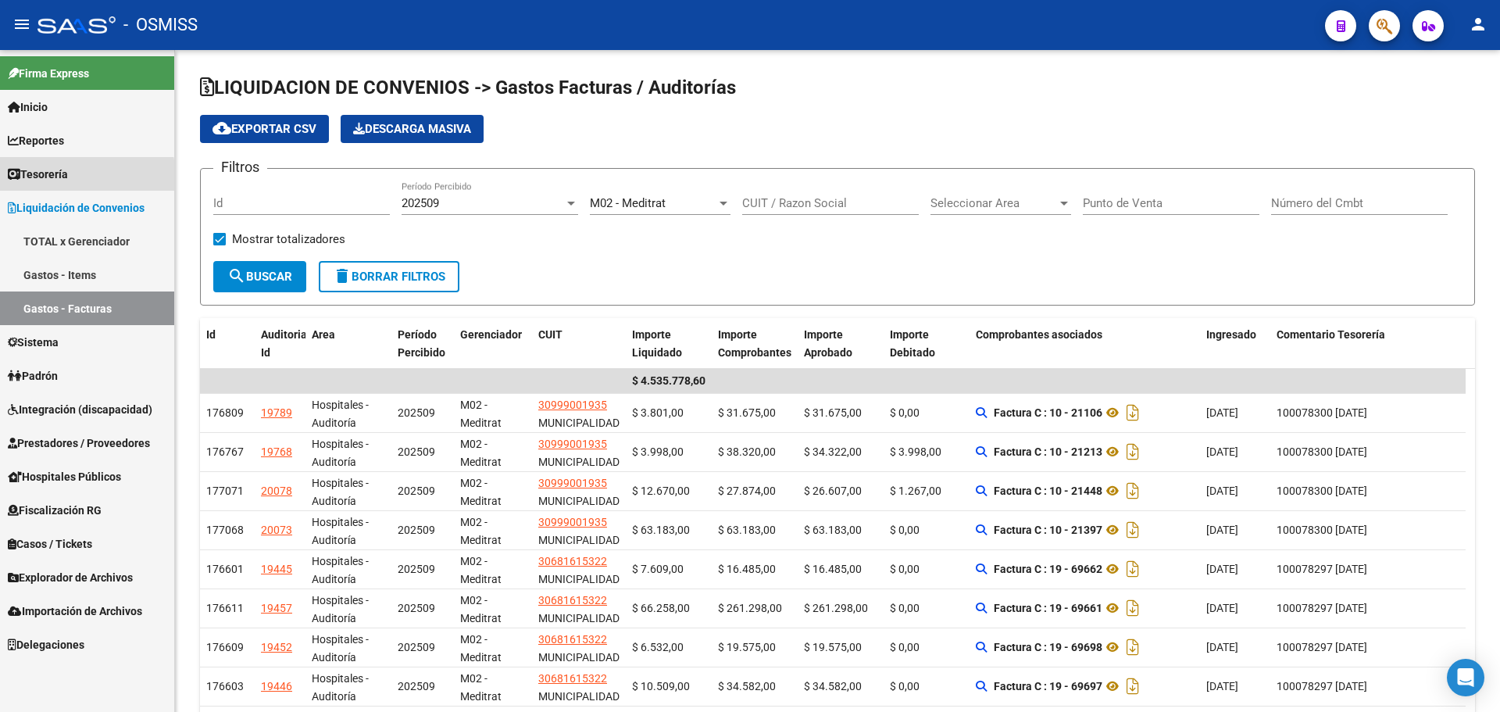
click at [50, 179] on span "Tesorería" at bounding box center [38, 174] width 60 height 17
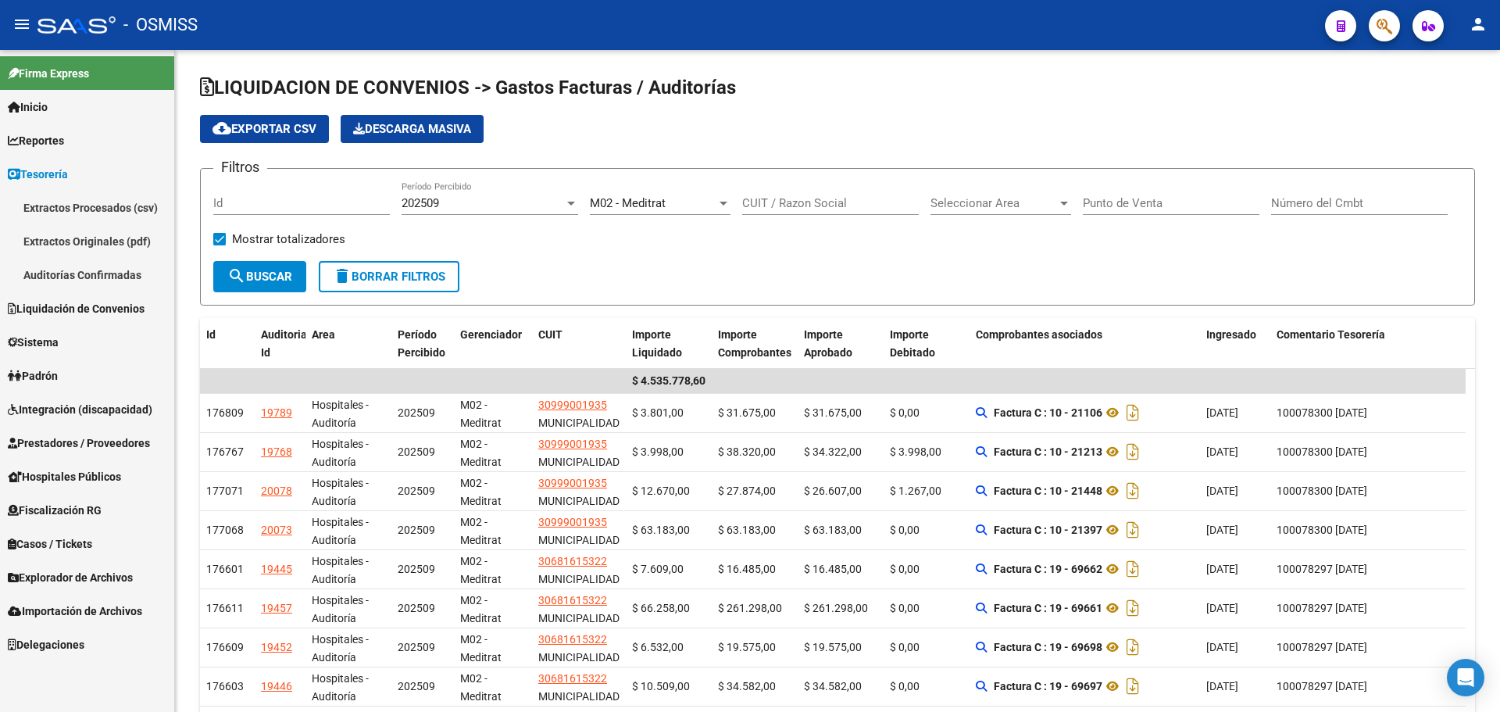
click at [75, 280] on link "Auditorías Confirmadas" at bounding box center [87, 275] width 174 height 34
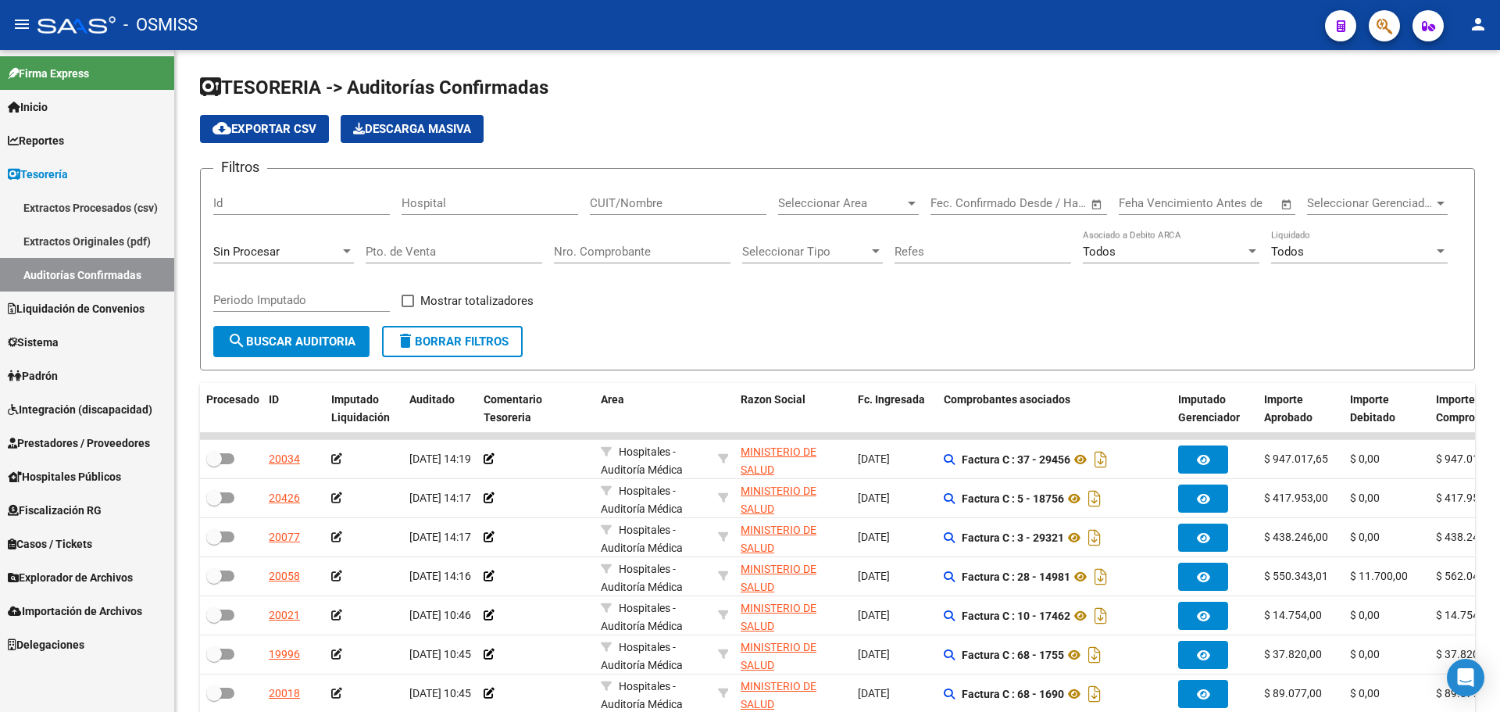
click at [46, 149] on link "Reportes" at bounding box center [87, 140] width 174 height 34
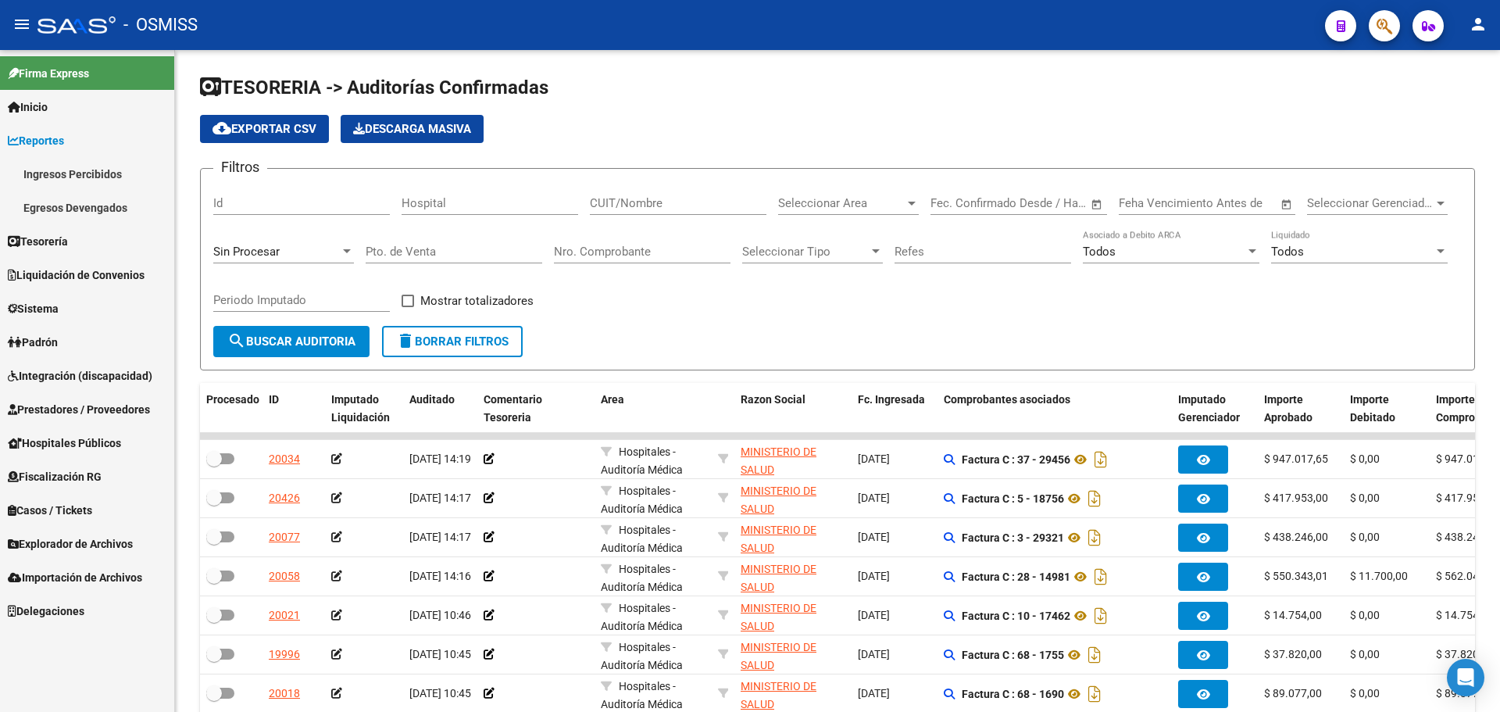
click at [51, 202] on link "Egresos Devengados" at bounding box center [87, 208] width 174 height 34
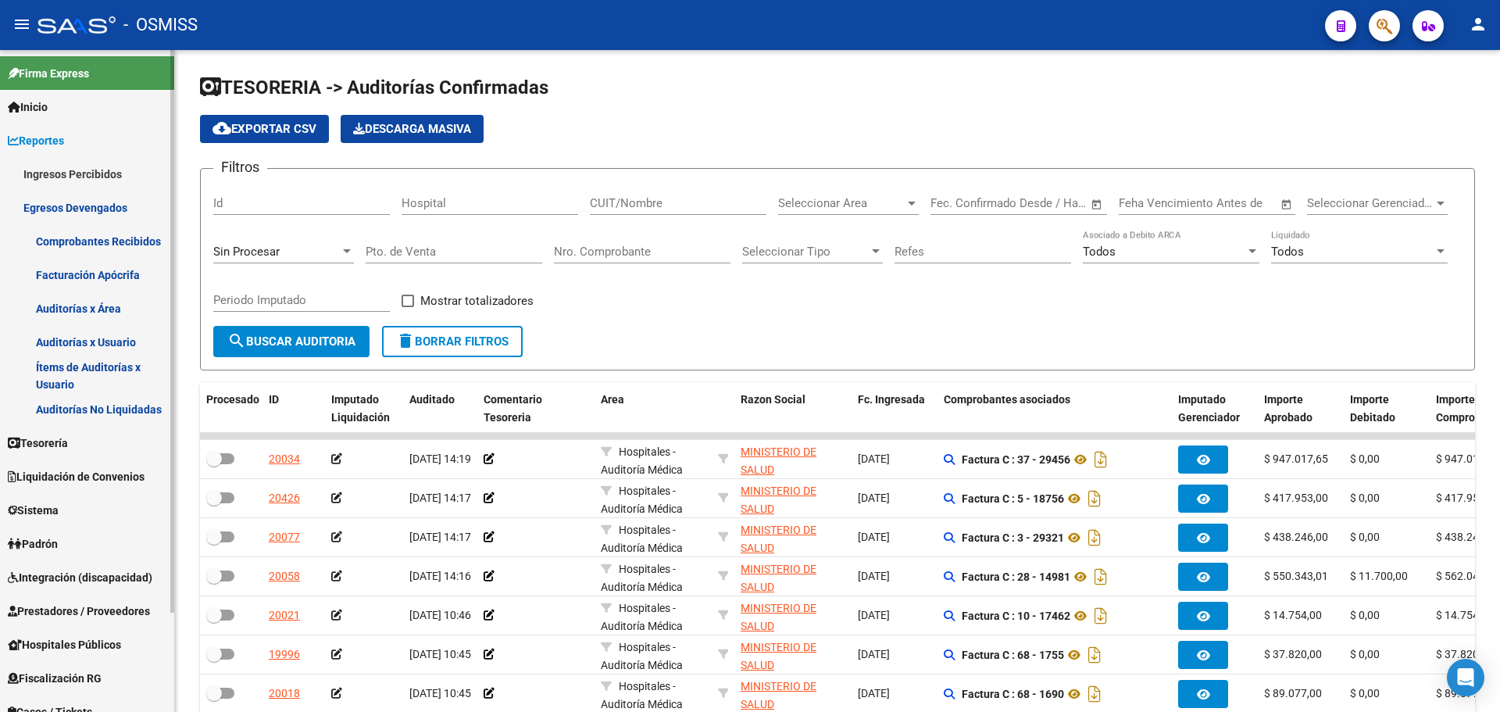
click at [68, 412] on link "Auditorías No Liquidadas" at bounding box center [87, 409] width 174 height 34
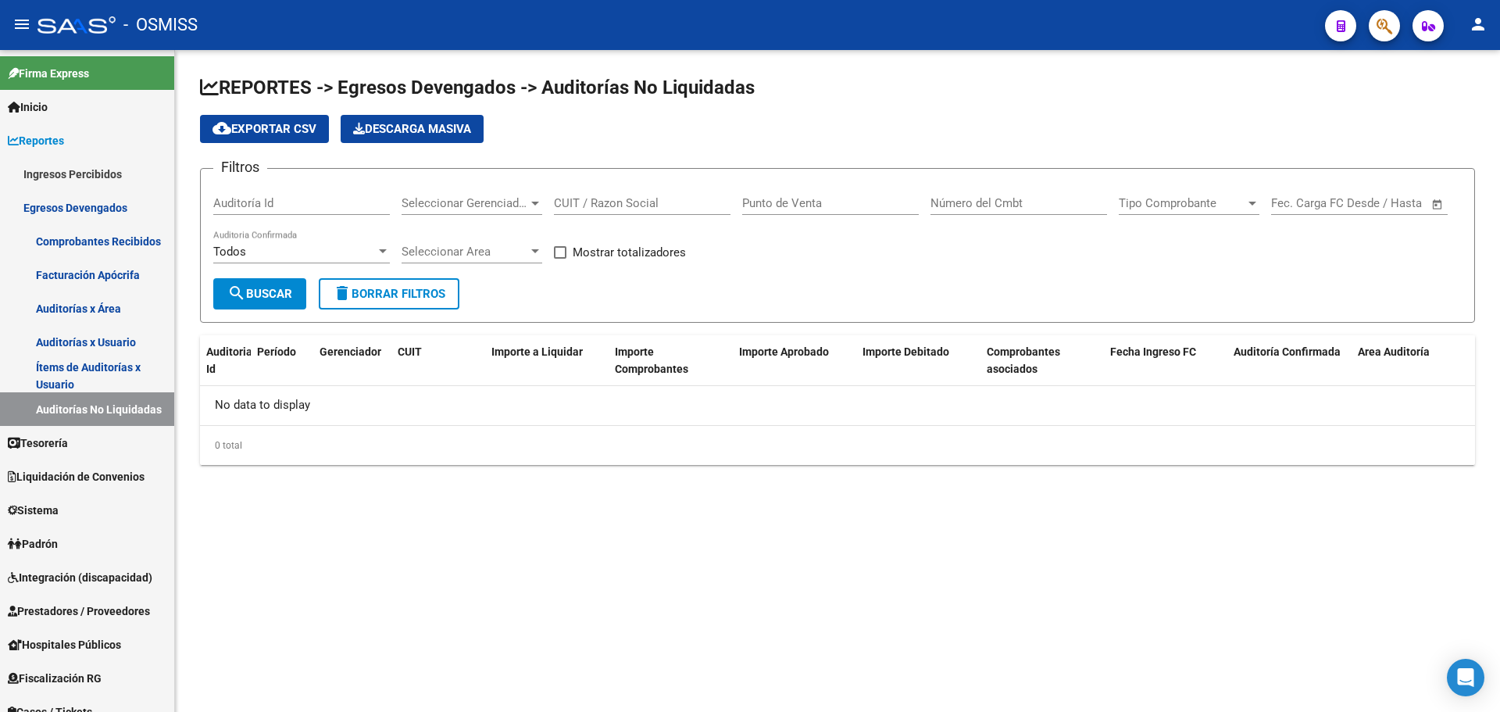
click at [515, 216] on div "Seleccionar Gerenciador Seleccionar Gerenciador" at bounding box center [471, 205] width 141 height 48
checkbox input "true"
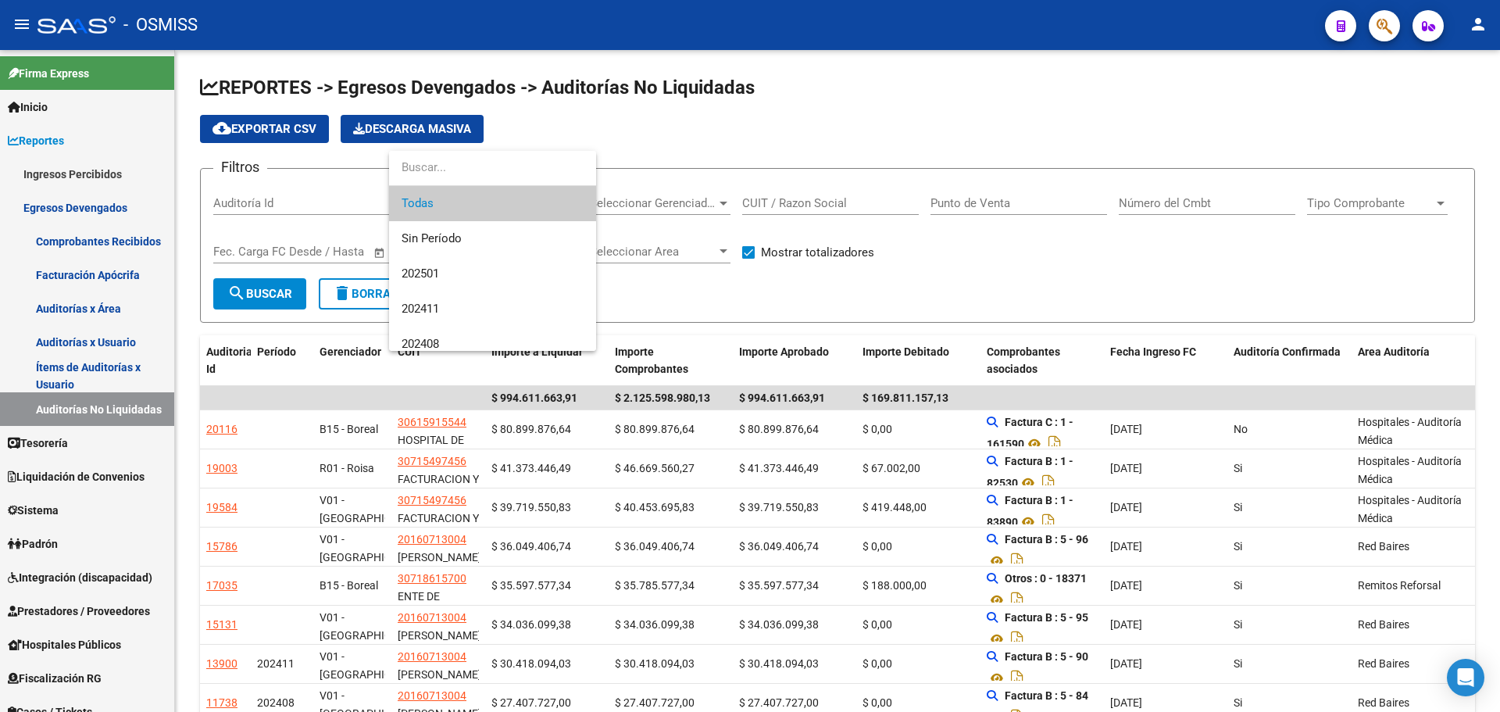
click at [869, 297] on div at bounding box center [750, 356] width 1500 height 712
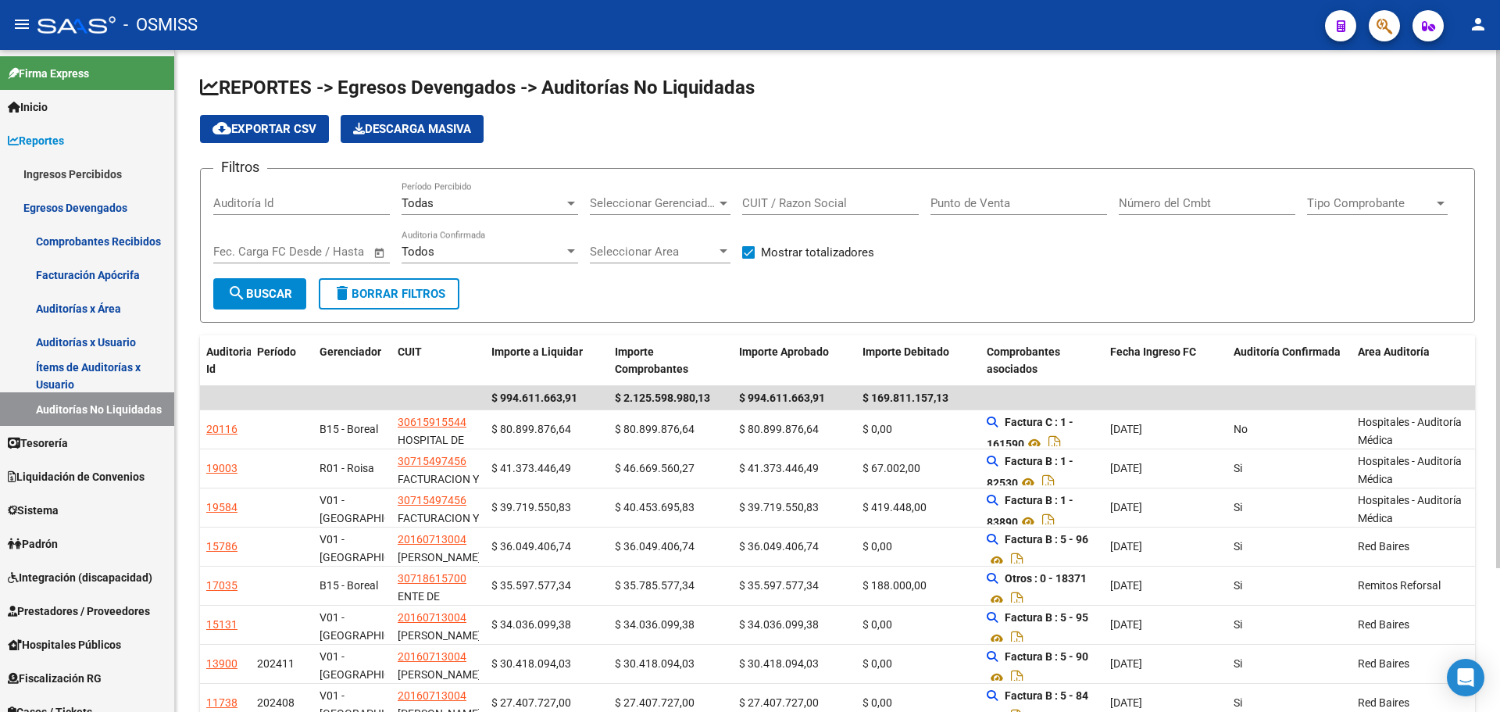
click at [416, 201] on span "Todas" at bounding box center [417, 203] width 32 height 14
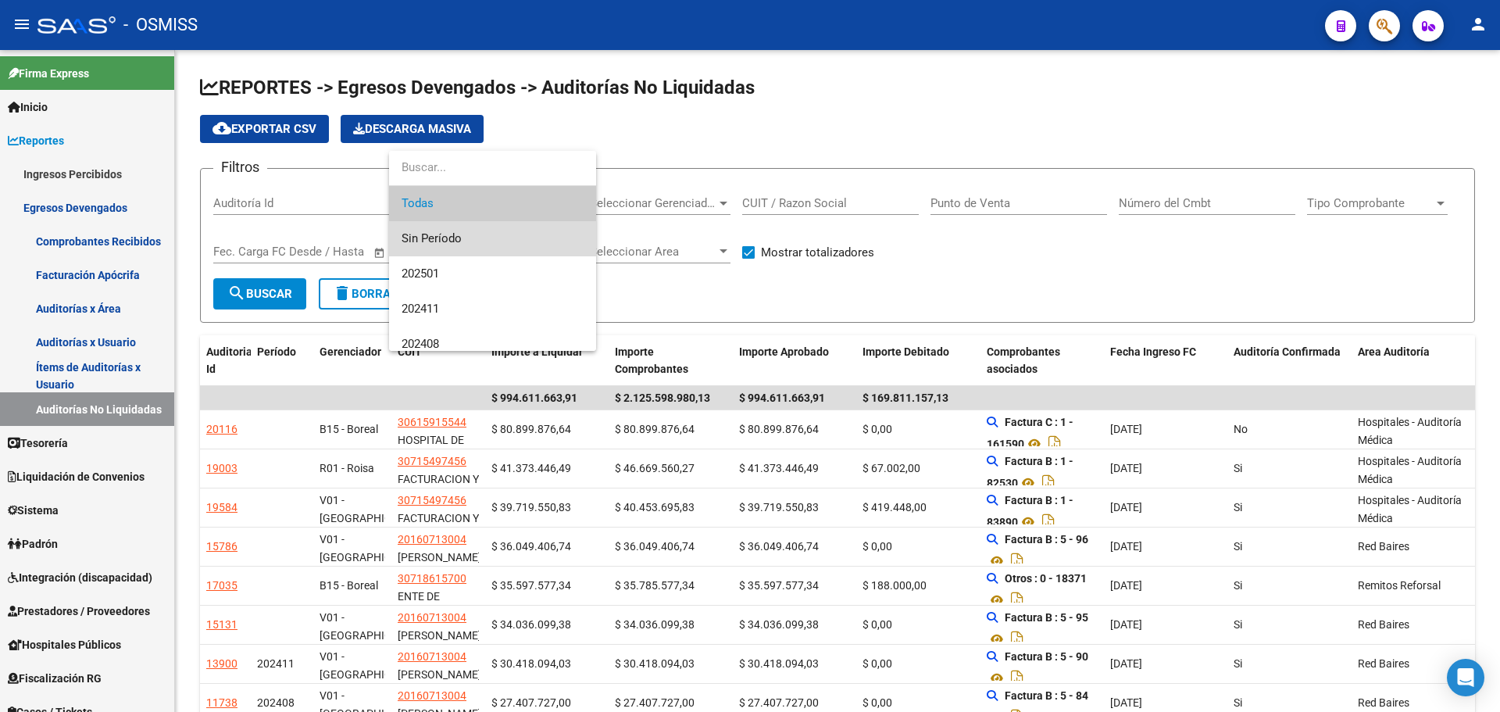
click at [444, 236] on span "Sin Período" at bounding box center [492, 238] width 182 height 35
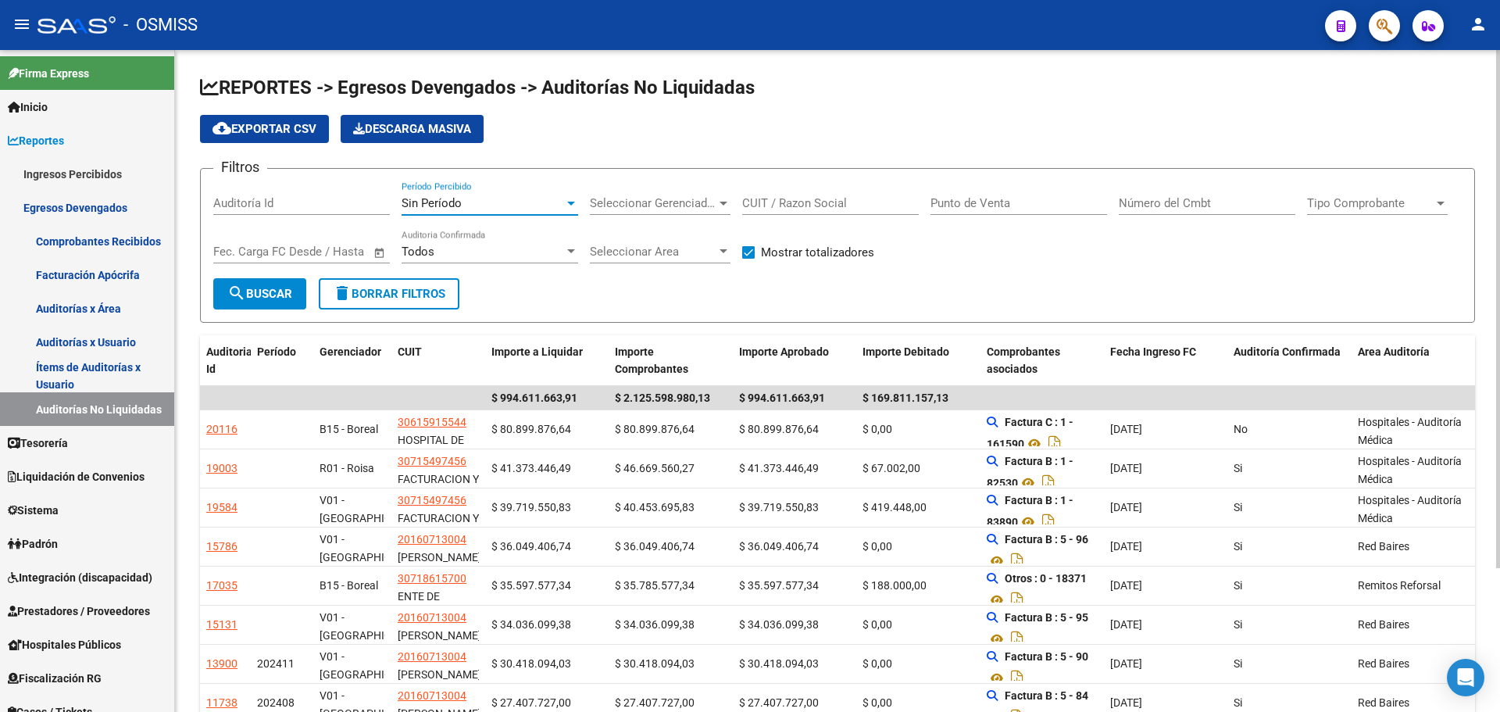
click at [663, 302] on form "Filtros Auditoría Id Sin Período Período Percibido Seleccionar Gerenciador Sele…" at bounding box center [837, 245] width 1275 height 155
click at [665, 212] on div "Seleccionar Gerenciador Seleccionar Gerenciador" at bounding box center [660, 198] width 141 height 34
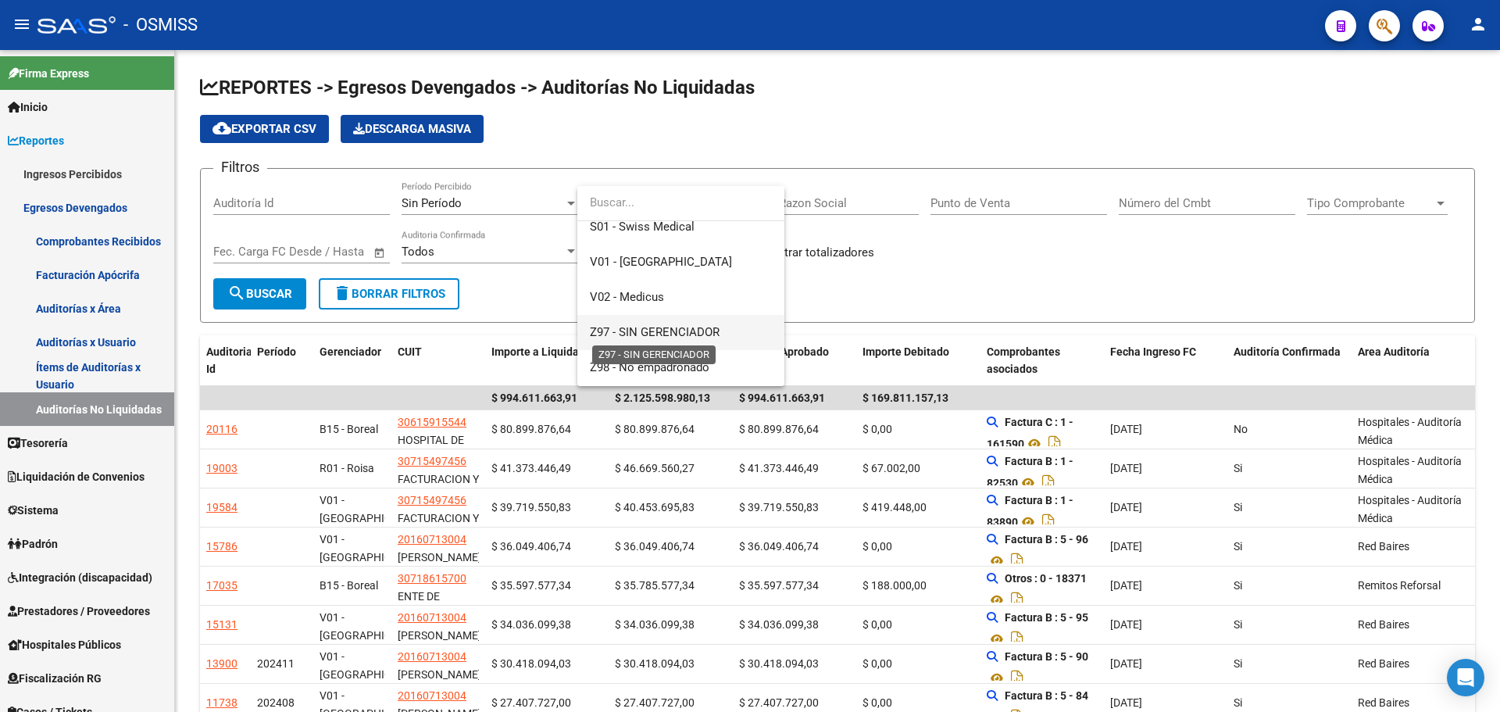
scroll to position [503, 0]
click at [655, 241] on span "V01 - [GEOGRAPHIC_DATA]" at bounding box center [681, 227] width 182 height 35
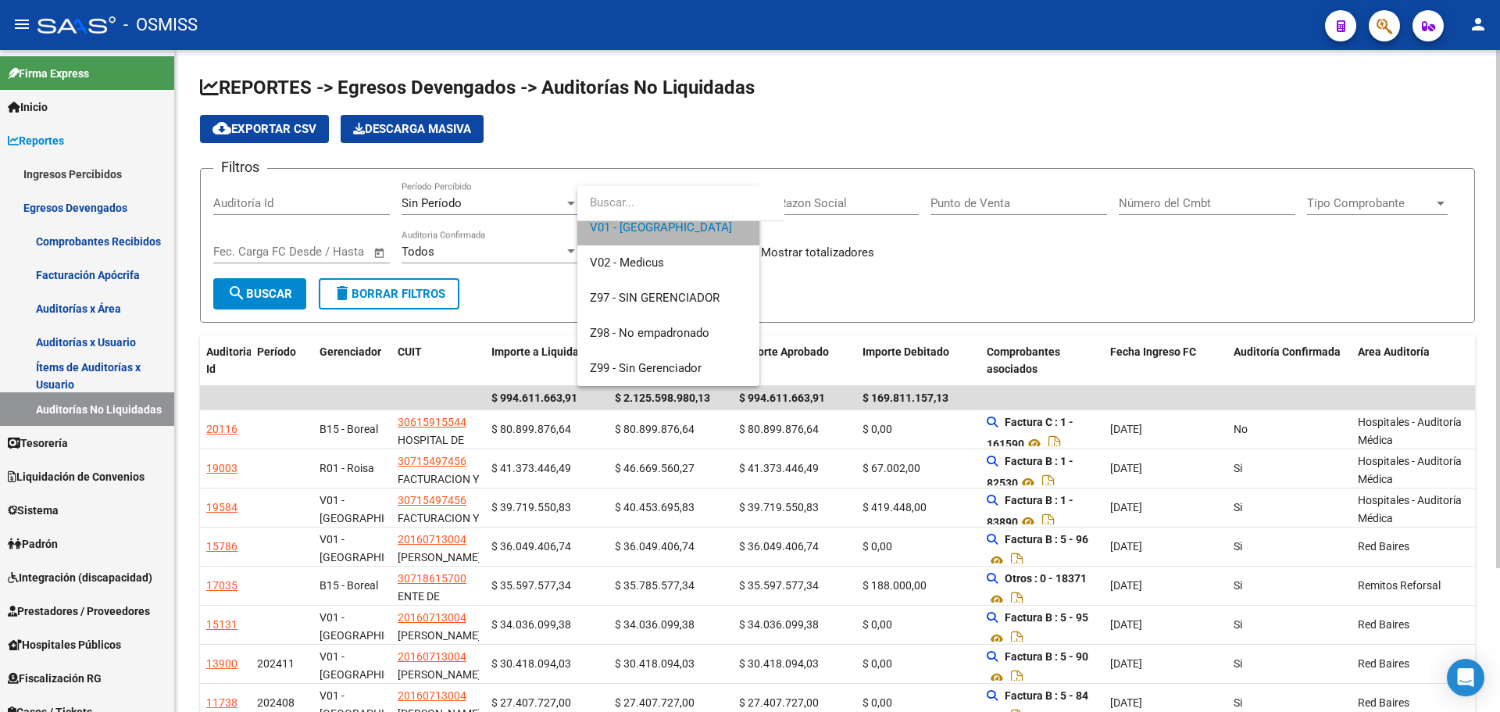
scroll to position [492, 0]
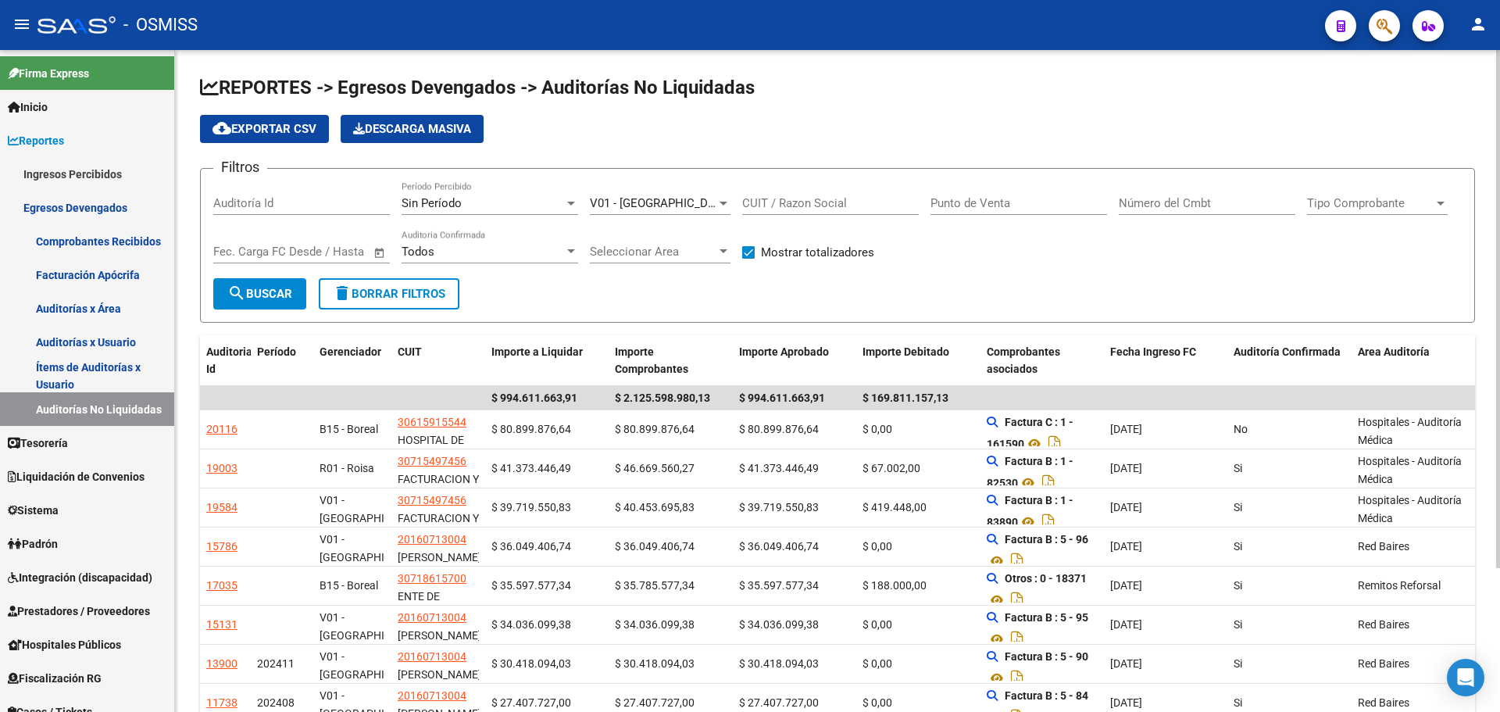
click at [380, 255] on span "Open calendar" at bounding box center [379, 252] width 37 height 37
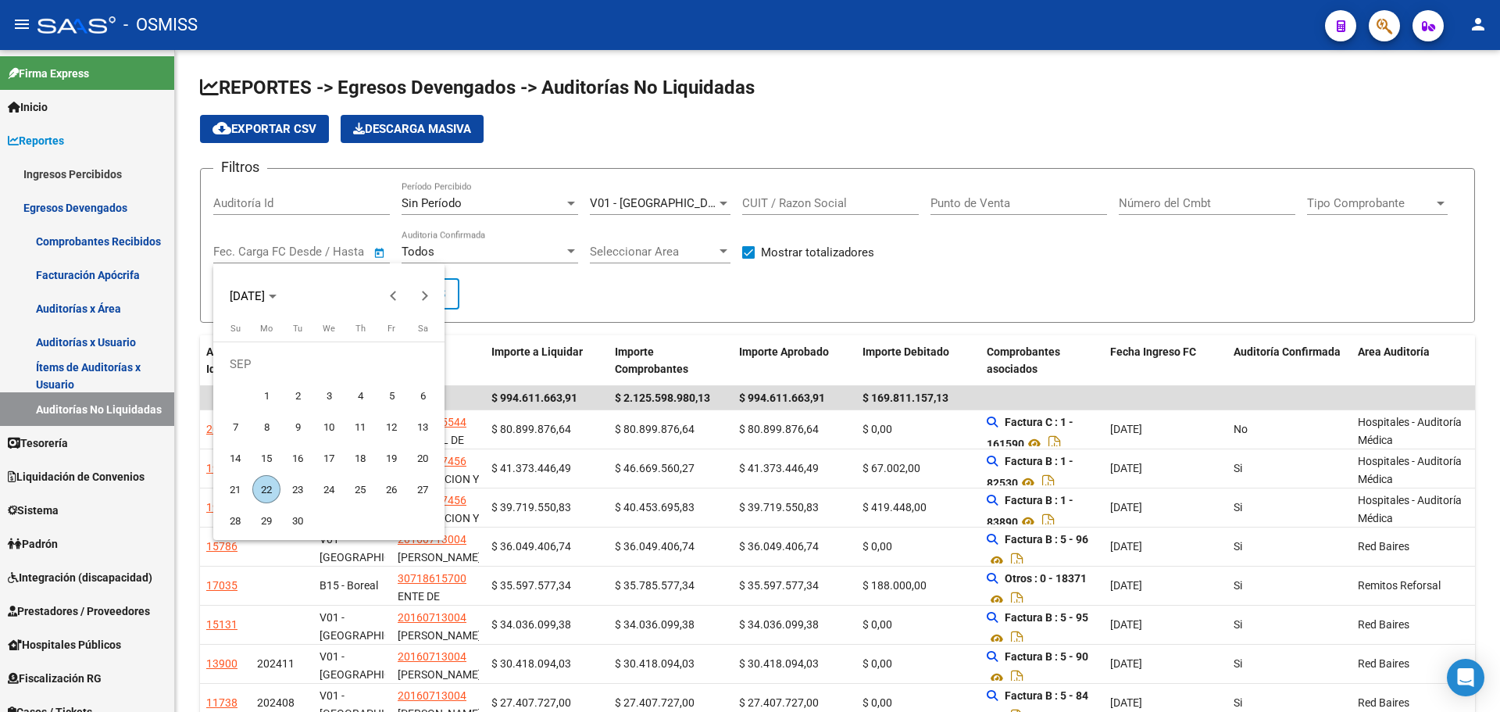
click at [269, 399] on span "1" at bounding box center [266, 395] width 28 height 28
type input "[DATE]"
click at [387, 390] on span "5" at bounding box center [391, 395] width 28 height 28
type input "[DATE]"
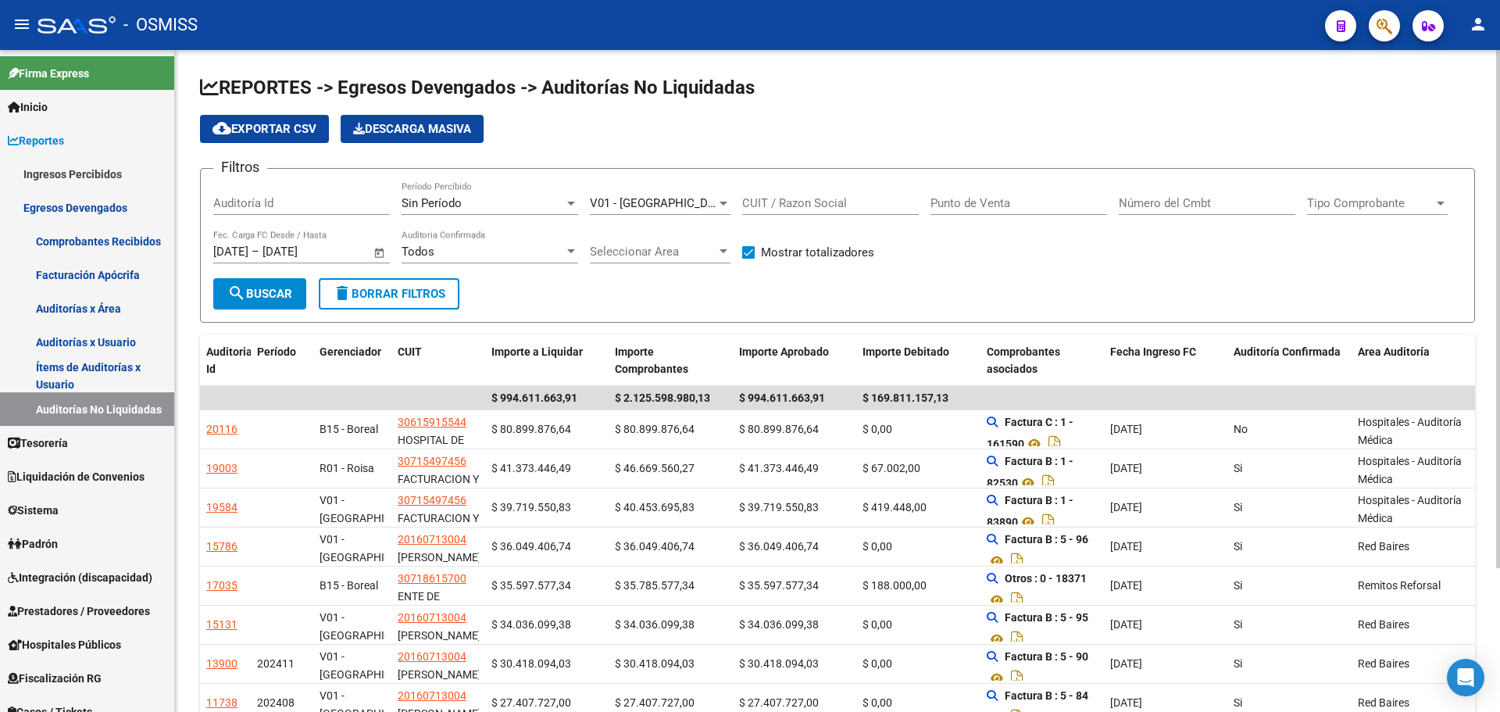
click at [567, 280] on form "Filtros Auditoría Id Sin Período Período Percibido V01 - [PERSON_NAME] Seleccio…" at bounding box center [837, 245] width 1275 height 155
click at [292, 298] on span "search Buscar" at bounding box center [259, 294] width 65 height 14
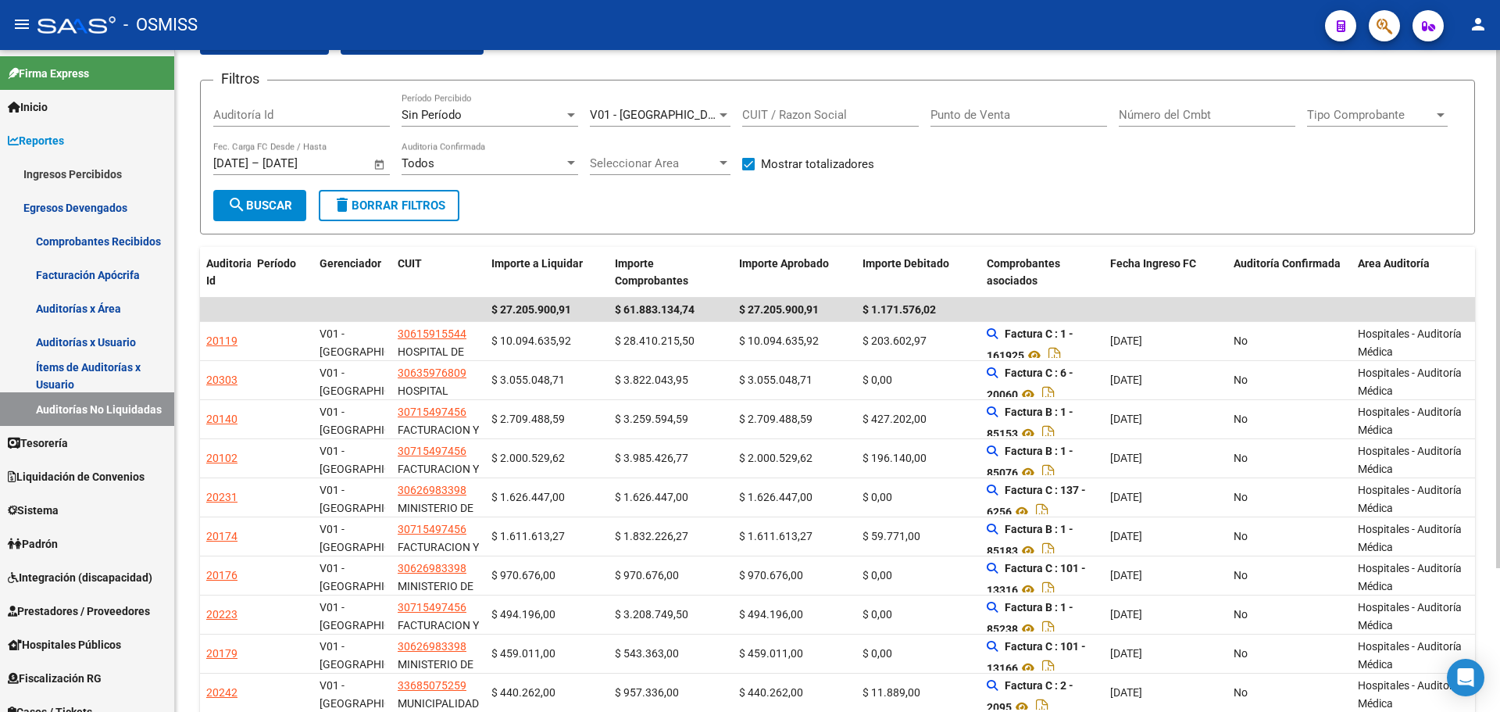
scroll to position [184, 0]
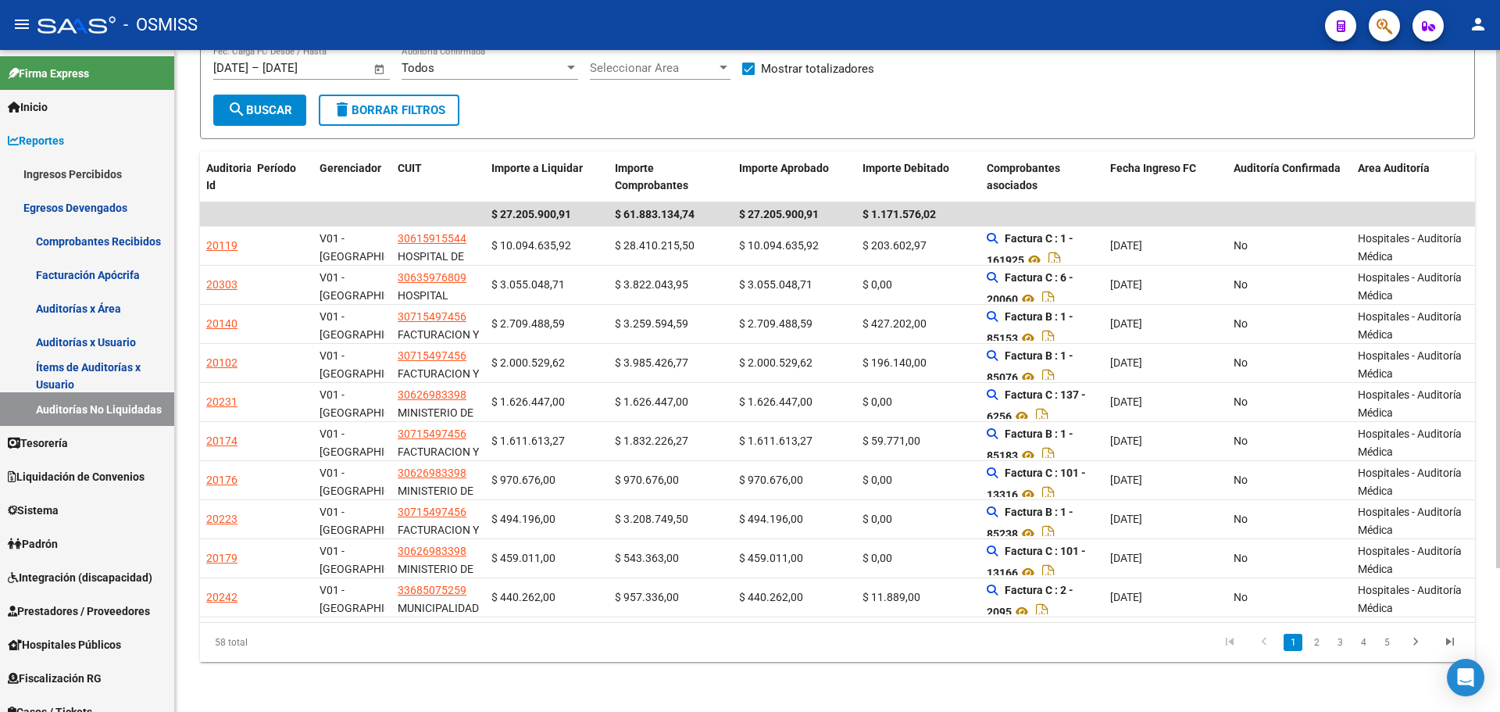
click at [894, 688] on div "REPORTES -> Egresos Devengados -> Auditorías No Liquidadas cloud_download Expor…" at bounding box center [837, 288] width 1325 height 845
drag, startPoint x: 919, startPoint y: 683, endPoint x: 880, endPoint y: 655, distance: 48.6
click at [923, 680] on div "REPORTES -> Egresos Devengados -> Auditorías No Liquidadas cloud_download Expor…" at bounding box center [837, 288] width 1325 height 845
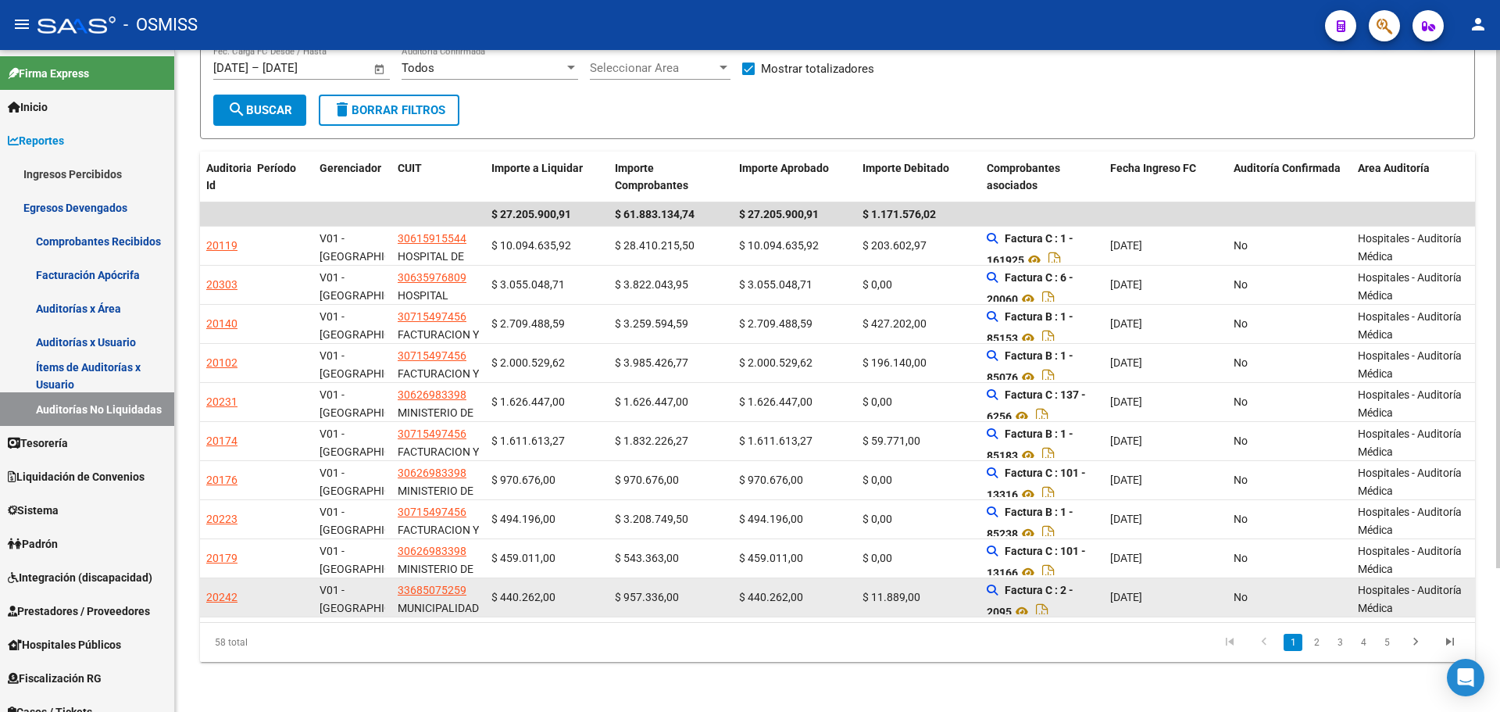
scroll to position [0, 0]
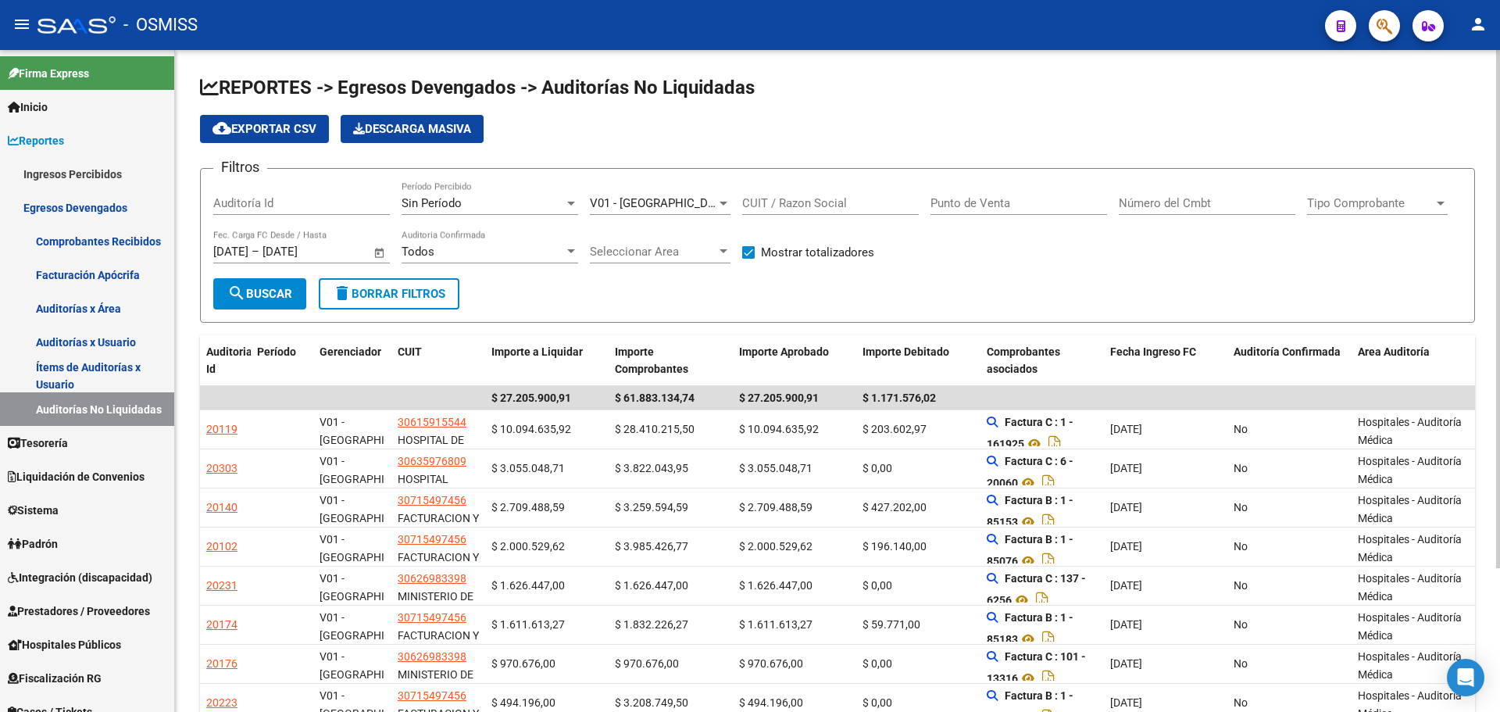
click at [610, 190] on div "V01 - [PERSON_NAME] Seleccionar Gerenciador" at bounding box center [660, 198] width 141 height 34
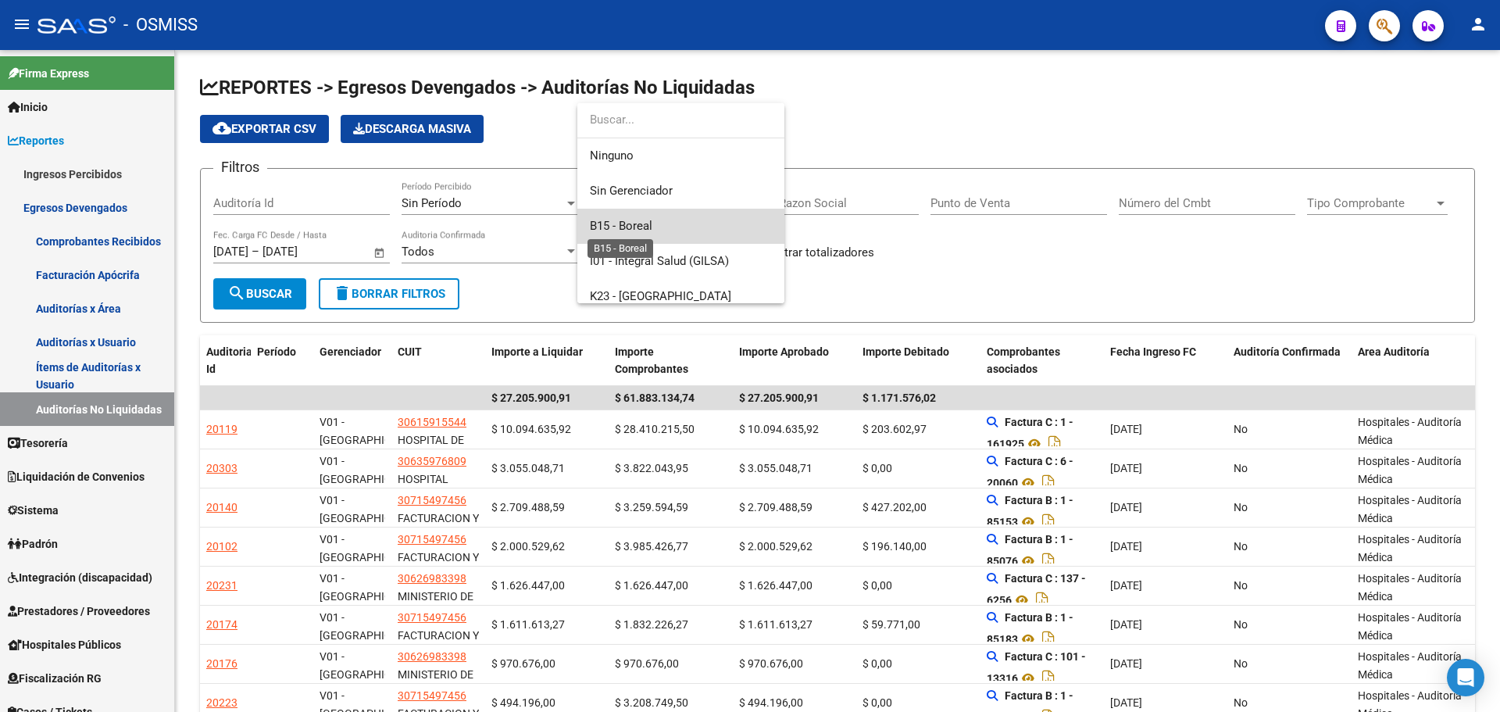
click at [641, 228] on span "B15 - Boreal" at bounding box center [621, 226] width 62 height 14
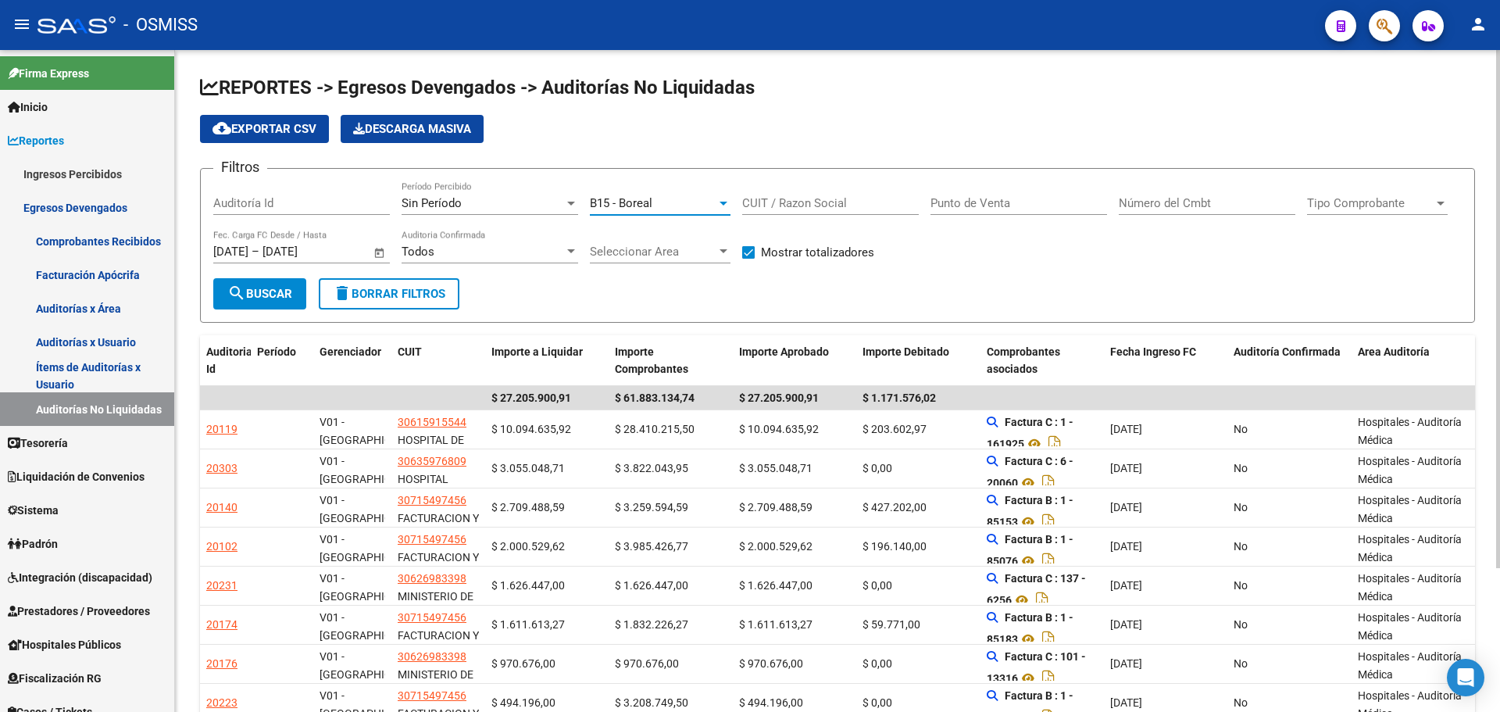
click at [292, 285] on button "search Buscar" at bounding box center [259, 293] width 93 height 31
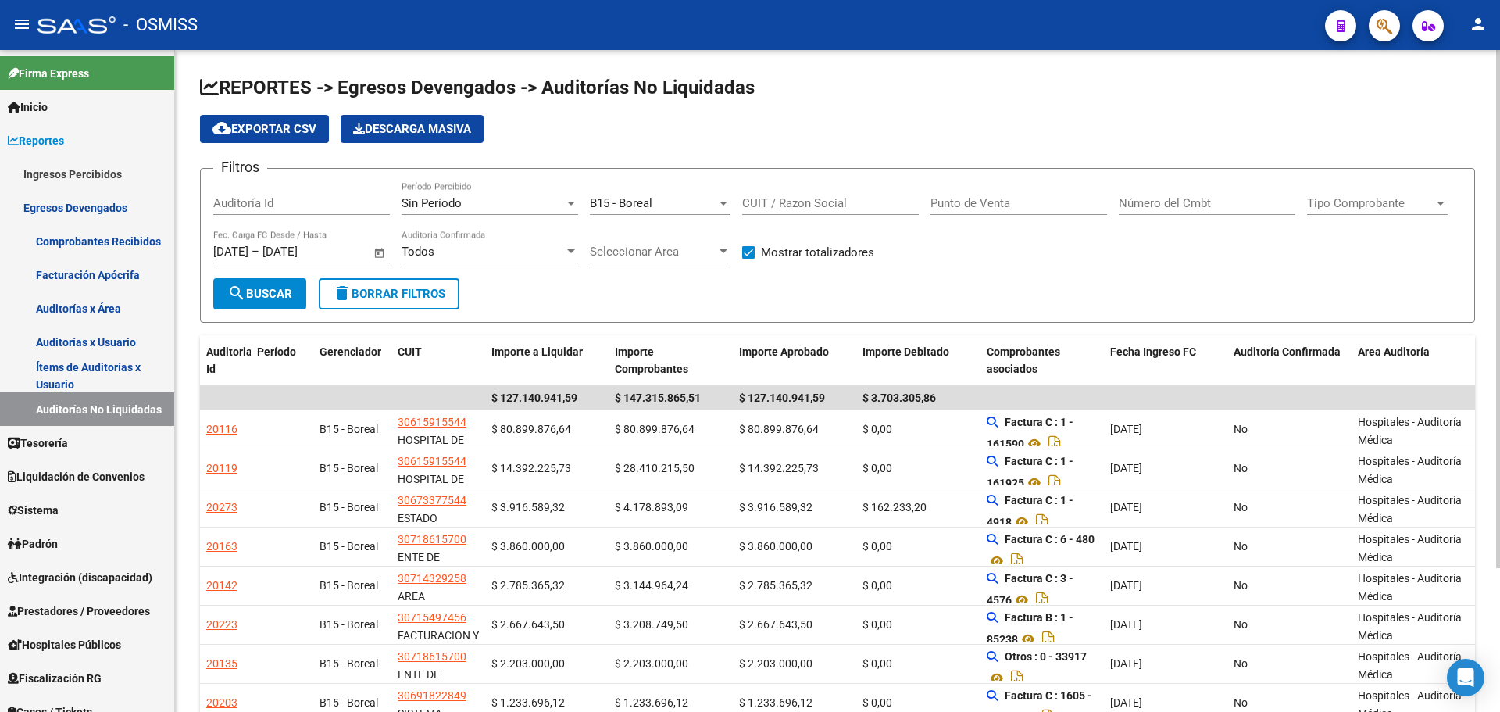
click at [648, 187] on div "B15 - Boreal Seleccionar Gerenciador" at bounding box center [660, 198] width 141 height 34
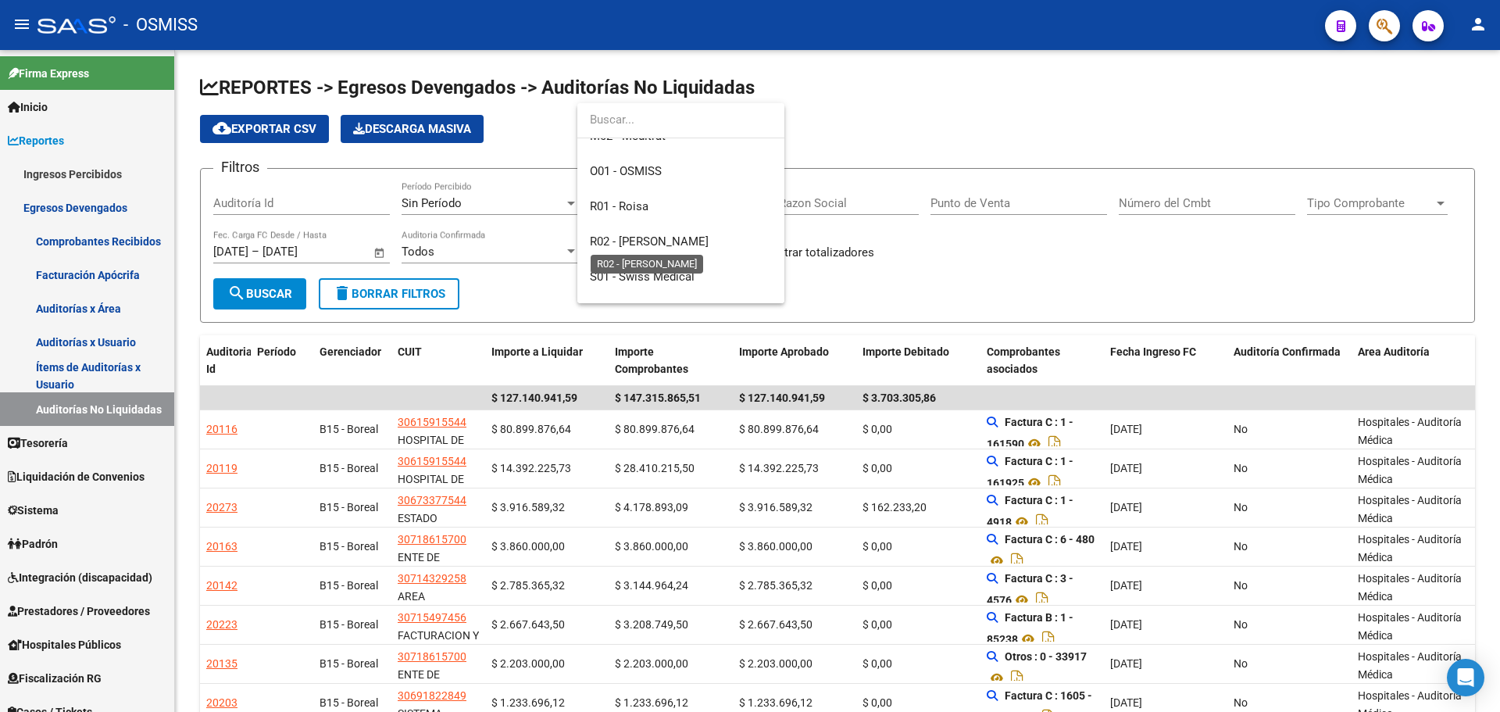
scroll to position [258, 0]
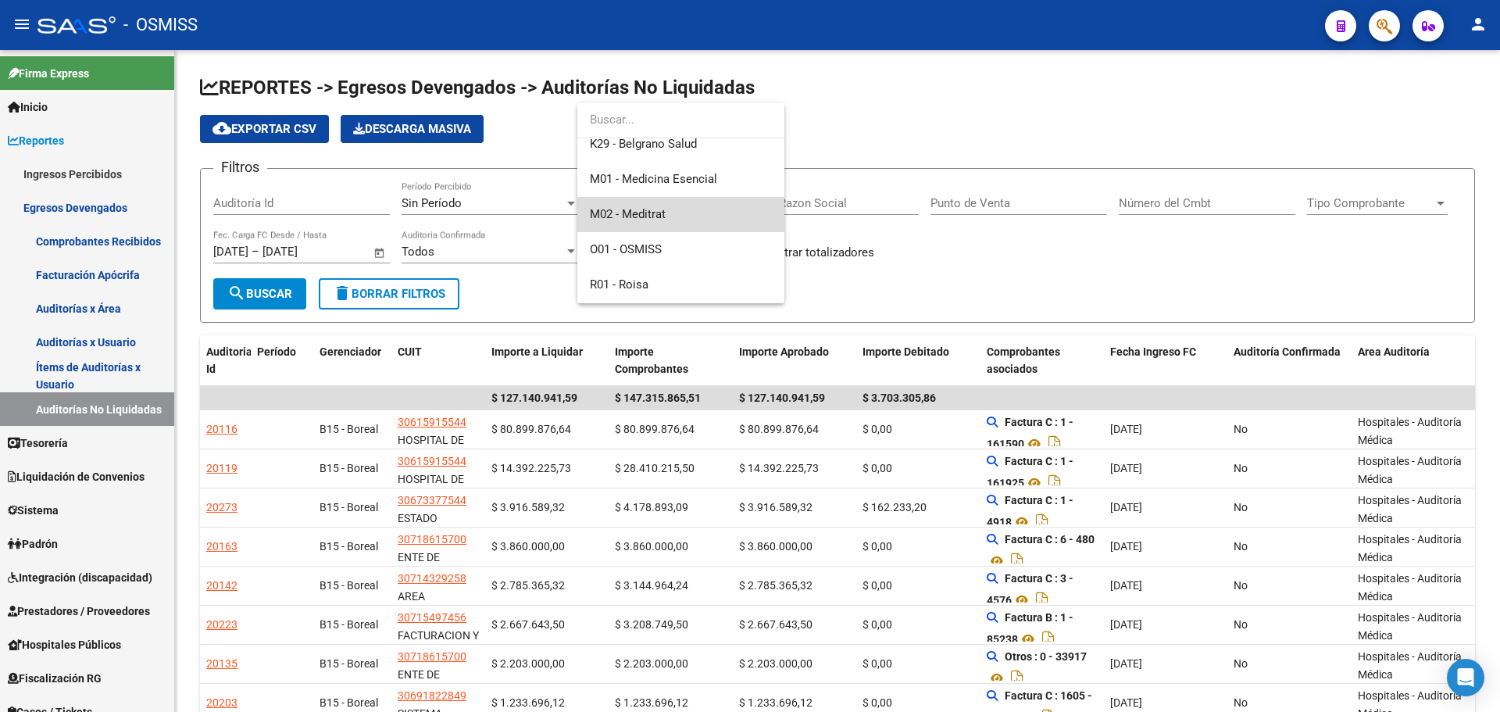
click at [666, 212] on span "M02 - Meditrat" at bounding box center [681, 214] width 182 height 35
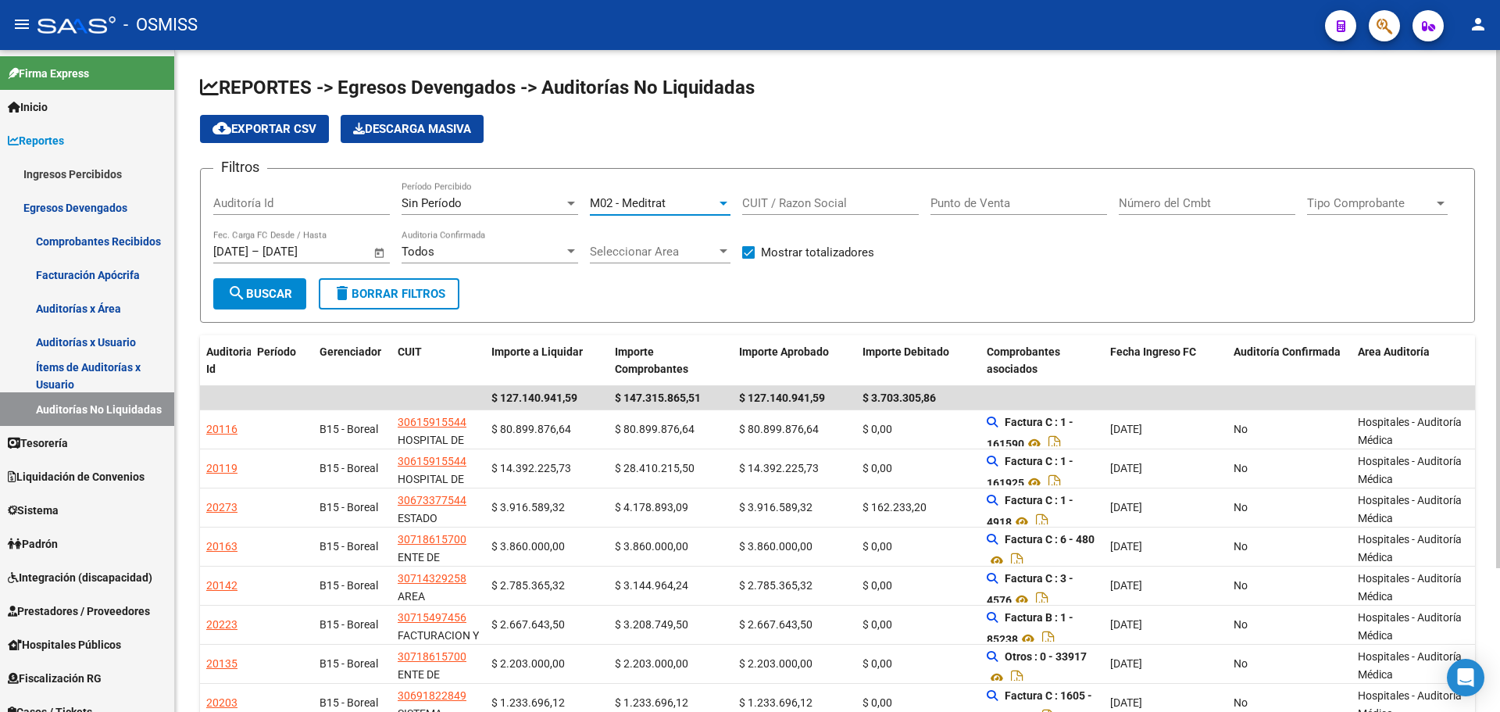
click at [270, 294] on span "search Buscar" at bounding box center [259, 294] width 65 height 14
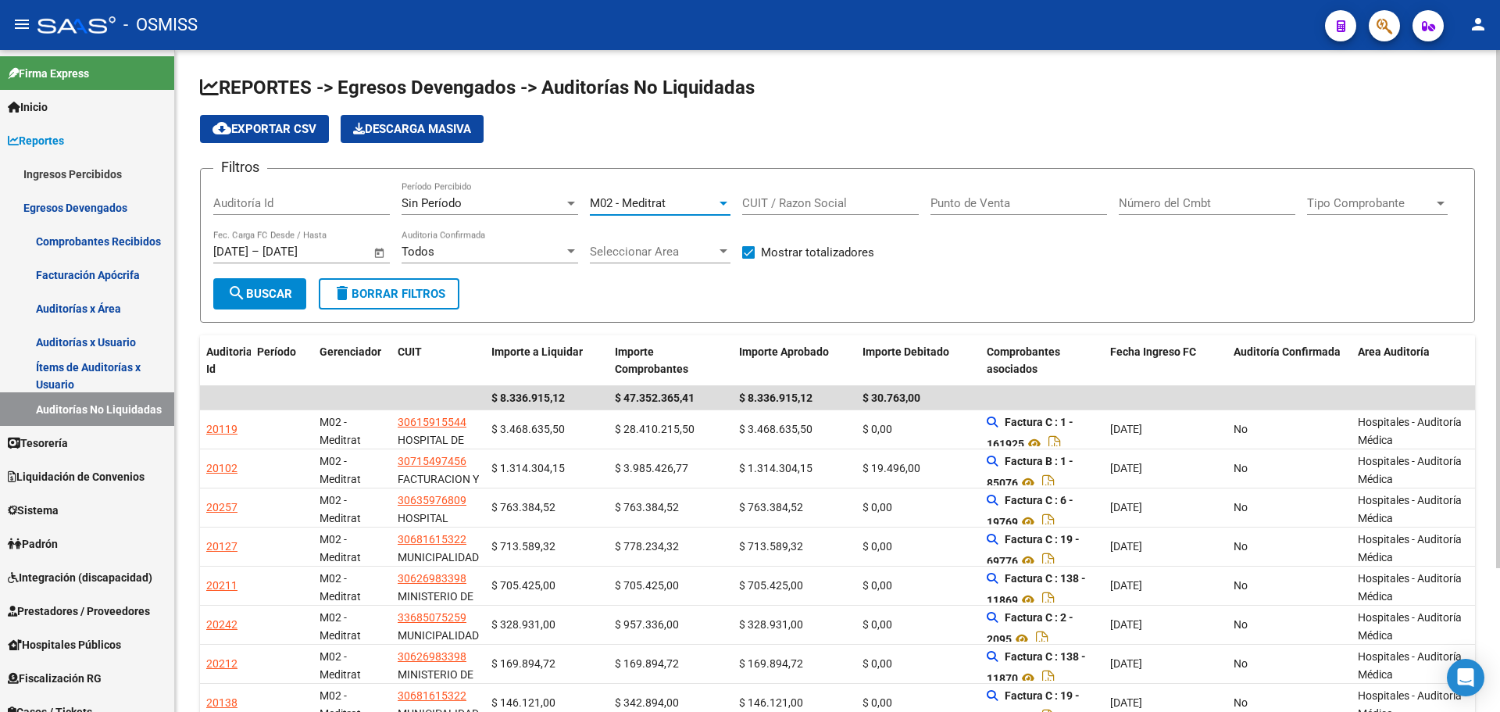
click at [635, 202] on span "M02 - Meditrat" at bounding box center [628, 203] width 76 height 14
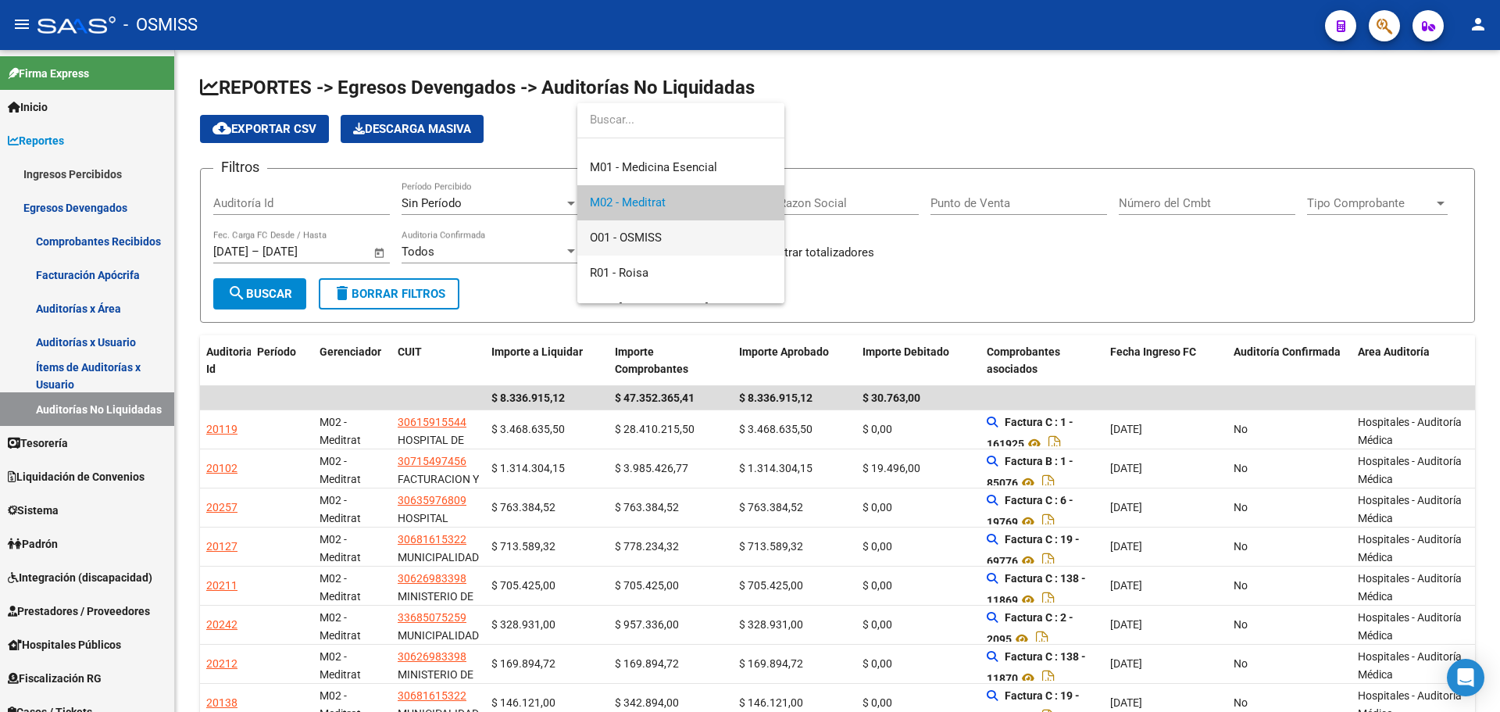
scroll to position [348, 0]
click at [686, 197] on span "R01 - Roisa" at bounding box center [681, 194] width 182 height 35
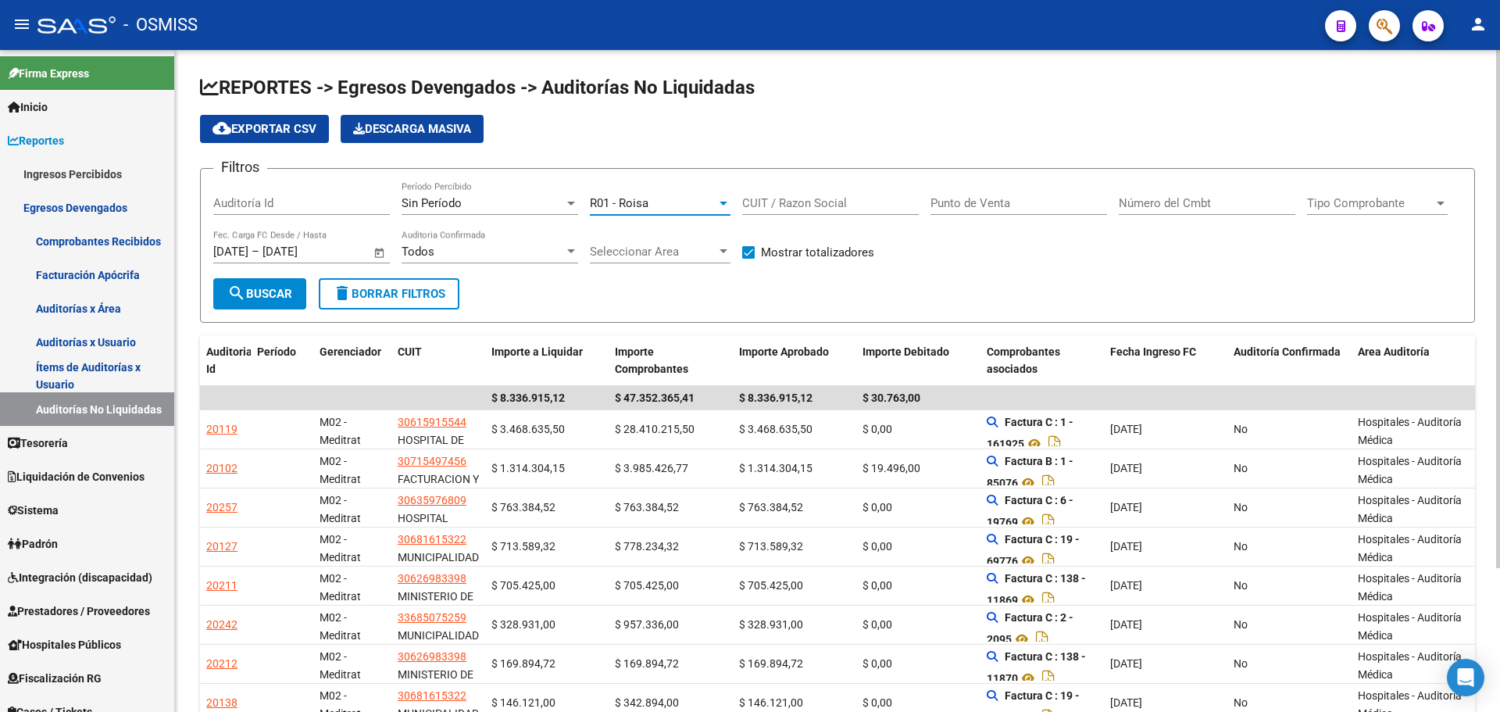
click at [269, 292] on span "search Buscar" at bounding box center [259, 294] width 65 height 14
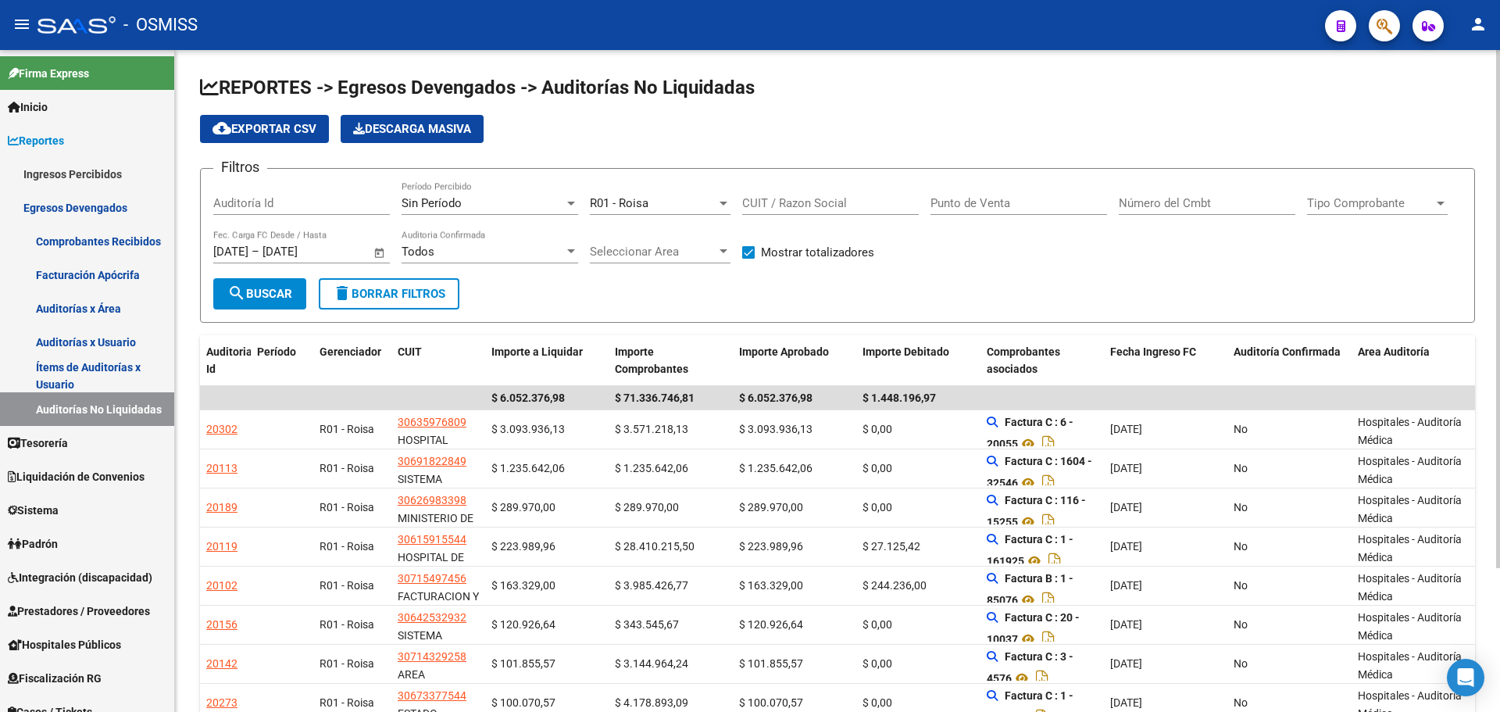
click at [723, 301] on form "Filtros Auditoría Id Sin Período Período Percibido R01 - Roisa Seleccionar Gere…" at bounding box center [837, 245] width 1275 height 155
click at [720, 296] on form "Filtros Auditoría Id Sin Período Período Percibido R01 - Roisa Seleccionar Gere…" at bounding box center [837, 245] width 1275 height 155
